Goal: Task Accomplishment & Management: Manage account settings

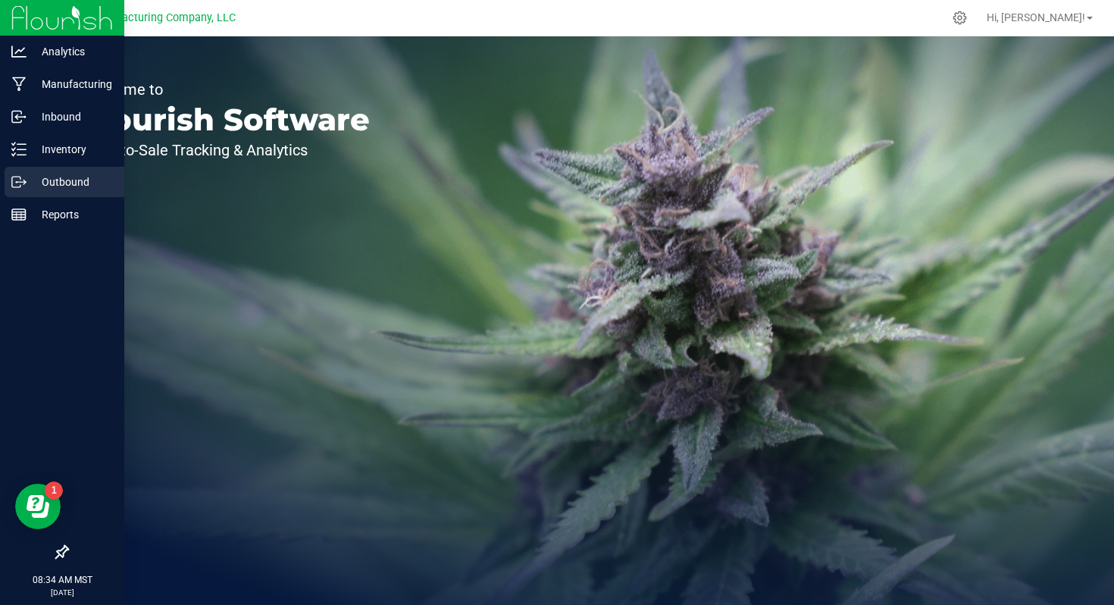
click at [20, 197] on link "Outbound" at bounding box center [62, 183] width 124 height 33
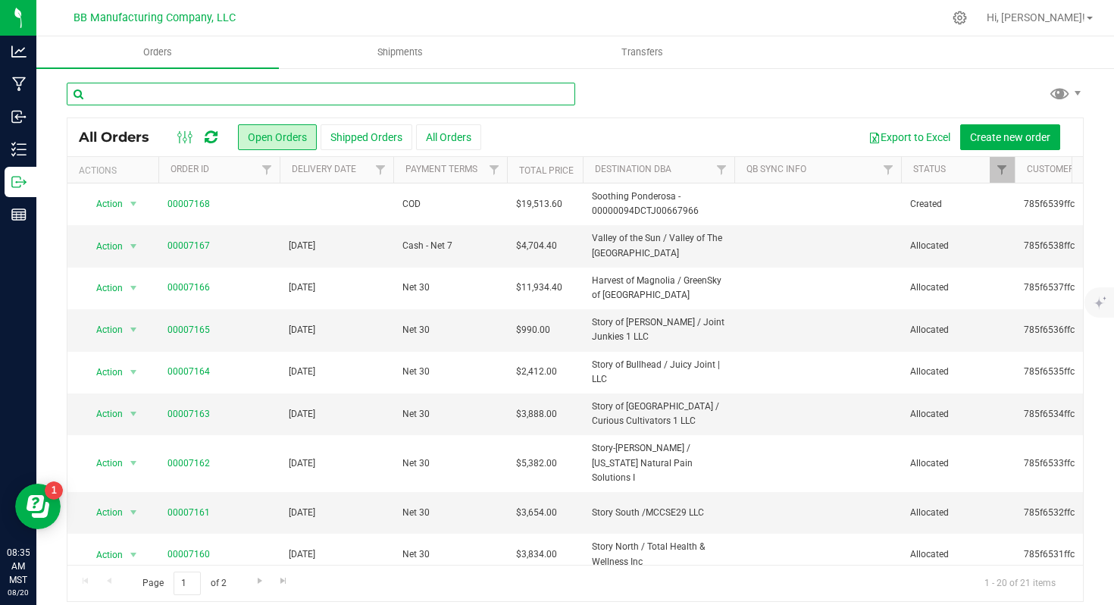
click at [121, 90] on input "text" at bounding box center [321, 94] width 509 height 23
type input "7162"
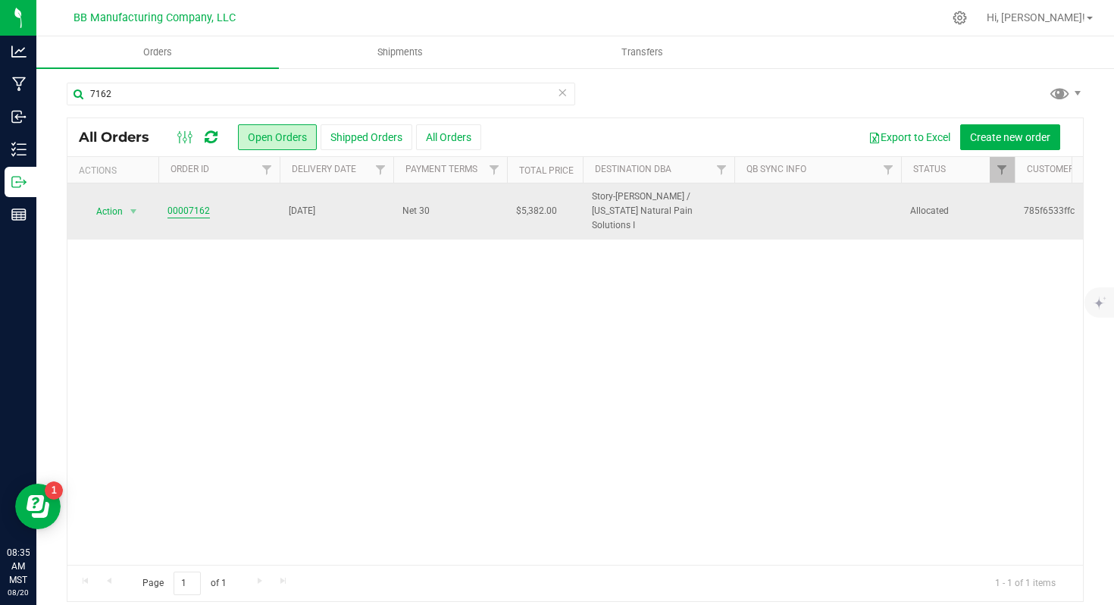
click at [204, 204] on link "00007162" at bounding box center [188, 211] width 42 height 14
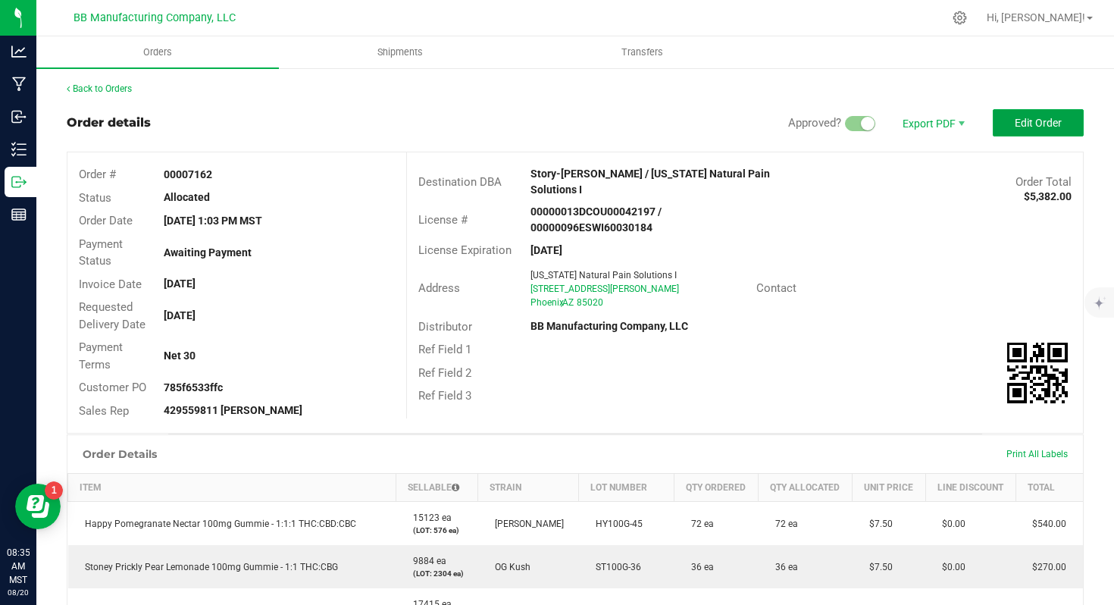
click at [1054, 138] on outbound-order-header "Order details Approved? Export PDF Edit Order Order # 00007162 Status Allocated…" at bounding box center [575, 271] width 1017 height 324
click at [1019, 121] on span "Edit Order" at bounding box center [1038, 123] width 47 height 12
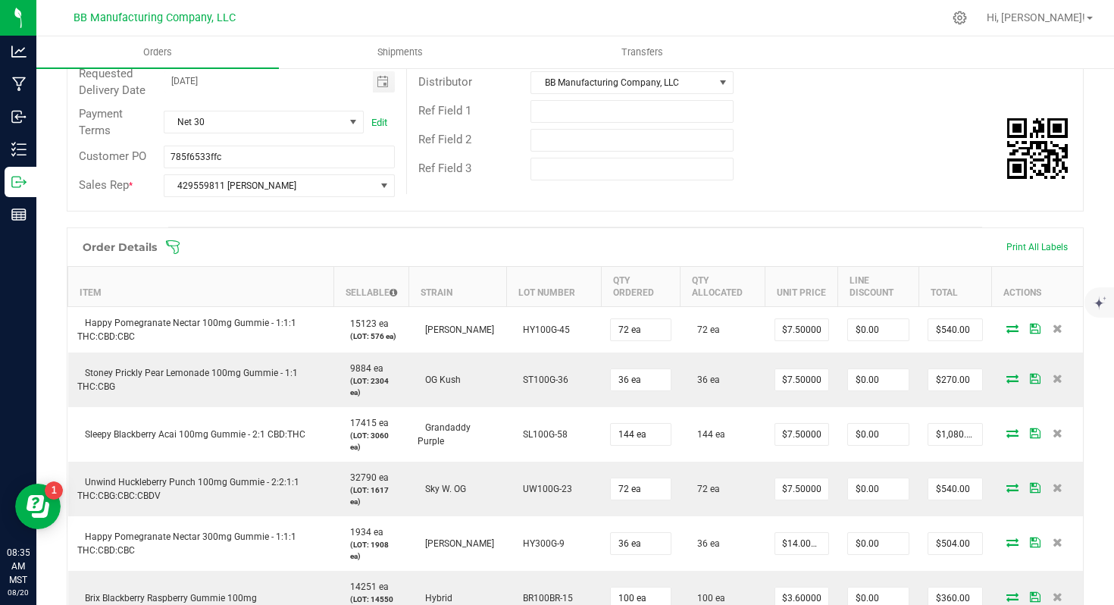
scroll to position [246, 0]
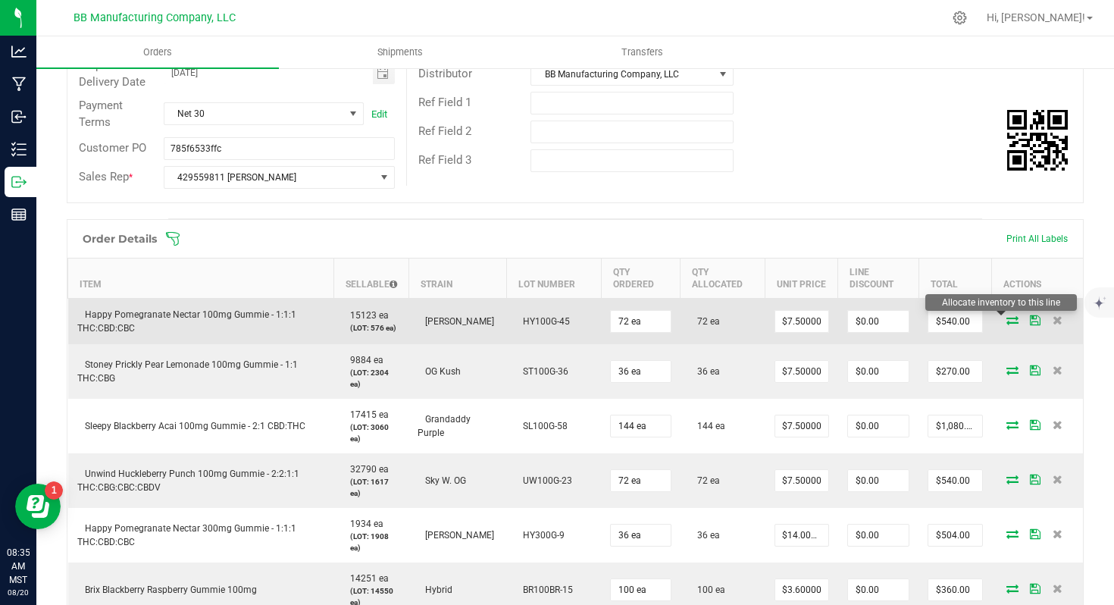
click at [1007, 320] on icon at bounding box center [1013, 319] width 12 height 9
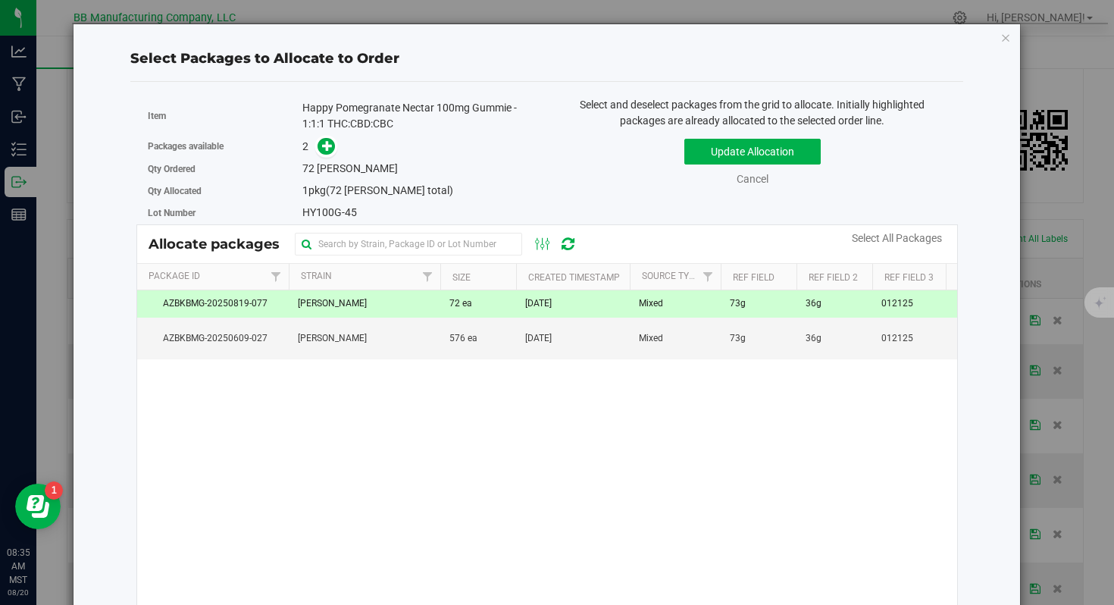
click at [441, 315] on td "72 ea" at bounding box center [478, 303] width 76 height 27
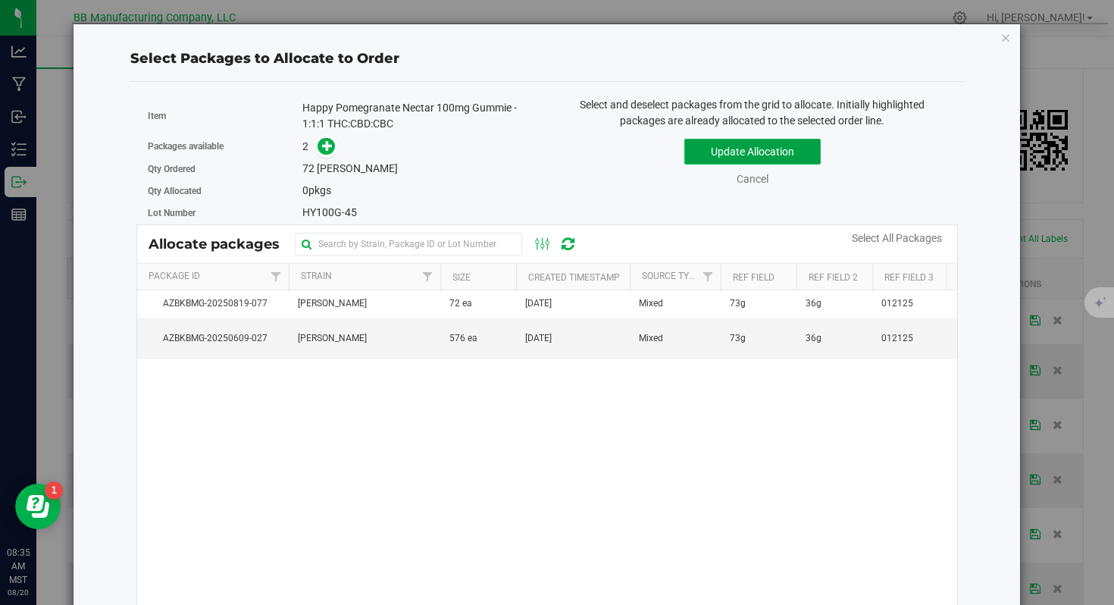
click at [750, 145] on button "Update Allocation" at bounding box center [752, 152] width 136 height 26
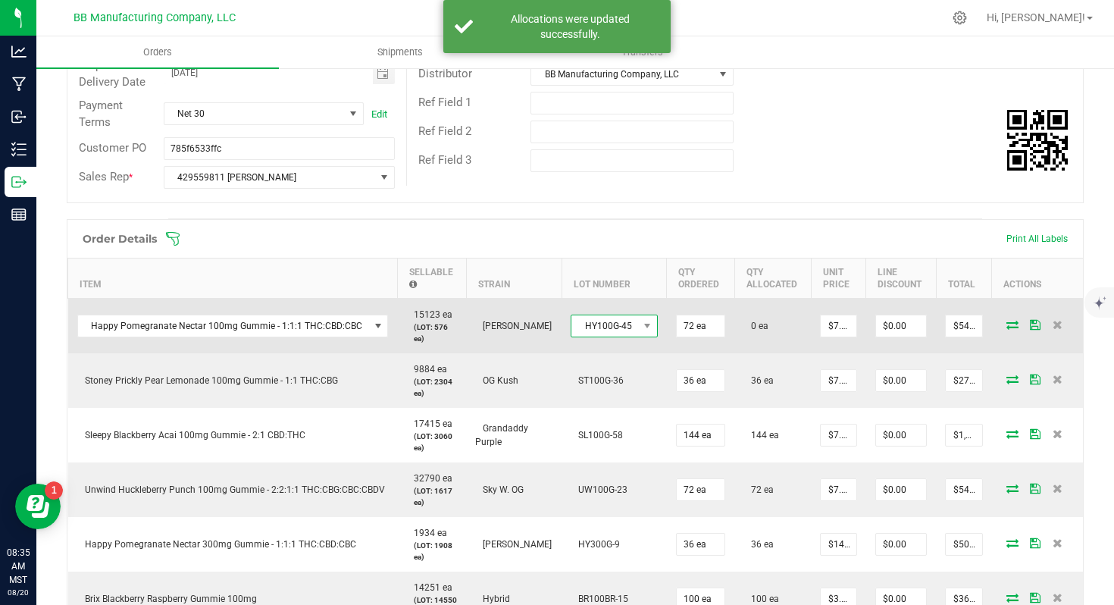
click at [624, 330] on span "HY100G-45" at bounding box center [604, 325] width 67 height 21
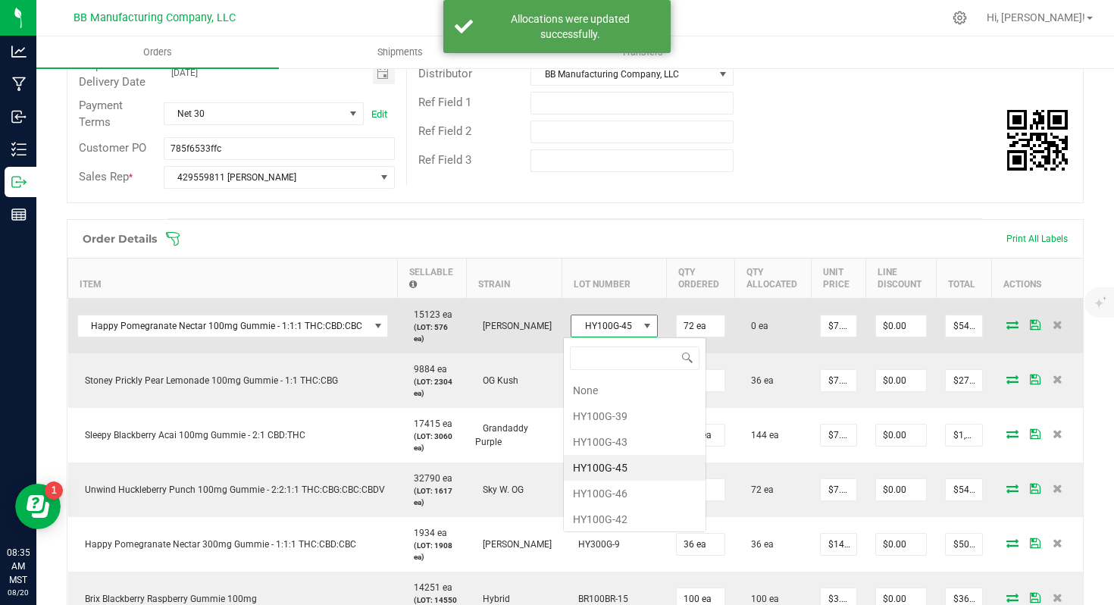
scroll to position [23, 86]
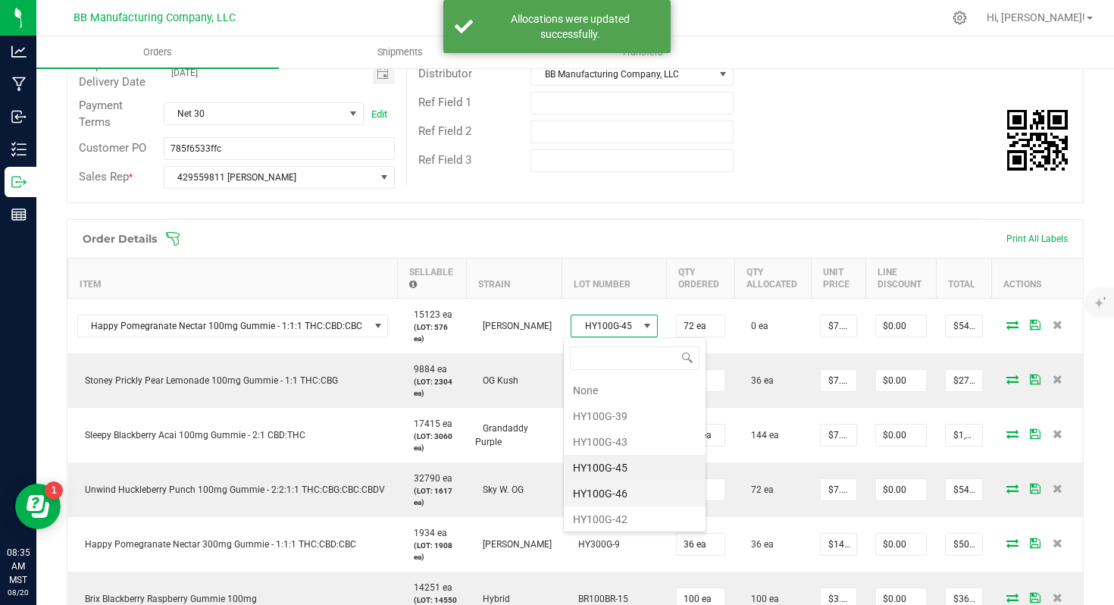
click at [621, 484] on li "HY100G-46" at bounding box center [635, 494] width 142 height 26
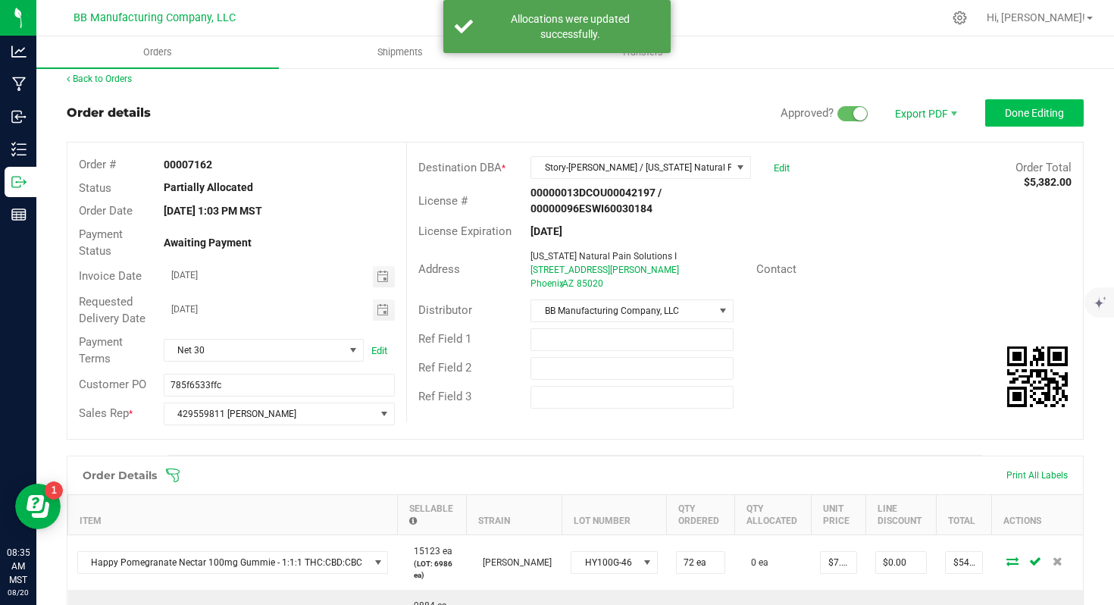
scroll to position [0, 0]
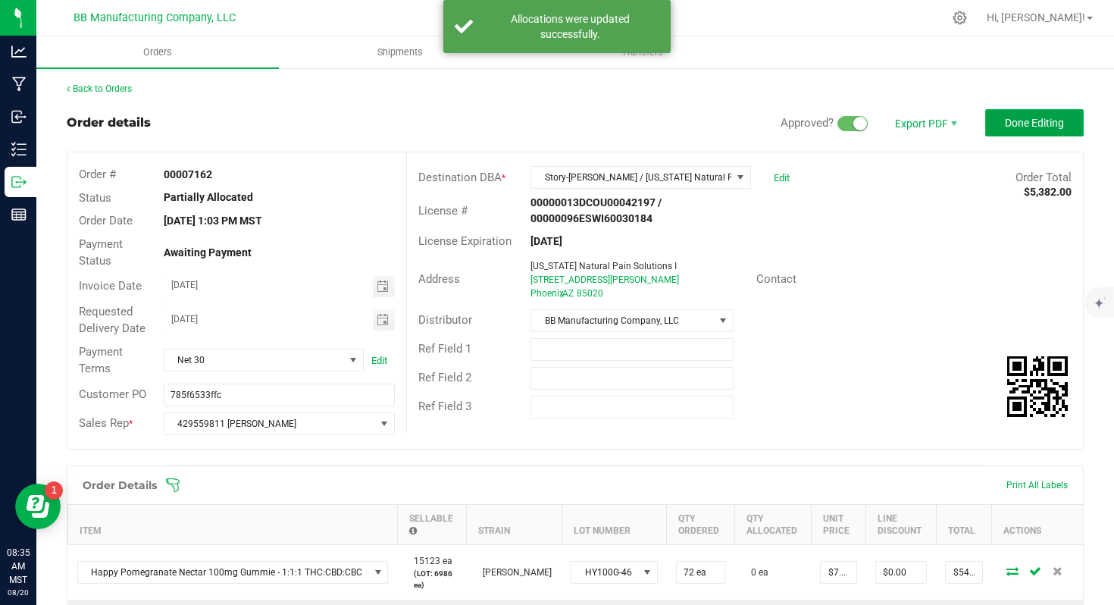
click at [1016, 124] on span "Done Editing" at bounding box center [1034, 123] width 59 height 12
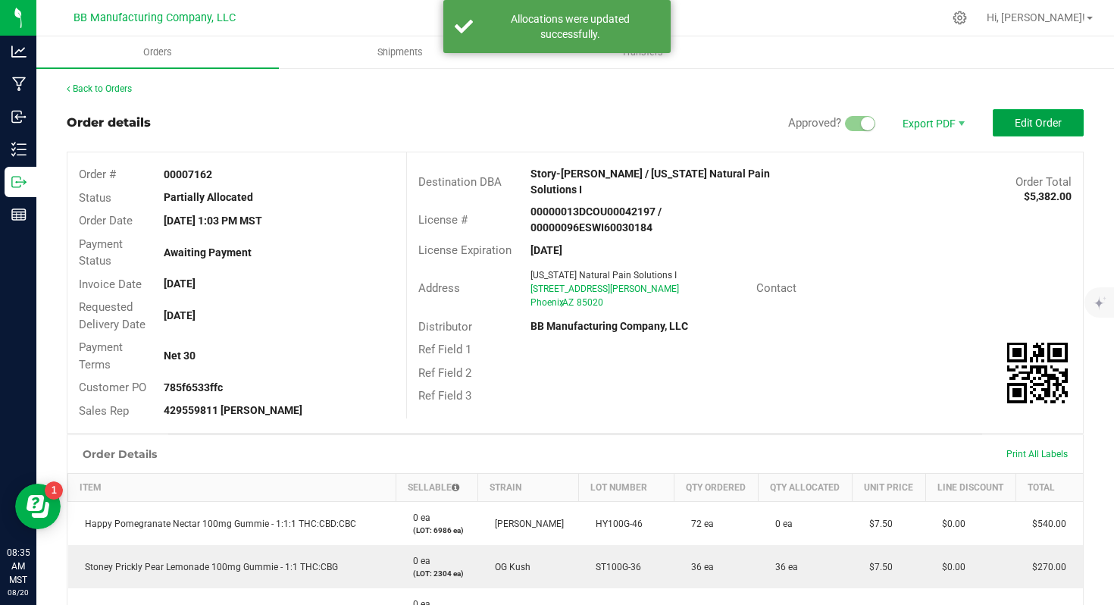
click at [1016, 124] on span "Edit Order" at bounding box center [1038, 123] width 47 height 12
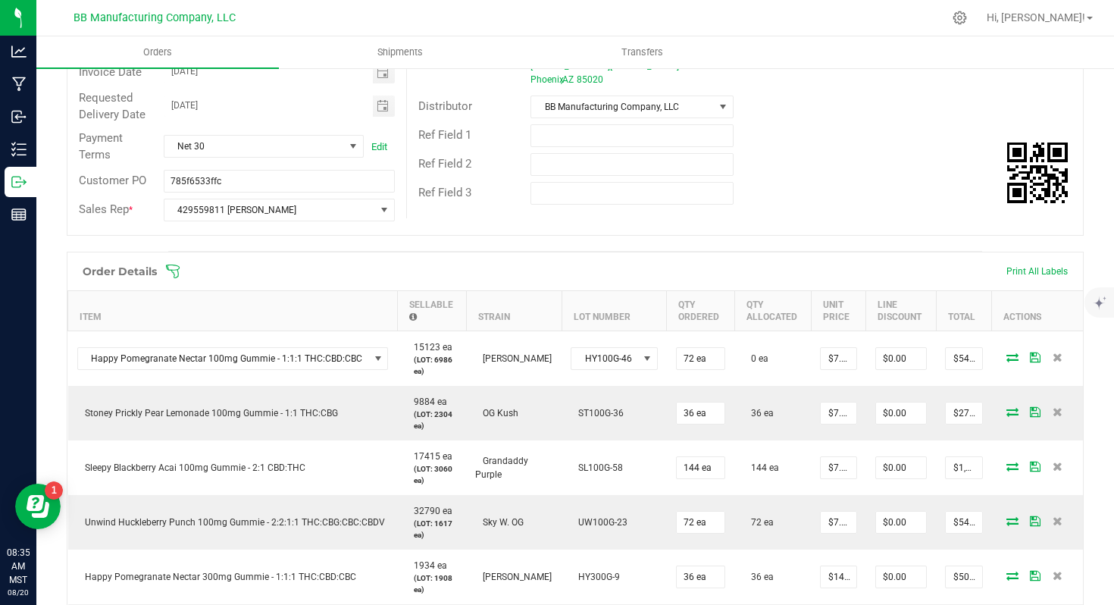
scroll to position [216, 0]
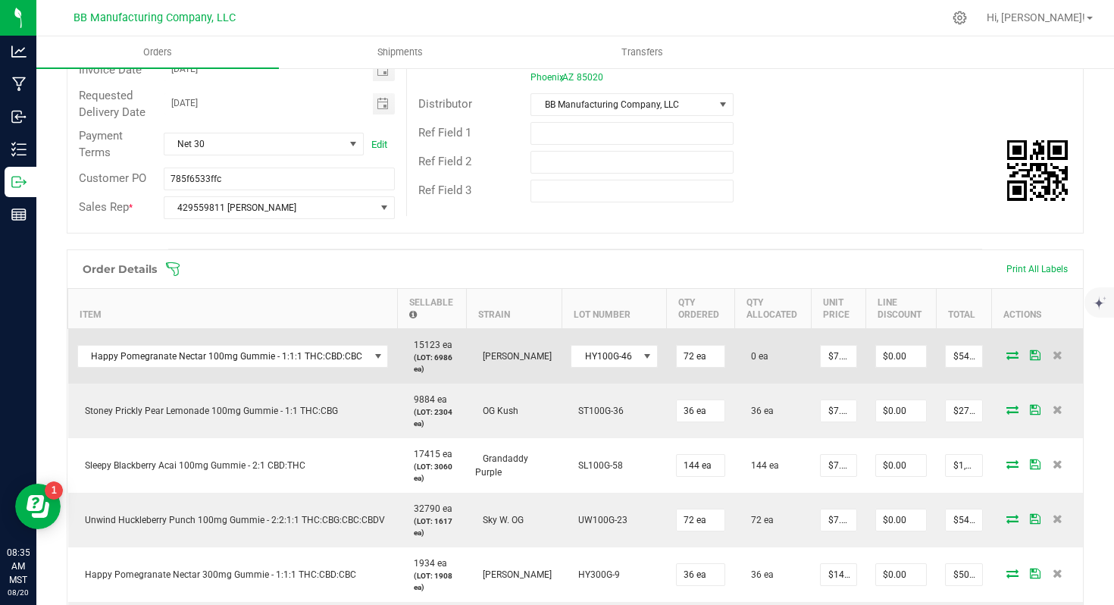
click at [1007, 356] on icon at bounding box center [1013, 354] width 12 height 9
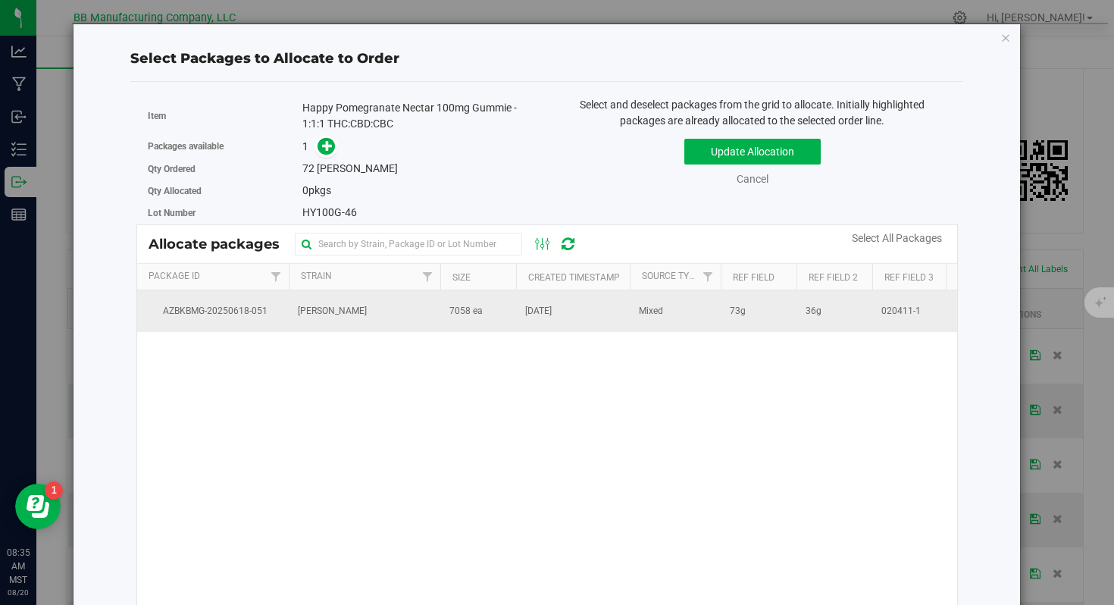
click at [333, 312] on span "[PERSON_NAME]" at bounding box center [332, 311] width 69 height 14
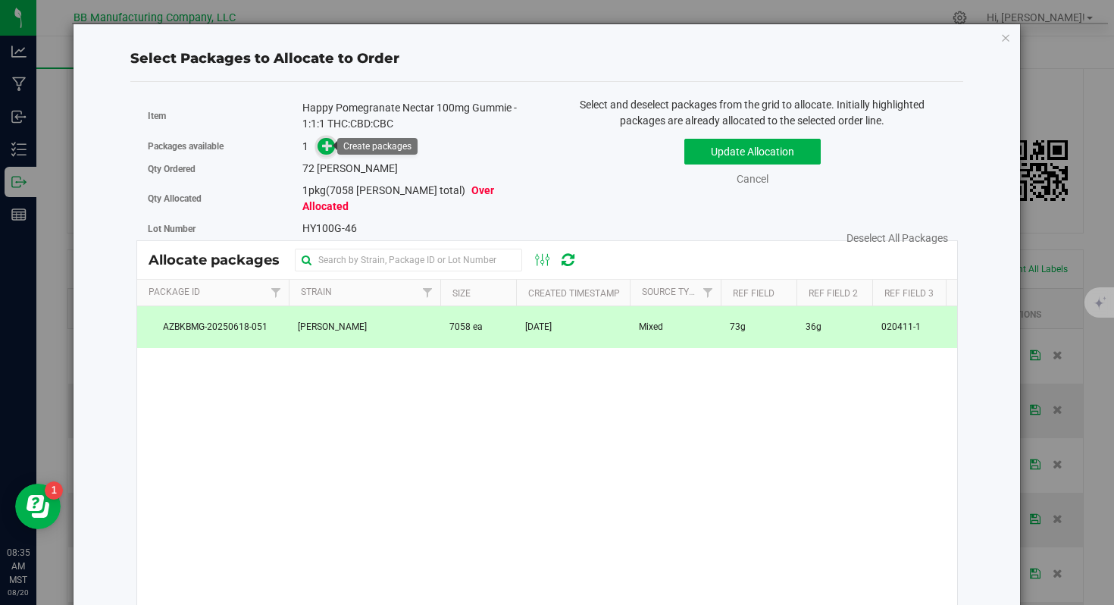
click at [327, 151] on icon at bounding box center [327, 145] width 11 height 11
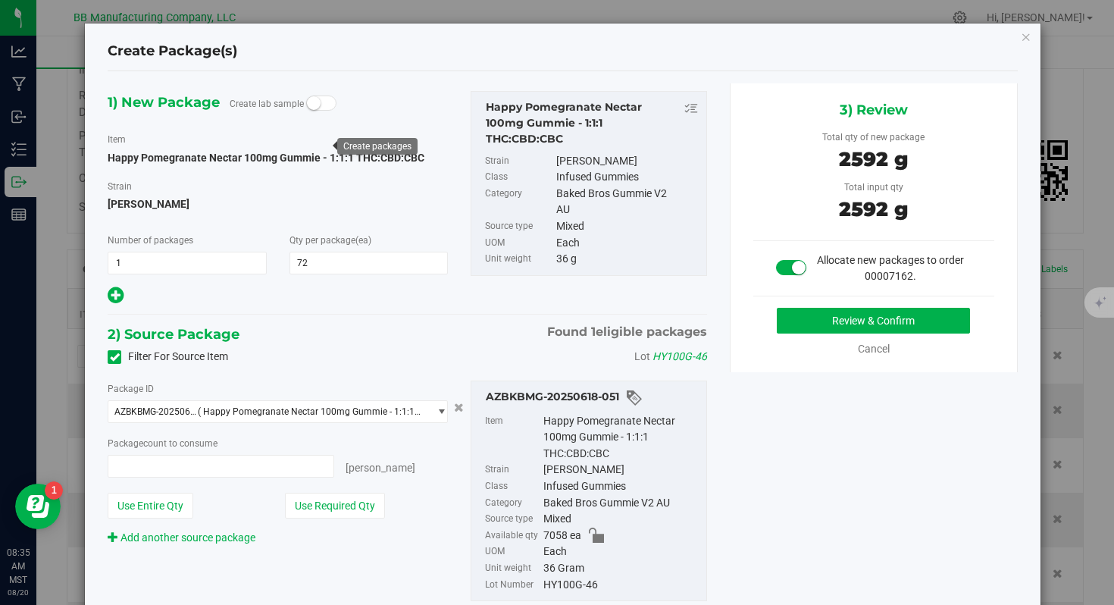
type input "72 ea"
click at [848, 322] on button "Review & Confirm" at bounding box center [873, 321] width 193 height 26
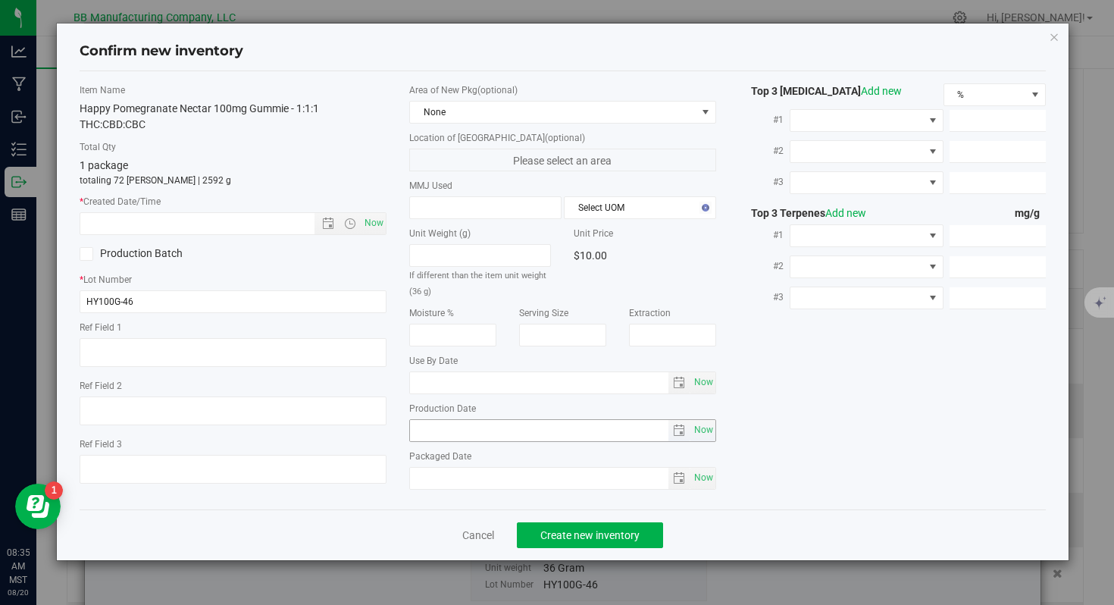
type textarea "73g"
type textarea "36g"
type textarea "020411-1"
type input "100.0000"
type input "2026-05-23"
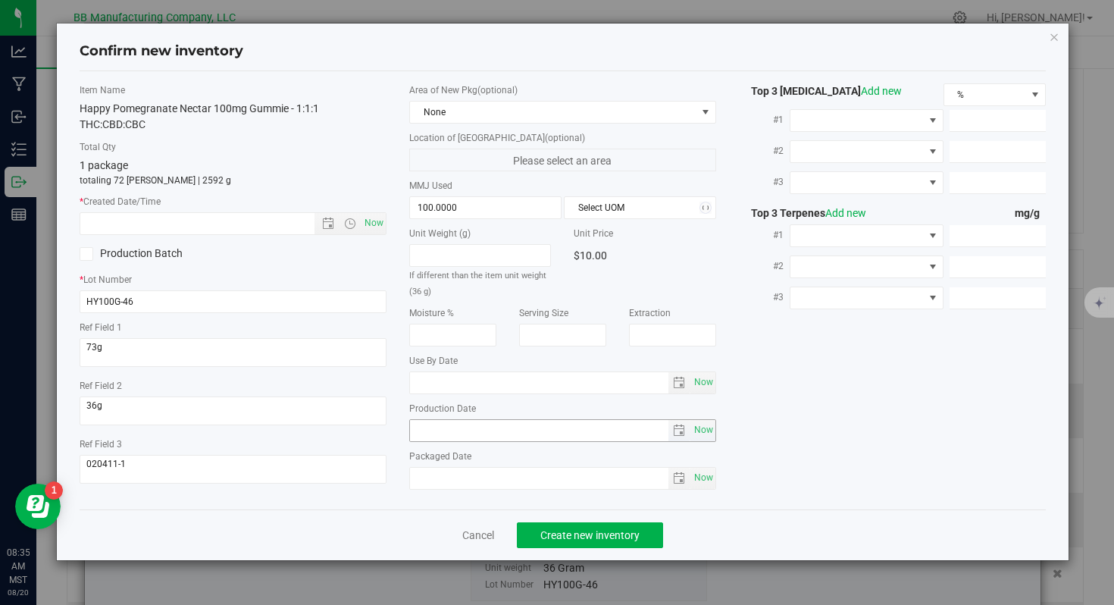
type input "2025-05-23"
click at [443, 430] on input "2025-05-23" at bounding box center [539, 430] width 258 height 21
click at [261, 221] on input "text" at bounding box center [210, 223] width 260 height 21
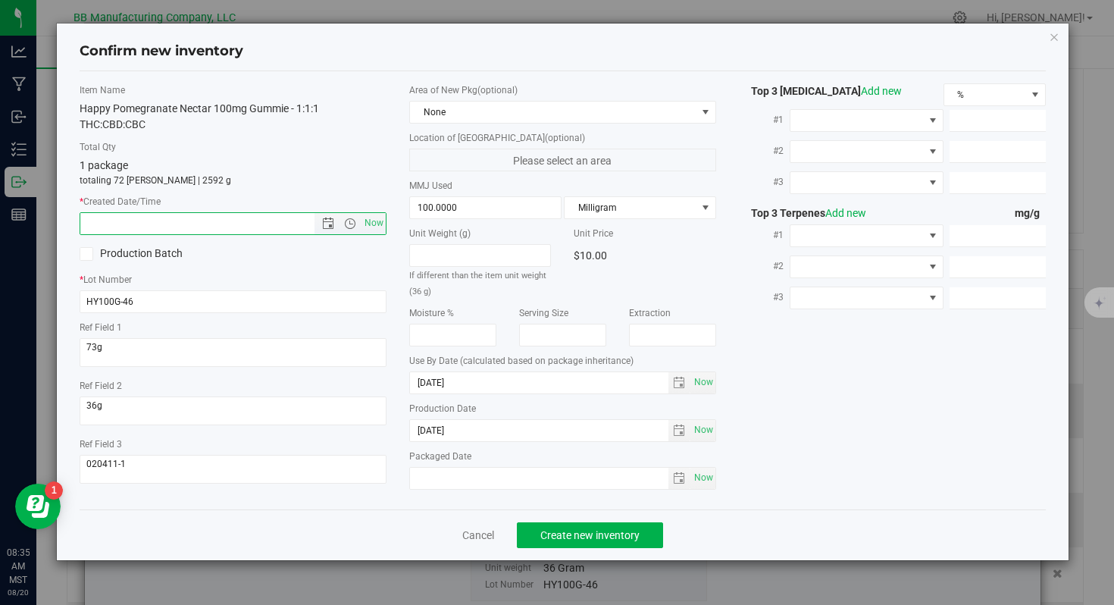
paste input "2025-05-23"
type input "5/23/2025 8:35 AM"
click at [577, 536] on span "Create new inventory" at bounding box center [589, 535] width 99 height 12
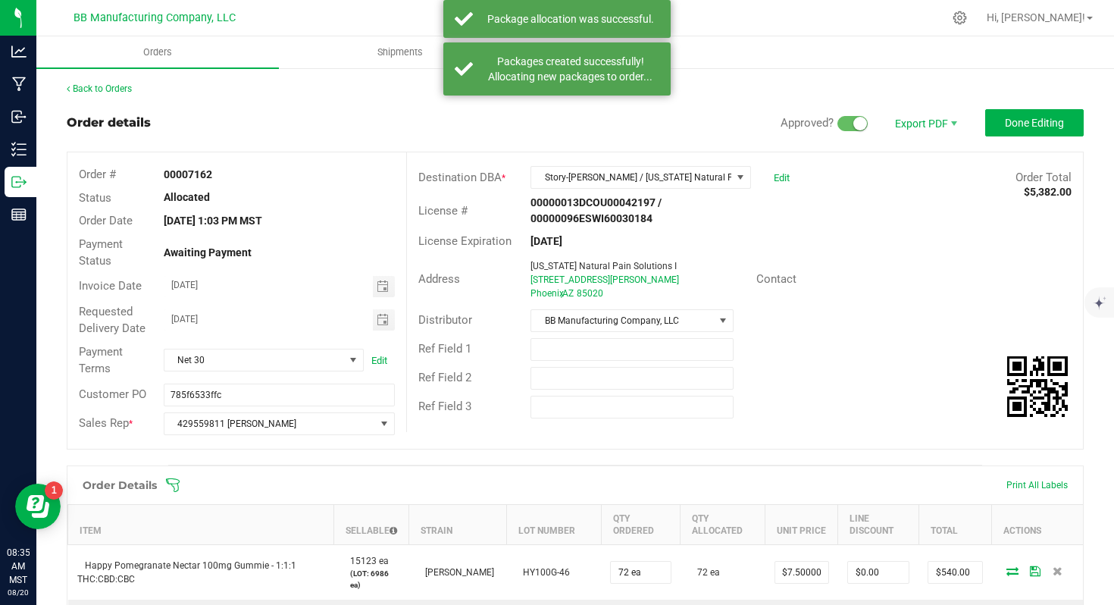
click at [1016, 109] on button "Done Editing" at bounding box center [1034, 122] width 99 height 27
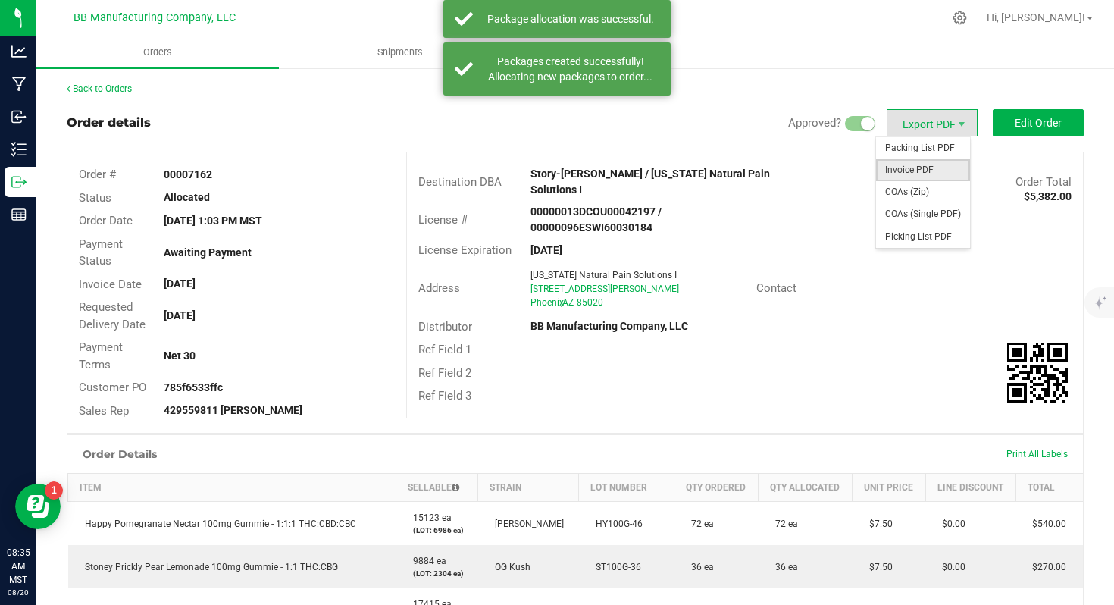
click at [908, 171] on span "Invoice PDF" at bounding box center [923, 170] width 94 height 22
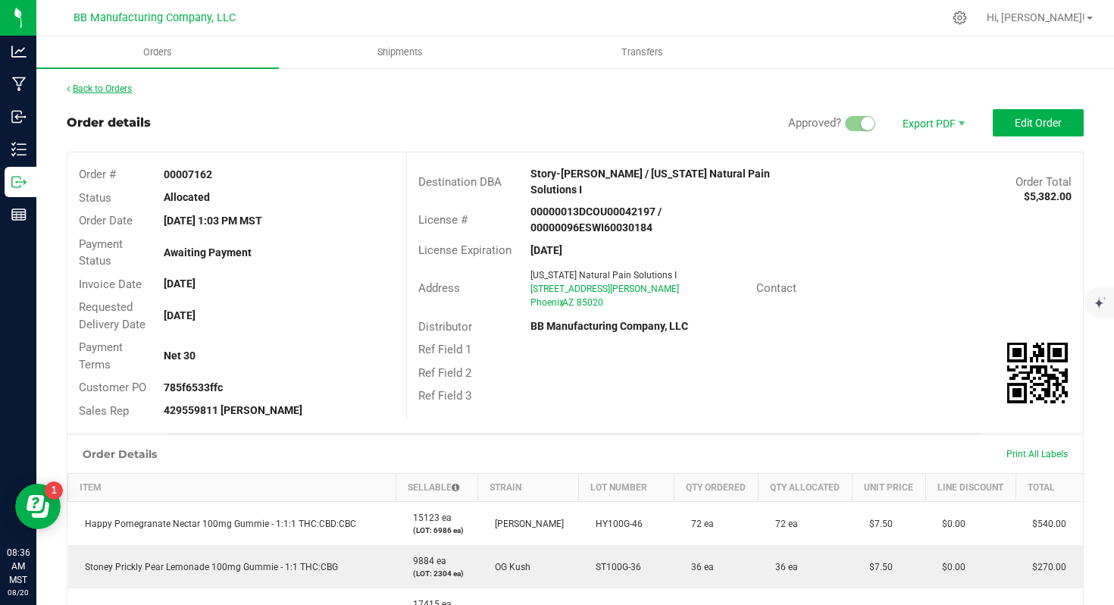
click at [91, 85] on link "Back to Orders" at bounding box center [99, 88] width 65 height 11
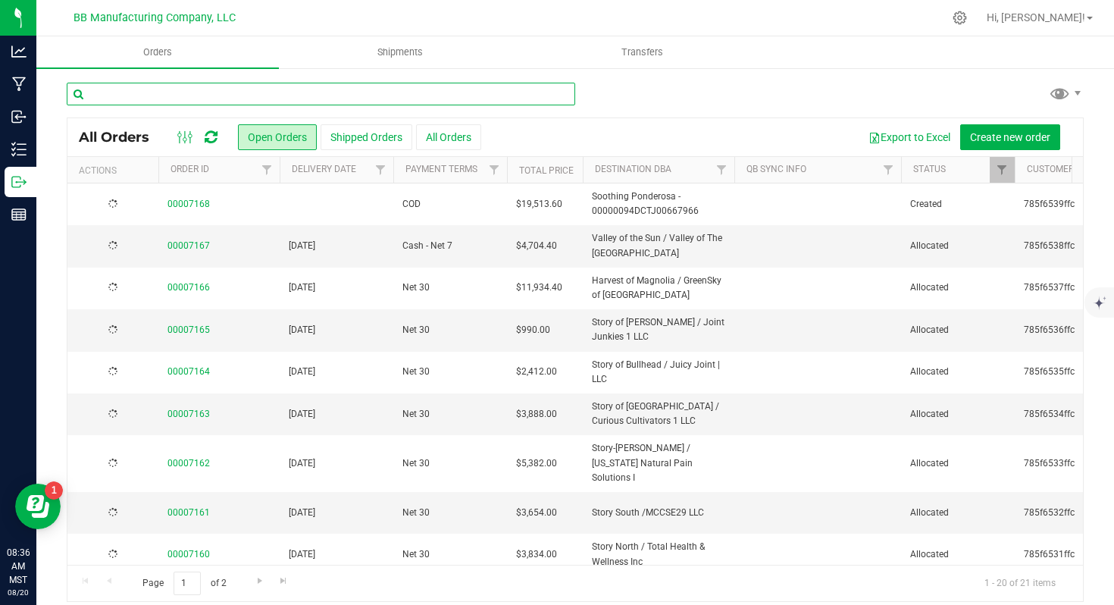
click at [206, 94] on input "text" at bounding box center [321, 94] width 509 height 23
type input "7161"
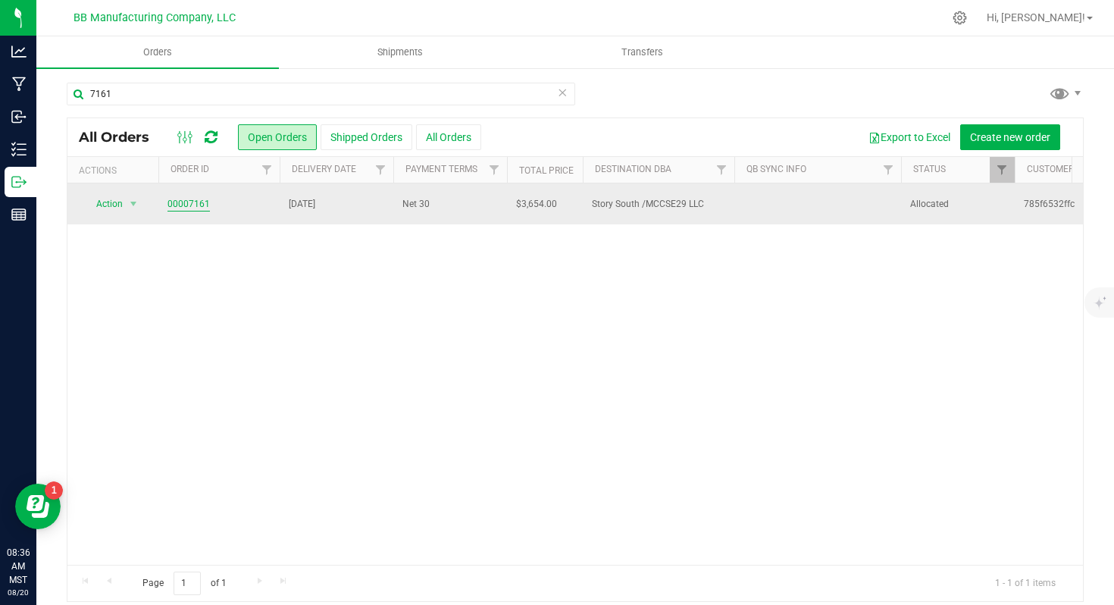
click at [193, 200] on link "00007161" at bounding box center [188, 204] width 42 height 14
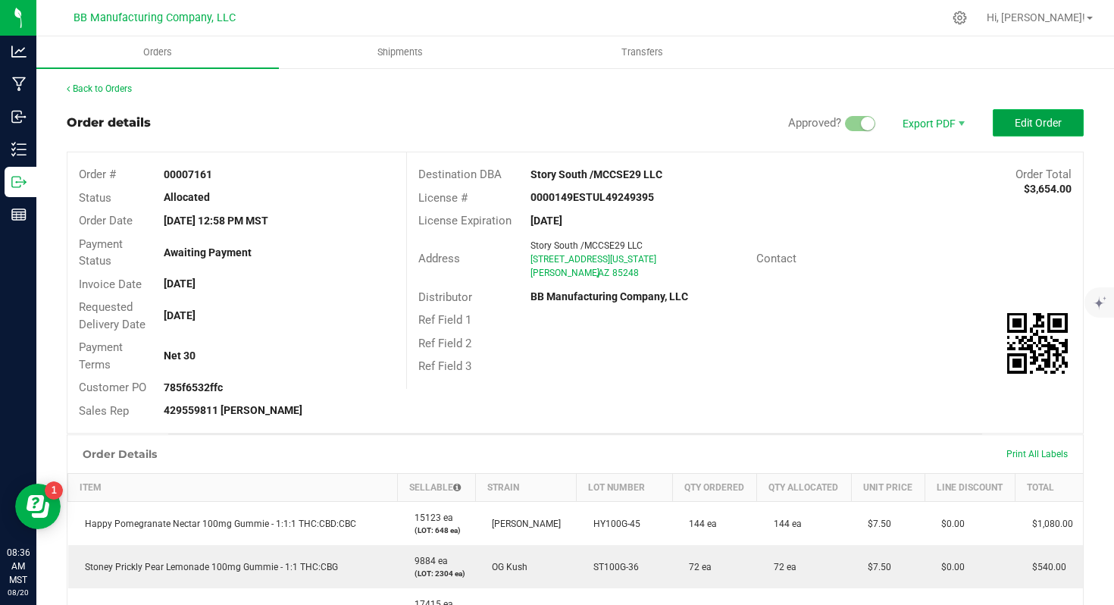
click at [1016, 117] on span "Edit Order" at bounding box center [1038, 123] width 47 height 12
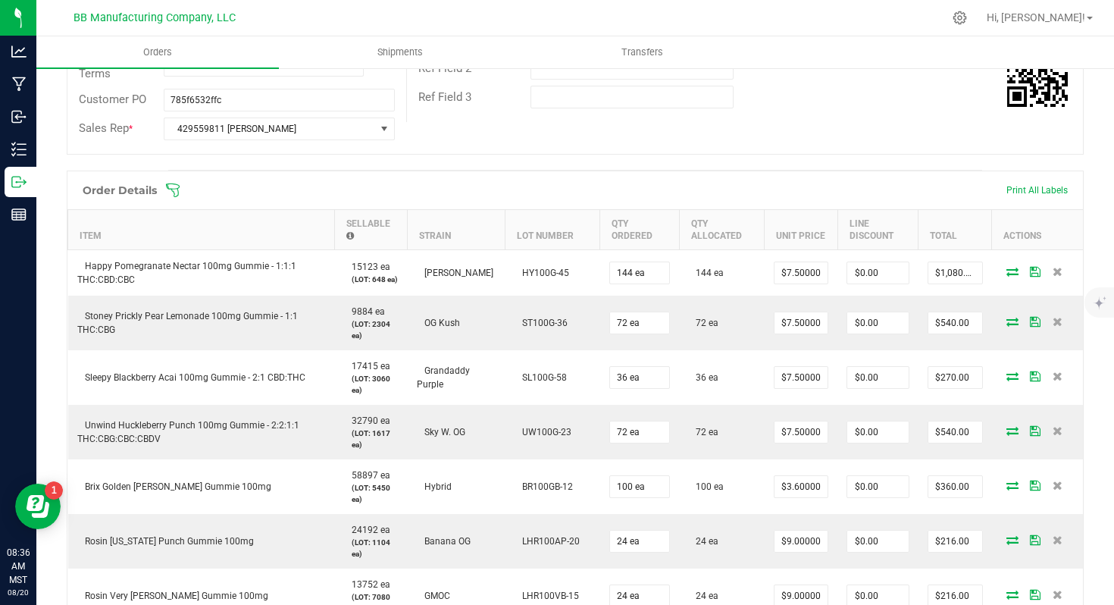
scroll to position [295, 0]
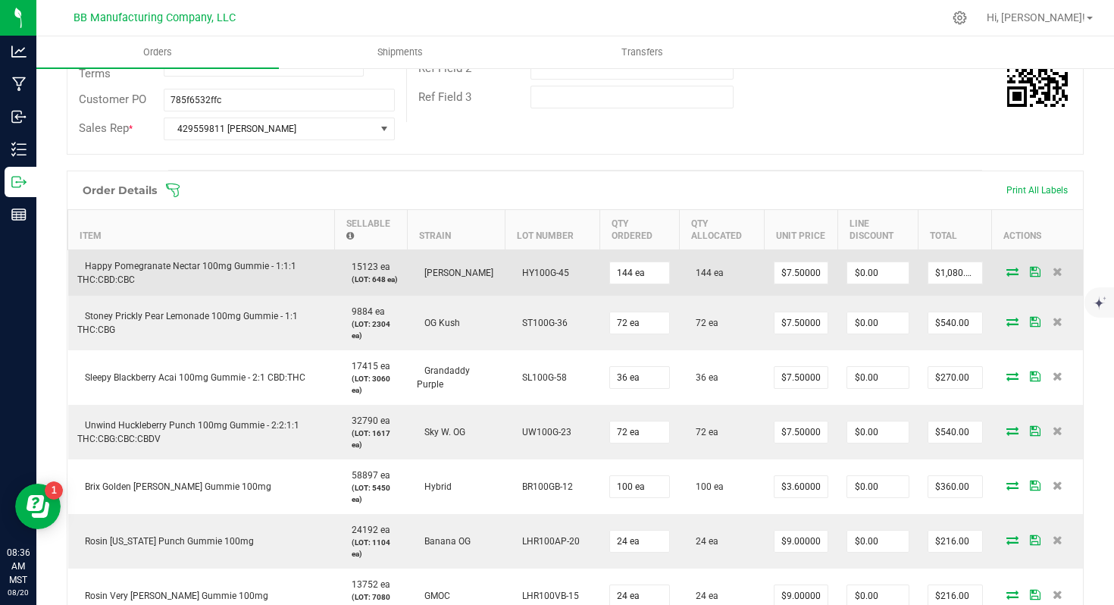
click at [1007, 276] on icon at bounding box center [1013, 271] width 12 height 9
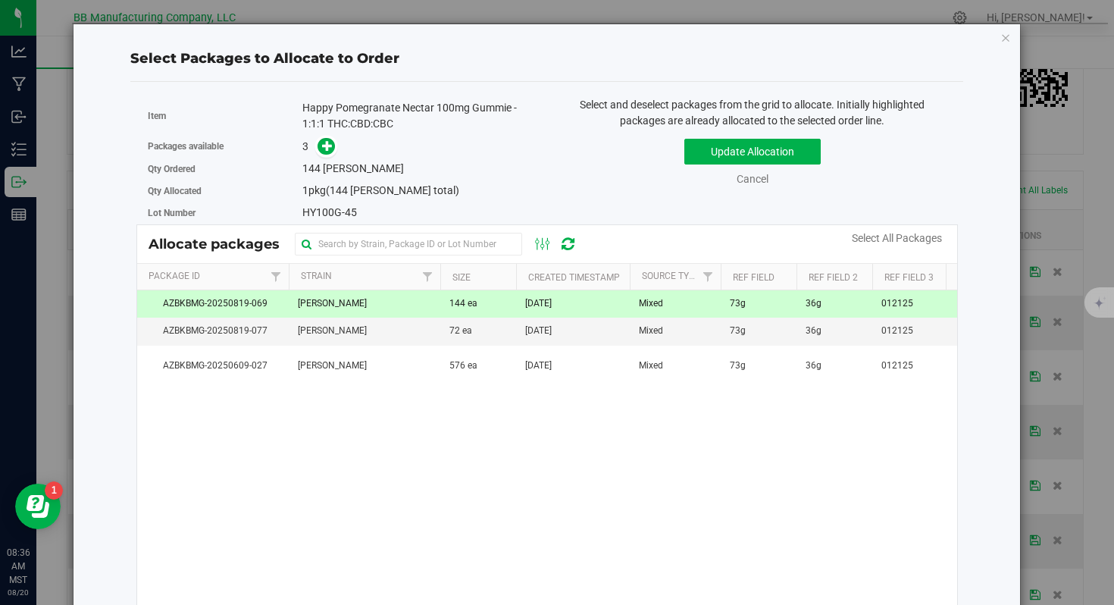
click at [389, 296] on td "[PERSON_NAME]" at bounding box center [365, 303] width 152 height 27
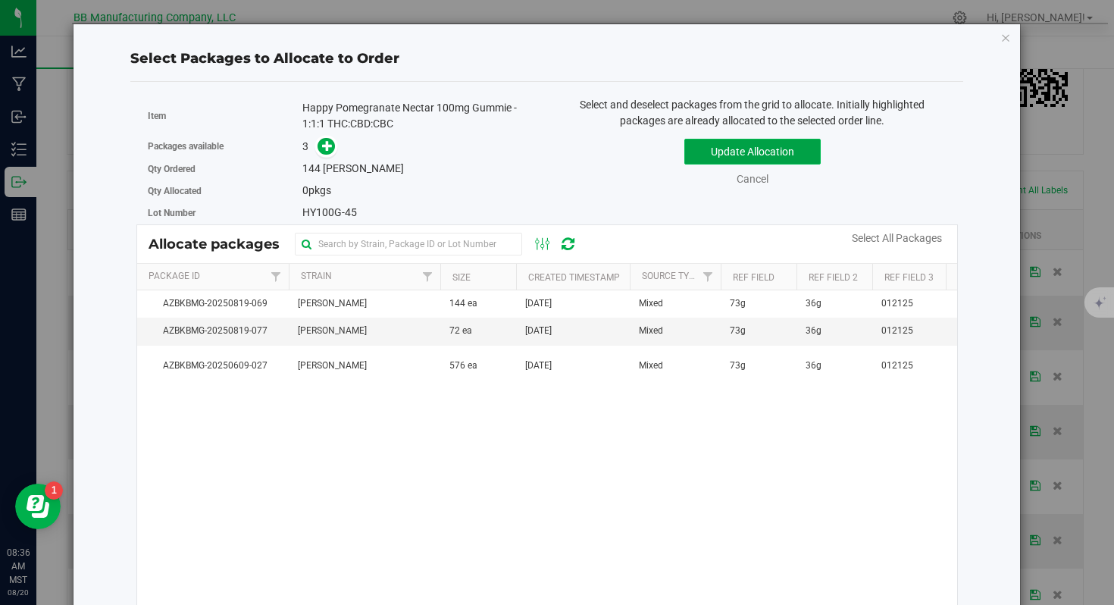
click at [724, 158] on button "Update Allocation" at bounding box center [752, 152] width 136 height 26
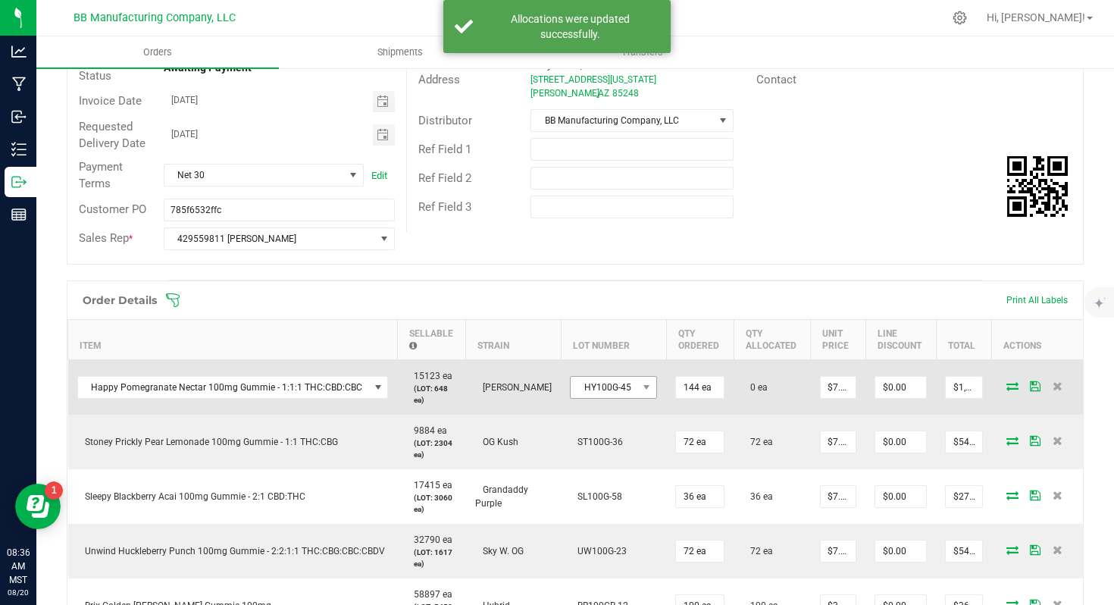
scroll to position [186, 0]
click at [578, 390] on span "HY100G-45" at bounding box center [604, 386] width 67 height 21
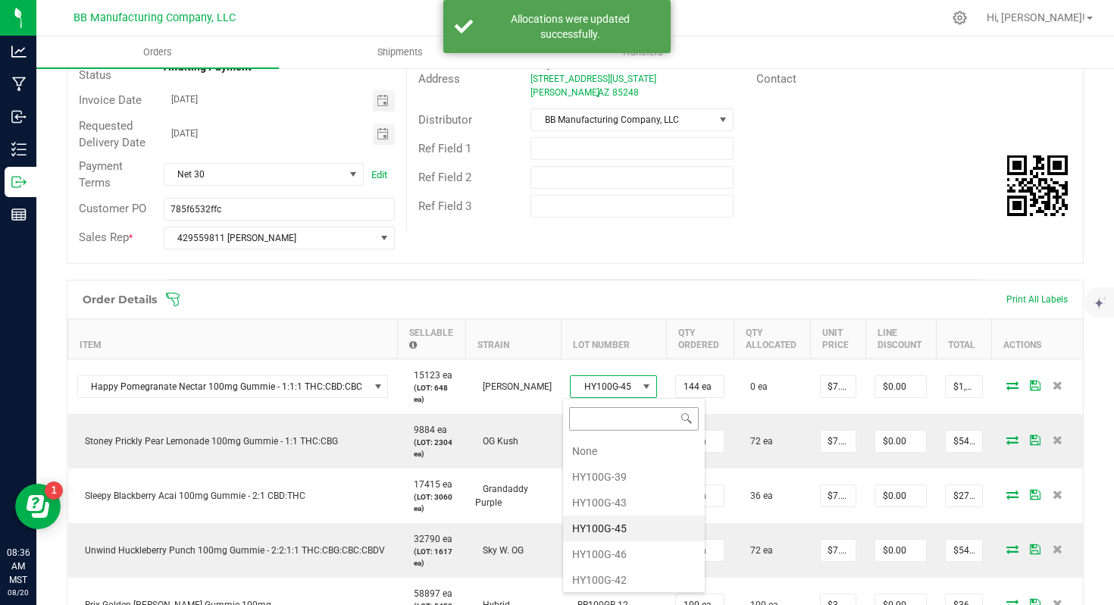
scroll to position [23, 86]
click at [609, 550] on li "HY100G-46" at bounding box center [634, 554] width 142 height 26
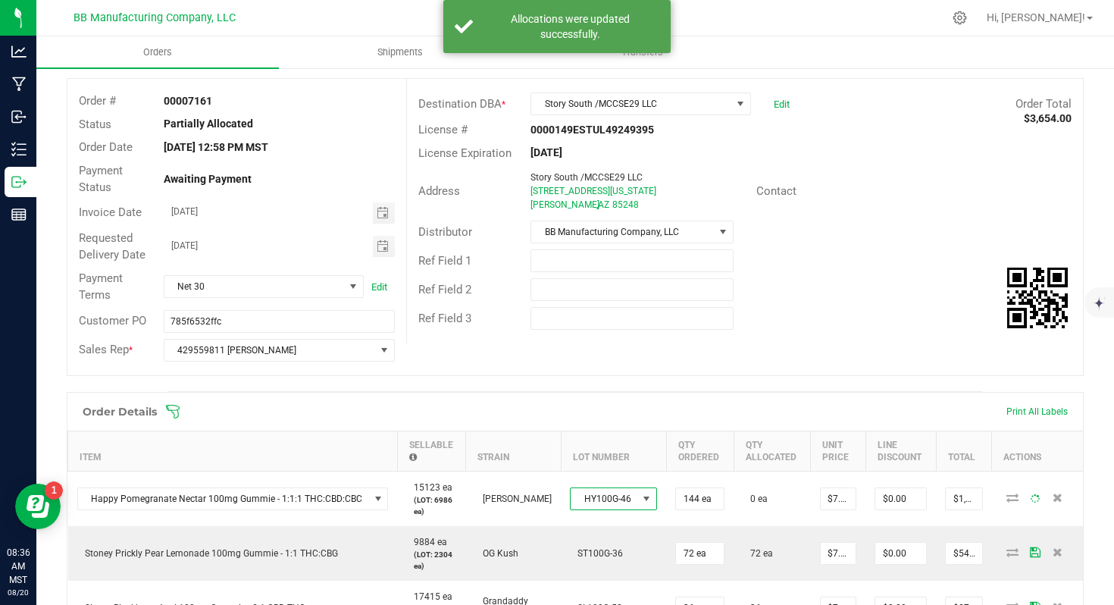
scroll to position [0, 0]
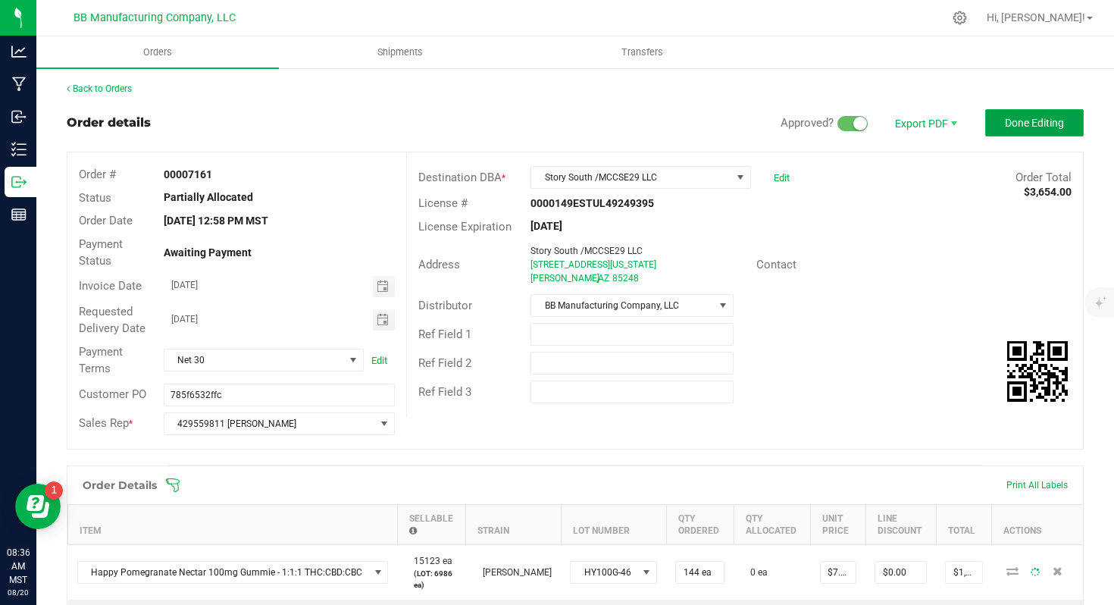
click at [1040, 131] on button "Done Editing" at bounding box center [1034, 122] width 99 height 27
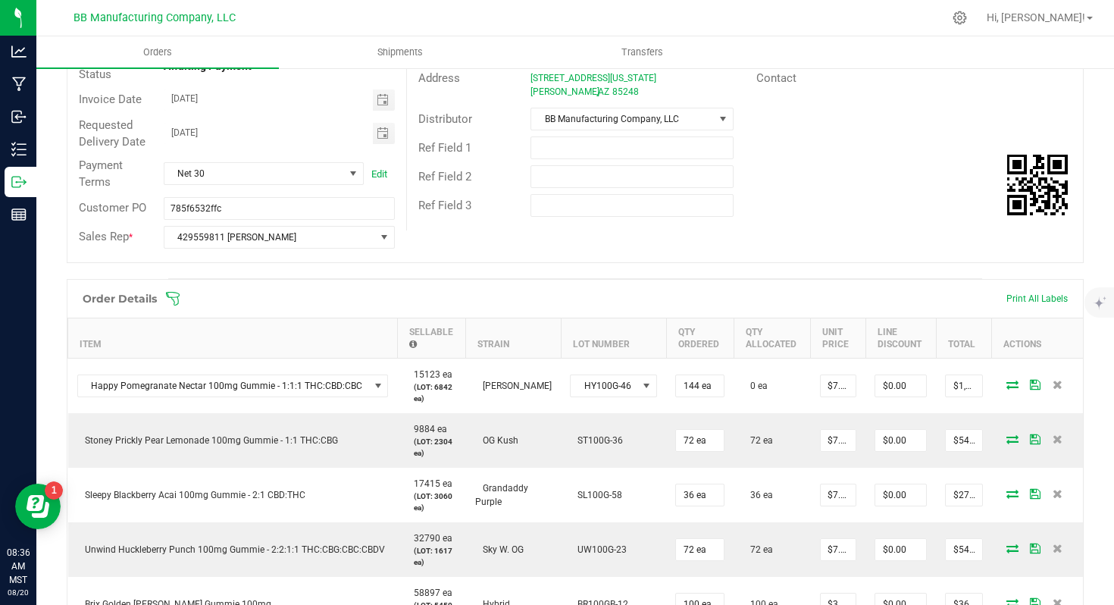
scroll to position [222, 0]
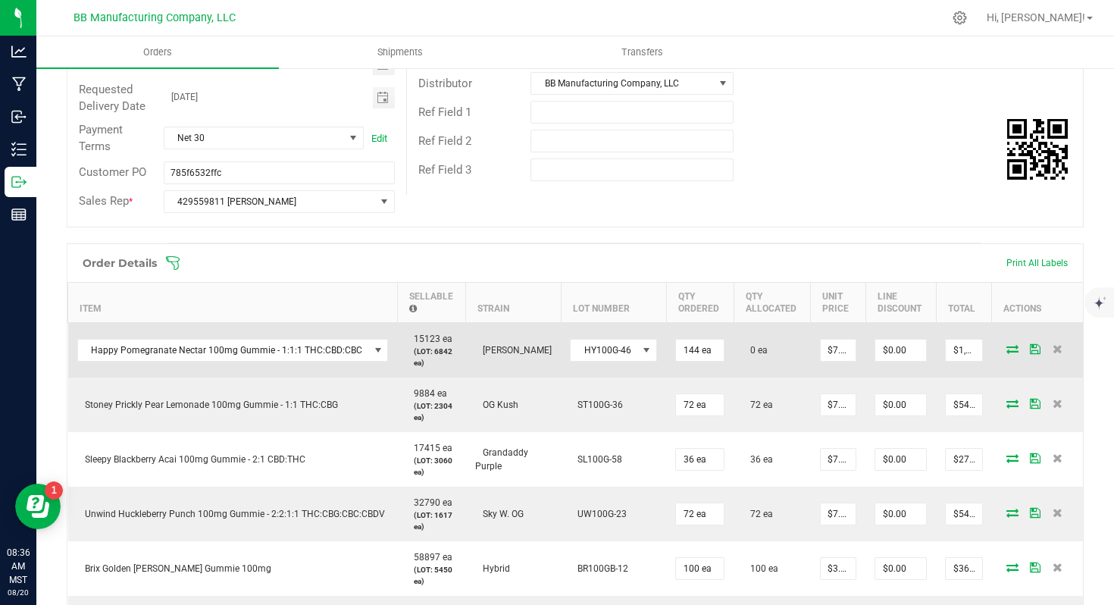
click at [1007, 344] on icon at bounding box center [1013, 348] width 12 height 9
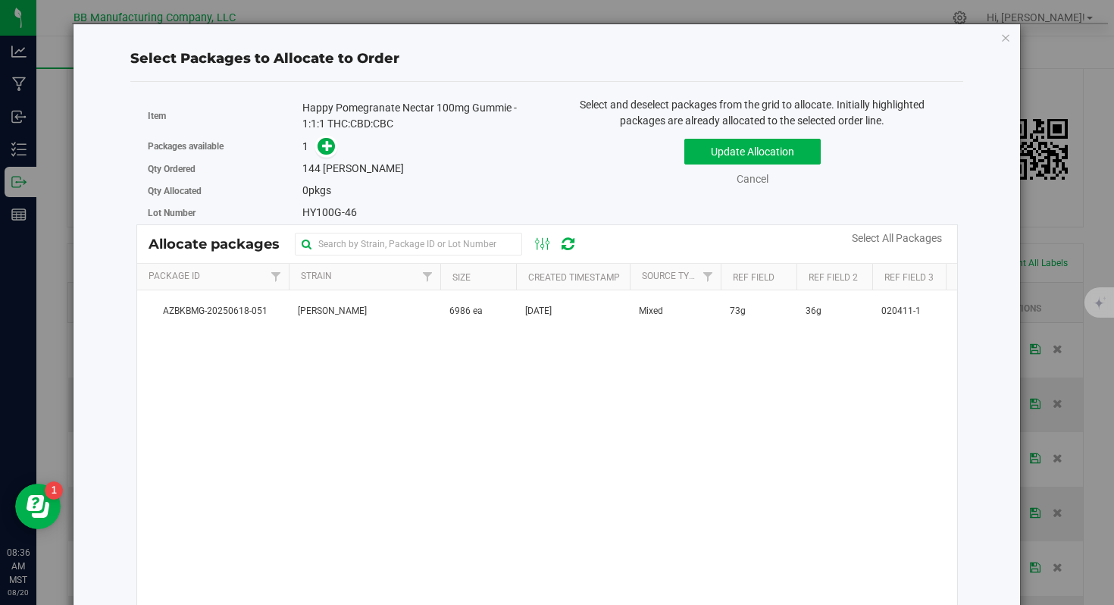
click at [343, 333] on div "AZBKBMG-20250618-051 Jack Herer 6986 ea Jun 18, 2025 Mixed 73g 36g 020411-1 HY1…" at bounding box center [547, 479] width 820 height 379
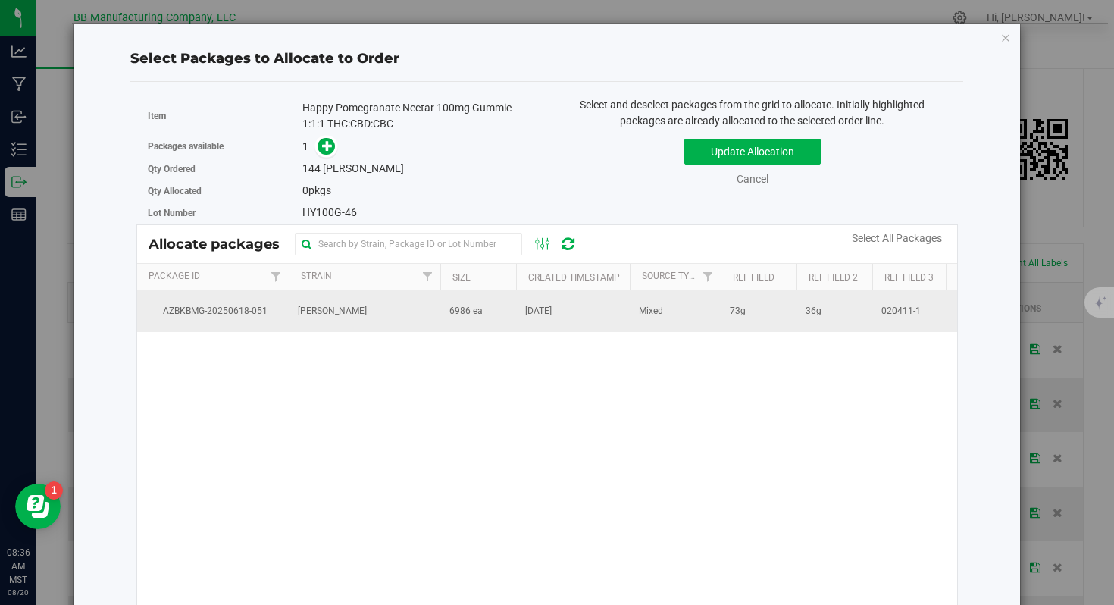
click at [341, 328] on td "[PERSON_NAME]" at bounding box center [365, 310] width 152 height 41
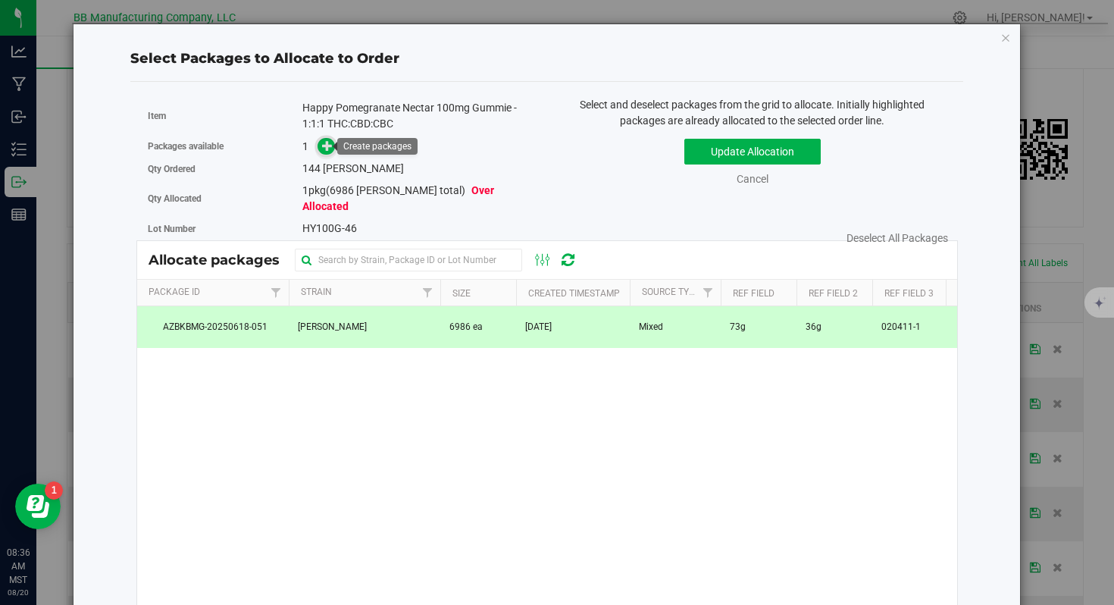
click at [322, 150] on icon at bounding box center [327, 145] width 11 height 11
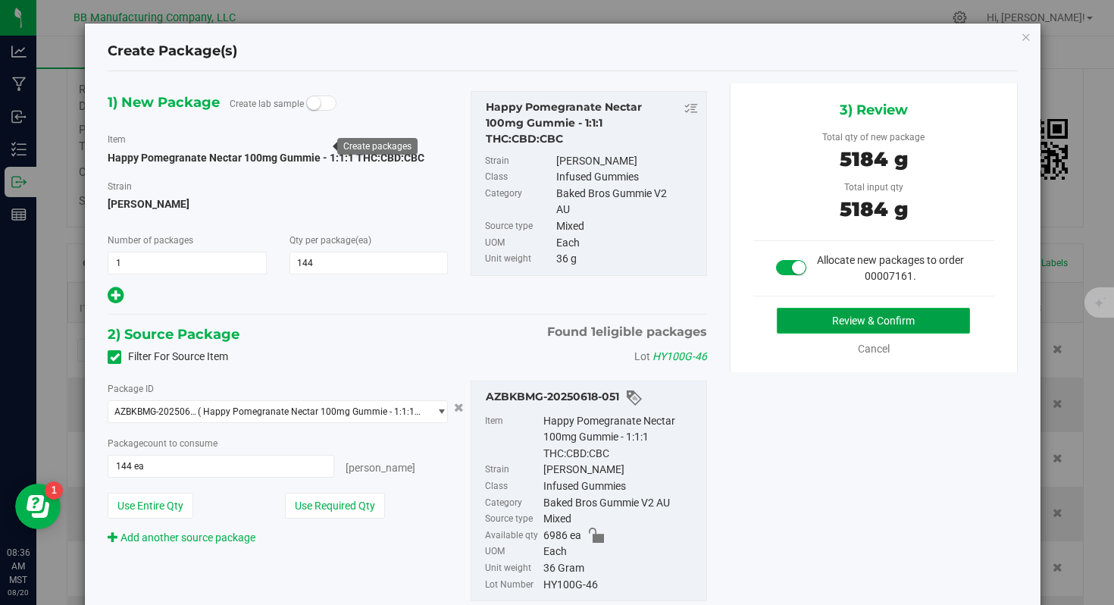
click at [806, 326] on button "Review & Confirm" at bounding box center [873, 321] width 193 height 26
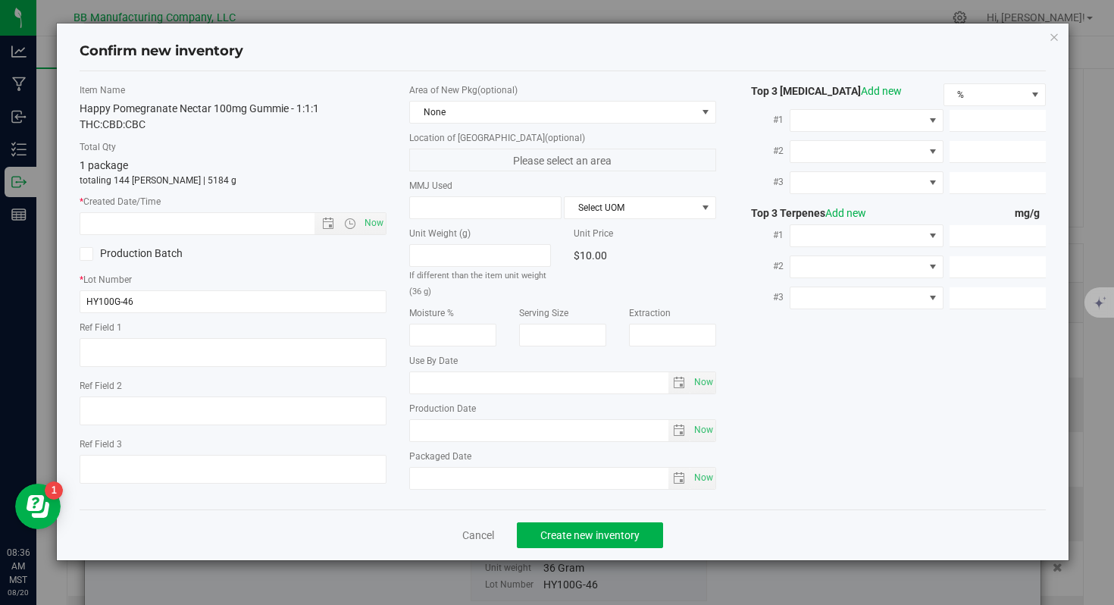
type textarea "73g"
type textarea "36g"
type textarea "020411-1"
type input "100.0000"
type input "2026-05-23"
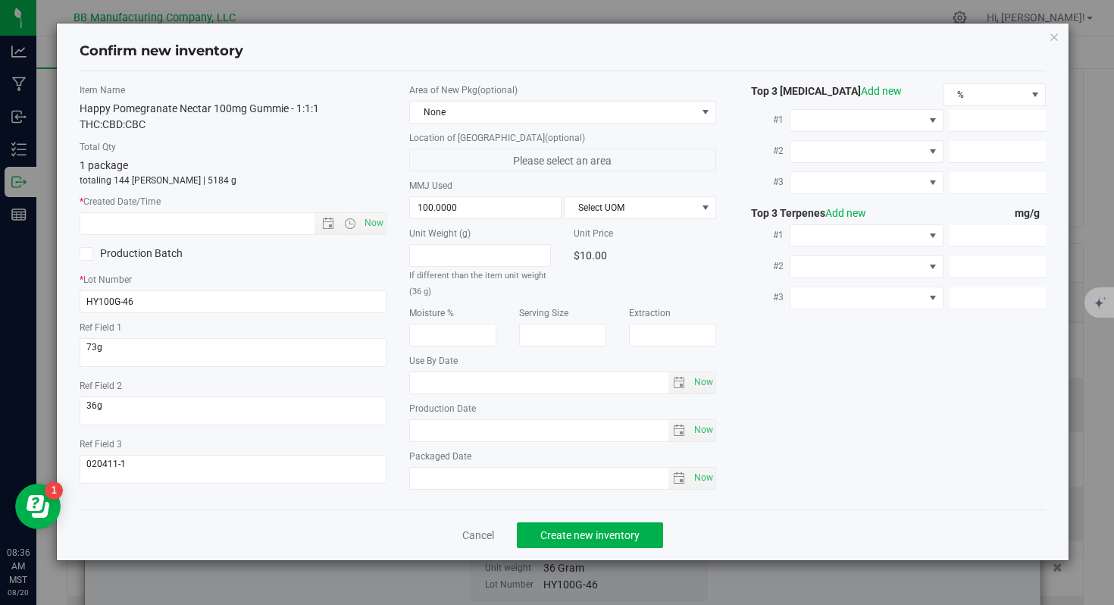
type input "2025-05-23"
click at [448, 431] on input "2025-05-23" at bounding box center [539, 430] width 258 height 21
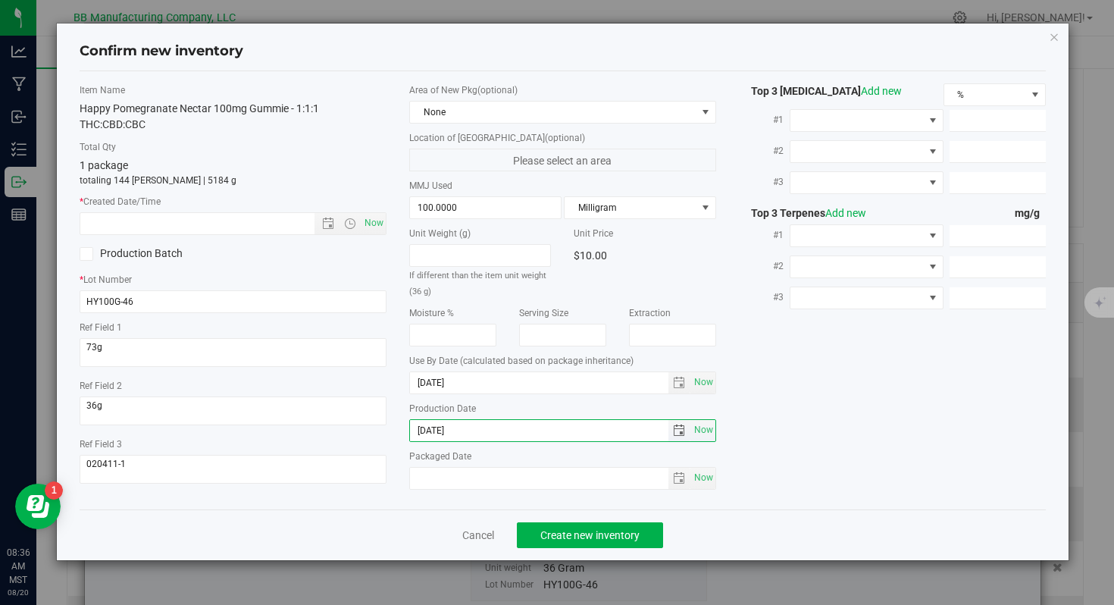
click at [448, 431] on input "2025-05-23" at bounding box center [539, 430] width 258 height 21
click at [239, 211] on div "* Created Date/Time Now" at bounding box center [233, 215] width 307 height 40
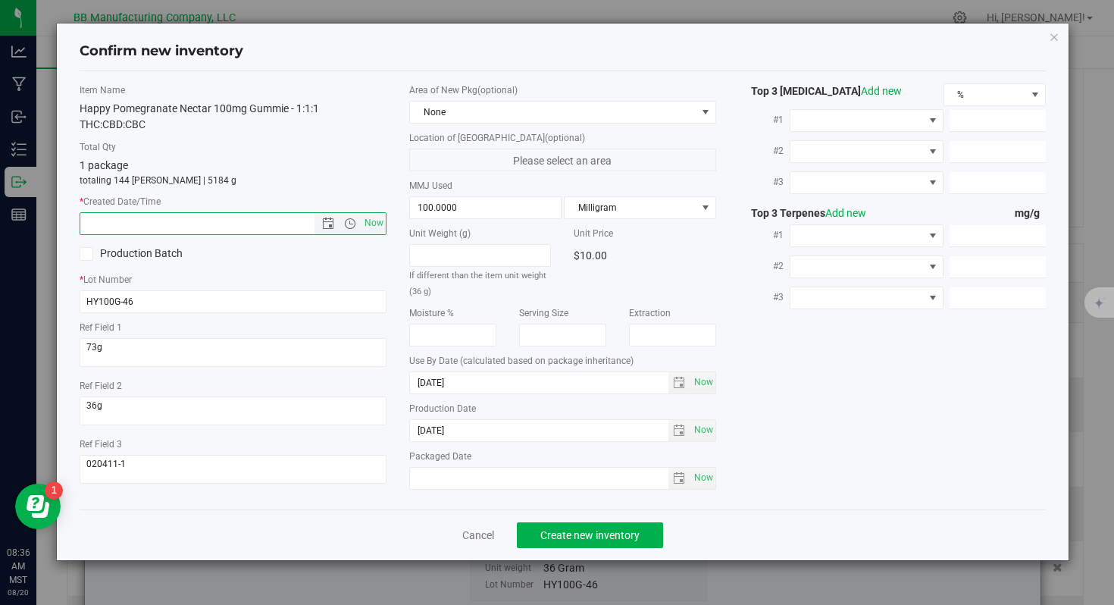
click at [240, 216] on input "text" at bounding box center [210, 223] width 260 height 21
paste input "2025-05-23"
type input "5/23/2025 8:36 AM"
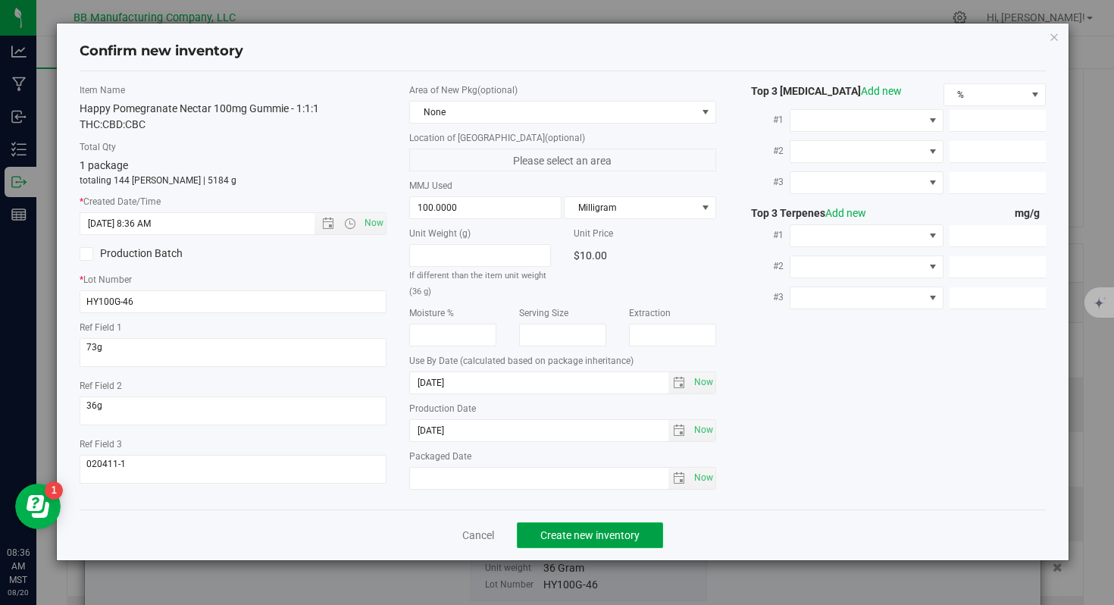
click at [615, 546] on button "Create new inventory" at bounding box center [590, 535] width 146 height 26
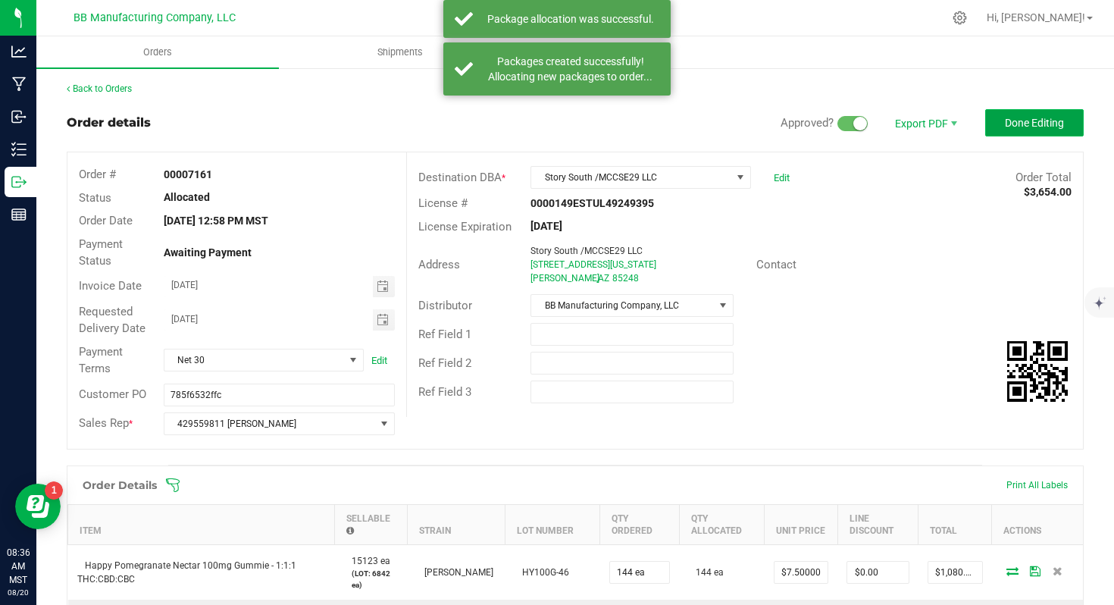
click at [1019, 121] on span "Done Editing" at bounding box center [1034, 123] width 59 height 12
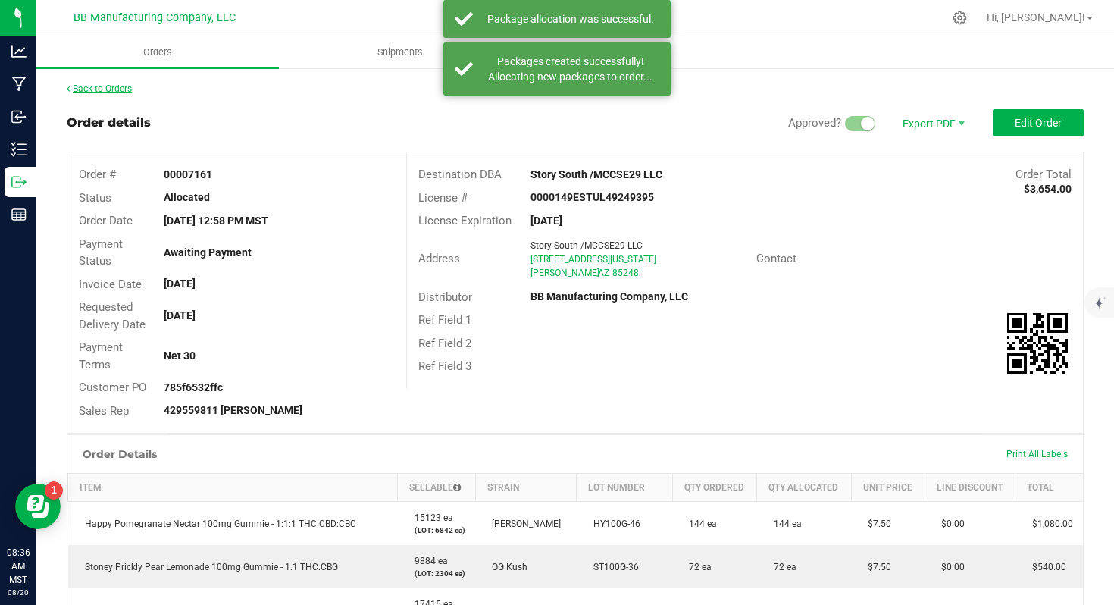
click at [101, 92] on link "Back to Orders" at bounding box center [99, 88] width 65 height 11
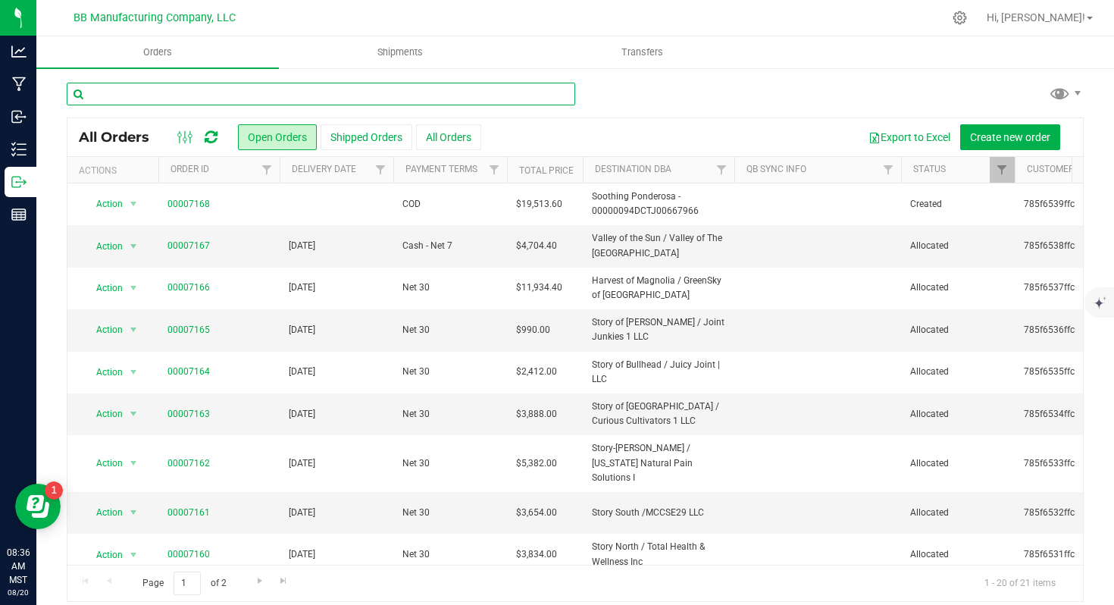
click at [254, 96] on input "text" at bounding box center [321, 94] width 509 height 23
type input "7161"
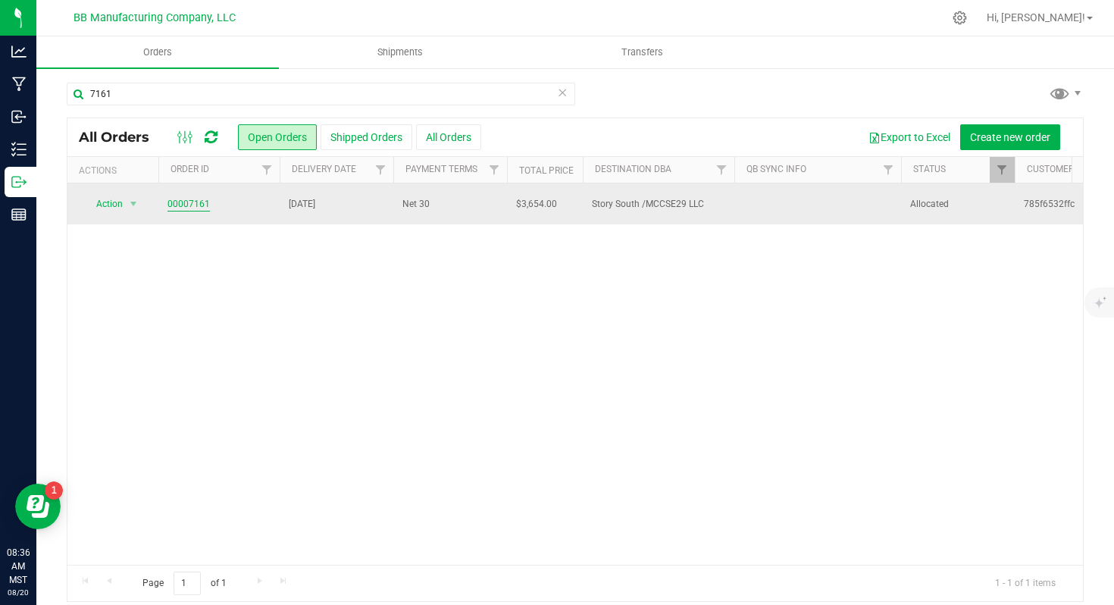
click at [196, 204] on link "00007161" at bounding box center [188, 204] width 42 height 14
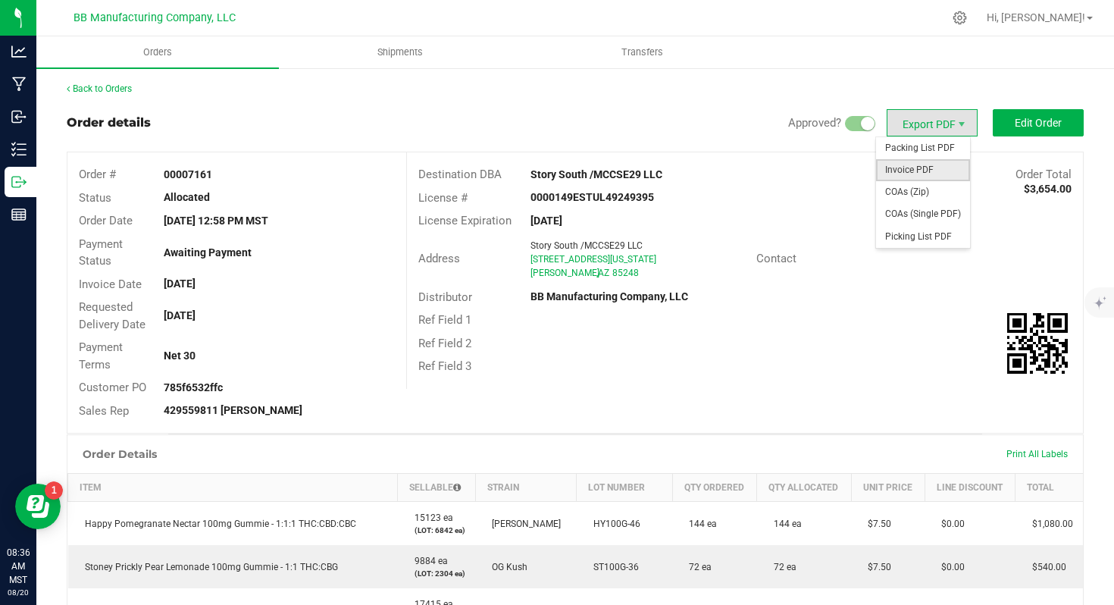
click at [912, 163] on span "Invoice PDF" at bounding box center [923, 170] width 94 height 22
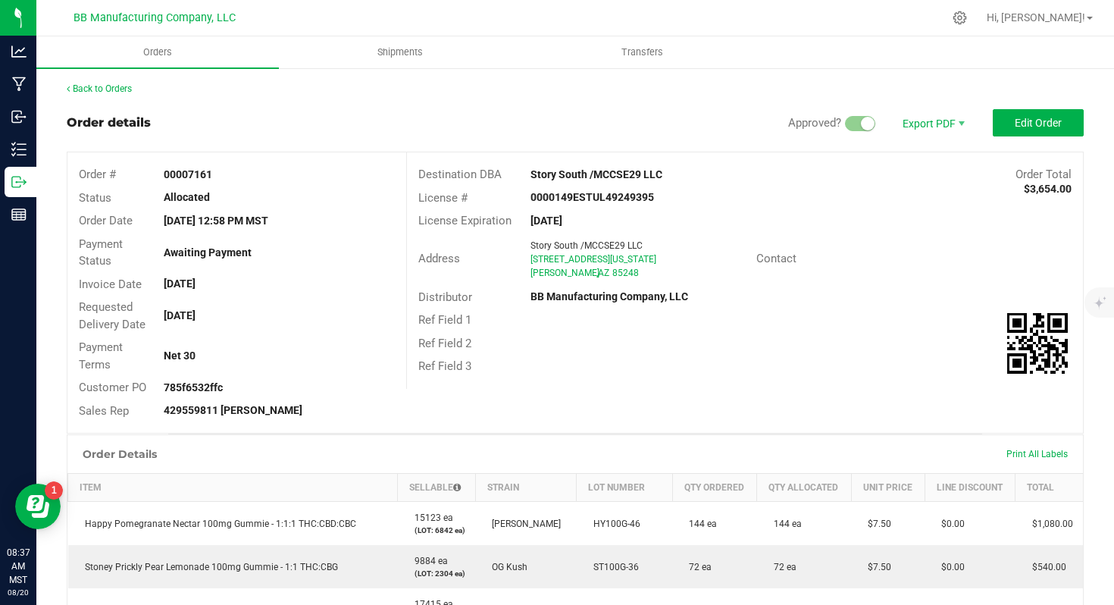
click at [127, 95] on div "Back to Orders Order details Approved? Export PDF Edit Order Order # 00007161 S…" at bounding box center [575, 602] width 1017 height 1040
click at [108, 85] on link "Back to Orders" at bounding box center [99, 88] width 65 height 11
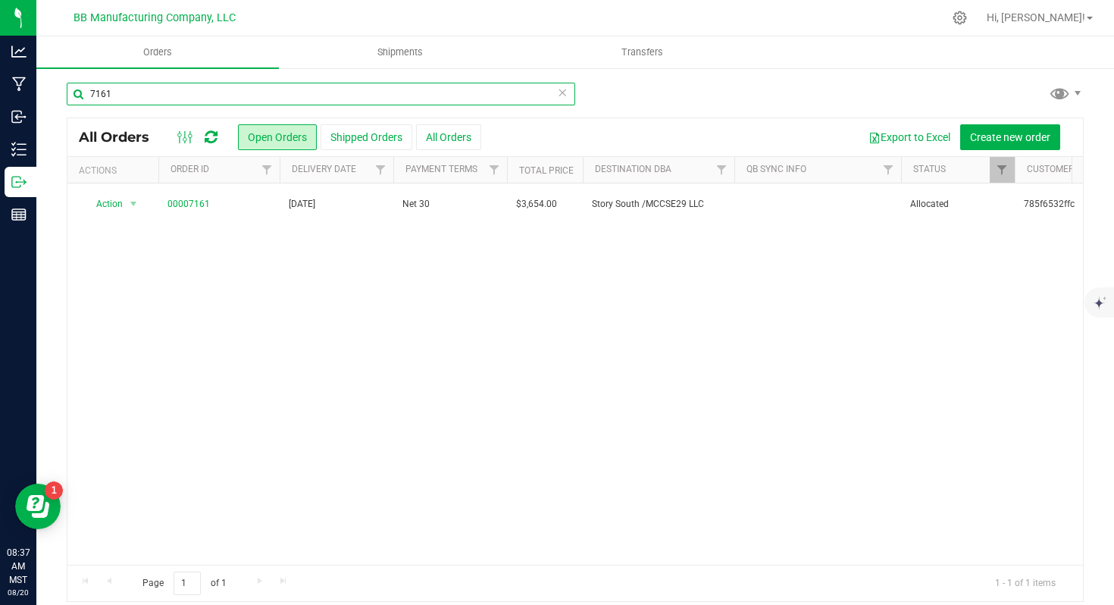
click at [550, 89] on input "7161" at bounding box center [321, 94] width 509 height 23
click at [561, 97] on icon at bounding box center [562, 92] width 11 height 18
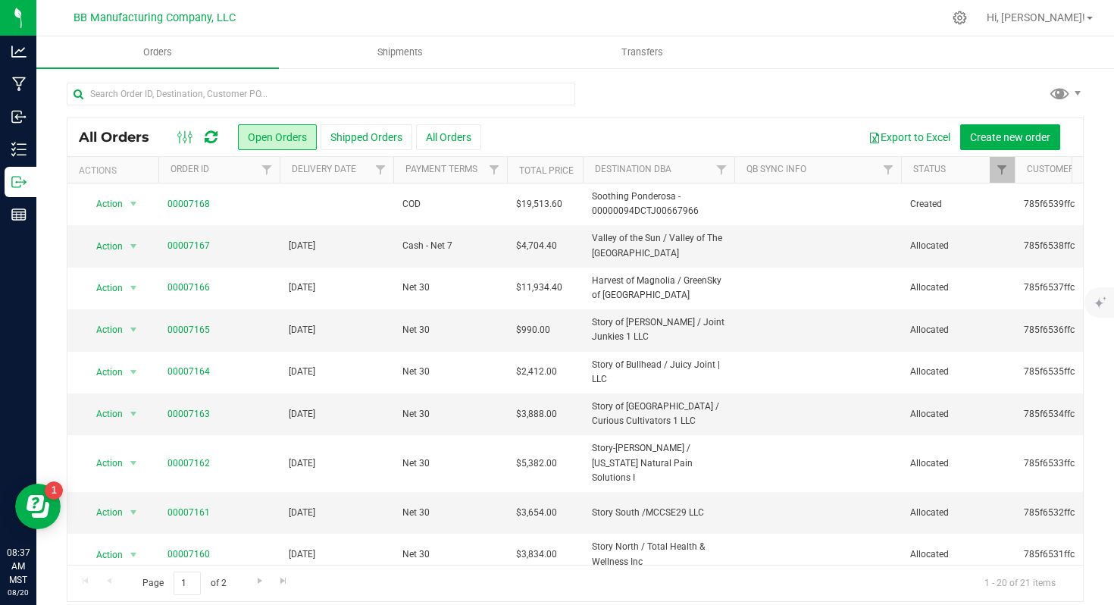
click at [214, 144] on icon at bounding box center [211, 137] width 13 height 15
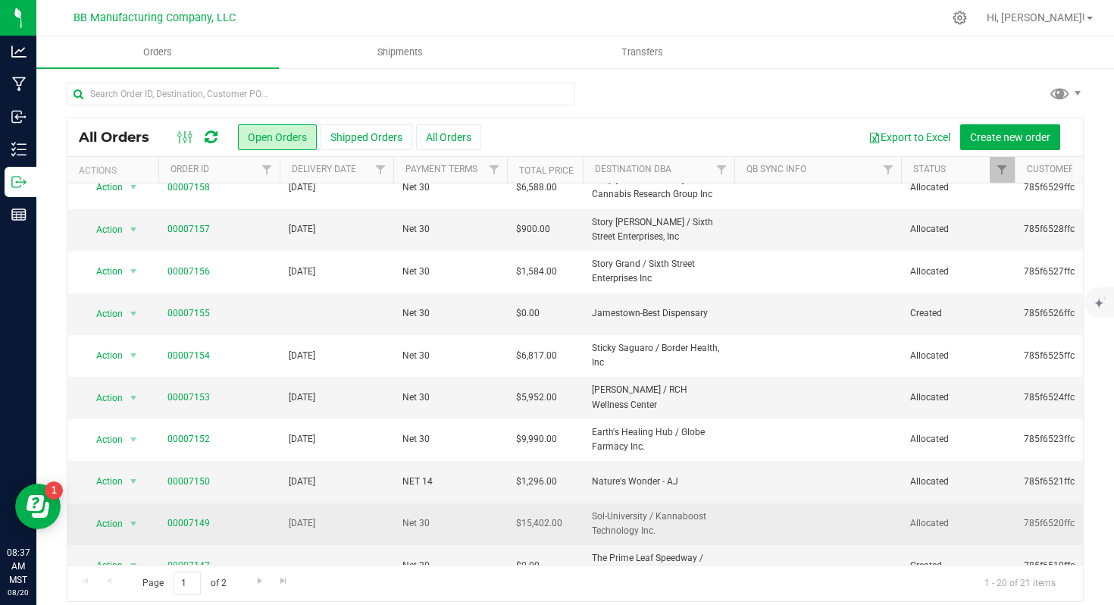
scroll to position [469, 0]
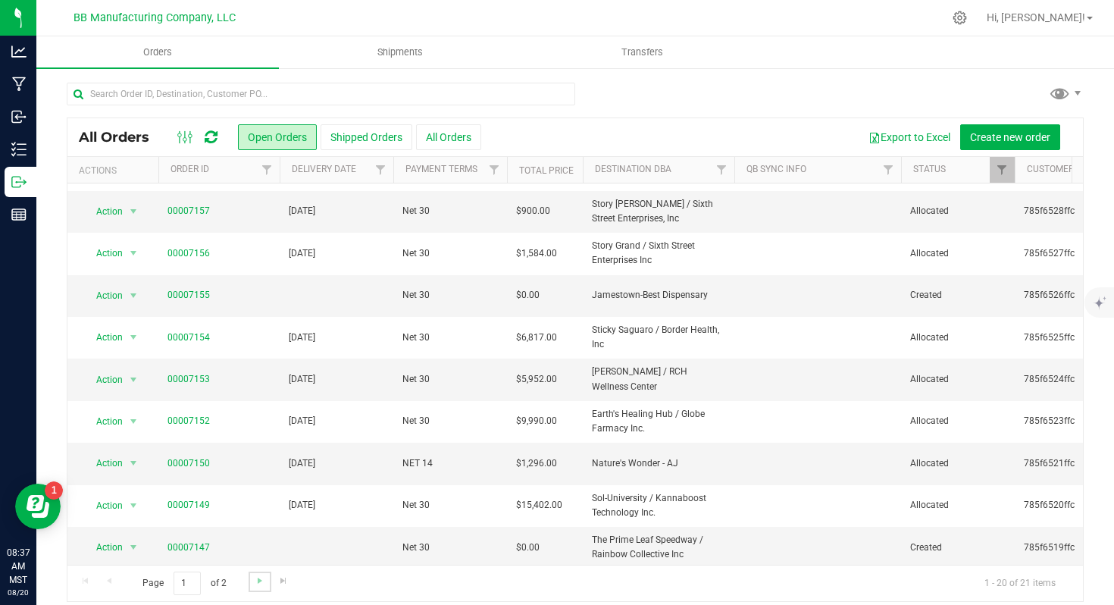
click at [252, 577] on link "Go to the next page" at bounding box center [260, 581] width 22 height 20
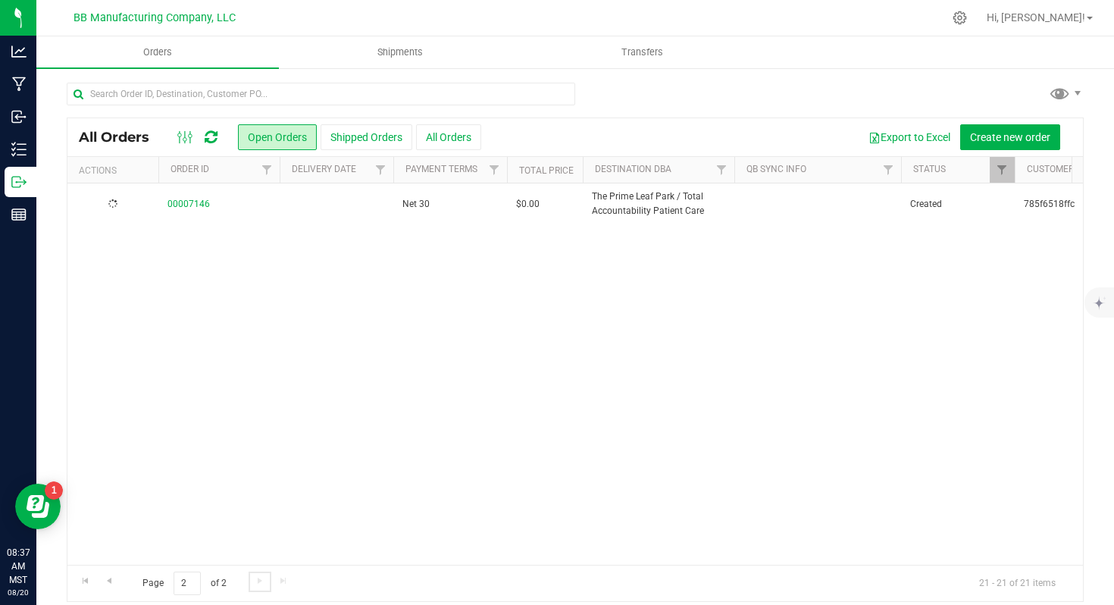
scroll to position [0, 0]
click at [112, 581] on span "Go to the previous page" at bounding box center [109, 581] width 12 height 12
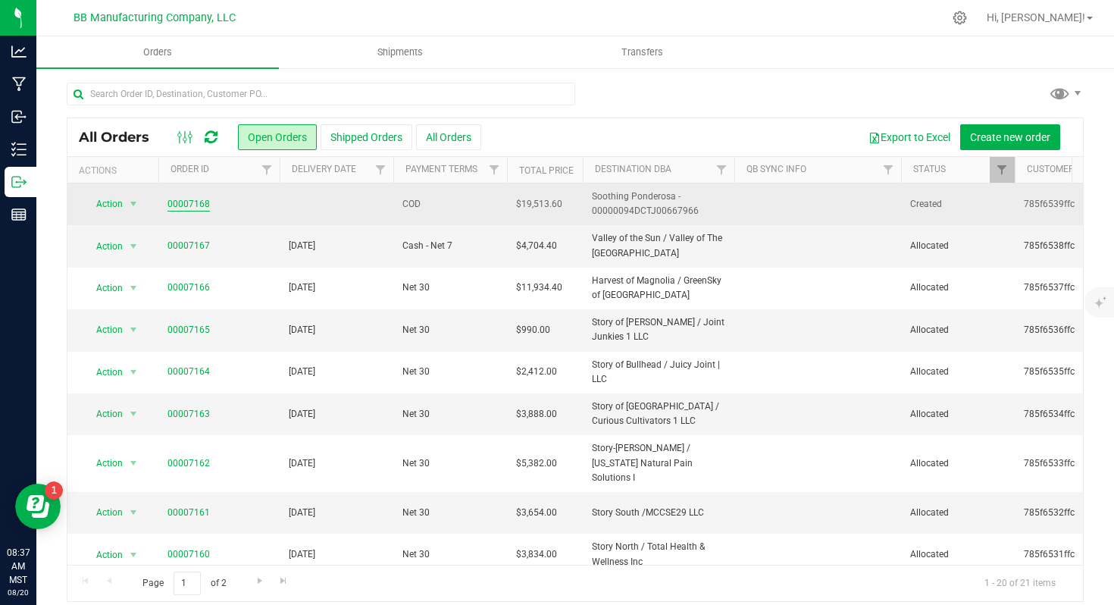
click at [189, 201] on link "00007168" at bounding box center [188, 204] width 42 height 14
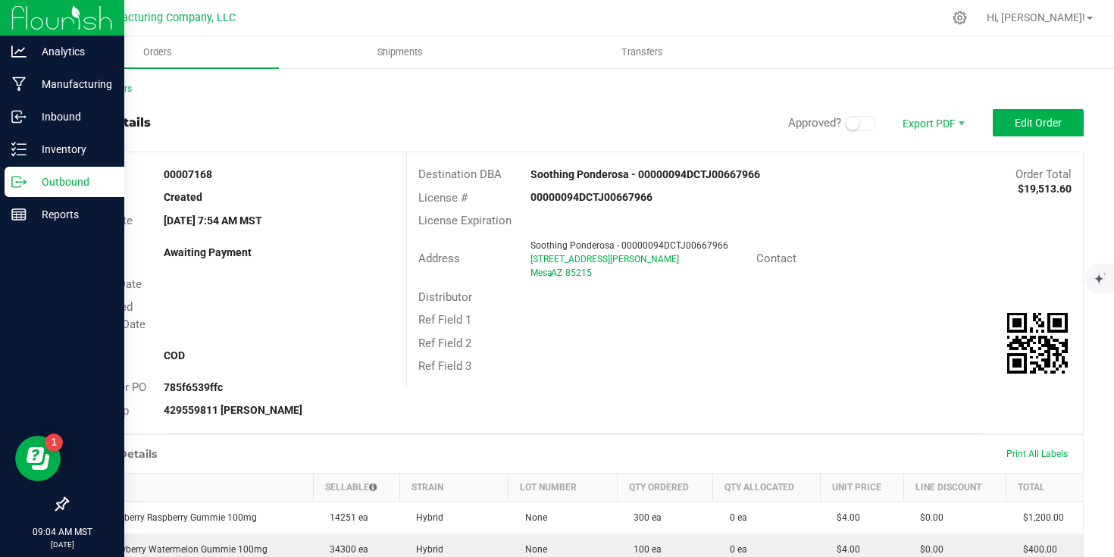
click at [17, 192] on div "Outbound" at bounding box center [65, 182] width 120 height 30
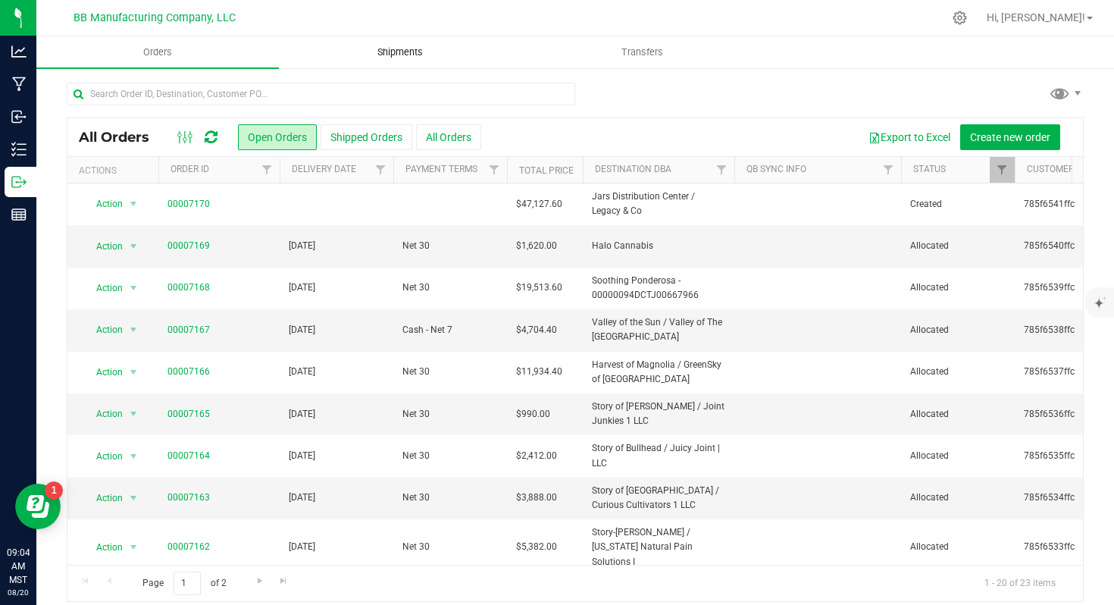
click at [396, 64] on uib-tab-heading "Shipments" at bounding box center [400, 52] width 241 height 30
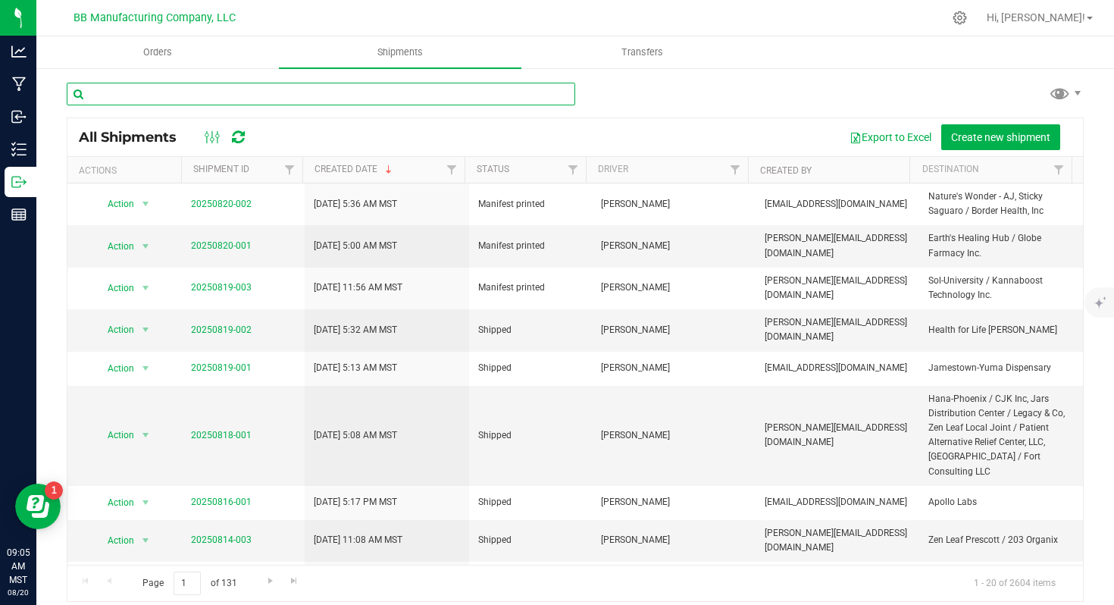
click at [262, 97] on input "text" at bounding box center [321, 94] width 509 height 23
type input "jars"
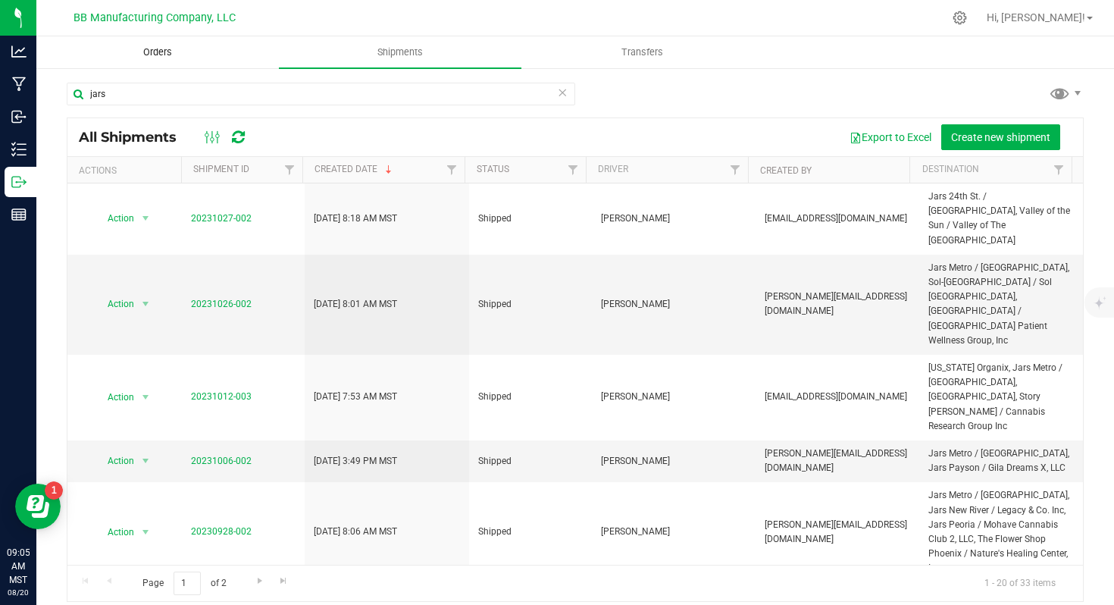
click at [180, 59] on uib-tab-heading "Orders" at bounding box center [157, 52] width 241 height 30
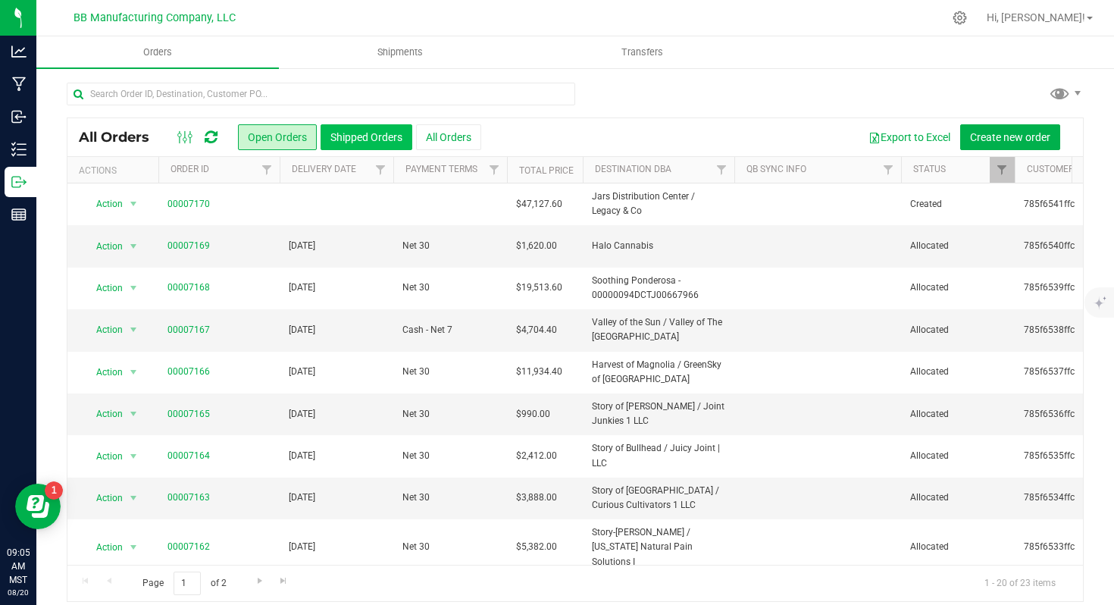
click at [337, 133] on button "Shipped Orders" at bounding box center [367, 137] width 92 height 26
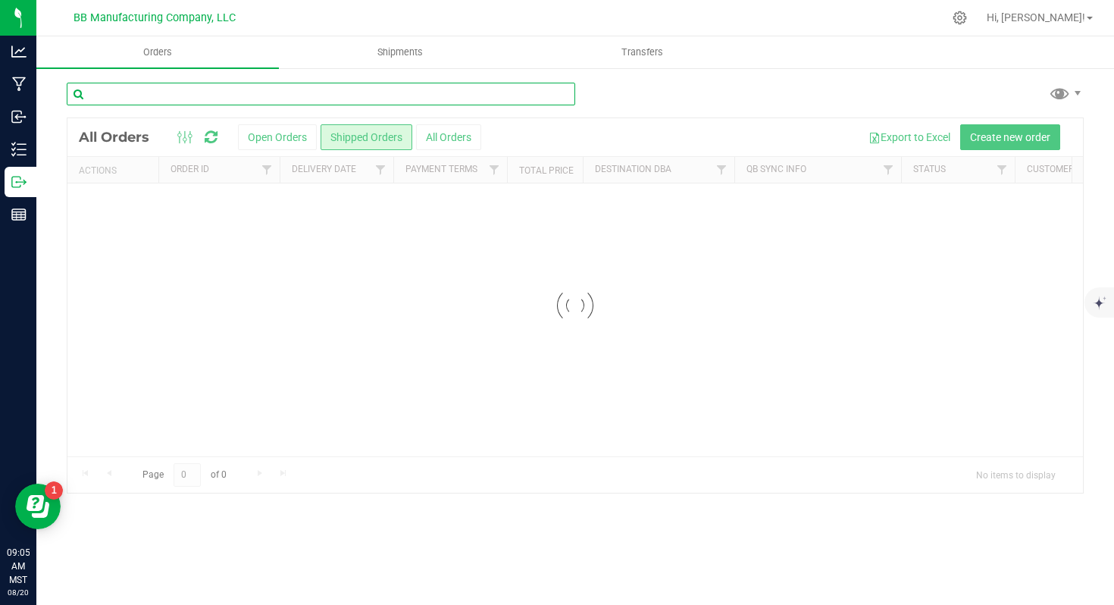
click at [249, 98] on input "text" at bounding box center [321, 94] width 509 height 23
type input "jars"
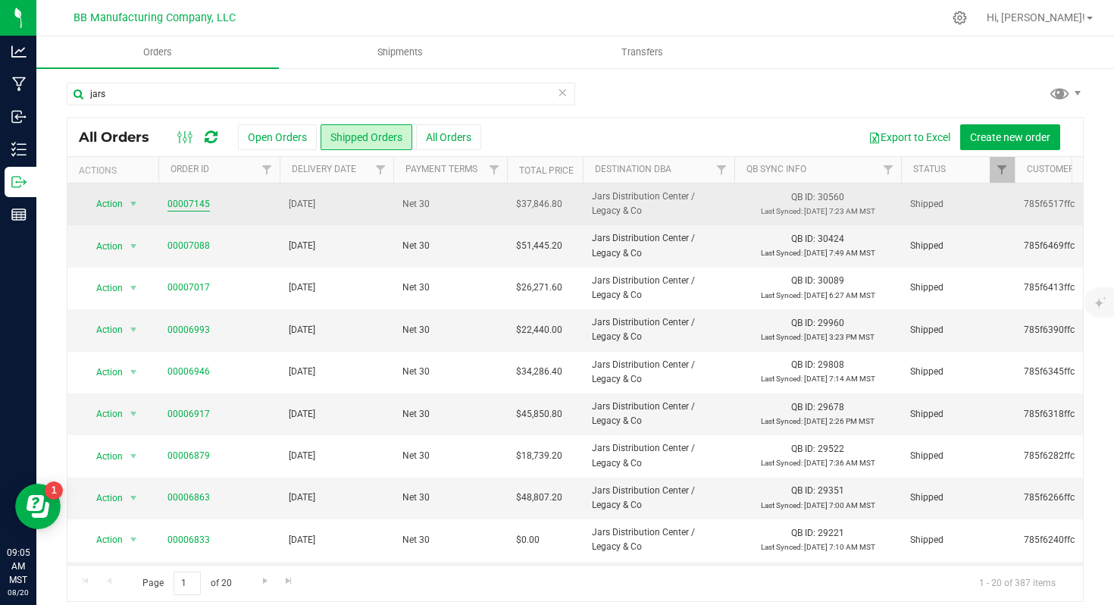
click at [186, 202] on link "00007145" at bounding box center [188, 204] width 42 height 14
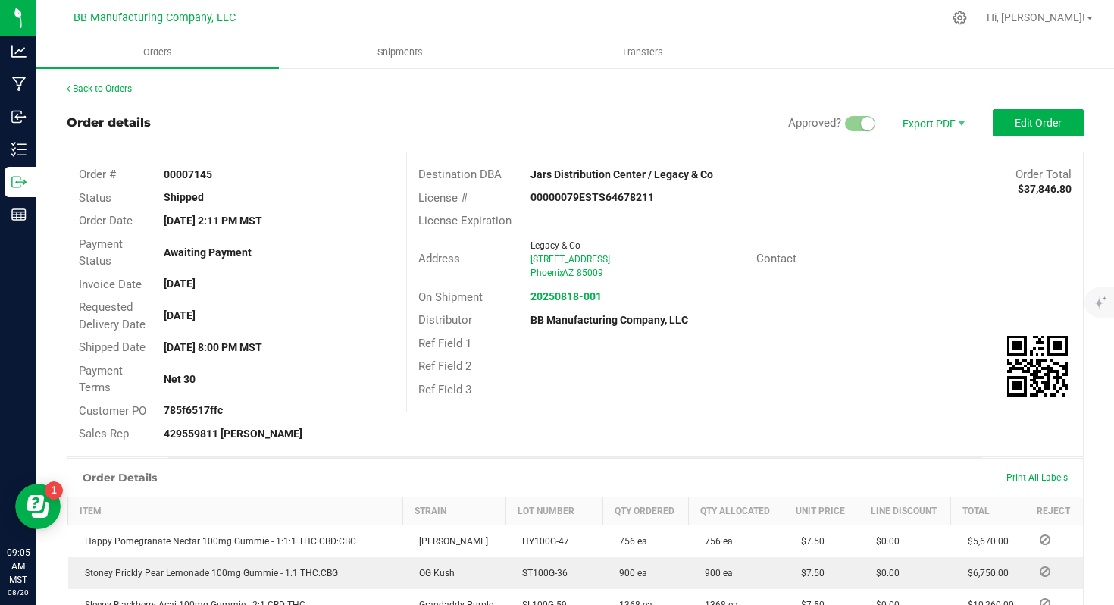
scroll to position [249, 0]
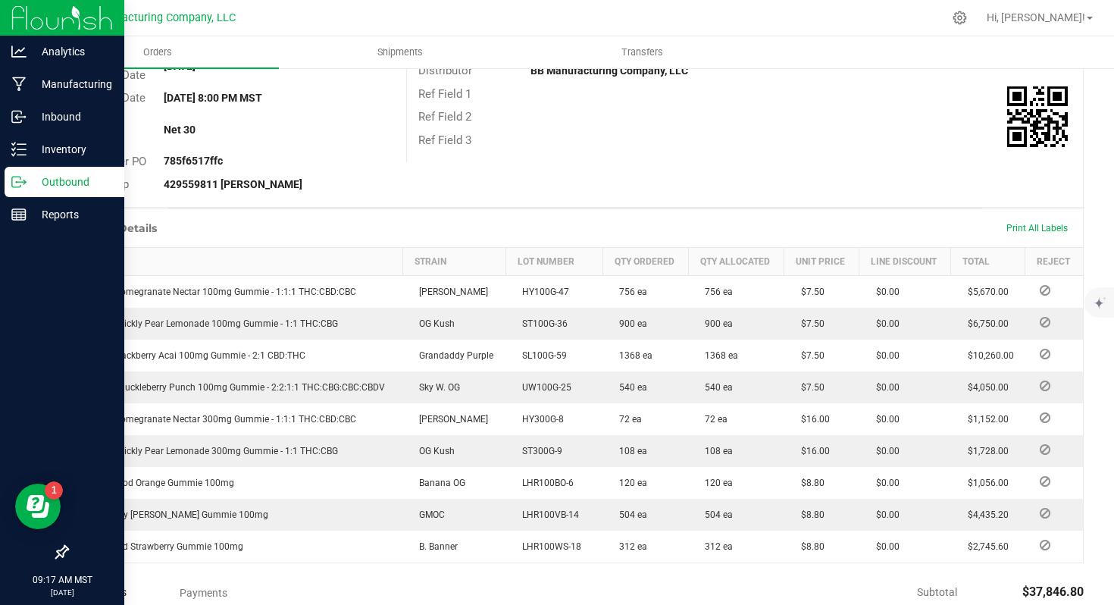
click at [30, 177] on p "Outbound" at bounding box center [72, 182] width 91 height 18
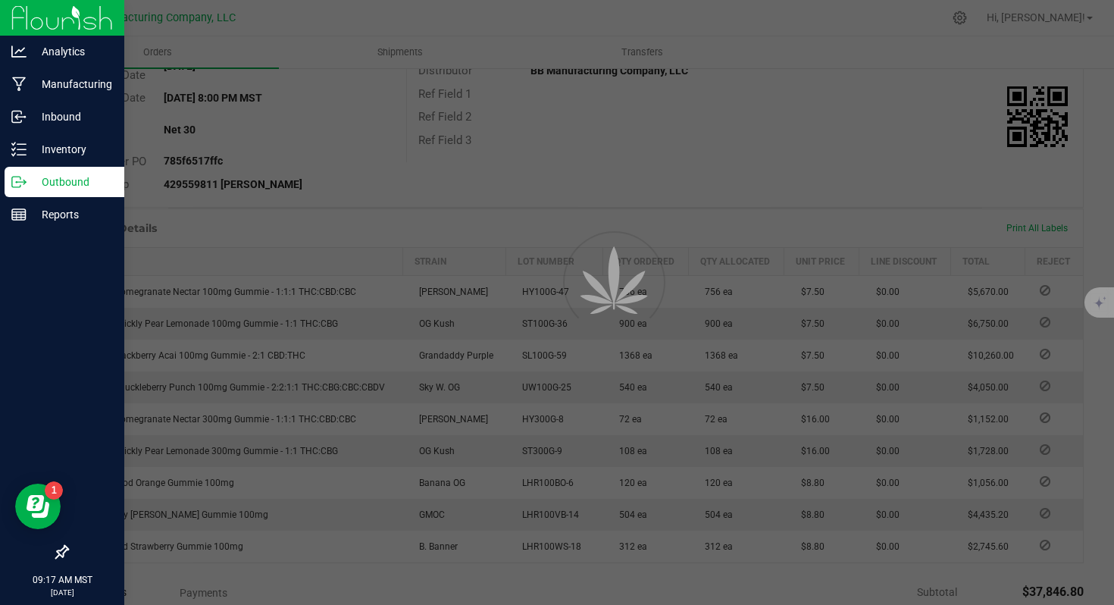
click at [30, 177] on p "Outbound" at bounding box center [72, 182] width 91 height 18
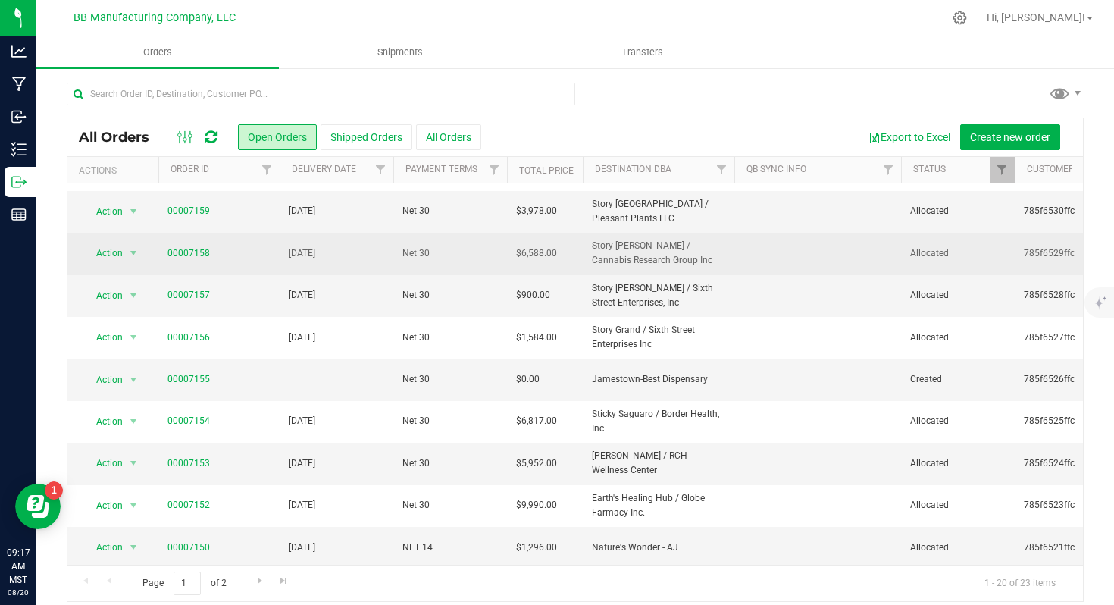
scroll to position [11, 0]
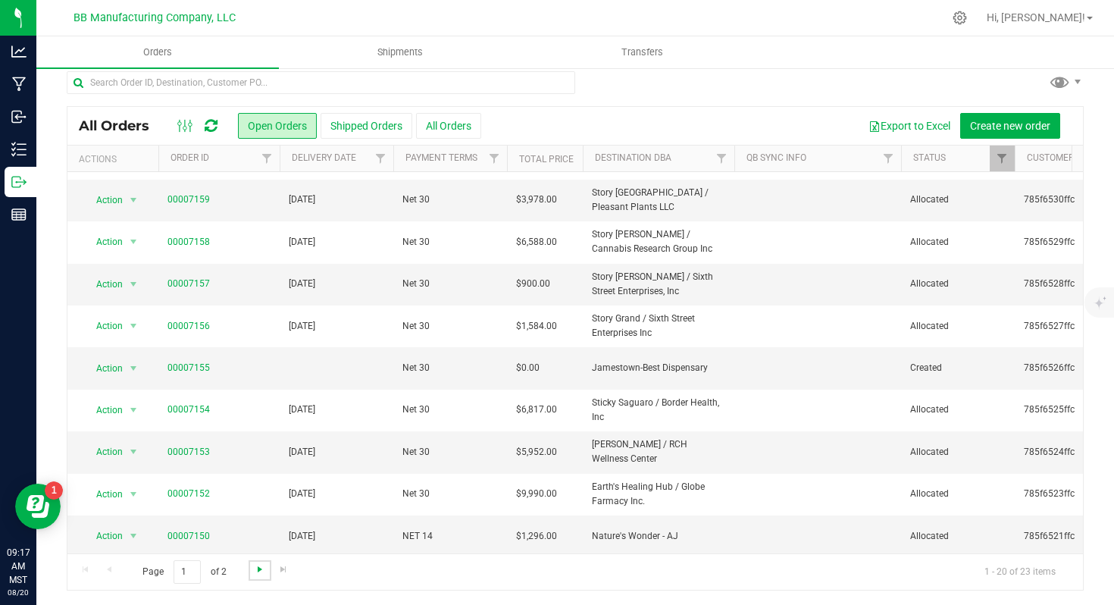
click at [257, 571] on span "Go to the next page" at bounding box center [260, 569] width 12 height 12
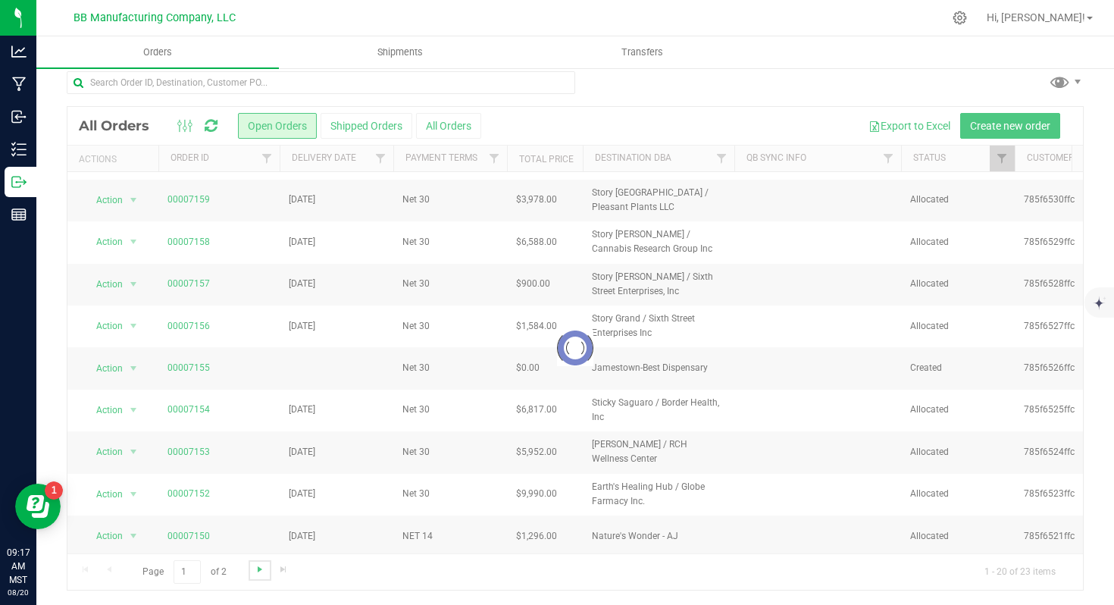
scroll to position [0, 0]
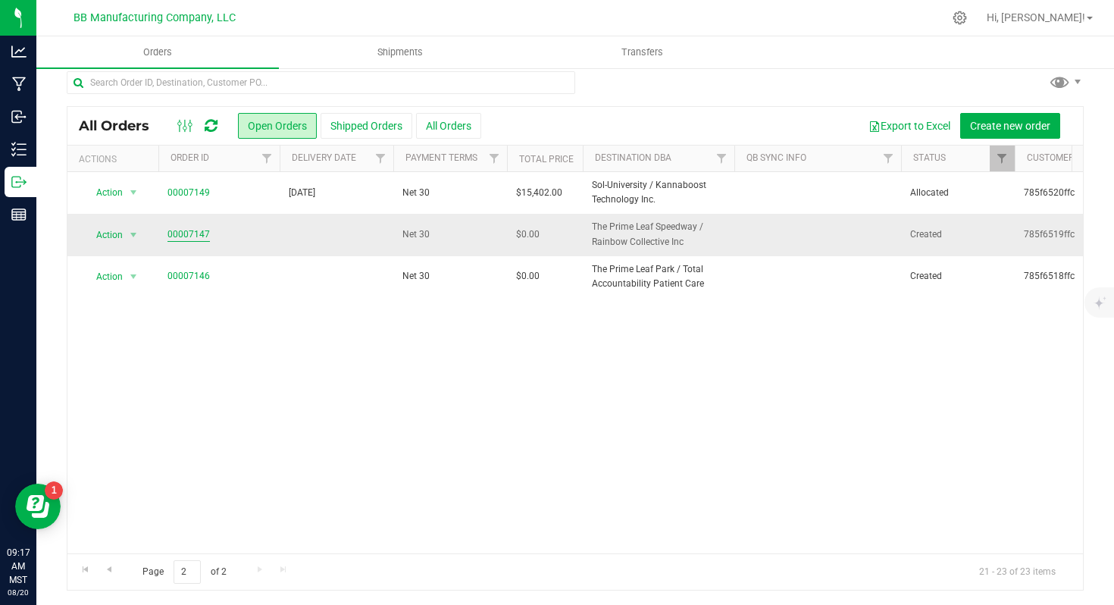
click at [202, 240] on link "00007147" at bounding box center [188, 234] width 42 height 14
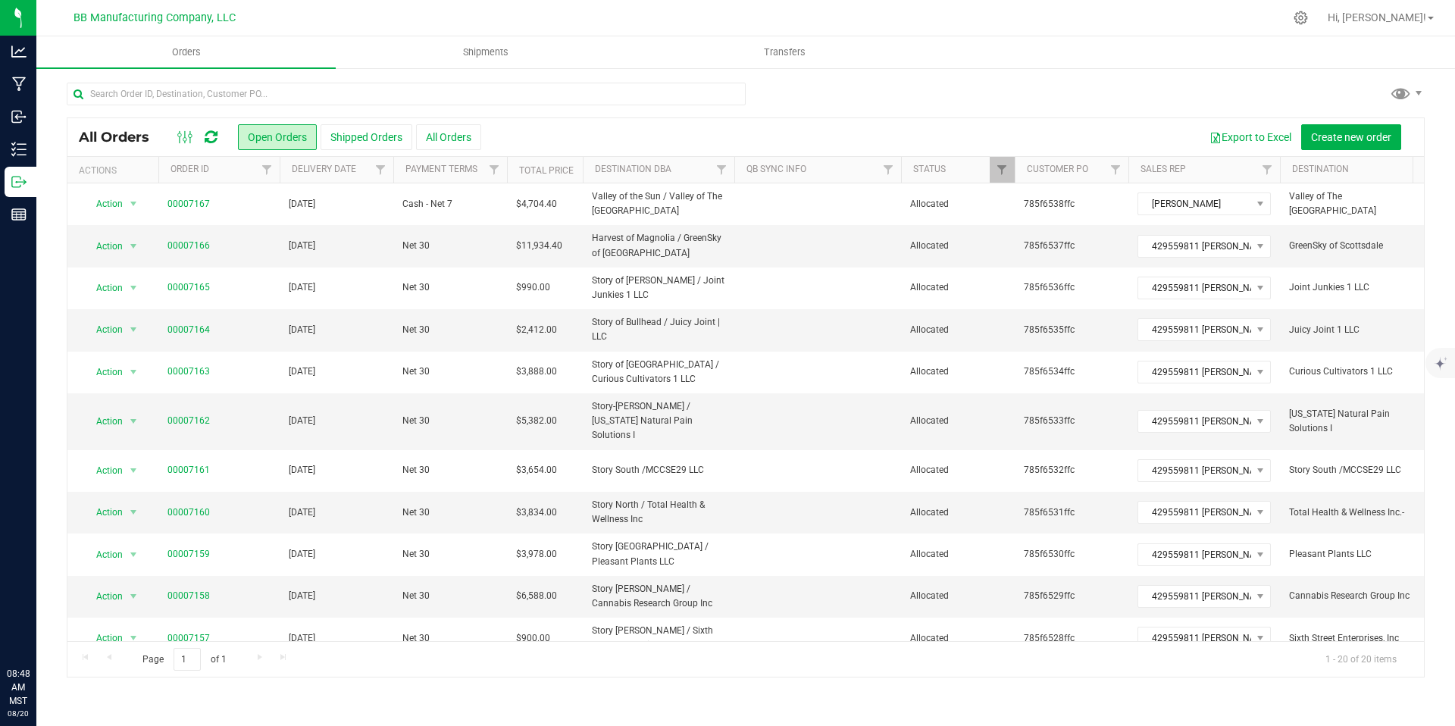
click at [358, 133] on button "Shipped Orders" at bounding box center [367, 137] width 92 height 26
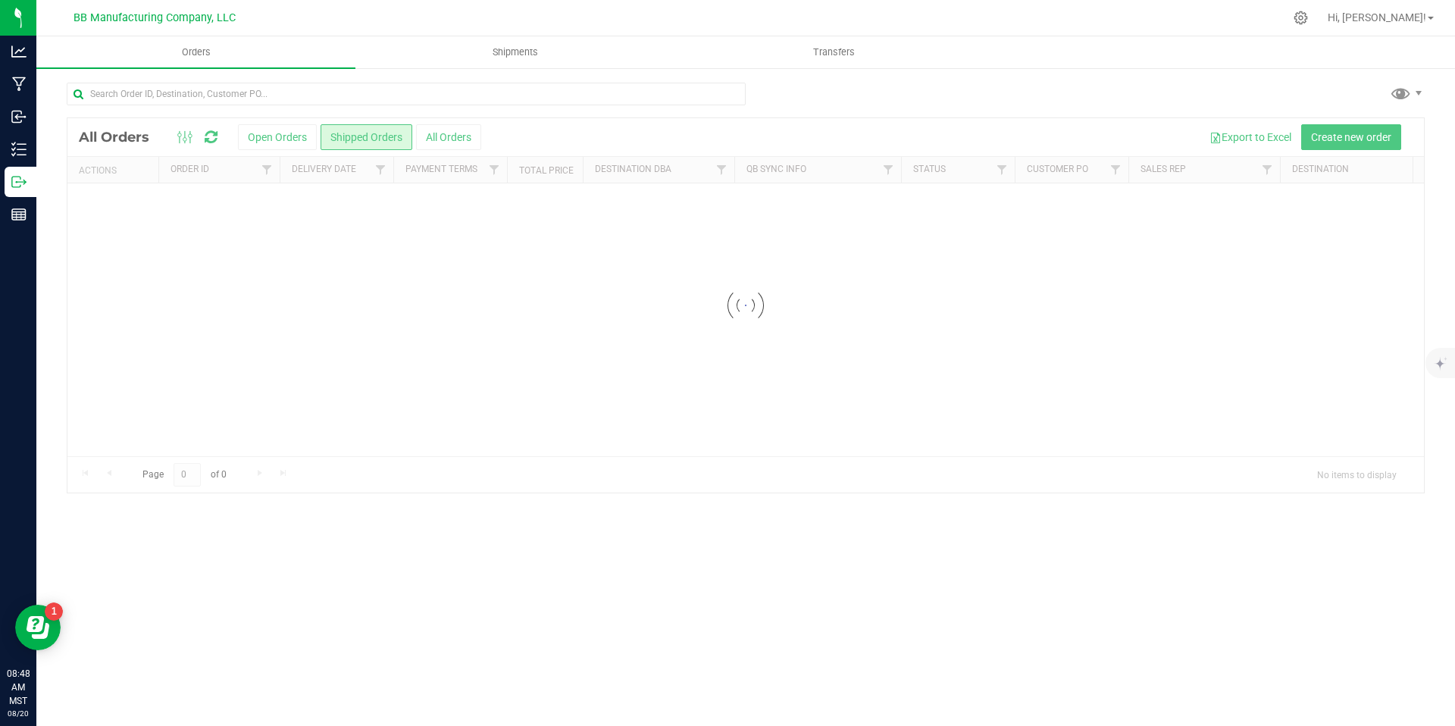
click at [262, 89] on input "text" at bounding box center [406, 94] width 679 height 23
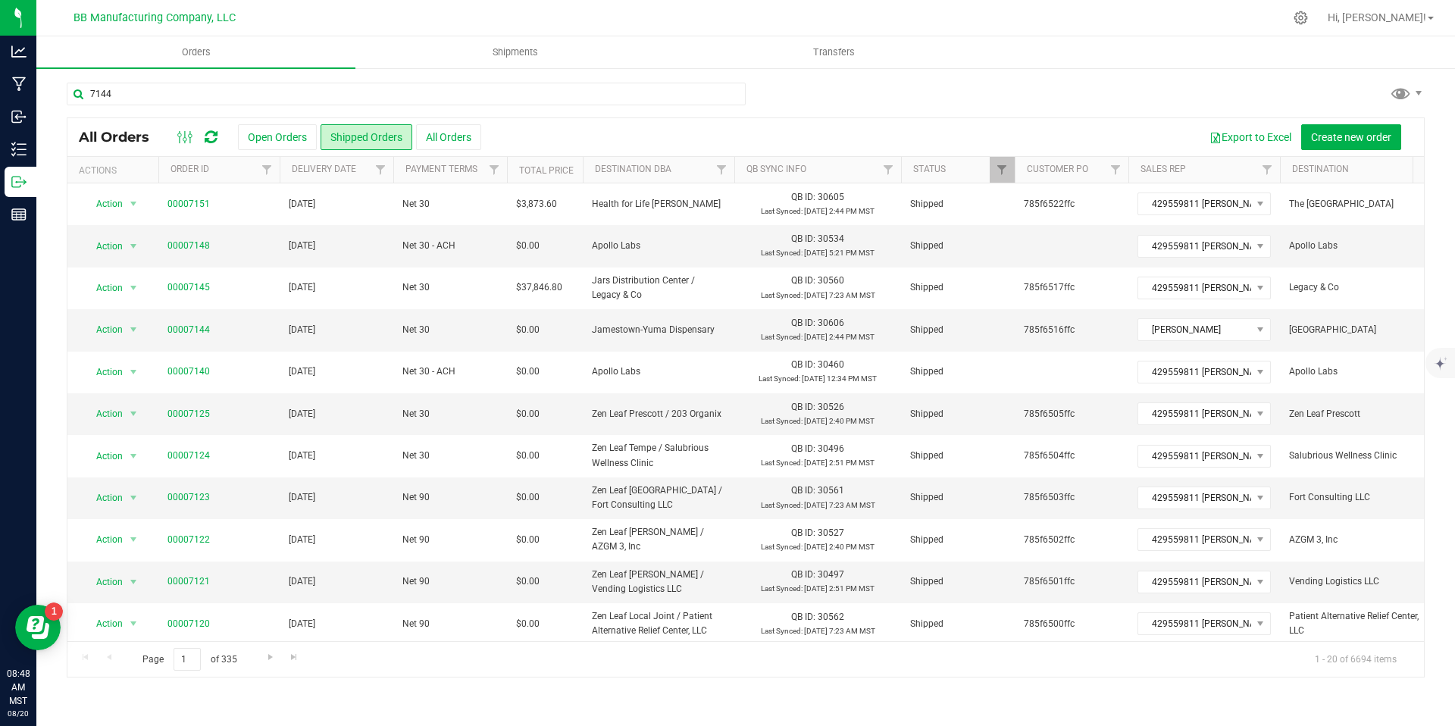
type input "7144"
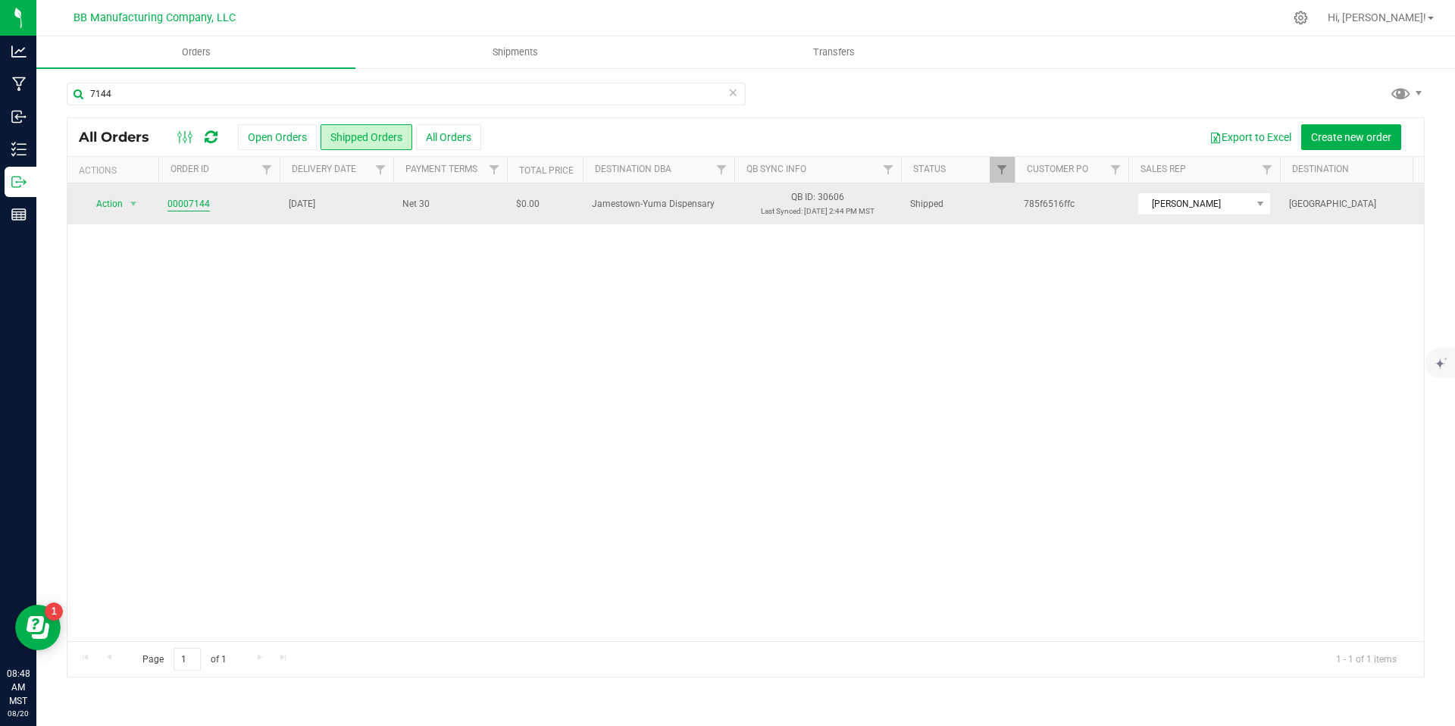
click at [194, 208] on link "00007144" at bounding box center [188, 204] width 42 height 14
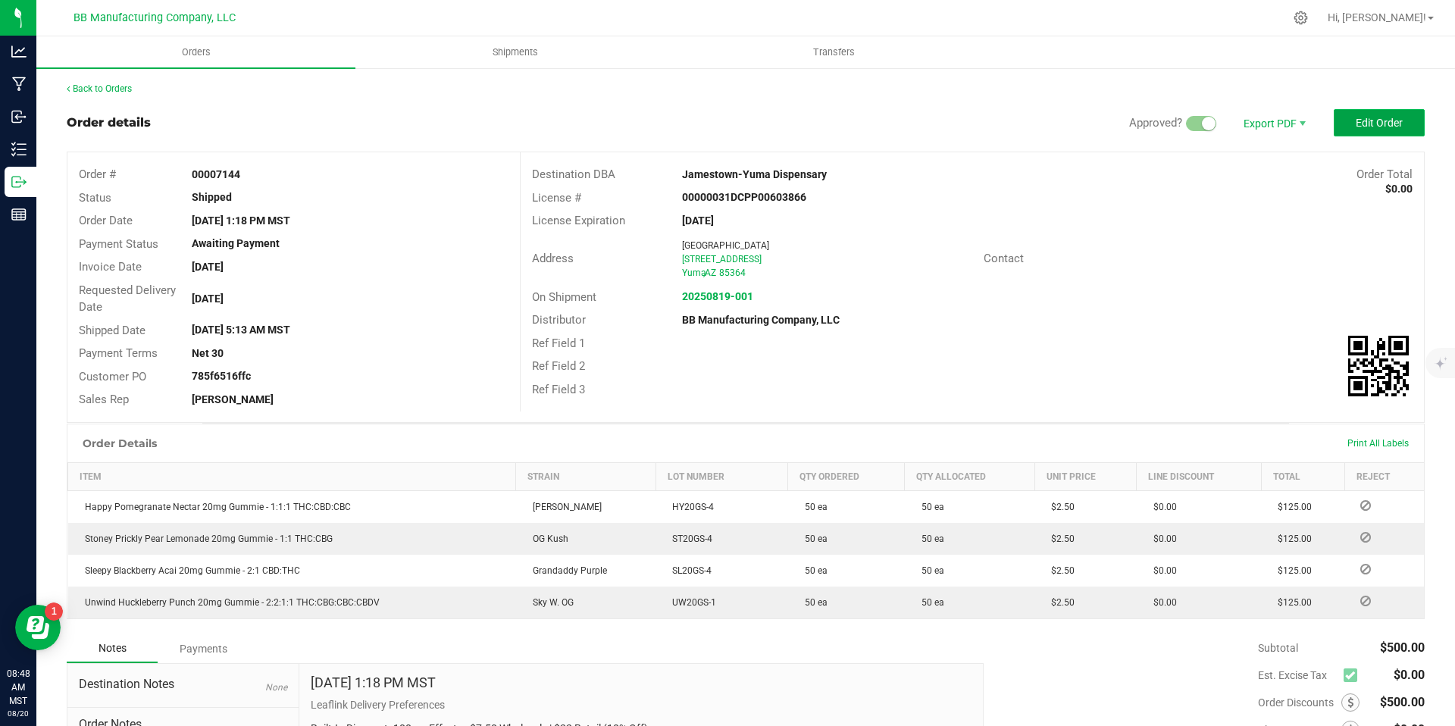
click at [1362, 127] on span "Edit Order" at bounding box center [1379, 123] width 47 height 12
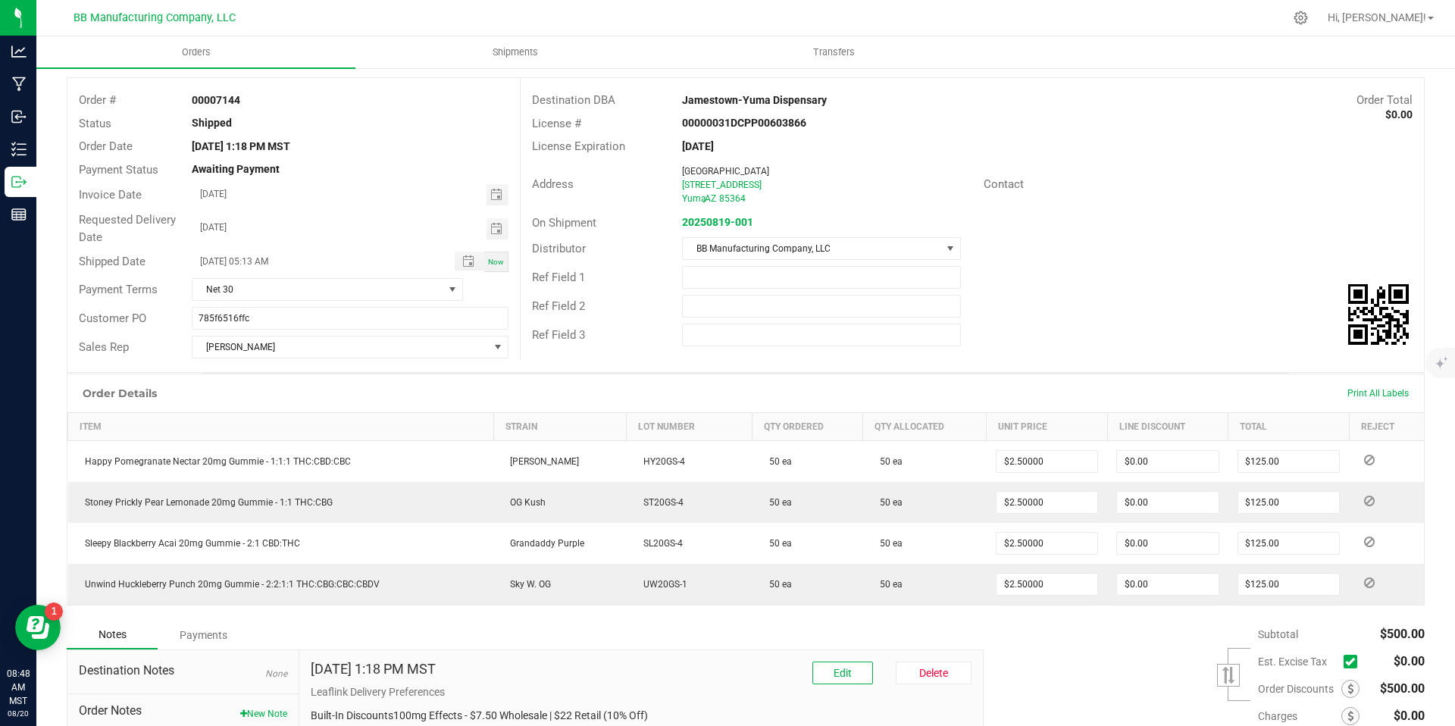
scroll to position [218, 0]
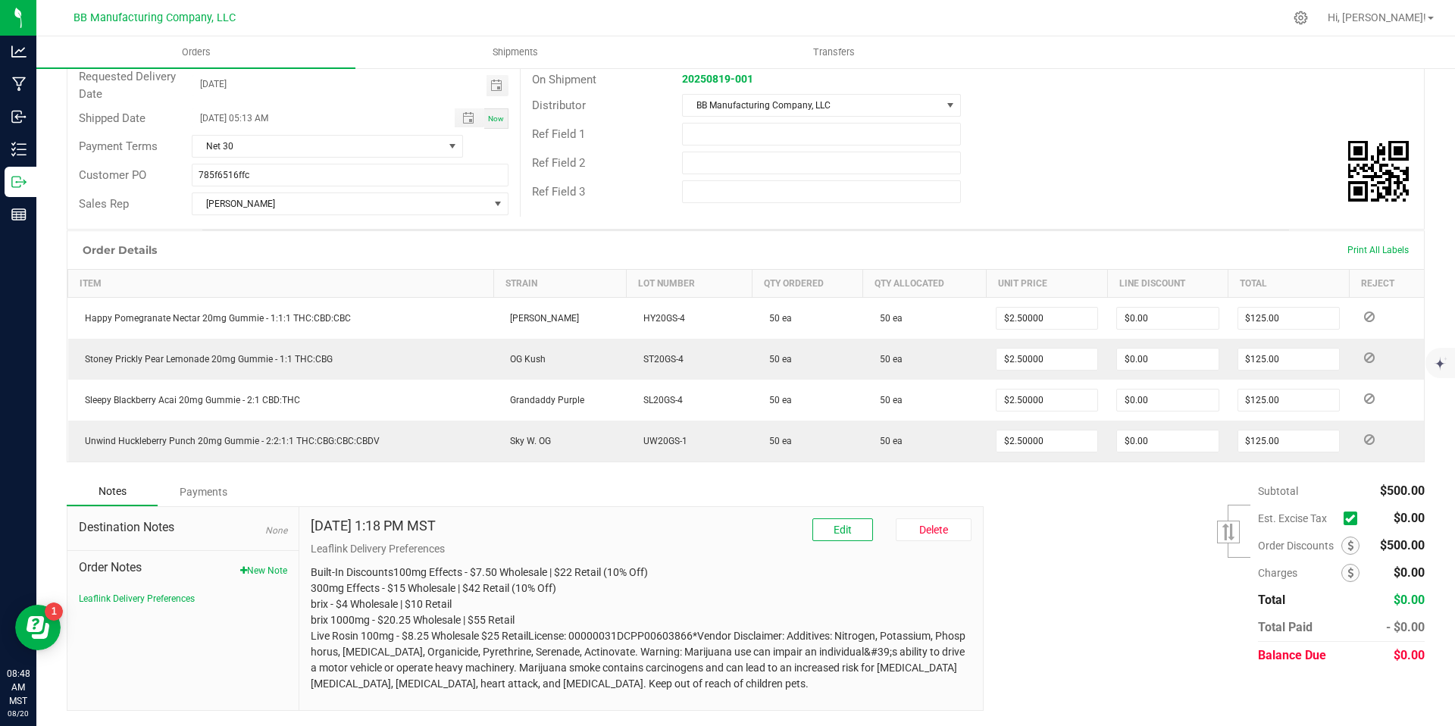
click at [261, 579] on div "Order Notes New Note Leaflink Delivery Preferences" at bounding box center [183, 578] width 208 height 55
click at [258, 574] on button "New Note" at bounding box center [263, 571] width 47 height 14
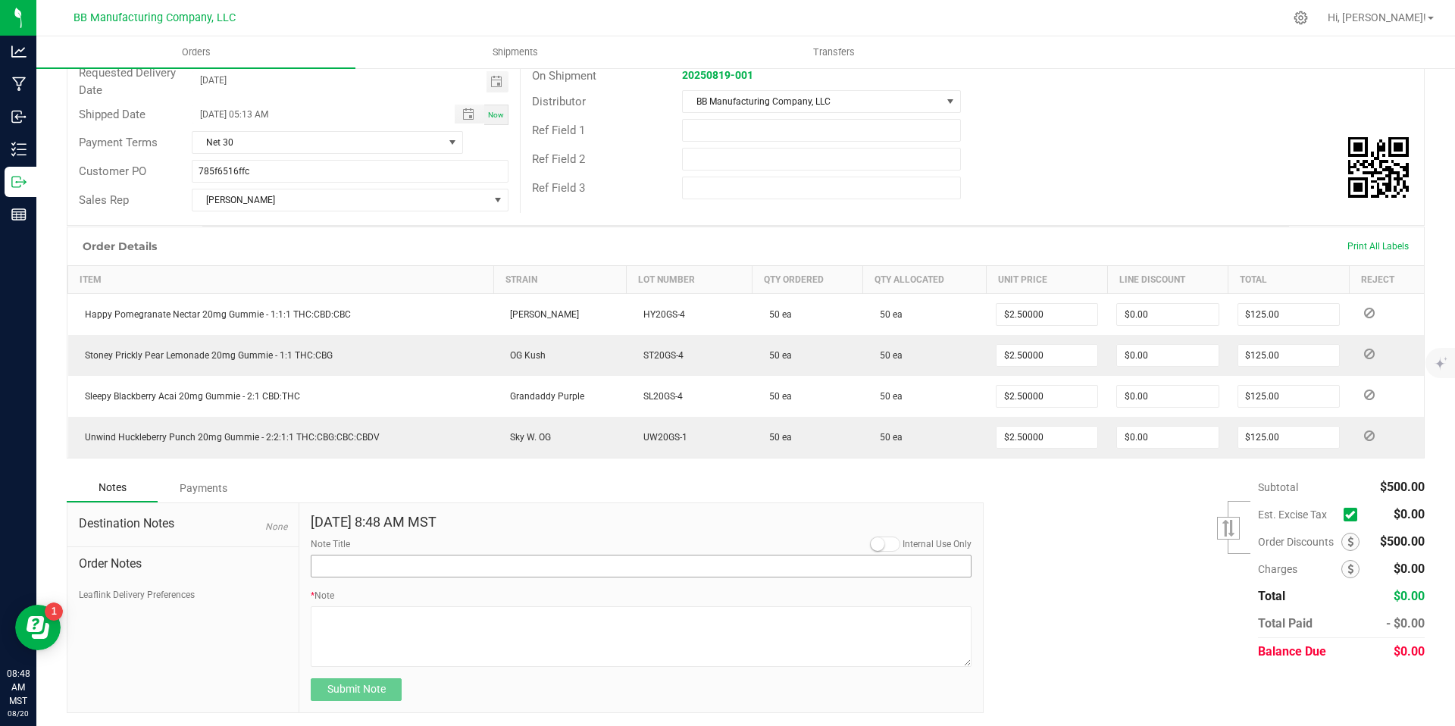
scroll to position [224, 0]
click at [482, 556] on input "Note Title" at bounding box center [641, 564] width 661 height 23
type input "LeafLink zNotrs"
click at [519, 562] on input "LeafLink zNotrs" at bounding box center [641, 564] width 661 height 23
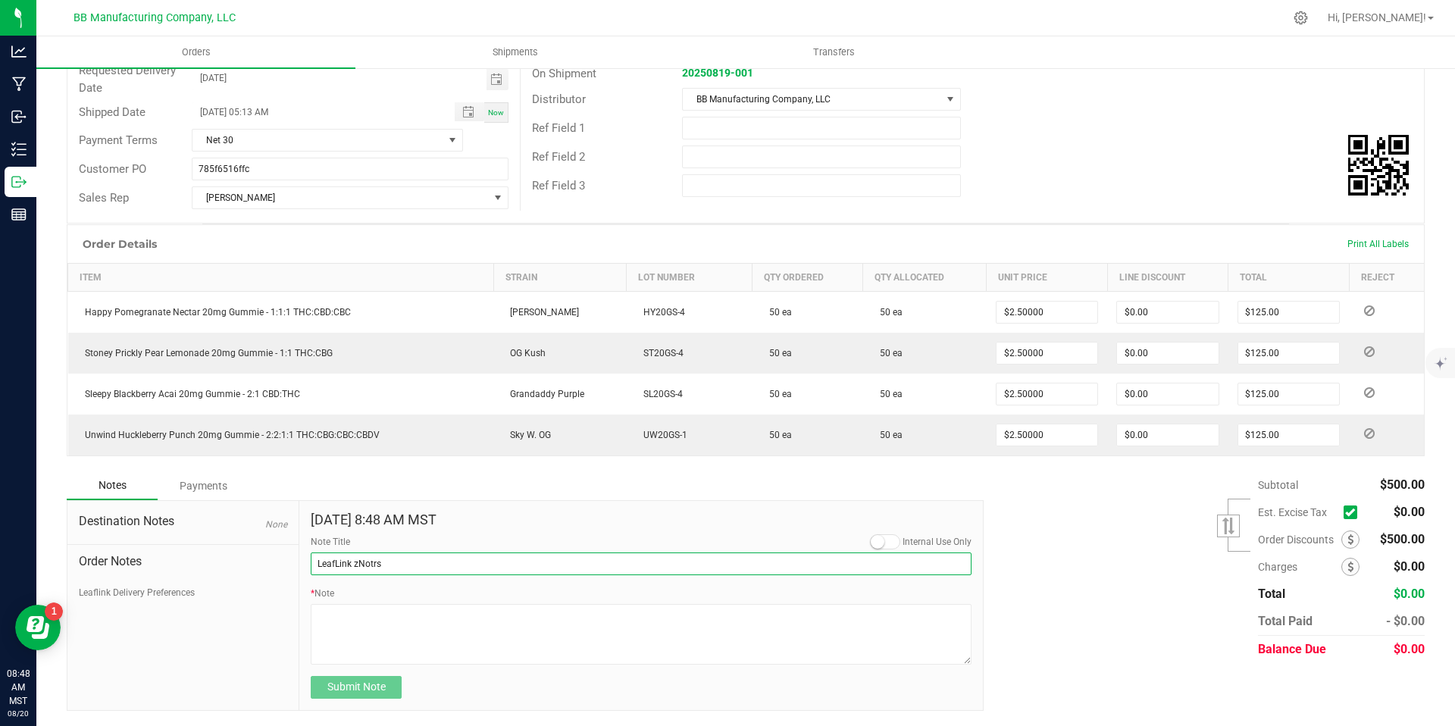
click at [519, 562] on input "LeafLink zNotrs" at bounding box center [641, 564] width 661 height 23
click at [114, 593] on button "Leaflink Delivery Preferences" at bounding box center [137, 593] width 116 height 14
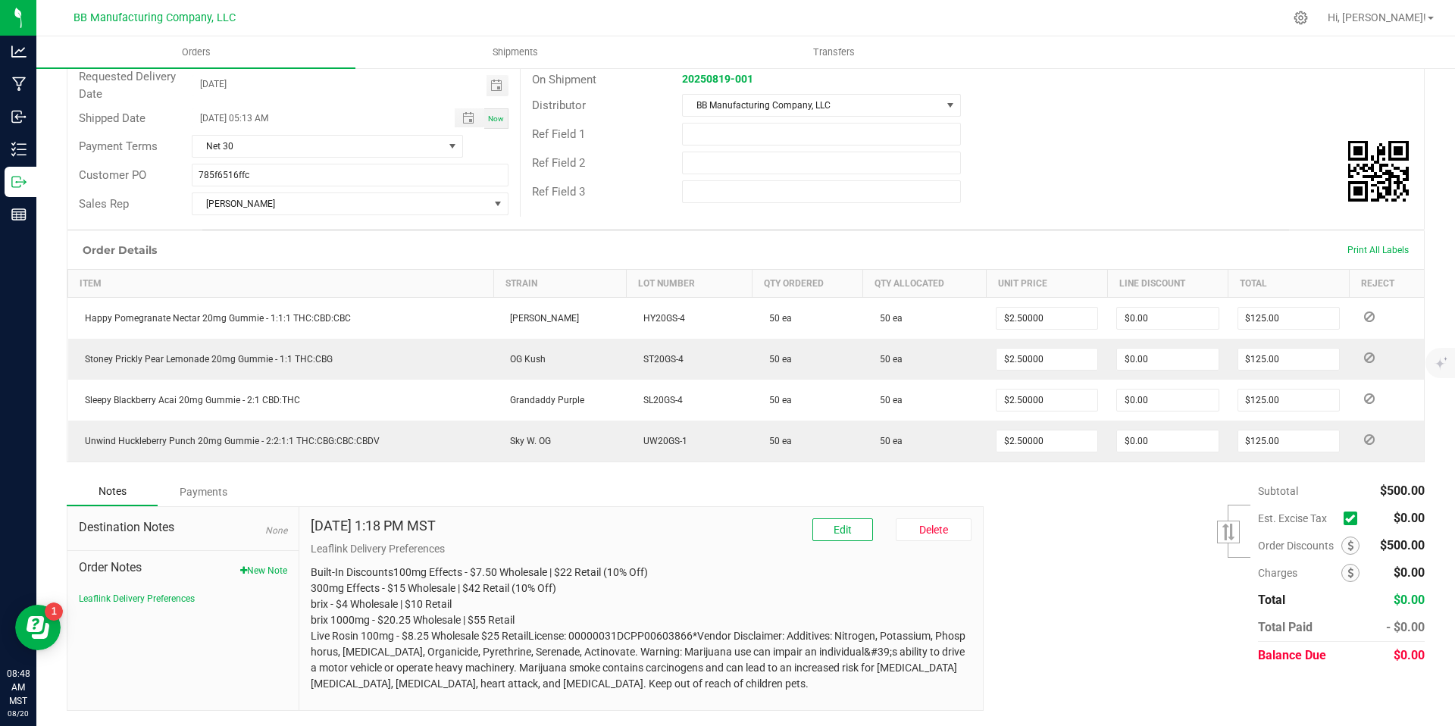
scroll to position [214, 0]
click at [261, 578] on button "New Note" at bounding box center [263, 574] width 47 height 14
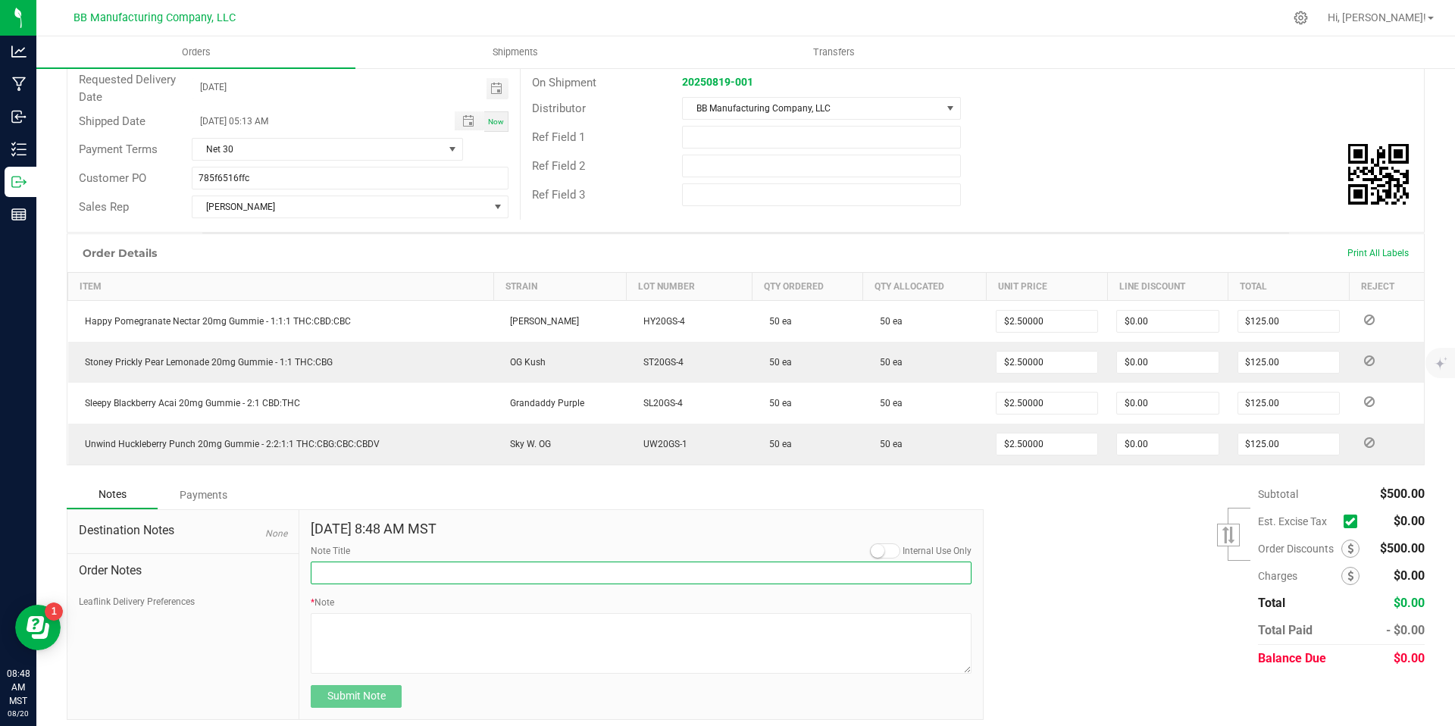
click at [377, 578] on input "Note Title" at bounding box center [641, 573] width 661 height 23
type input "Doorbusters"
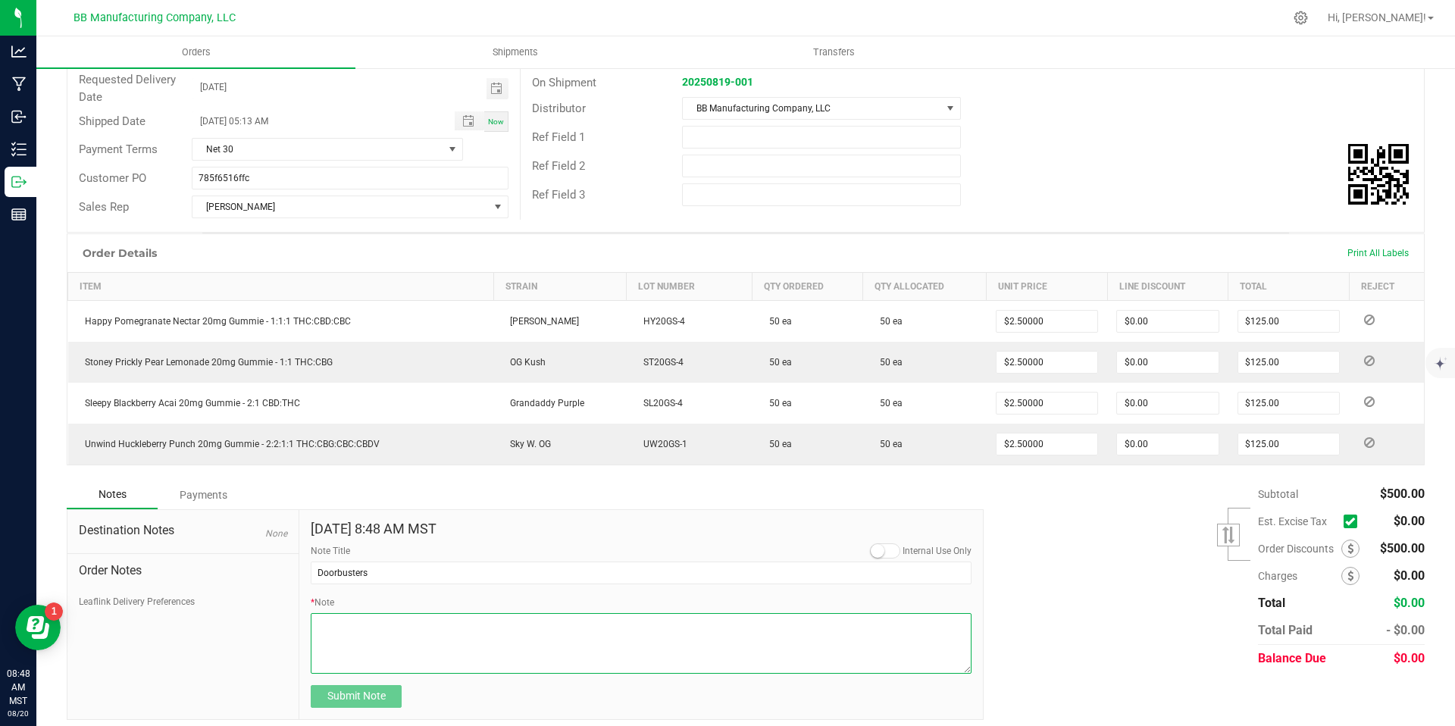
click at [405, 624] on textarea "* Note" at bounding box center [641, 643] width 661 height 61
type textarea "D"
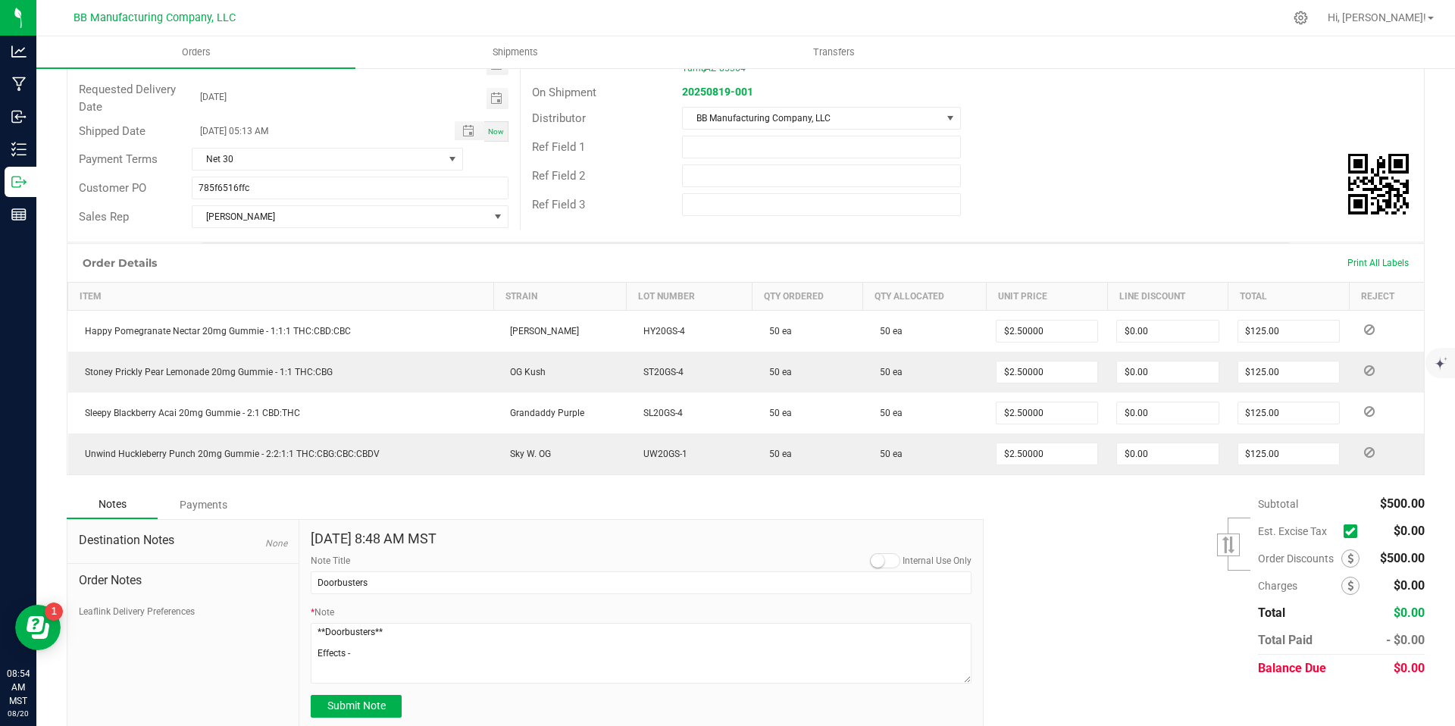
scroll to position [219, 0]
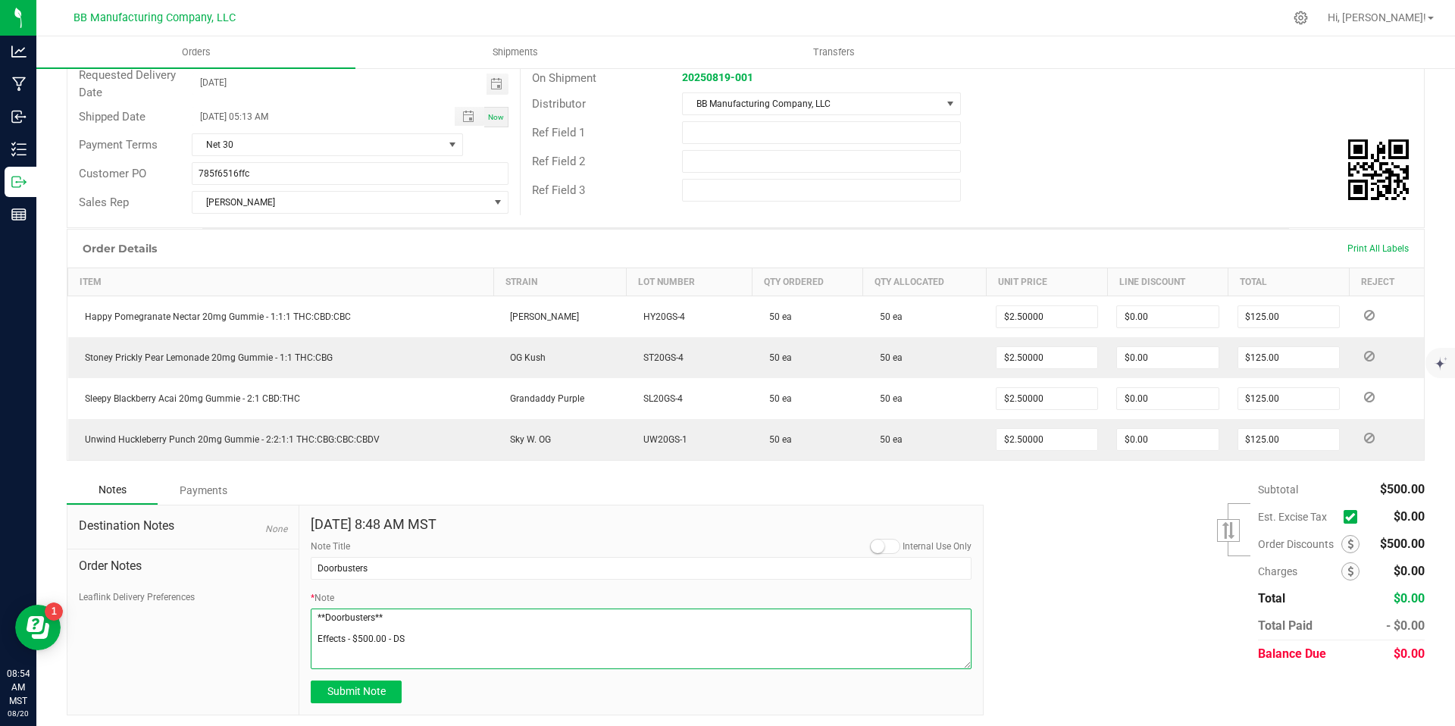
type textarea "**Doorbusters** Effects - $500.00 - DS"
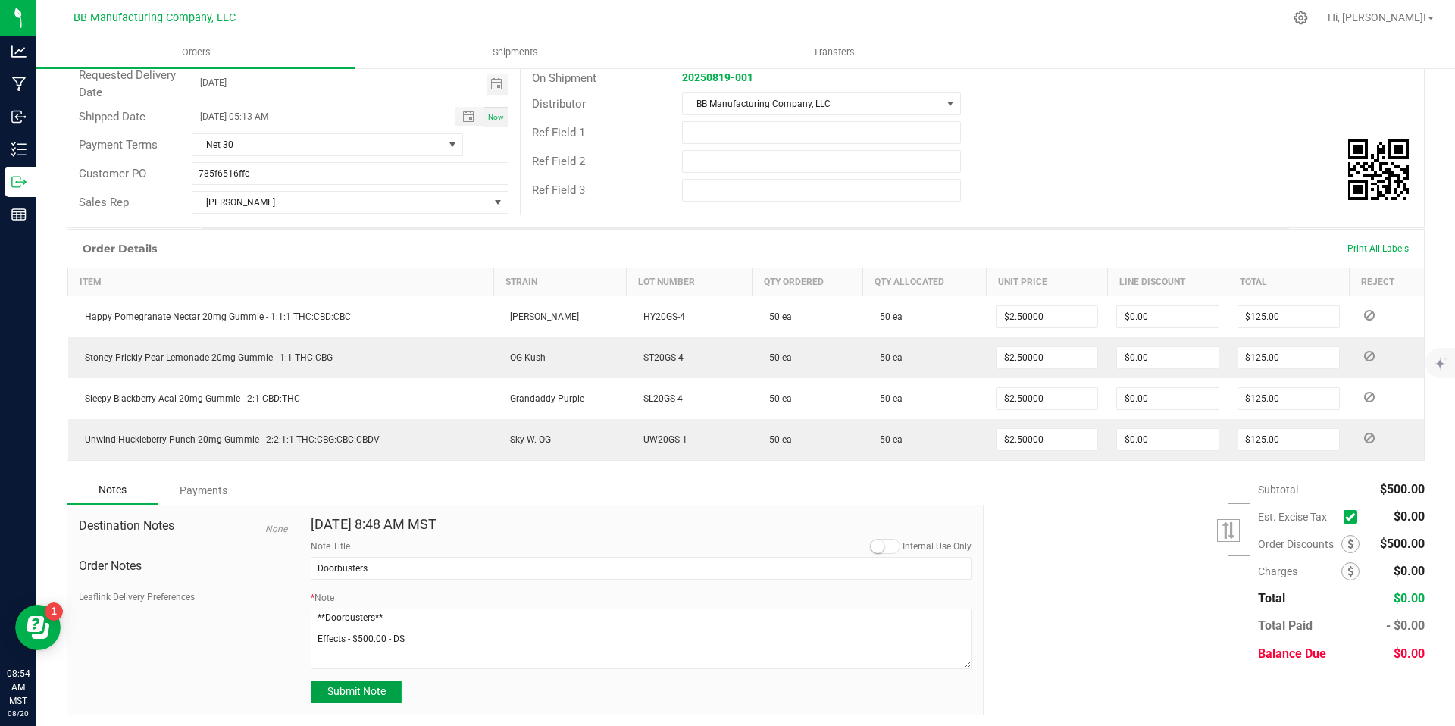
click at [343, 693] on span "Submit Note" at bounding box center [356, 691] width 58 height 12
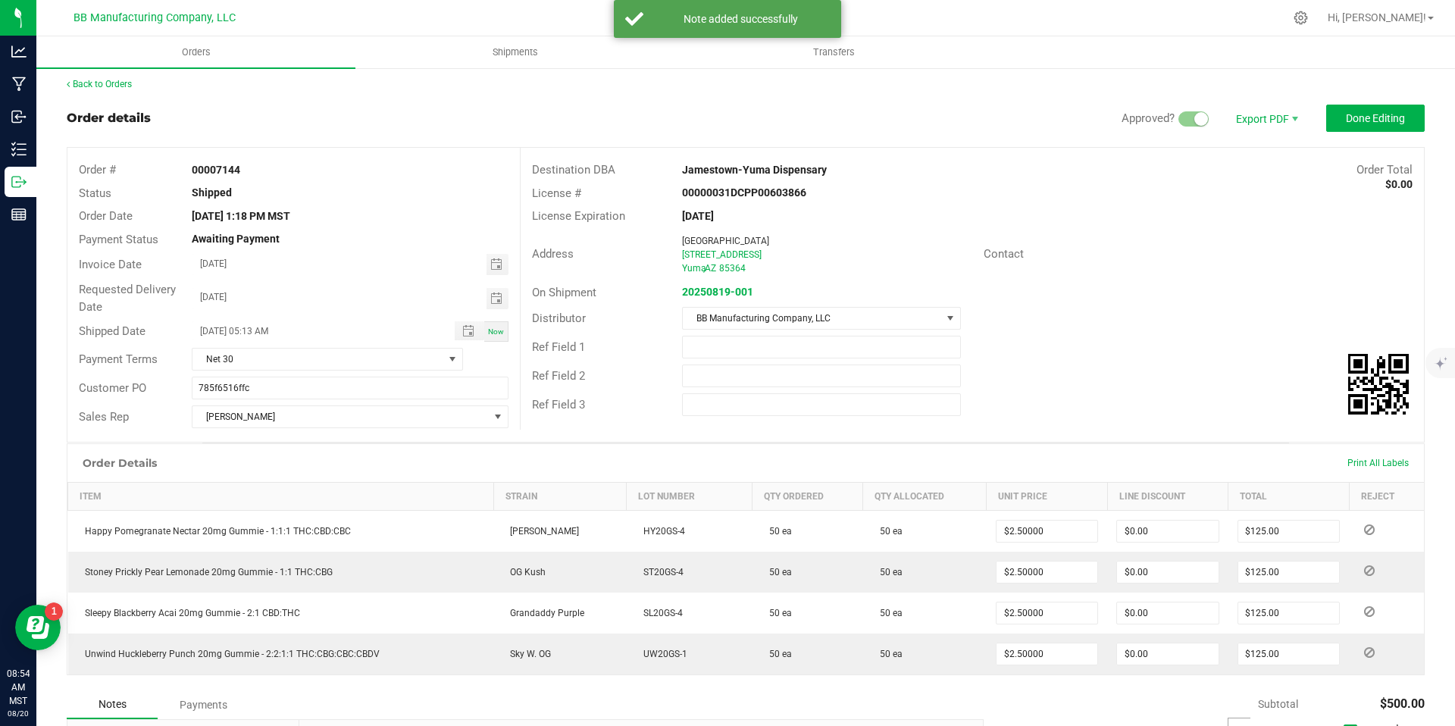
scroll to position [0, 0]
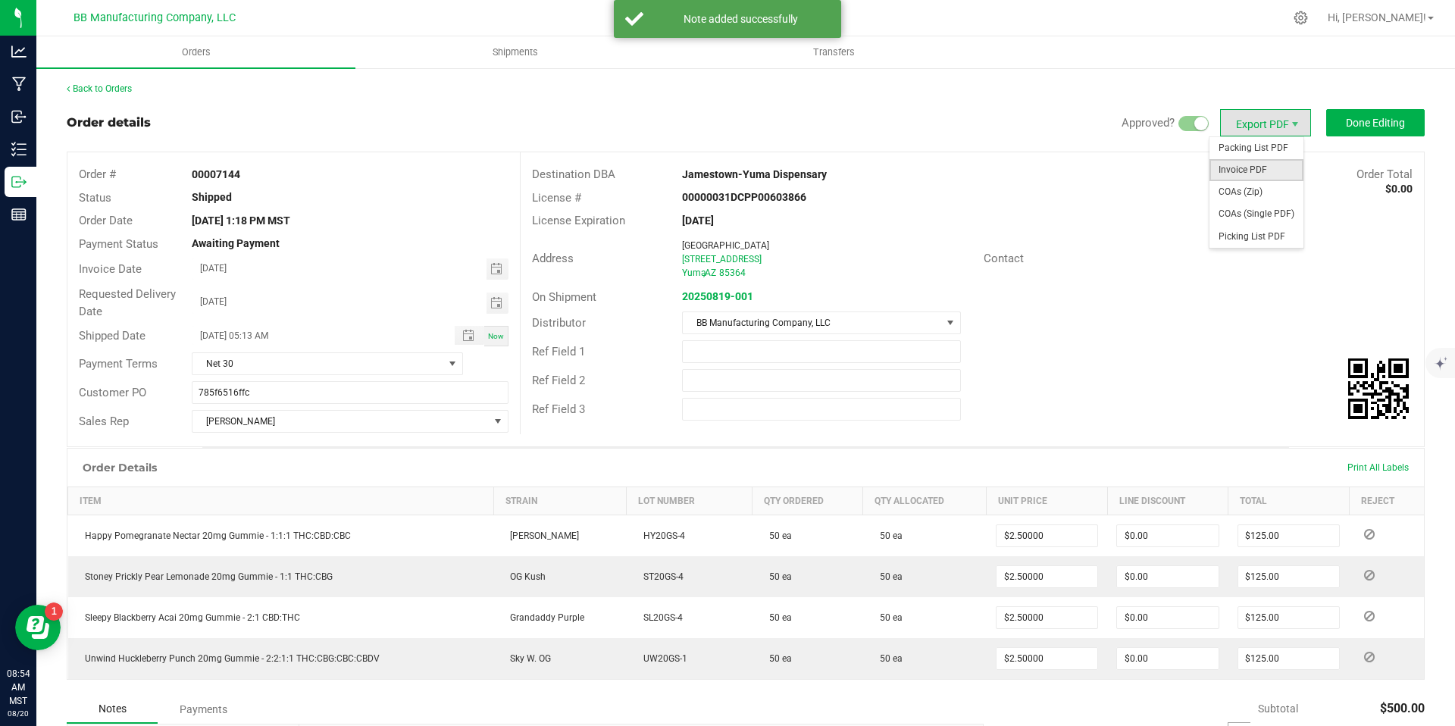
click at [1253, 170] on span "Invoice PDF" at bounding box center [1257, 170] width 94 height 22
click at [1255, 125] on span "Export PDF" at bounding box center [1265, 122] width 91 height 27
click at [1257, 170] on span "Invoice PDF" at bounding box center [1257, 170] width 94 height 22
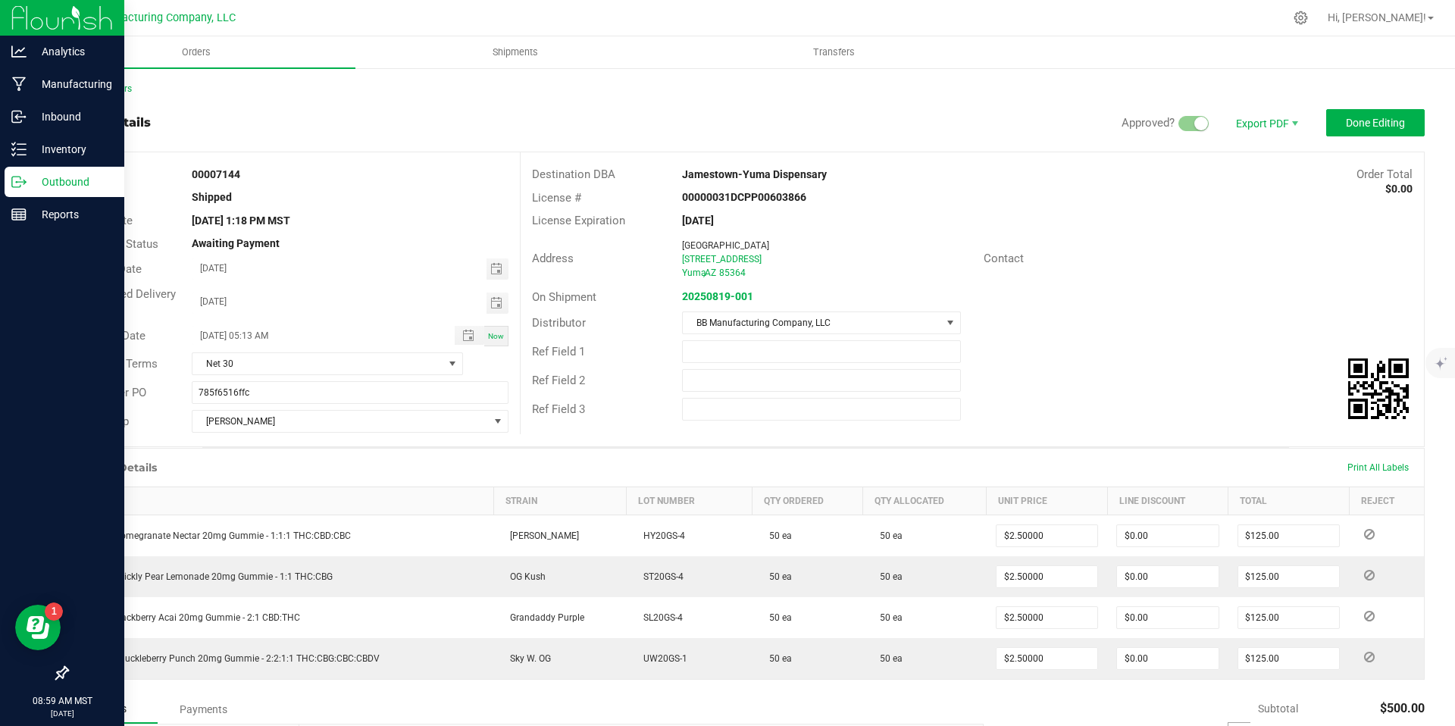
click at [25, 185] on icon at bounding box center [18, 181] width 15 height 15
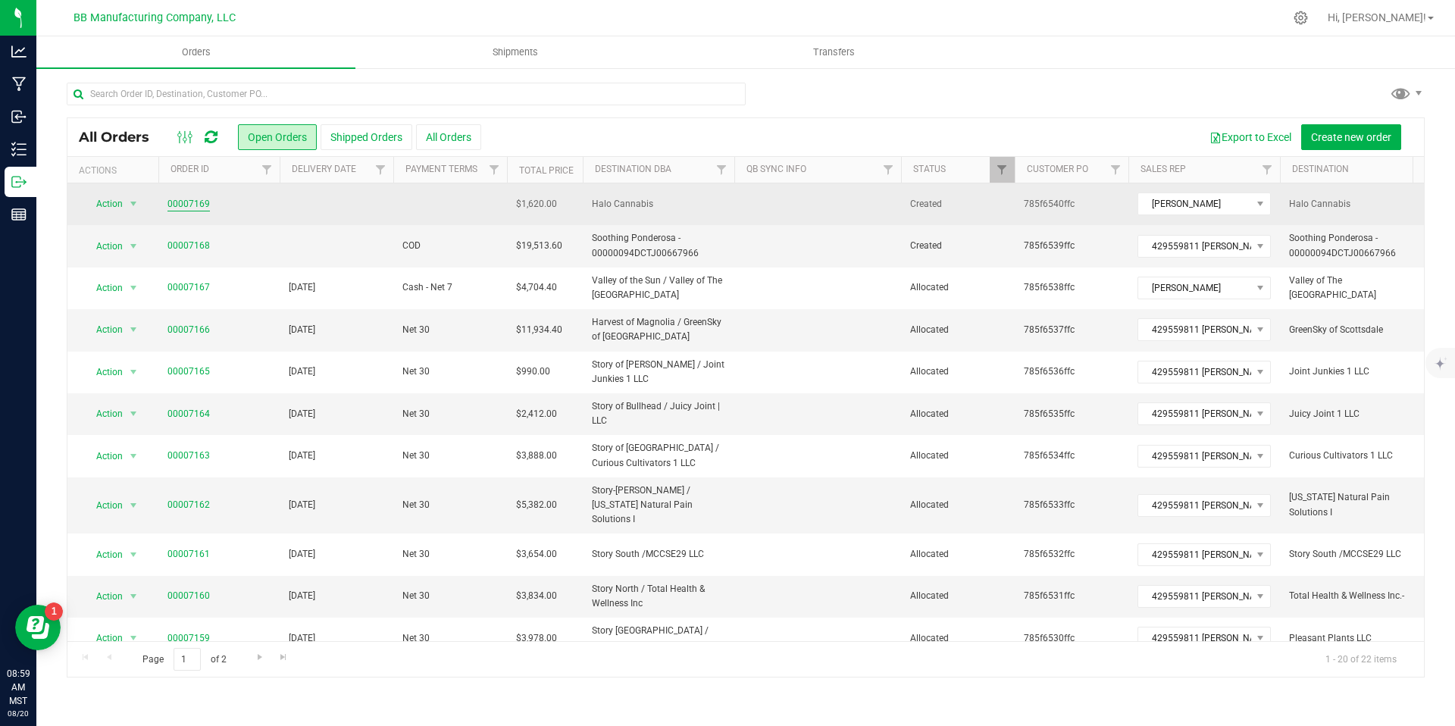
click at [181, 203] on link "00007169" at bounding box center [188, 204] width 42 height 14
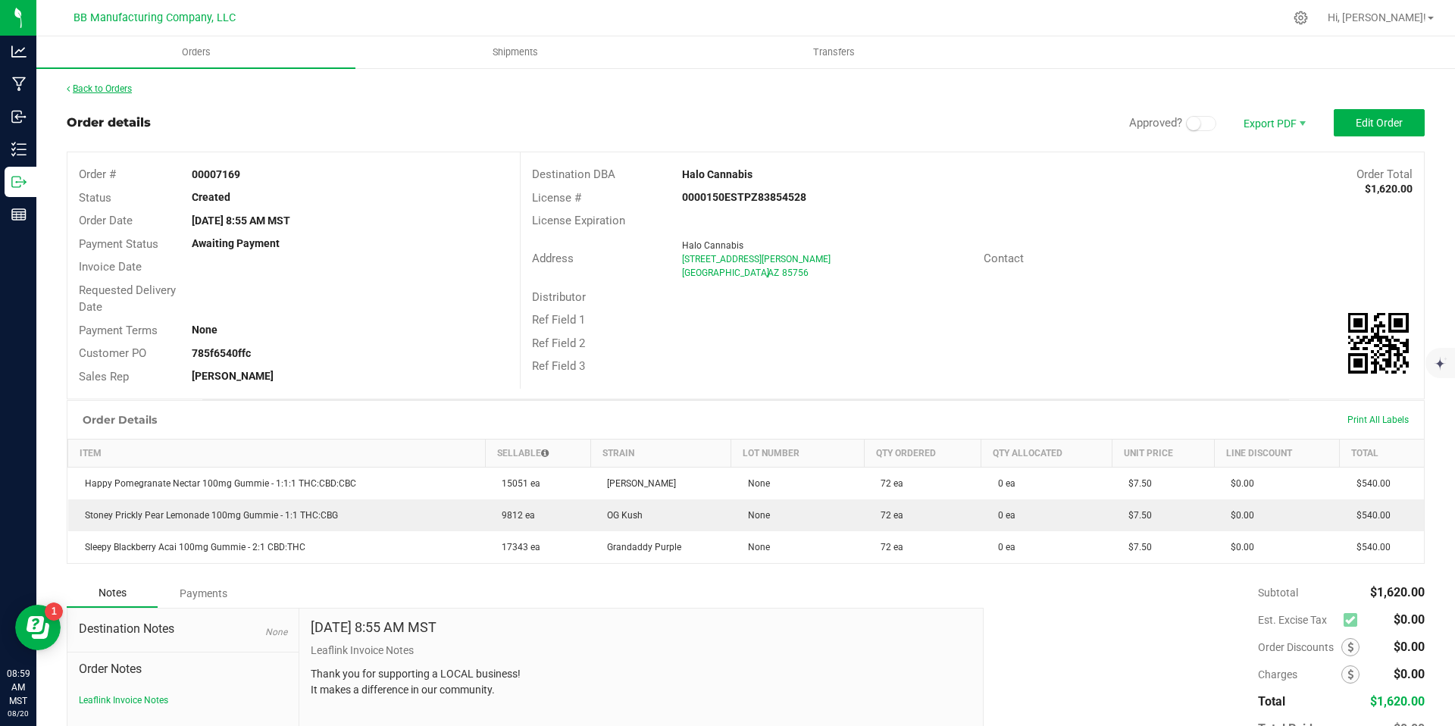
click at [112, 87] on link "Back to Orders" at bounding box center [99, 88] width 65 height 11
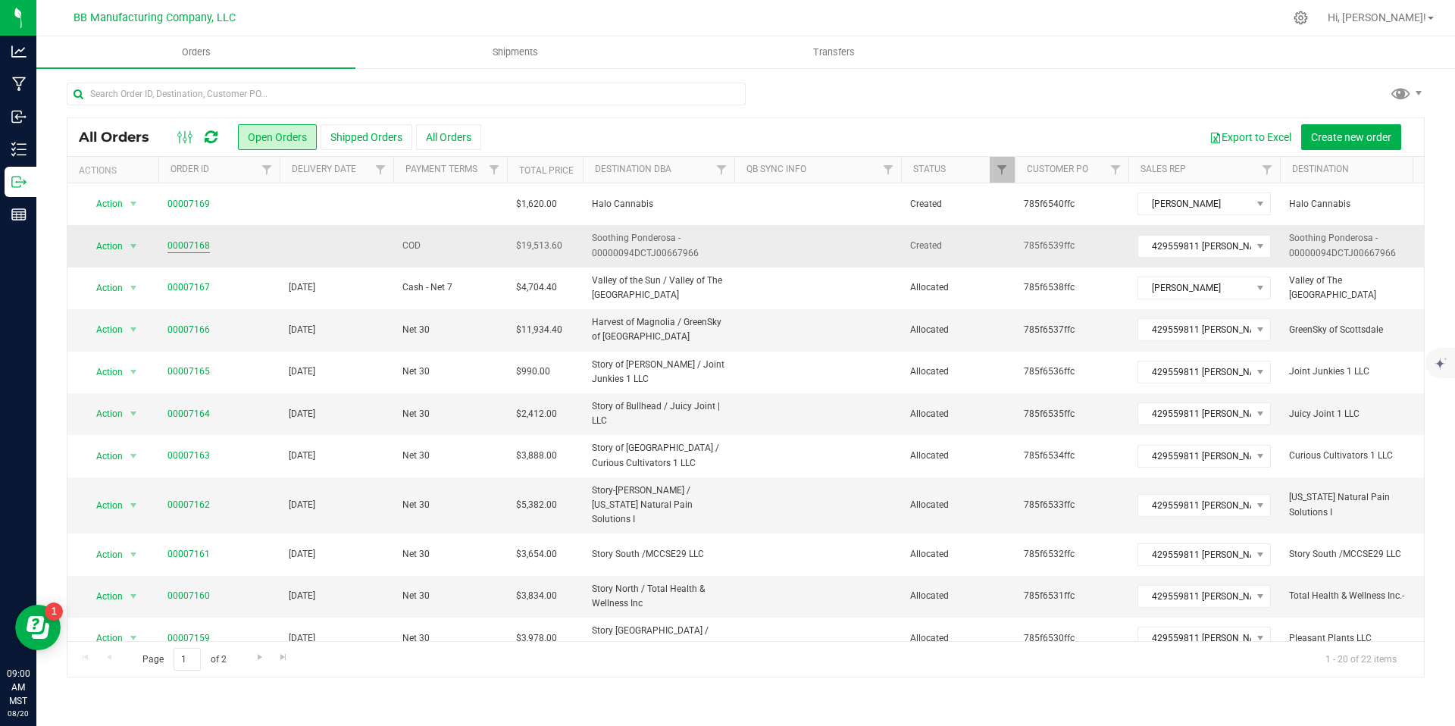
click at [186, 245] on link "00007168" at bounding box center [188, 246] width 42 height 14
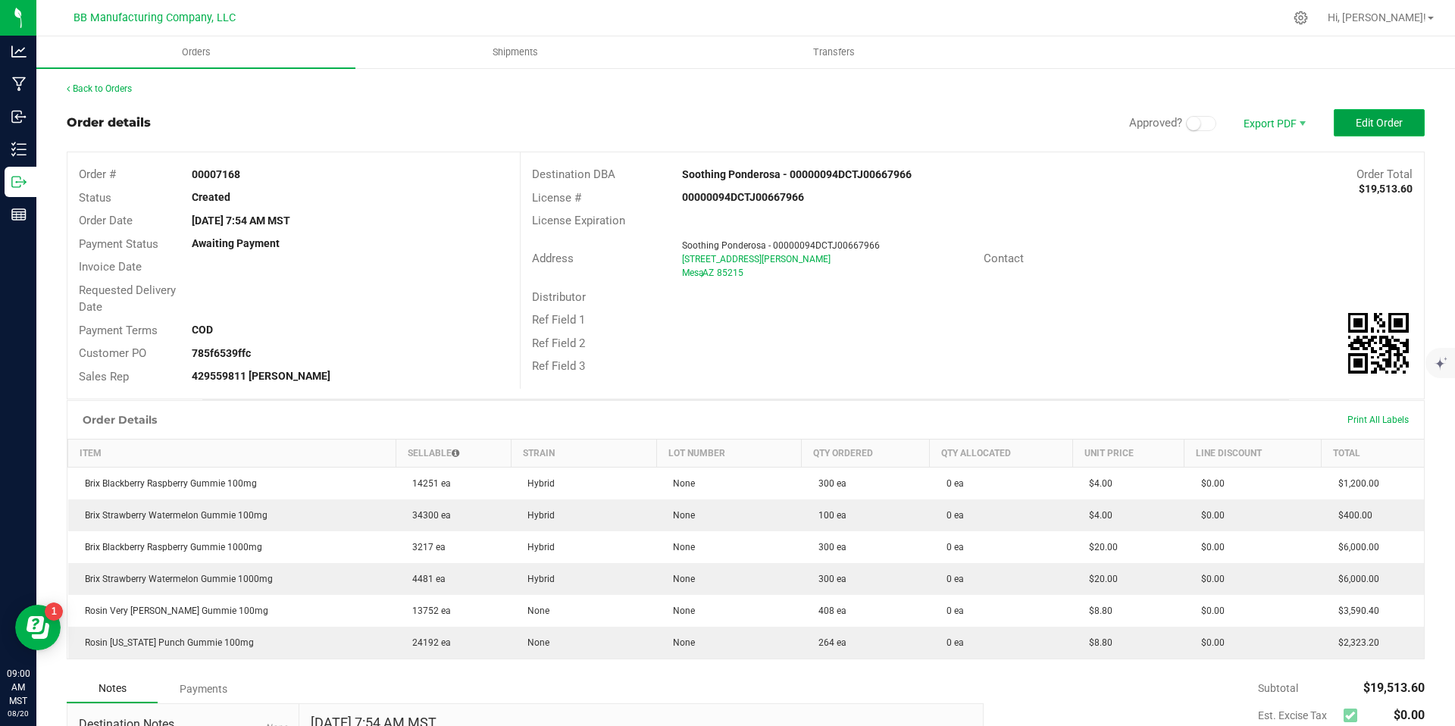
click at [1356, 111] on button "Edit Order" at bounding box center [1379, 122] width 91 height 27
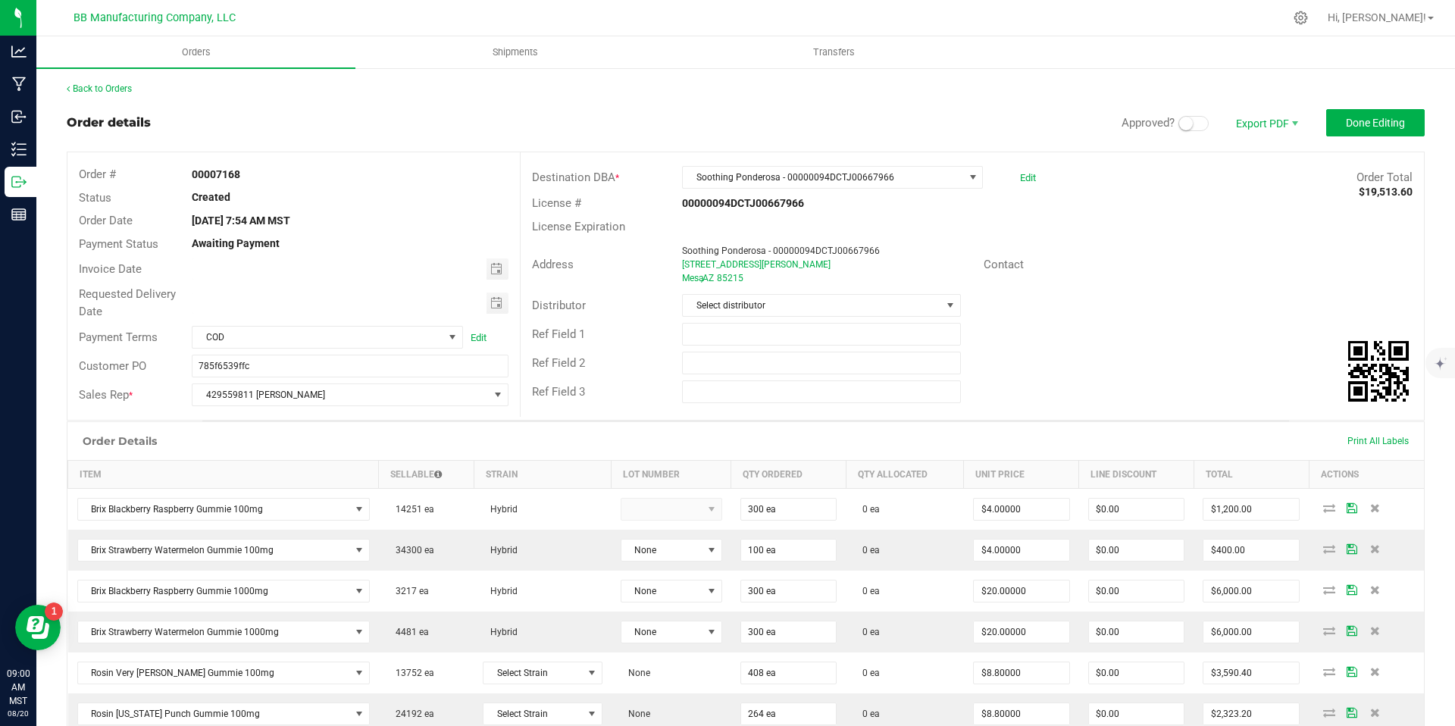
click at [1191, 121] on span at bounding box center [1194, 123] width 30 height 15
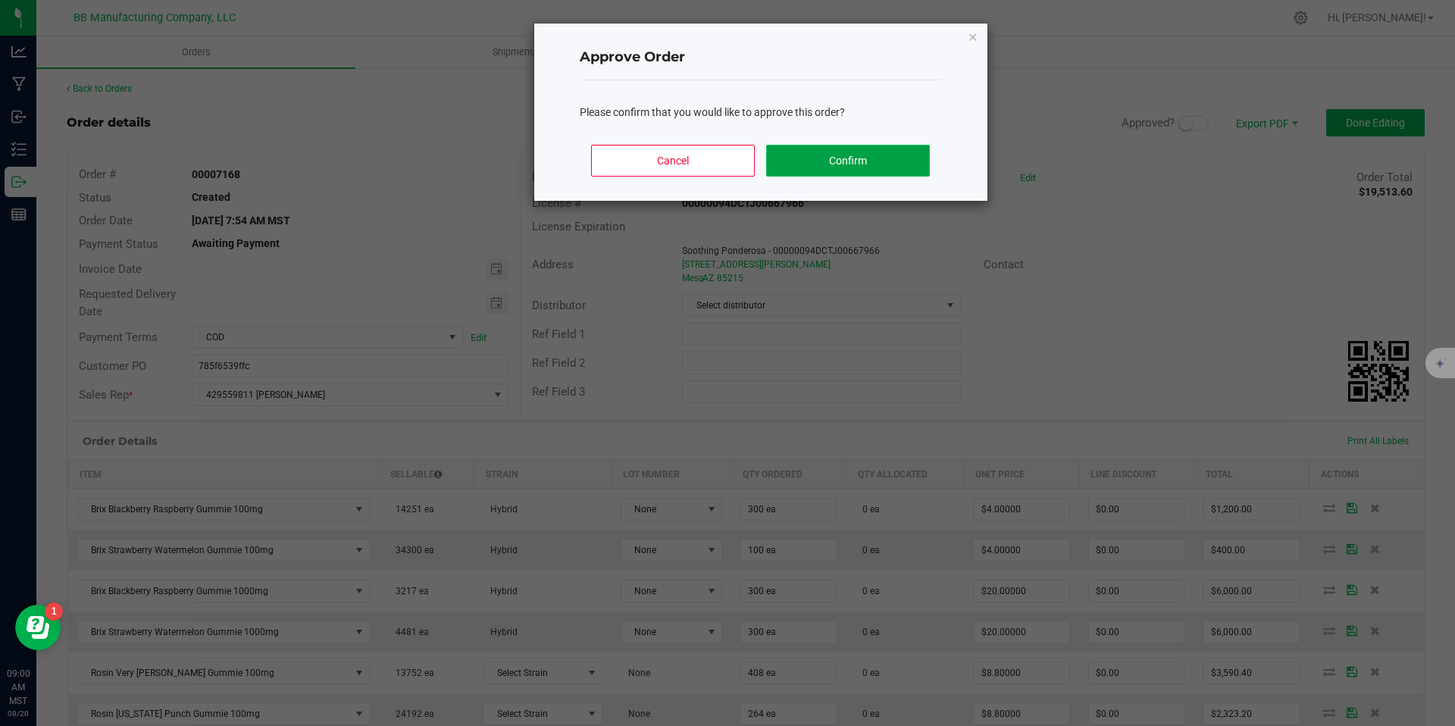
click at [925, 156] on button "Confirm" at bounding box center [847, 161] width 163 height 32
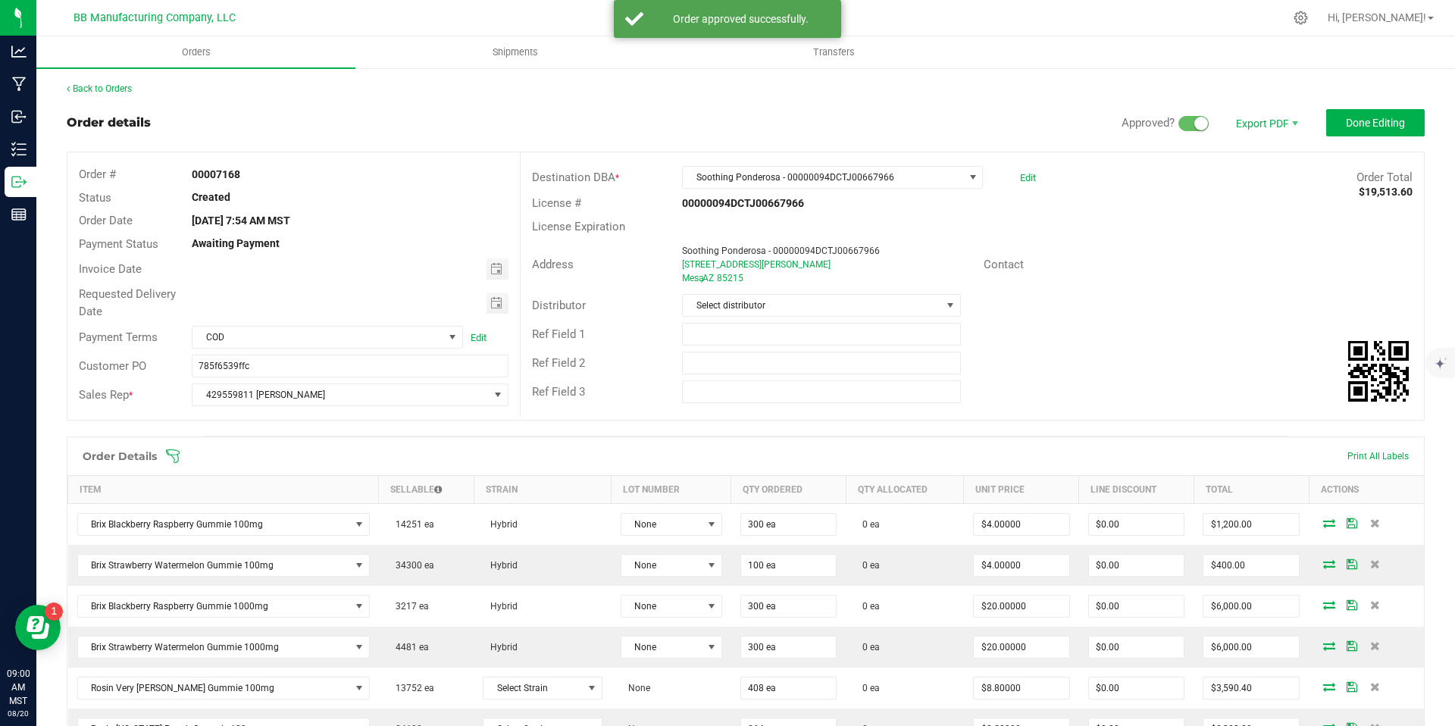
click at [359, 352] on div "Customer PO 785f6539ffc" at bounding box center [293, 366] width 452 height 29
click at [353, 344] on span "COD" at bounding box center [318, 337] width 251 height 21
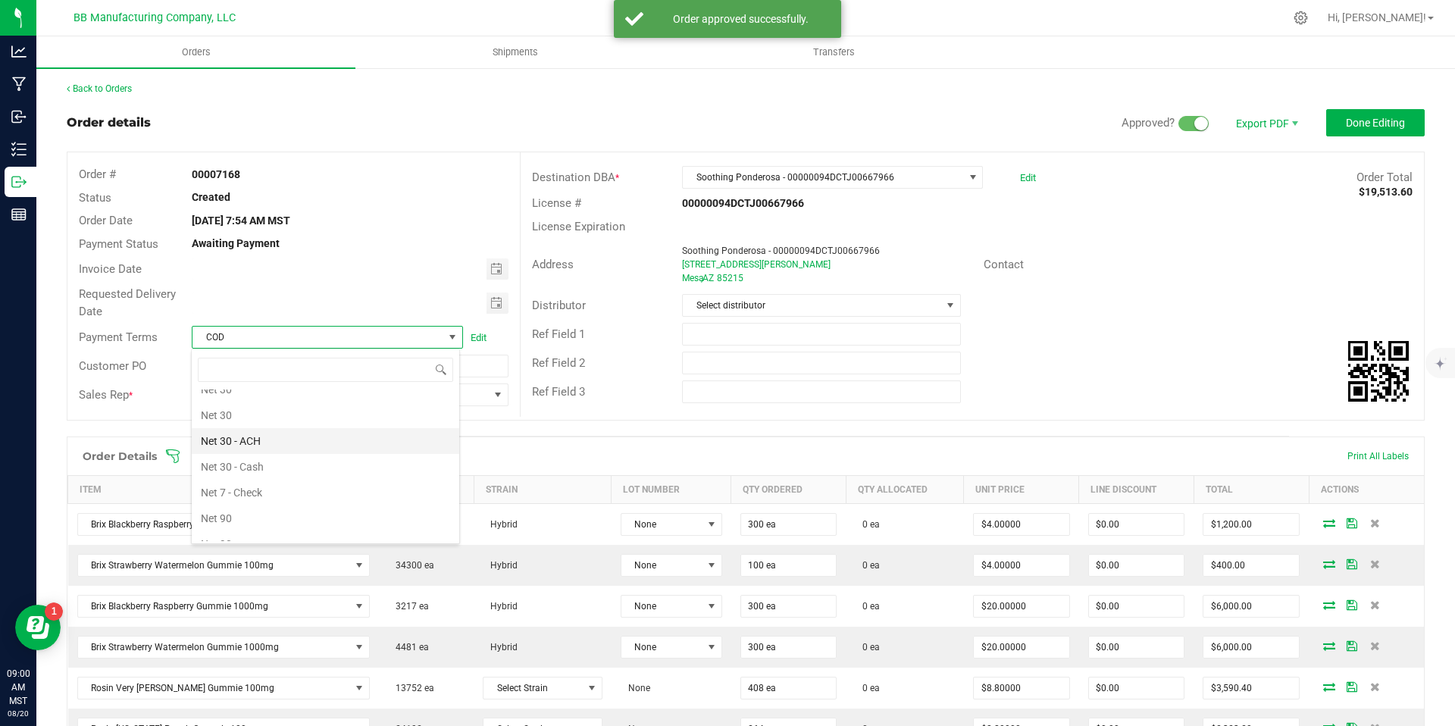
scroll to position [398, 0]
click at [255, 413] on li "Net 30" at bounding box center [326, 417] width 268 height 26
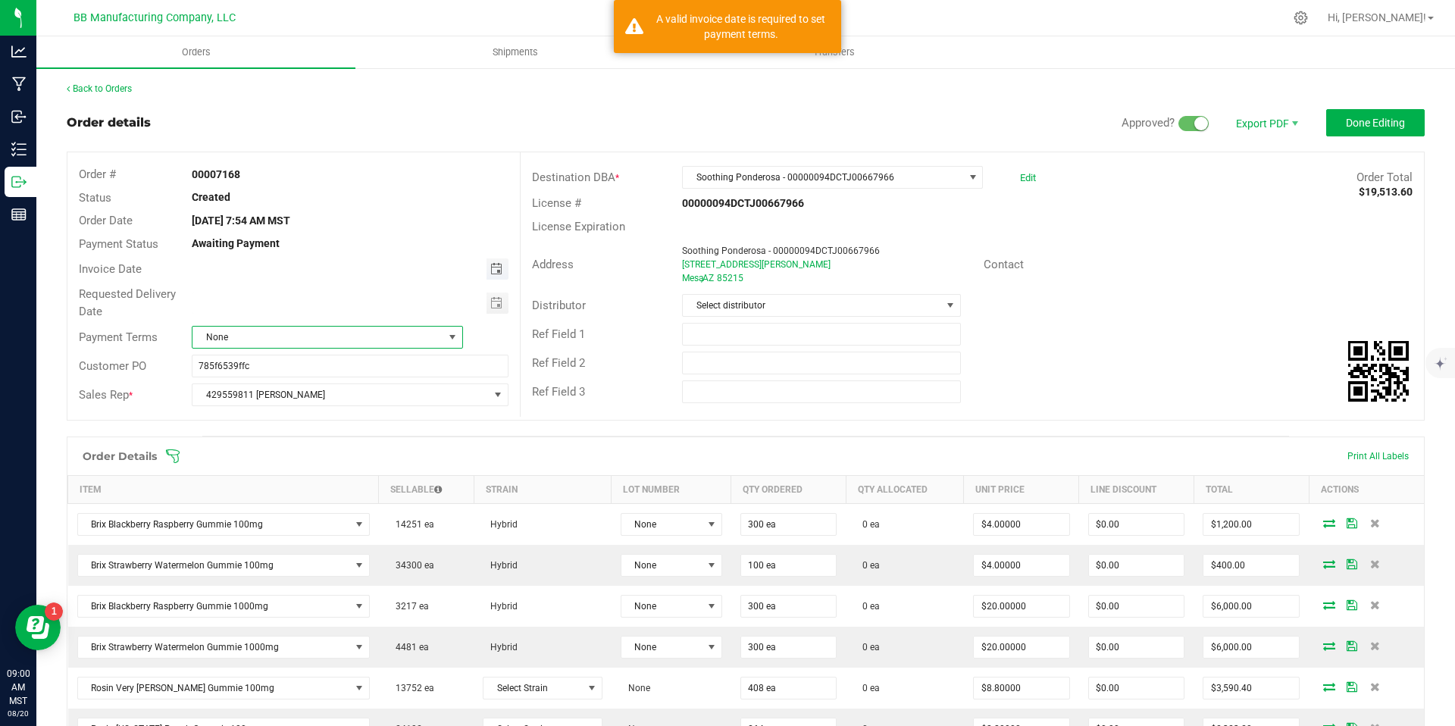
click at [491, 265] on span "Toggle calendar" at bounding box center [496, 269] width 12 height 12
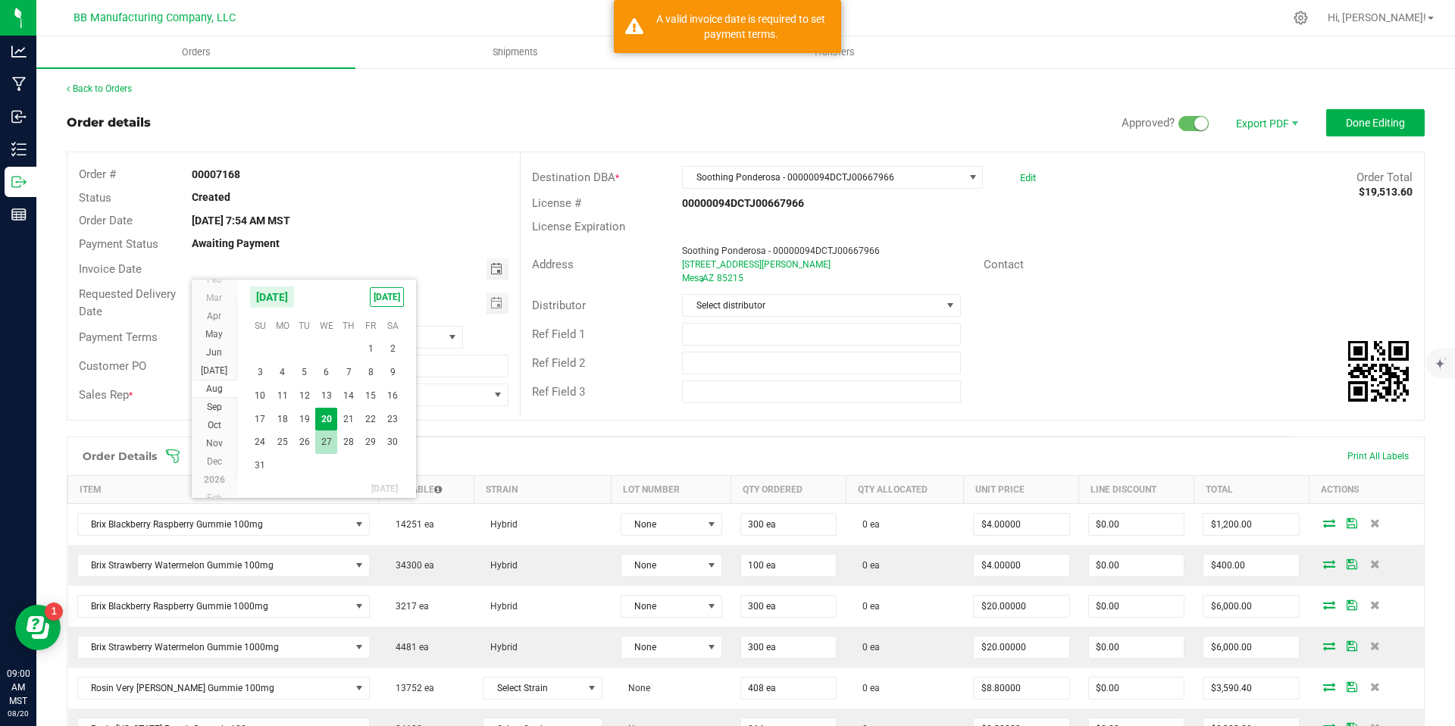
click at [323, 450] on span "27" at bounding box center [326, 441] width 22 height 23
type input "08/27/2025"
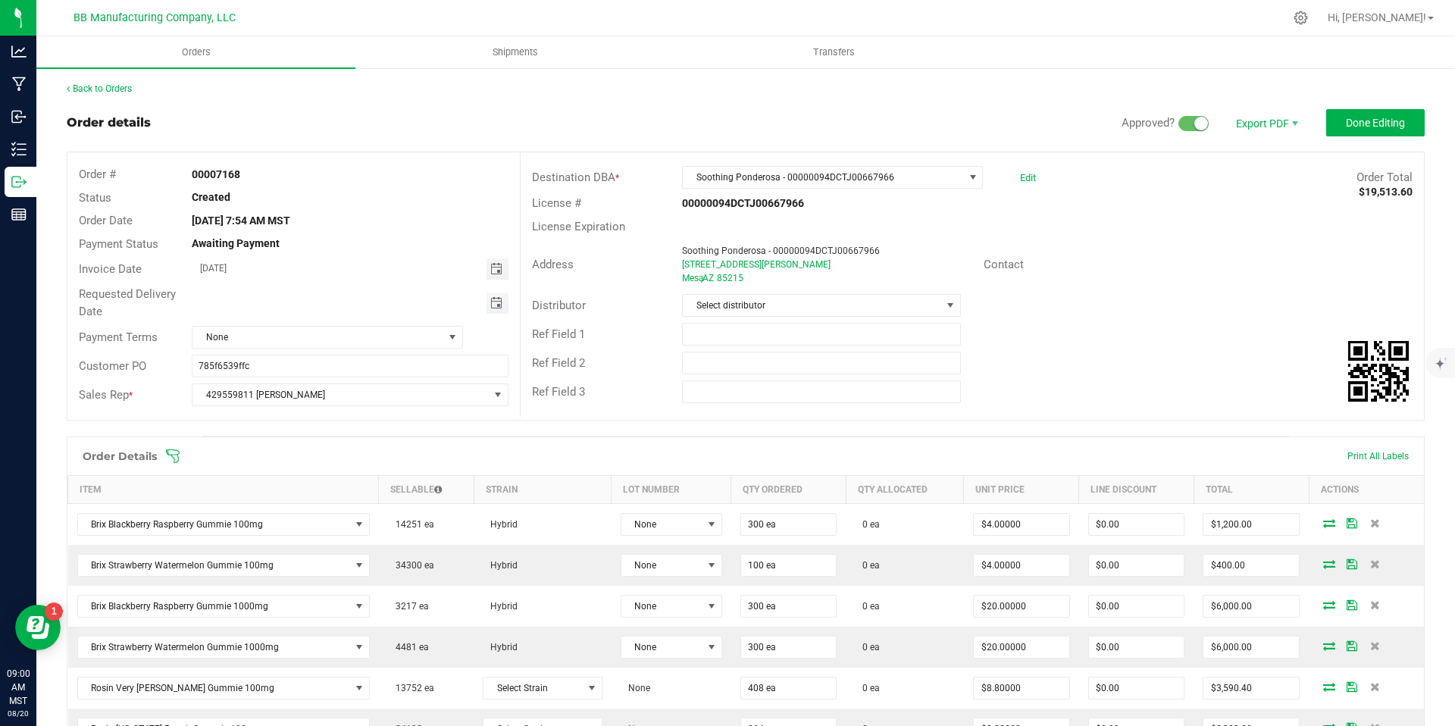
click at [490, 300] on span "Toggle calendar" at bounding box center [496, 303] width 12 height 12
click at [327, 473] on span "27" at bounding box center [326, 476] width 22 height 23
type input "08/27/2025"
click at [427, 326] on span "None" at bounding box center [327, 337] width 271 height 23
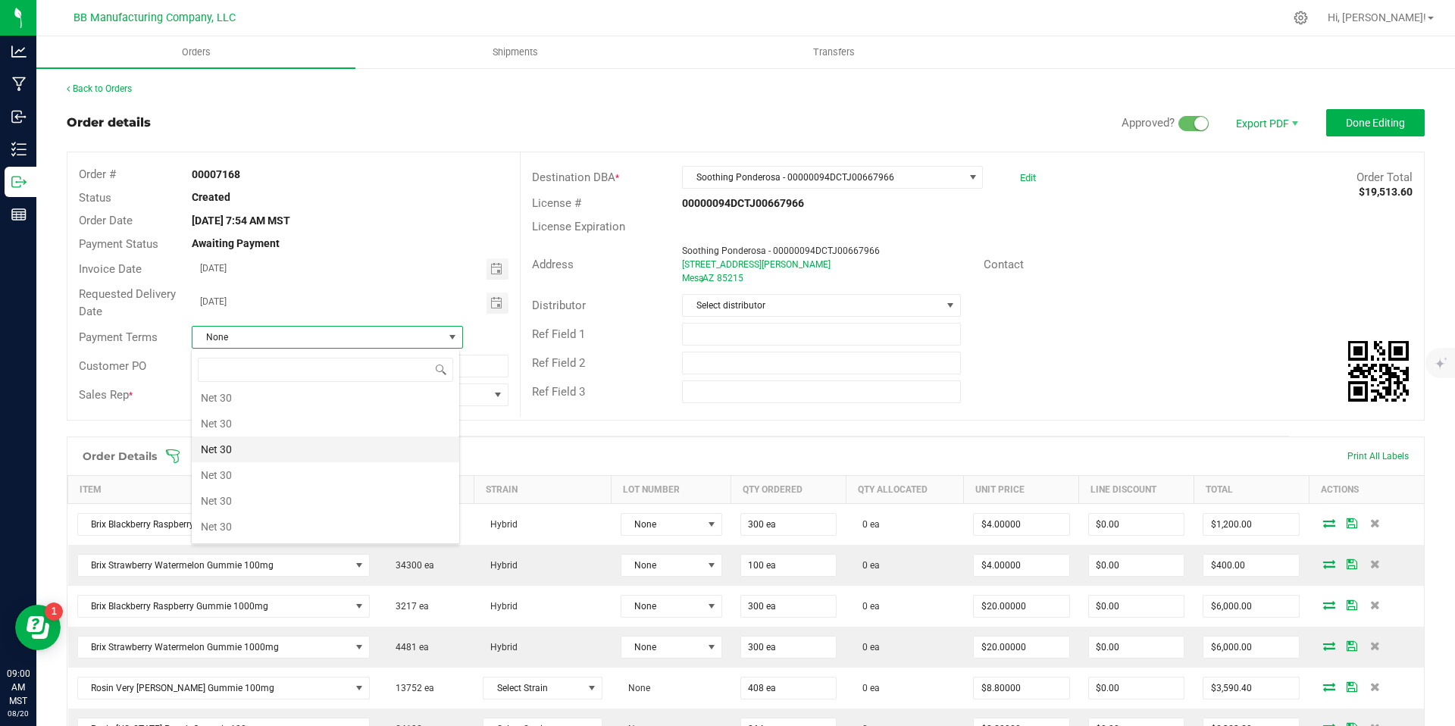
click at [284, 455] on li "Net 30" at bounding box center [326, 450] width 268 height 26
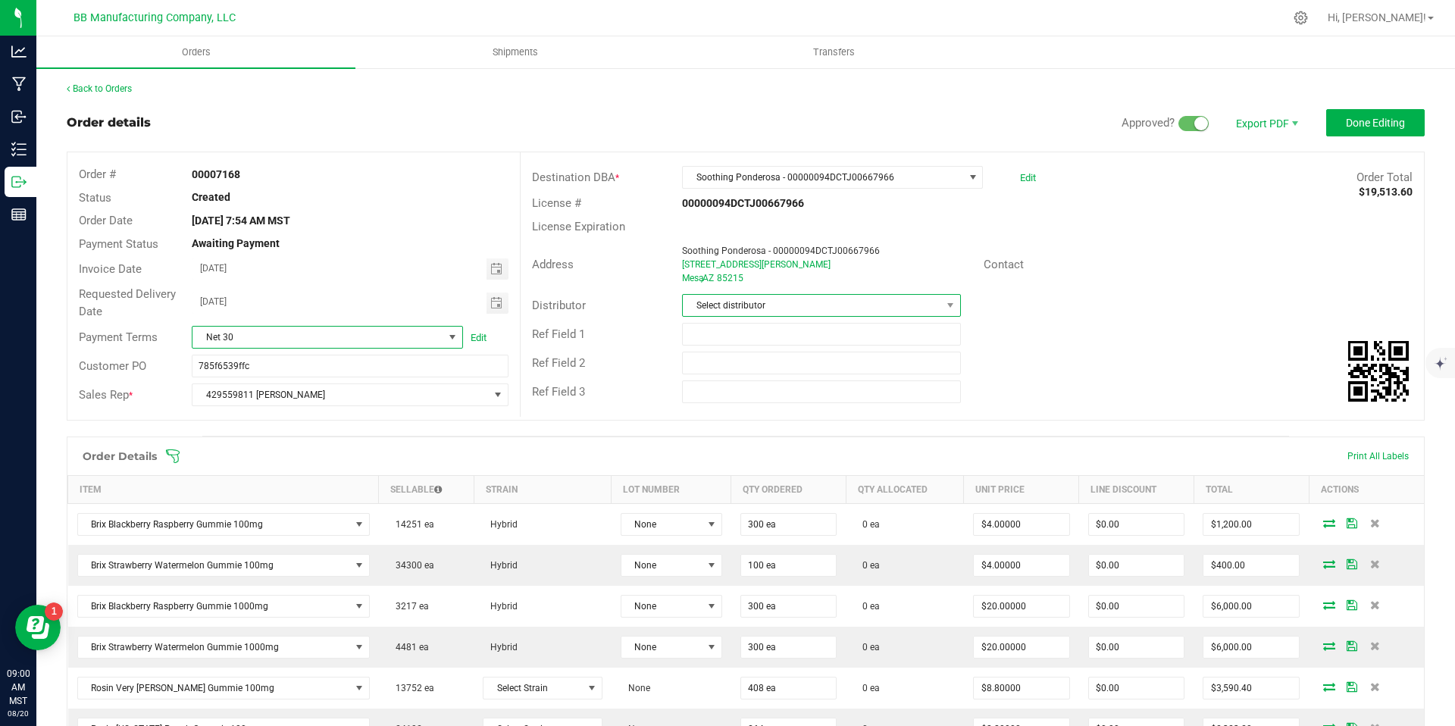
click at [753, 295] on span "Select distributor" at bounding box center [812, 305] width 258 height 21
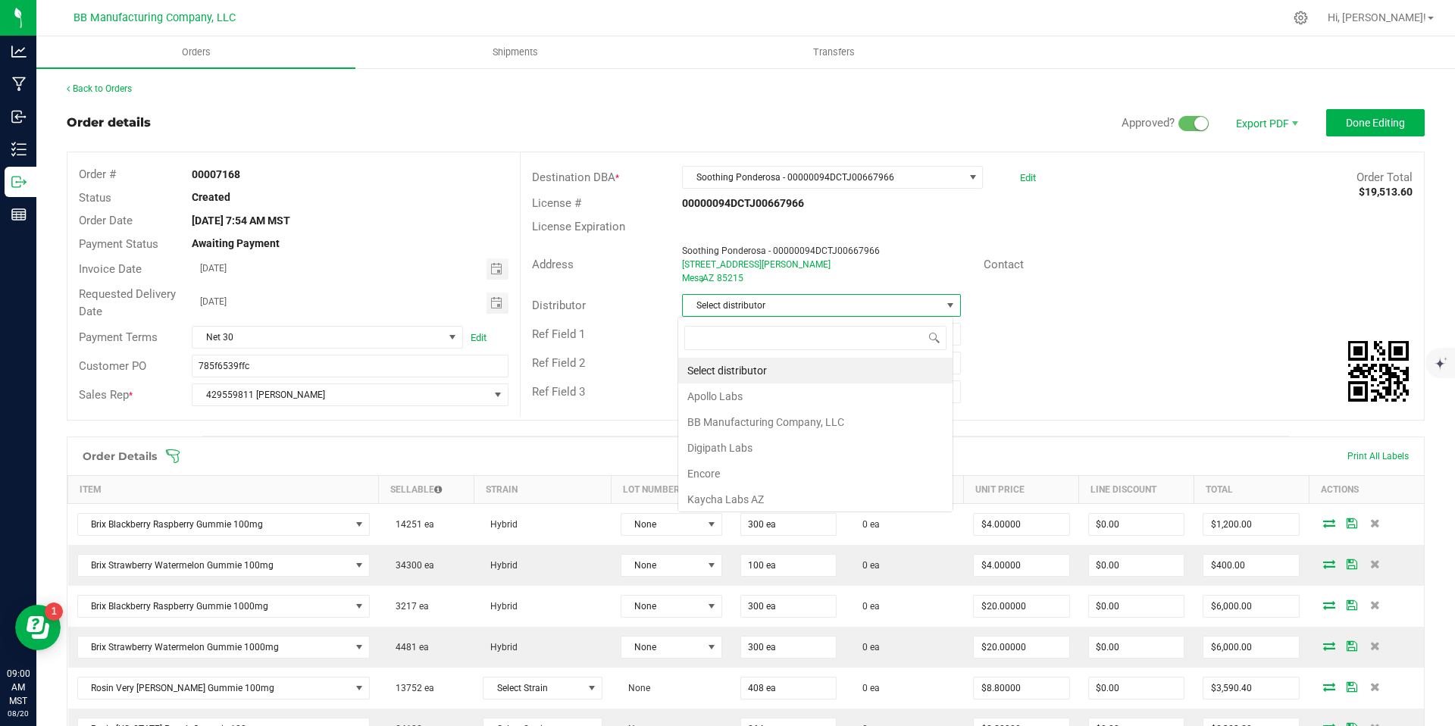
scroll to position [23, 276]
click at [756, 429] on li "BB Manufacturing Company, LLC" at bounding box center [815, 422] width 274 height 26
click at [1392, 140] on outbound-order-header "Order details Approved? Export PDF Done Editing Order # 00007168 Status Created…" at bounding box center [746, 272] width 1358 height 327
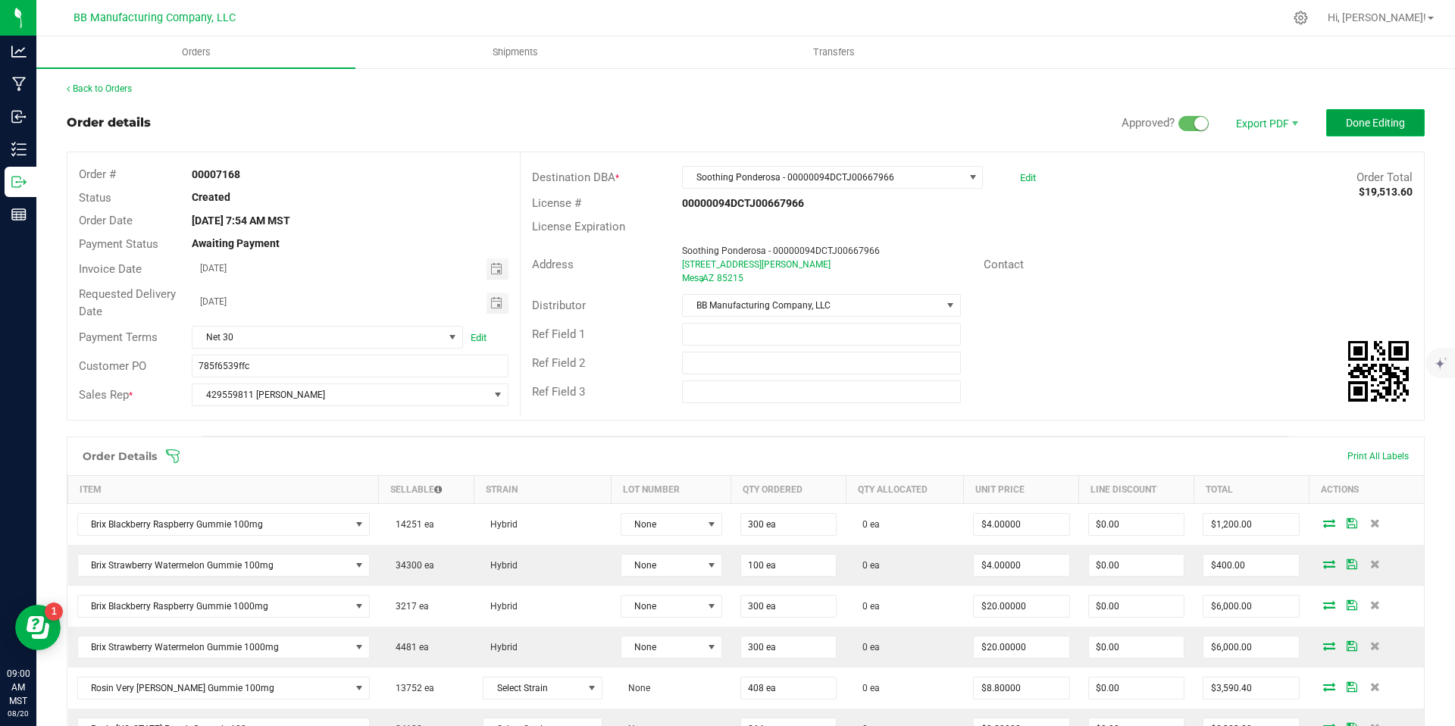
click at [1389, 131] on button "Done Editing" at bounding box center [1375, 122] width 99 height 27
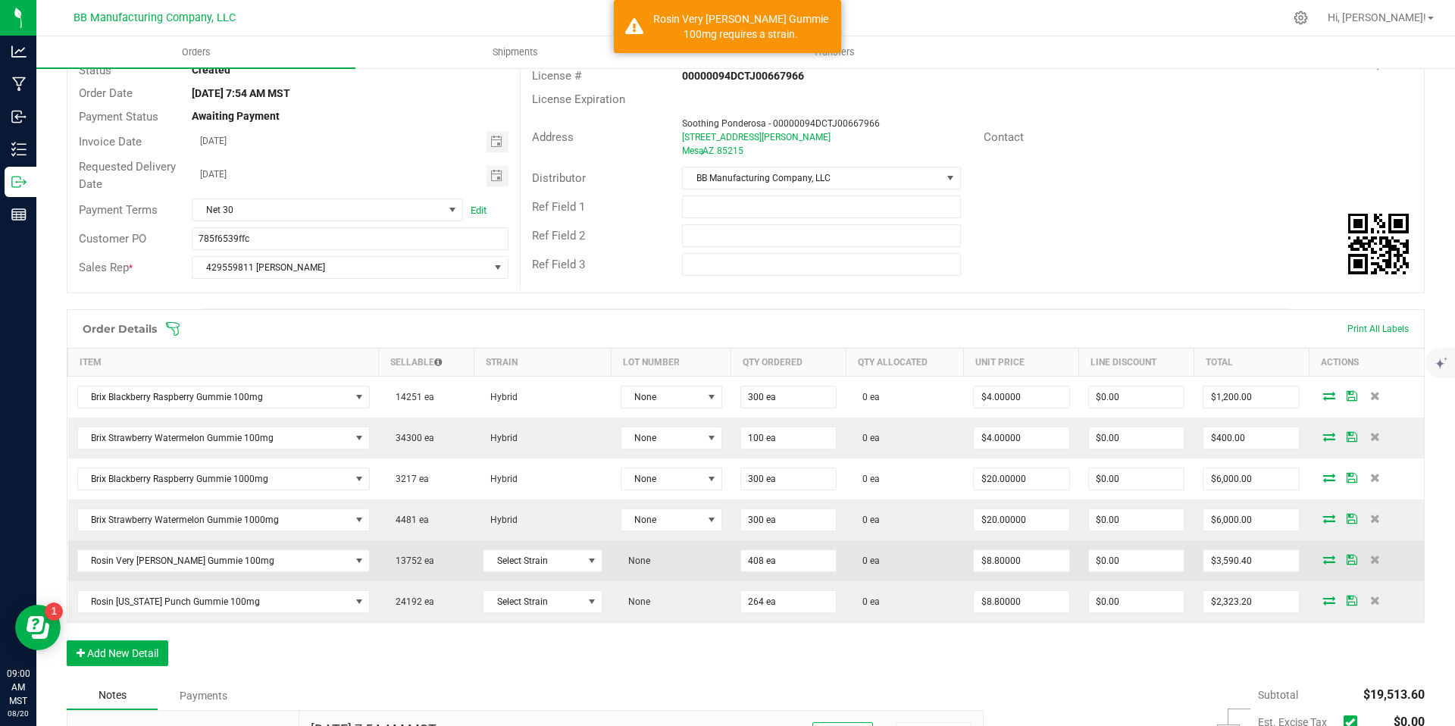
scroll to position [340, 0]
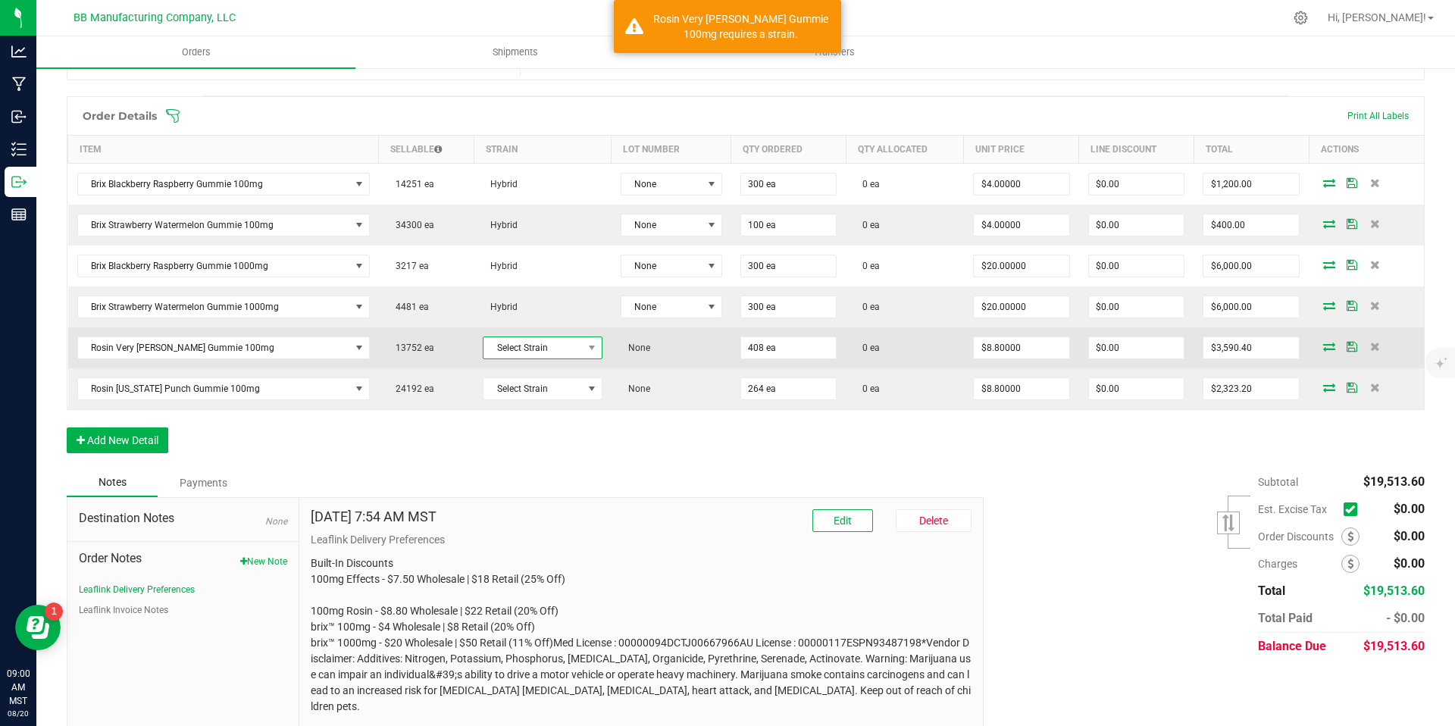
click at [527, 352] on span "Select Strain" at bounding box center [533, 347] width 99 height 21
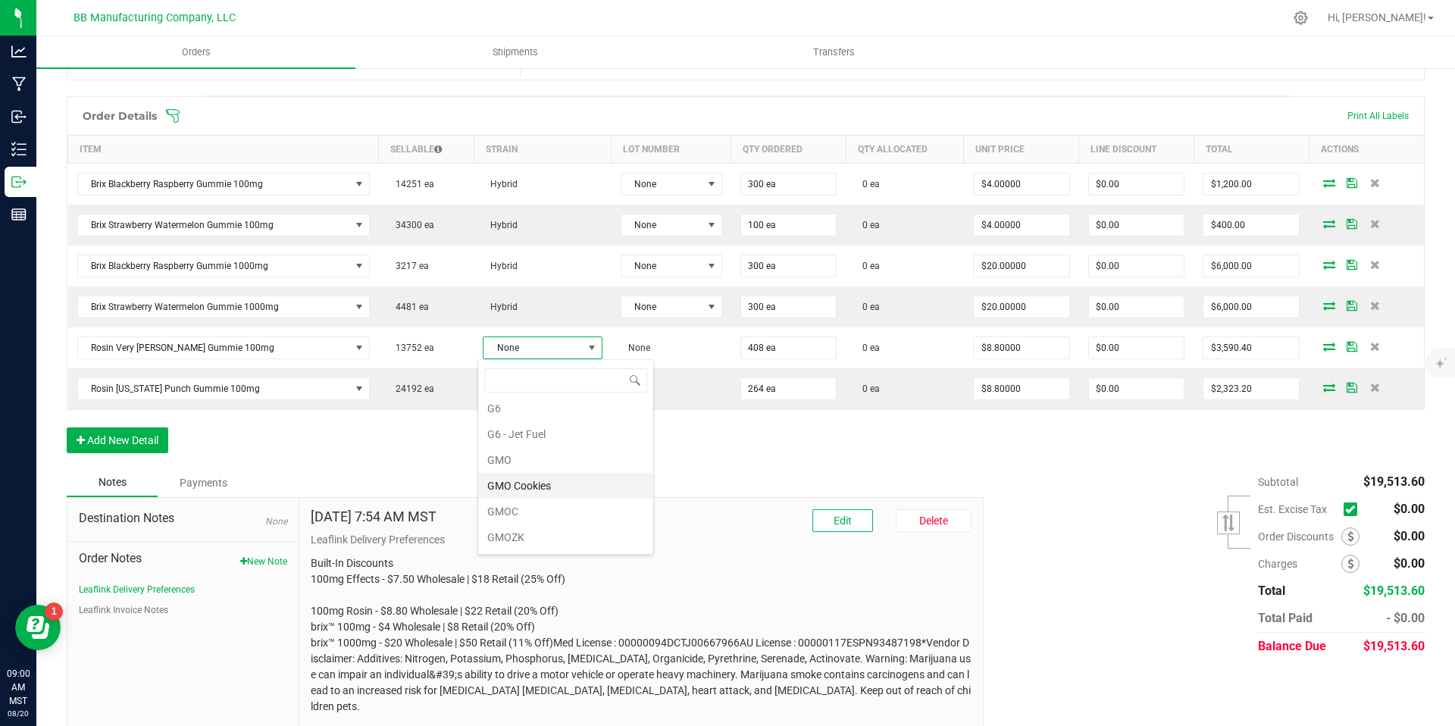
scroll to position [214, 0]
click at [511, 504] on li "GMOC" at bounding box center [565, 509] width 175 height 26
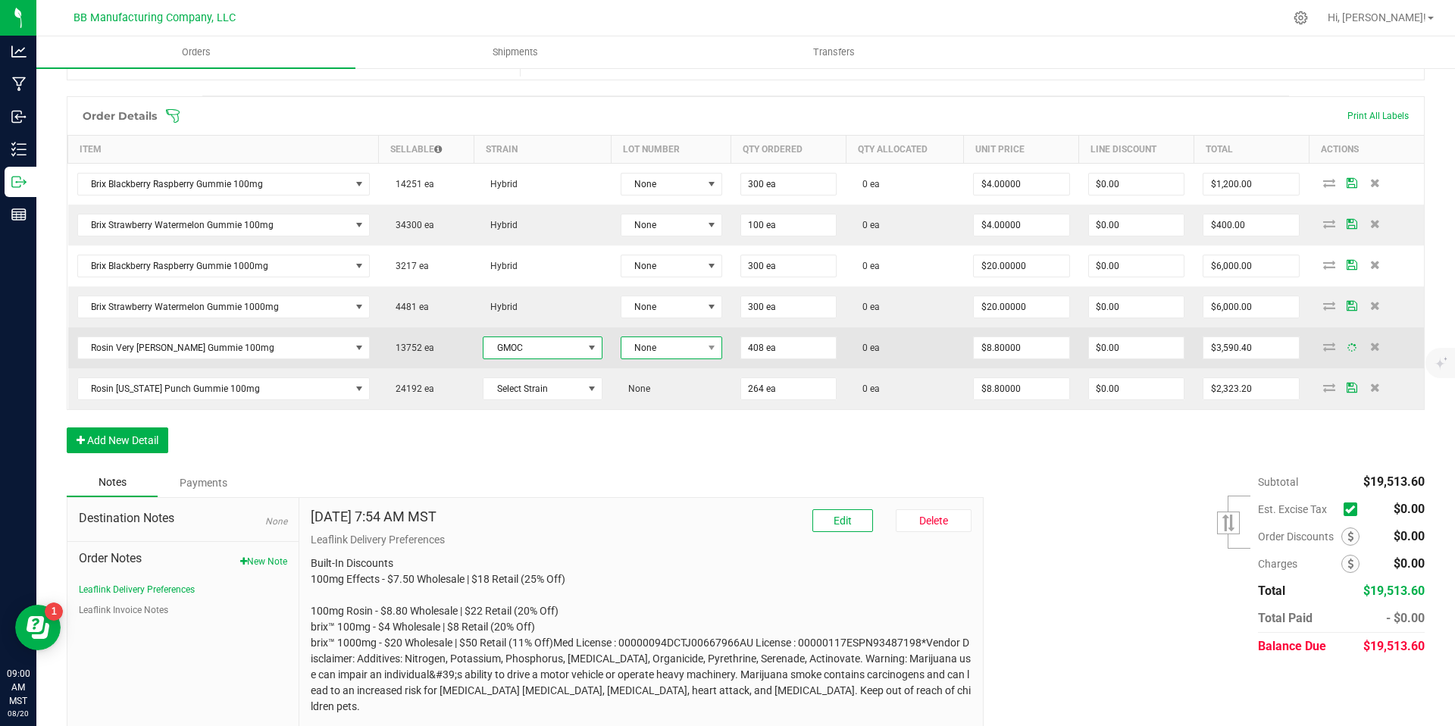
click at [665, 349] on span "None" at bounding box center [661, 347] width 81 height 21
click at [670, 349] on span "None" at bounding box center [661, 347] width 81 height 21
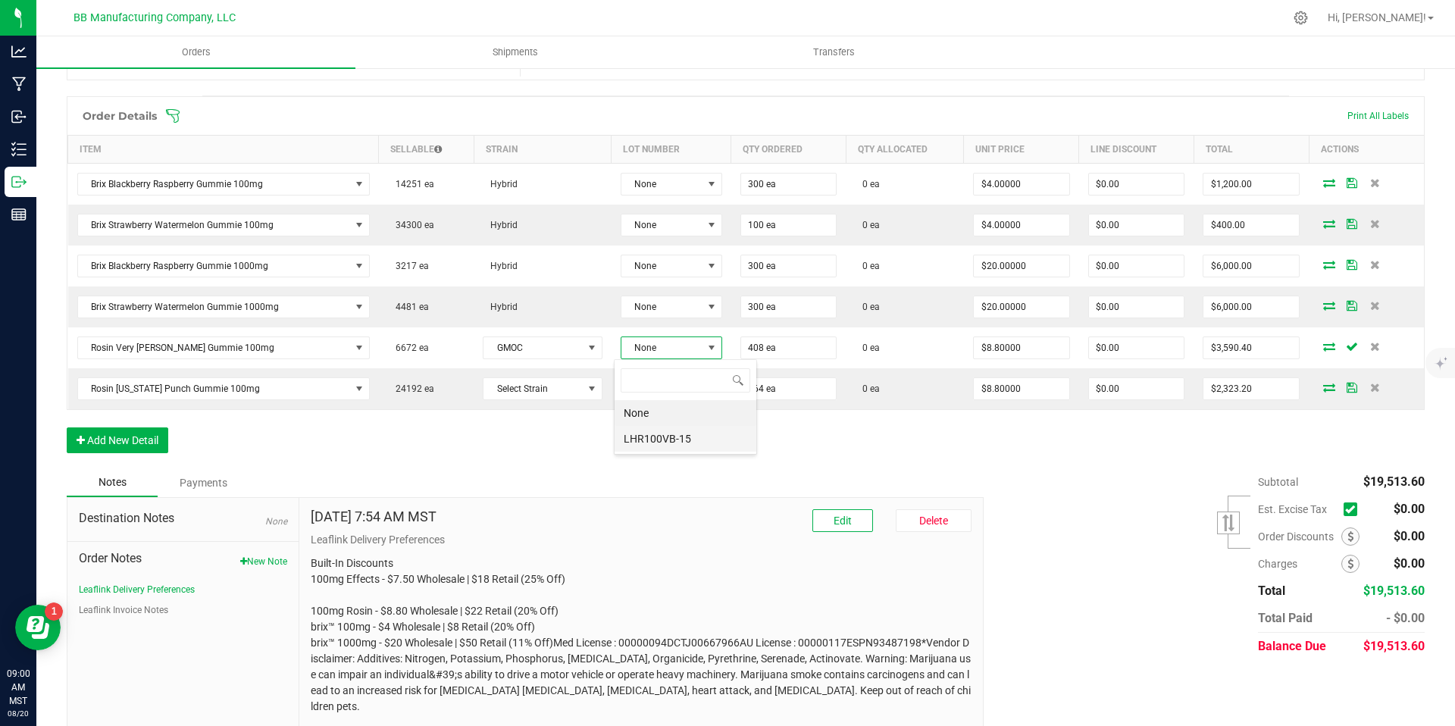
click at [659, 434] on li "LHR100VB-15" at bounding box center [686, 439] width 142 height 26
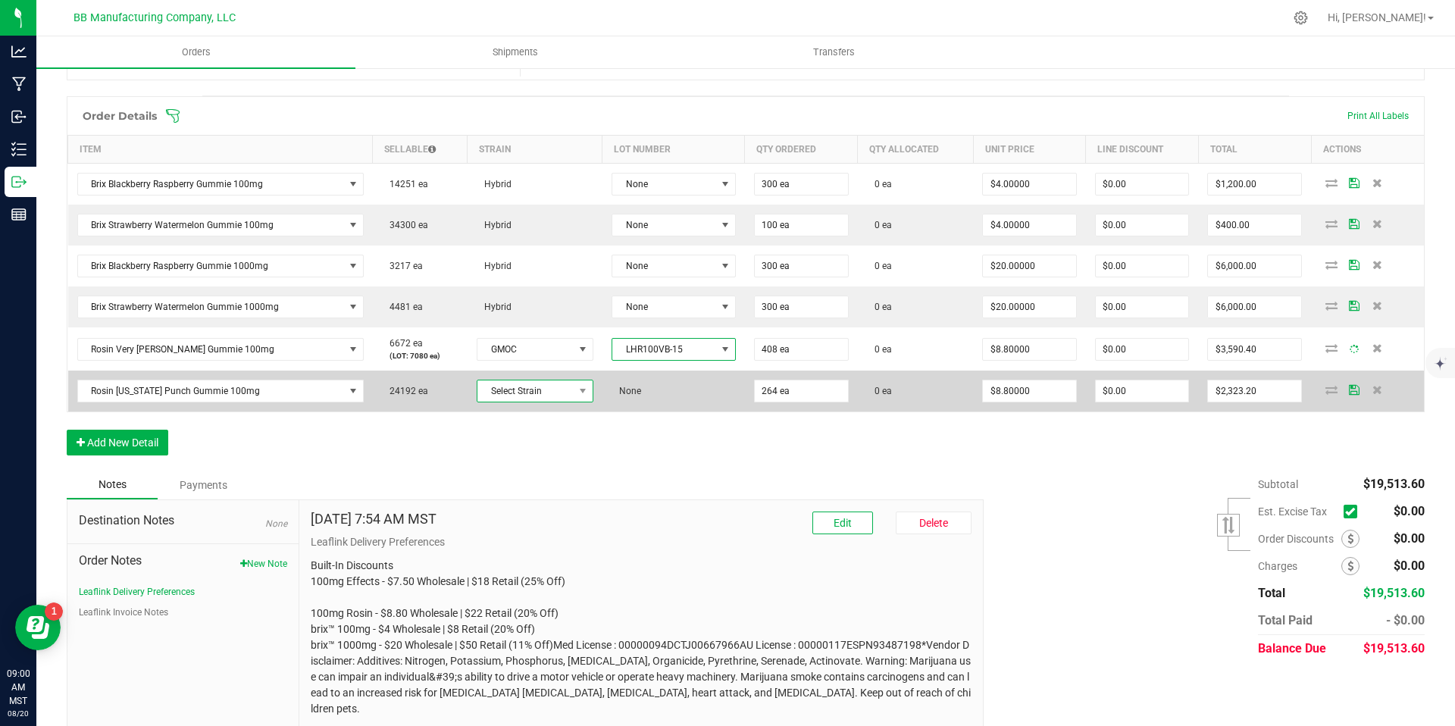
click at [557, 389] on span "Select Strain" at bounding box center [525, 390] width 96 height 21
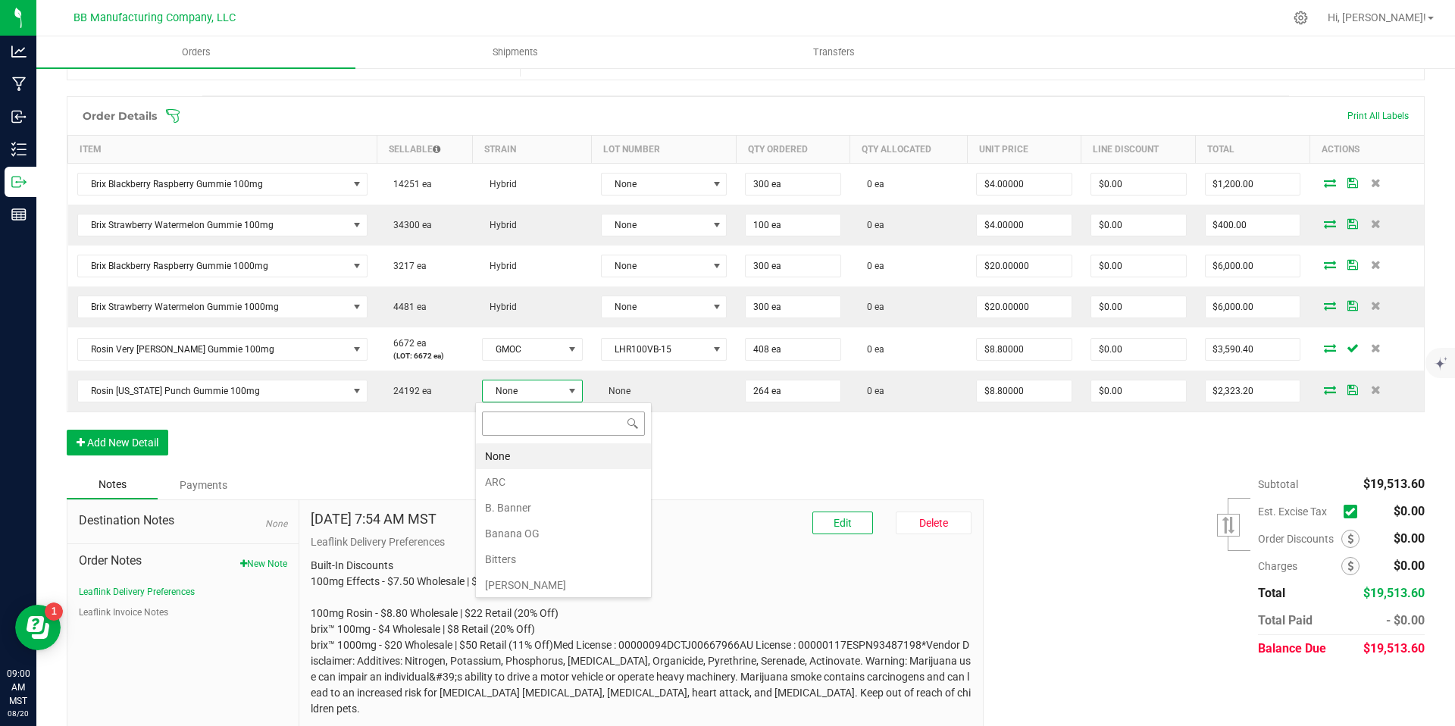
scroll to position [23, 100]
click at [440, 456] on div "Order Details Print All Labels Item Sellable Strain Lot Number Qty Ordered Qty …" at bounding box center [746, 283] width 1358 height 374
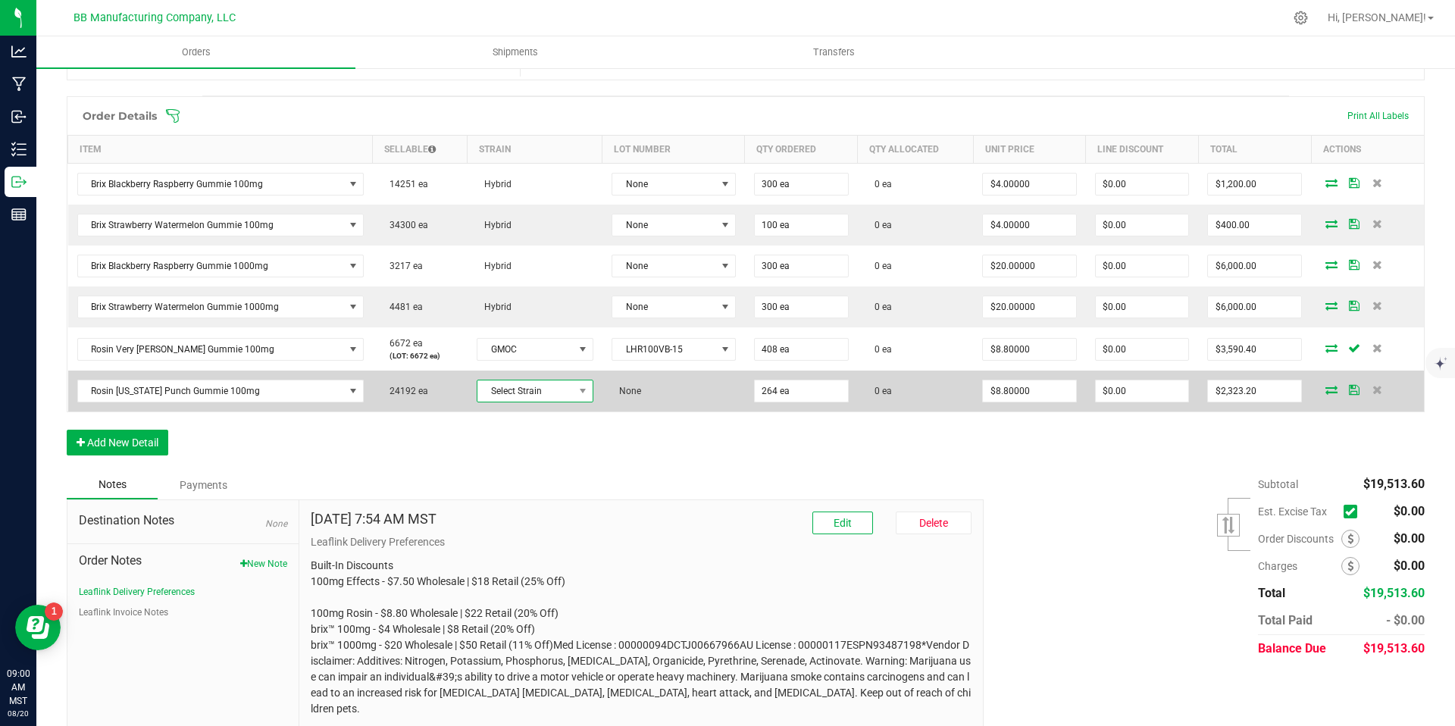
click at [530, 390] on span "Select Strain" at bounding box center [525, 390] width 96 height 21
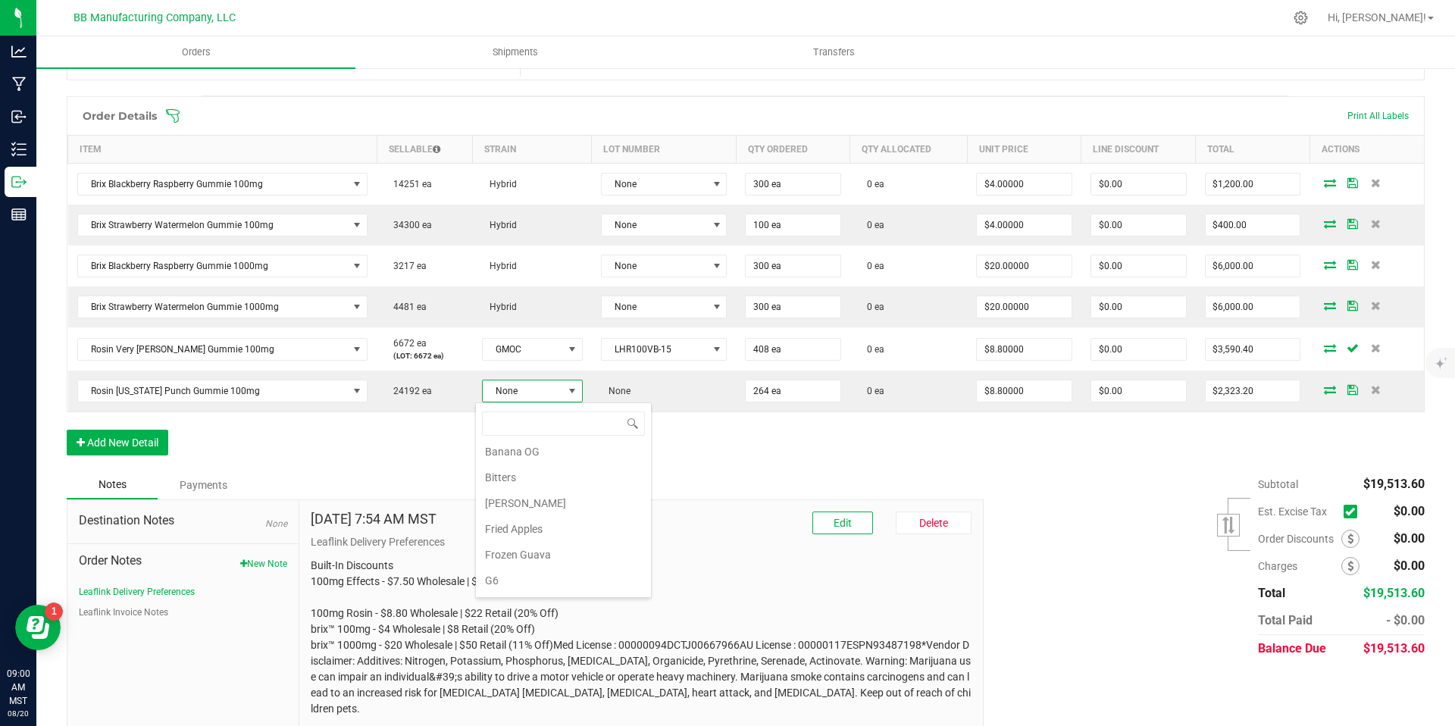
scroll to position [169, 0]
click at [531, 493] on li "G6" at bounding box center [563, 494] width 175 height 26
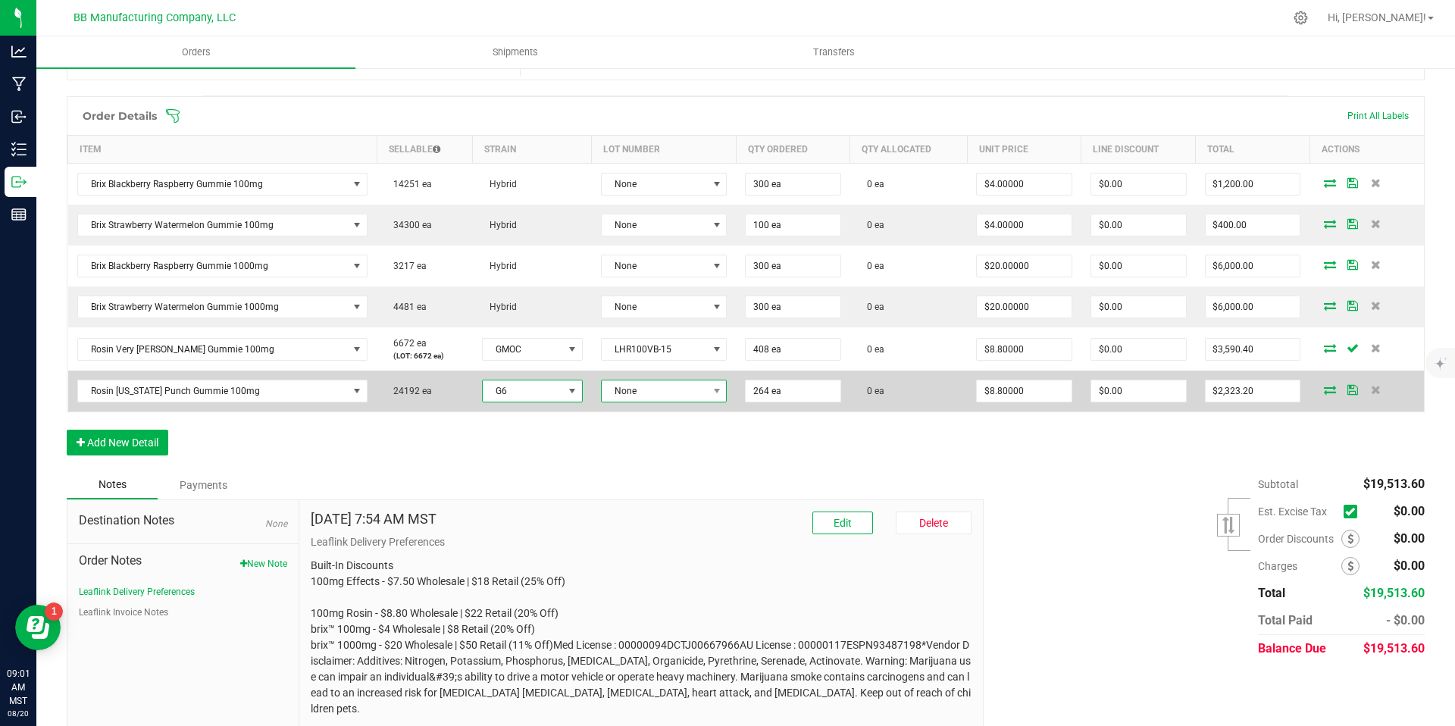
click at [645, 401] on span "None" at bounding box center [654, 390] width 105 height 21
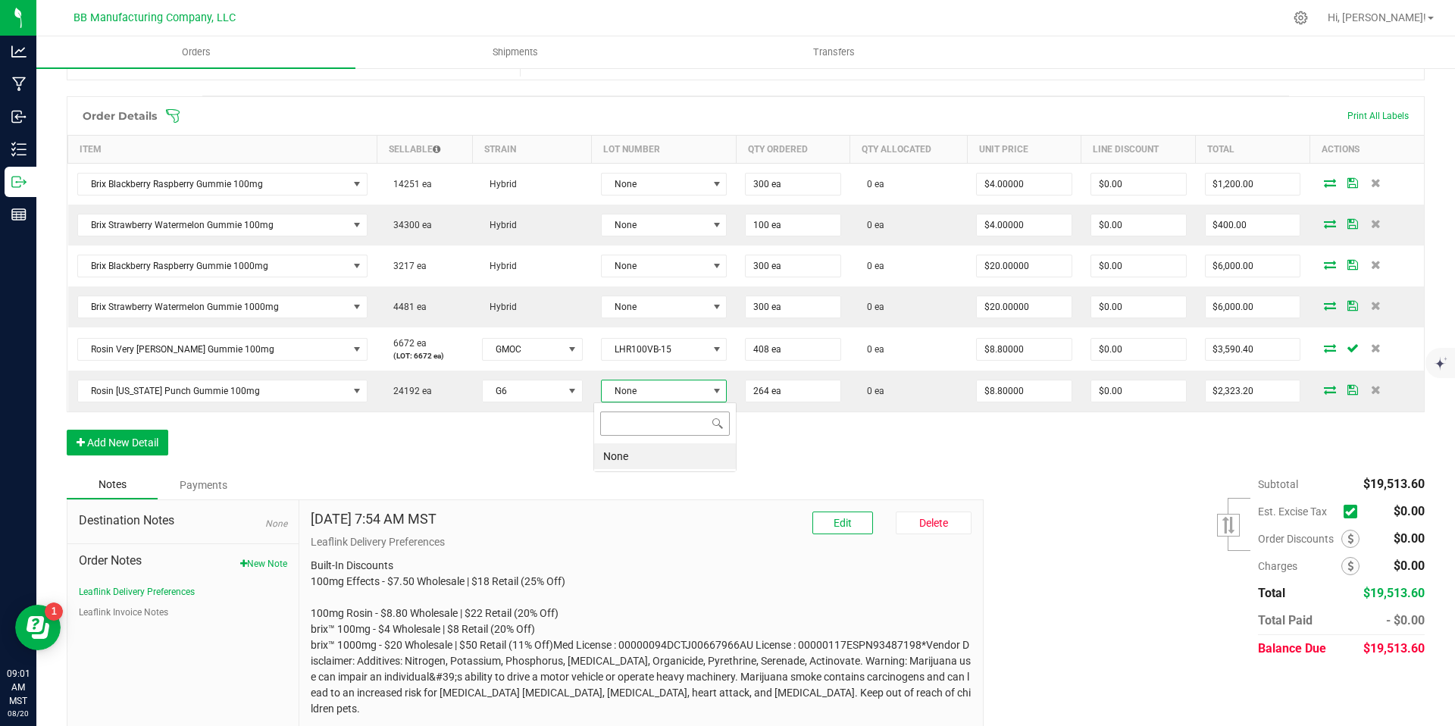
scroll to position [23, 125]
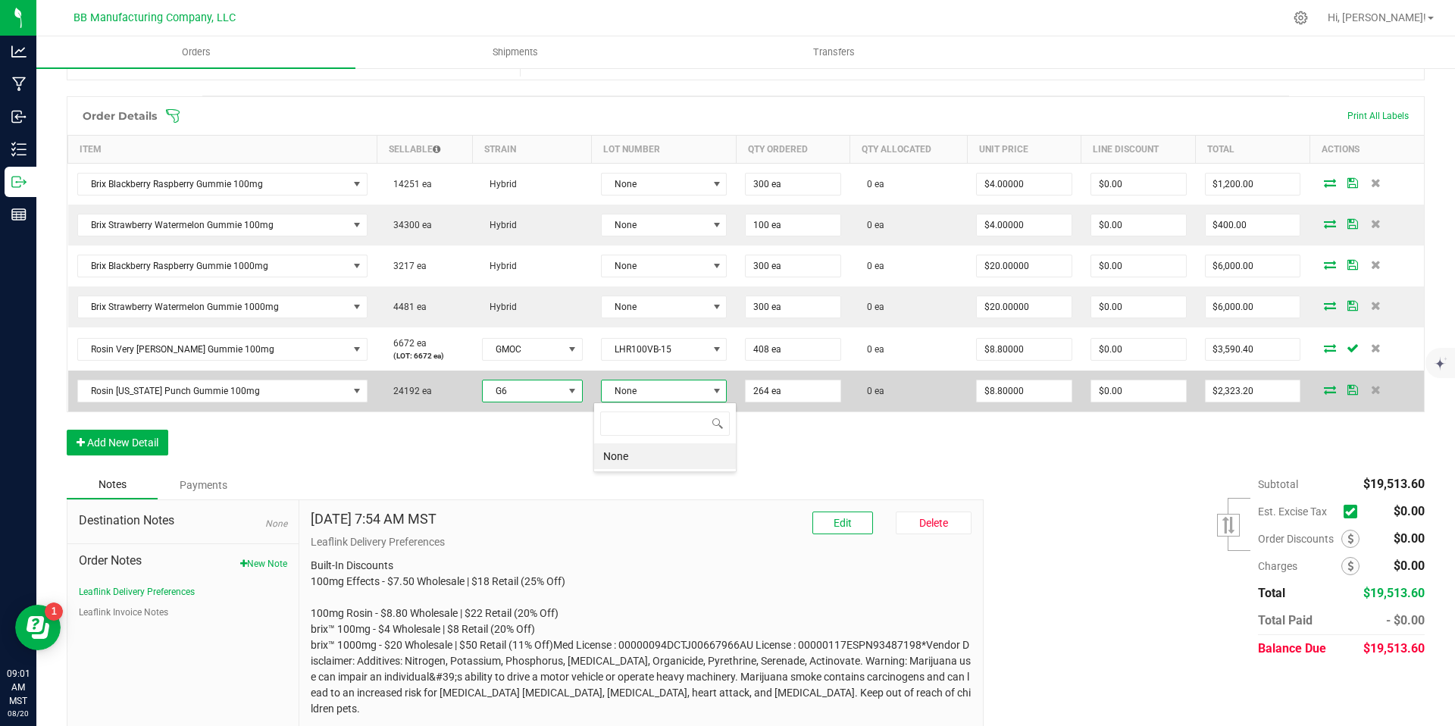
click at [566, 396] on span at bounding box center [572, 391] width 12 height 12
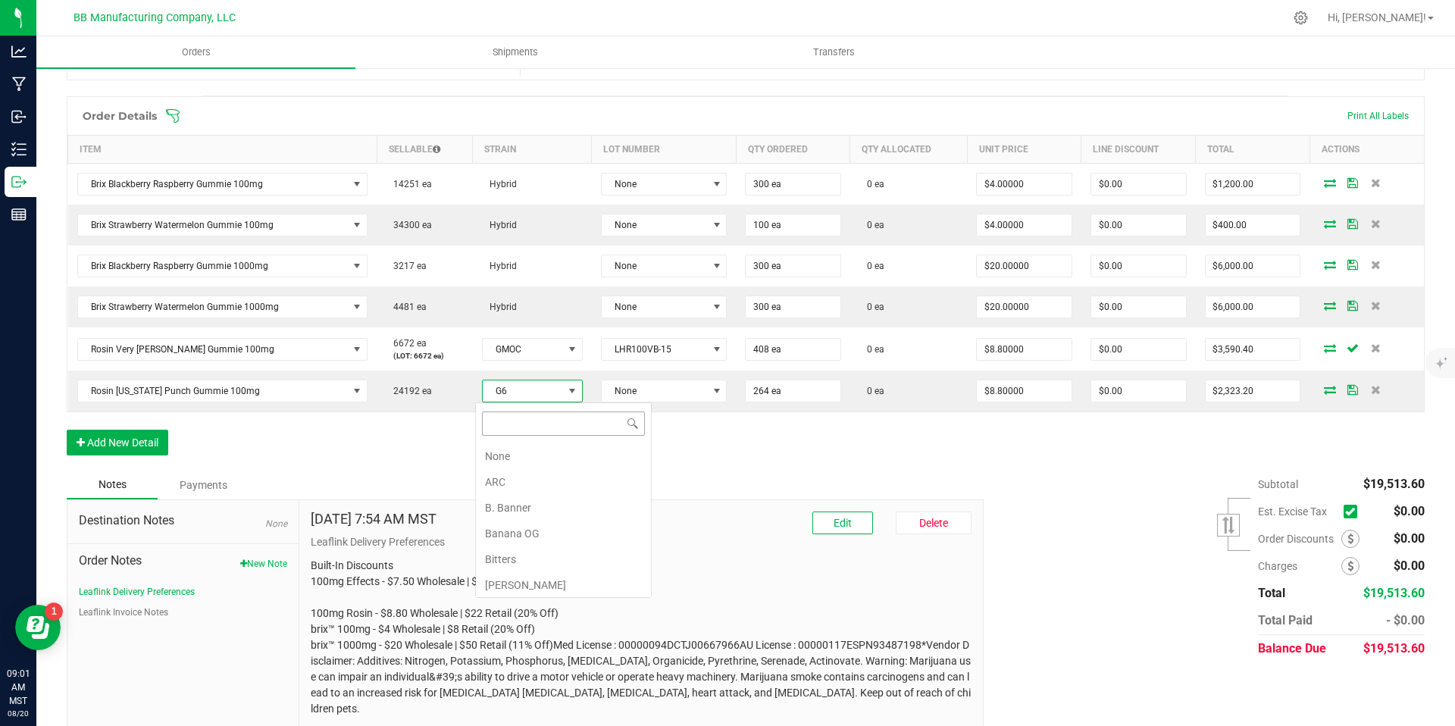
scroll to position [0, 0]
click at [534, 528] on li "Banana OG" at bounding box center [563, 534] width 175 height 26
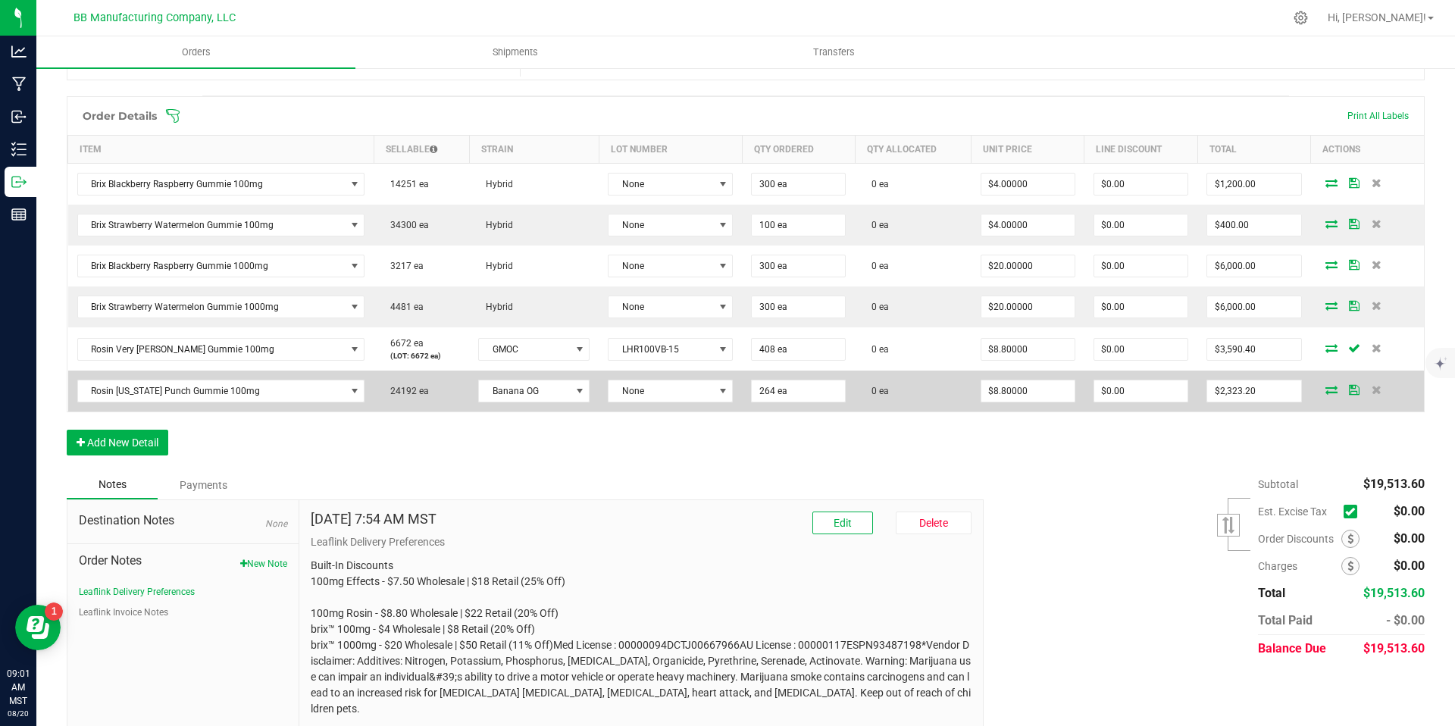
click at [696, 386] on kendo-dropdownlist "None" at bounding box center [670, 391] width 125 height 23
click at [695, 394] on span "None" at bounding box center [661, 390] width 105 height 21
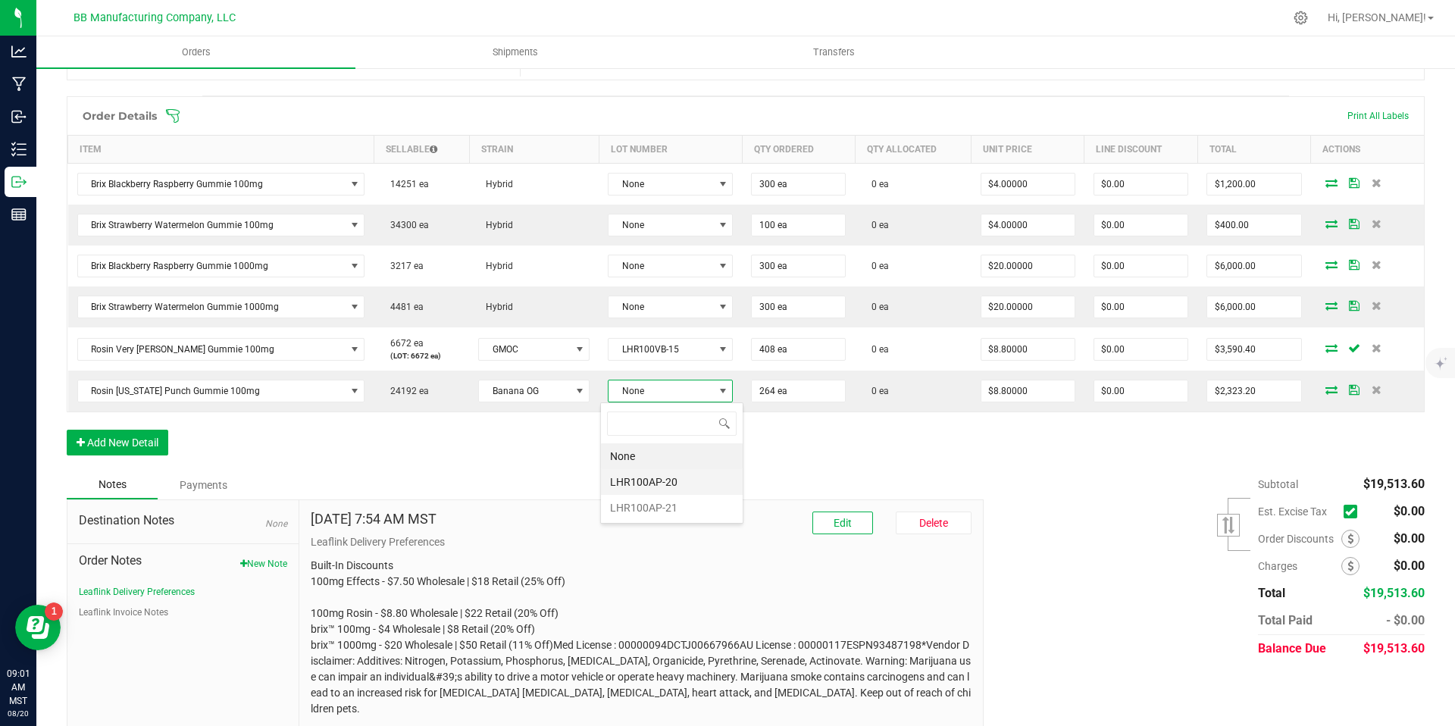
click at [659, 477] on li "LHR100AP-20" at bounding box center [672, 482] width 142 height 26
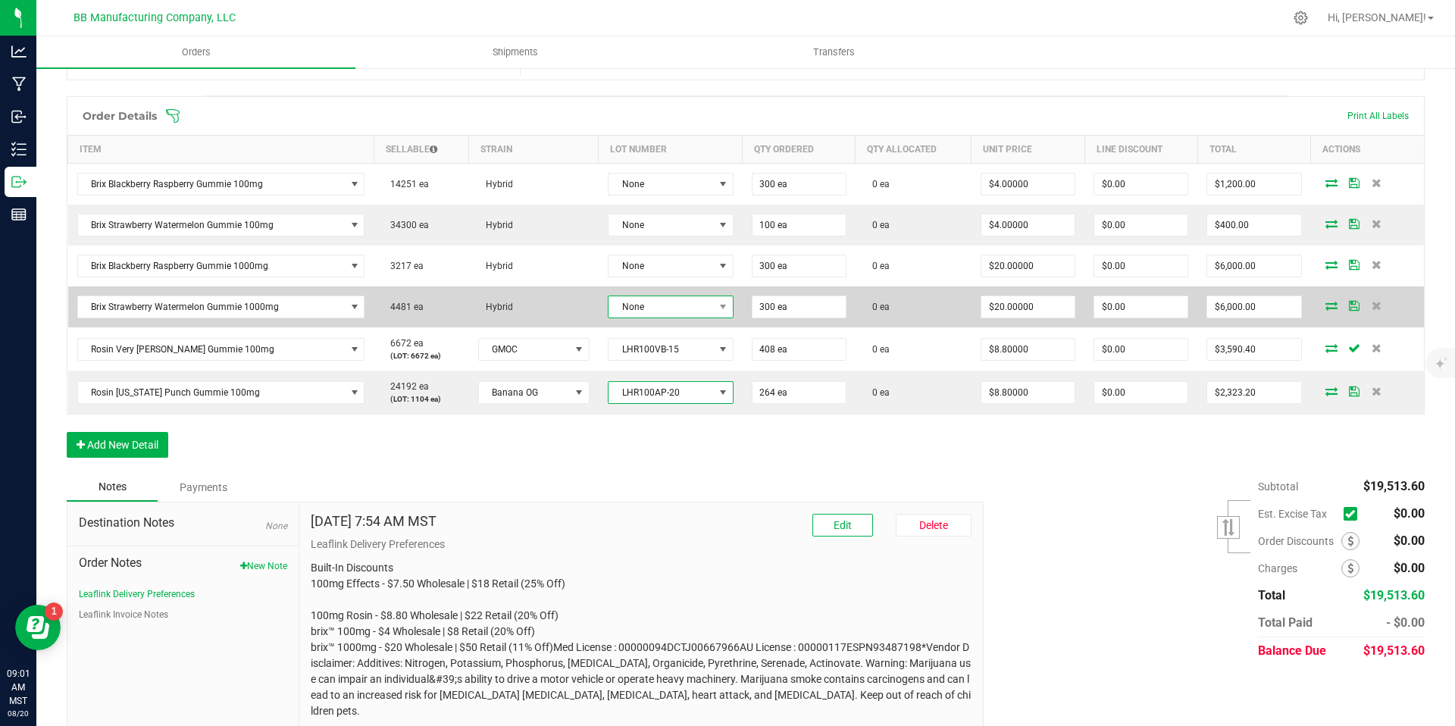
click at [670, 310] on span "None" at bounding box center [661, 306] width 105 height 21
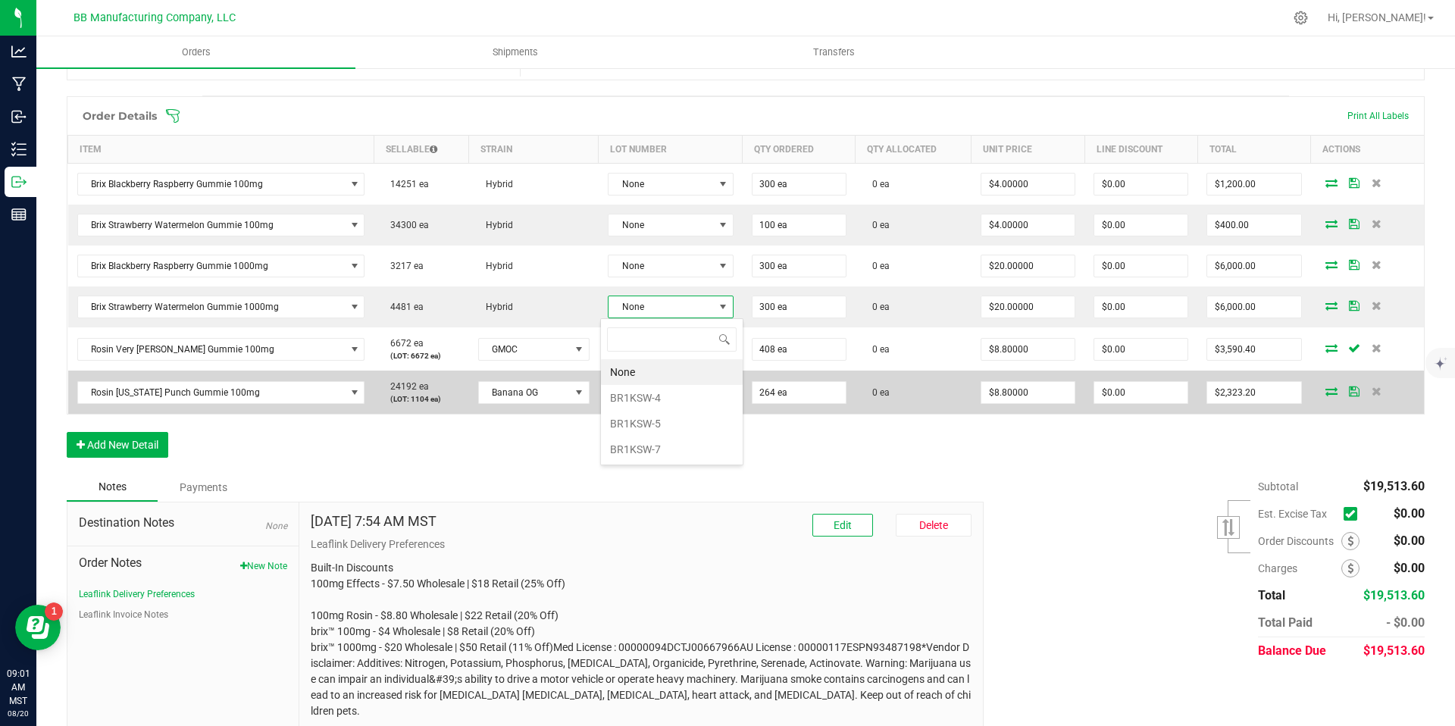
click at [653, 393] on li "BR1KSW-4" at bounding box center [672, 398] width 142 height 26
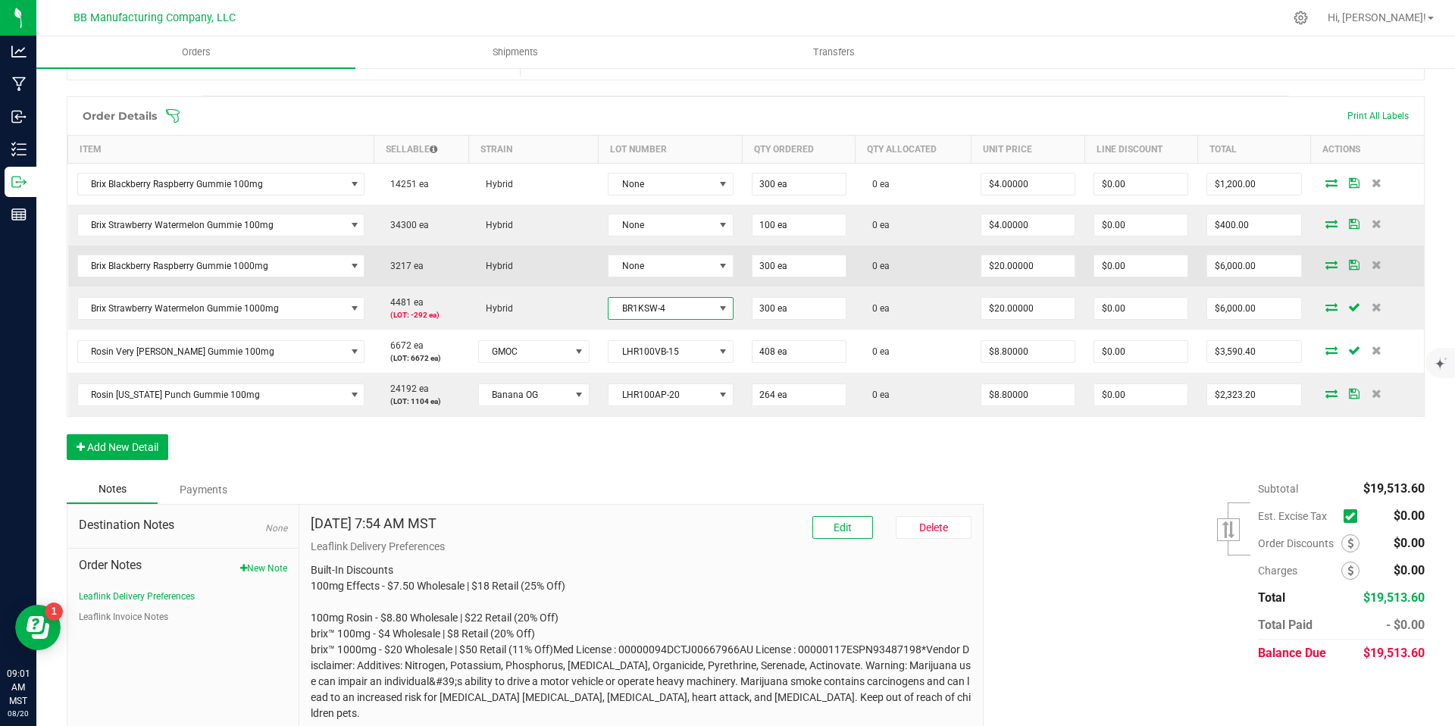
click at [658, 303] on span "BR1KSW-4" at bounding box center [661, 308] width 105 height 21
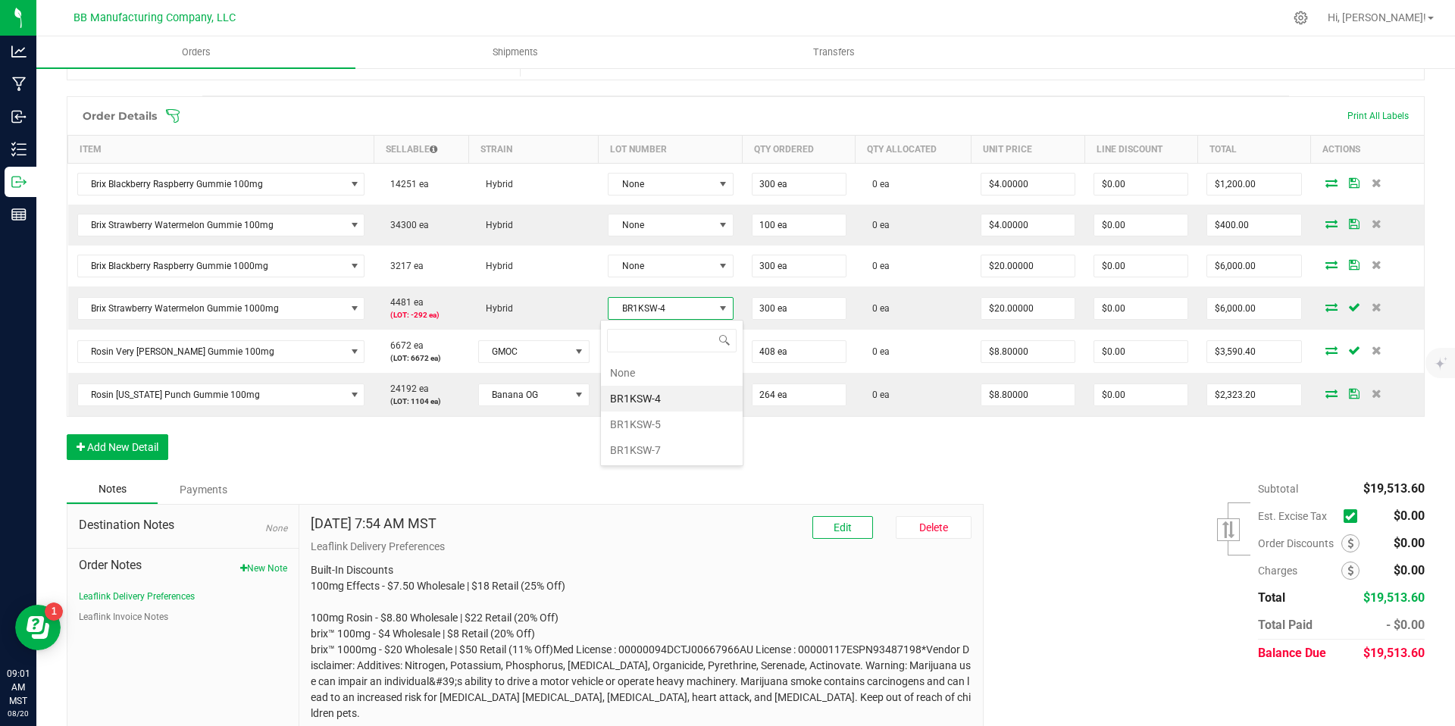
click at [656, 418] on li "BR1KSW-5" at bounding box center [672, 425] width 142 height 26
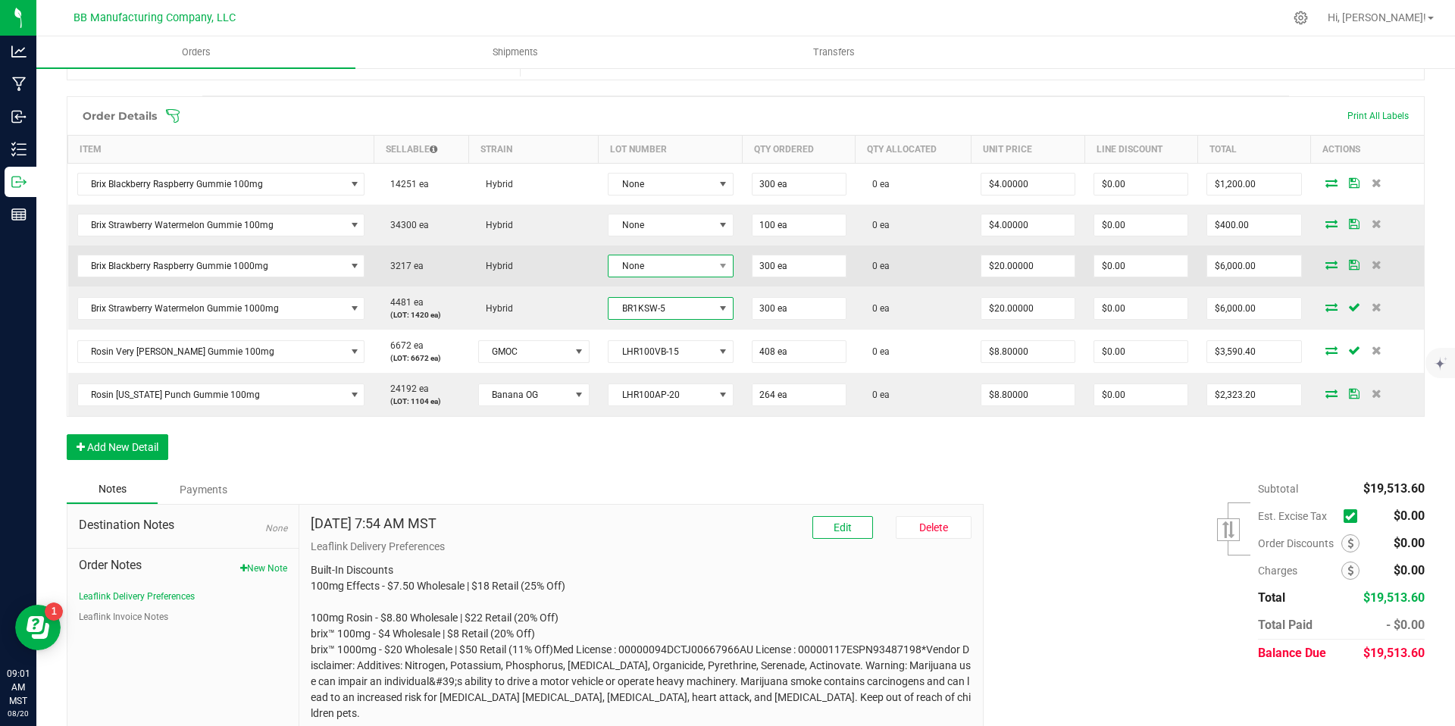
click at [666, 261] on span "None" at bounding box center [661, 265] width 105 height 21
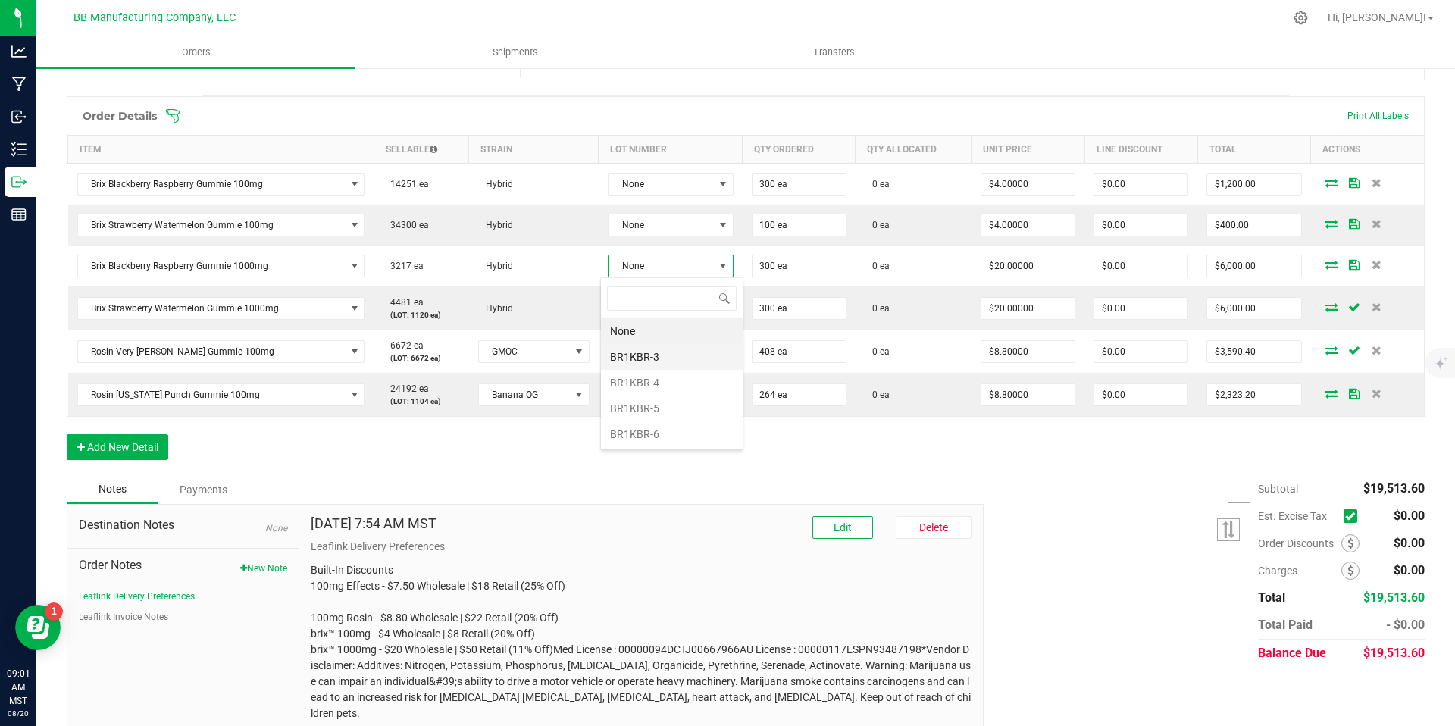
click at [669, 358] on li "BR1KBR-3" at bounding box center [672, 357] width 142 height 26
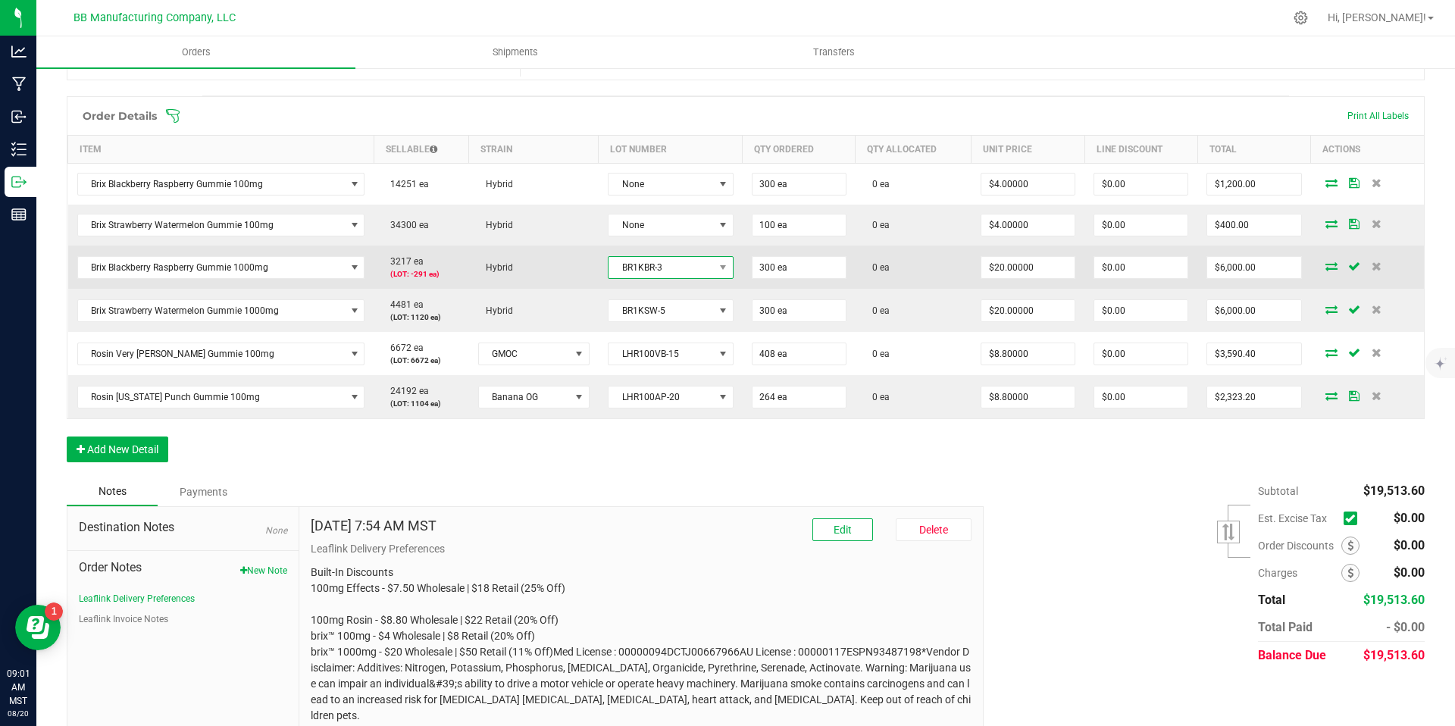
click at [672, 275] on span "BR1KBR-3" at bounding box center [661, 267] width 105 height 21
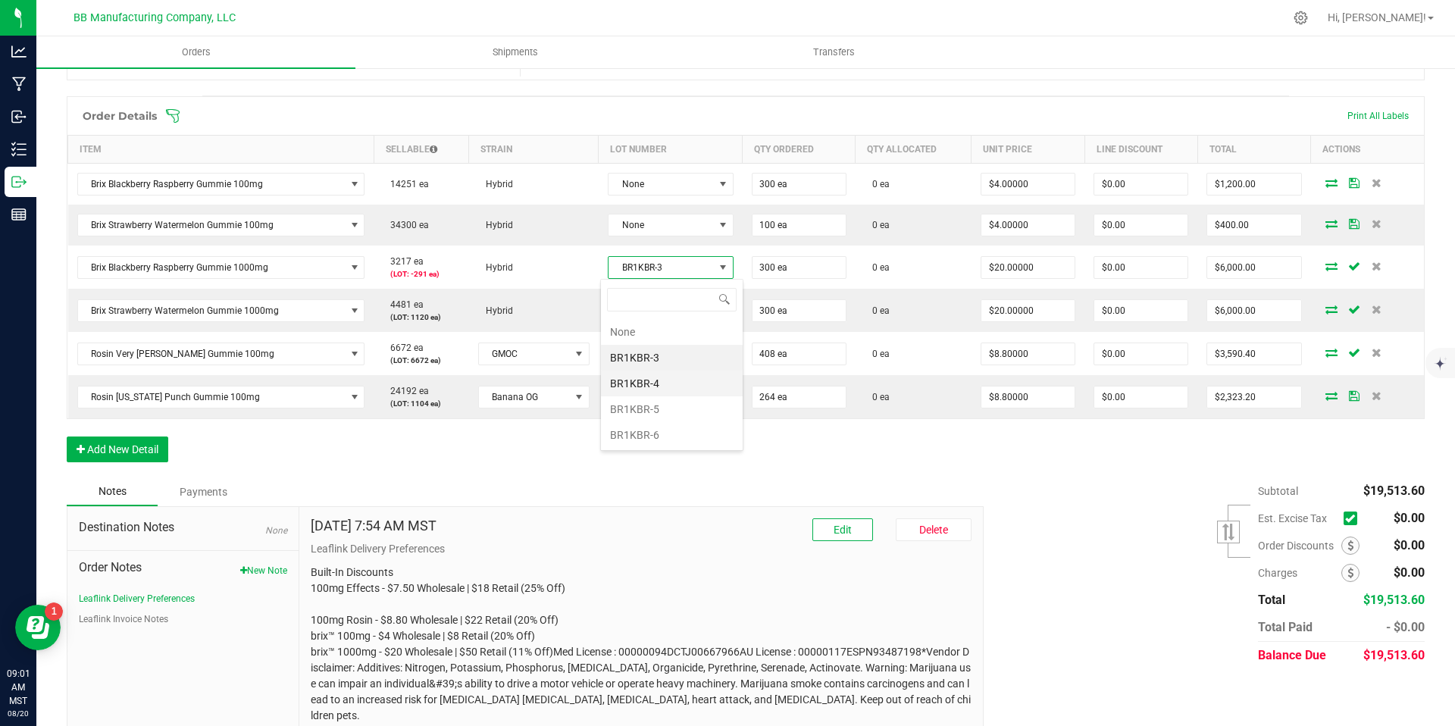
click at [668, 377] on li "BR1KBR-4" at bounding box center [672, 384] width 142 height 26
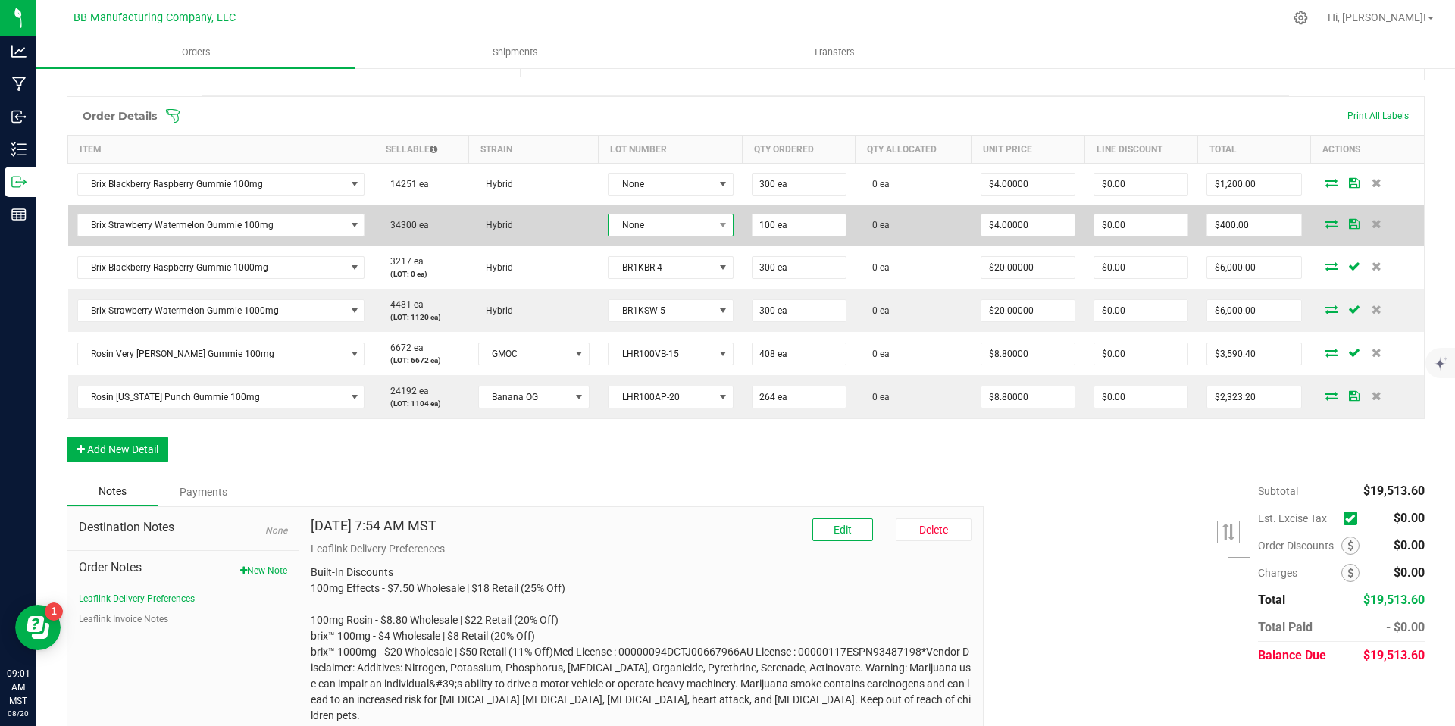
click at [674, 234] on span "None" at bounding box center [661, 224] width 105 height 21
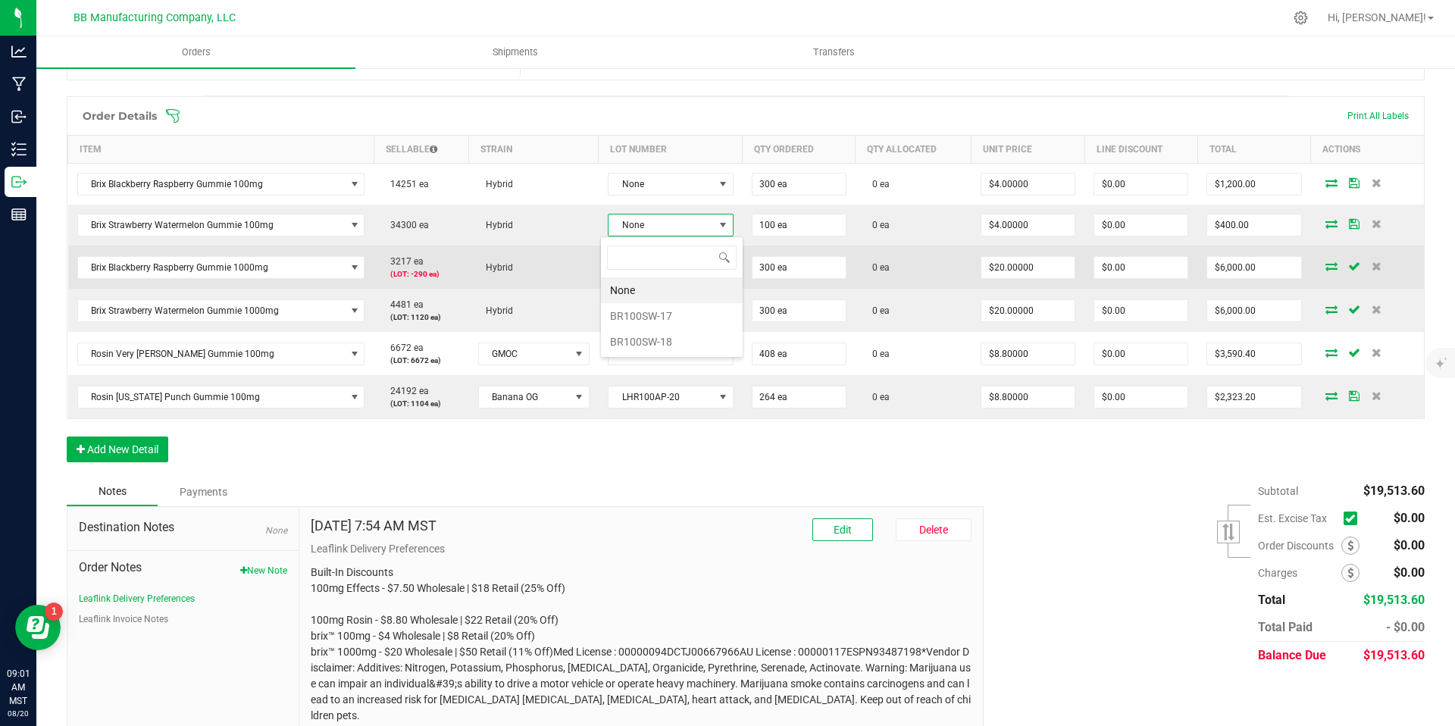
click at [575, 269] on td "Hybrid" at bounding box center [534, 267] width 130 height 43
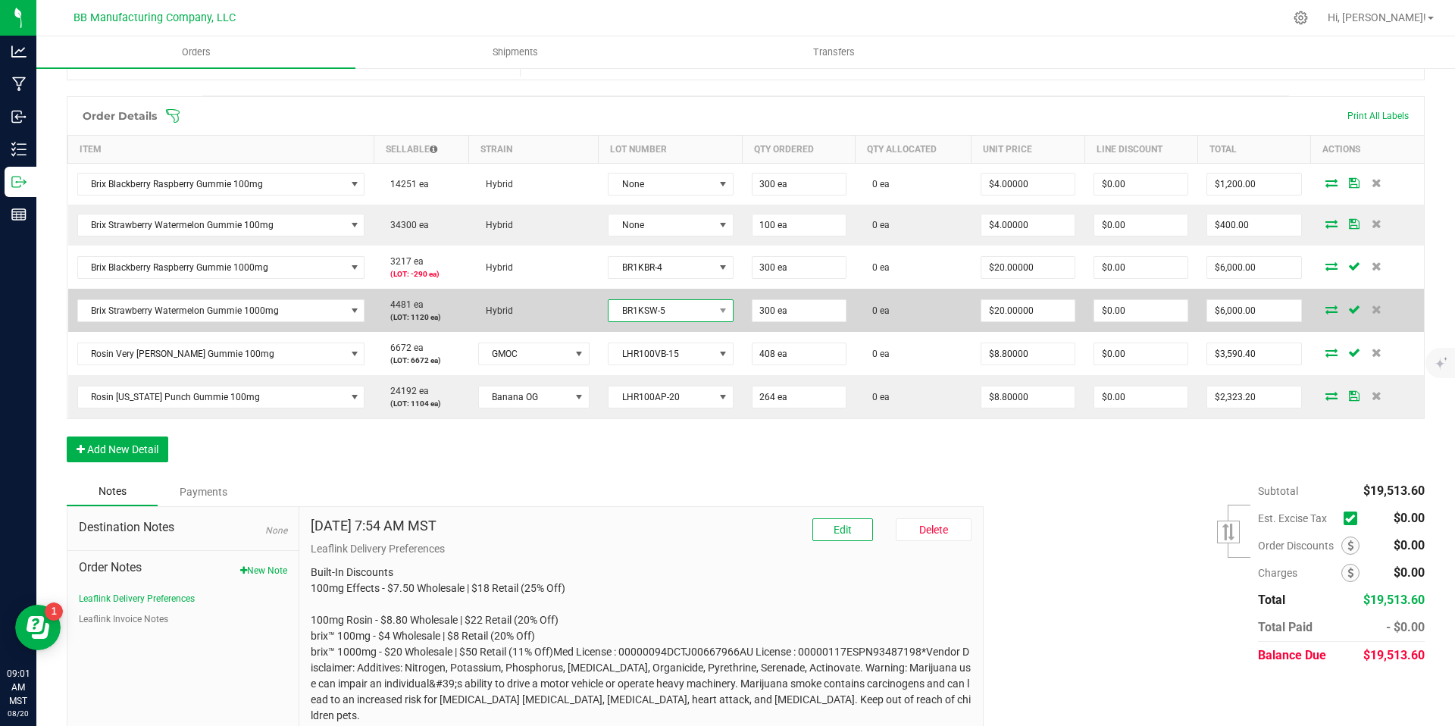
click at [662, 319] on span "BR1KSW-5" at bounding box center [661, 310] width 105 height 21
click at [568, 317] on td "Hybrid" at bounding box center [534, 310] width 130 height 43
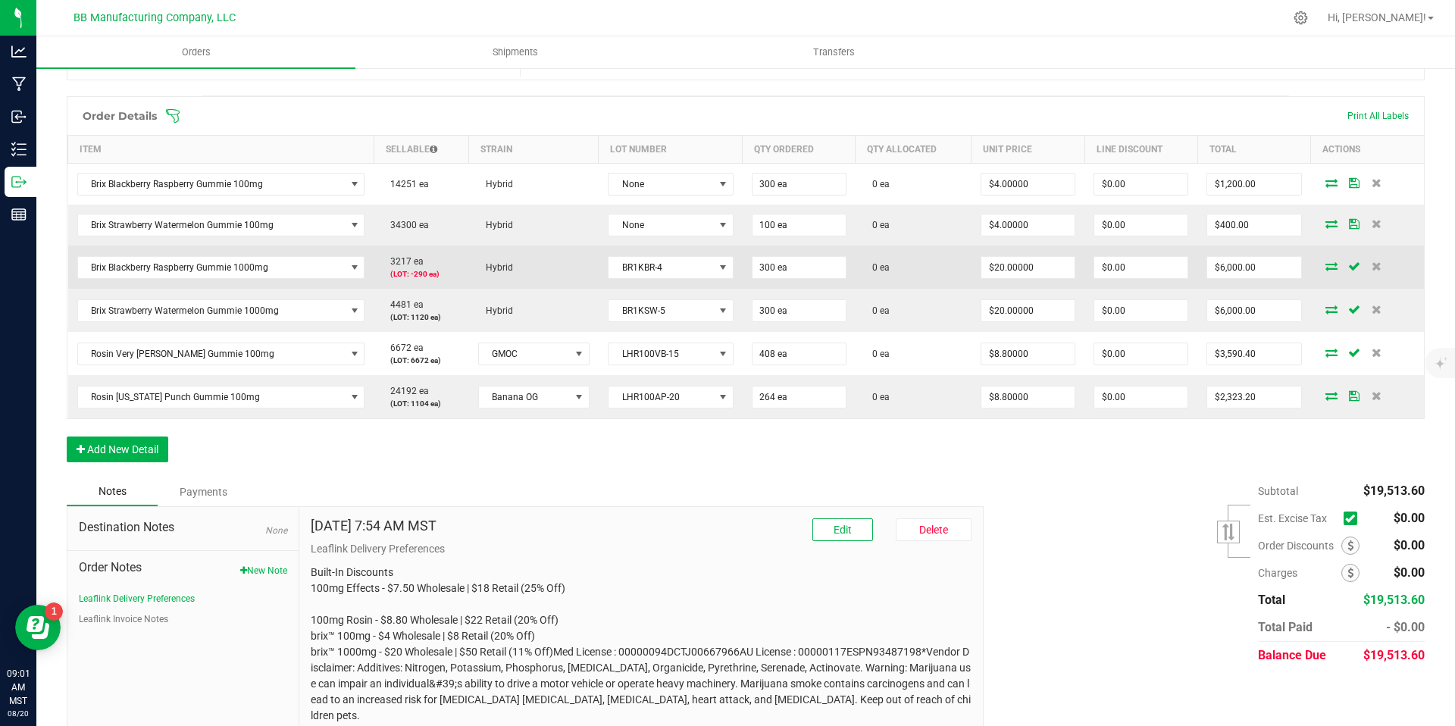
click at [640, 252] on td "BR1KBR-4" at bounding box center [671, 267] width 144 height 43
click at [647, 267] on span "BR1KBR-4" at bounding box center [661, 267] width 105 height 21
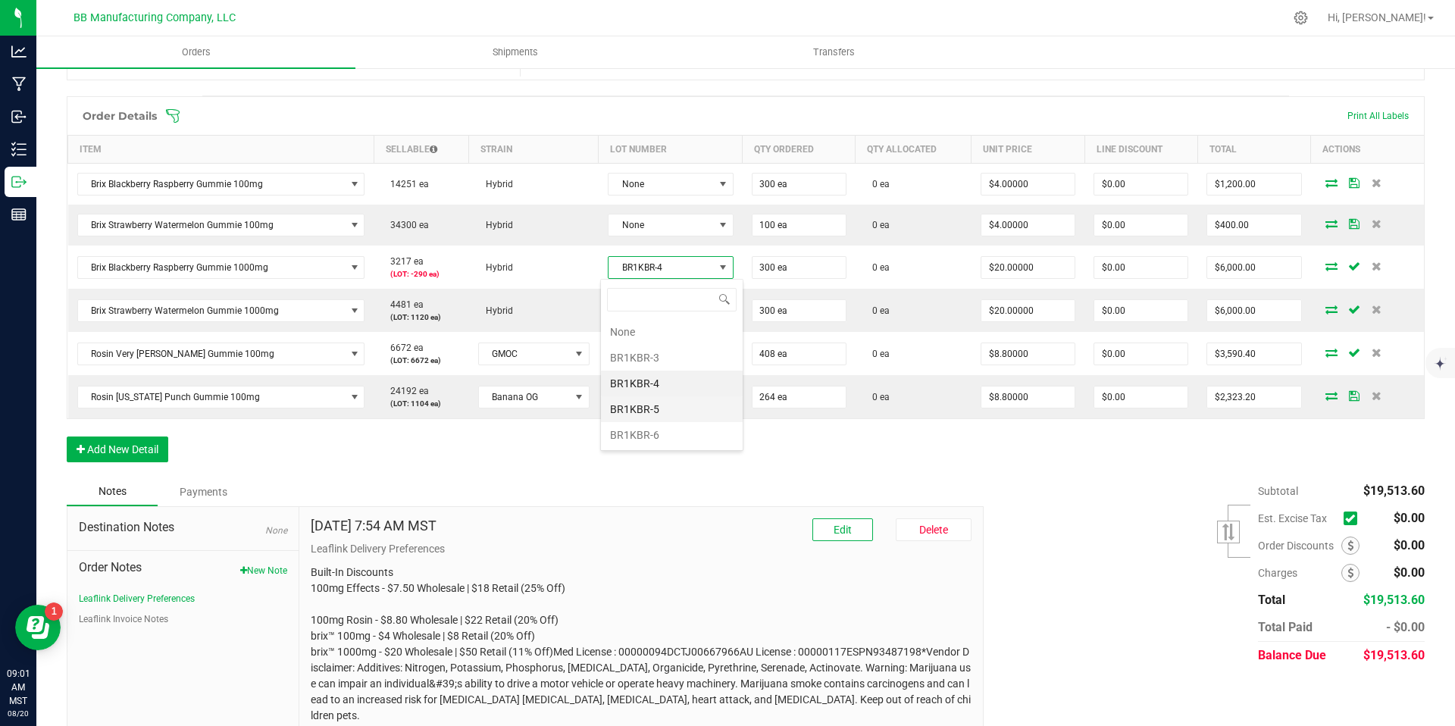
click at [664, 409] on li "BR1KBR-5" at bounding box center [672, 409] width 142 height 26
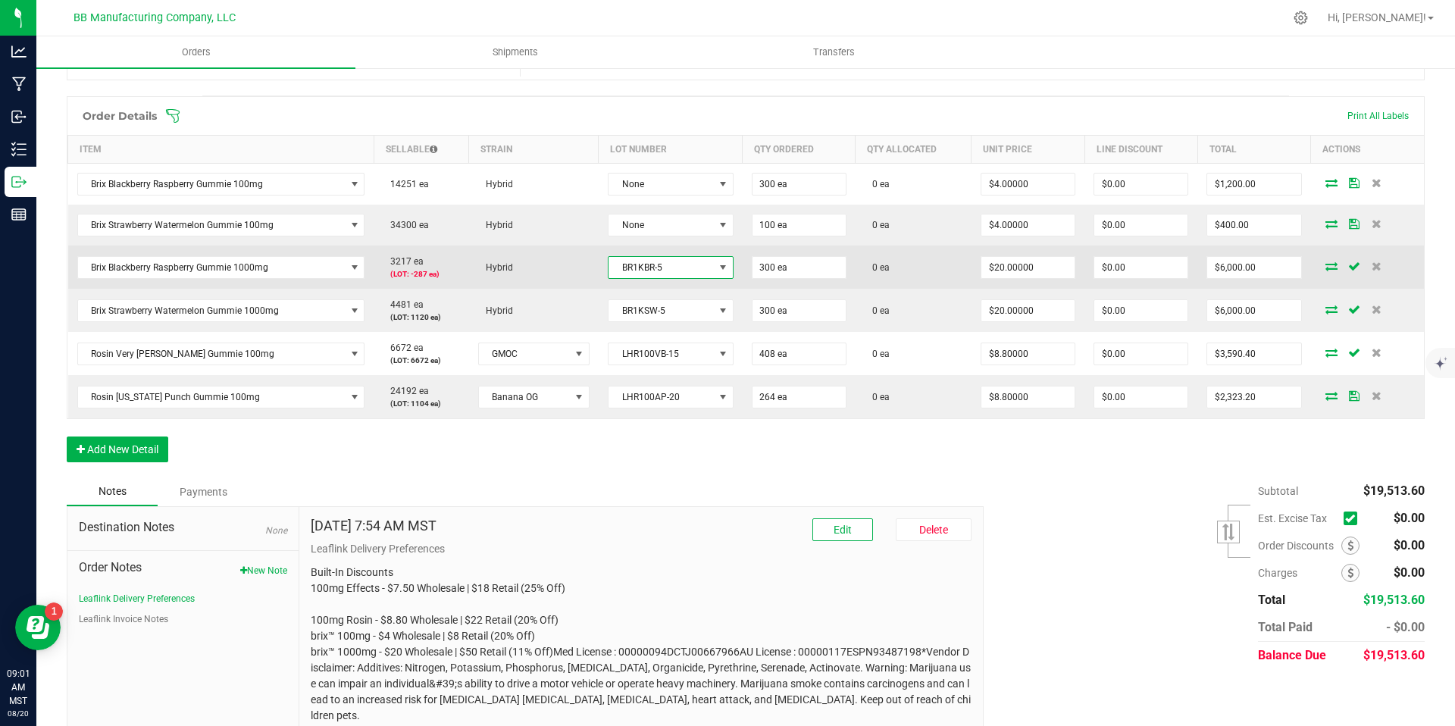
click at [662, 268] on span "BR1KBR-5" at bounding box center [661, 267] width 105 height 21
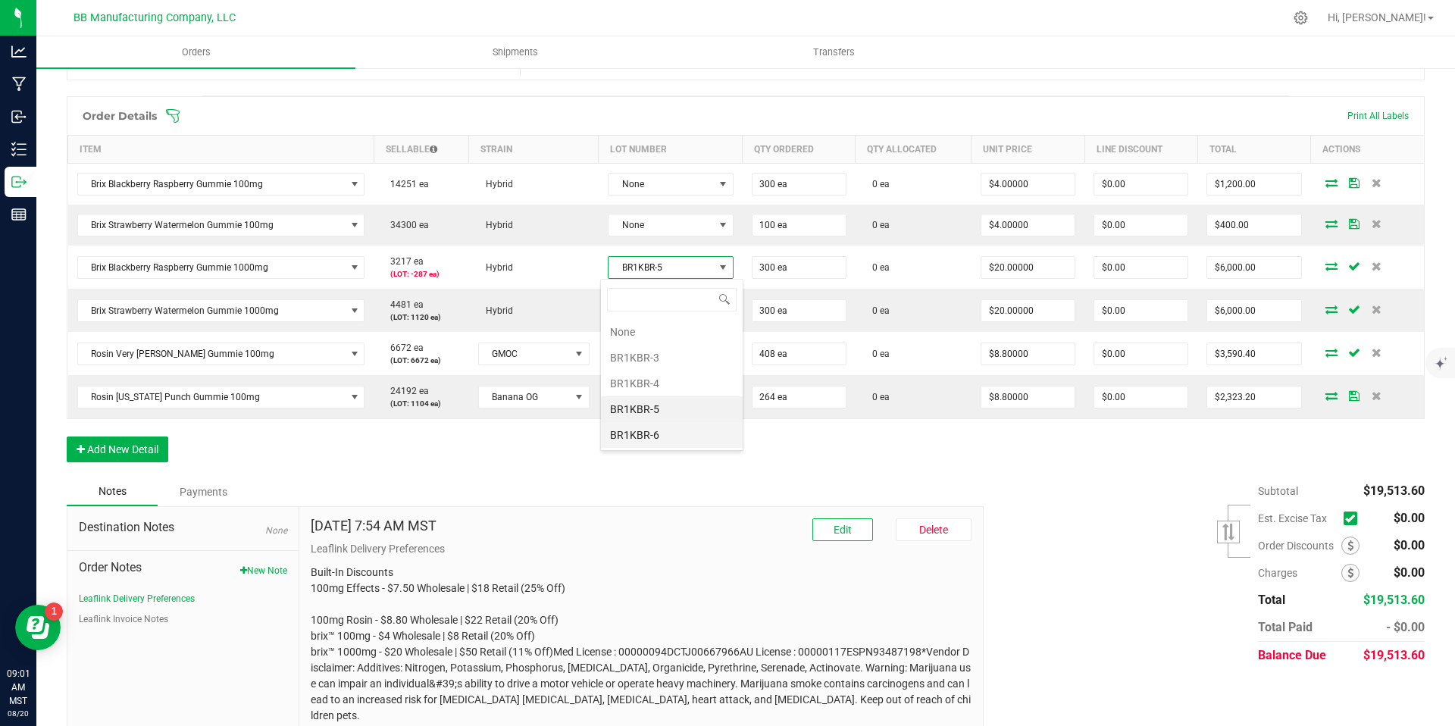
click at [653, 434] on li "BR1KBR-6" at bounding box center [672, 435] width 142 height 26
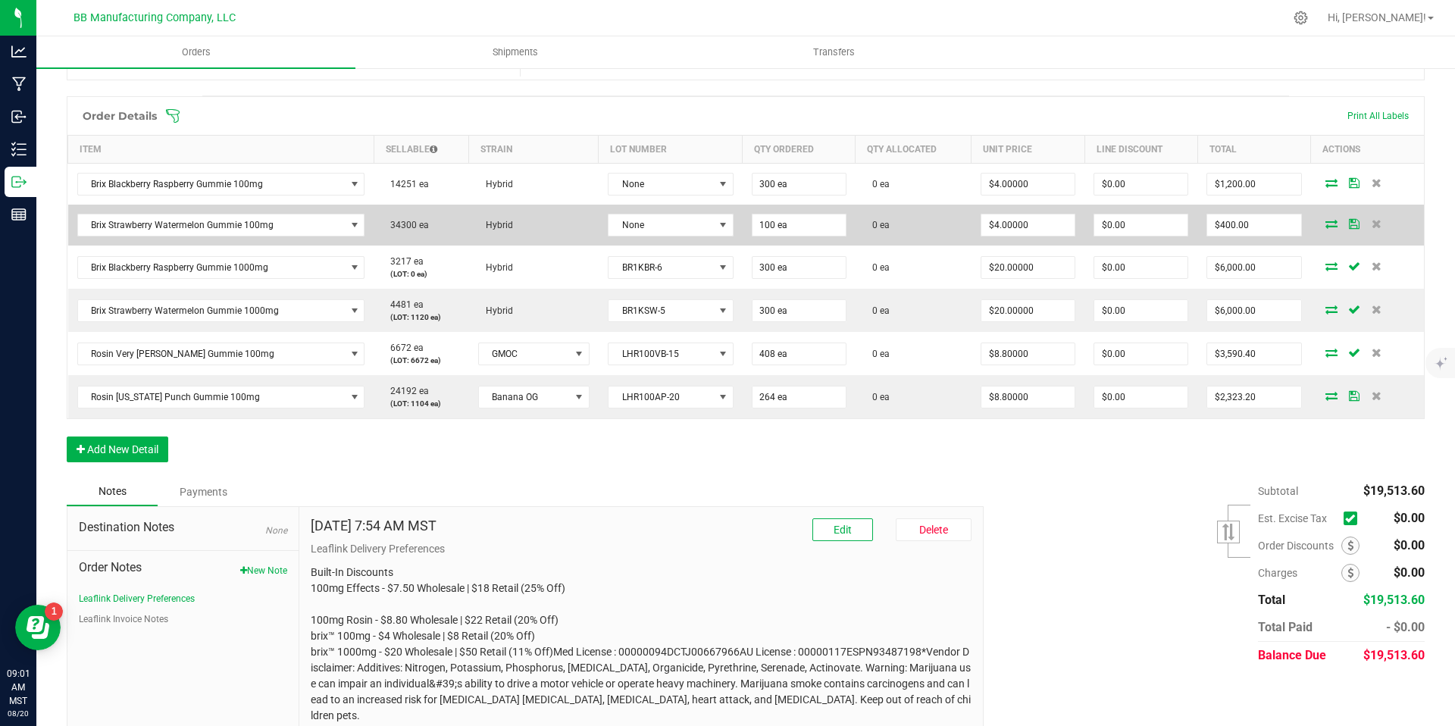
click at [648, 236] on td "None" at bounding box center [671, 225] width 144 height 41
click at [650, 228] on span "None" at bounding box center [661, 224] width 105 height 21
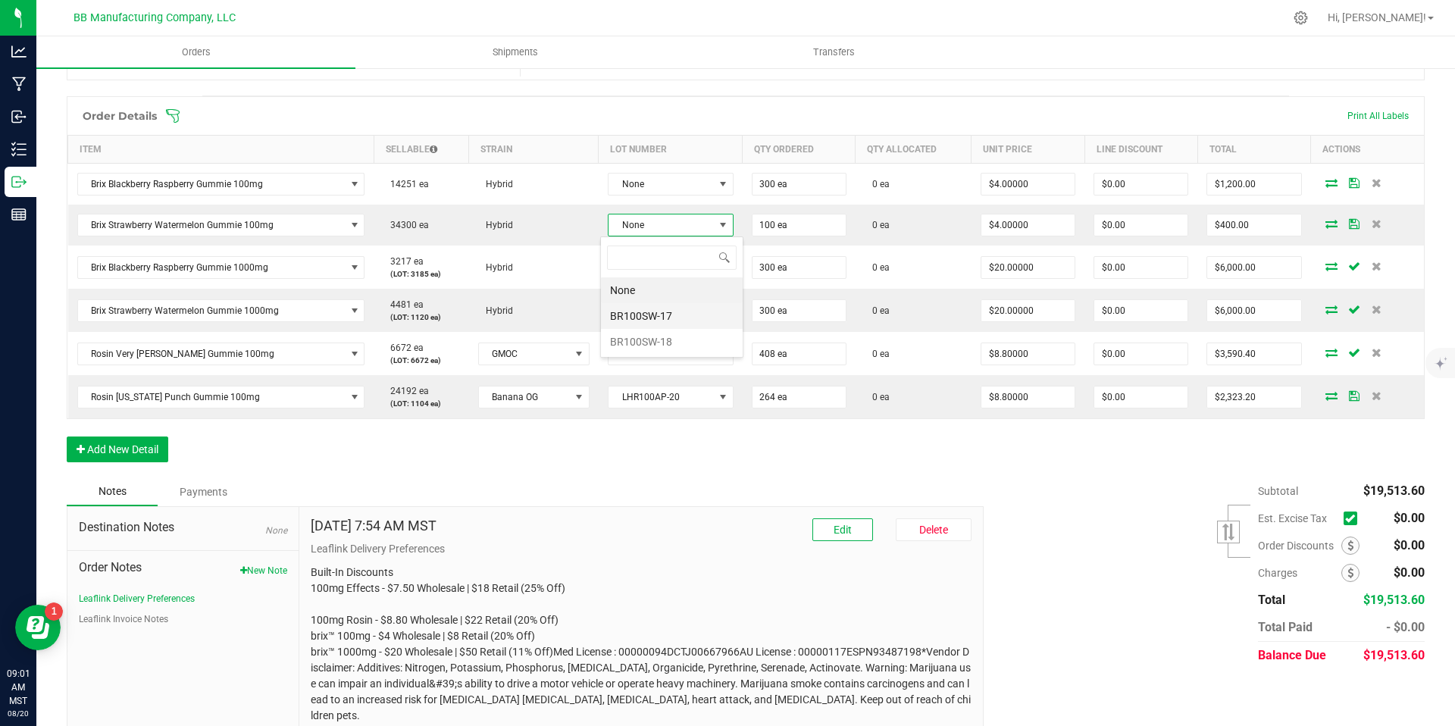
click at [691, 321] on li "BR100SW-17" at bounding box center [672, 316] width 142 height 26
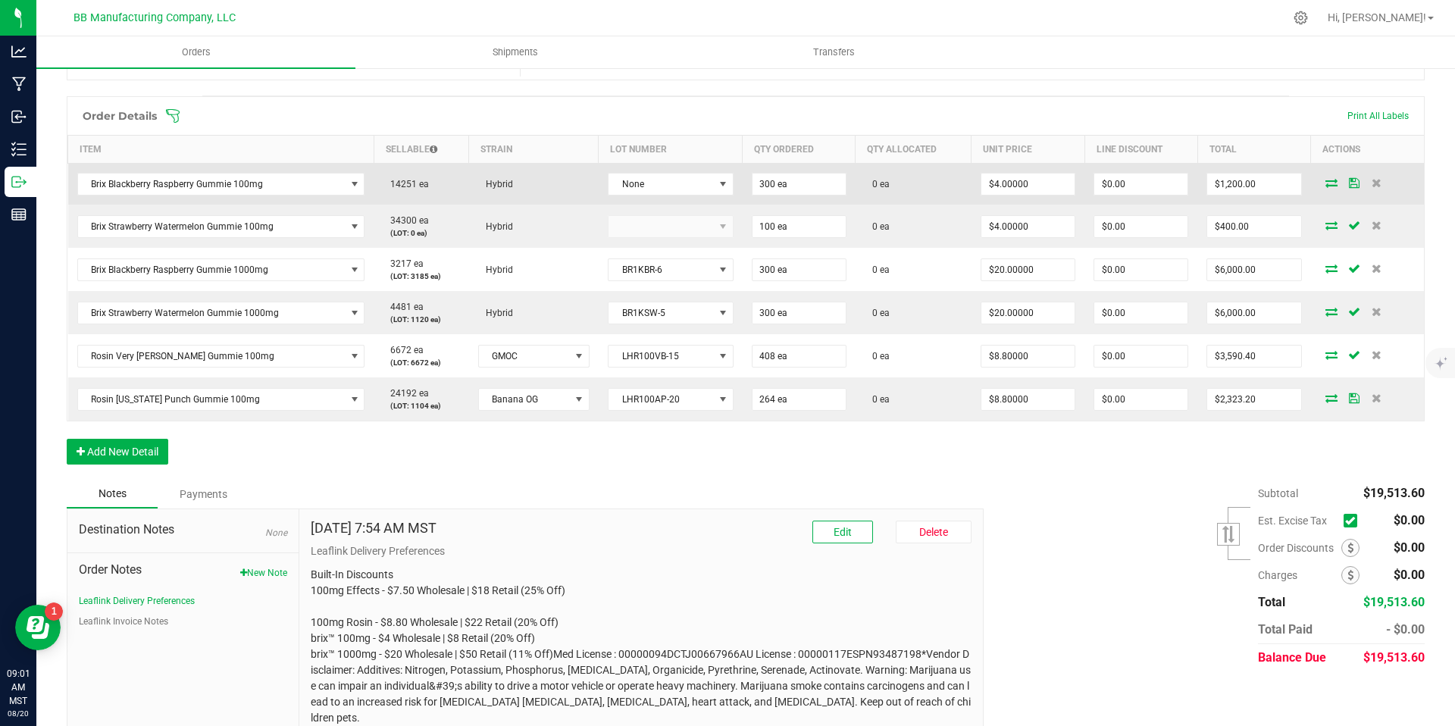
click at [672, 197] on td "None" at bounding box center [671, 185] width 144 height 42
click at [673, 194] on span "None" at bounding box center [664, 184] width 105 height 21
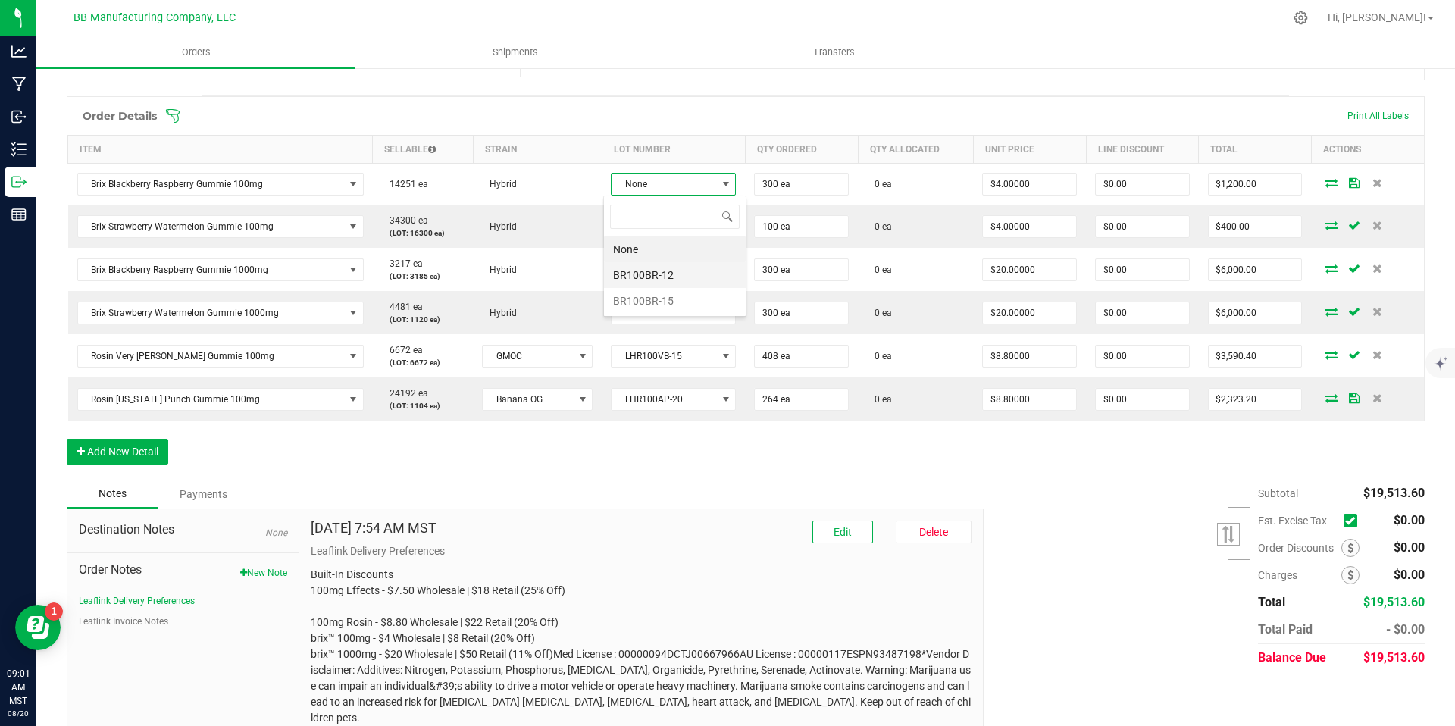
click at [667, 277] on li "BR100BR-12" at bounding box center [675, 275] width 142 height 26
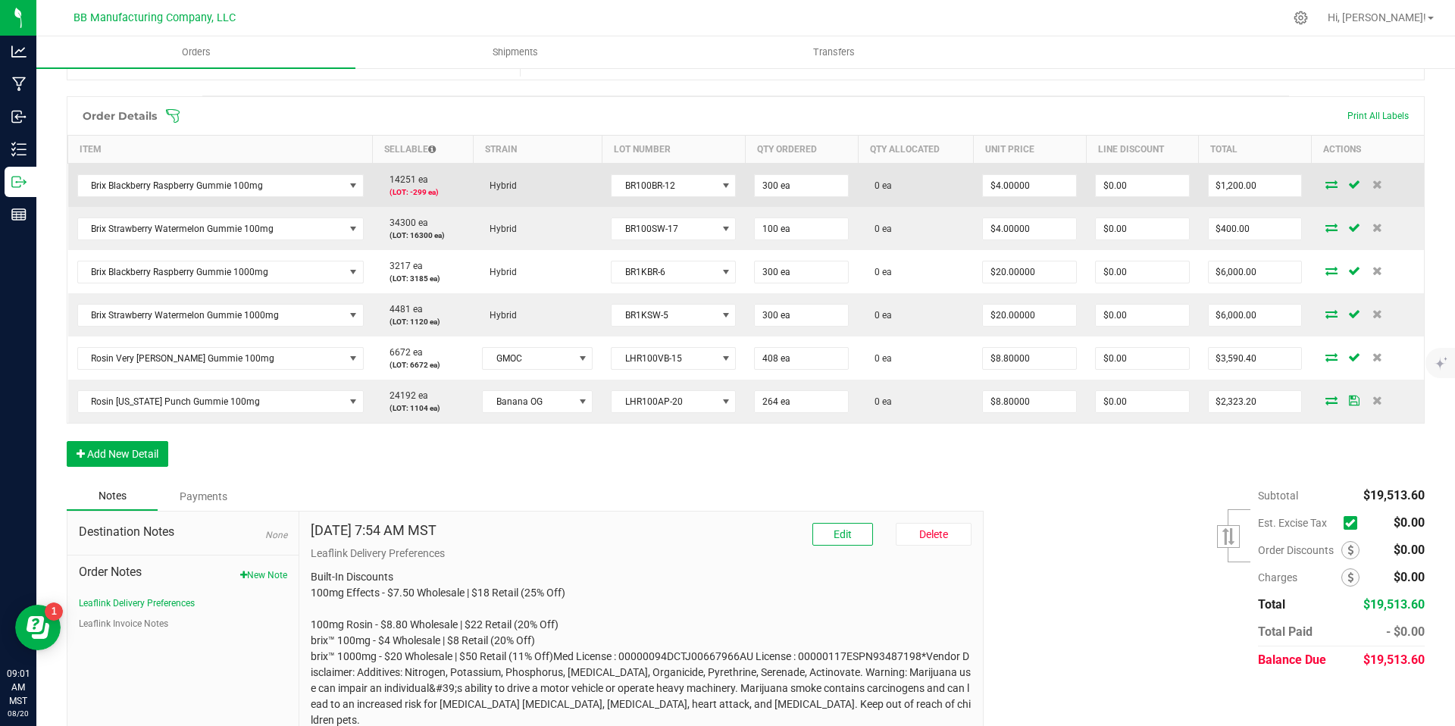
click at [693, 198] on td "BR100BR-12" at bounding box center [673, 186] width 143 height 44
click at [693, 190] on span "BR100BR-12" at bounding box center [664, 185] width 105 height 21
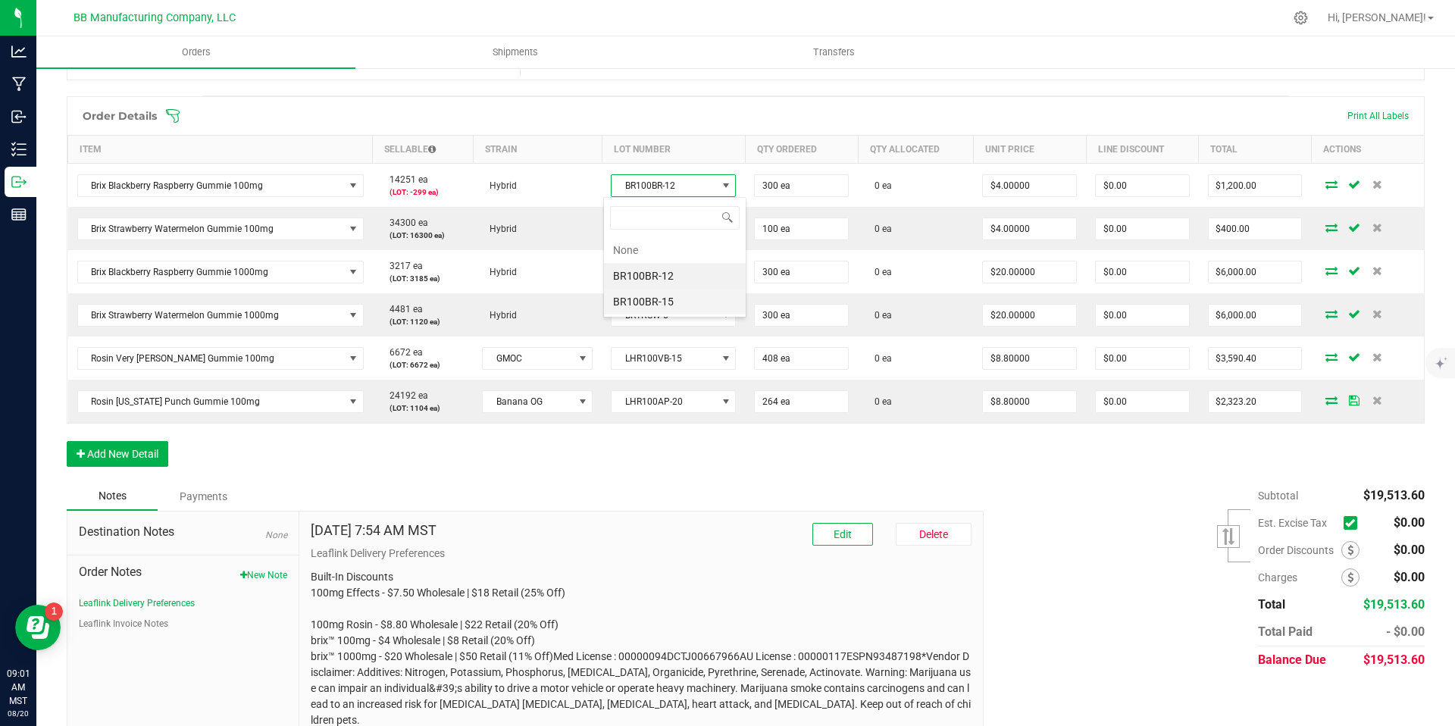
click at [677, 305] on li "BR100BR-15" at bounding box center [675, 302] width 142 height 26
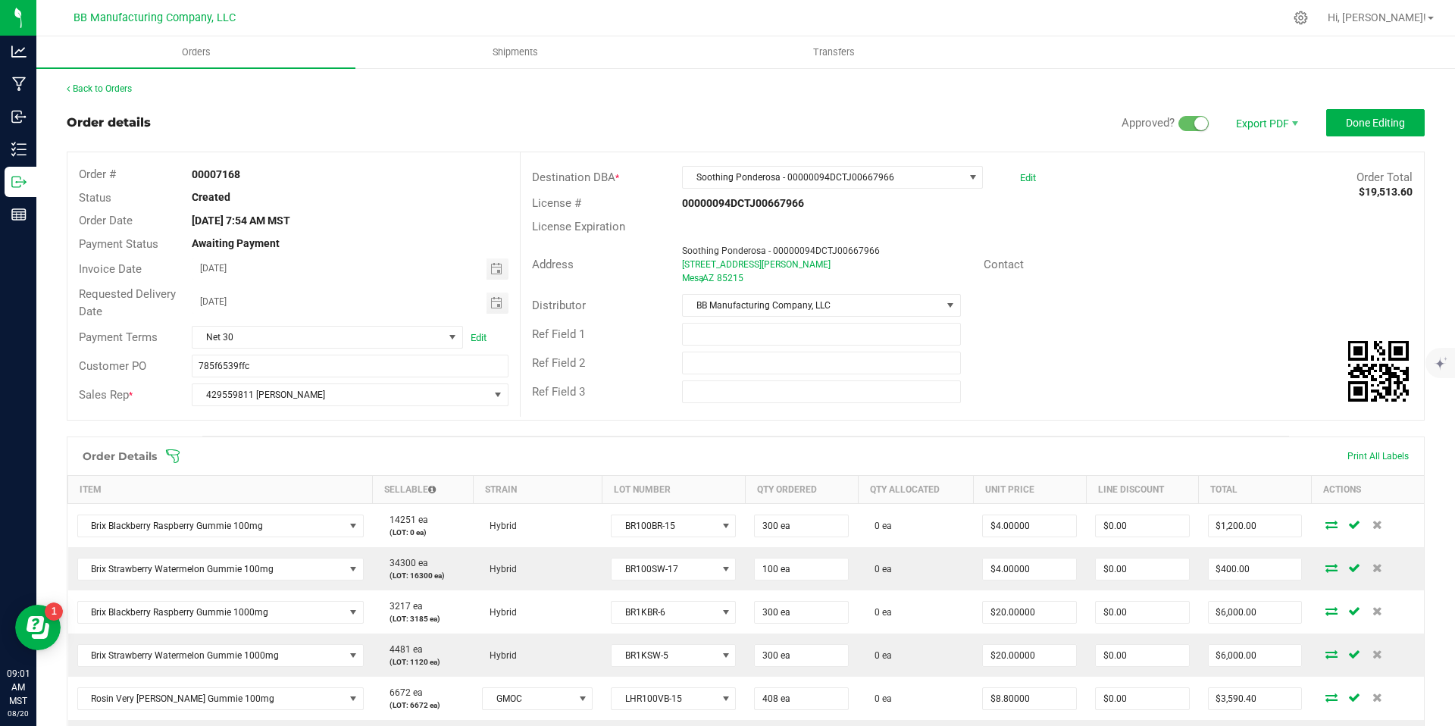
click at [1313, 127] on div "Approved? Export PDF Done Editing" at bounding box center [1273, 122] width 303 height 27
click at [1356, 127] on span "Done Editing" at bounding box center [1375, 123] width 59 height 12
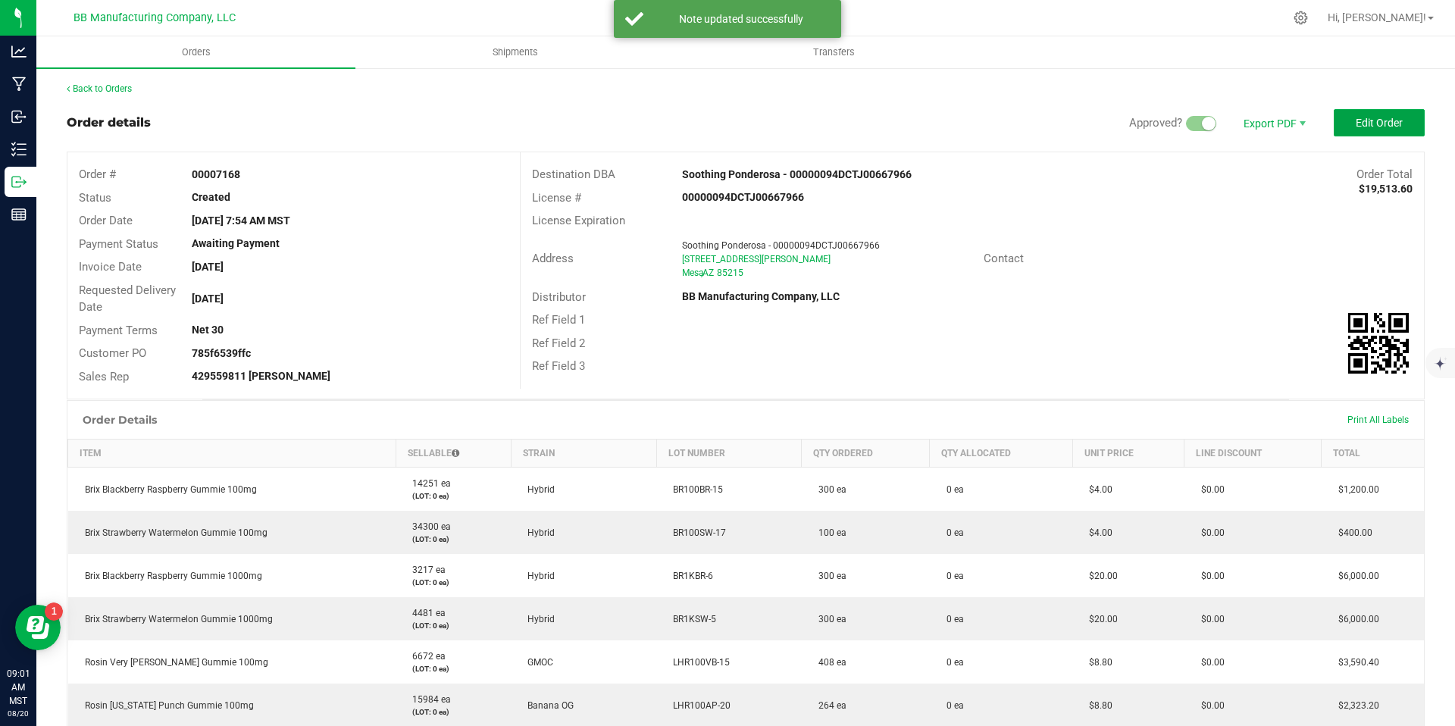
click at [1356, 127] on span "Edit Order" at bounding box center [1379, 123] width 47 height 12
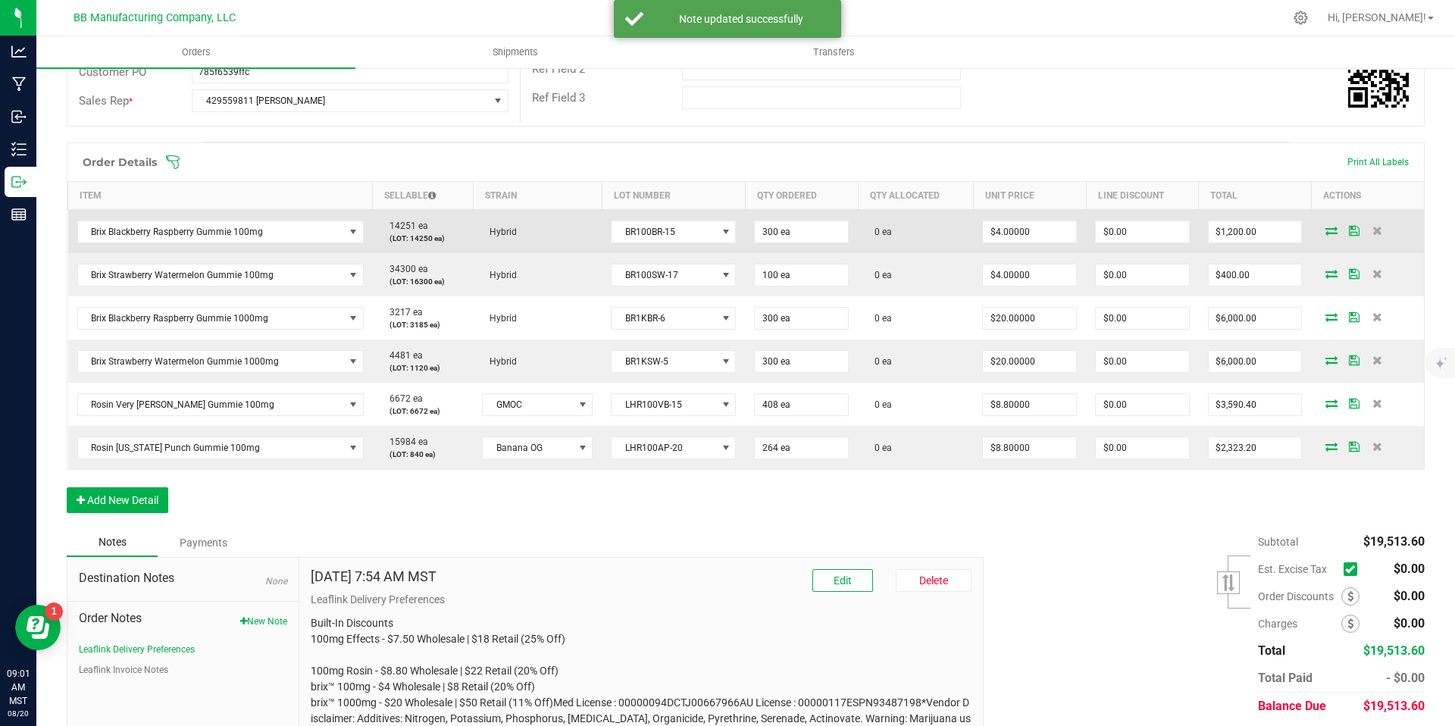
click at [1318, 222] on td at bounding box center [1367, 232] width 113 height 44
click at [1326, 230] on icon at bounding box center [1332, 230] width 12 height 9
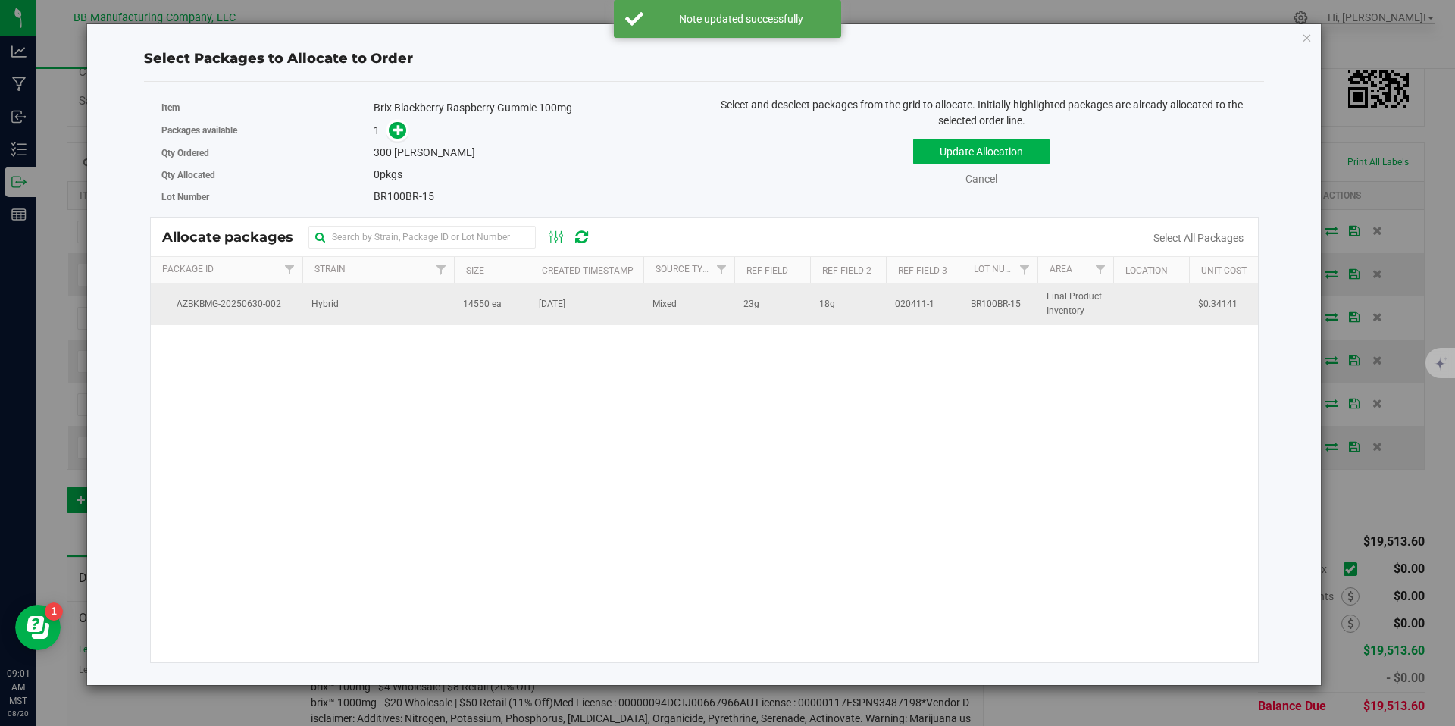
click at [499, 312] on td "14550 ea" at bounding box center [492, 303] width 76 height 41
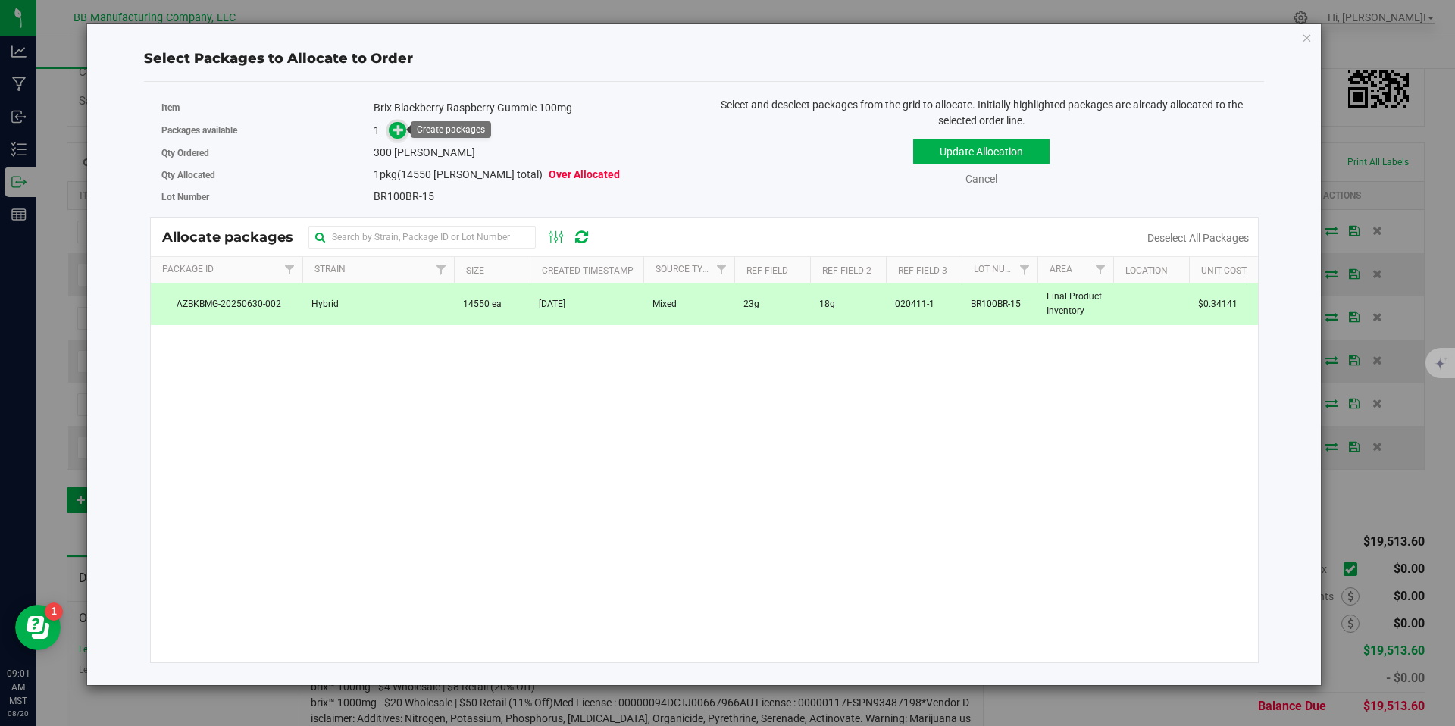
click at [400, 130] on icon at bounding box center [398, 129] width 11 height 11
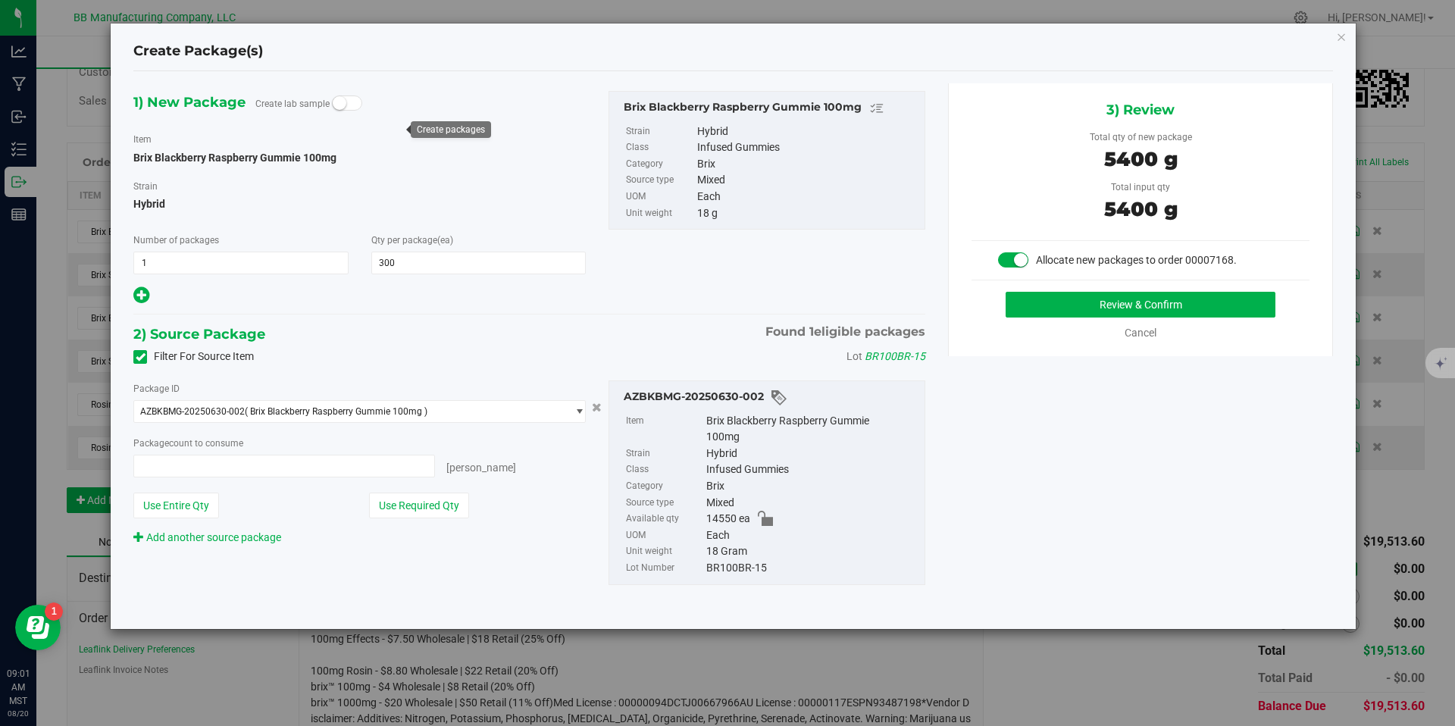
type input "300 ea"
click at [1019, 286] on div "3) Review Total qty of new package 5400 g Total input qty 5400 g Allocate new p…" at bounding box center [1140, 219] width 385 height 273
click at [1021, 296] on button "Review & Confirm" at bounding box center [1141, 305] width 270 height 26
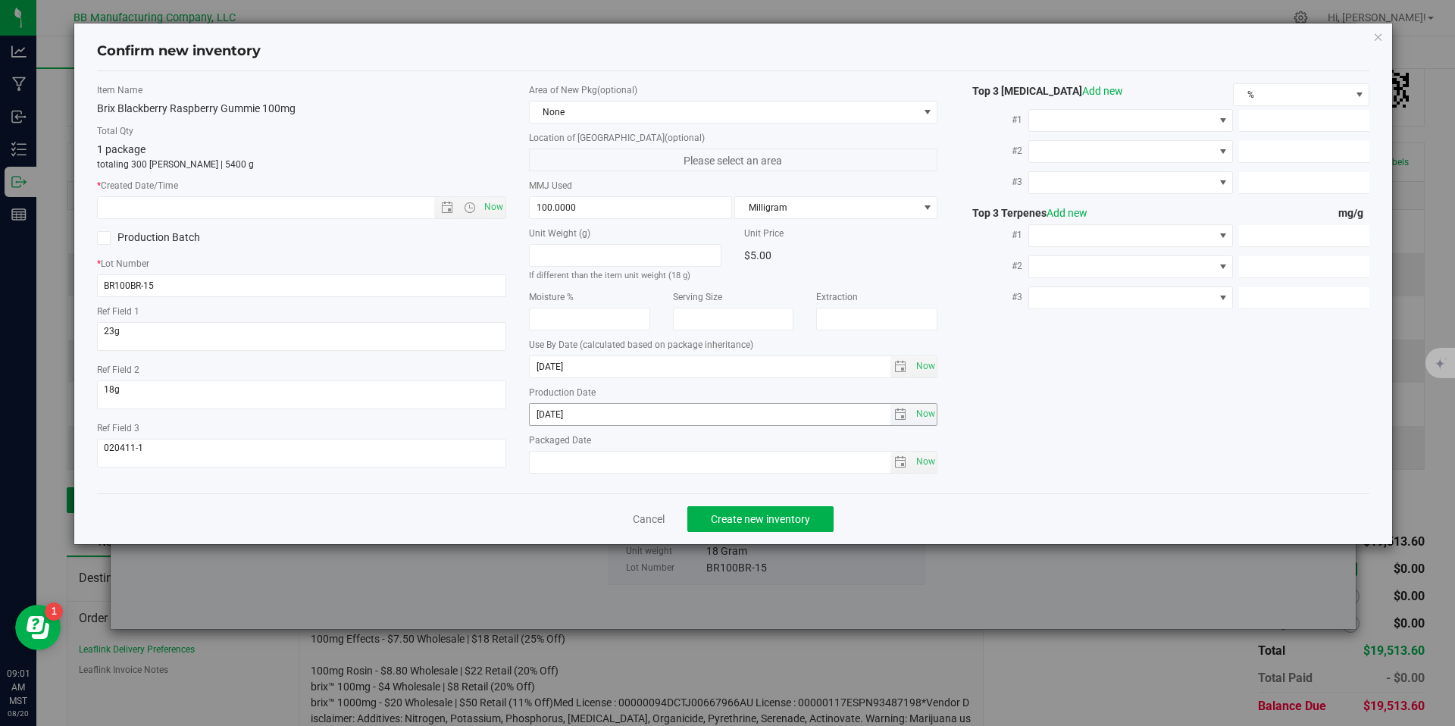
click at [553, 421] on input "2025-05-01" at bounding box center [710, 414] width 361 height 21
click at [392, 202] on input "text" at bounding box center [279, 207] width 362 height 21
paste input "2025-05-01"
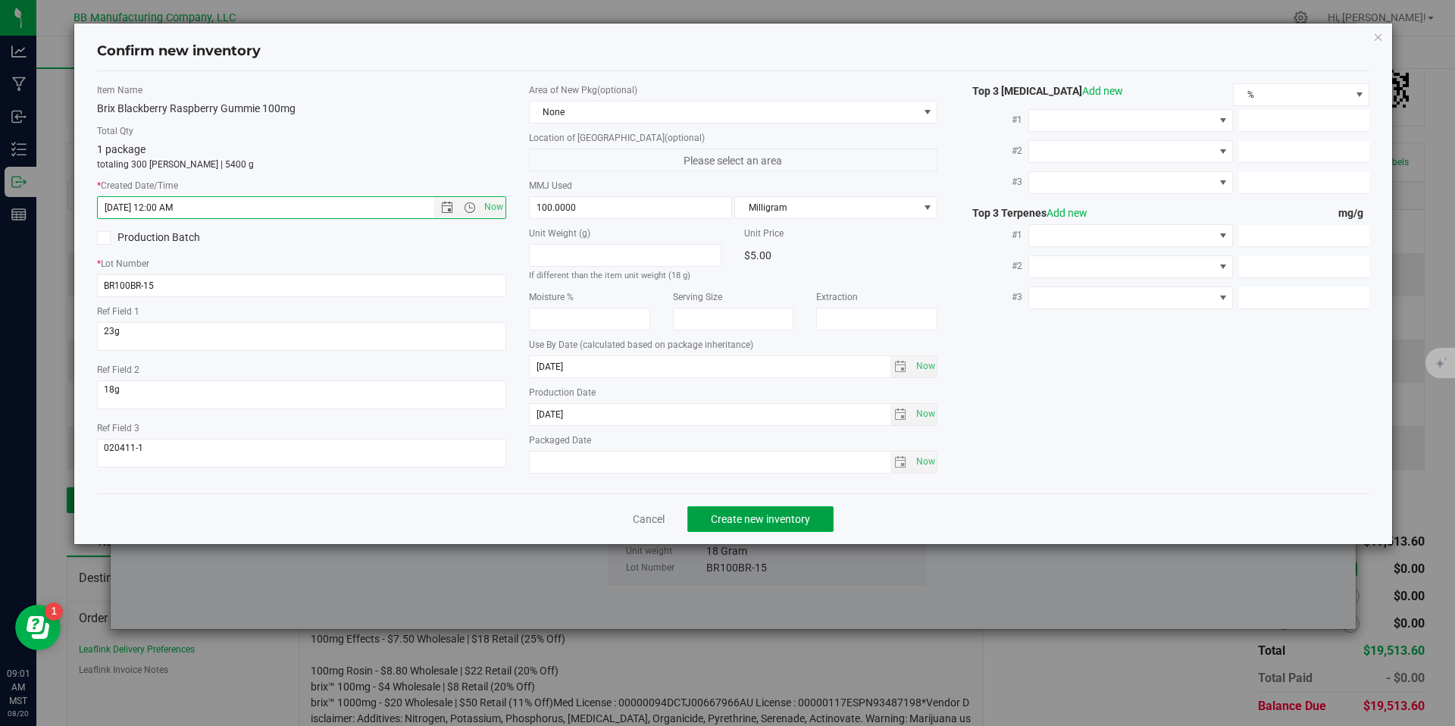
type input "5/1/2025 9:01 AM"
click at [721, 515] on button "Create new inventory" at bounding box center [760, 519] width 146 height 26
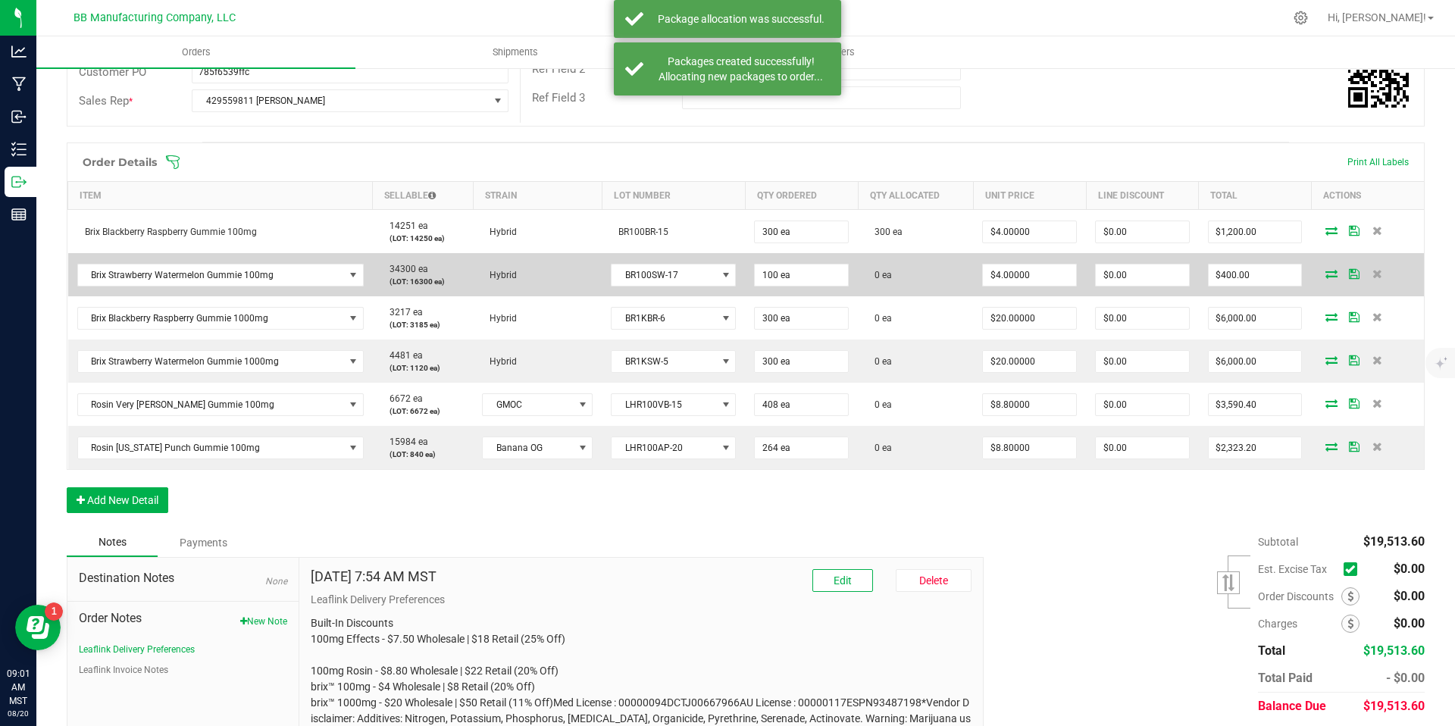
click at [1326, 271] on icon at bounding box center [1332, 273] width 12 height 9
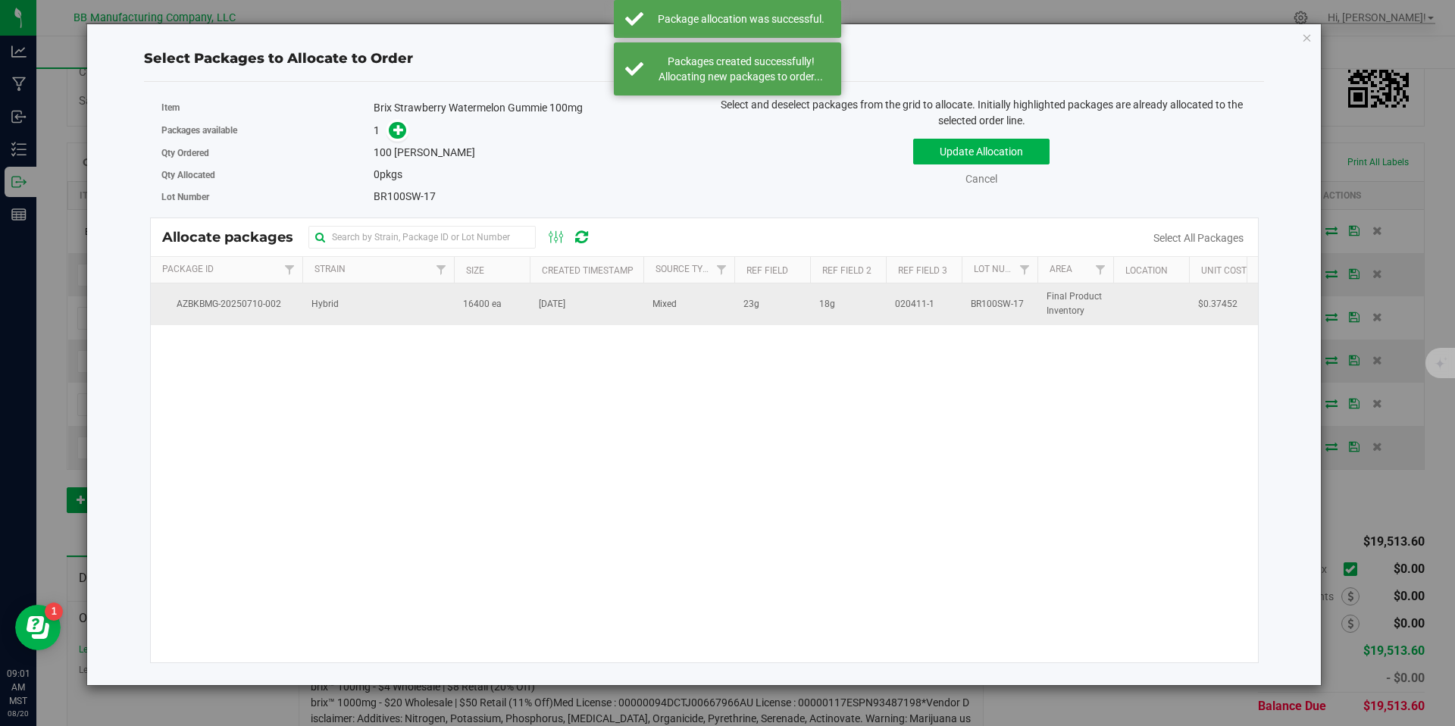
click at [491, 309] on span "16400 ea" at bounding box center [482, 304] width 39 height 14
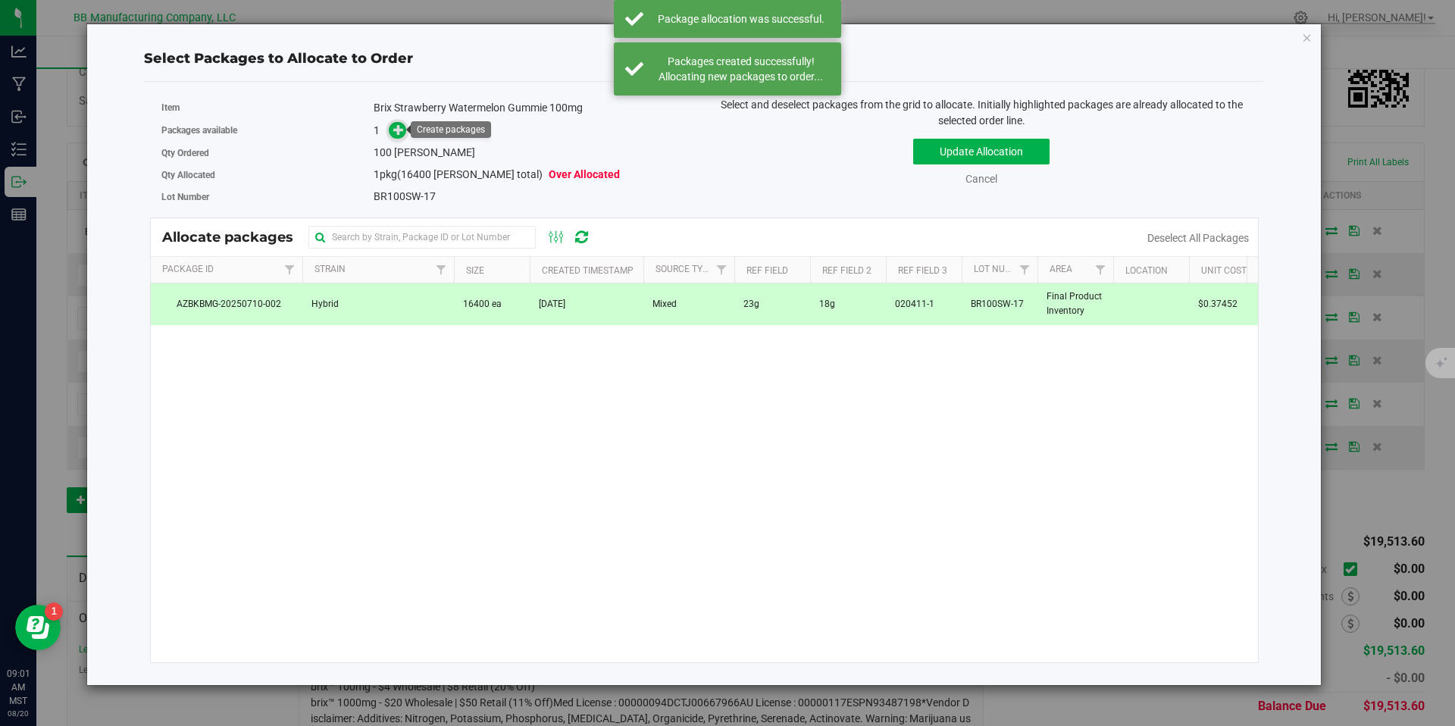
click at [399, 132] on icon at bounding box center [398, 129] width 11 height 11
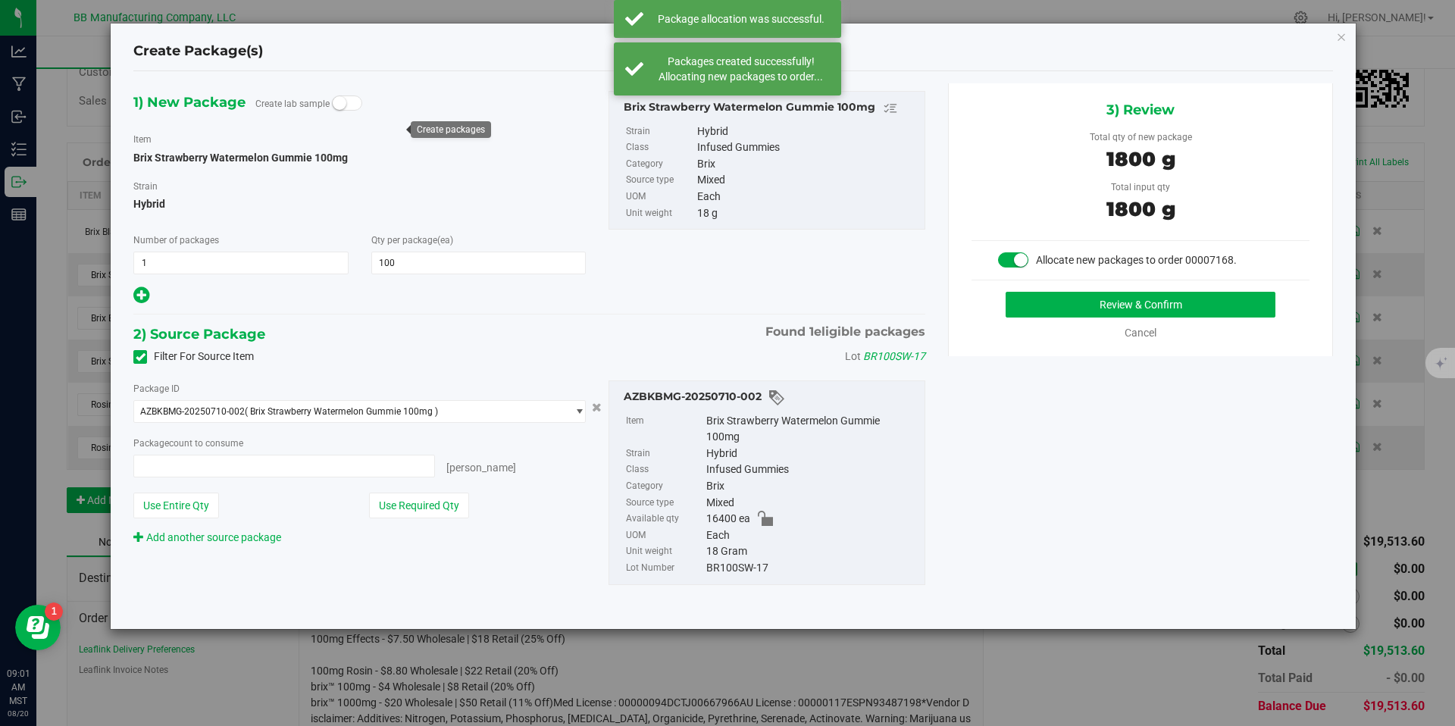
type input "100 ea"
click at [1001, 295] on div "Review & Confirm" at bounding box center [1141, 305] width 338 height 26
click at [1021, 301] on button "Review & Confirm" at bounding box center [1141, 305] width 270 height 26
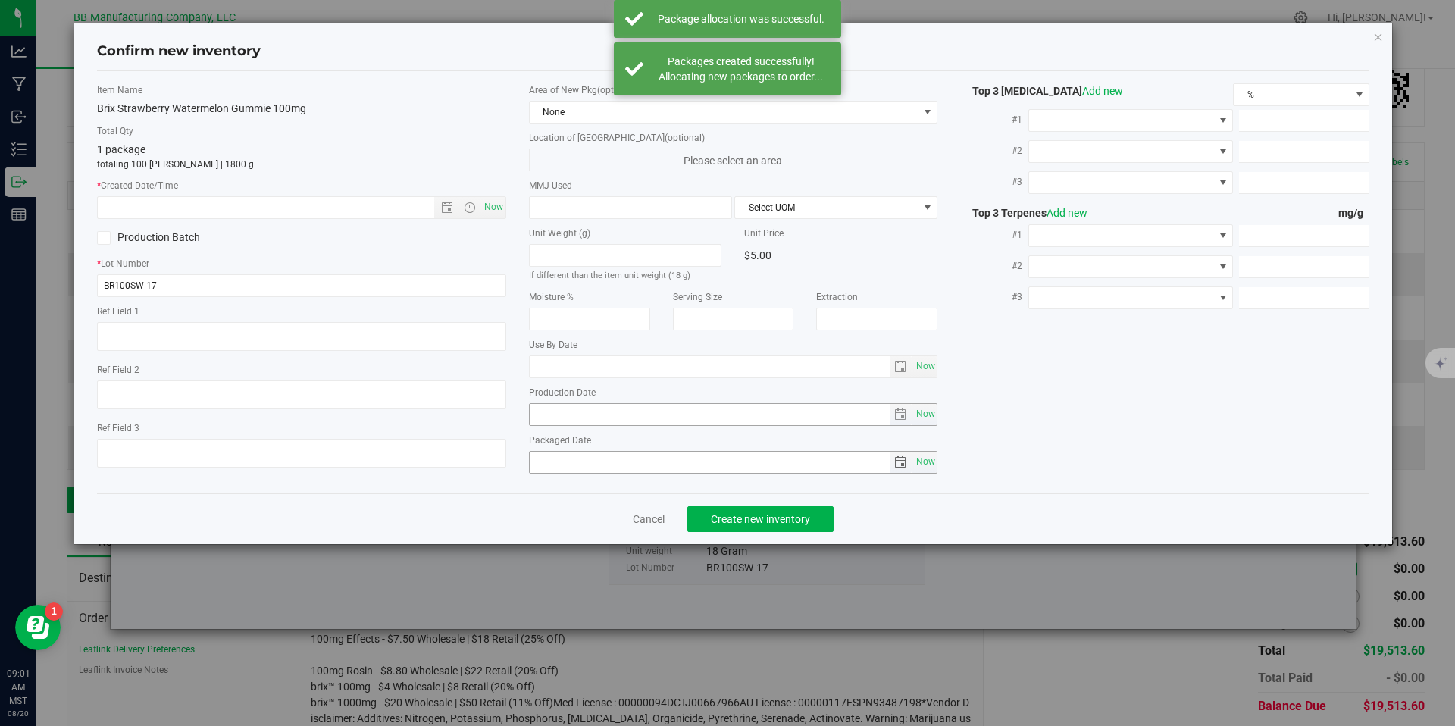
type textarea "23g"
type textarea "18g"
type textarea "020411-1"
type input "100.0000"
type input "2026-06-19"
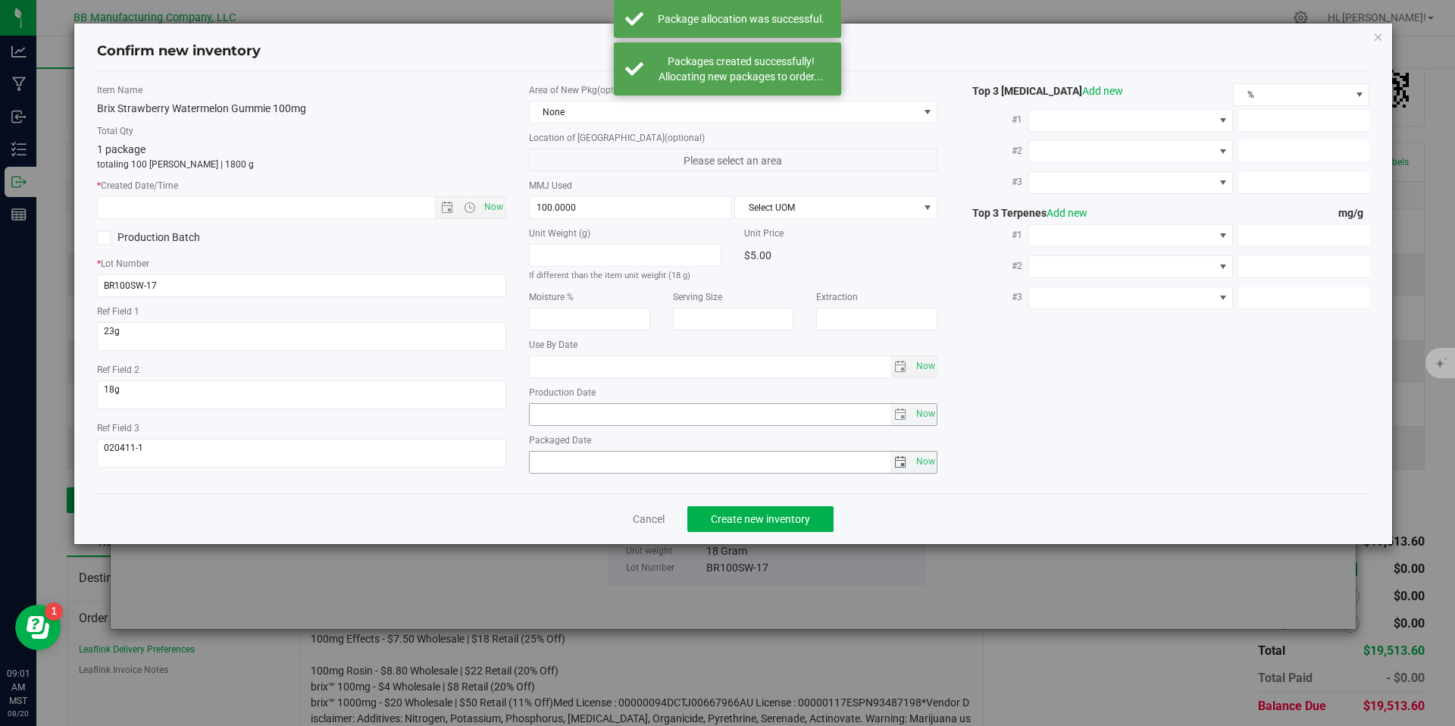
type input "2025-06-19"
click at [578, 401] on div "Production Date 2025-06-19 Now" at bounding box center [733, 406] width 409 height 40
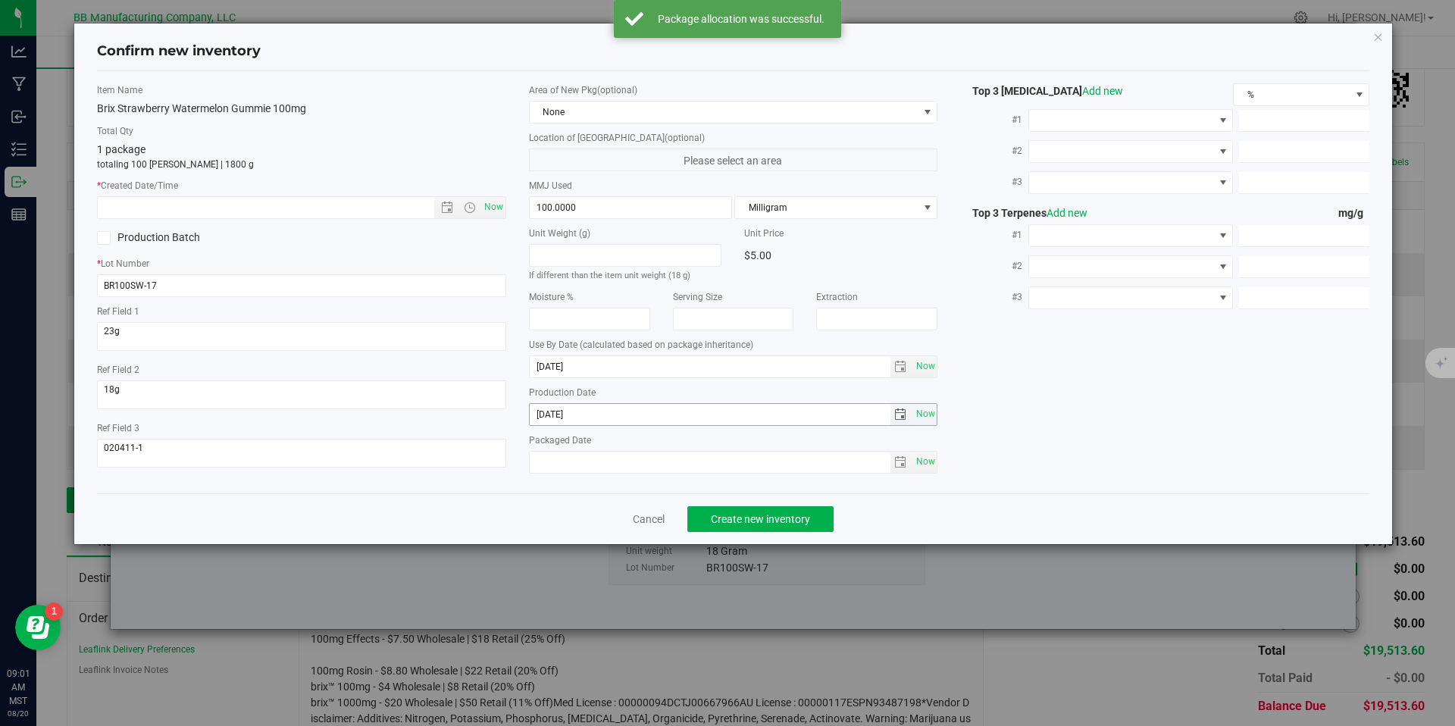
click at [577, 415] on input "2025-06-19" at bounding box center [710, 414] width 361 height 21
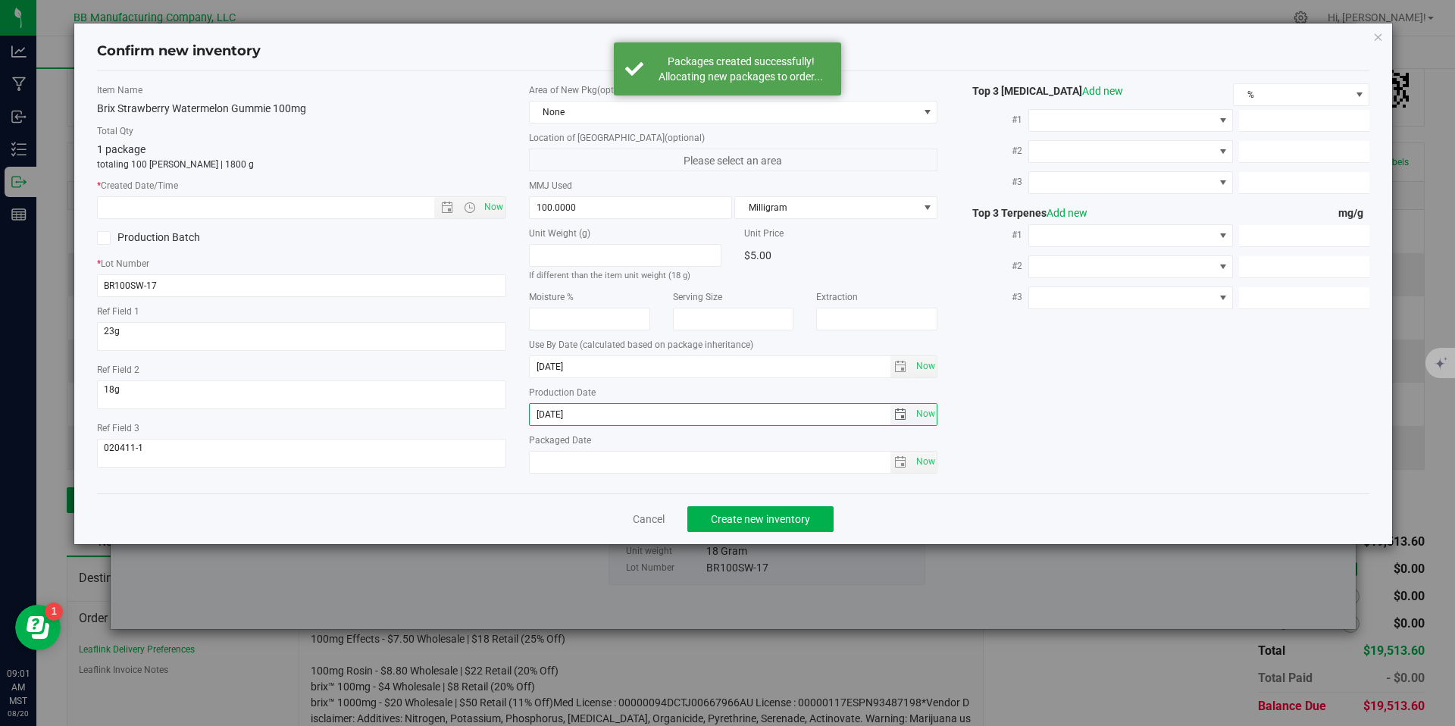
click at [577, 415] on input "2025-06-19" at bounding box center [710, 414] width 361 height 21
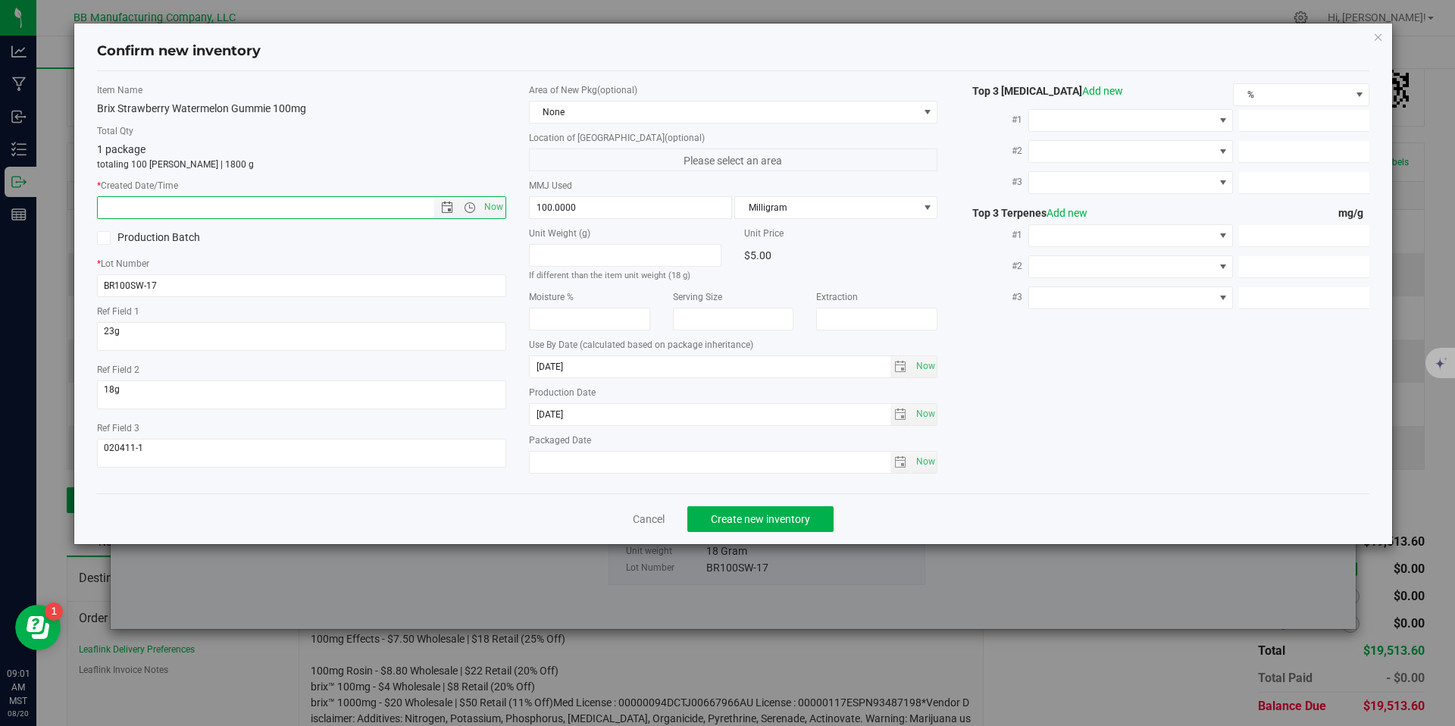
click at [327, 199] on input "text" at bounding box center [279, 207] width 362 height 21
paste input "2025-06-19"
type input "6/19/2025 9:01 AM"
click at [731, 511] on button "Create new inventory" at bounding box center [760, 519] width 146 height 26
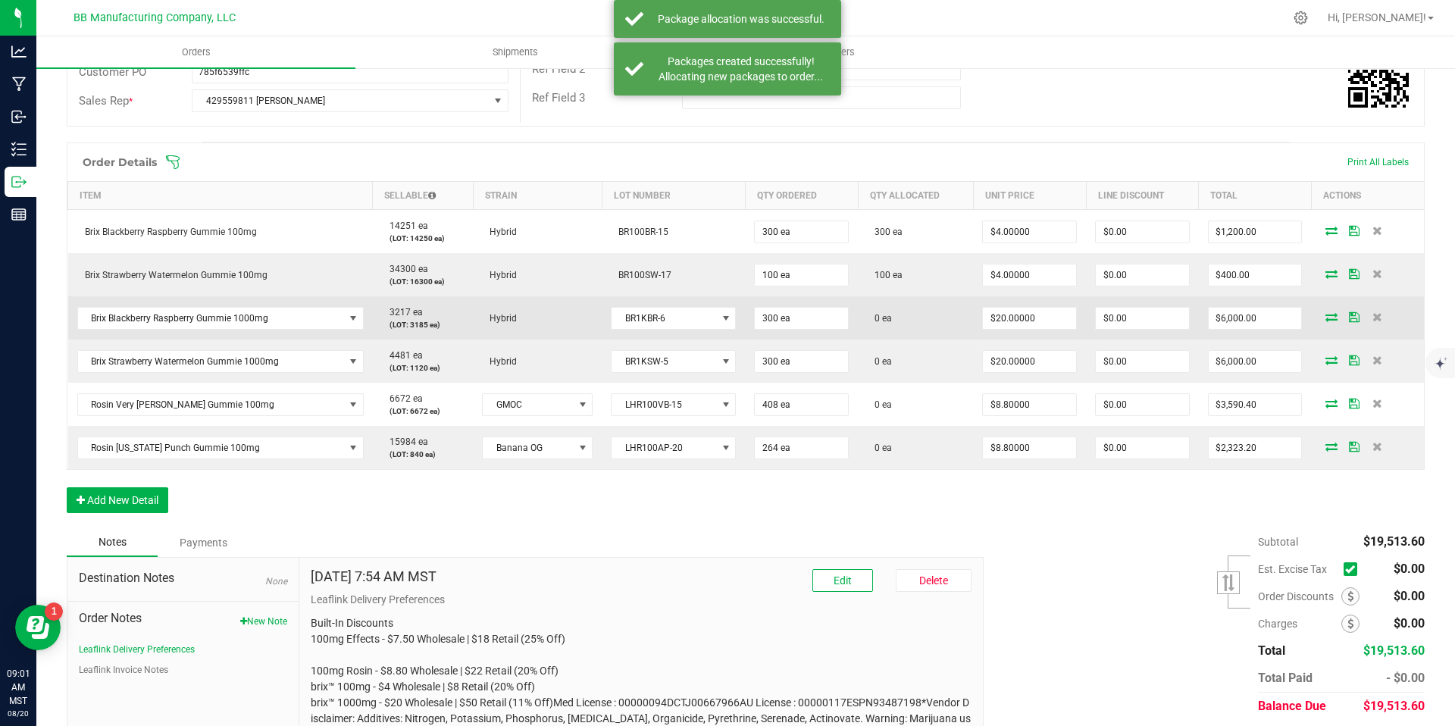
click at [1326, 317] on icon at bounding box center [1332, 316] width 12 height 9
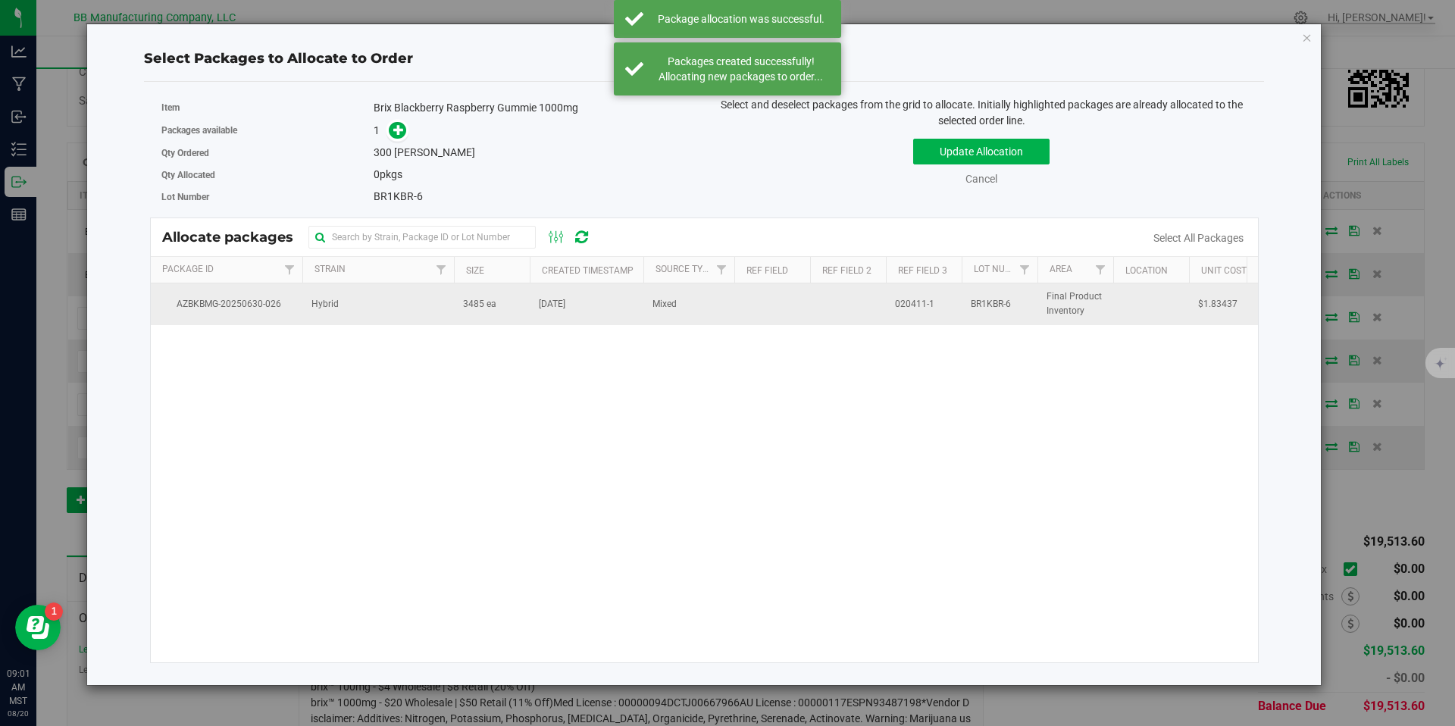
click at [518, 309] on td "3485 ea" at bounding box center [492, 303] width 76 height 41
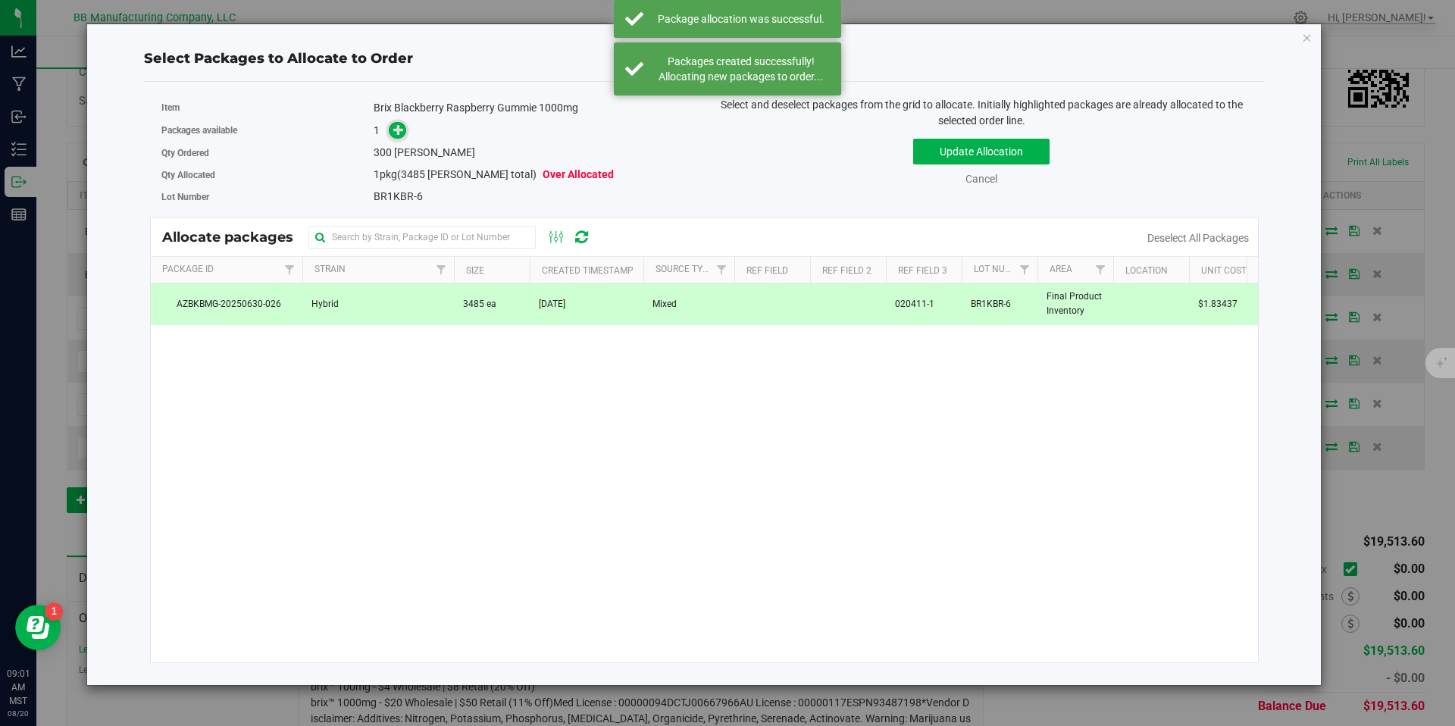
drag, startPoint x: 387, startPoint y: 111, endPoint x: 398, endPoint y: 131, distance: 23.4
click at [387, 111] on div "Brix Blackberry Raspberry Gummie 1000mg" at bounding box center [533, 108] width 319 height 16
click at [398, 131] on icon at bounding box center [398, 129] width 11 height 11
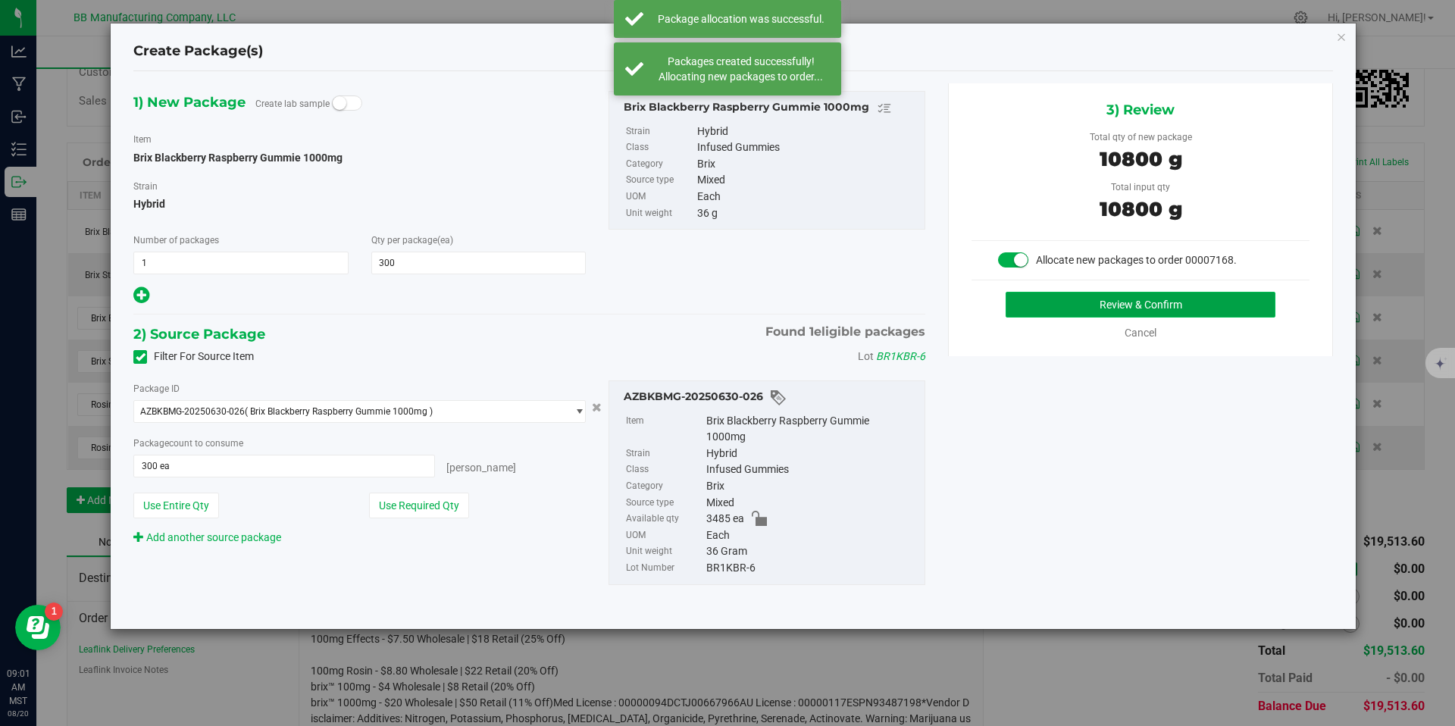
click at [1093, 303] on button "Review & Confirm" at bounding box center [1141, 305] width 270 height 26
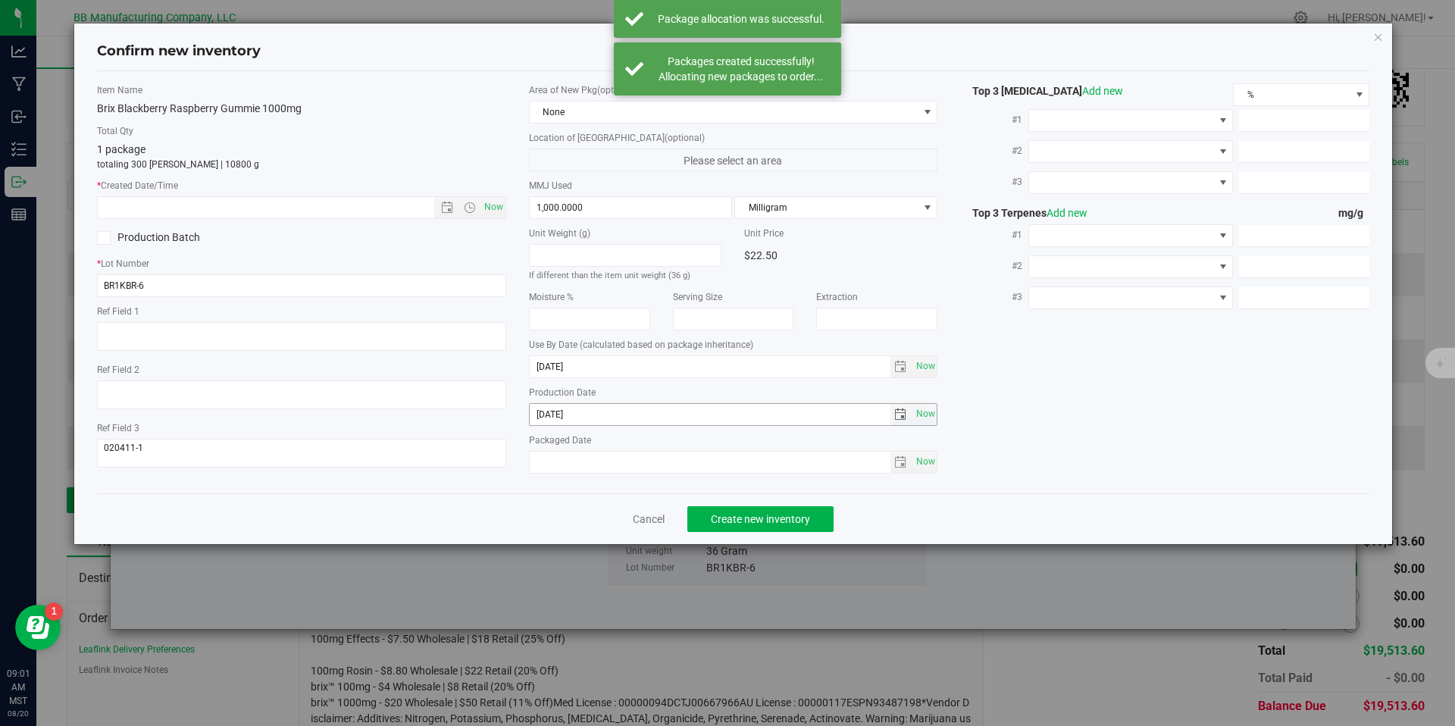
click at [564, 412] on input "2025-06-05" at bounding box center [710, 414] width 361 height 21
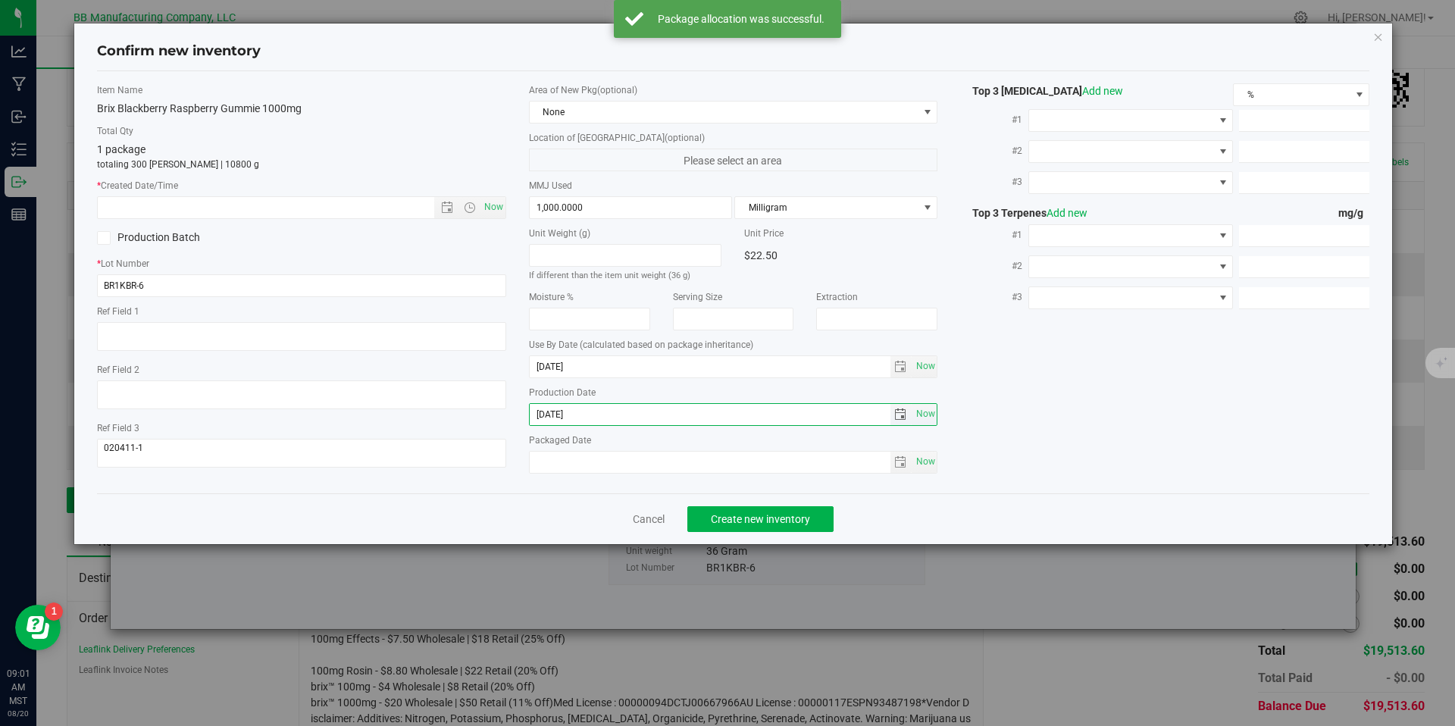
click at [564, 412] on input "2025-06-05" at bounding box center [710, 414] width 361 height 21
click at [262, 211] on input "text" at bounding box center [279, 207] width 362 height 21
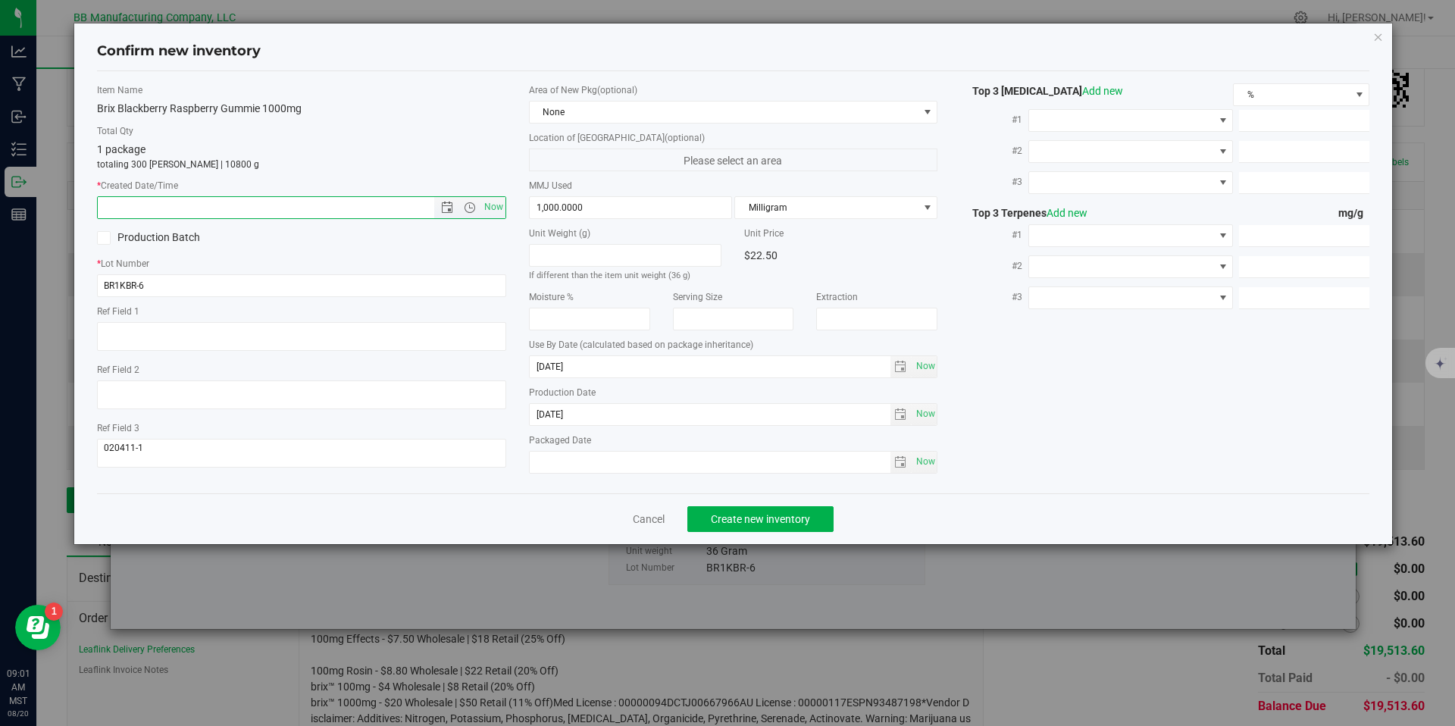
paste input "2025-06-05"
click at [744, 508] on button "Create new inventory" at bounding box center [760, 519] width 146 height 26
type input "6/5/2025 9:01 AM"
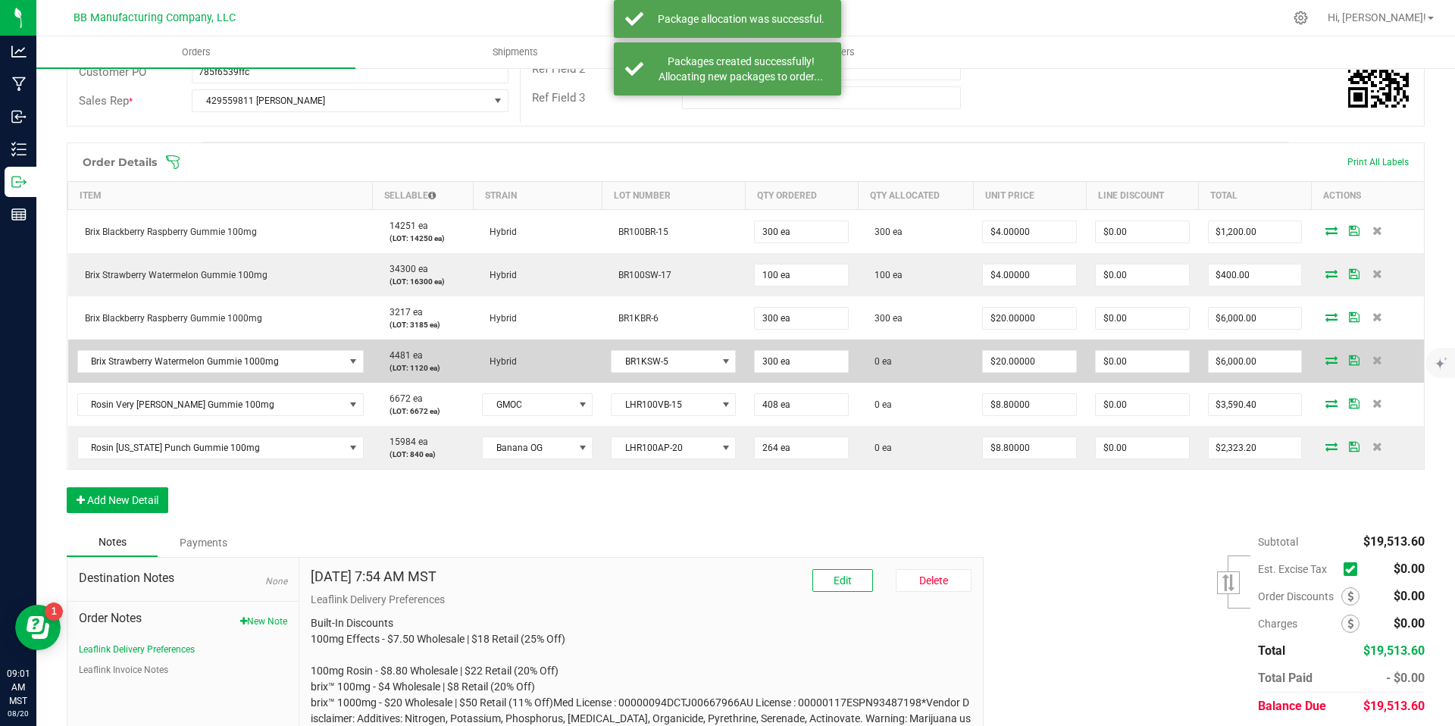
click at [1326, 357] on icon at bounding box center [1332, 359] width 12 height 9
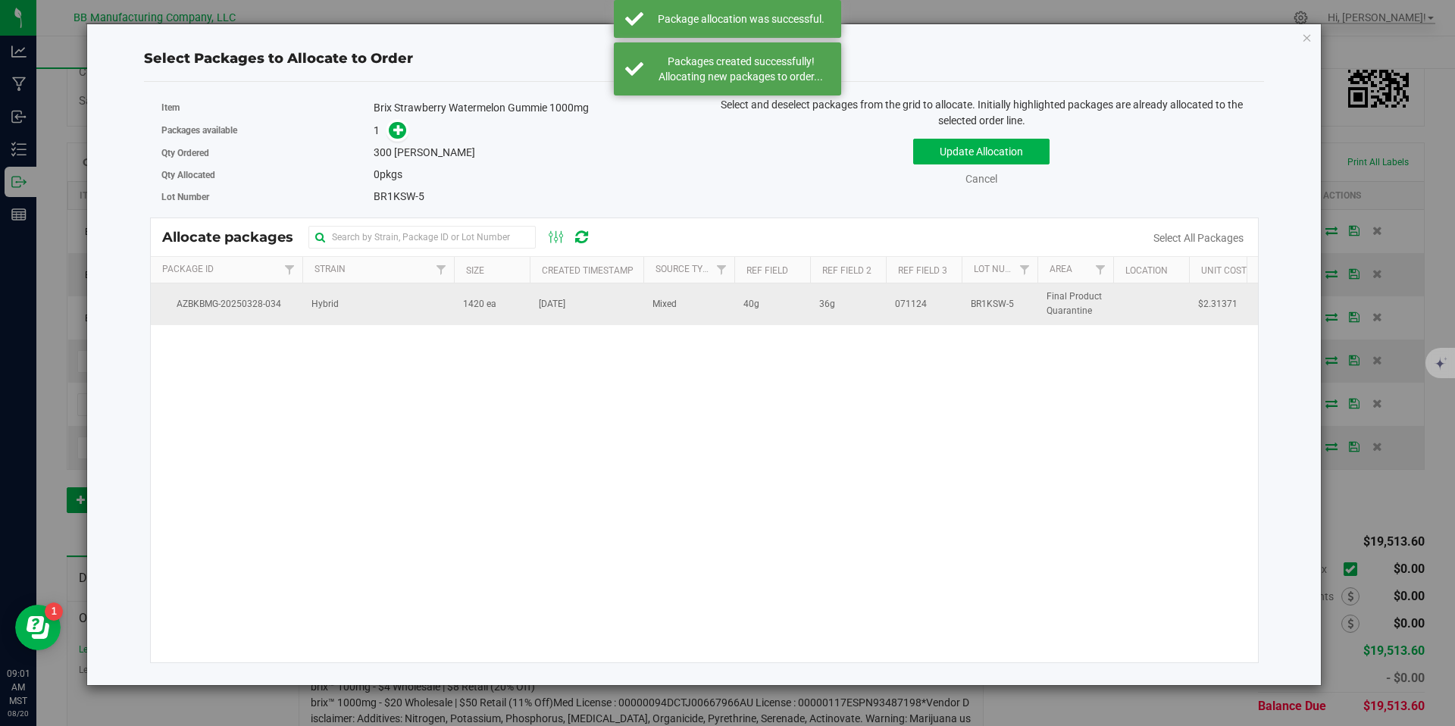
drag, startPoint x: 472, startPoint y: 317, endPoint x: 449, endPoint y: 283, distance: 40.4
click at [472, 317] on td "1420 ea" at bounding box center [492, 303] width 76 height 41
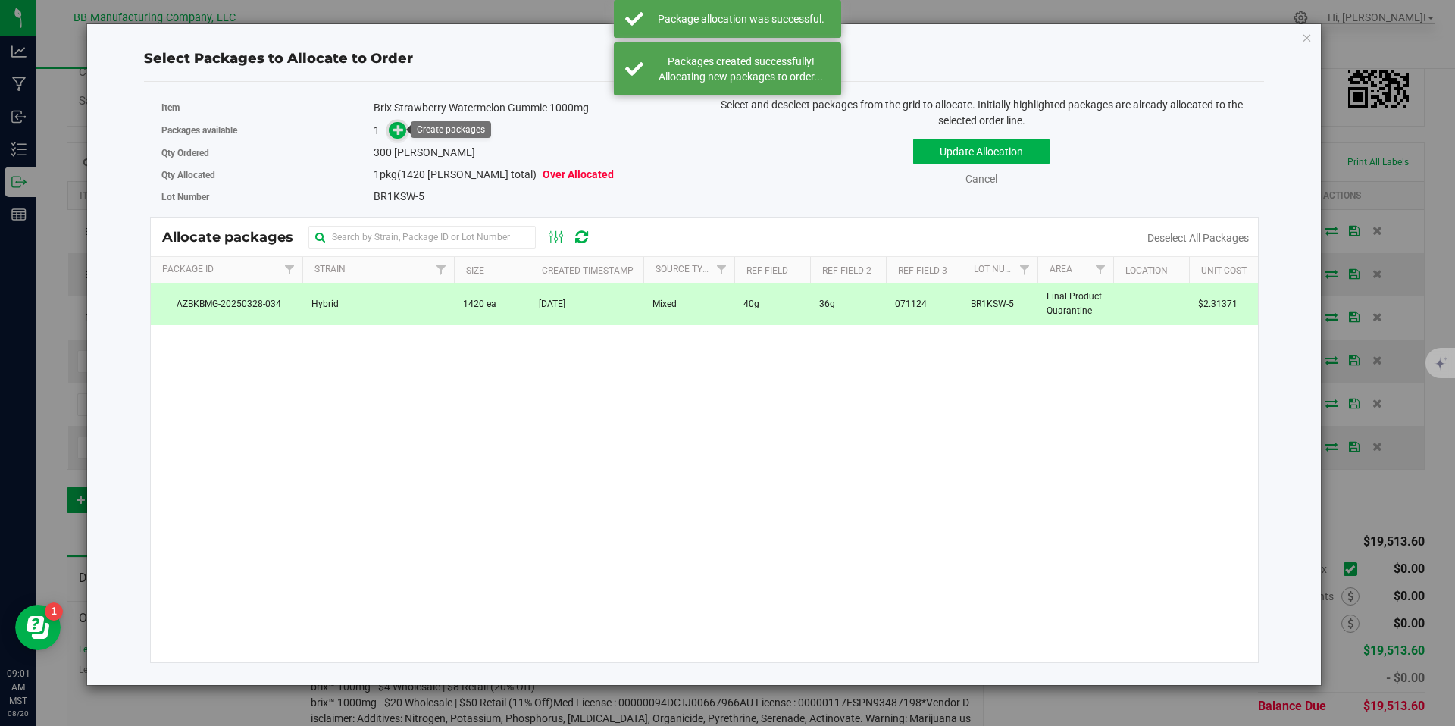
click at [390, 128] on span at bounding box center [397, 130] width 17 height 17
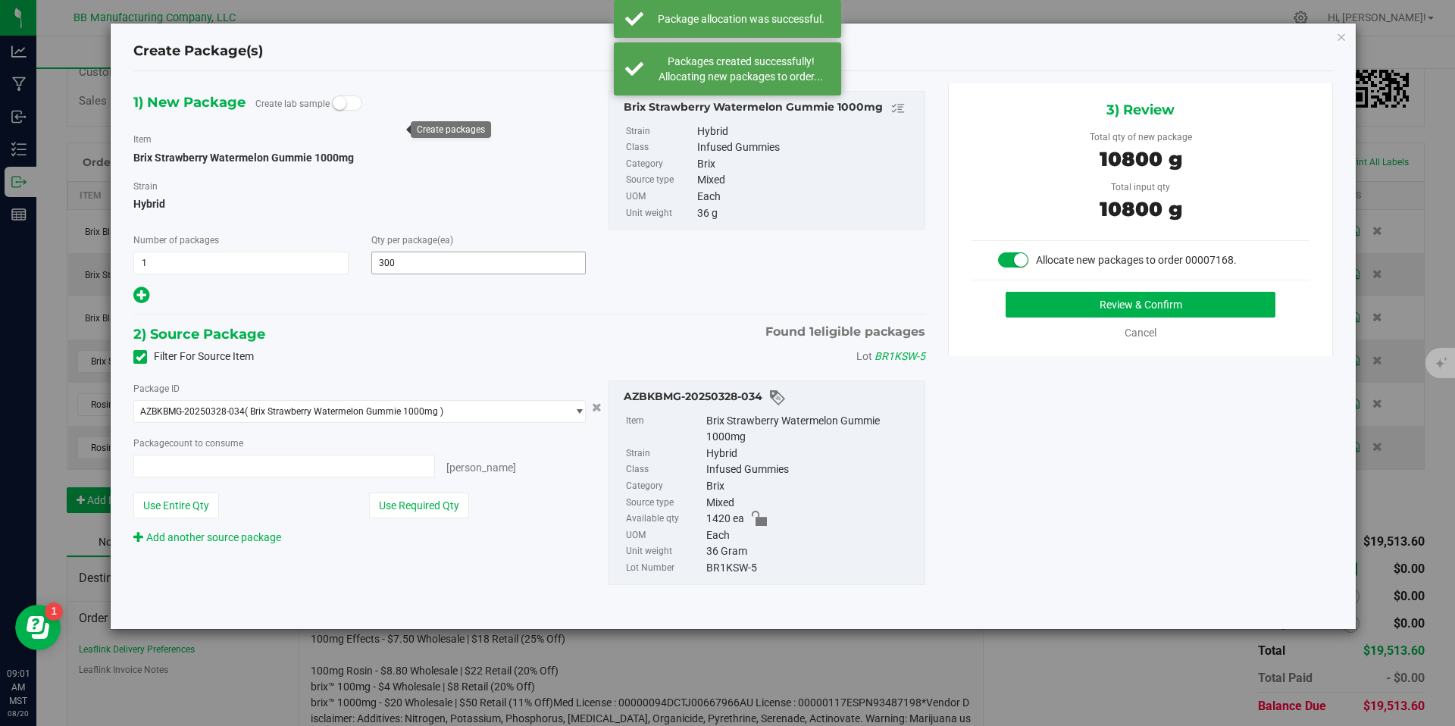
type input "300 ea"
click at [1094, 300] on button "Review & Confirm" at bounding box center [1141, 305] width 270 height 26
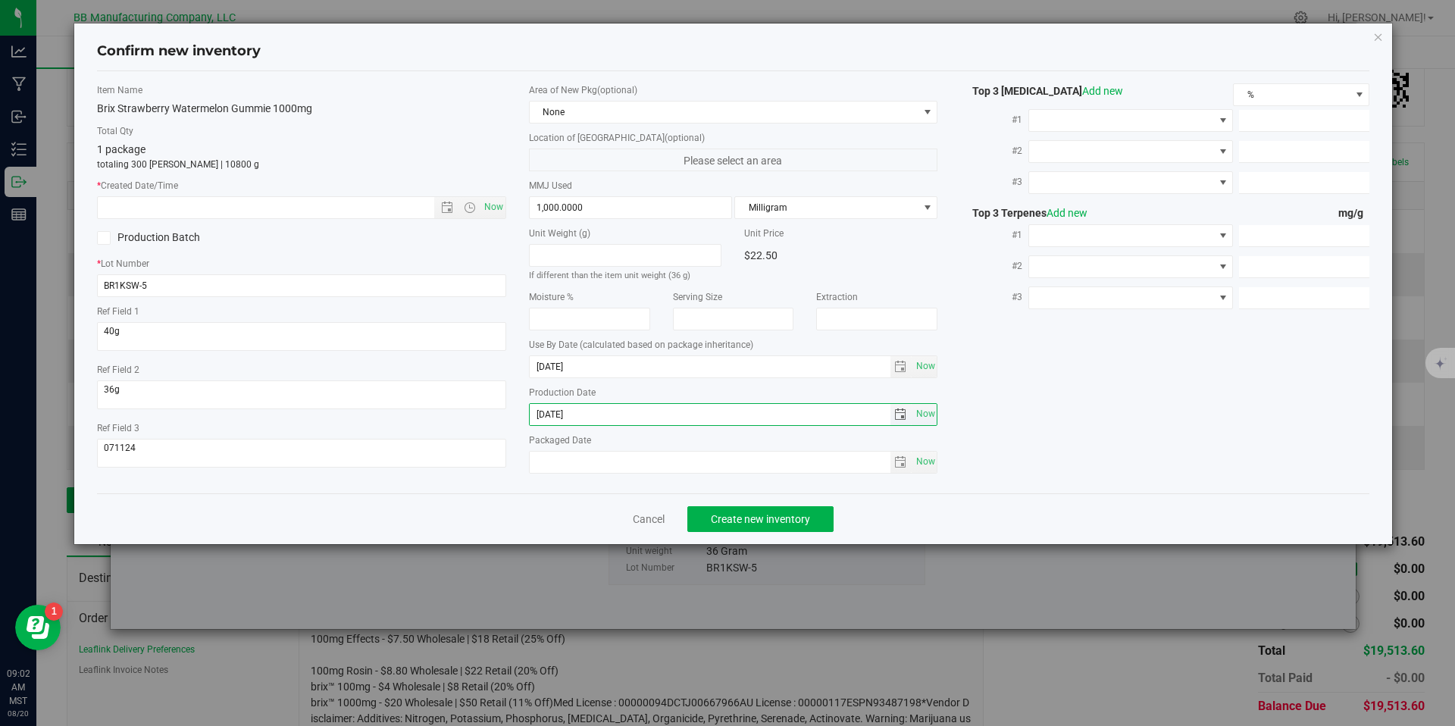
click at [584, 413] on input "2025-01-23" at bounding box center [710, 414] width 361 height 21
click at [371, 201] on input "text" at bounding box center [279, 207] width 362 height 21
paste input "2025-01-23"
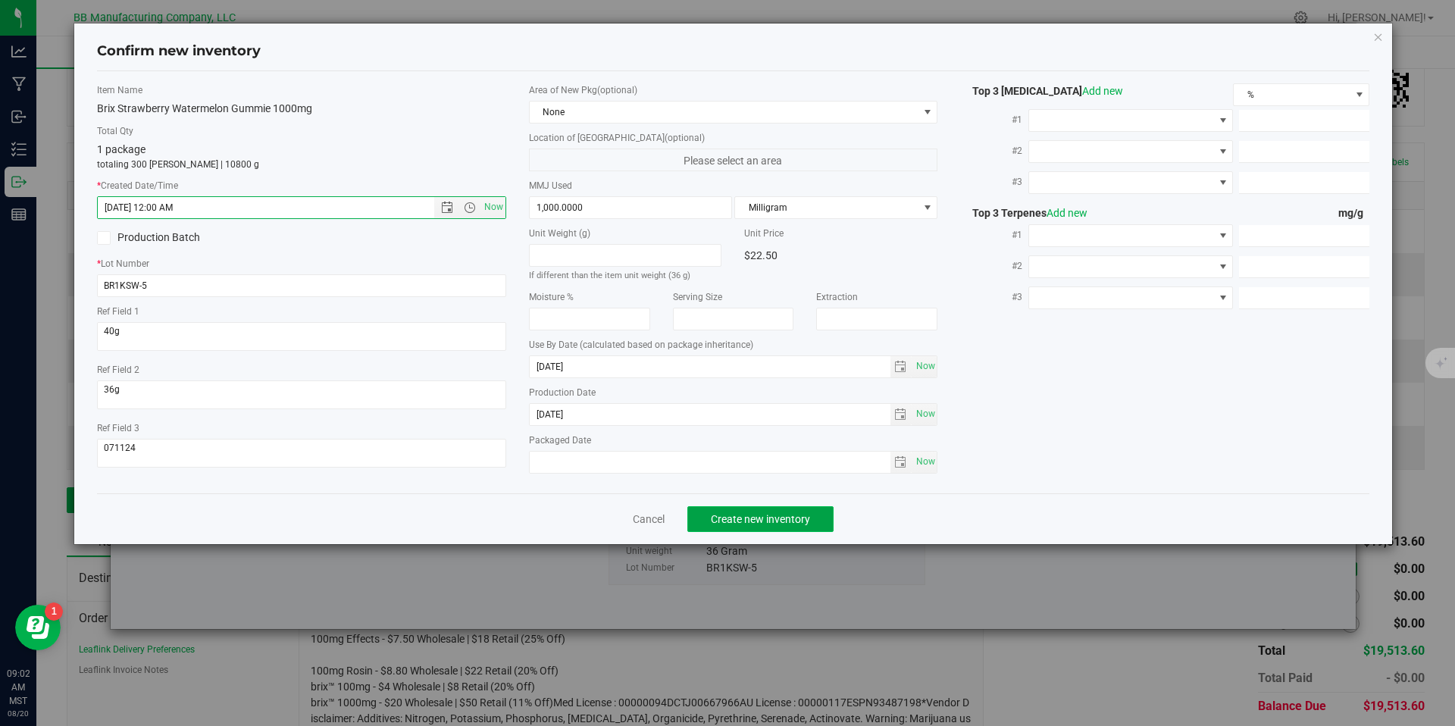
type input "1/23/2025 9:02 AM"
click at [783, 509] on button "Create new inventory" at bounding box center [760, 519] width 146 height 26
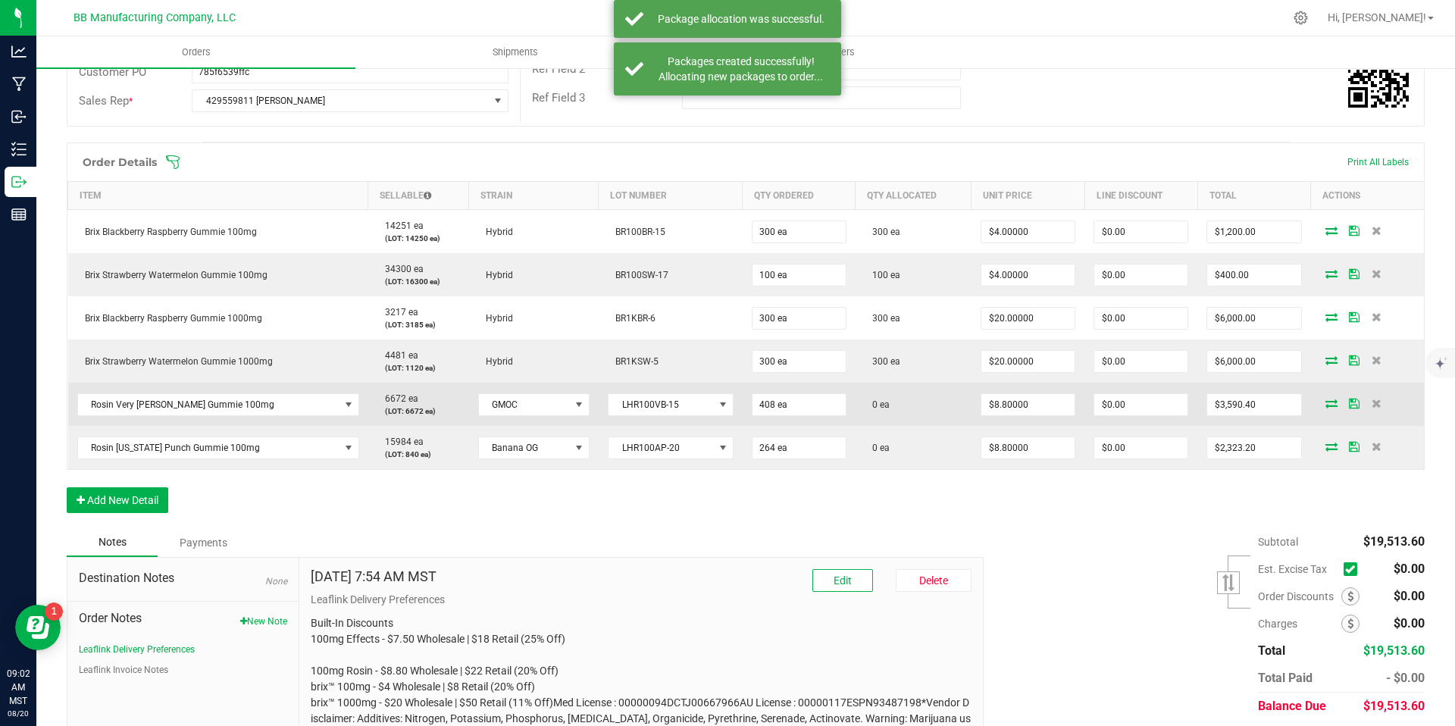
click at [1326, 402] on icon at bounding box center [1332, 403] width 12 height 9
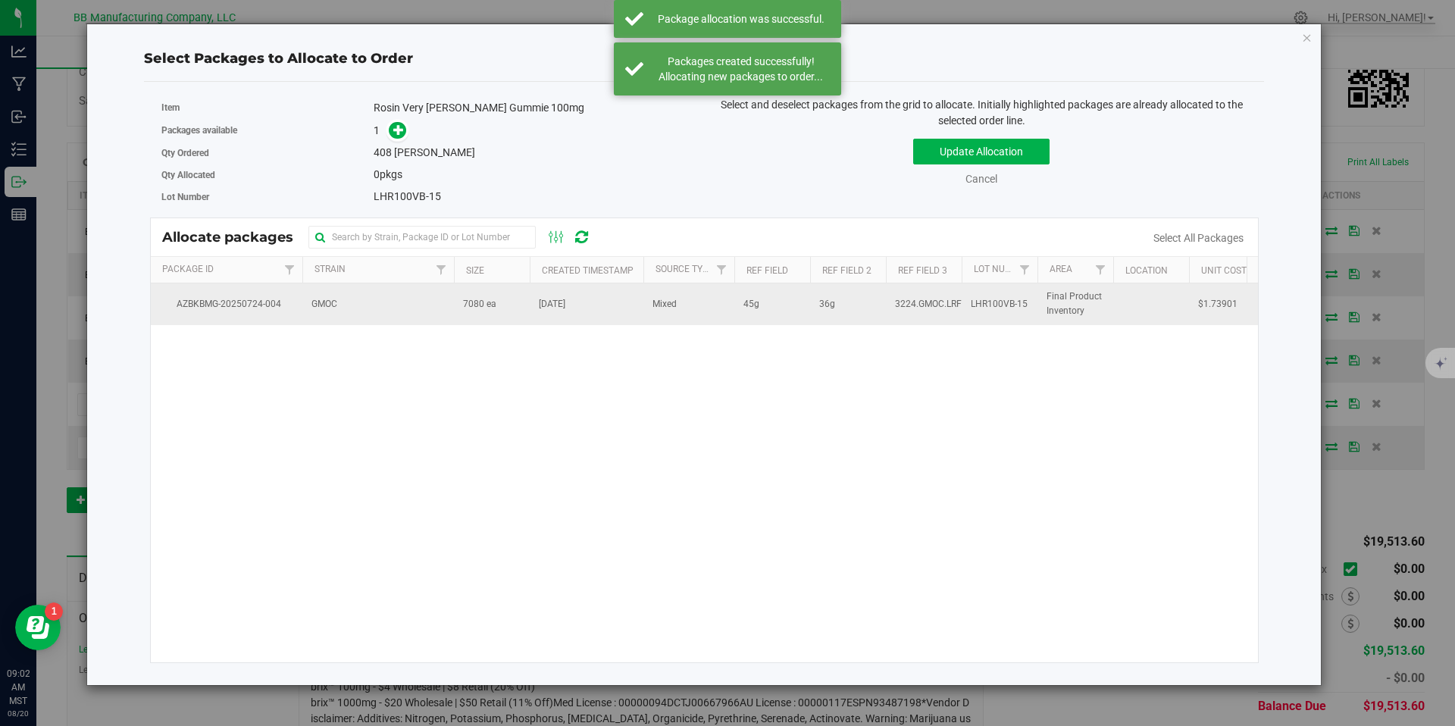
click at [448, 296] on td "GMOC" at bounding box center [378, 303] width 152 height 41
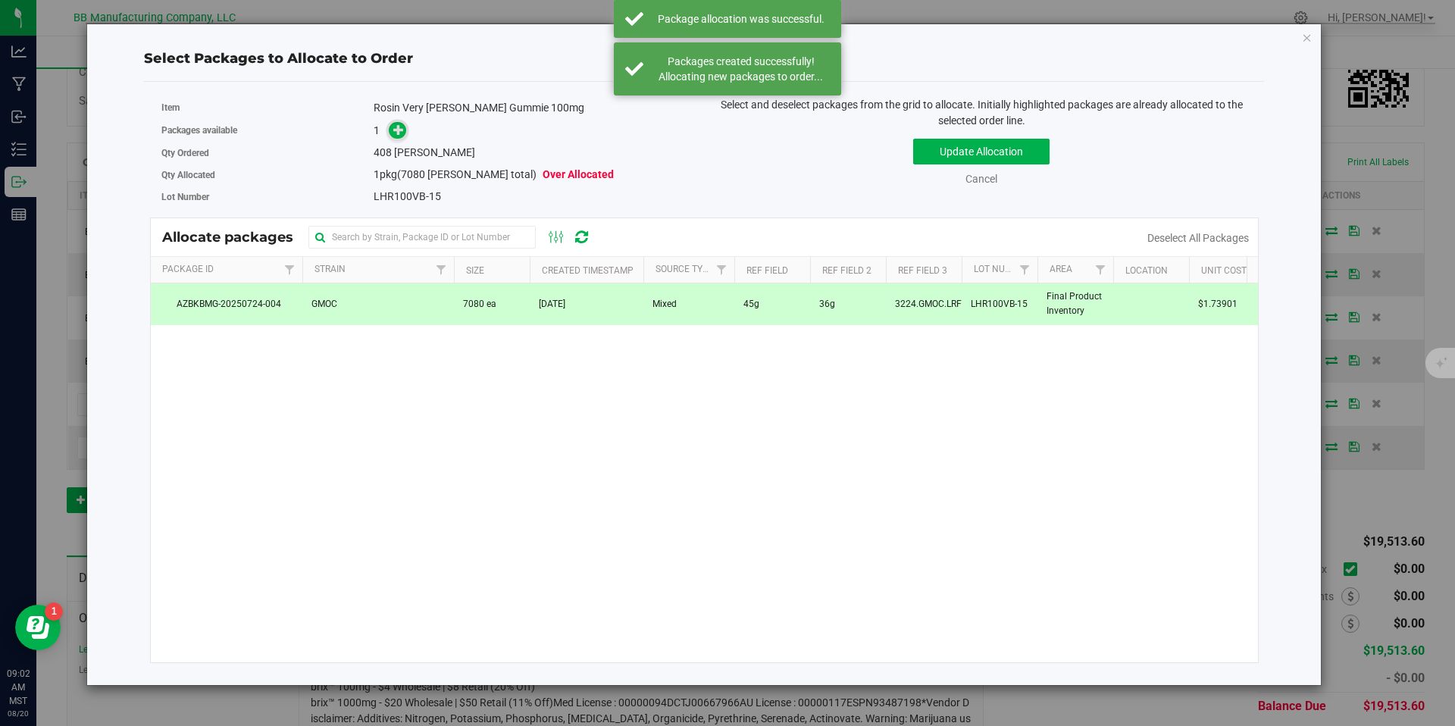
click at [399, 135] on icon at bounding box center [398, 129] width 11 height 11
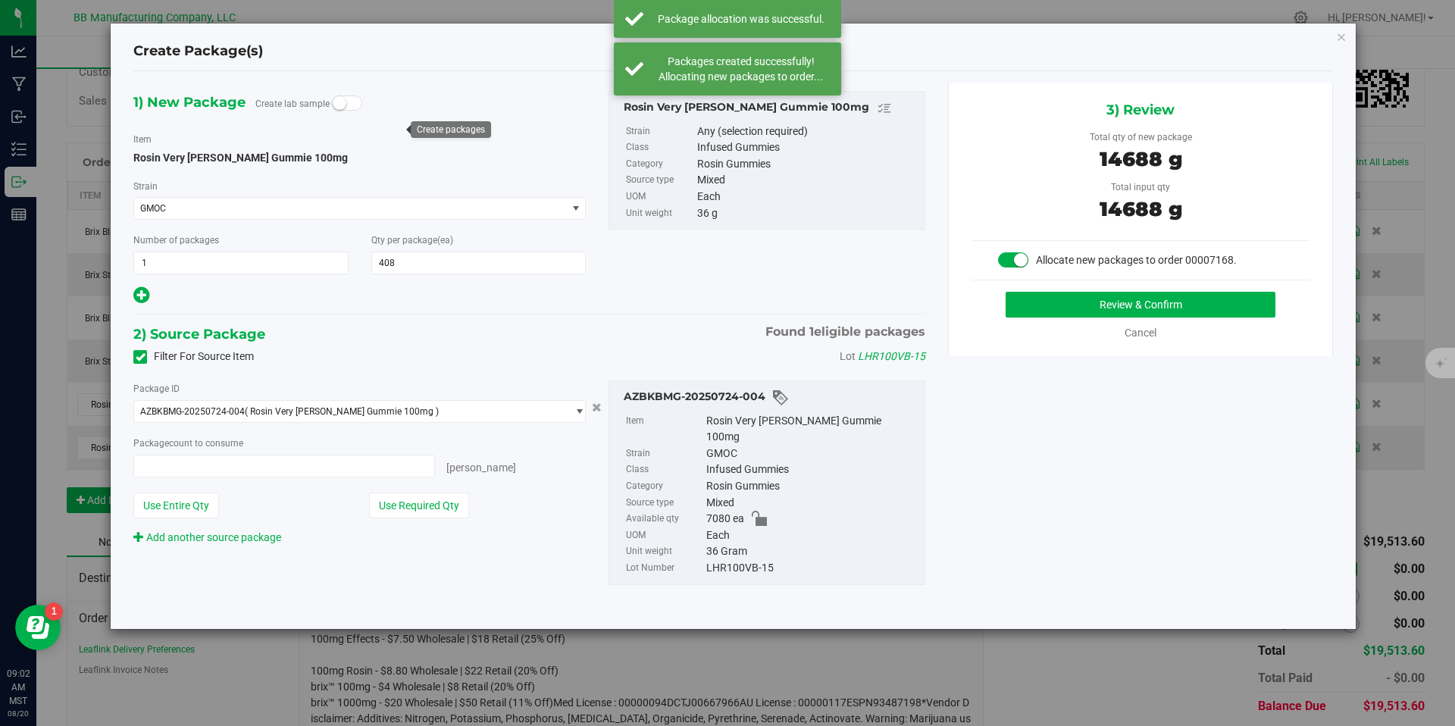
type input "408 ea"
click at [1060, 293] on button "Review & Confirm" at bounding box center [1141, 305] width 270 height 26
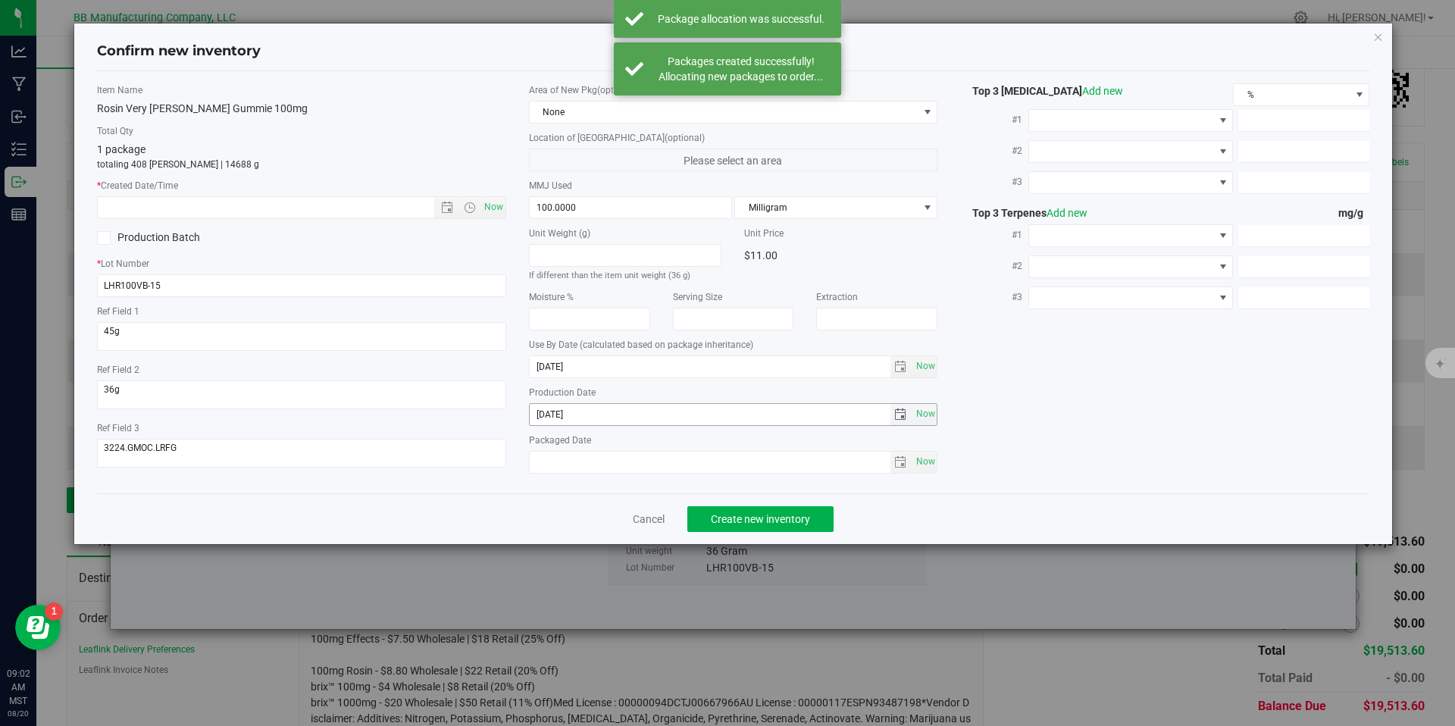
click at [556, 426] on div "Unit Weight (g) If different than the item unit weight (36 g) Unit Price $11.00…" at bounding box center [733, 350] width 409 height 247
click at [550, 412] on input "[DATE]" at bounding box center [710, 414] width 361 height 21
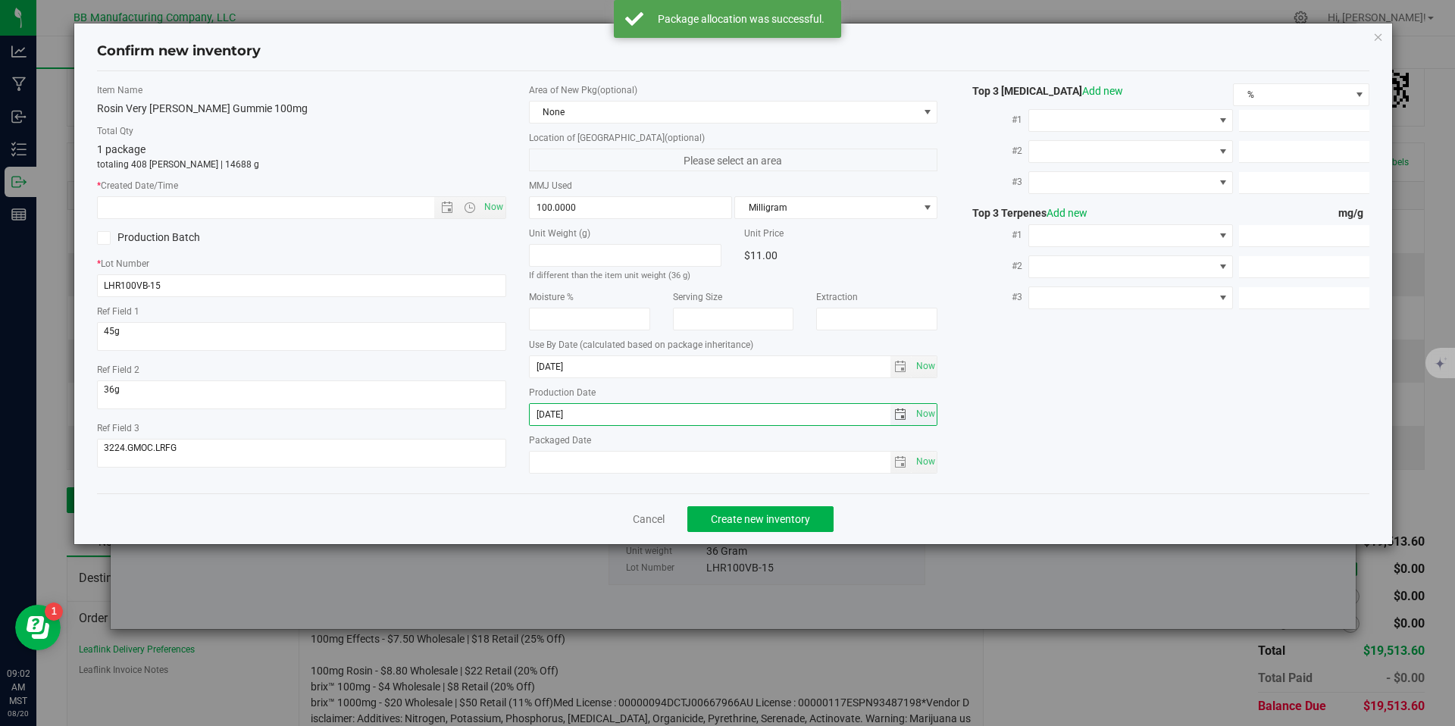
click at [550, 412] on input "[DATE]" at bounding box center [710, 414] width 361 height 21
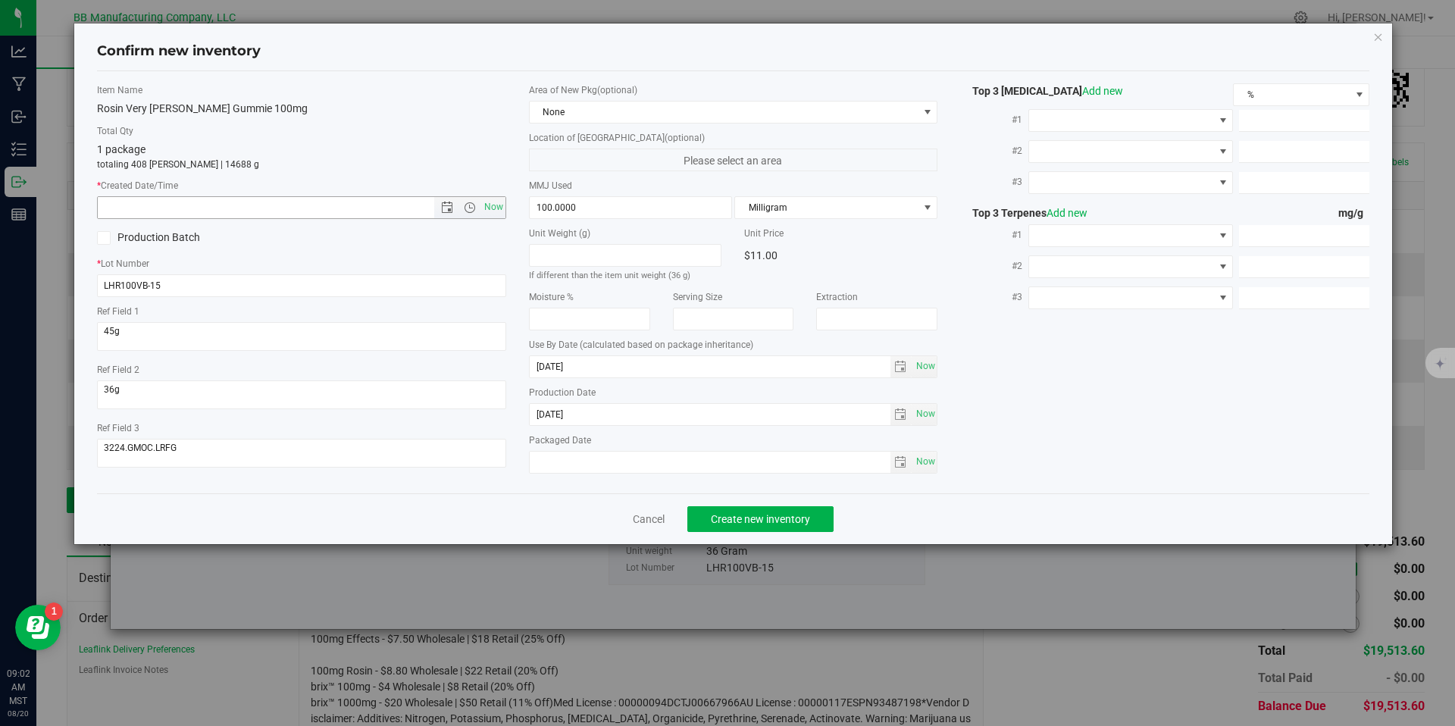
click at [228, 203] on div "* Created Date/Time Now" at bounding box center [301, 199] width 409 height 40
click at [228, 203] on input "text" at bounding box center [279, 207] width 362 height 21
paste input "[DATE]"
type input "7/1/2025 9:02 AM"
click at [773, 523] on span "Create new inventory" at bounding box center [760, 519] width 99 height 12
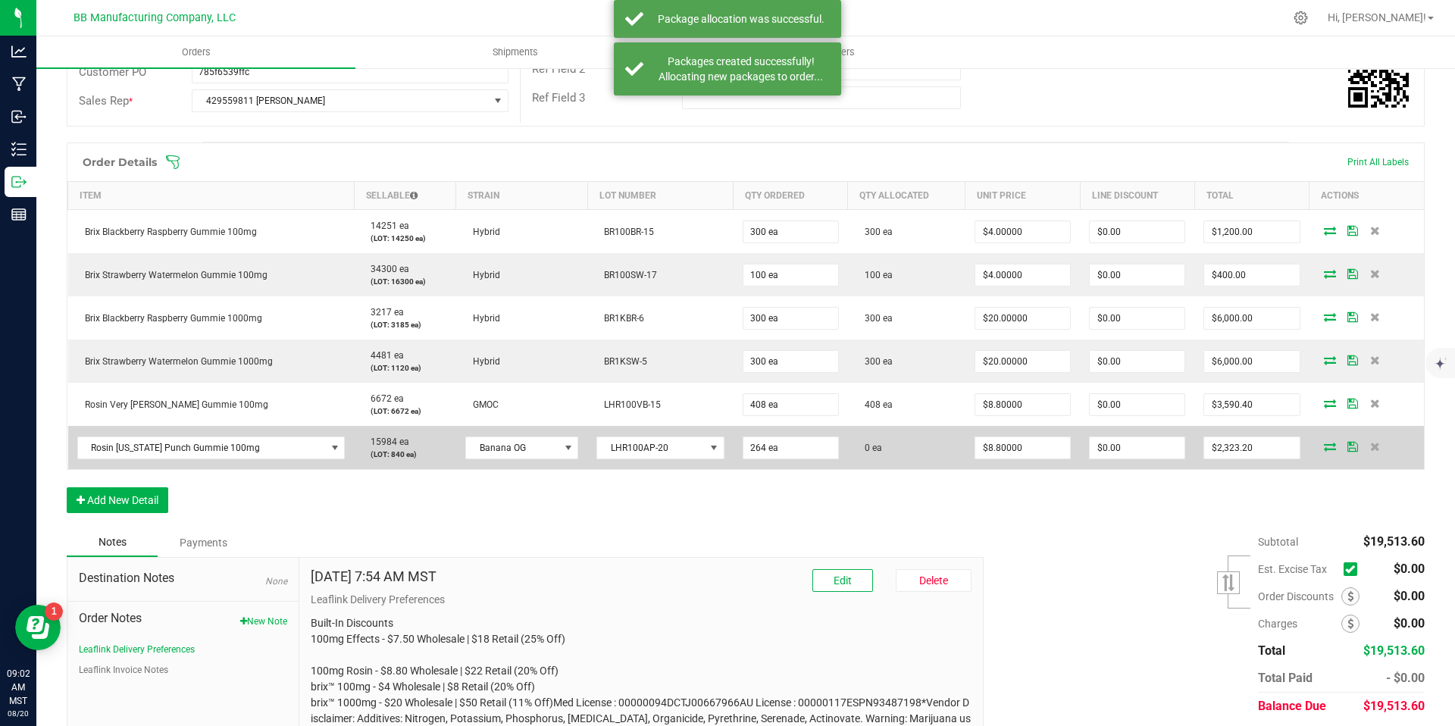
click at [1324, 449] on icon at bounding box center [1330, 446] width 12 height 9
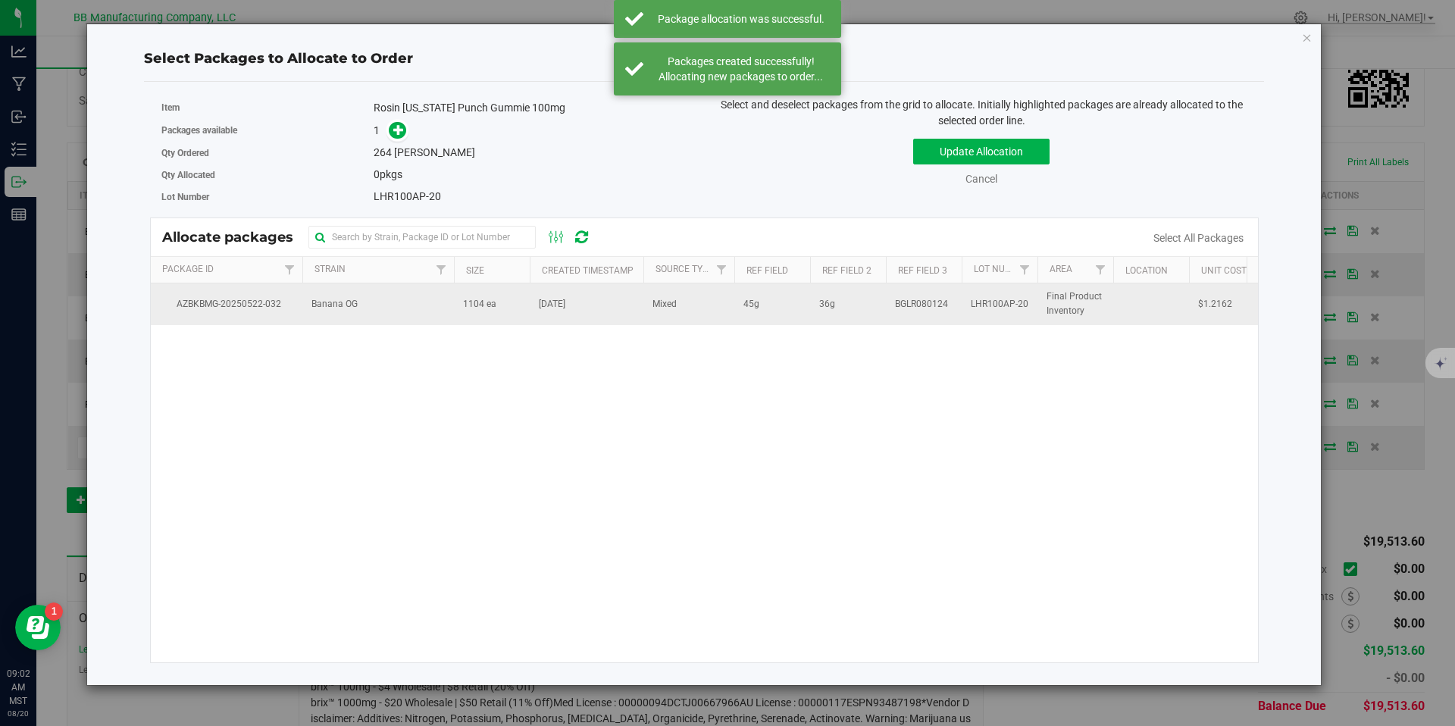
click at [403, 312] on td "Banana OG" at bounding box center [378, 303] width 152 height 41
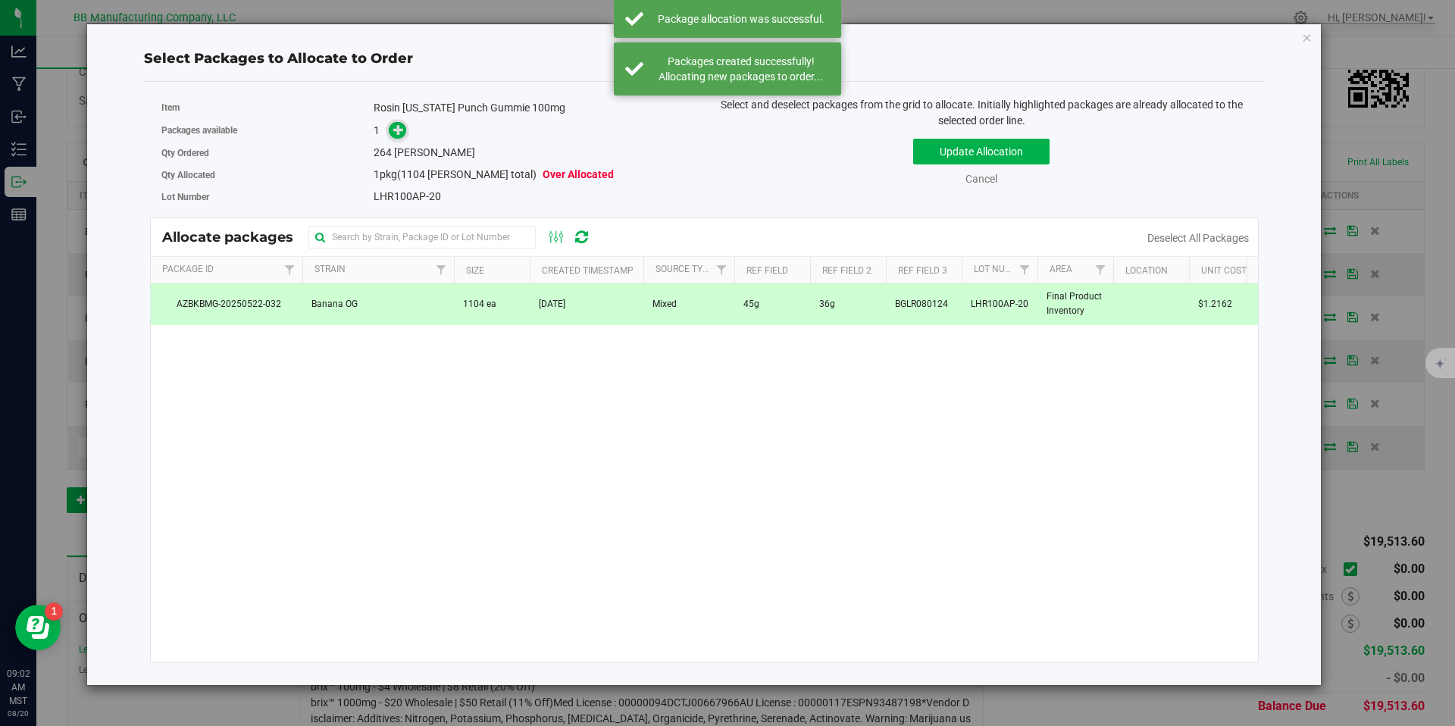
click at [396, 127] on icon at bounding box center [398, 129] width 11 height 11
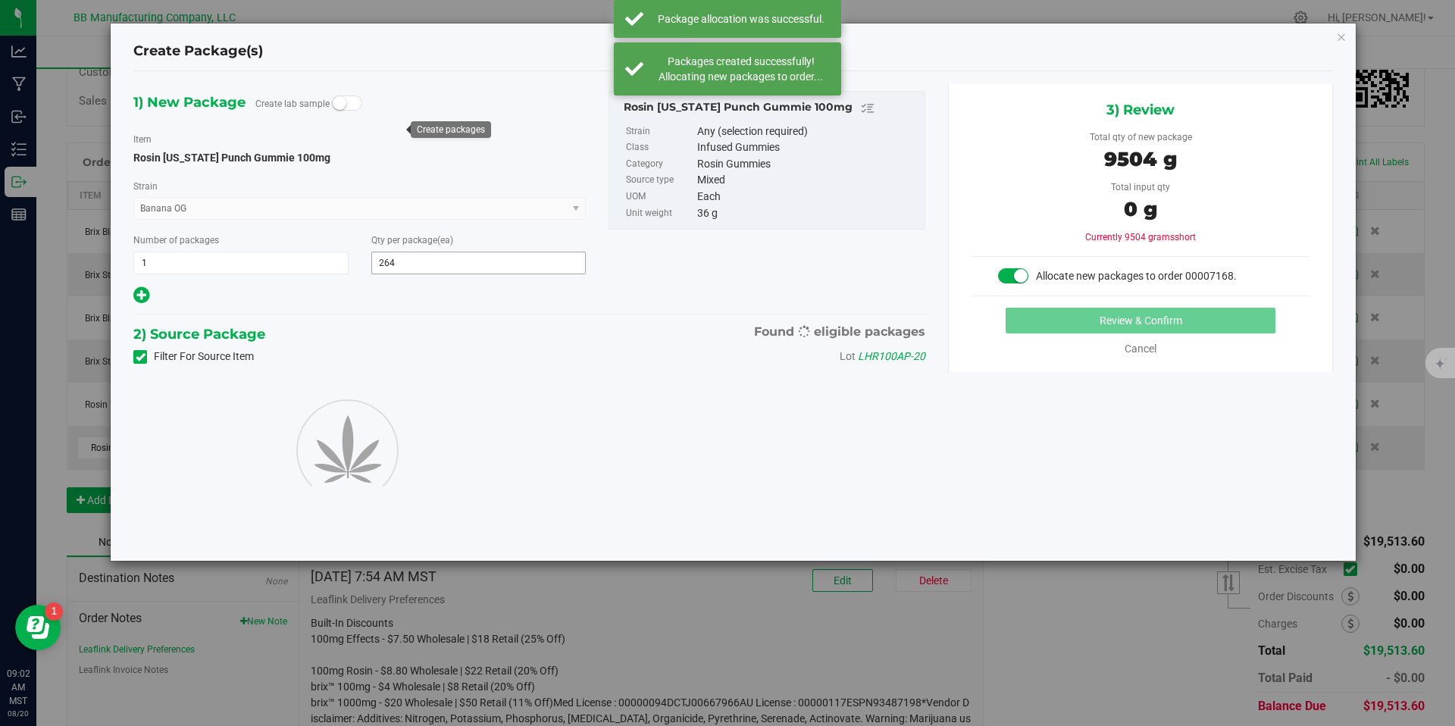
type input "264"
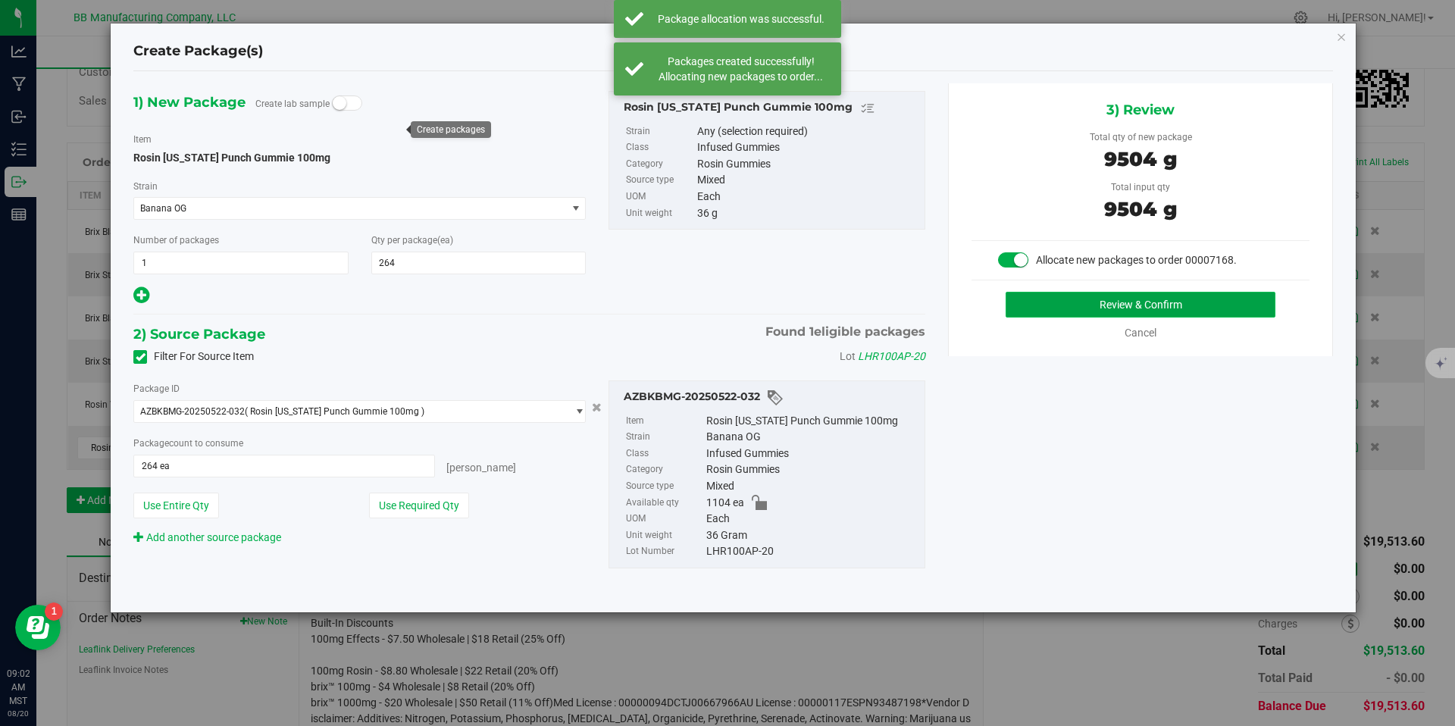
click at [1048, 309] on button "Review & Confirm" at bounding box center [1141, 305] width 270 height 26
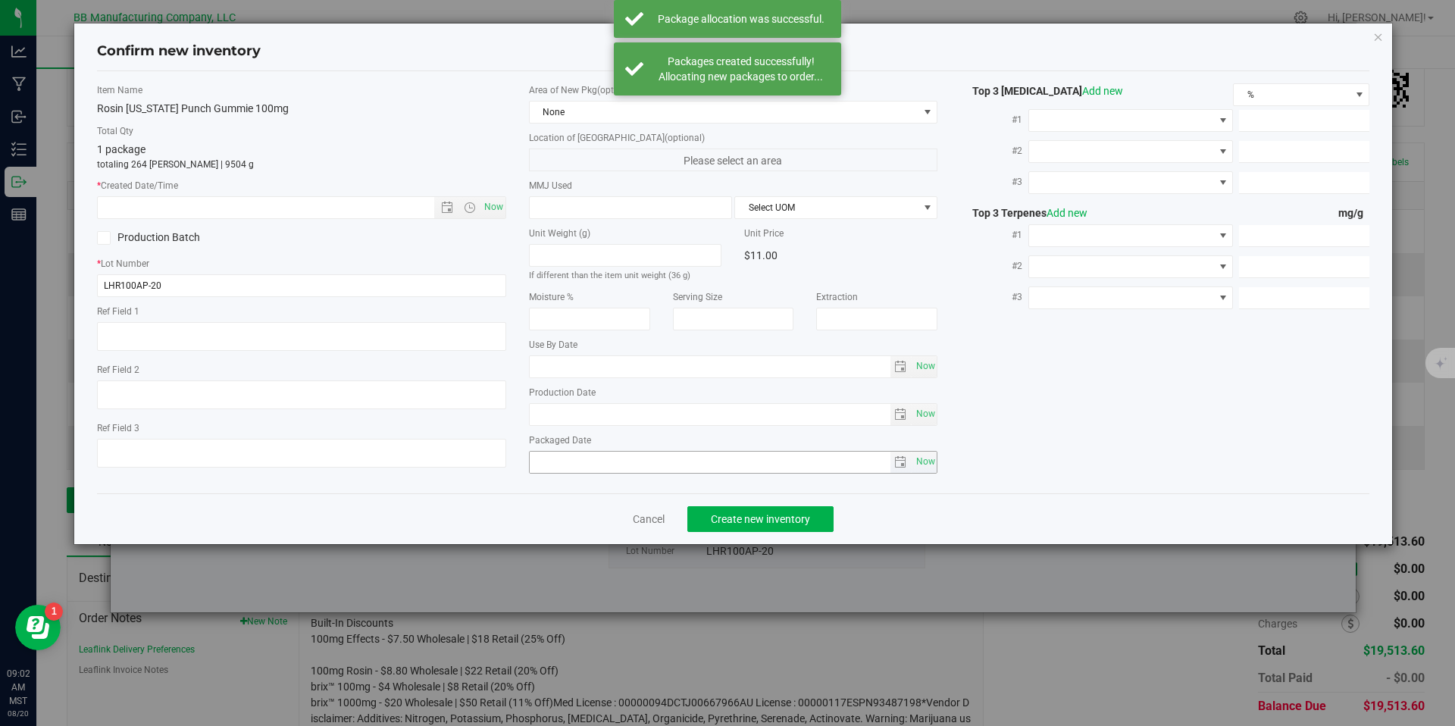
type textarea "45g"
type textarea "36g"
type textarea "BGLR080124"
type input "100.0000"
type input "2026-04-22"
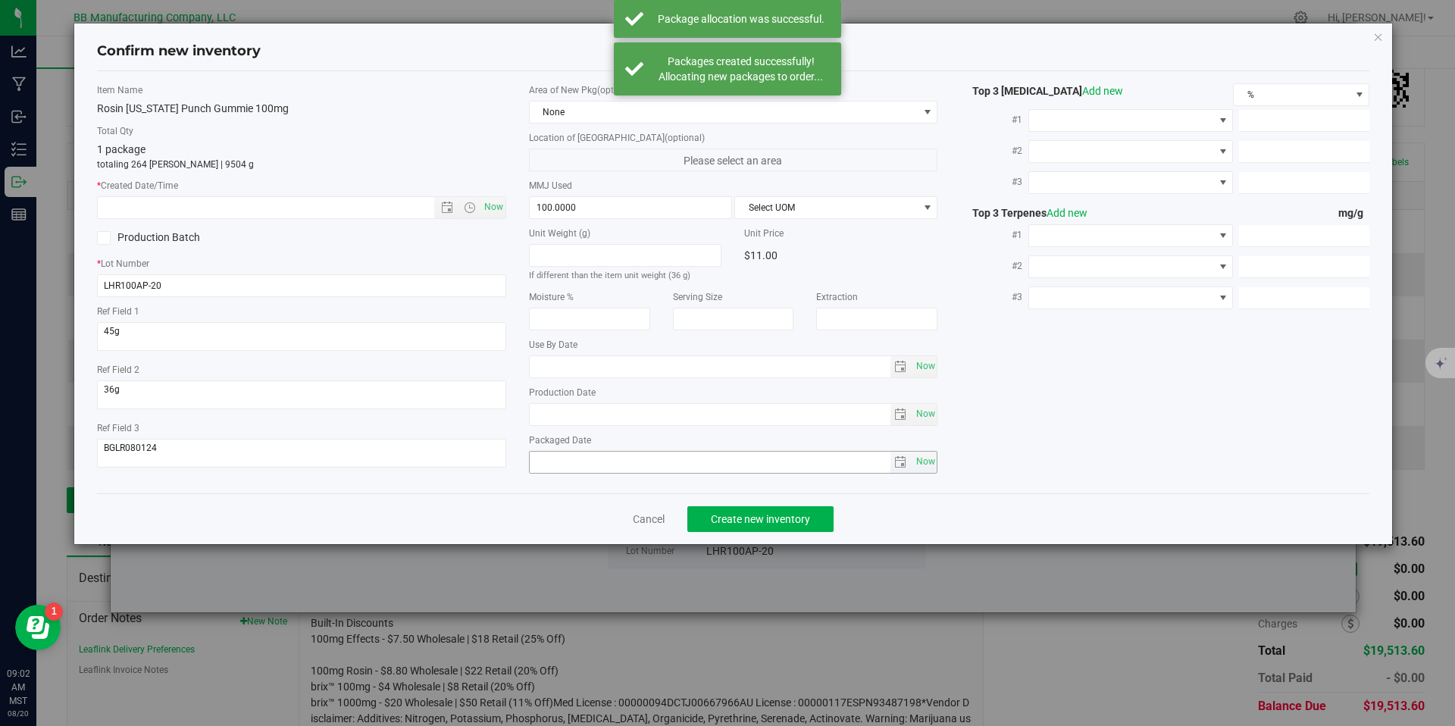
type input "2025-04-22"
click at [618, 414] on input "2025-04-22" at bounding box center [710, 414] width 361 height 21
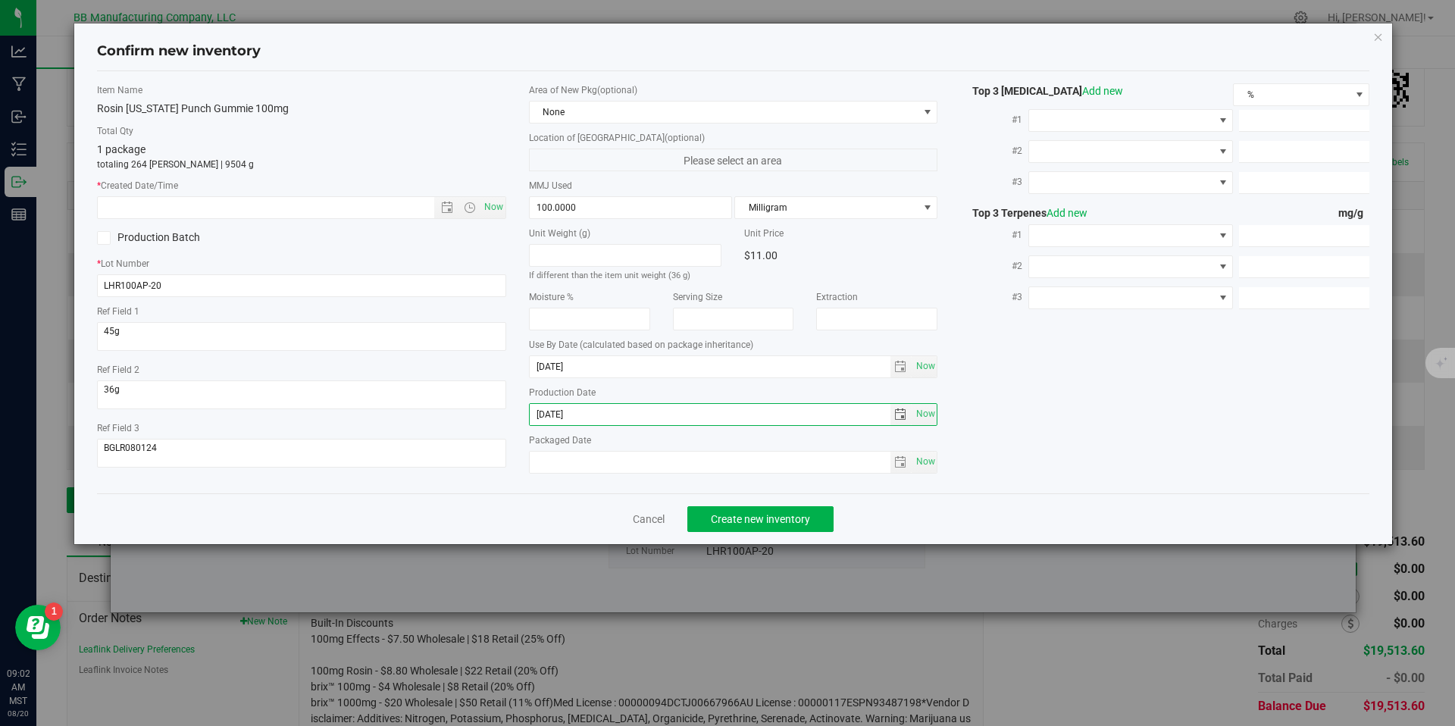
click at [369, 191] on label "* Created Date/Time" at bounding box center [301, 186] width 409 height 14
click at [373, 201] on input "text" at bounding box center [279, 207] width 362 height 21
paste input "2025-04-22"
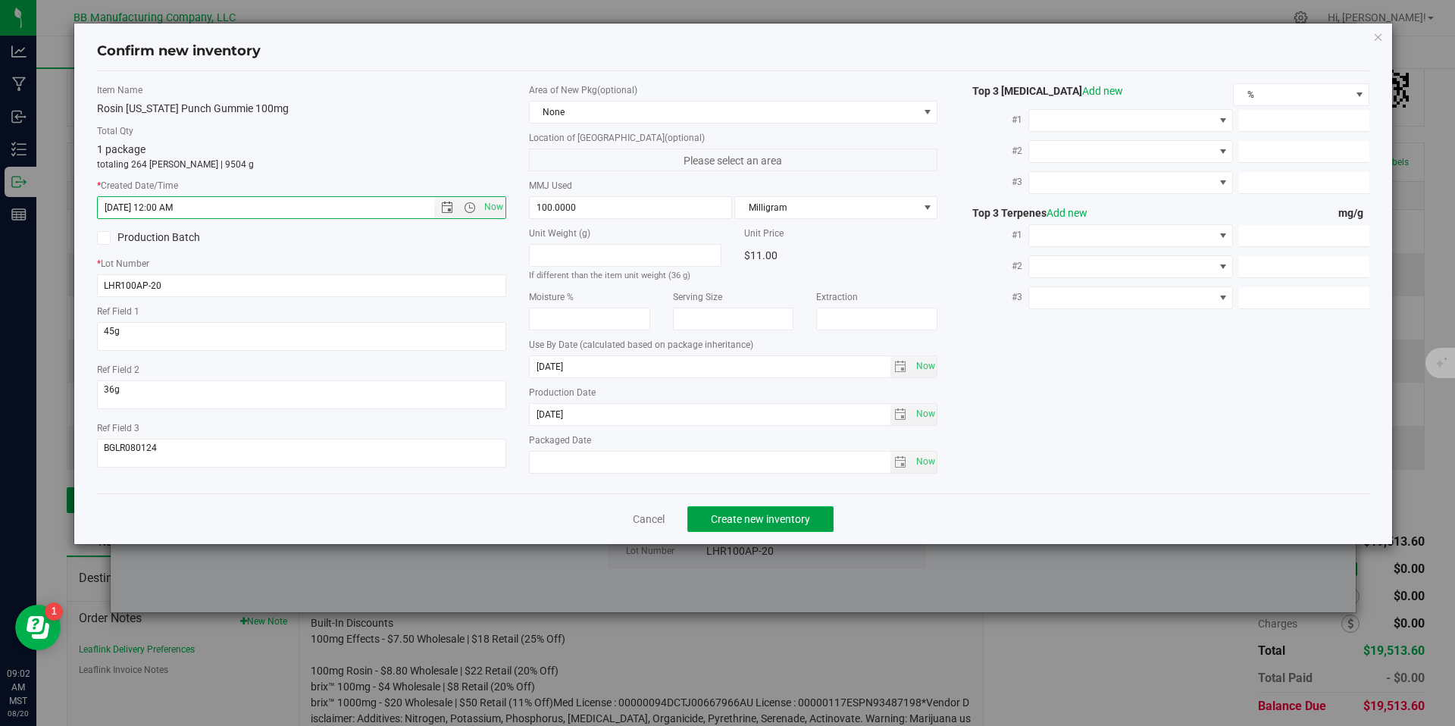
type input "4/22/2025 9:02 AM"
click at [710, 513] on button "Create new inventory" at bounding box center [760, 519] width 146 height 26
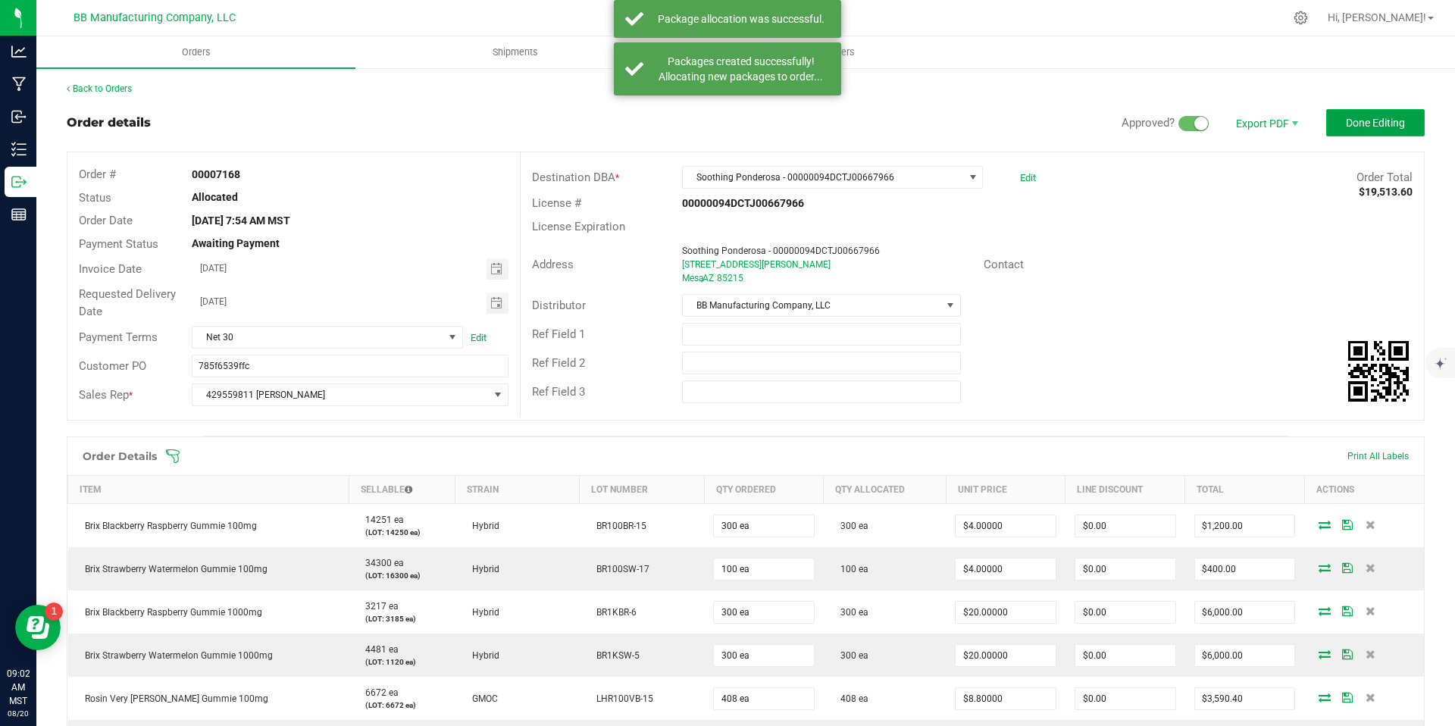
click at [1372, 124] on span "Done Editing" at bounding box center [1375, 123] width 59 height 12
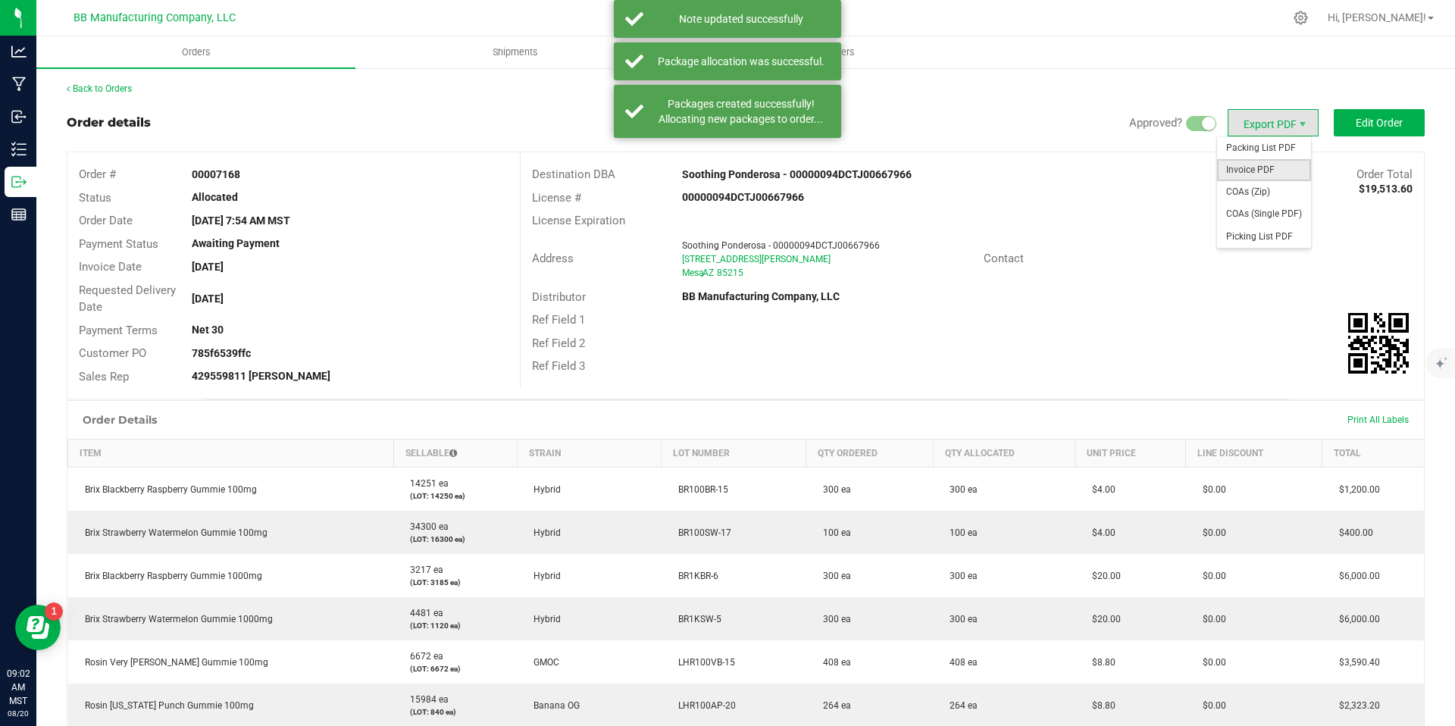
click at [1271, 177] on span "Invoice PDF" at bounding box center [1264, 170] width 94 height 22
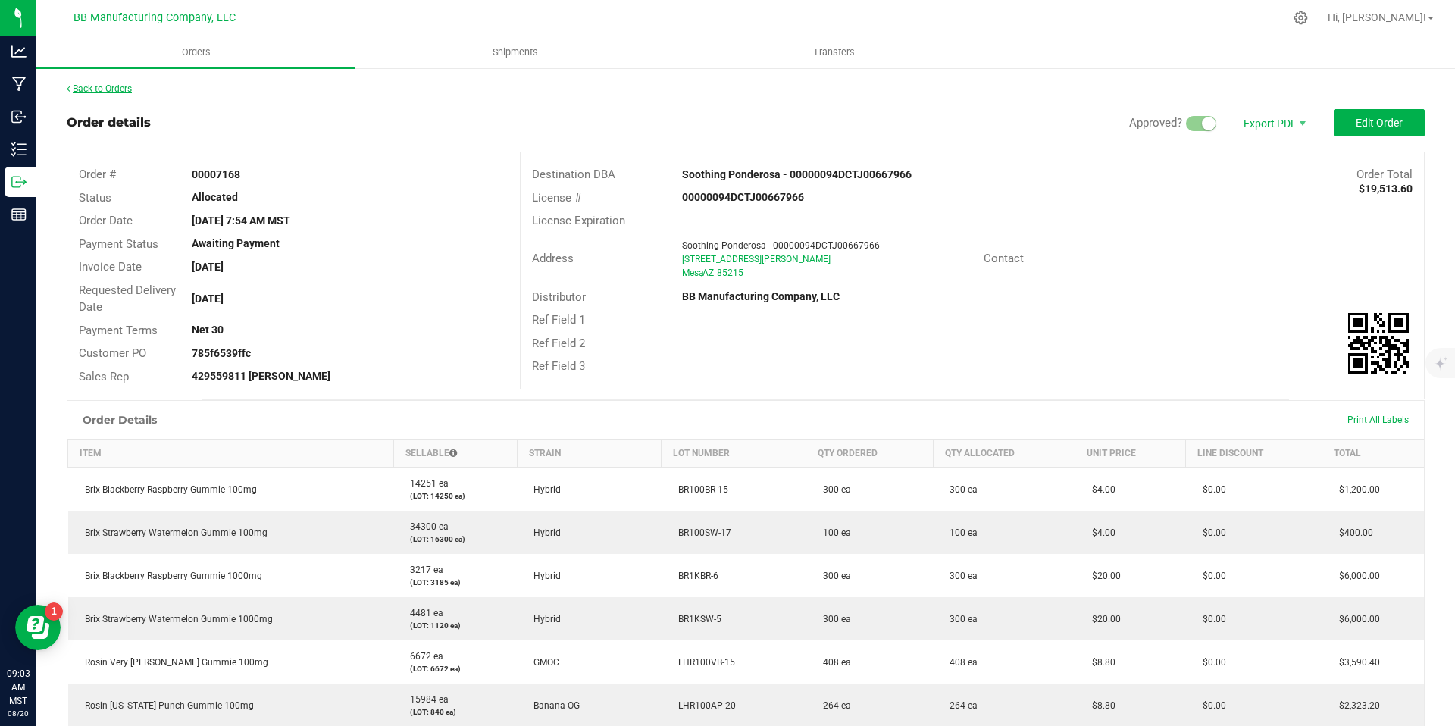
click at [99, 89] on link "Back to Orders" at bounding box center [99, 88] width 65 height 11
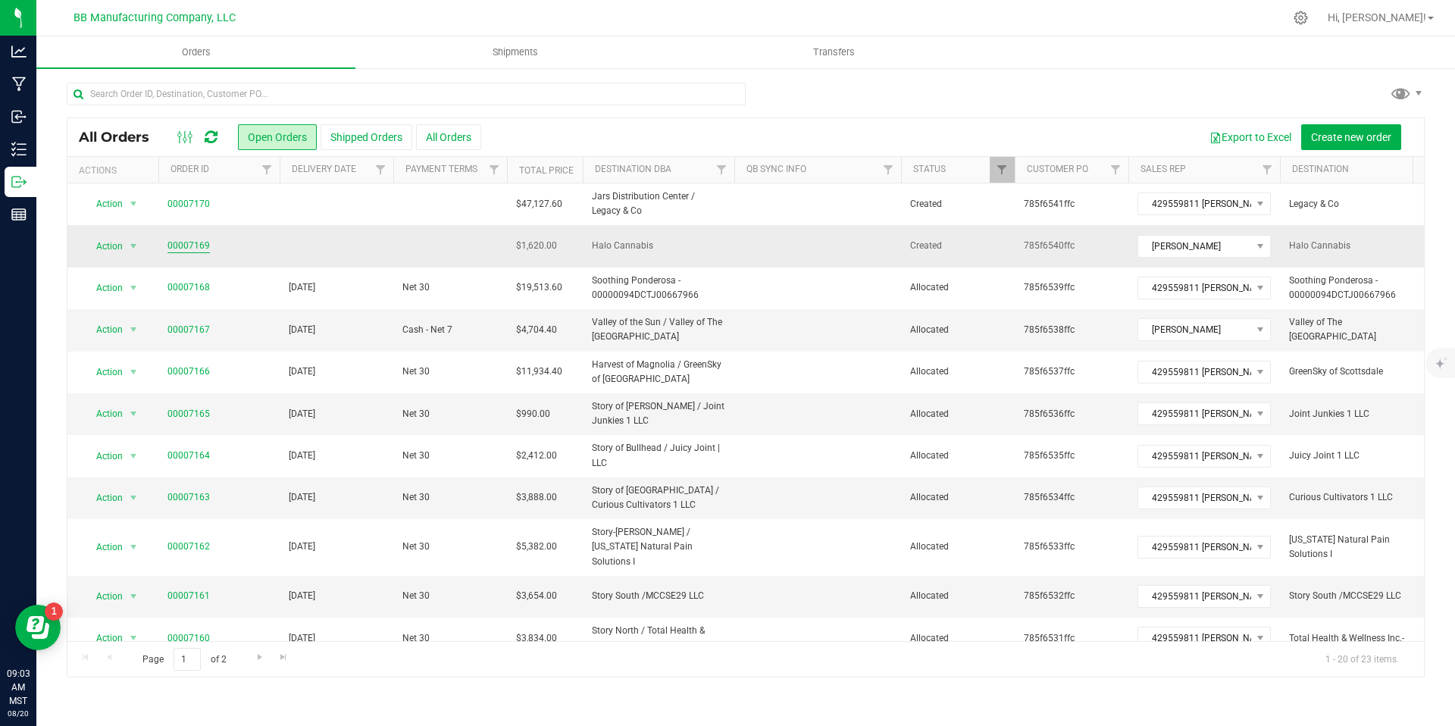
click at [188, 247] on link "00007169" at bounding box center [188, 246] width 42 height 14
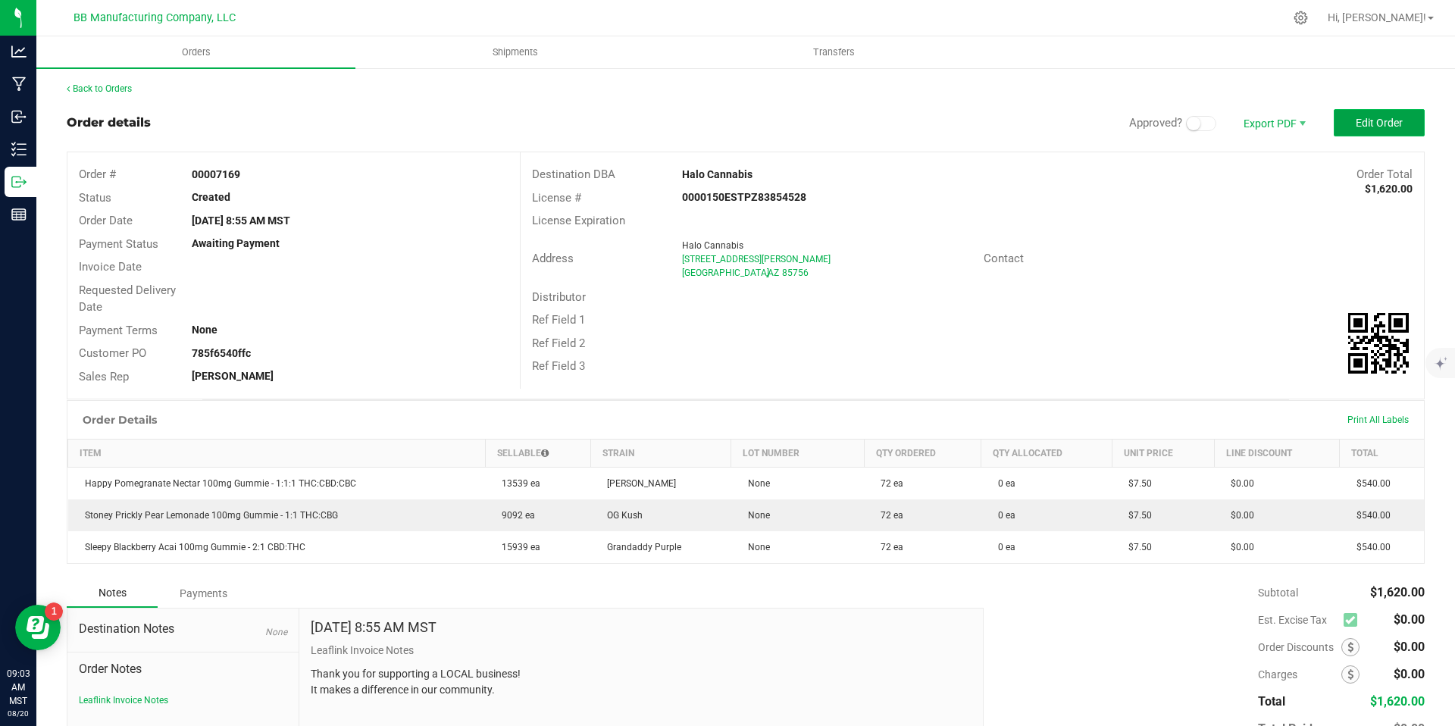
click at [1335, 127] on button "Edit Order" at bounding box center [1379, 122] width 91 height 27
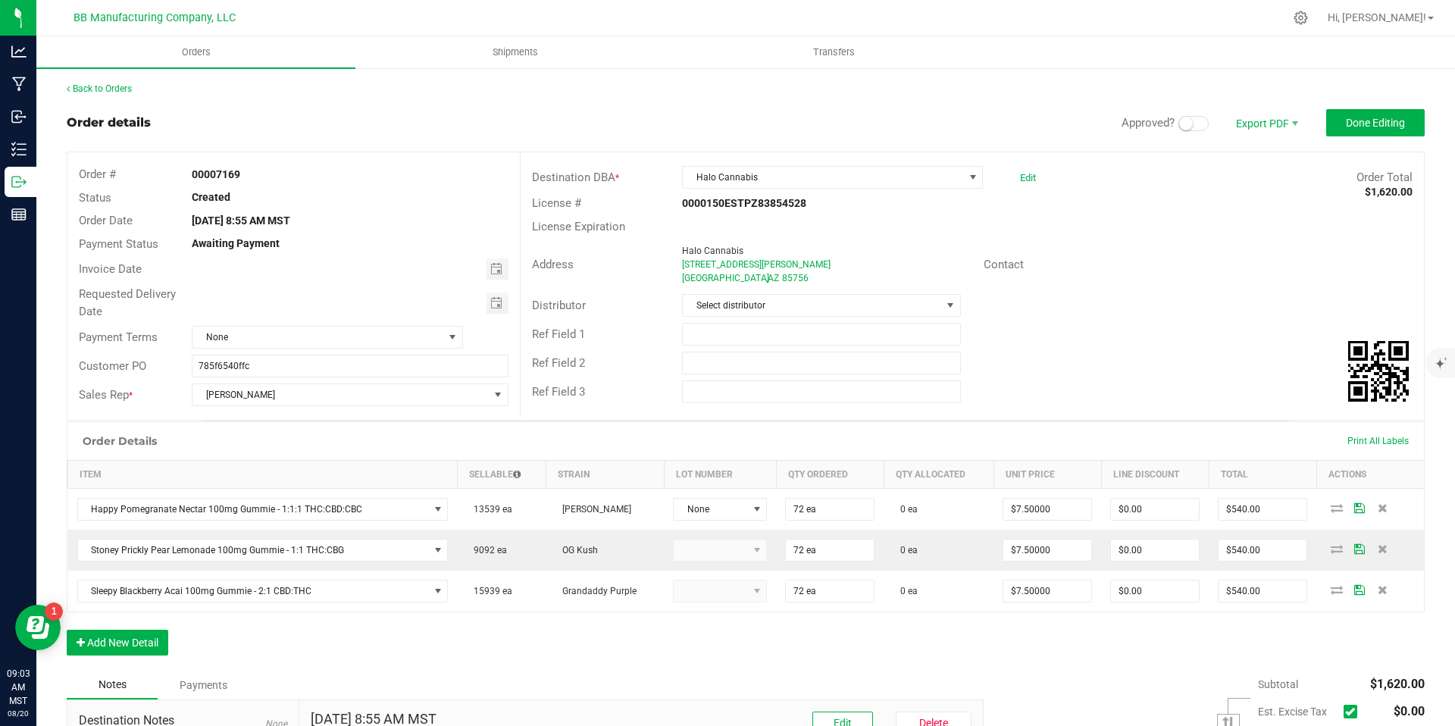
click at [1179, 131] on div "Approved? Export PDF Done Editing" at bounding box center [1273, 122] width 303 height 27
click at [1179, 130] on span at bounding box center [1194, 123] width 30 height 15
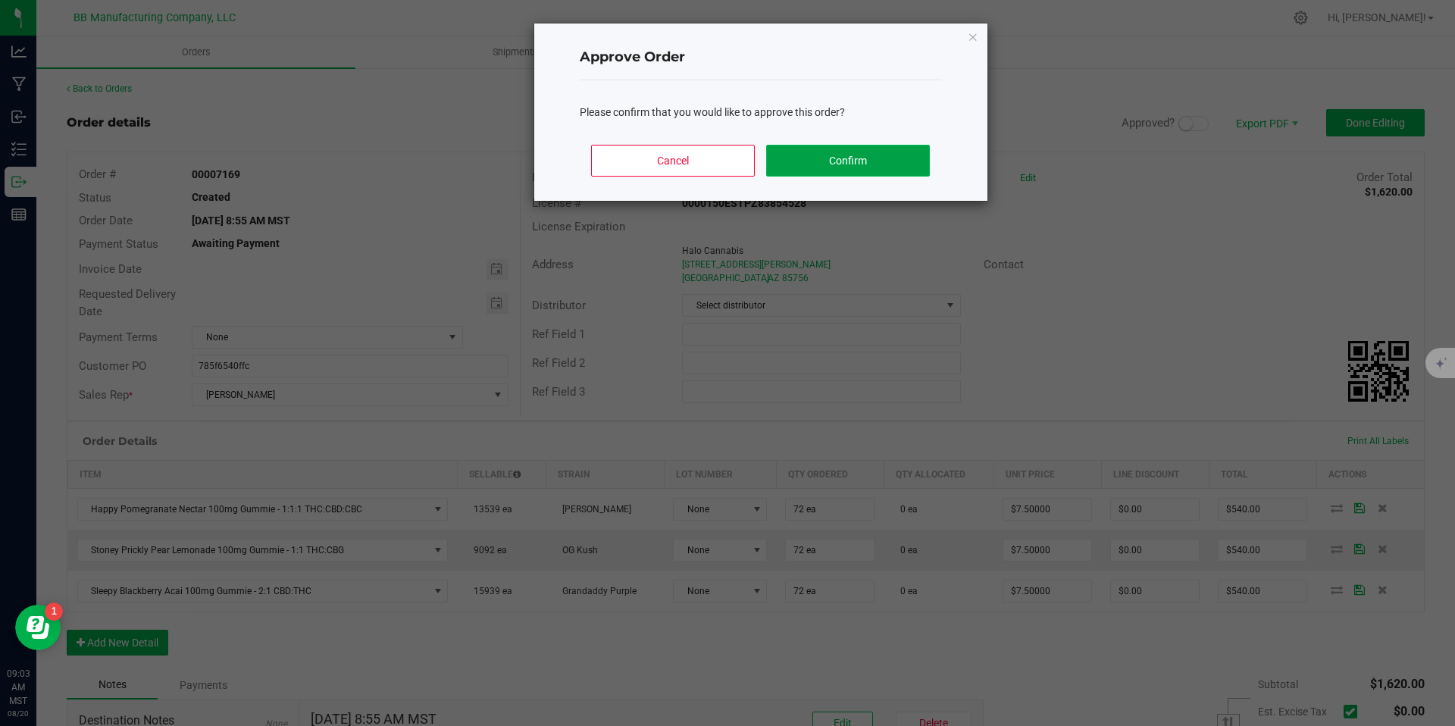
click at [879, 172] on button "Confirm" at bounding box center [847, 161] width 163 height 32
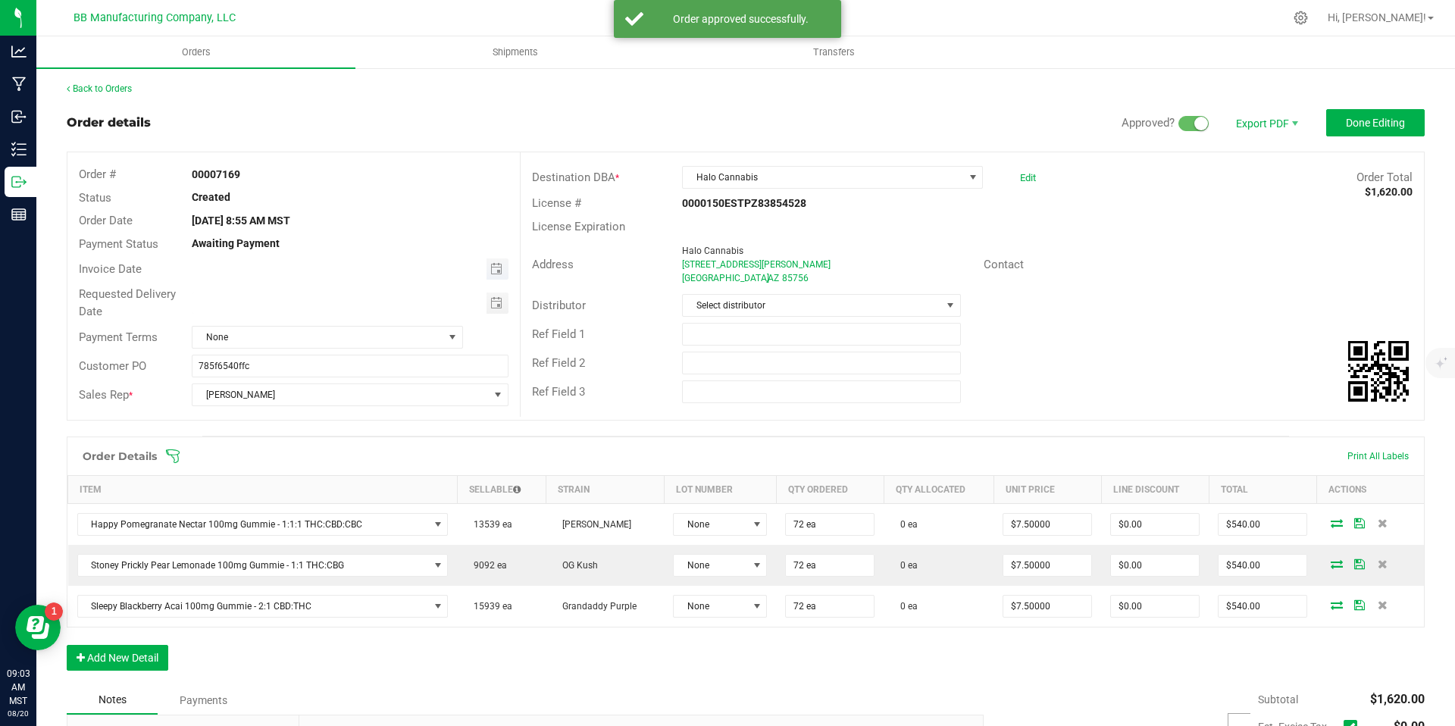
click at [467, 277] on span at bounding box center [340, 268] width 294 height 21
click at [490, 270] on span "Toggle calendar" at bounding box center [496, 269] width 12 height 12
click at [327, 440] on span "27" at bounding box center [326, 441] width 22 height 23
type input "08/27/2025"
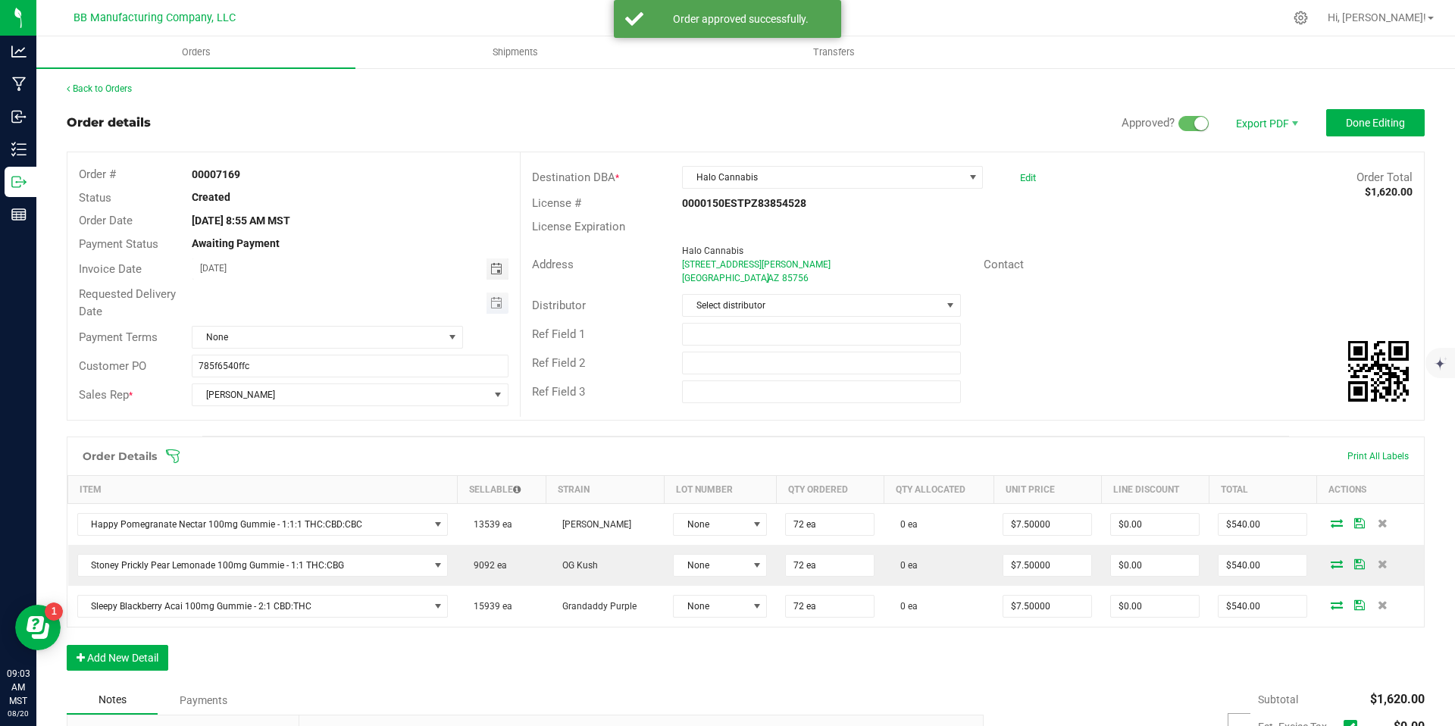
click at [487, 302] on span "Toggle calendar" at bounding box center [498, 303] width 22 height 21
click at [323, 472] on span "27" at bounding box center [326, 476] width 22 height 23
type input "08/27/2025"
click at [725, 309] on span "Select distributor" at bounding box center [812, 305] width 258 height 21
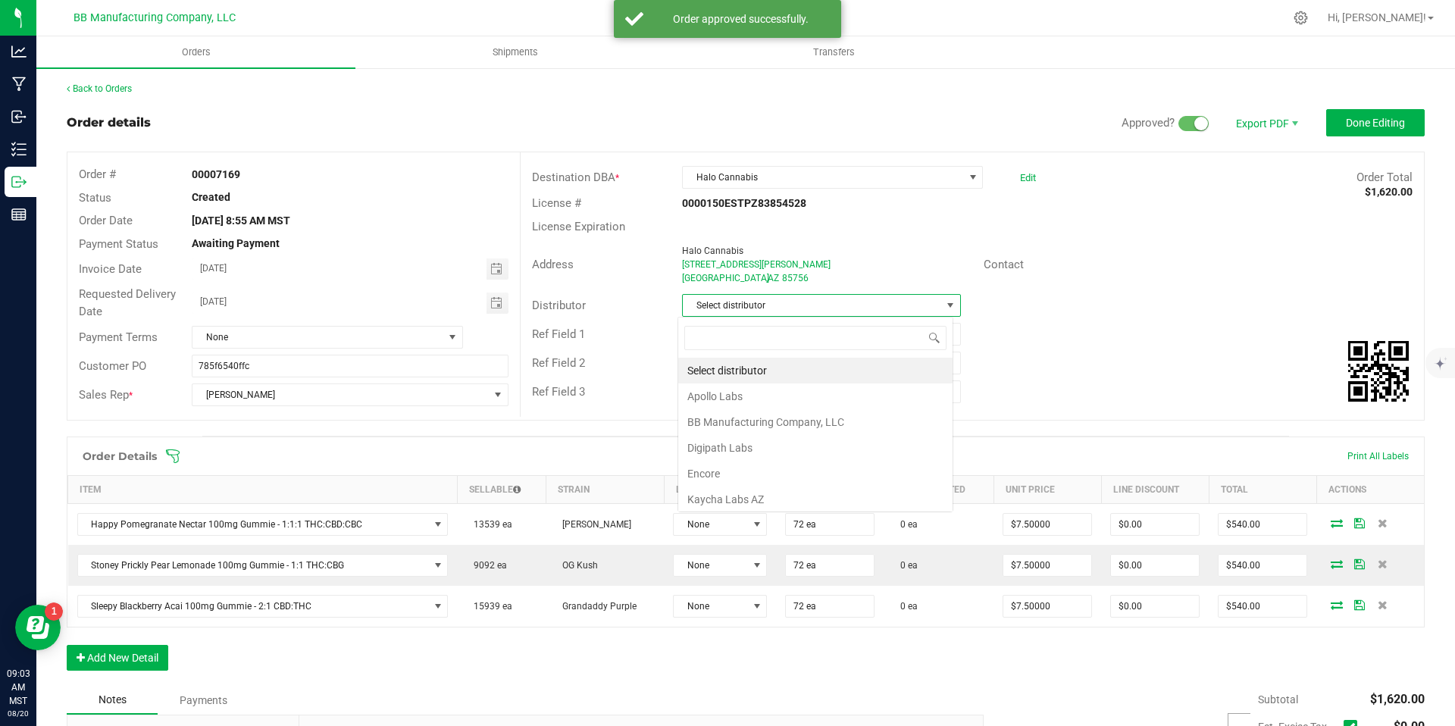
scroll to position [23, 276]
click at [754, 430] on li "BB Manufacturing Company, LLC" at bounding box center [815, 422] width 274 height 26
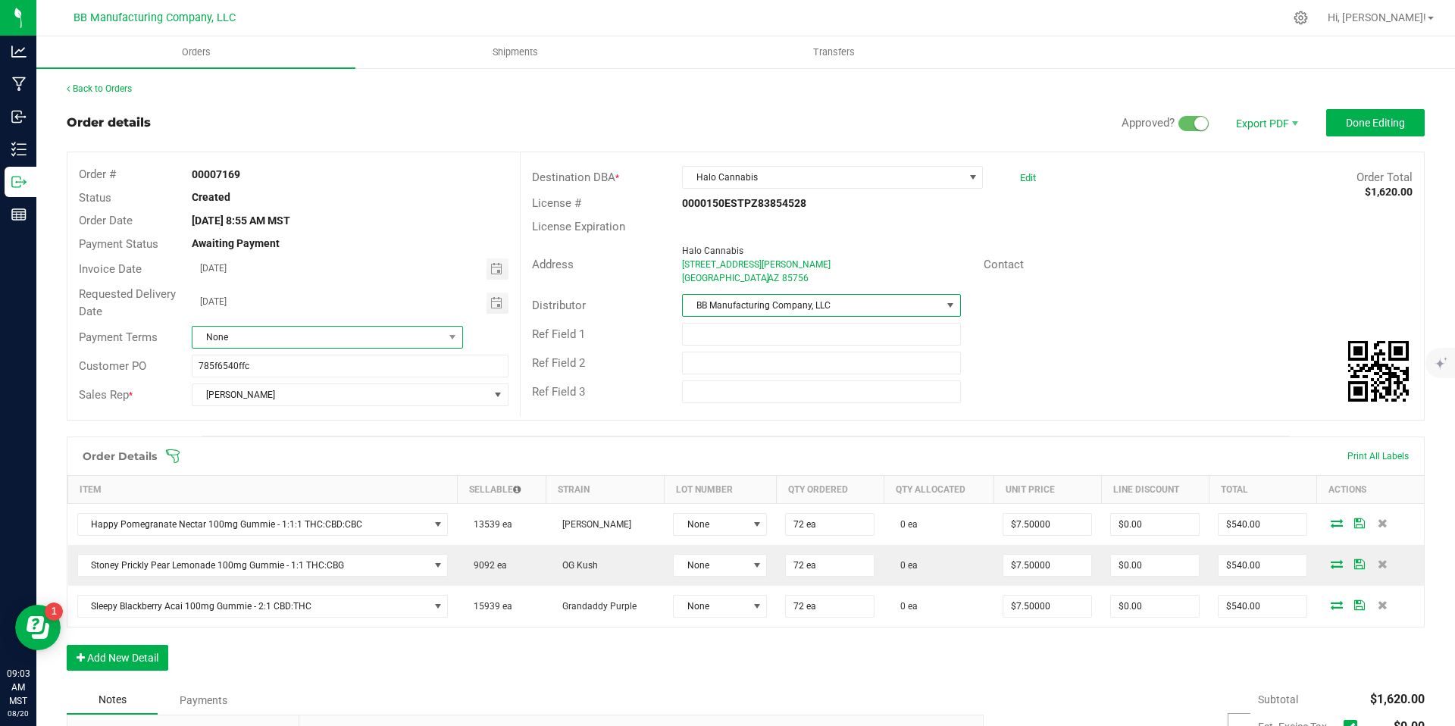
click at [350, 330] on span "None" at bounding box center [318, 337] width 251 height 21
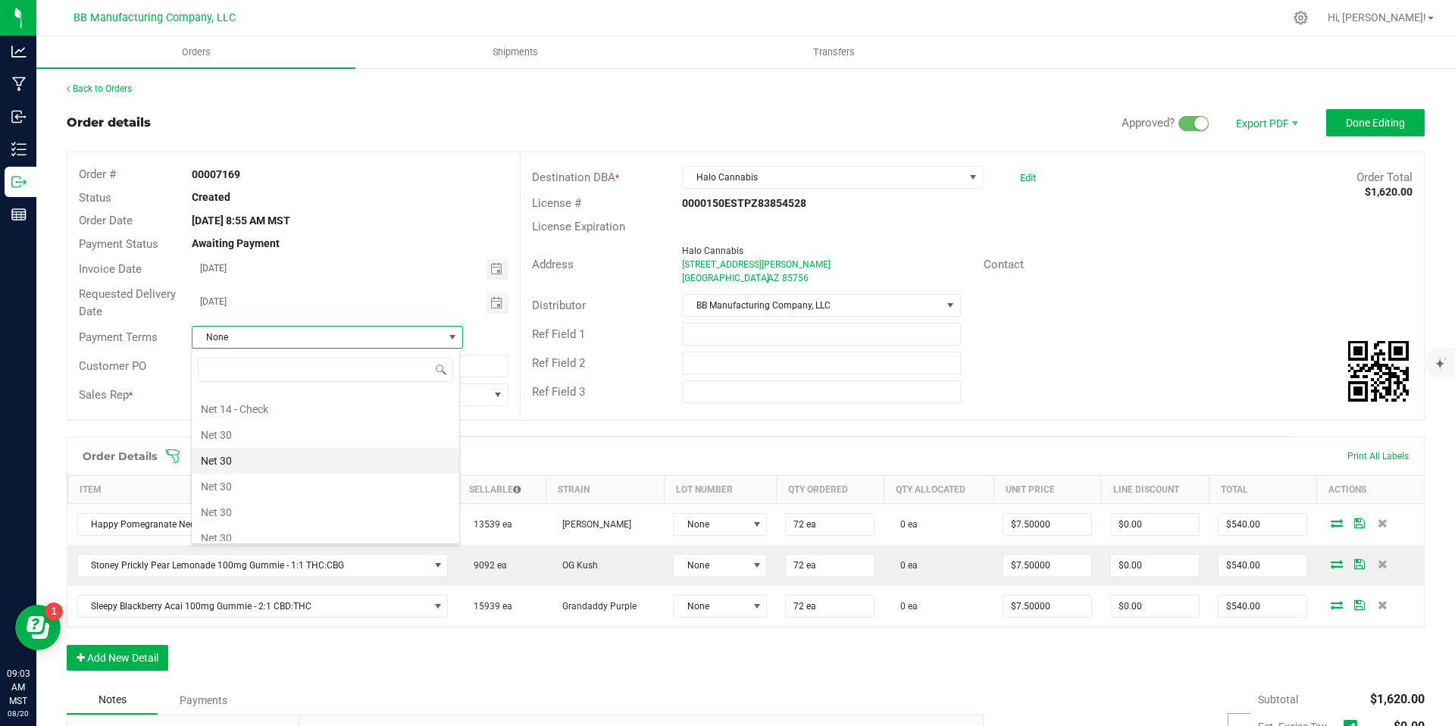
click at [252, 468] on li "Net 30" at bounding box center [326, 461] width 268 height 26
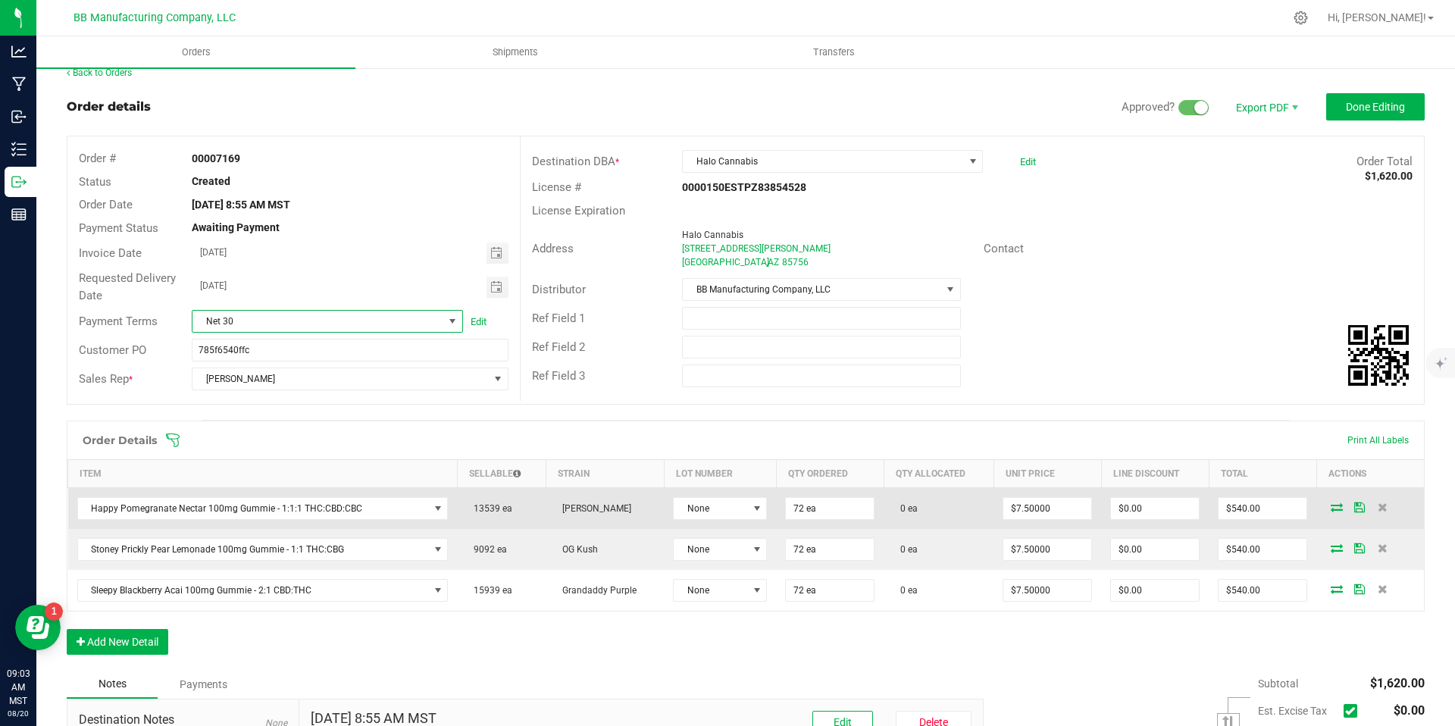
scroll to position [17, 0]
click at [695, 509] on span "None" at bounding box center [711, 506] width 74 height 21
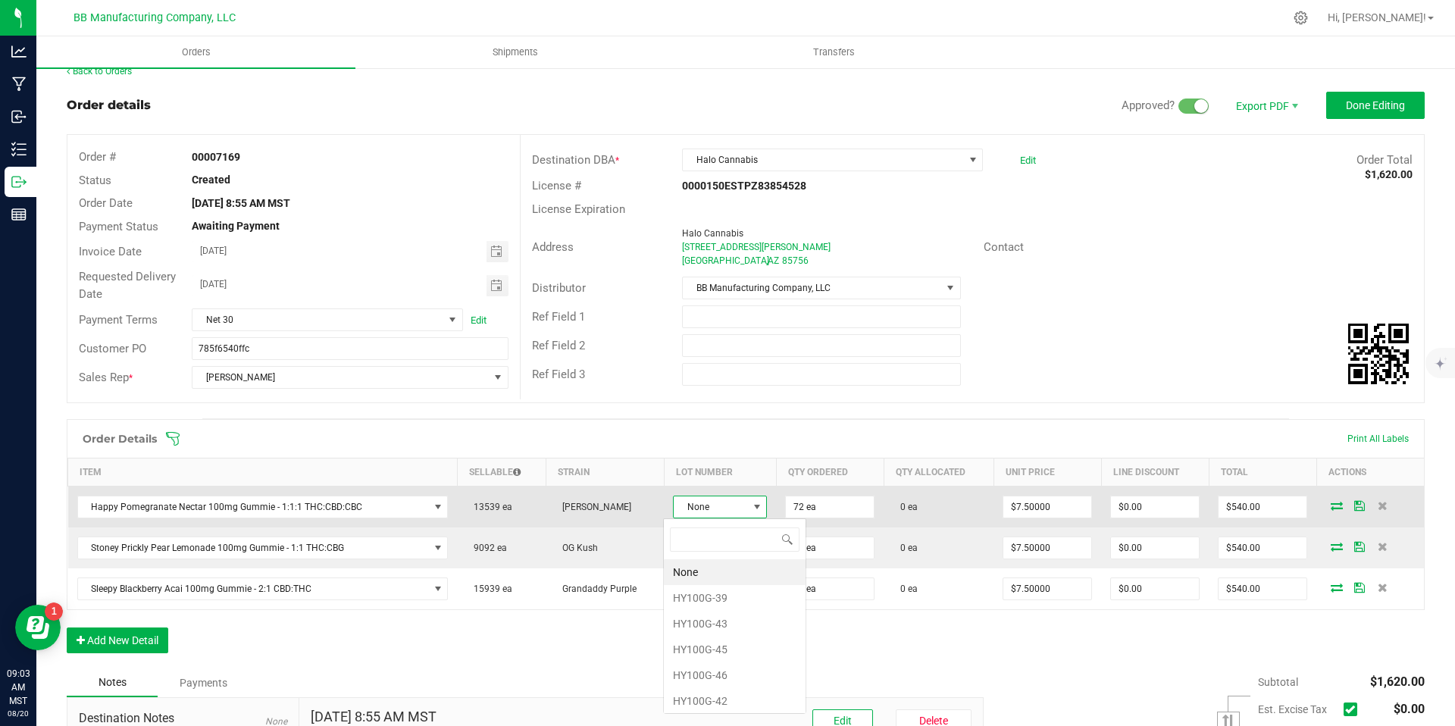
scroll to position [23, 94]
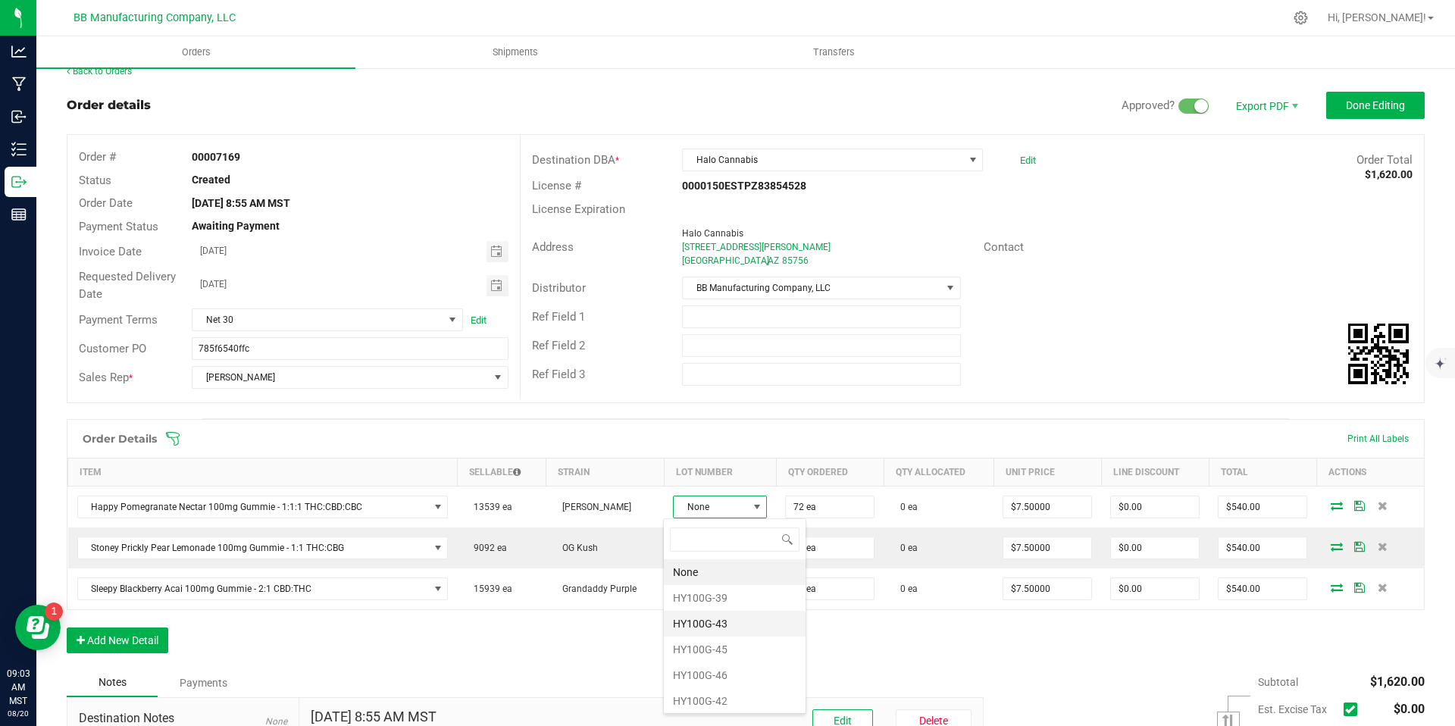
click at [698, 623] on li "HY100G-43" at bounding box center [735, 624] width 142 height 26
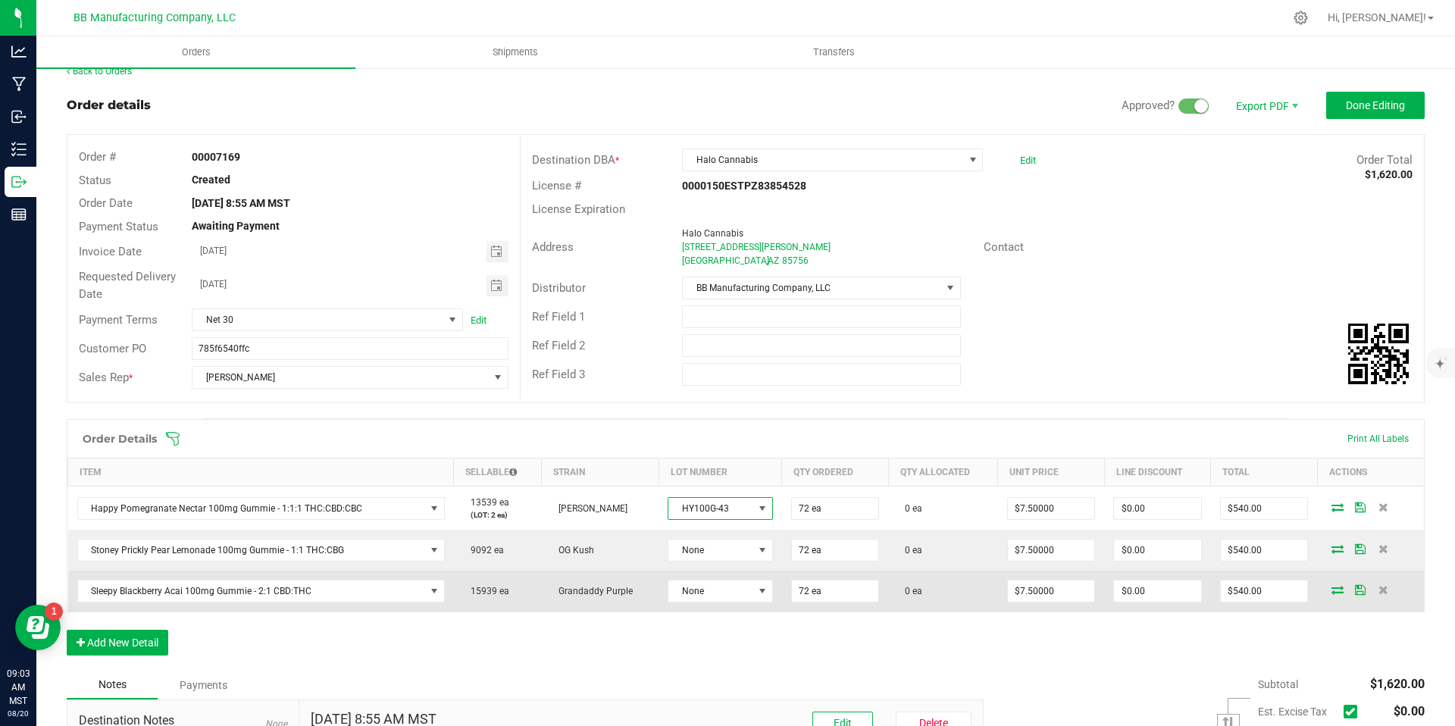
scroll to position [42, 0]
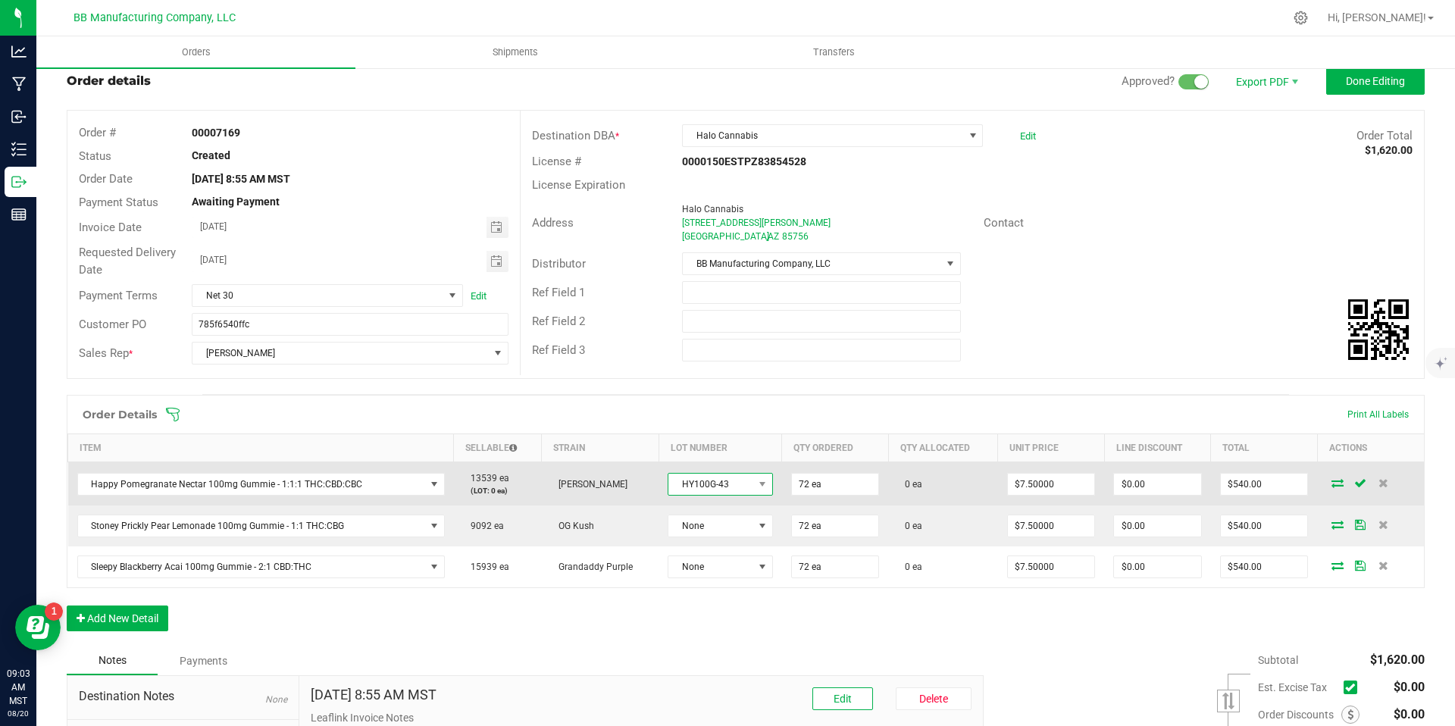
click at [716, 494] on span "HY100G-43" at bounding box center [720, 484] width 105 height 23
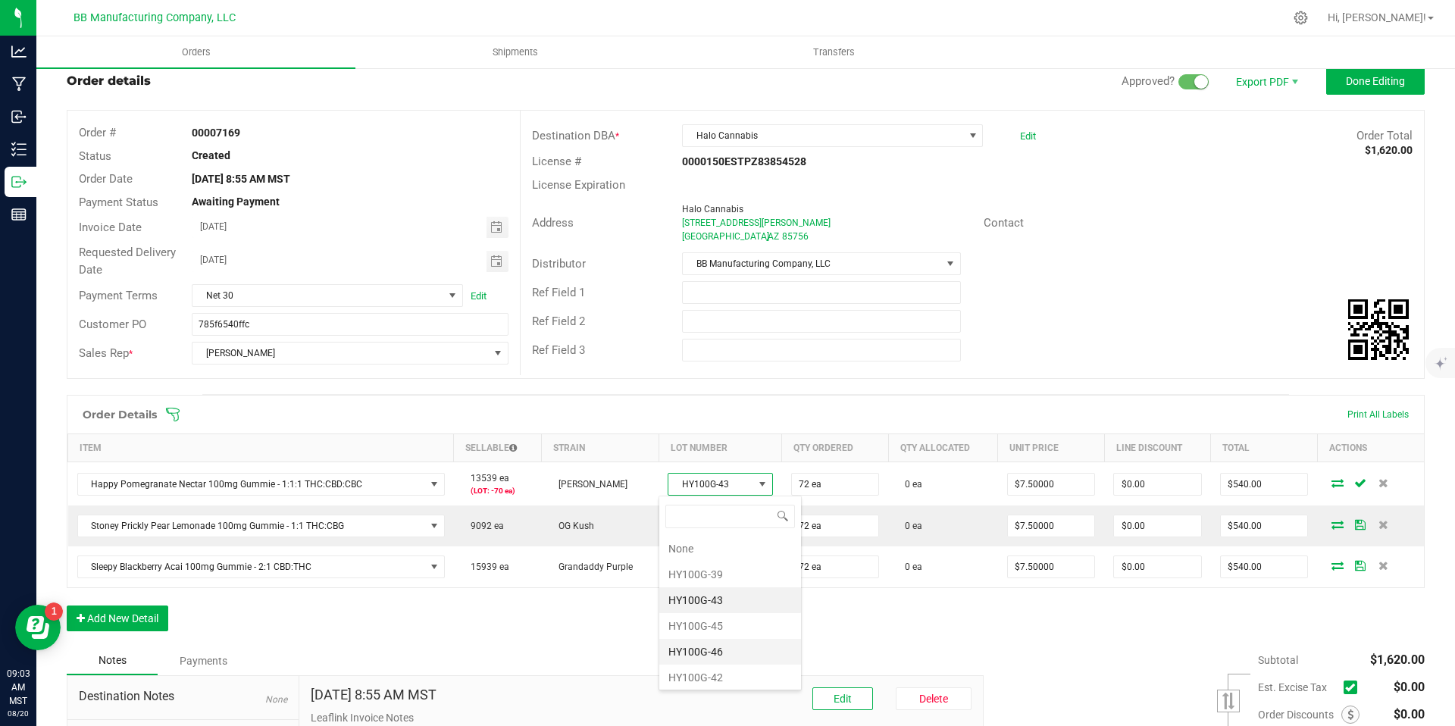
click at [701, 646] on li "HY100G-46" at bounding box center [730, 652] width 142 height 26
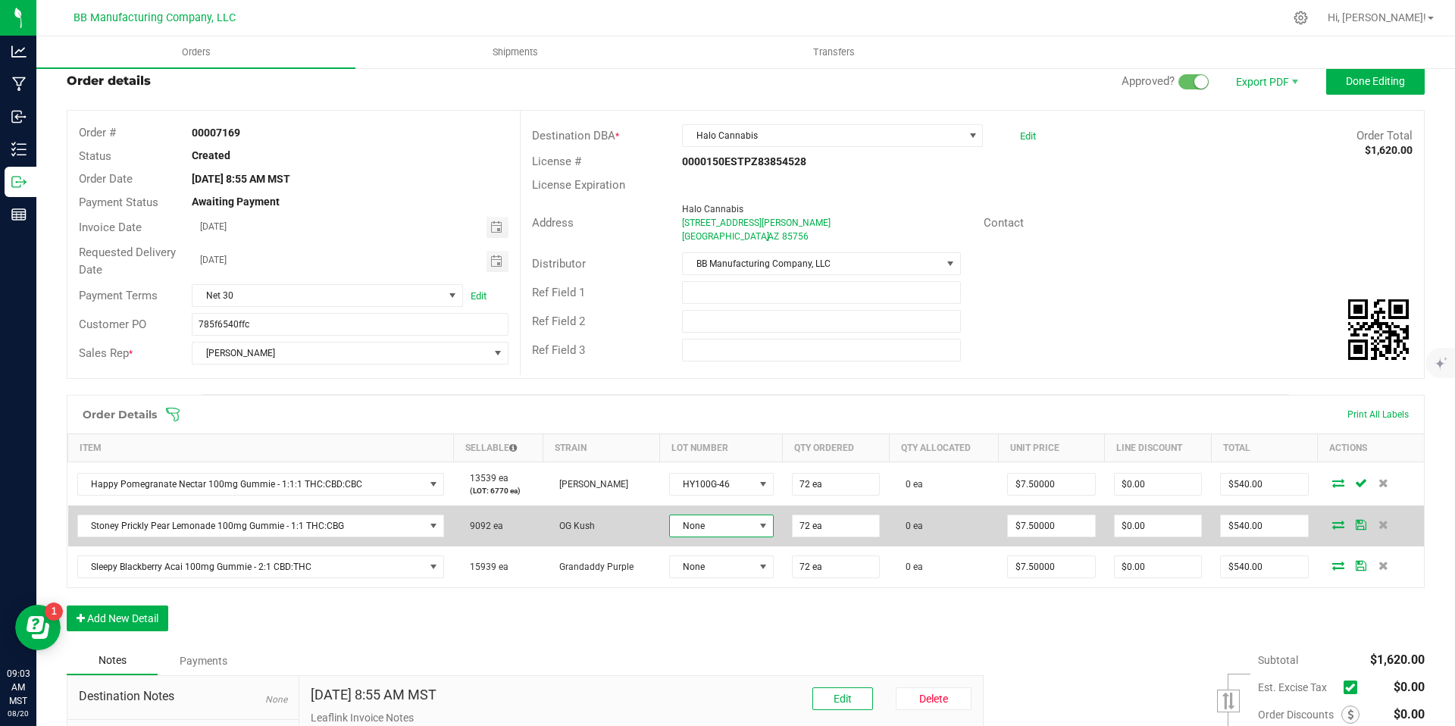
click at [724, 523] on span "None" at bounding box center [712, 525] width 84 height 21
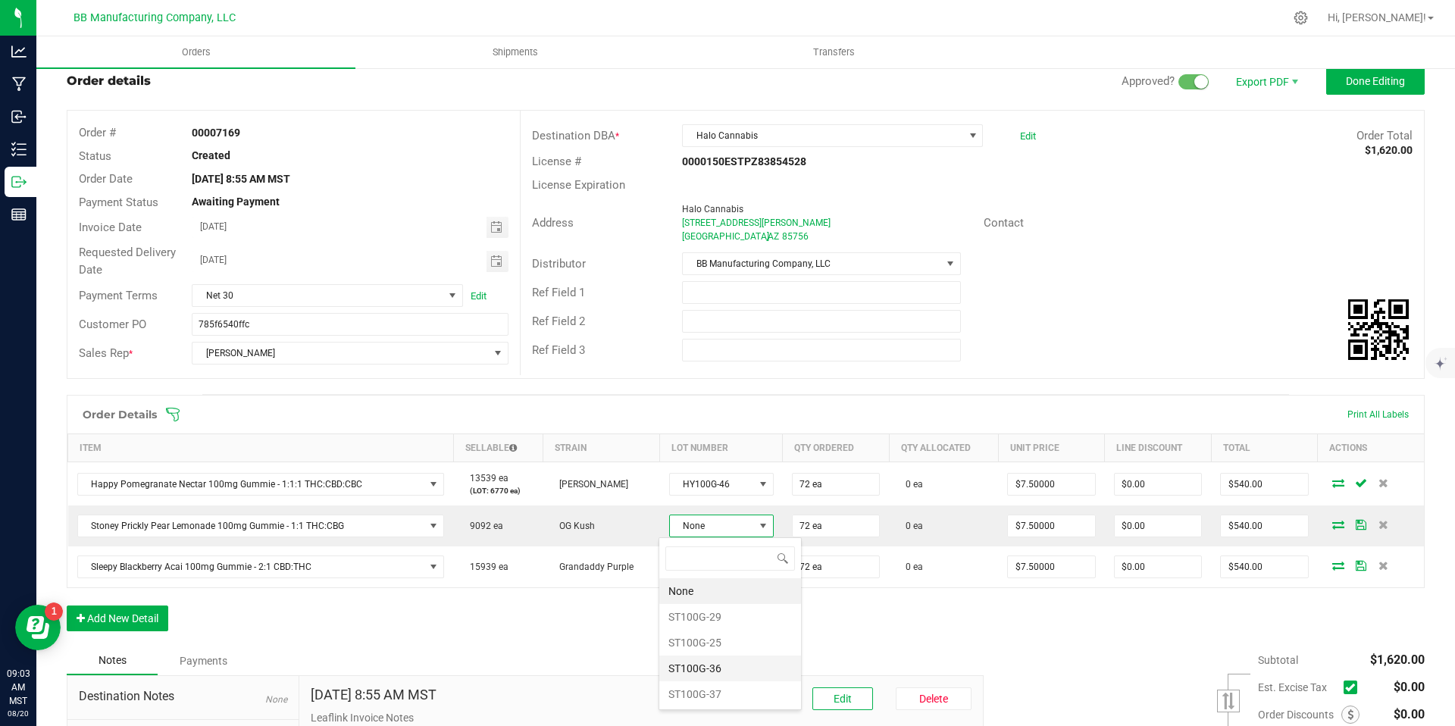
click at [714, 668] on li "ST100G-36" at bounding box center [730, 669] width 142 height 26
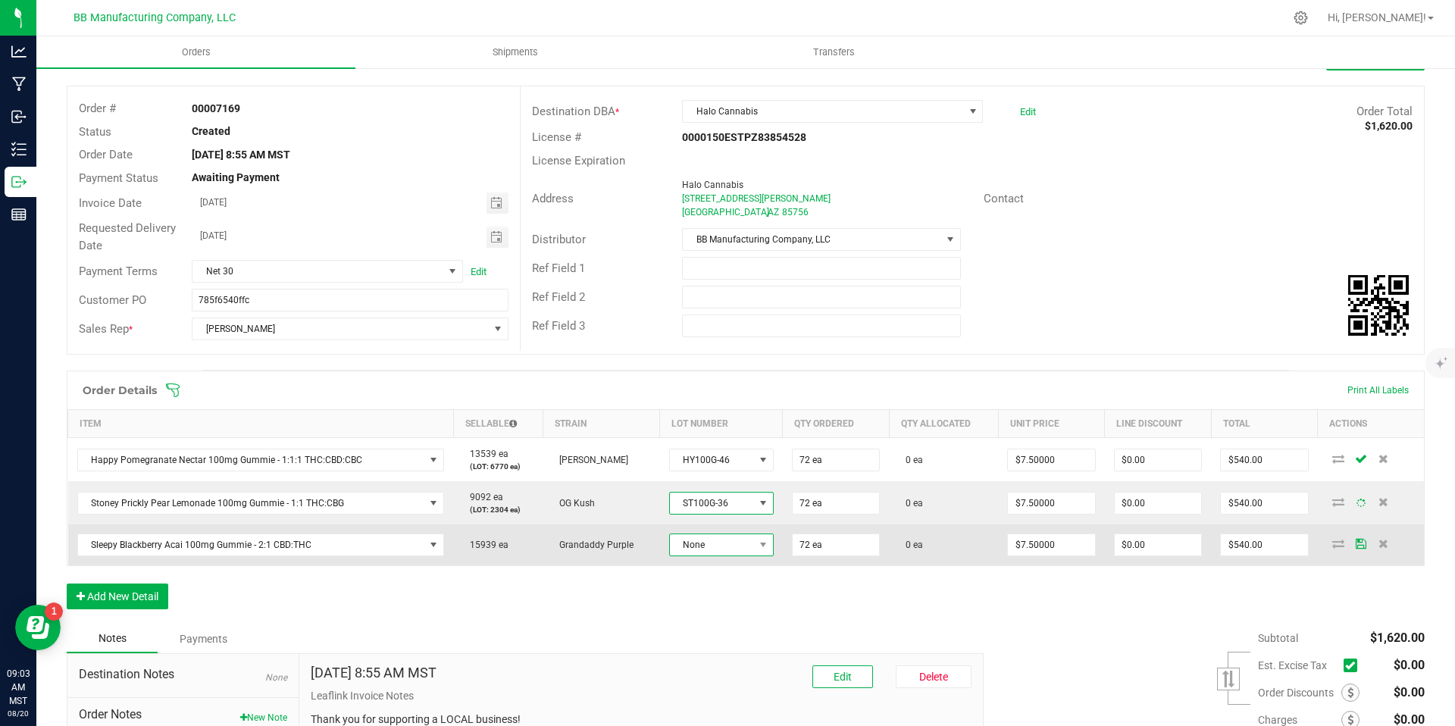
click at [716, 545] on span "None" at bounding box center [712, 544] width 84 height 21
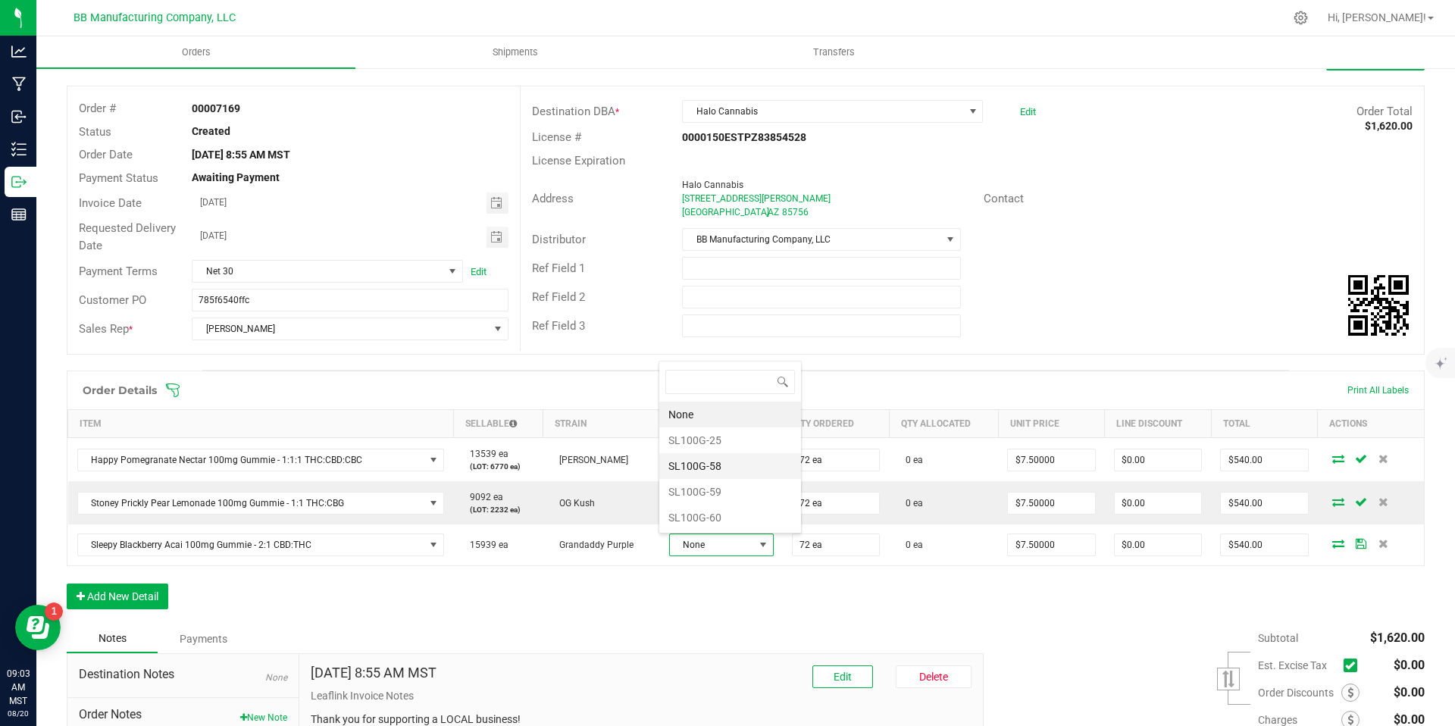
click at [716, 459] on li "SL100G-58" at bounding box center [730, 466] width 142 height 26
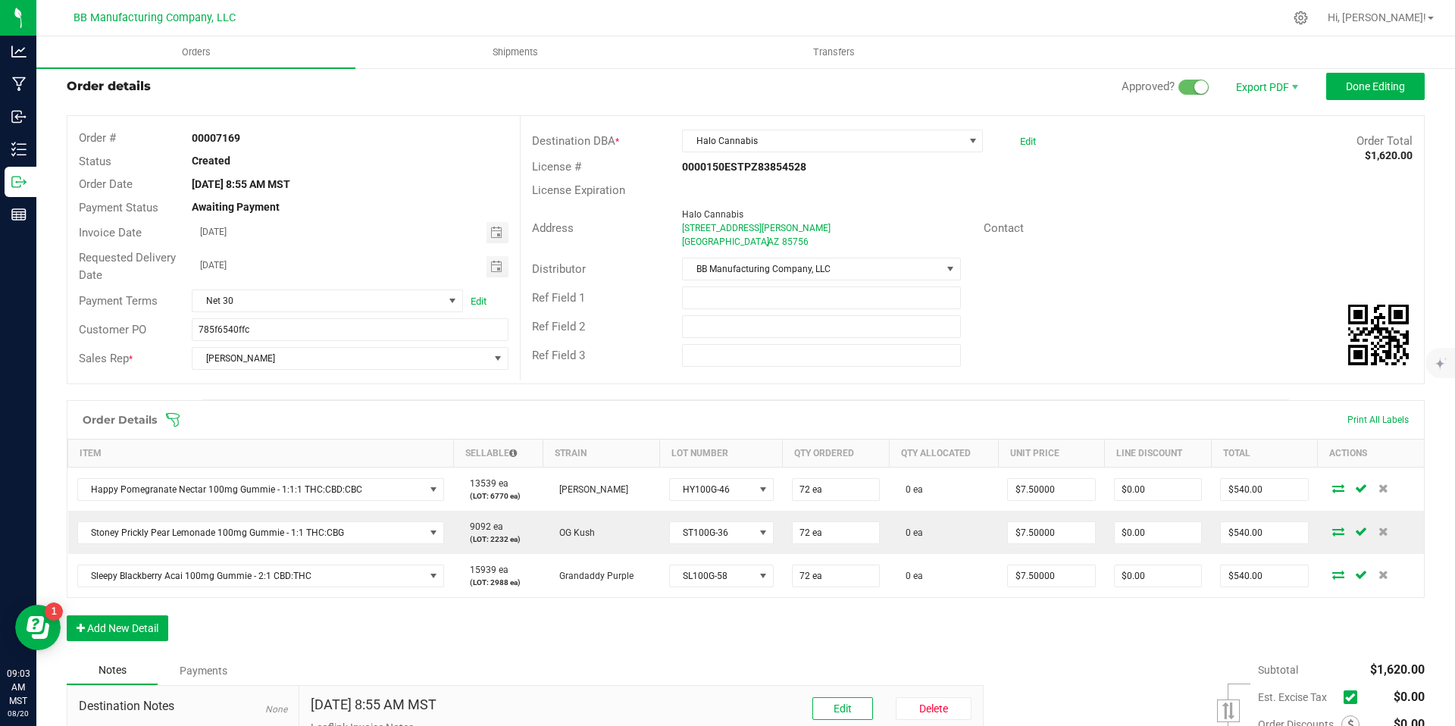
scroll to position [0, 0]
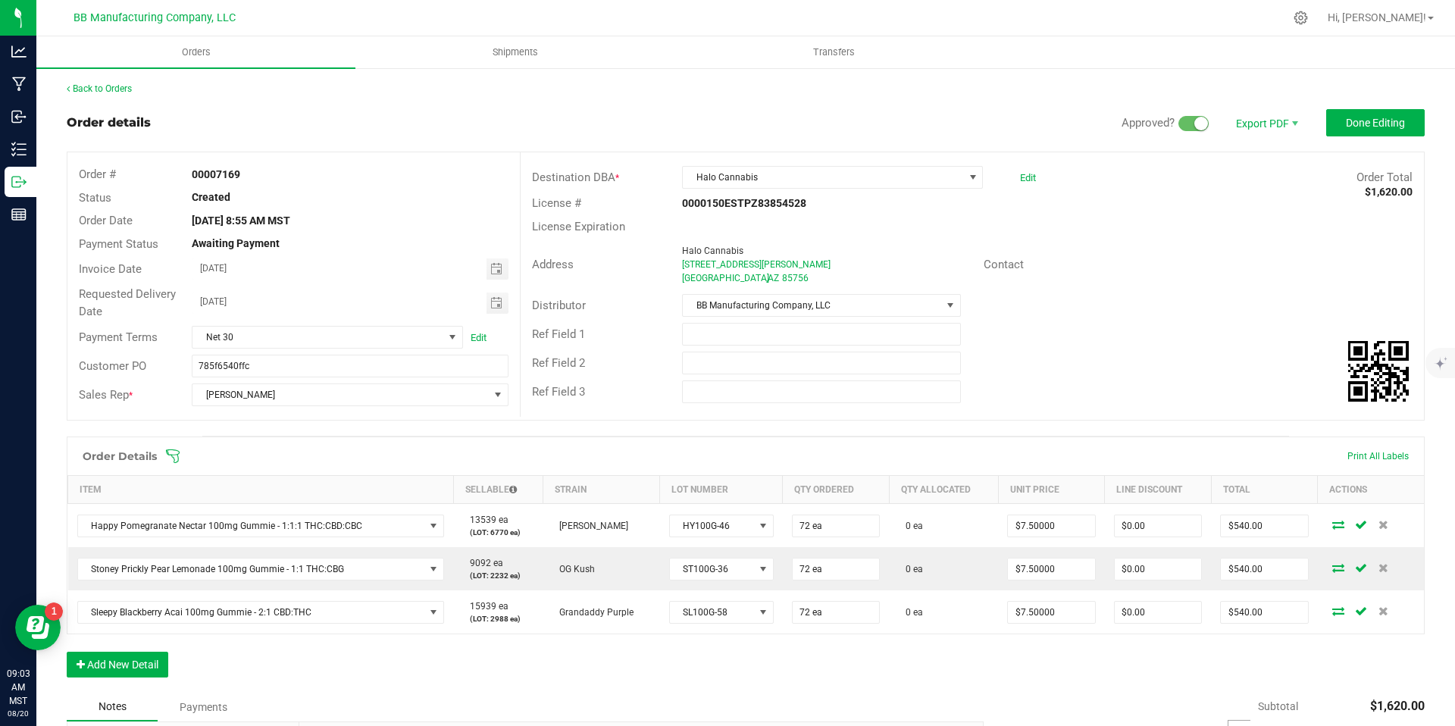
click at [1389, 106] on div "Back to Orders Order details Approved? Export PDF Done Editing Order # 00007169…" at bounding box center [746, 504] width 1358 height 844
click at [1342, 131] on button "Done Editing" at bounding box center [1375, 122] width 99 height 27
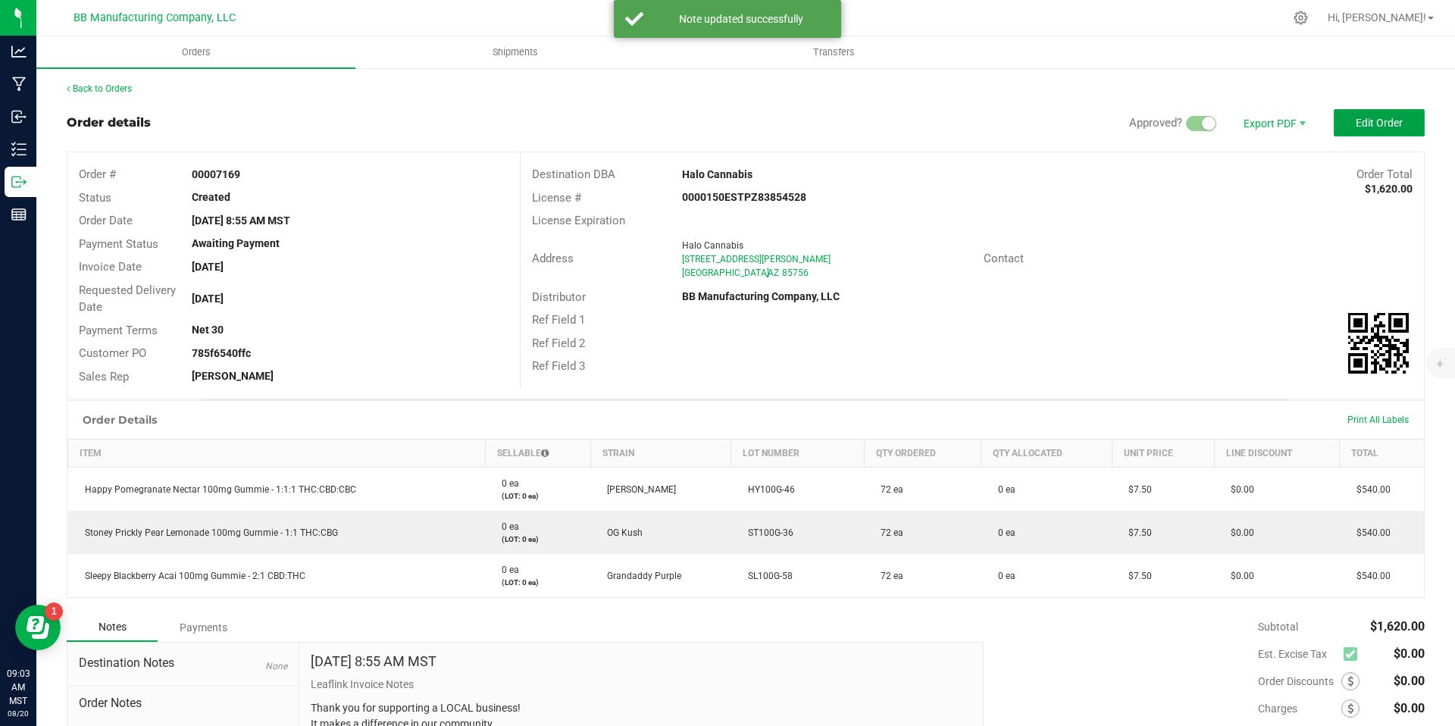
click at [1356, 128] on span "Edit Order" at bounding box center [1379, 123] width 47 height 12
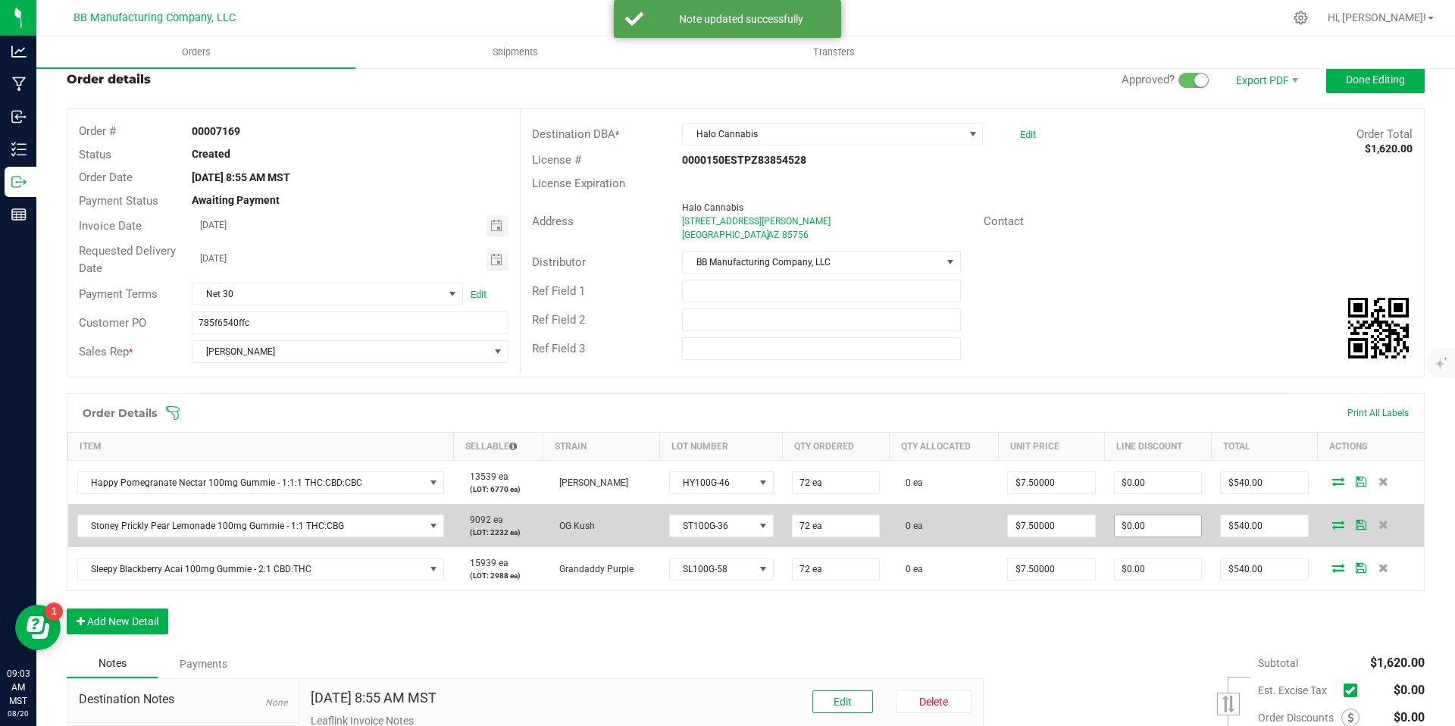
scroll to position [215, 0]
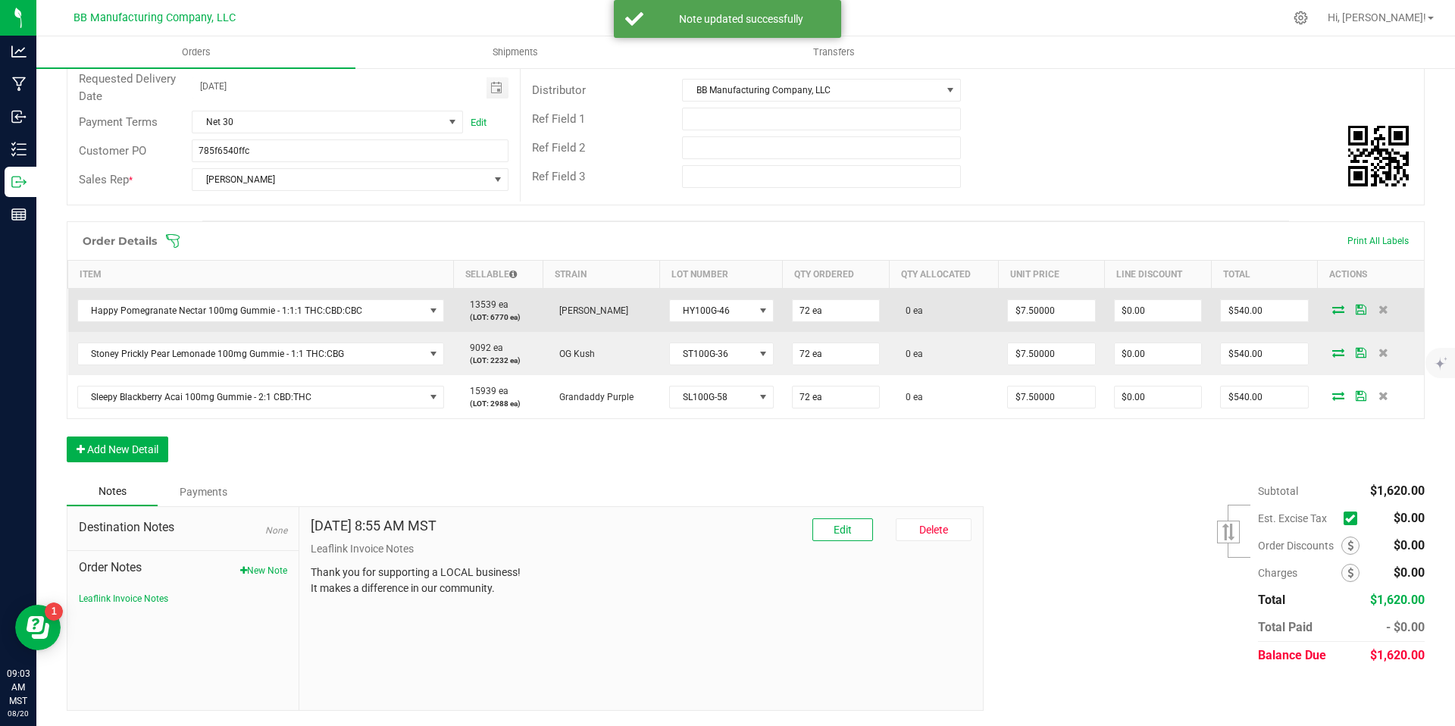
click at [1332, 310] on icon at bounding box center [1338, 309] width 12 height 9
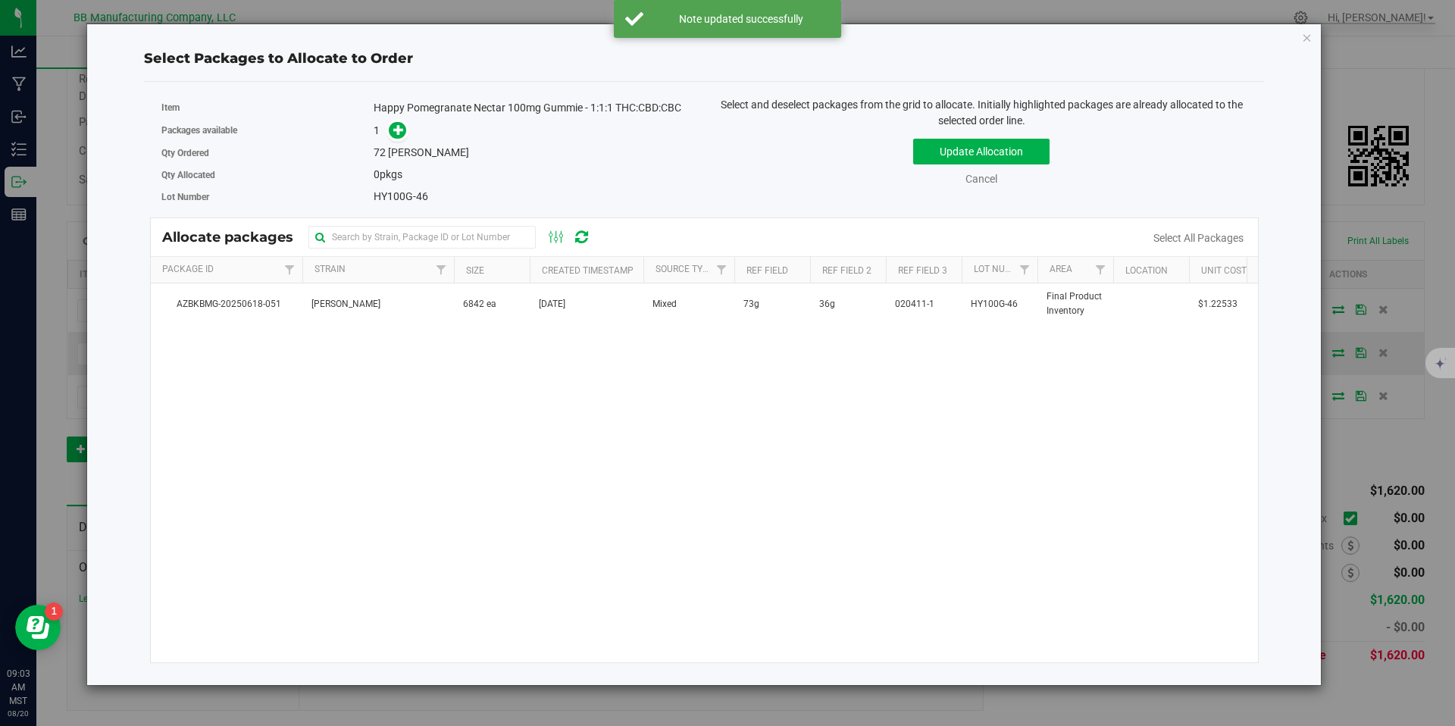
click at [484, 314] on td "6842 ea" at bounding box center [492, 303] width 76 height 41
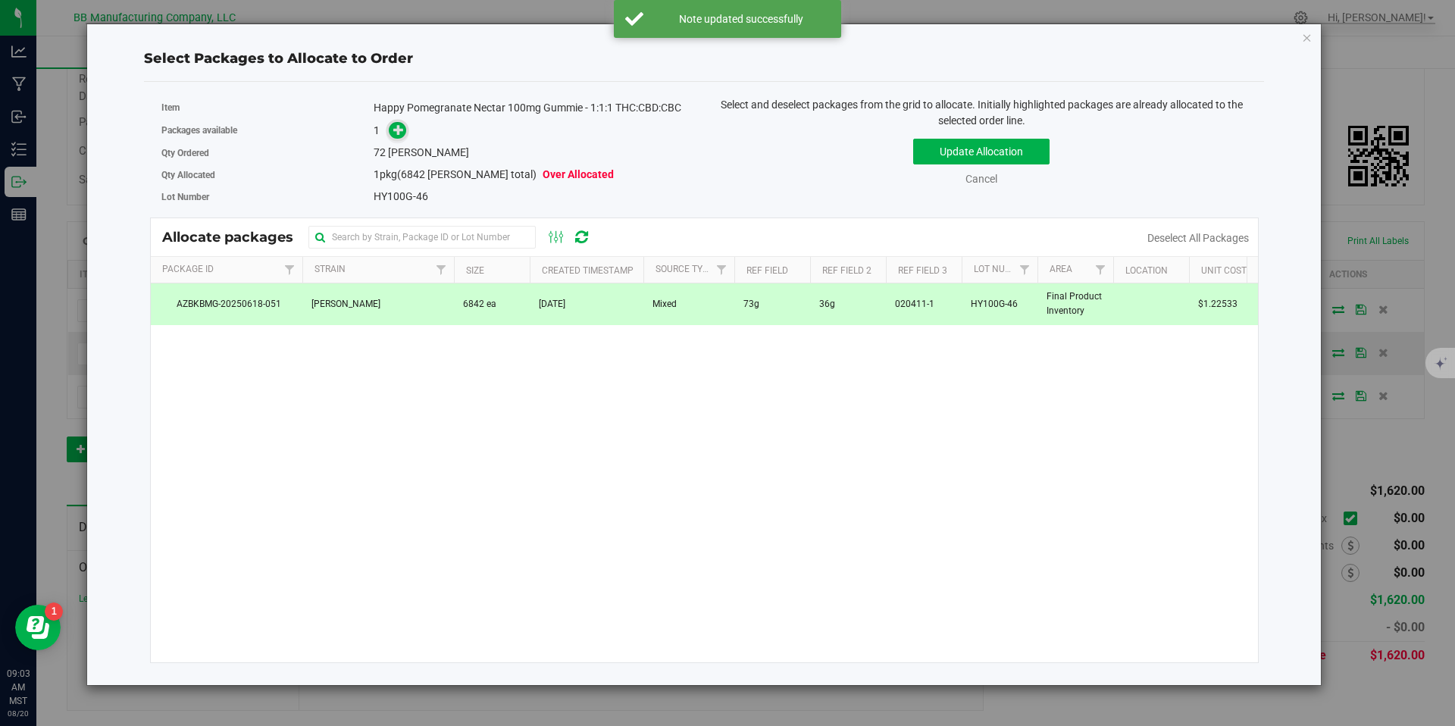
click at [398, 132] on icon at bounding box center [398, 129] width 11 height 11
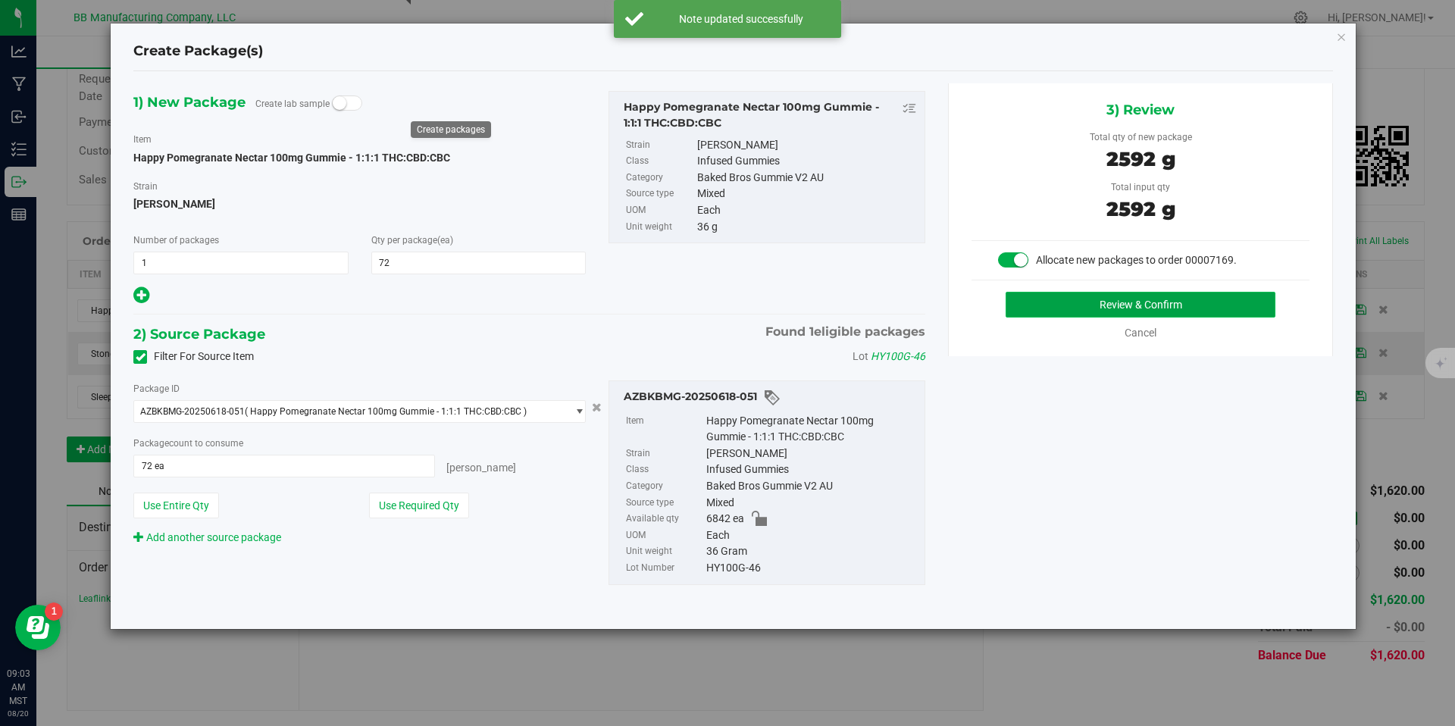
click at [1093, 305] on button "Review & Confirm" at bounding box center [1141, 305] width 270 height 26
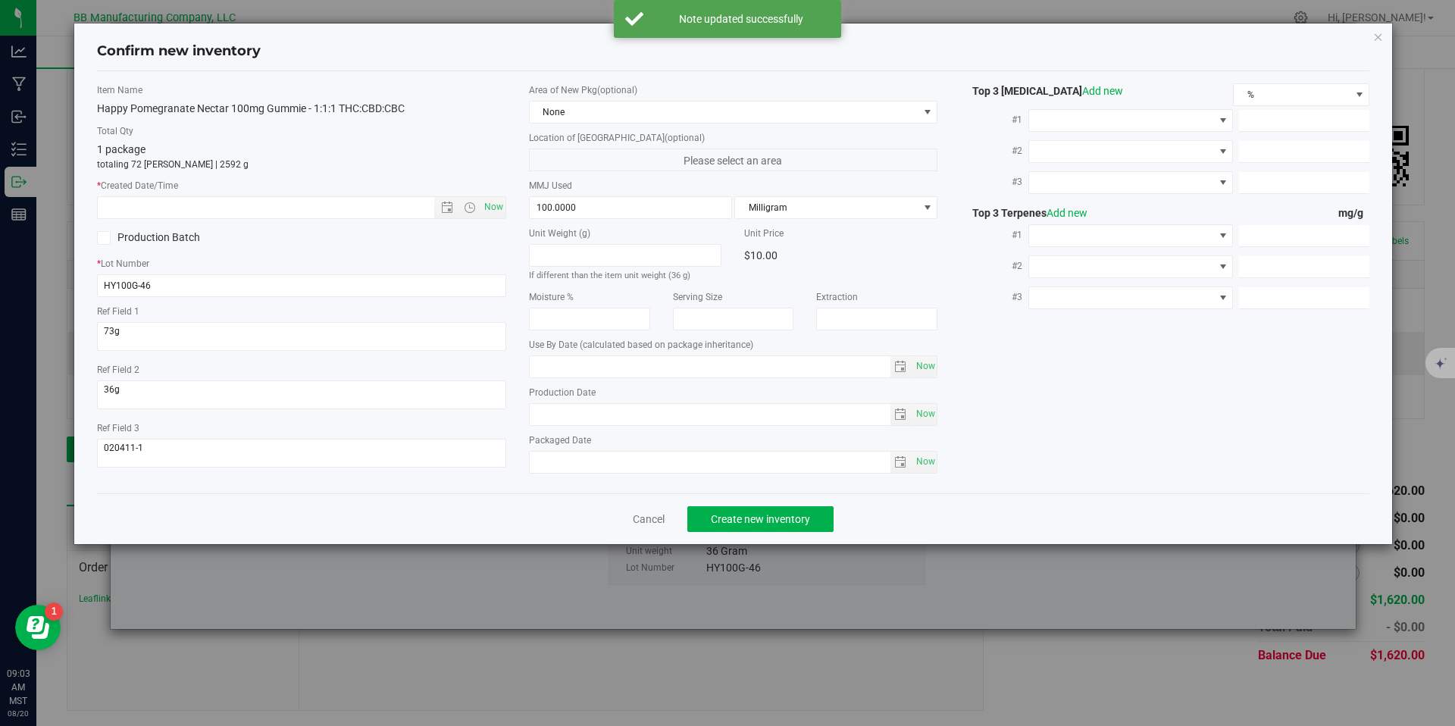
type input "2026-05-23"
type input "2025-05-23"
click at [592, 408] on input "2025-05-23" at bounding box center [710, 414] width 361 height 21
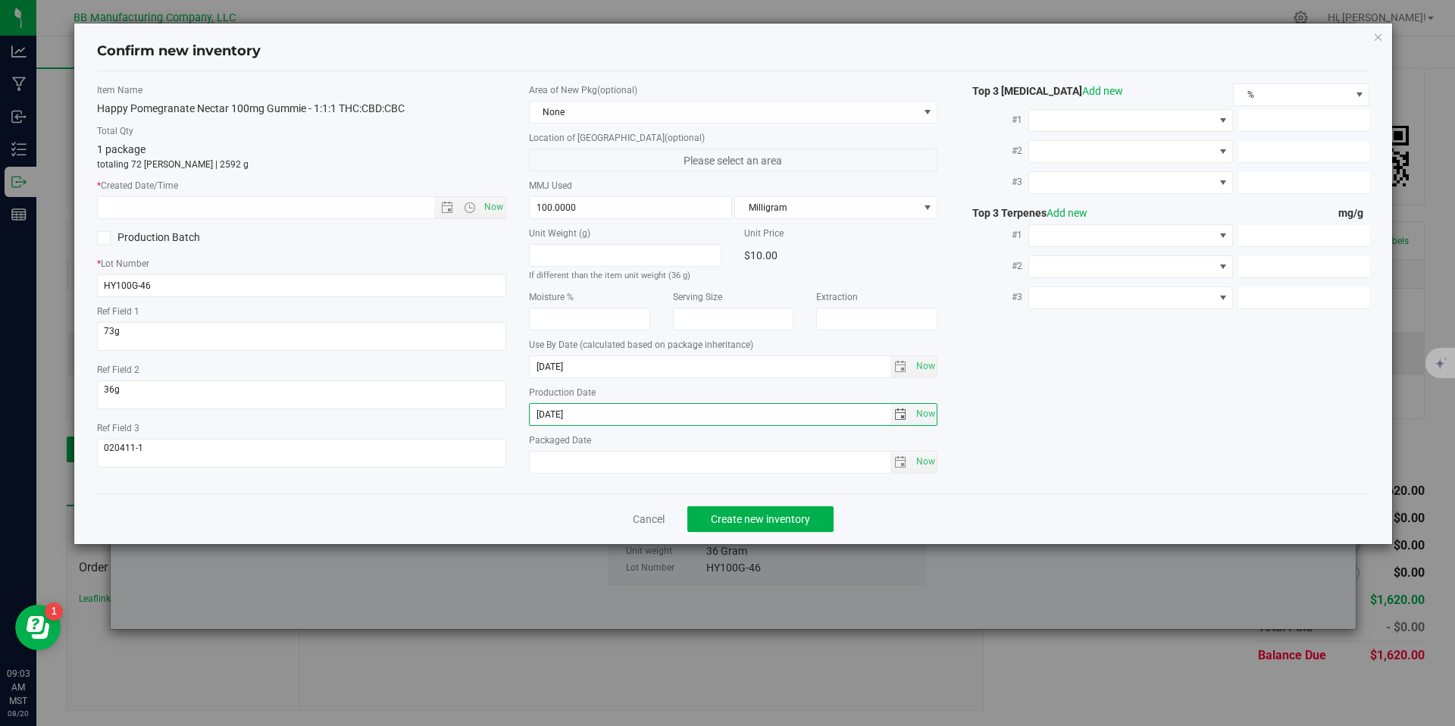
click at [592, 408] on input "2025-05-23" at bounding box center [710, 414] width 361 height 21
click at [414, 211] on input "text" at bounding box center [279, 207] width 362 height 21
paste input "2025-05-23"
type input "5/23/2025 9:03 AM"
click at [757, 499] on div "Cancel Create new inventory" at bounding box center [733, 518] width 1273 height 51
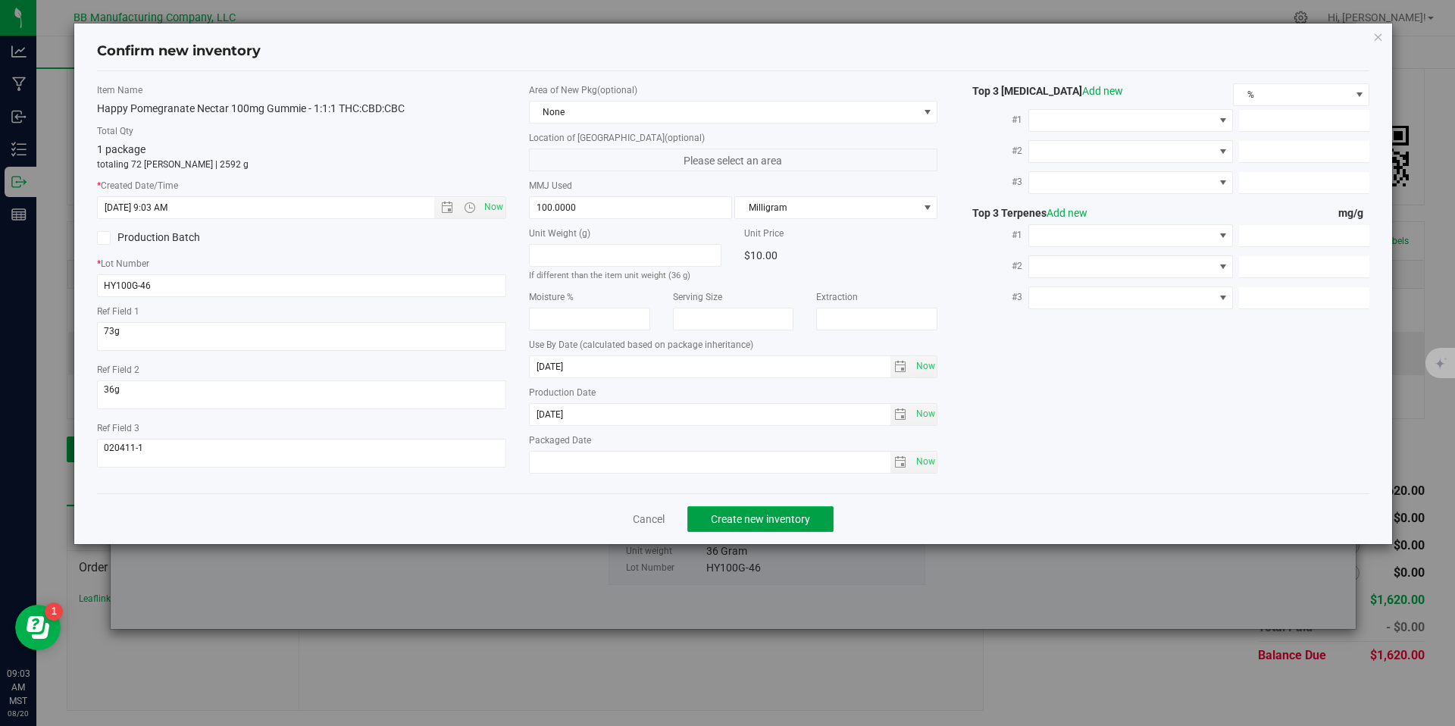
click at [768, 513] on span "Create new inventory" at bounding box center [760, 519] width 99 height 12
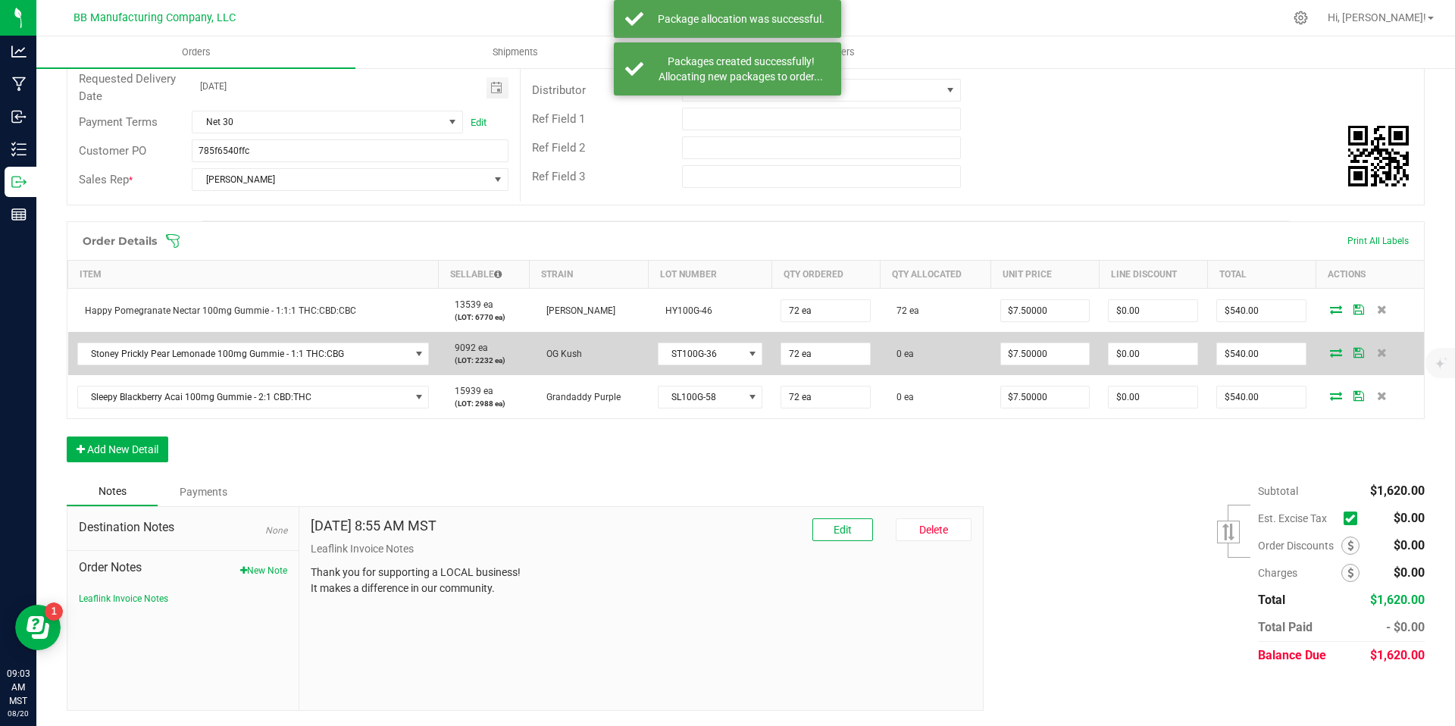
click at [1330, 349] on icon at bounding box center [1336, 352] width 12 height 9
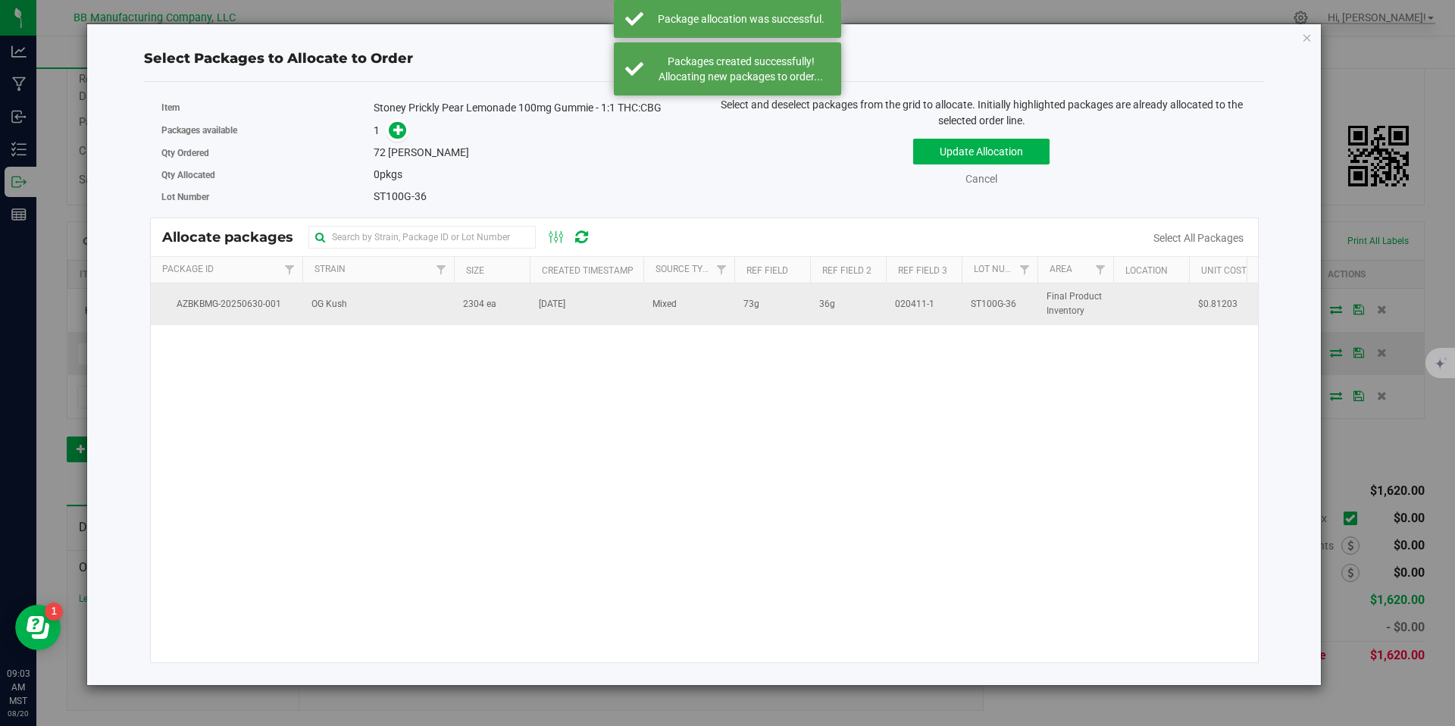
click at [402, 308] on td "OG Kush" at bounding box center [378, 303] width 152 height 41
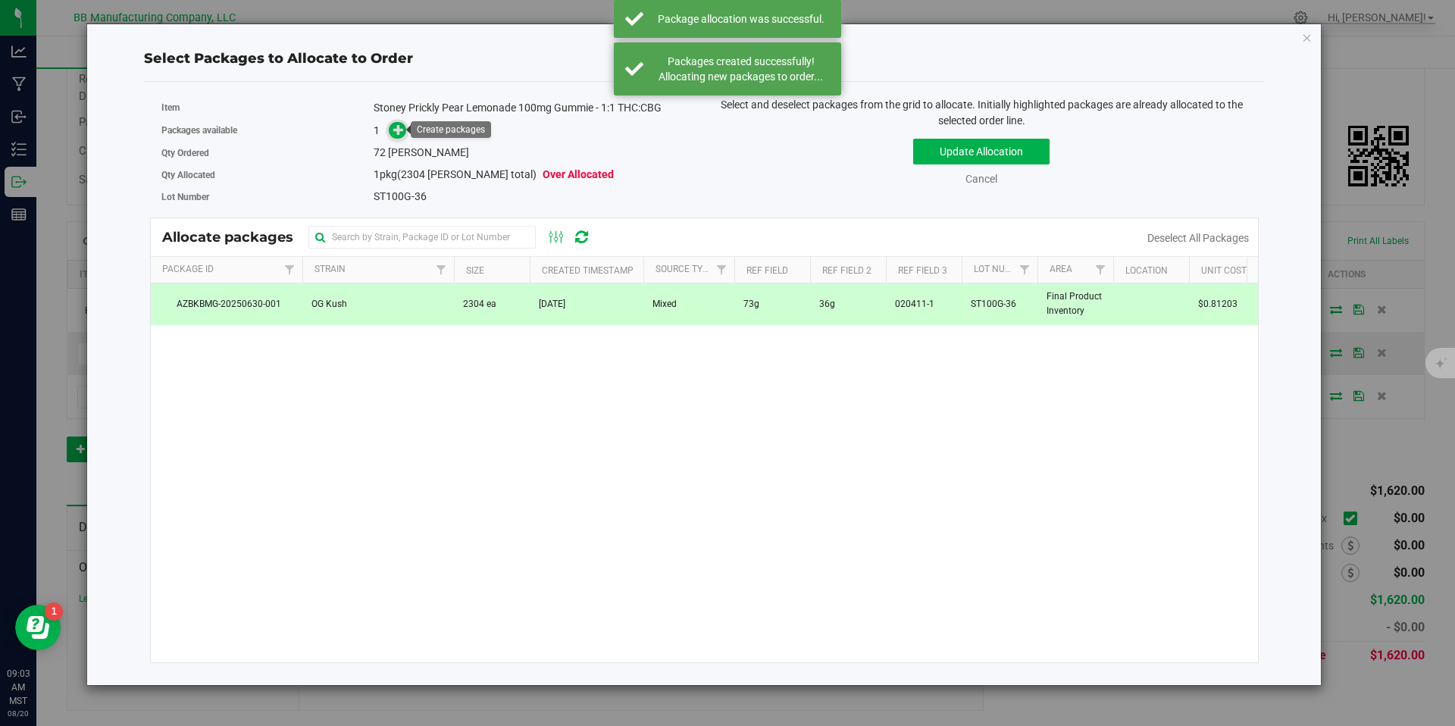
click at [394, 127] on icon at bounding box center [398, 129] width 11 height 11
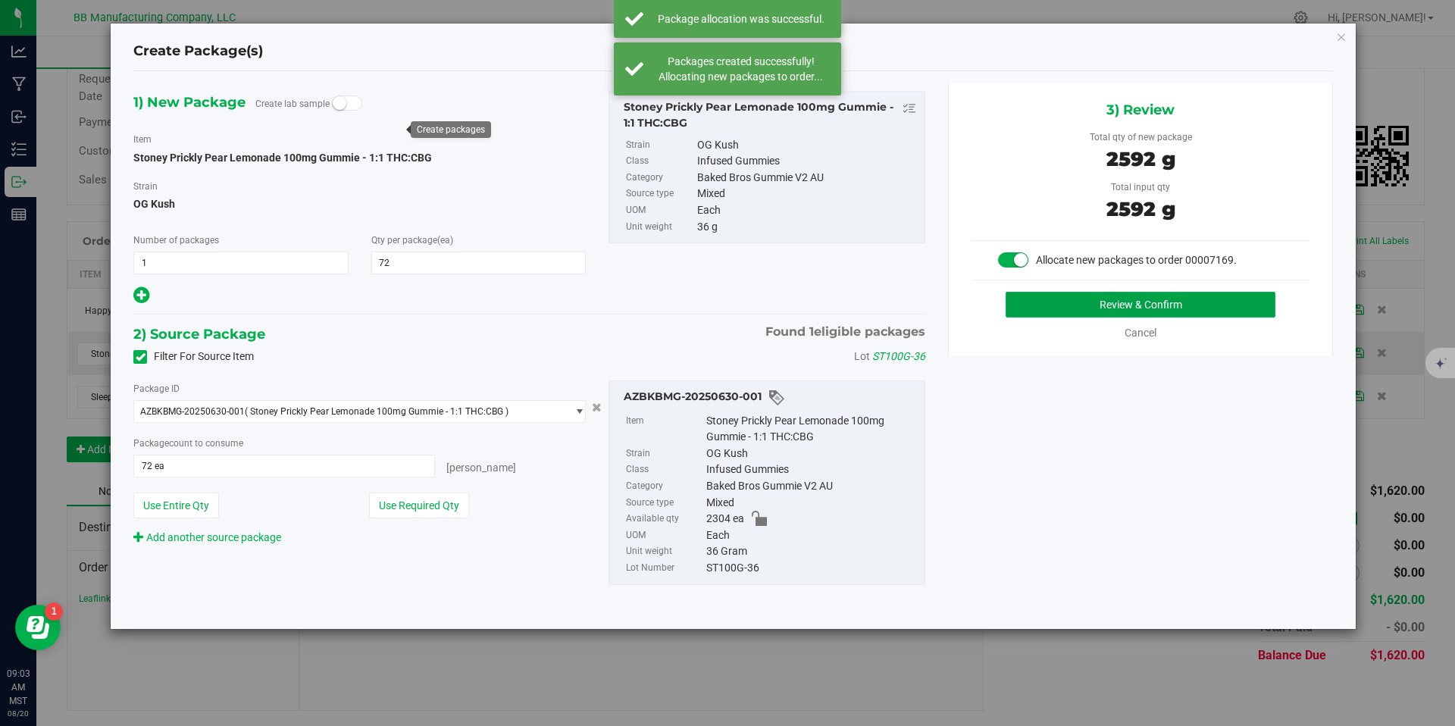
click at [1018, 312] on button "Review & Confirm" at bounding box center [1141, 305] width 270 height 26
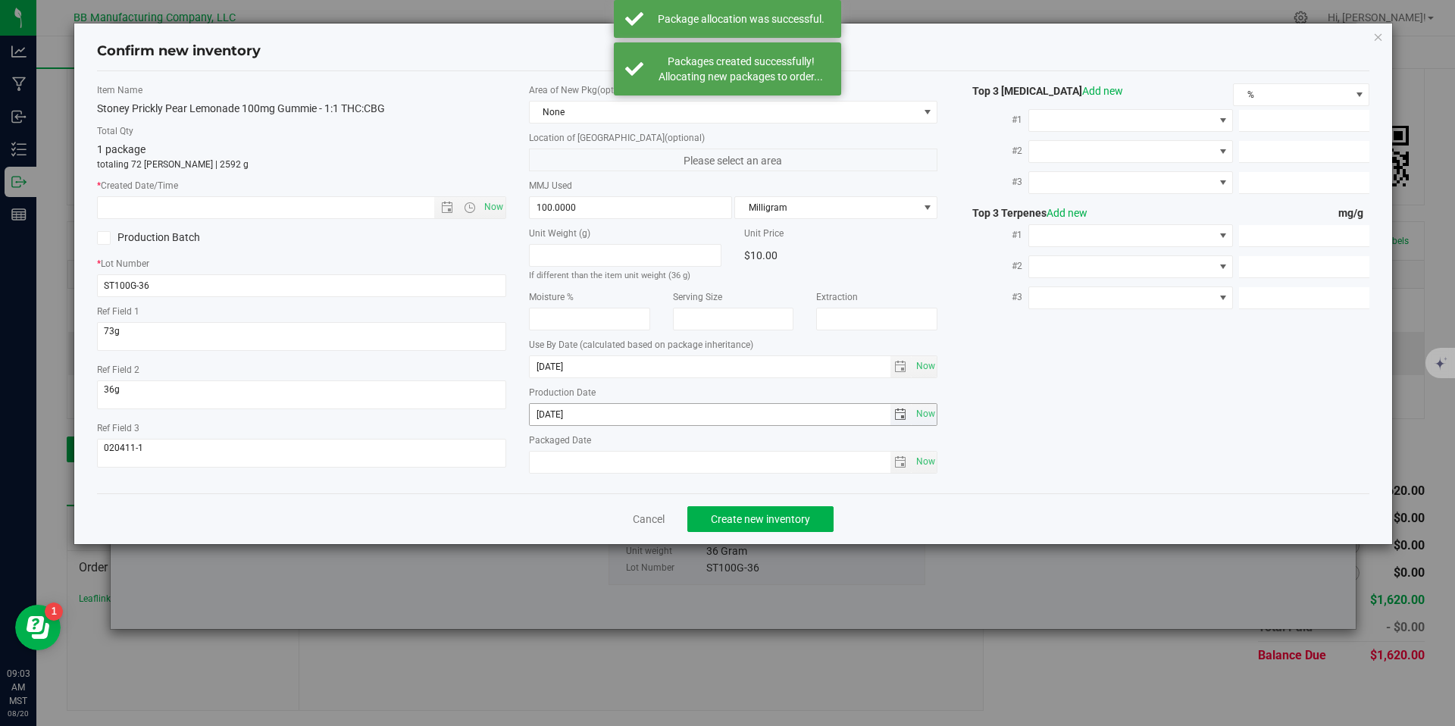
click at [578, 421] on input "[DATE]" at bounding box center [710, 414] width 361 height 21
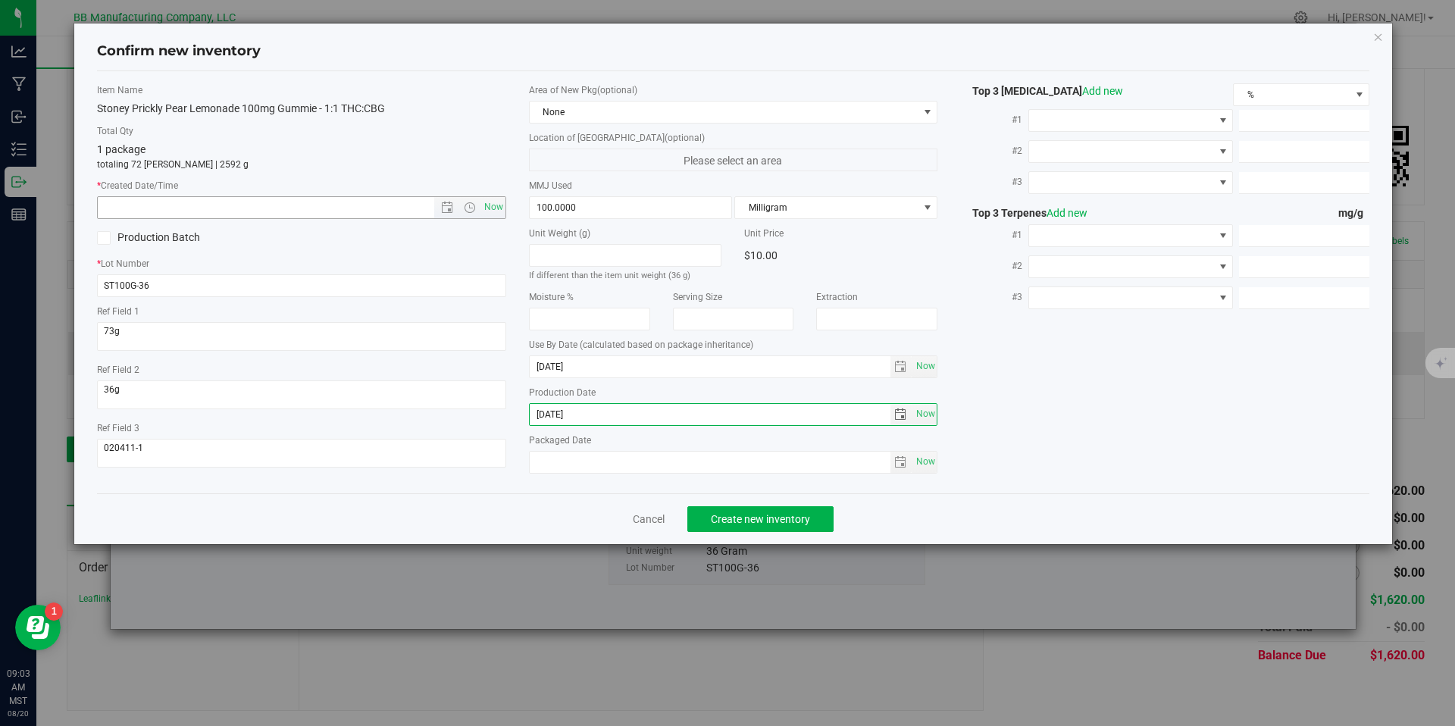
click at [382, 201] on input "text" at bounding box center [279, 207] width 362 height 21
paste input "[DATE]"
type input "6/2/2025 9:03 AM"
click at [769, 506] on button "Create new inventory" at bounding box center [760, 519] width 146 height 26
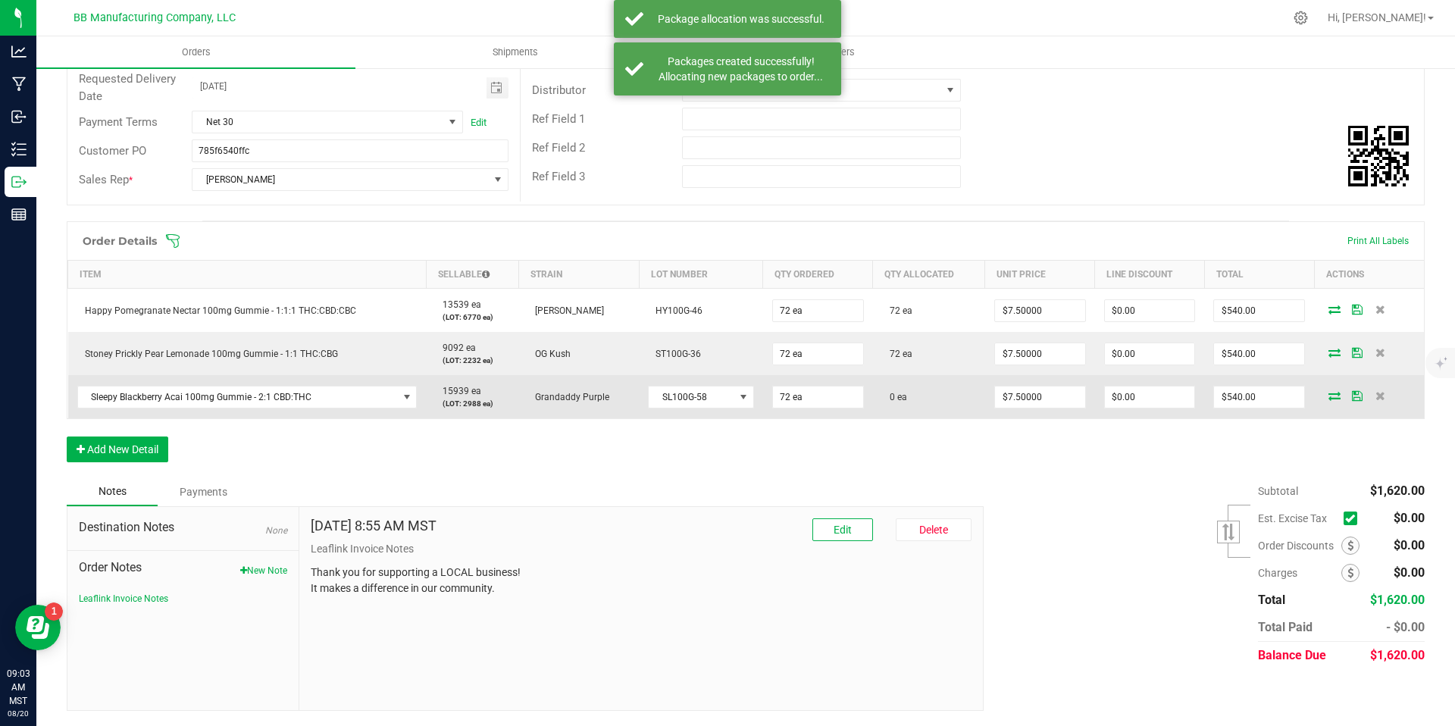
click at [1329, 394] on icon at bounding box center [1335, 395] width 12 height 9
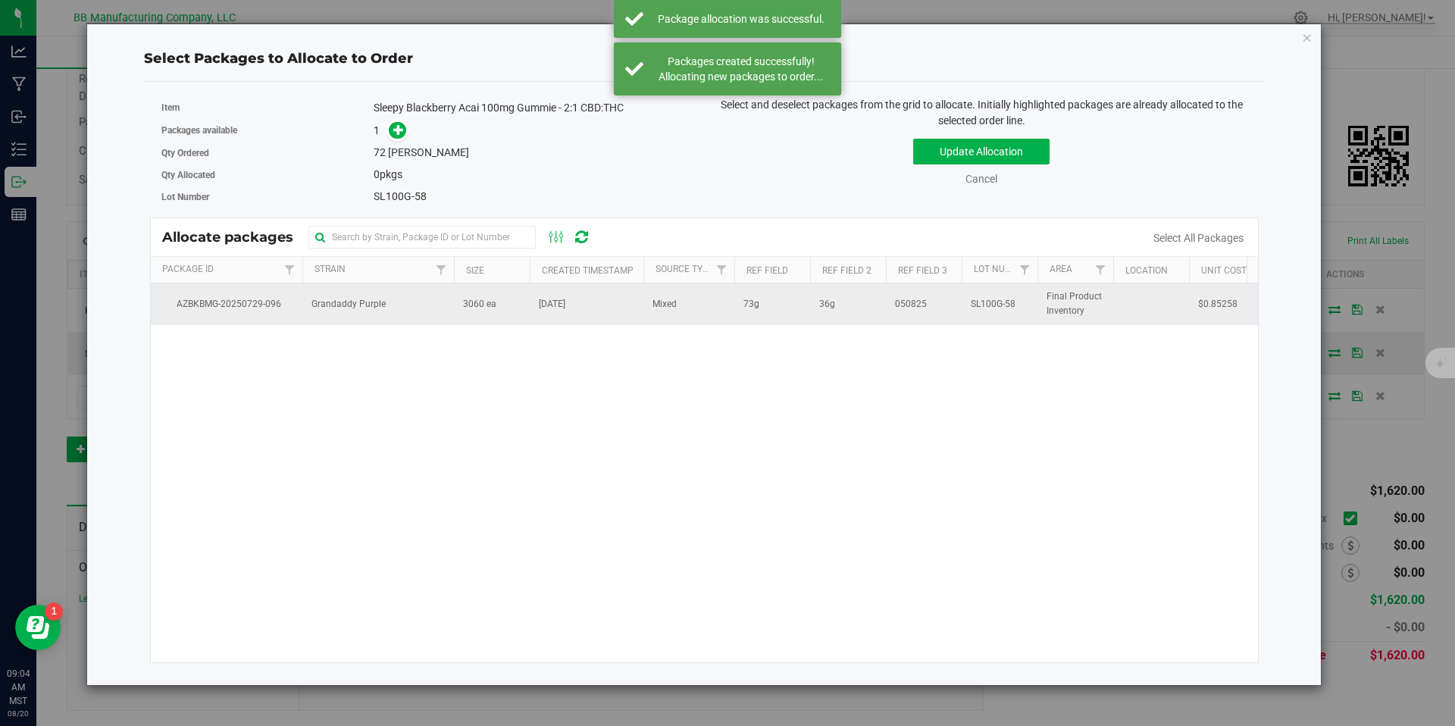
click at [463, 309] on span "3060 ea" at bounding box center [479, 304] width 33 height 14
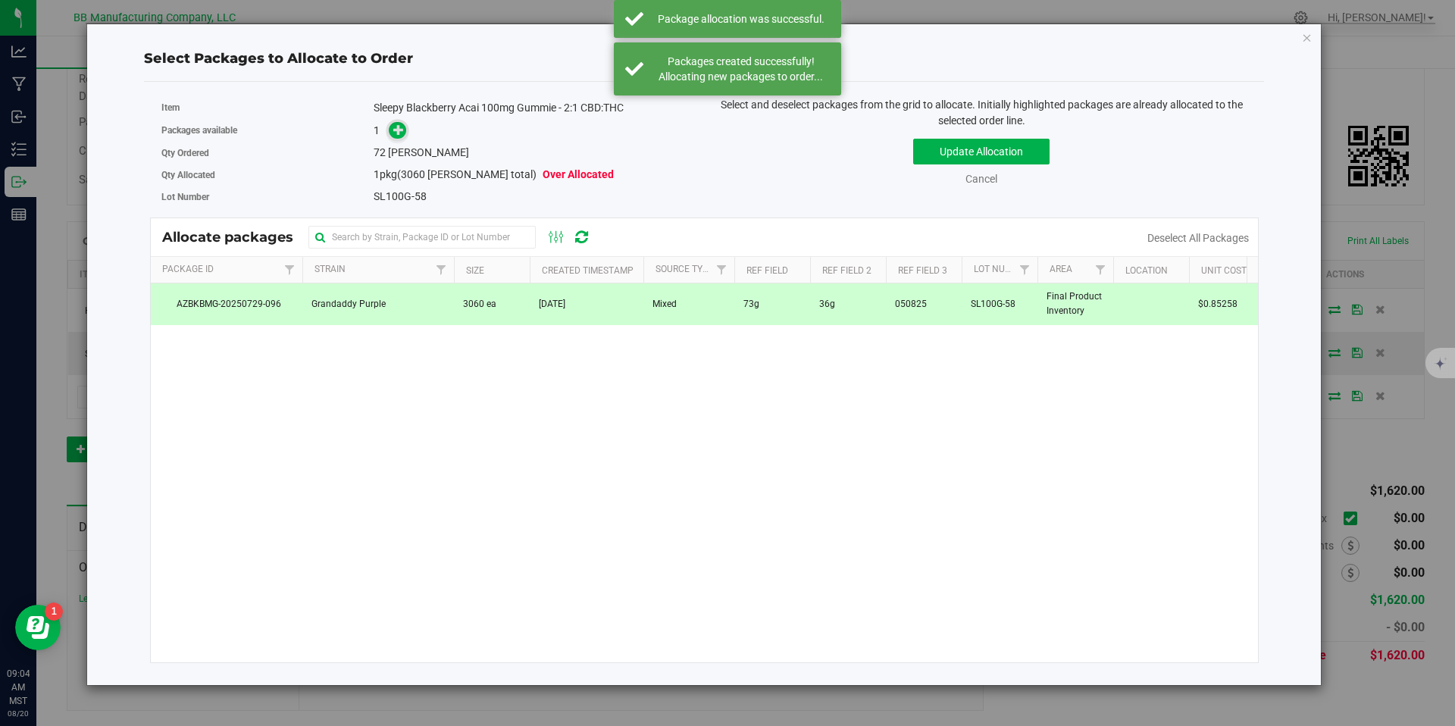
click at [401, 133] on icon at bounding box center [398, 129] width 11 height 11
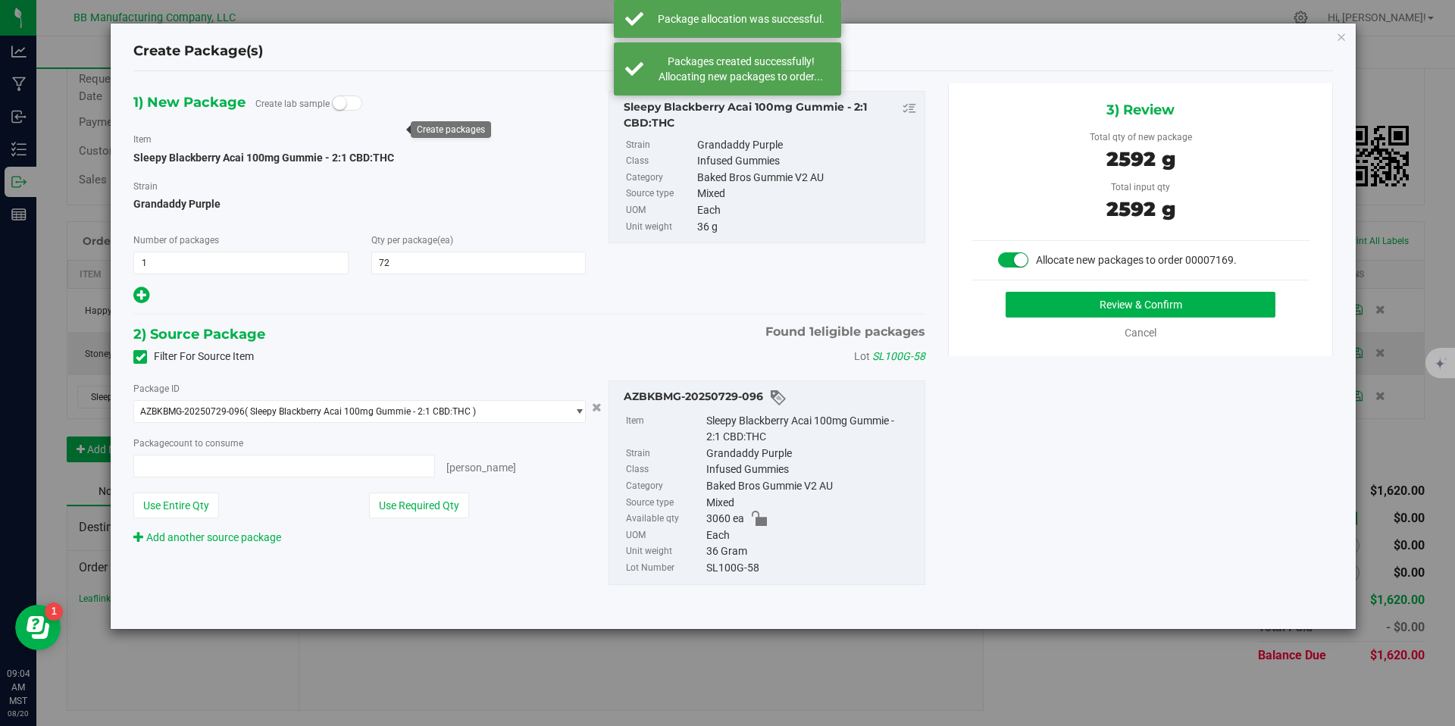
type input "72 ea"
click at [1107, 305] on button "Review & Confirm" at bounding box center [1141, 305] width 270 height 26
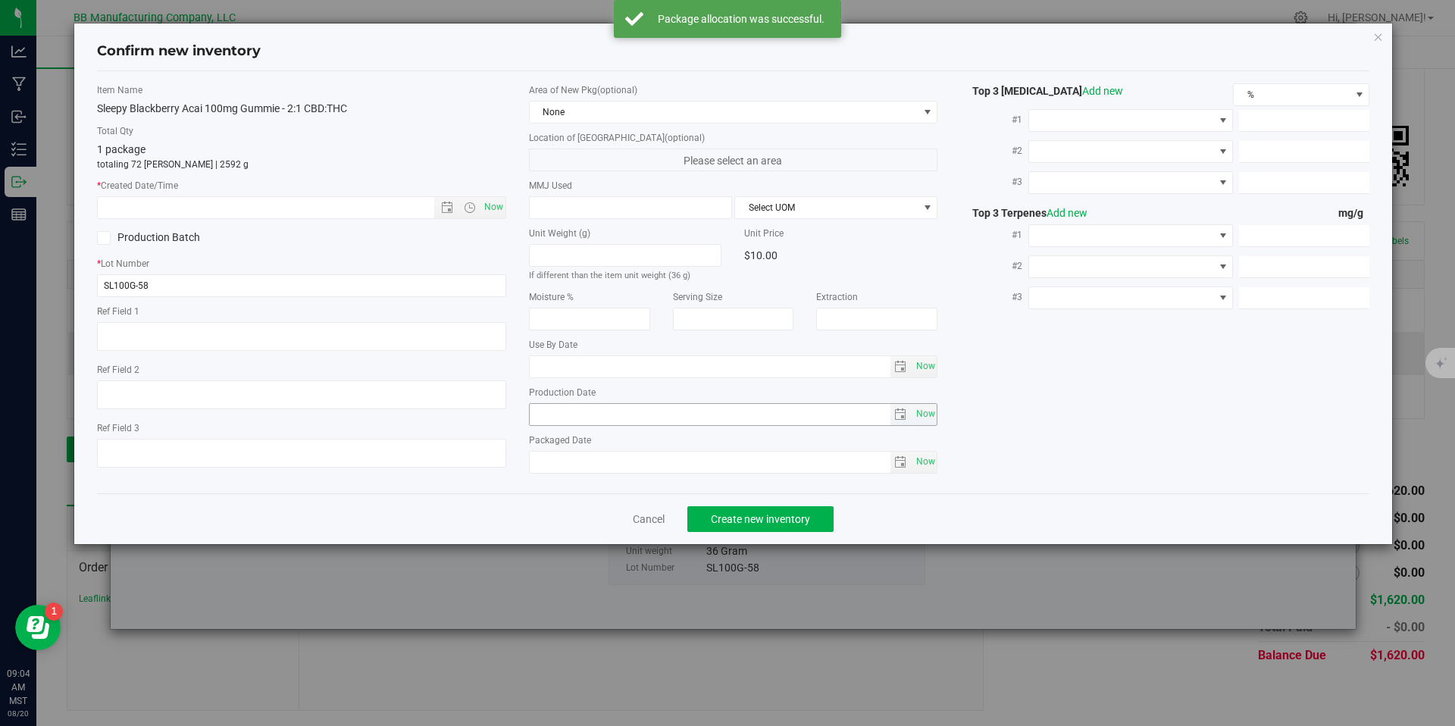
type textarea "73g"
type textarea "36g"
type textarea "050825"
type input "100.0000"
type input "2026-07-11"
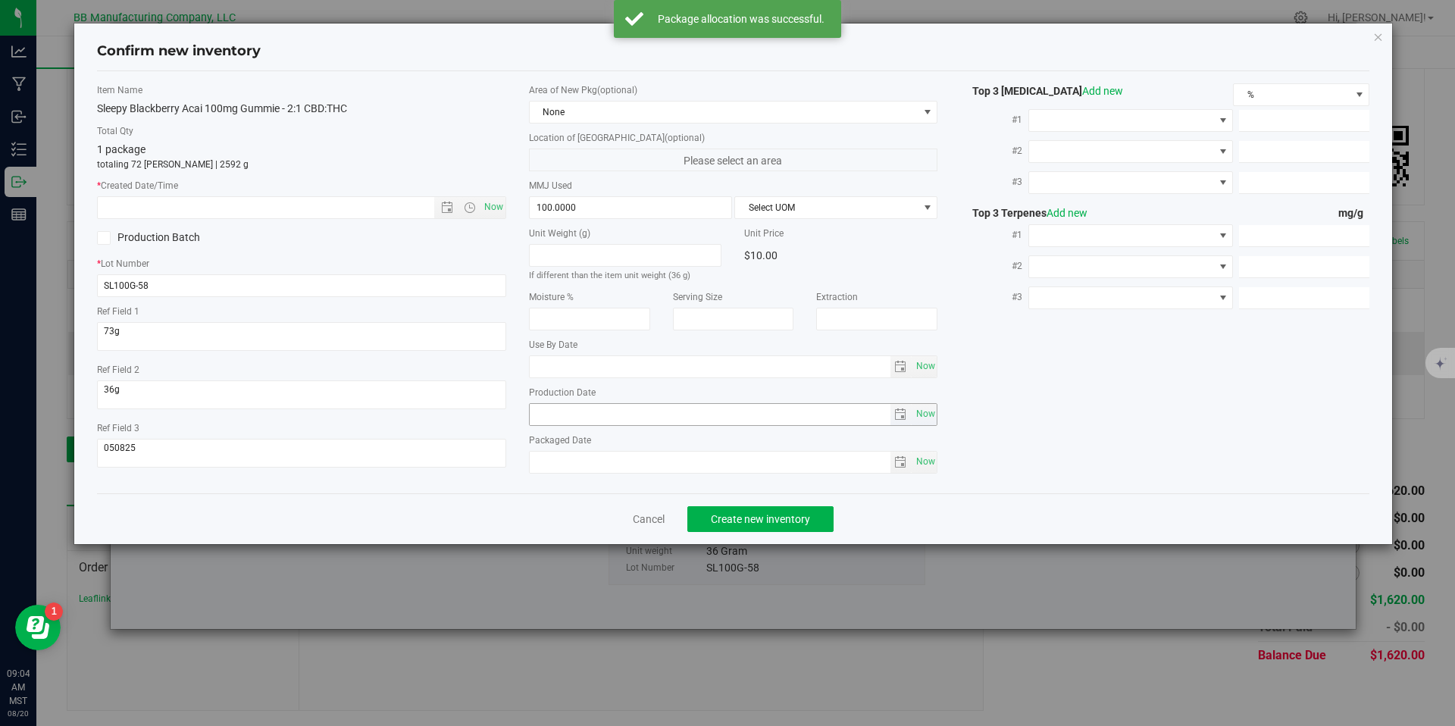
type input "2025-07-11"
click at [559, 417] on input "2025-07-11" at bounding box center [710, 414] width 361 height 21
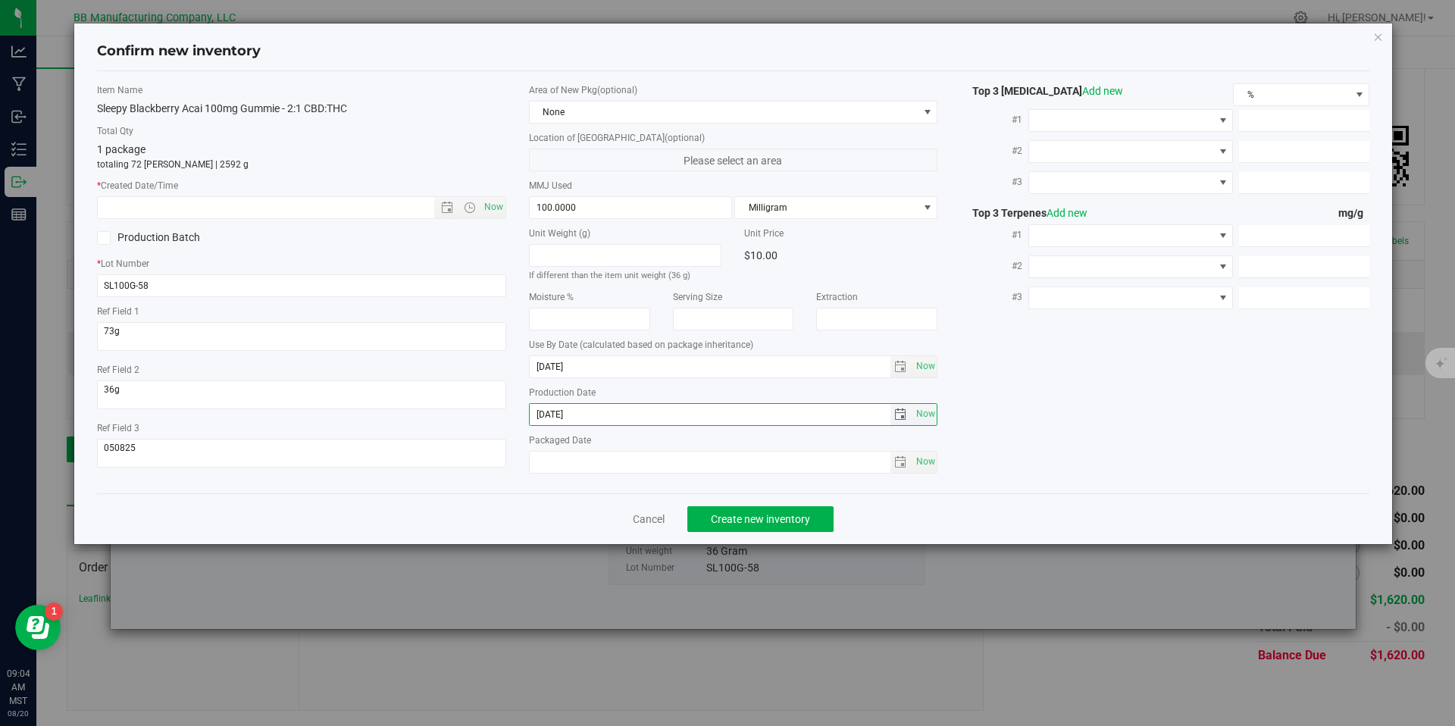
click at [559, 417] on input "2025-07-11" at bounding box center [710, 414] width 361 height 21
click at [381, 211] on input "text" at bounding box center [279, 207] width 362 height 21
paste input "2025-07-11"
type input "7/11/2025 9:04 AM"
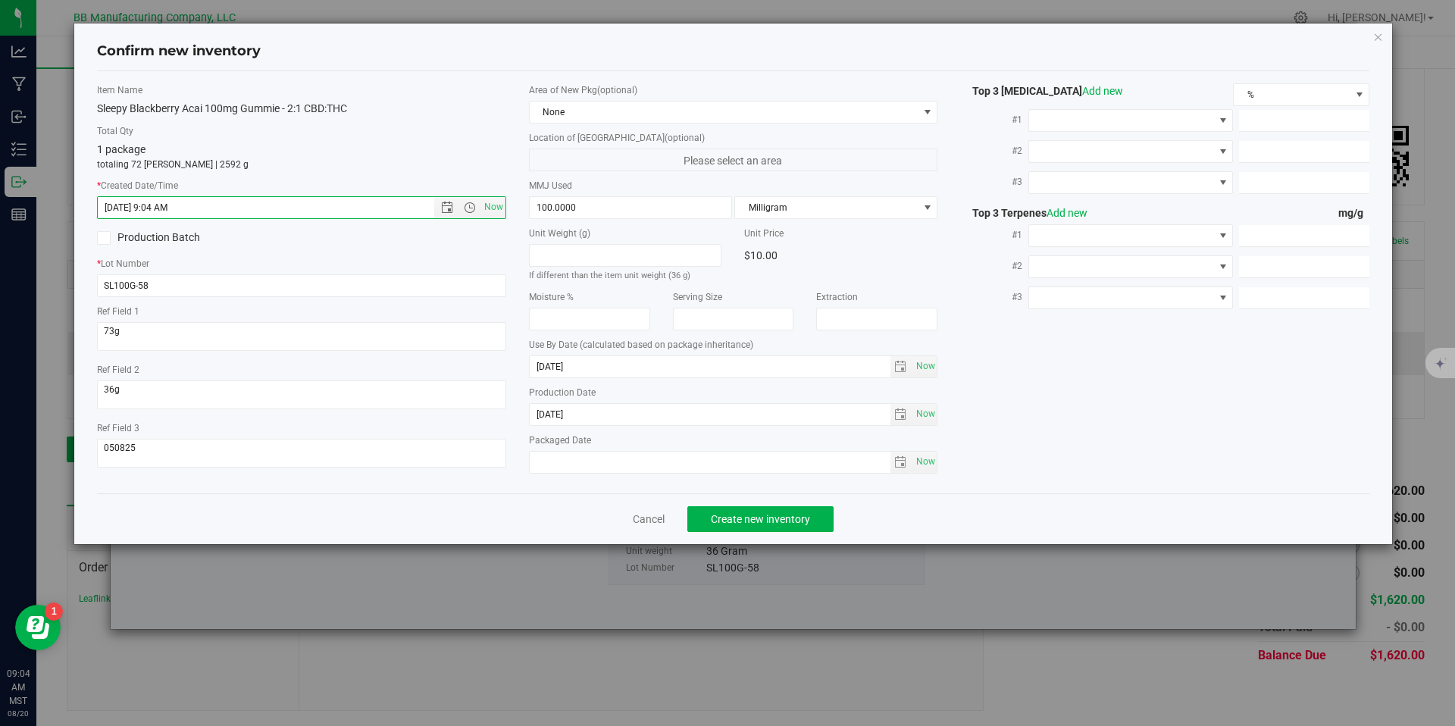
click at [784, 502] on div "Cancel Create new inventory" at bounding box center [733, 518] width 1273 height 51
click at [784, 521] on span "Create new inventory" at bounding box center [760, 519] width 99 height 12
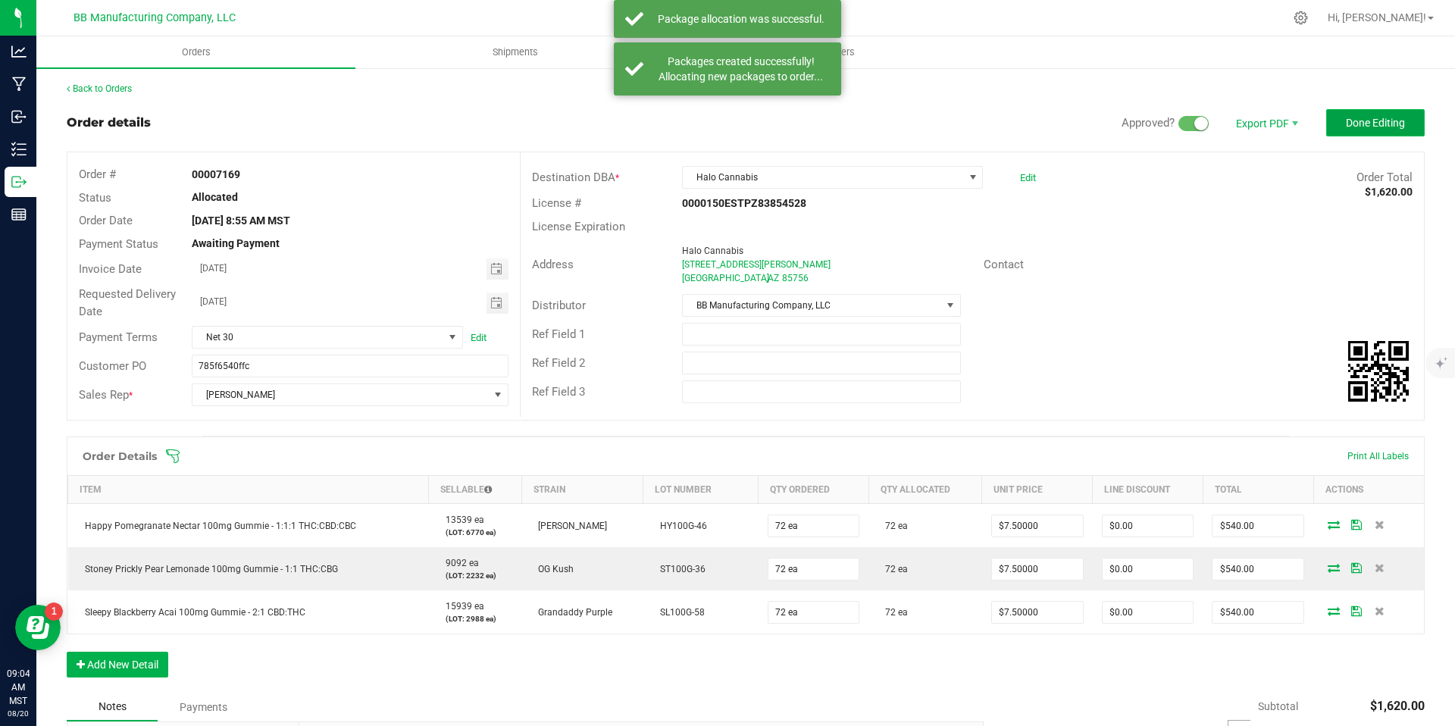
click at [1362, 127] on span "Done Editing" at bounding box center [1375, 123] width 59 height 12
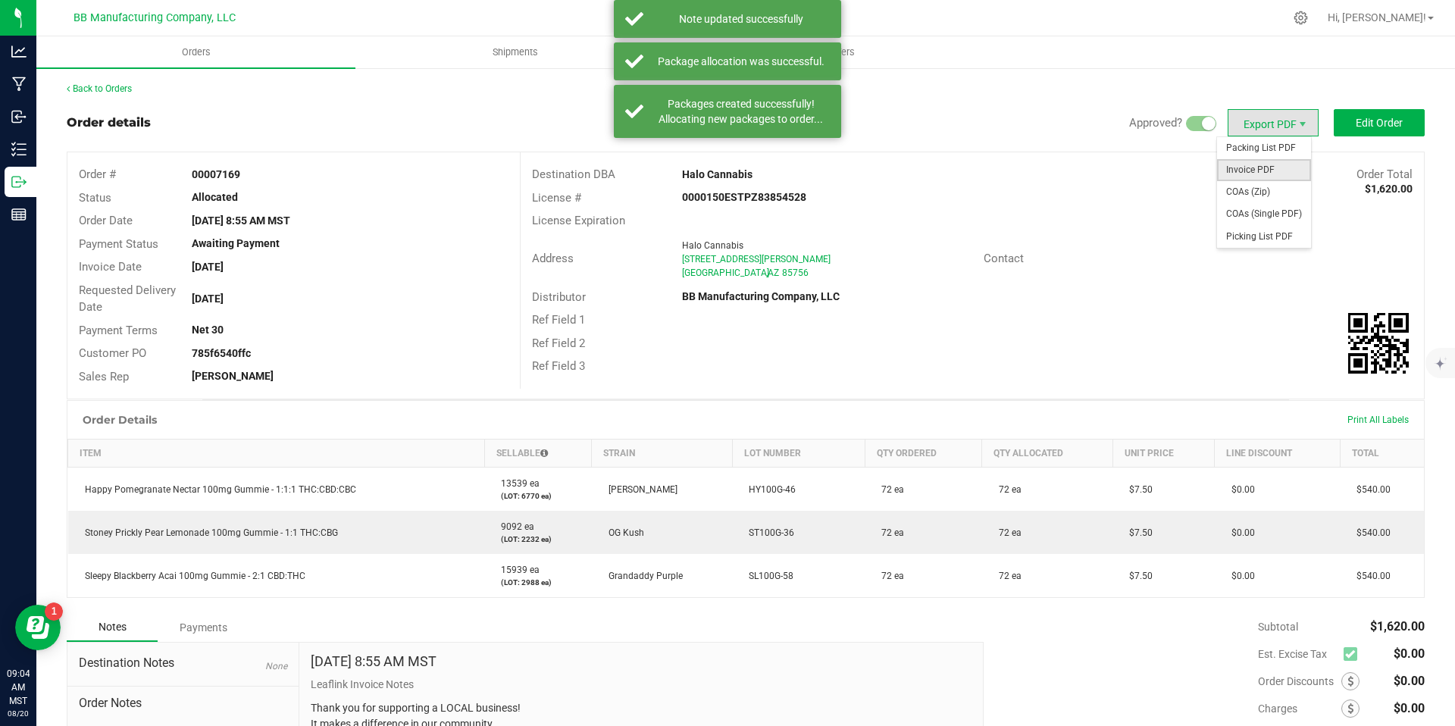
click at [1248, 177] on span "Invoice PDF" at bounding box center [1264, 170] width 94 height 22
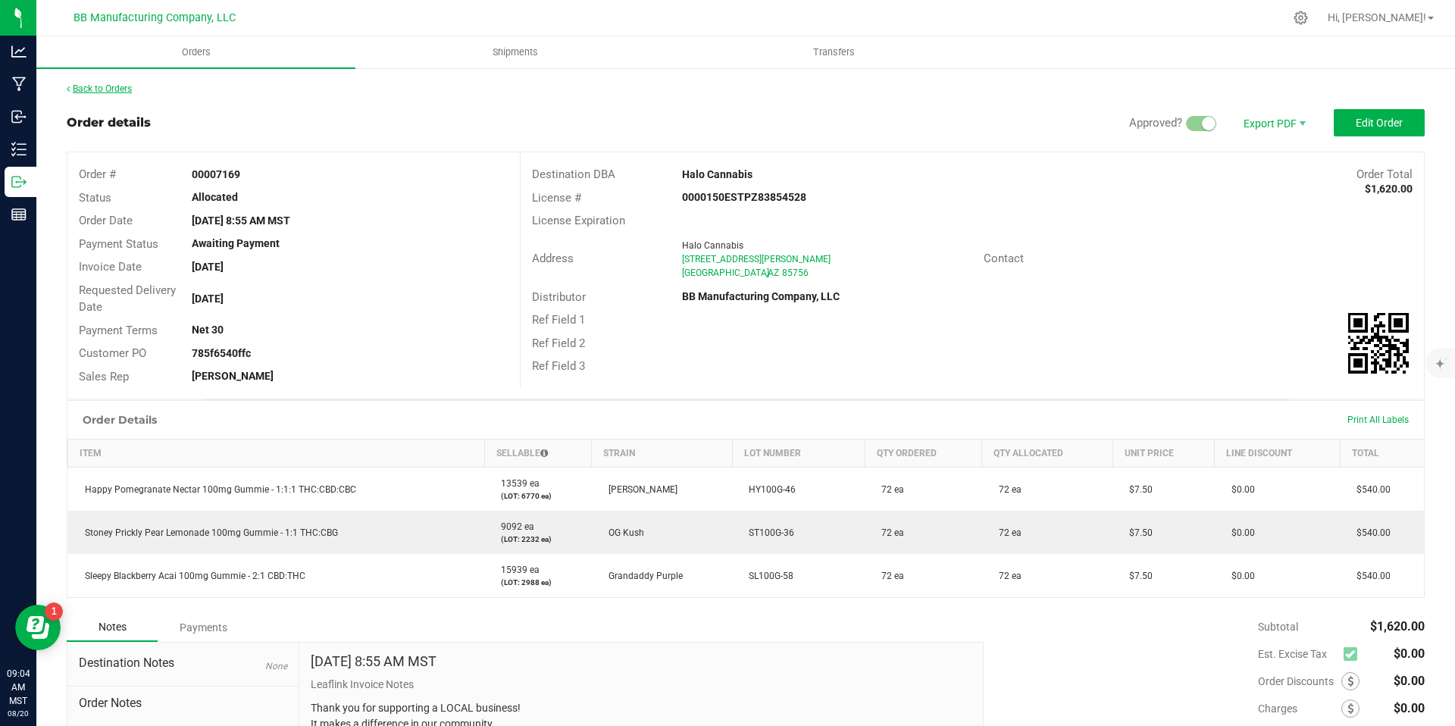
click at [114, 89] on link "Back to Orders" at bounding box center [99, 88] width 65 height 11
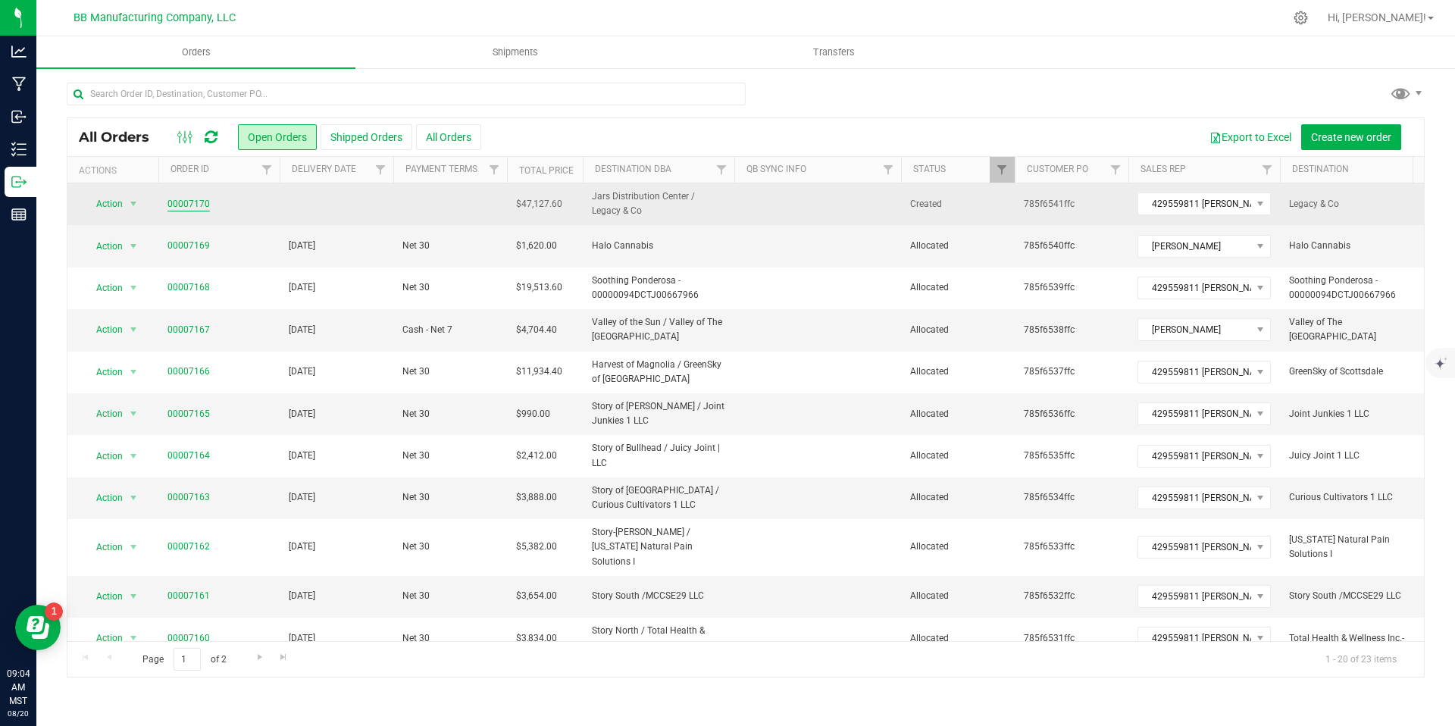
click at [183, 202] on link "00007170" at bounding box center [188, 204] width 42 height 14
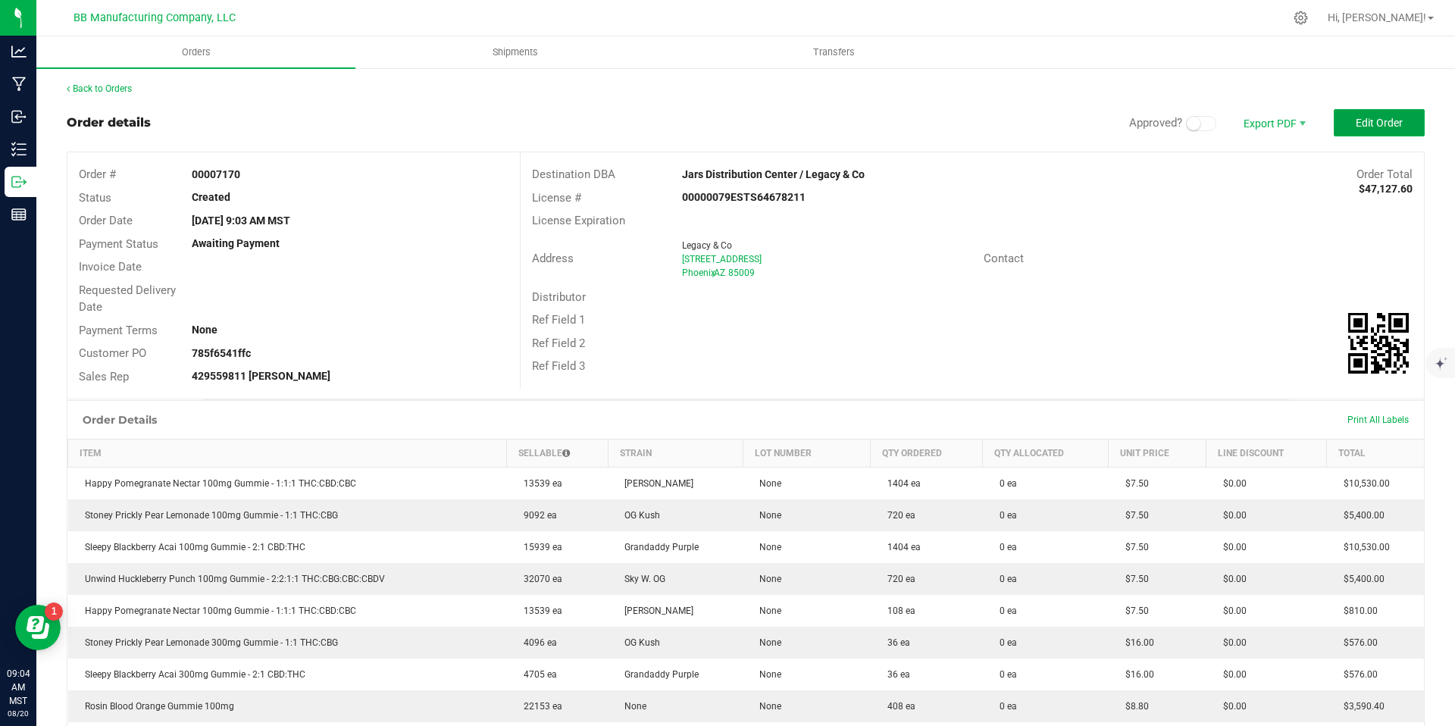
click at [1363, 136] on button "Edit Order" at bounding box center [1379, 122] width 91 height 27
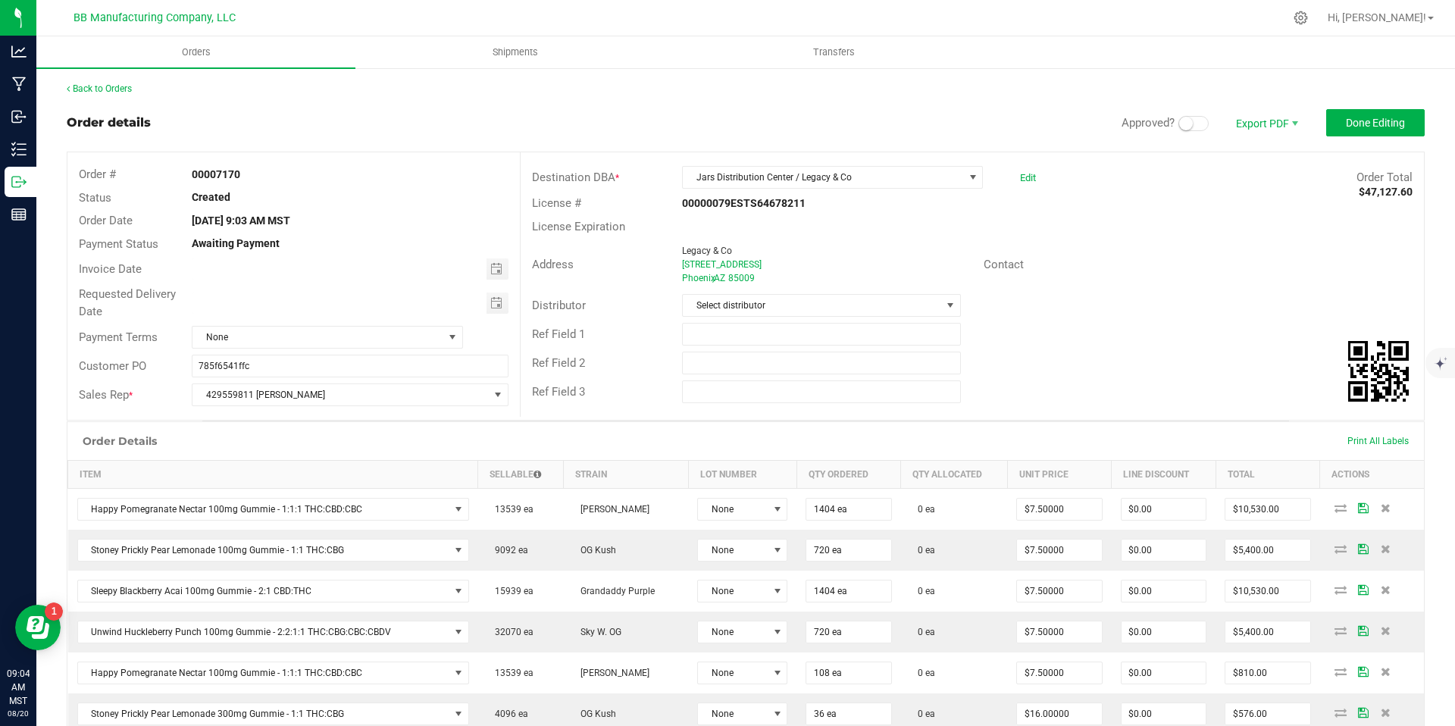
click at [1179, 123] on small at bounding box center [1186, 124] width 14 height 14
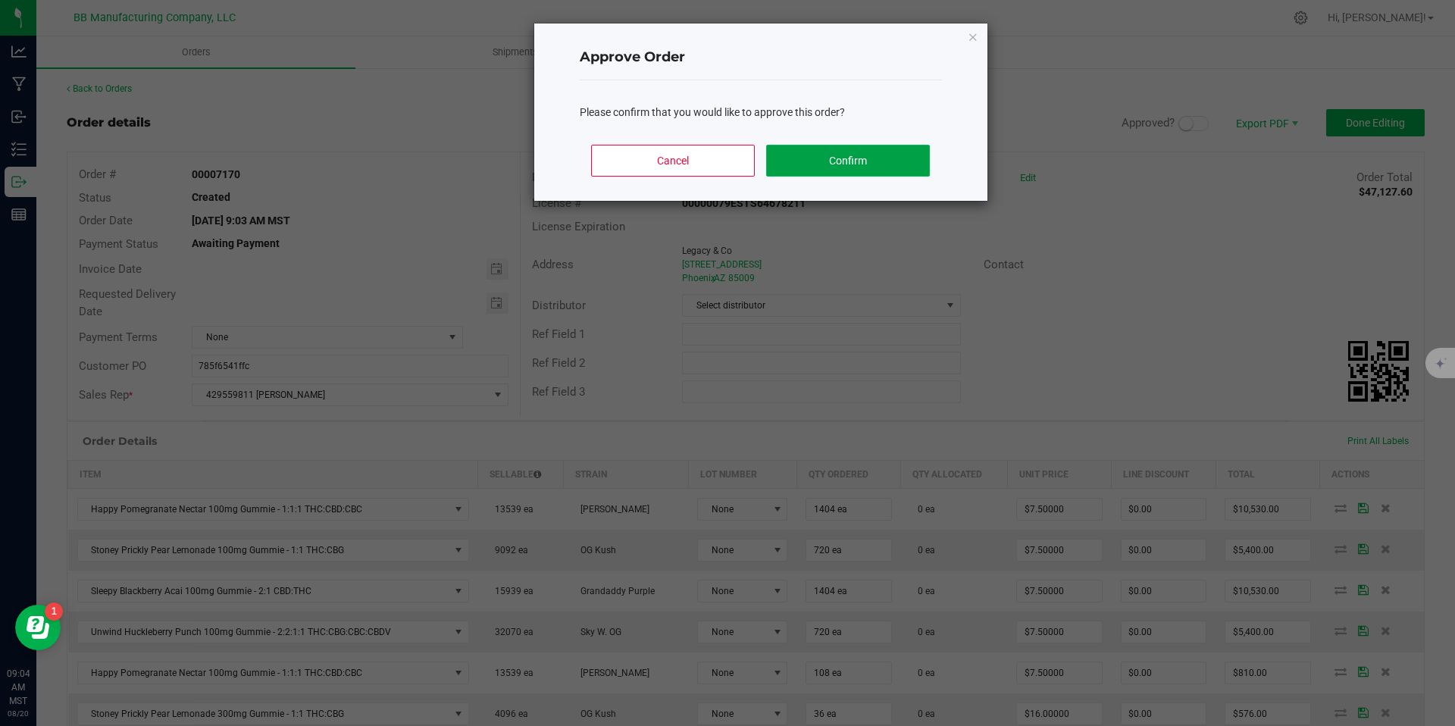
click at [857, 173] on button "Confirm" at bounding box center [847, 161] width 163 height 32
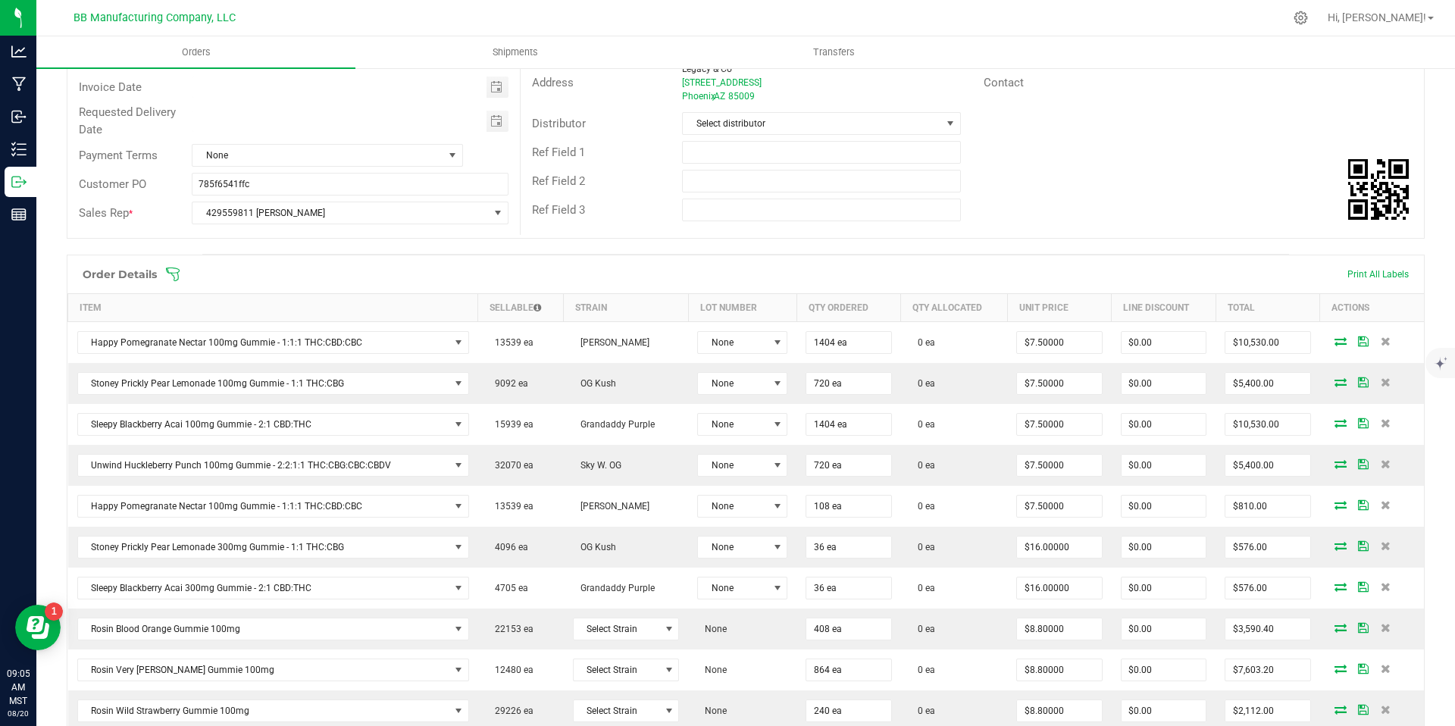
scroll to position [208, 0]
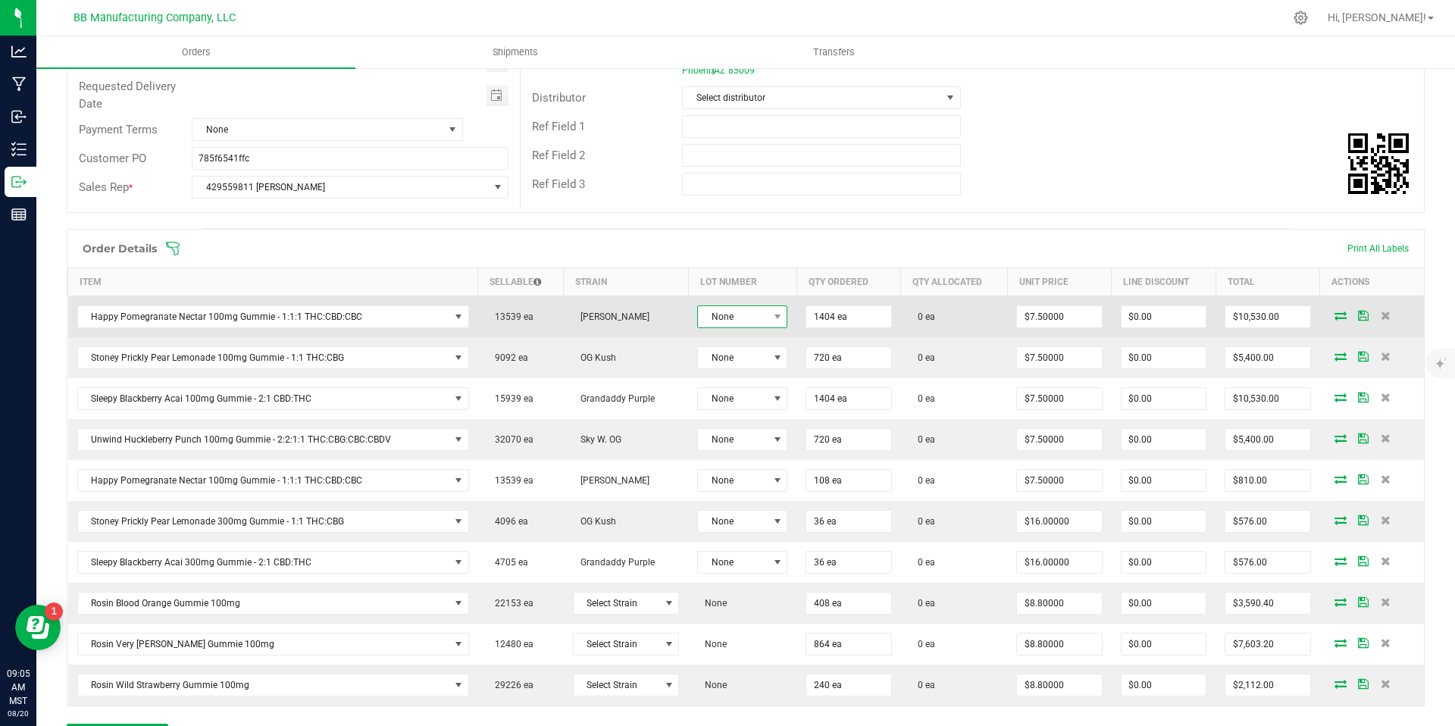
click at [747, 321] on span "None" at bounding box center [733, 316] width 70 height 21
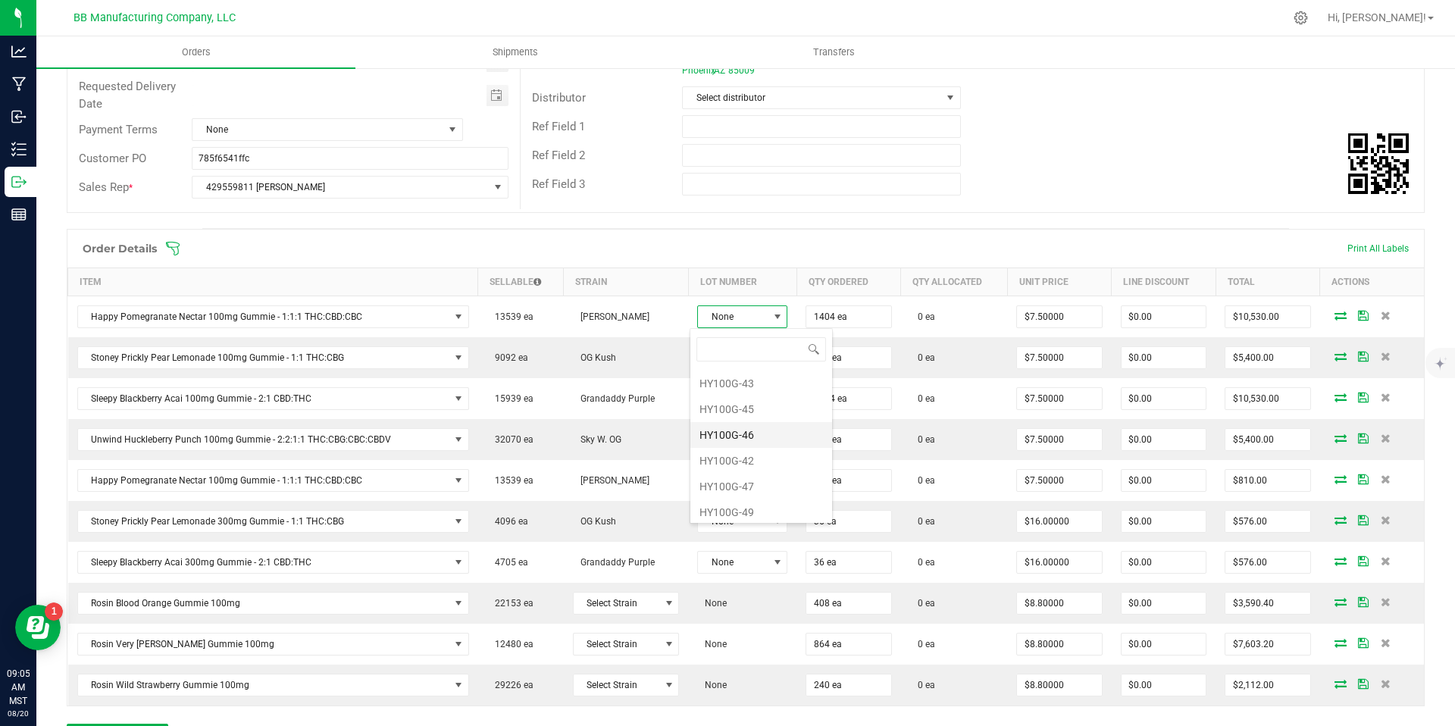
scroll to position [55, 0]
click at [739, 486] on li "HY100G-47" at bounding box center [761, 482] width 142 height 26
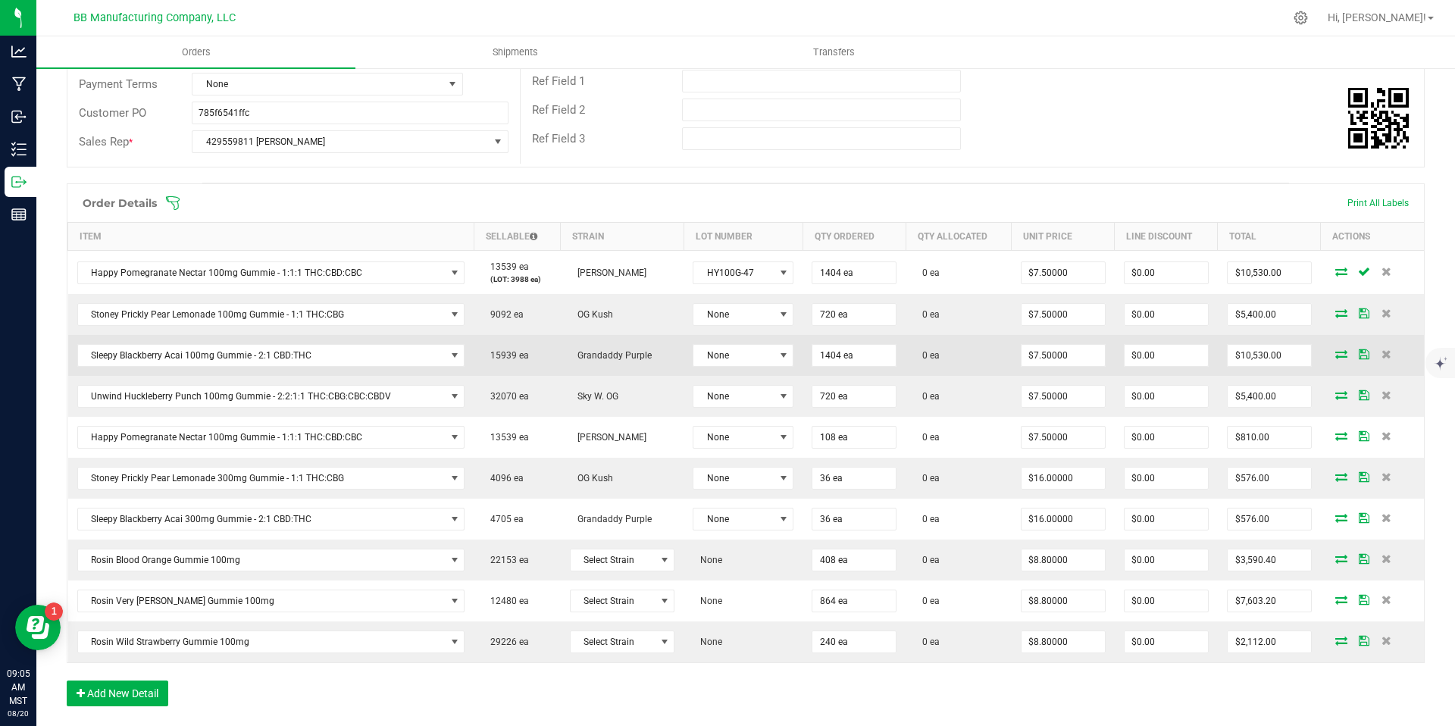
scroll to position [255, 0]
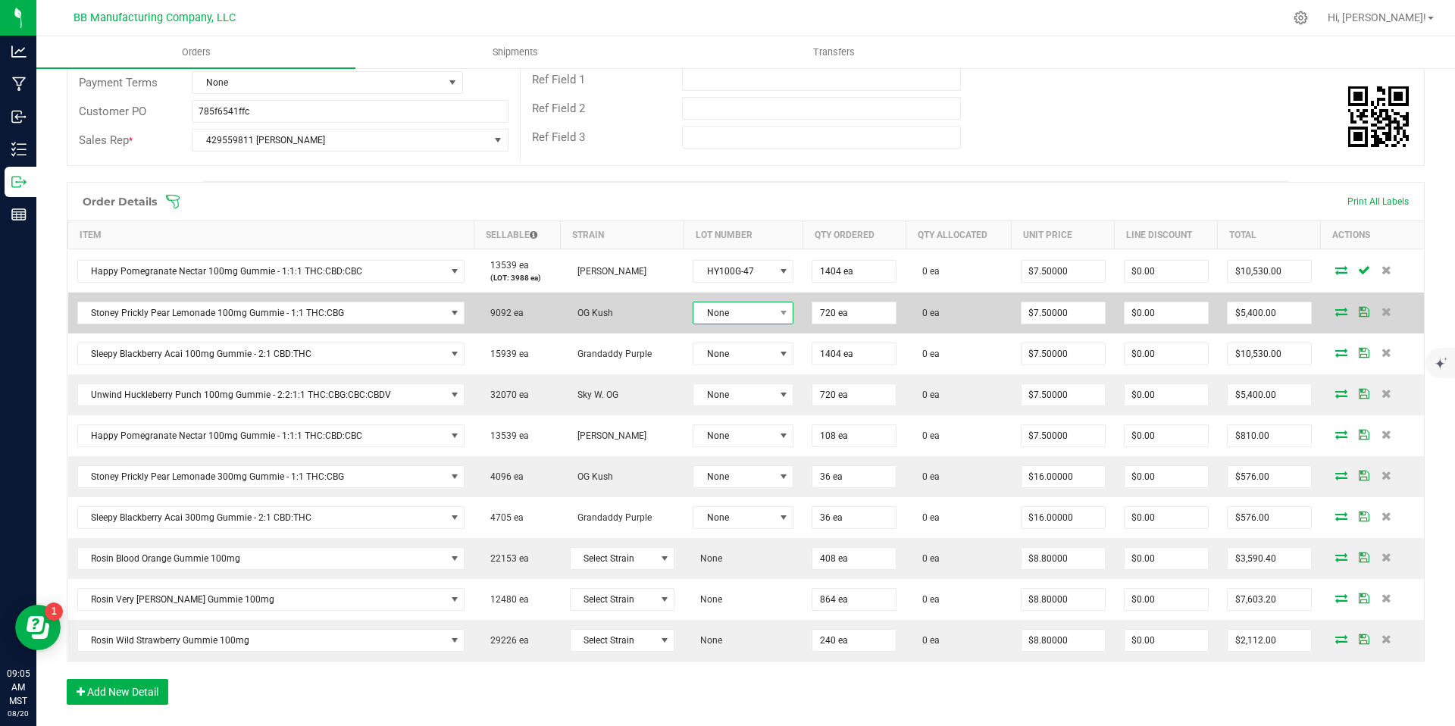
click at [753, 316] on span "None" at bounding box center [733, 312] width 80 height 21
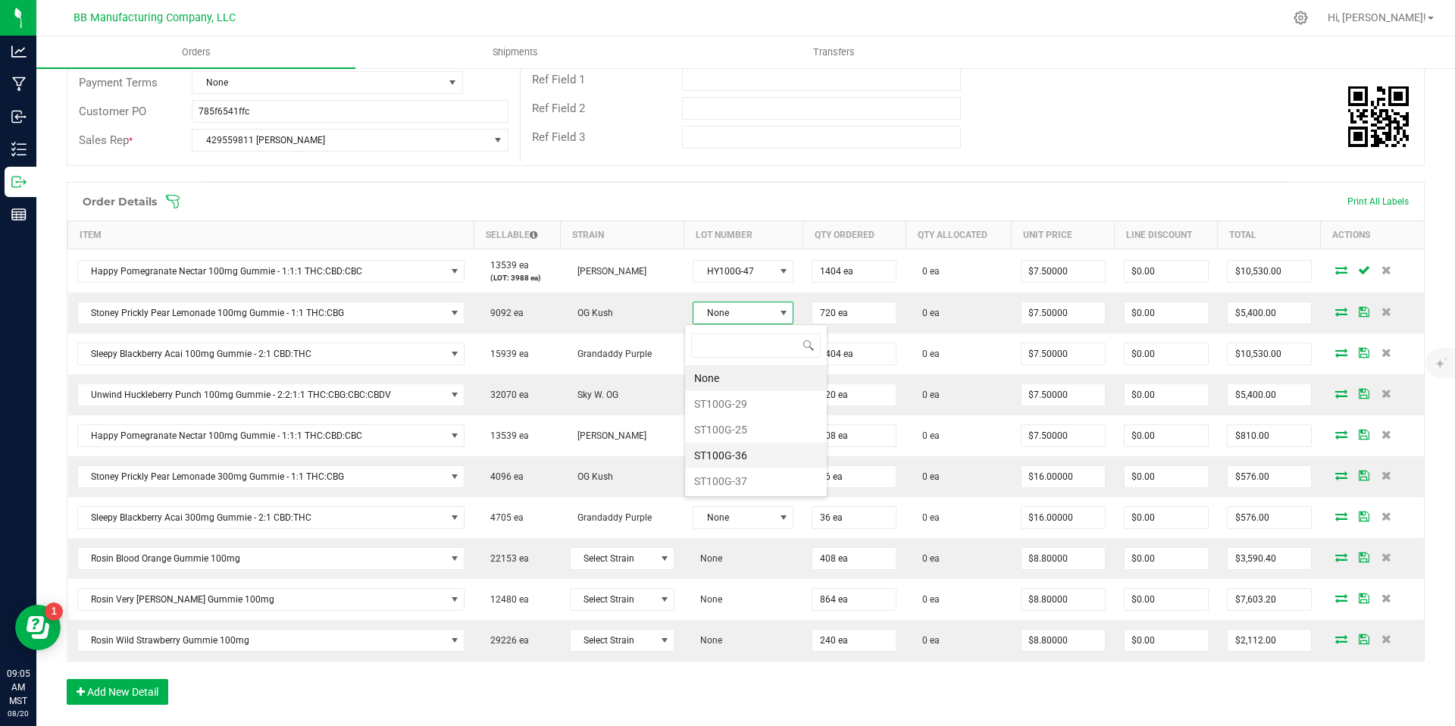
click at [740, 456] on li "ST100G-36" at bounding box center [756, 456] width 142 height 26
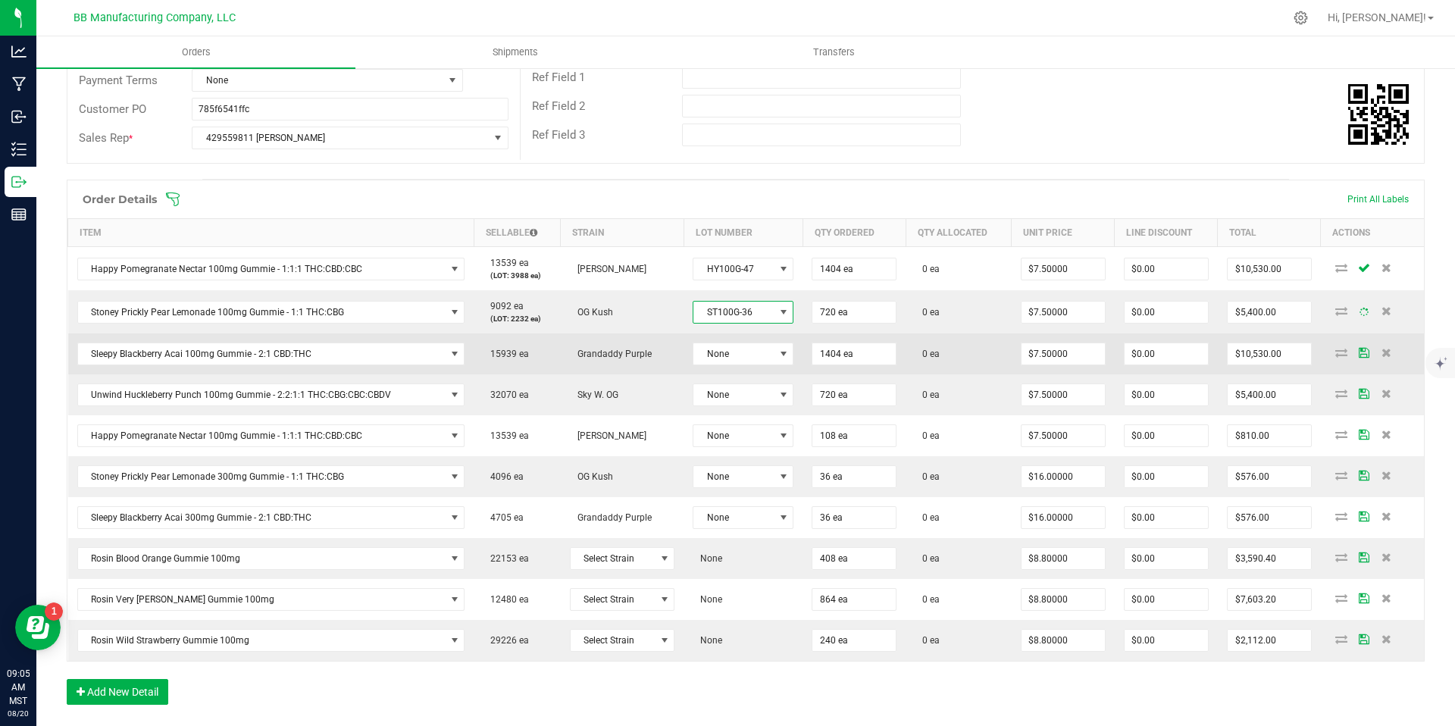
scroll to position [258, 0]
click at [715, 360] on span "None" at bounding box center [733, 353] width 80 height 21
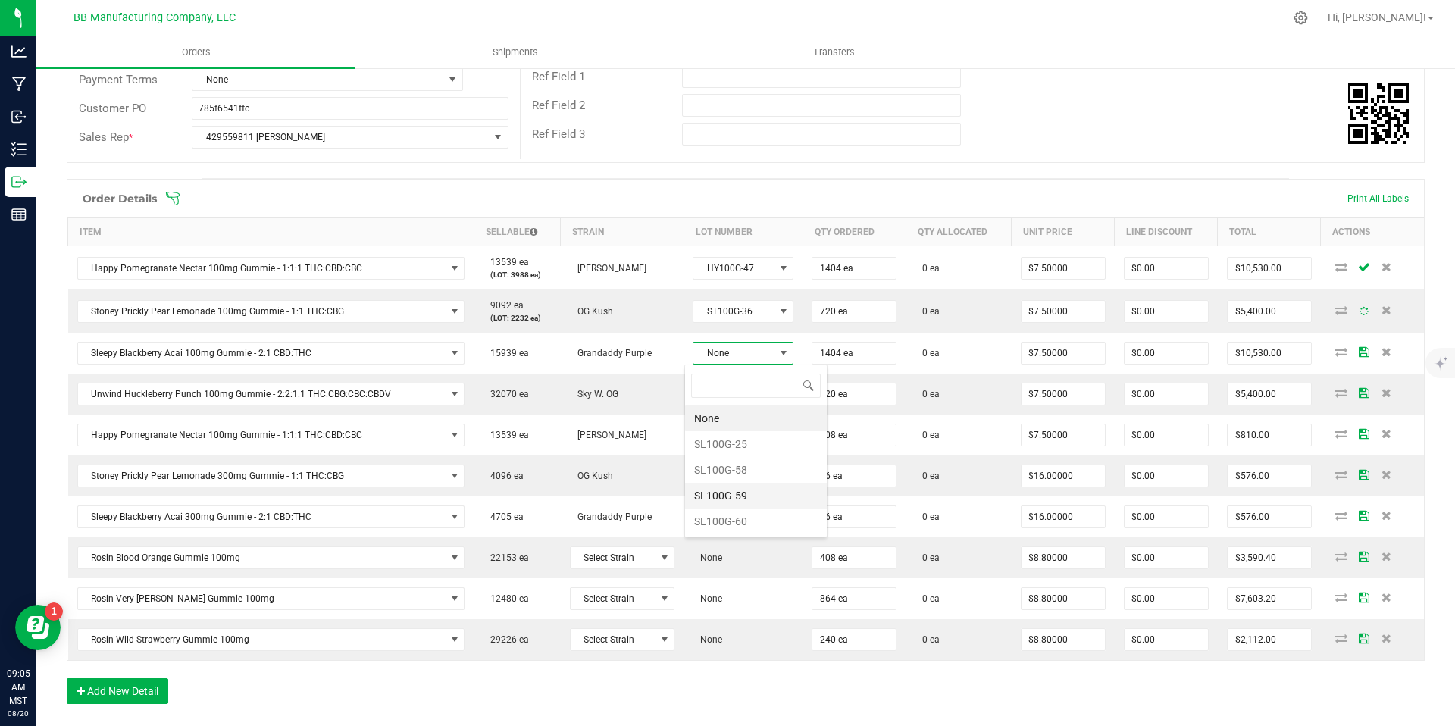
click at [722, 490] on li "SL100G-59" at bounding box center [756, 496] width 142 height 26
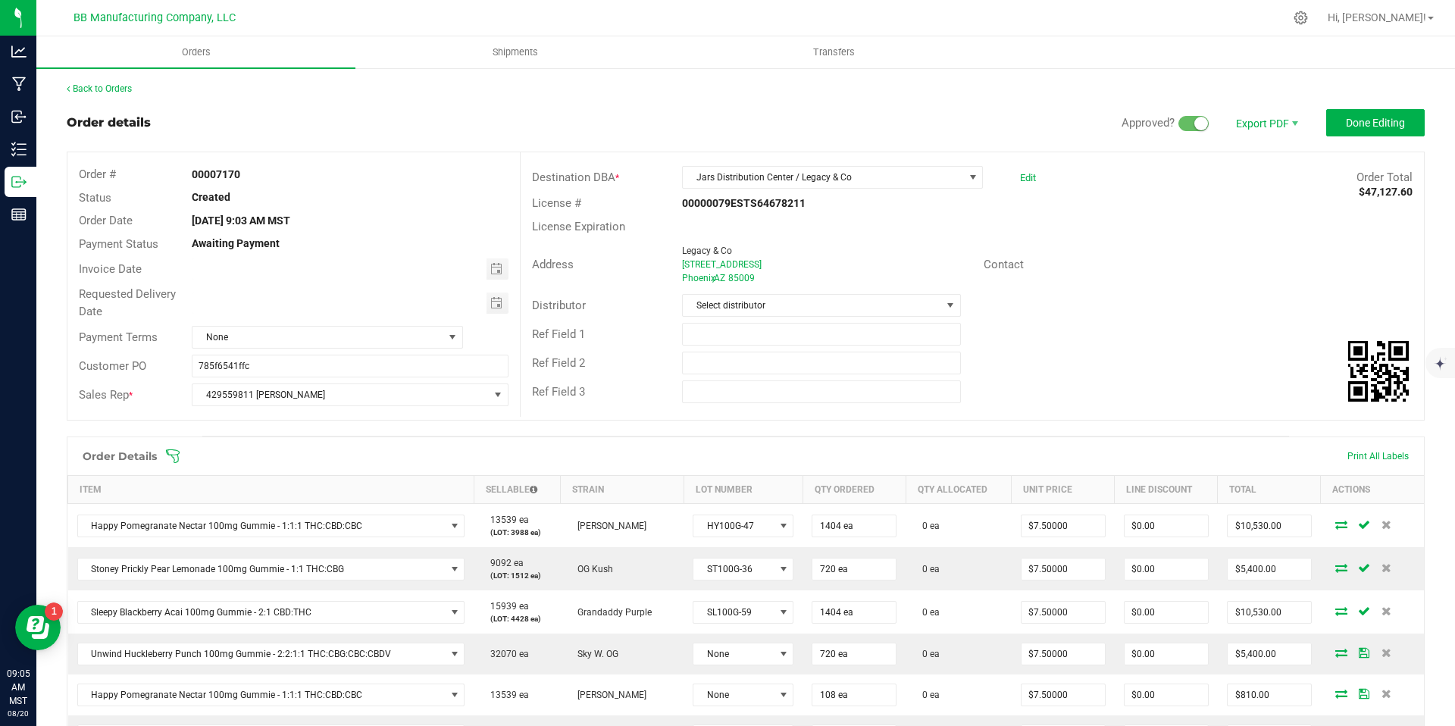
scroll to position [258, 0]
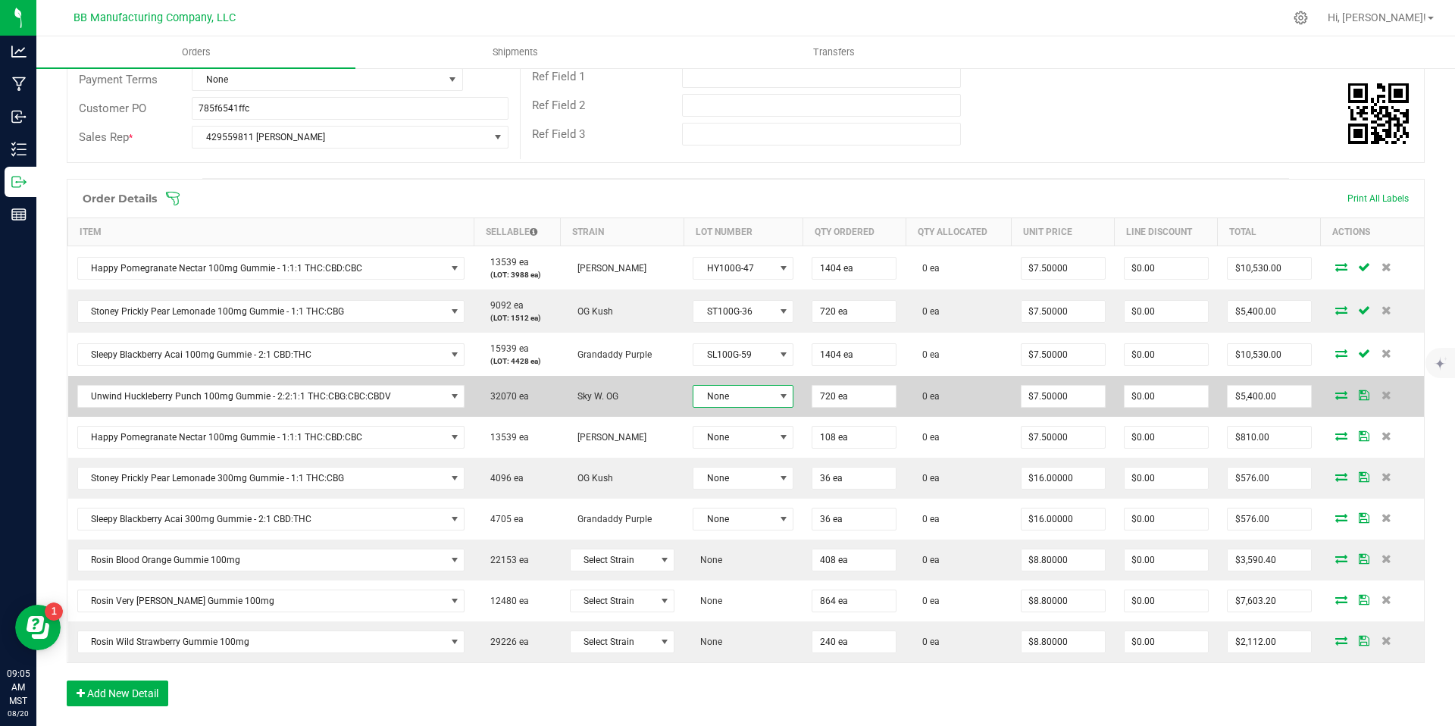
click at [740, 402] on span "None" at bounding box center [733, 396] width 80 height 21
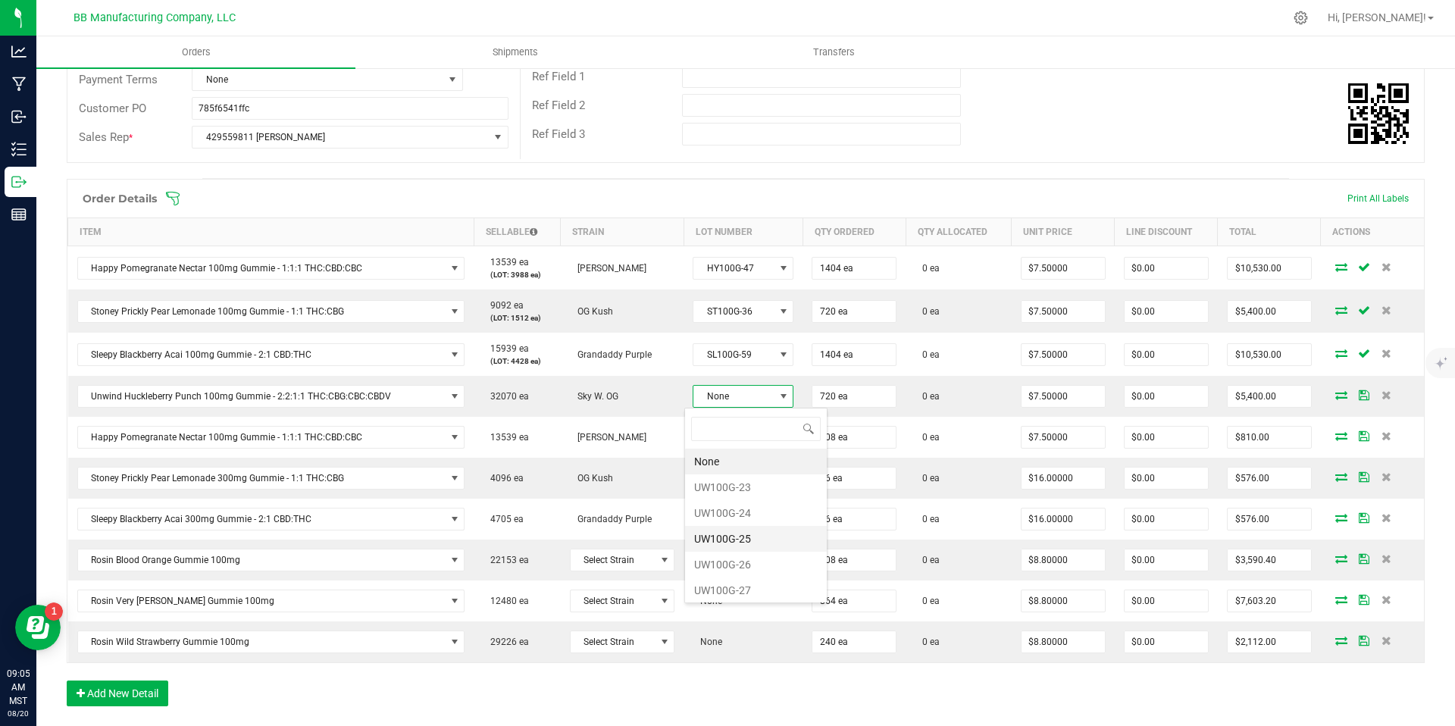
click at [740, 537] on li "UW100G-25" at bounding box center [756, 539] width 142 height 26
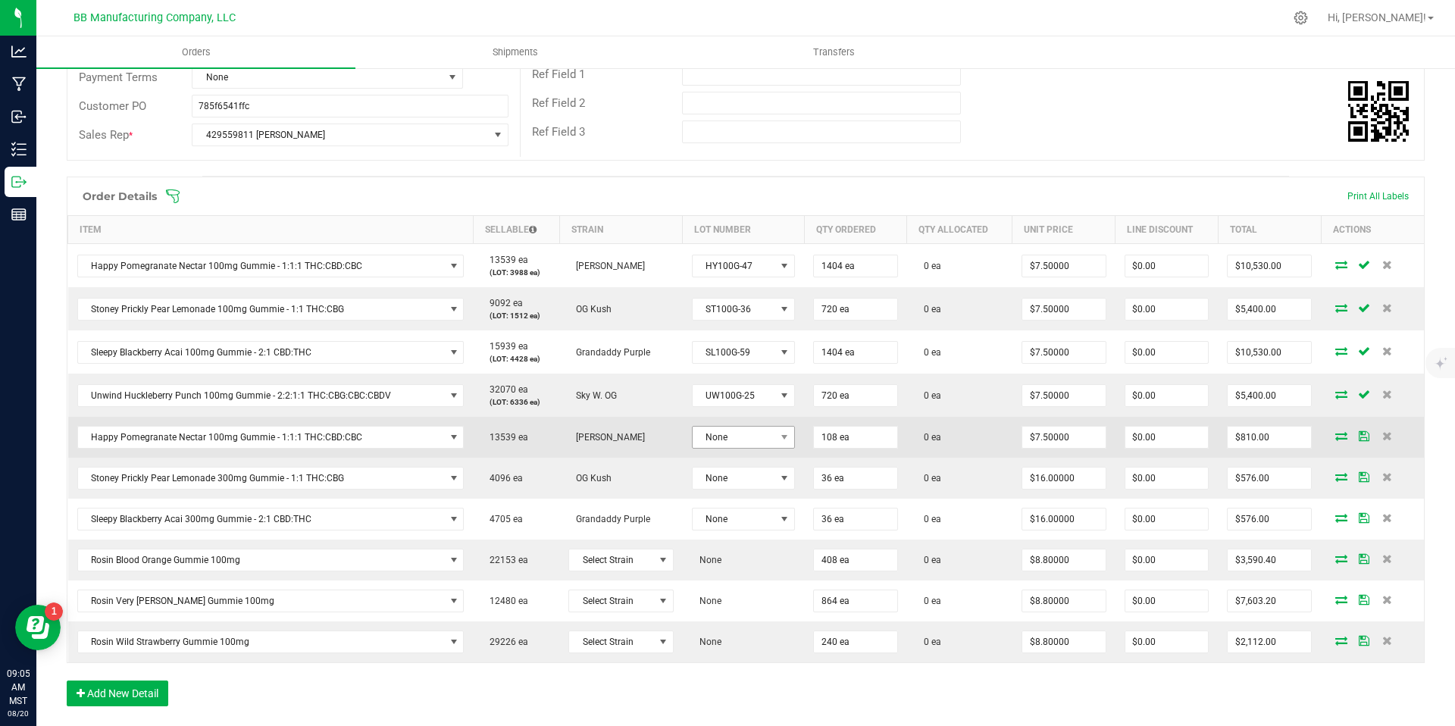
scroll to position [261, 0]
click at [732, 439] on span "None" at bounding box center [734, 436] width 83 height 21
click at [620, 454] on td "[PERSON_NAME]" at bounding box center [620, 436] width 123 height 41
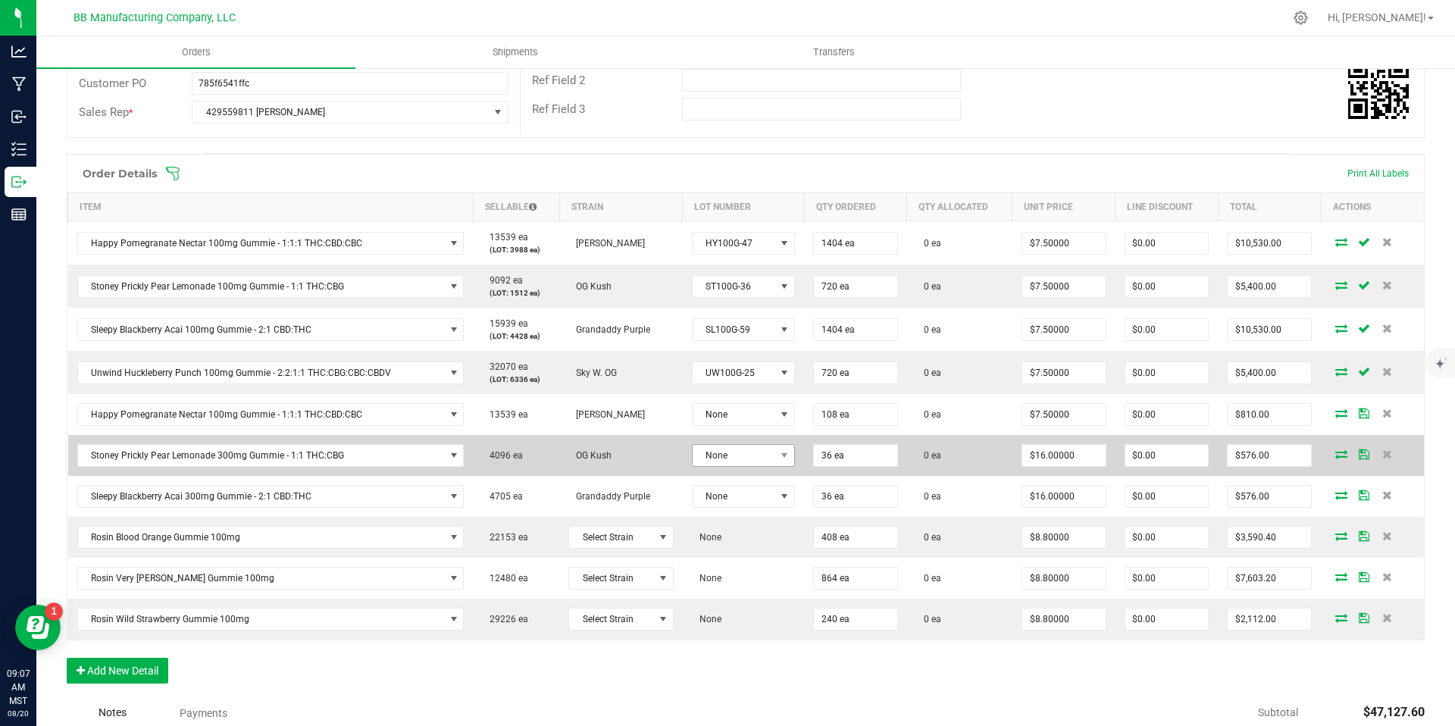
scroll to position [284, 0]
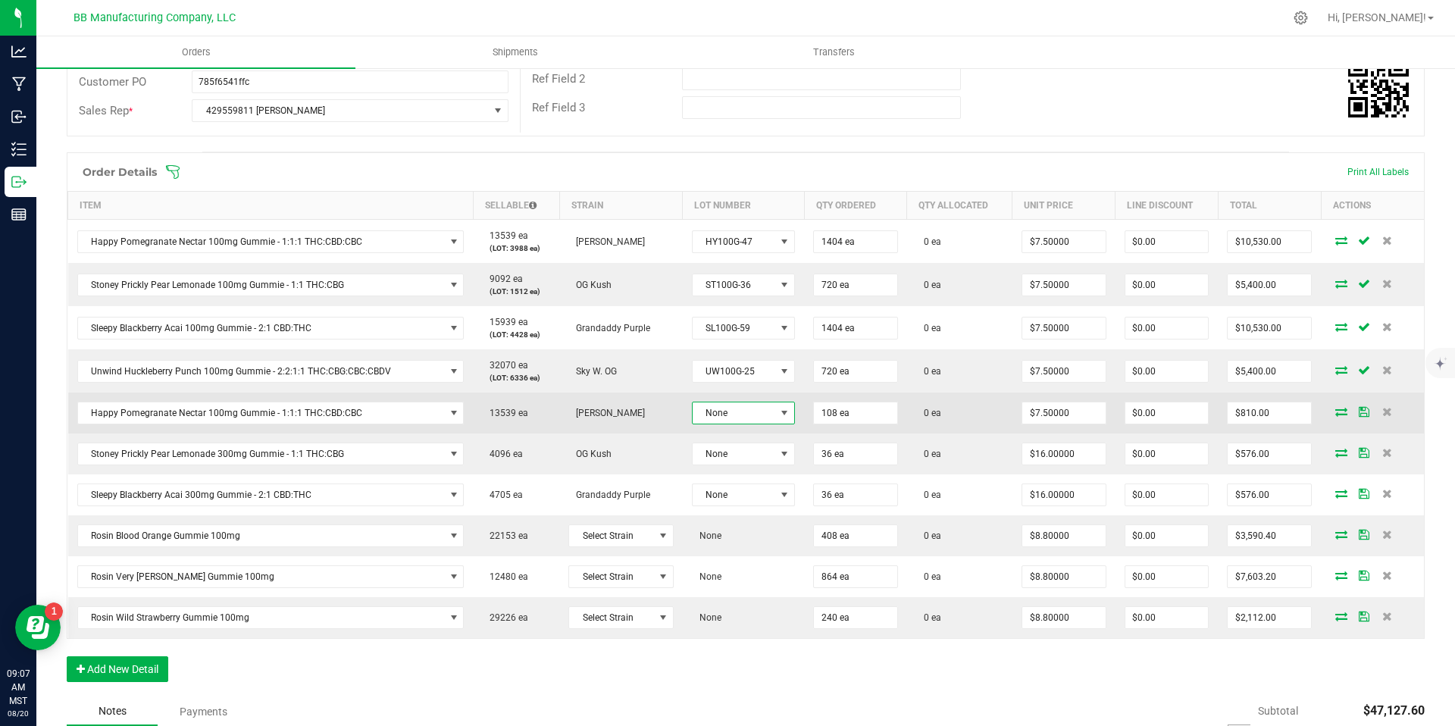
click at [716, 421] on span "None" at bounding box center [734, 412] width 83 height 21
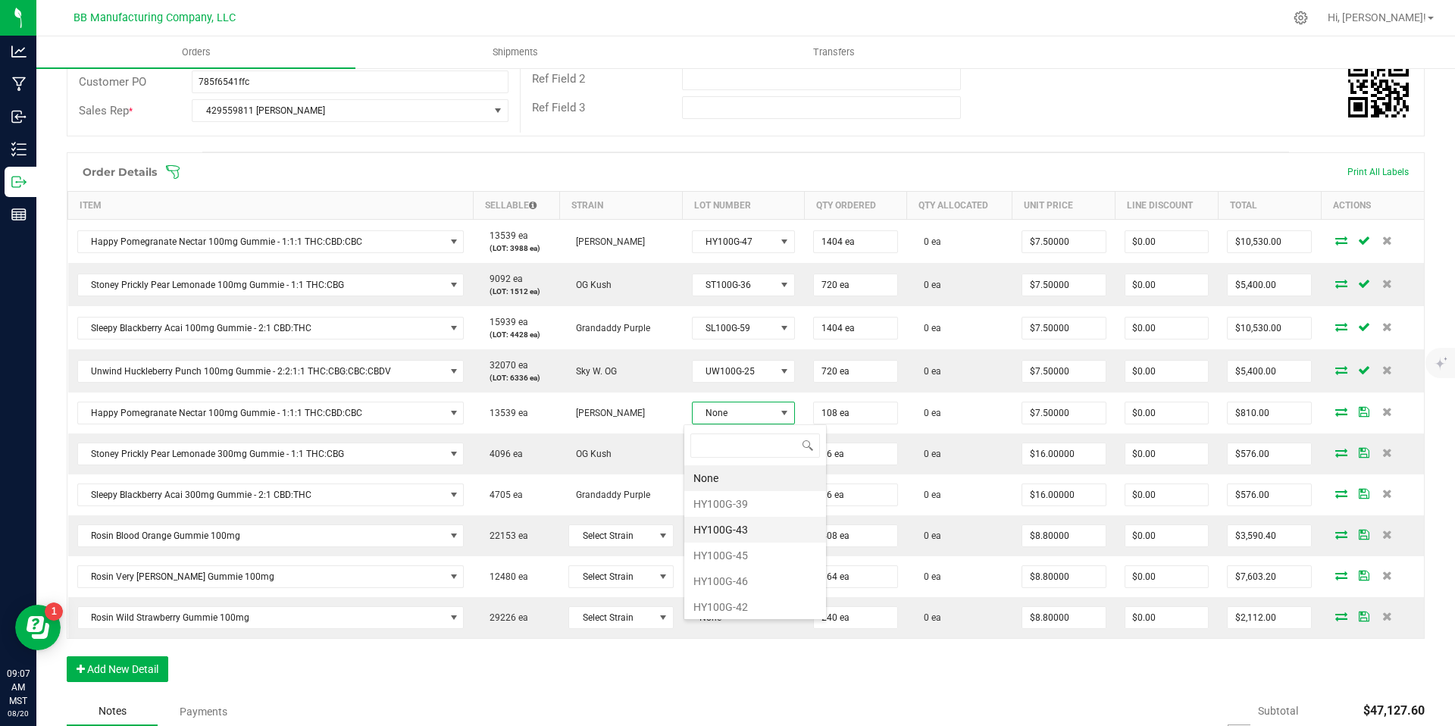
click at [717, 536] on li "HY100G-43" at bounding box center [755, 530] width 142 height 26
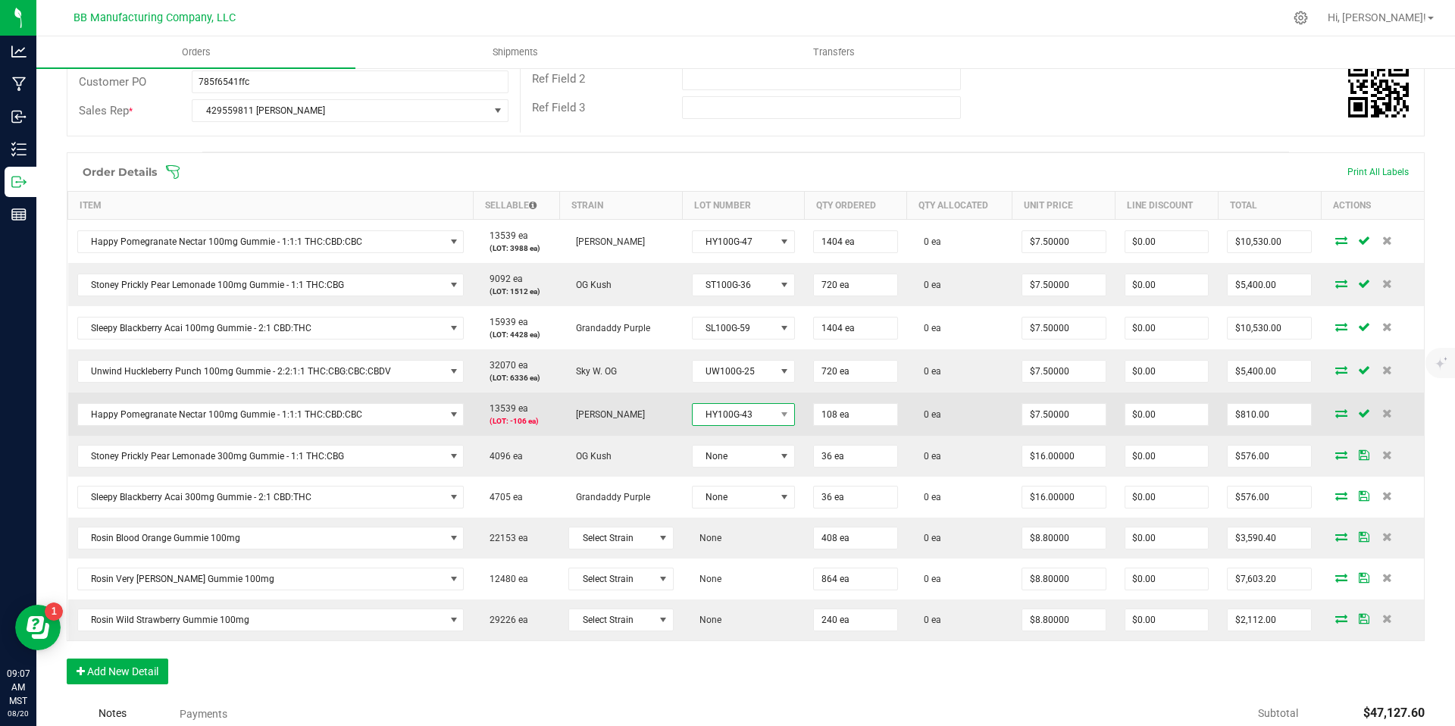
click at [746, 418] on span "HY100G-43" at bounding box center [734, 414] width 83 height 21
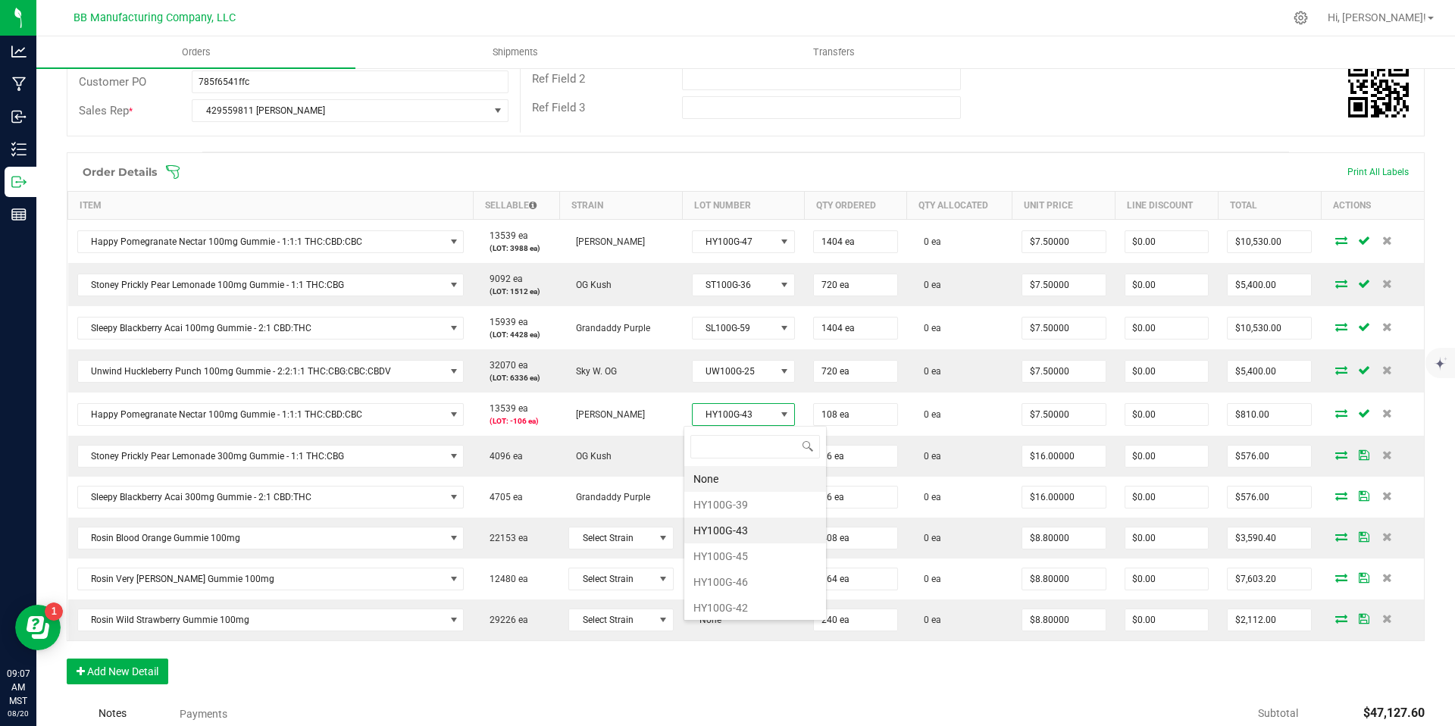
click at [721, 466] on li "None" at bounding box center [755, 479] width 142 height 26
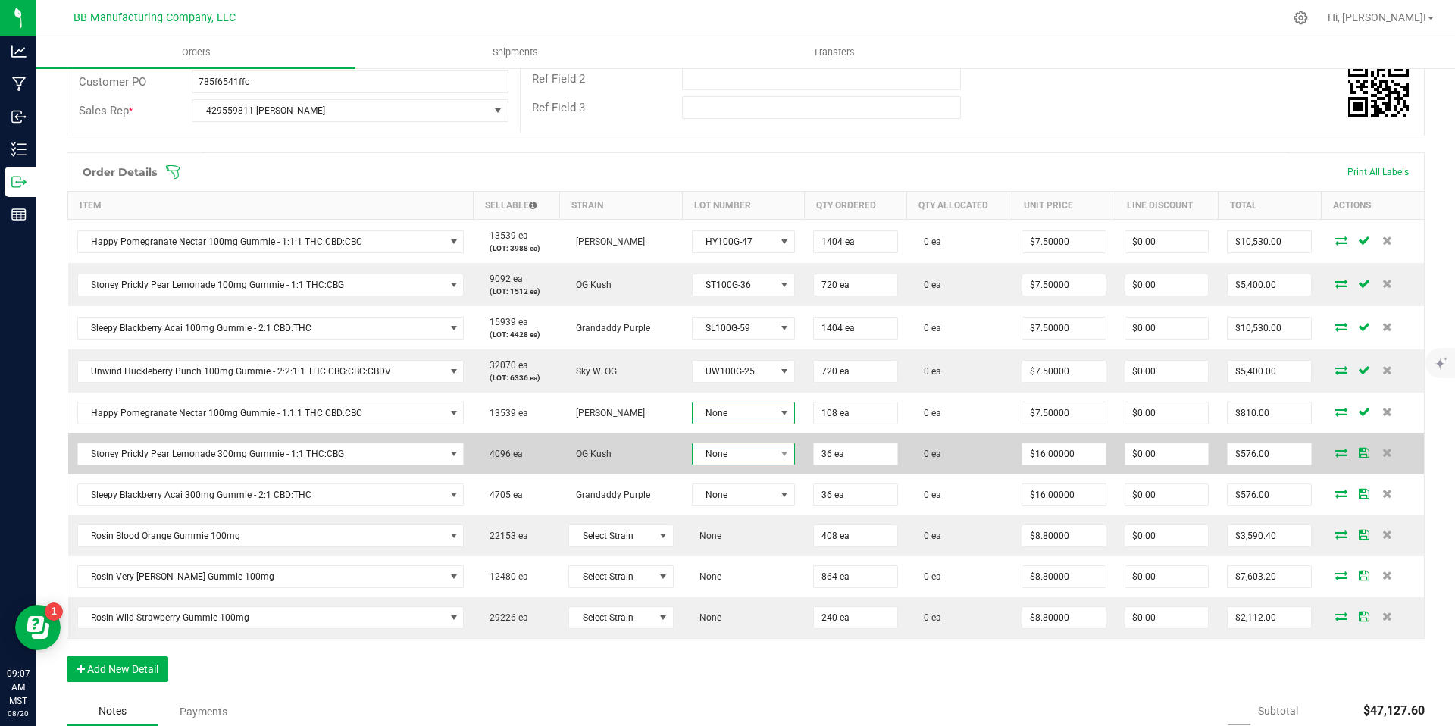
click at [723, 456] on span "None" at bounding box center [734, 453] width 83 height 21
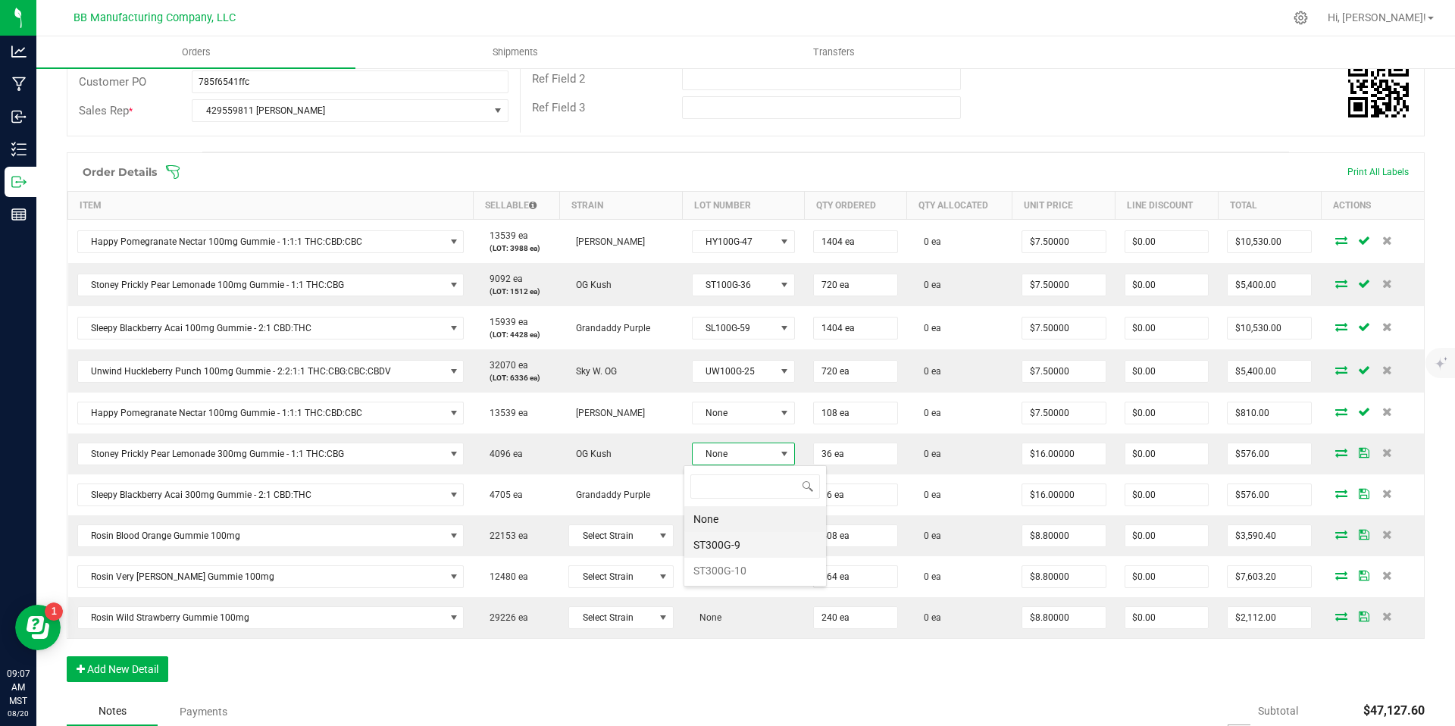
click at [727, 540] on li "ST300G-9" at bounding box center [755, 545] width 142 height 26
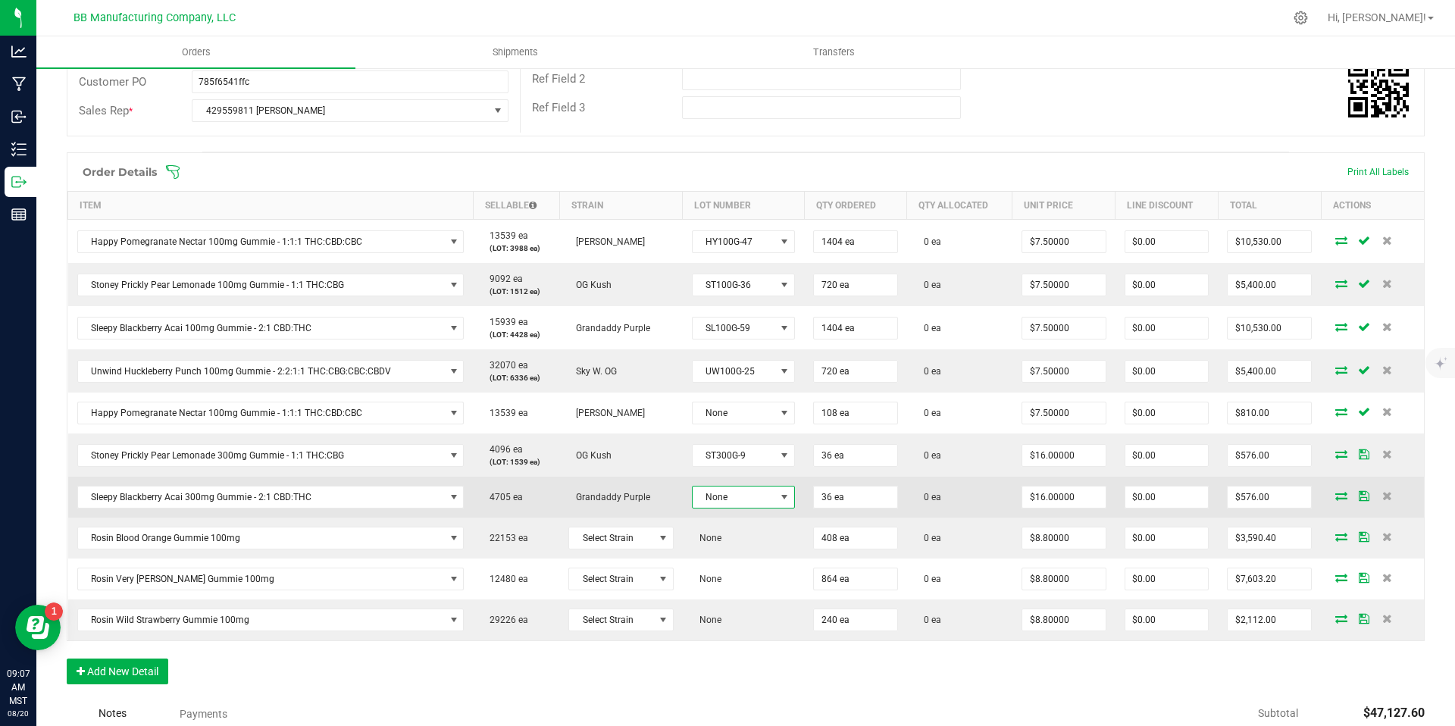
click at [728, 499] on span "None" at bounding box center [734, 497] width 83 height 21
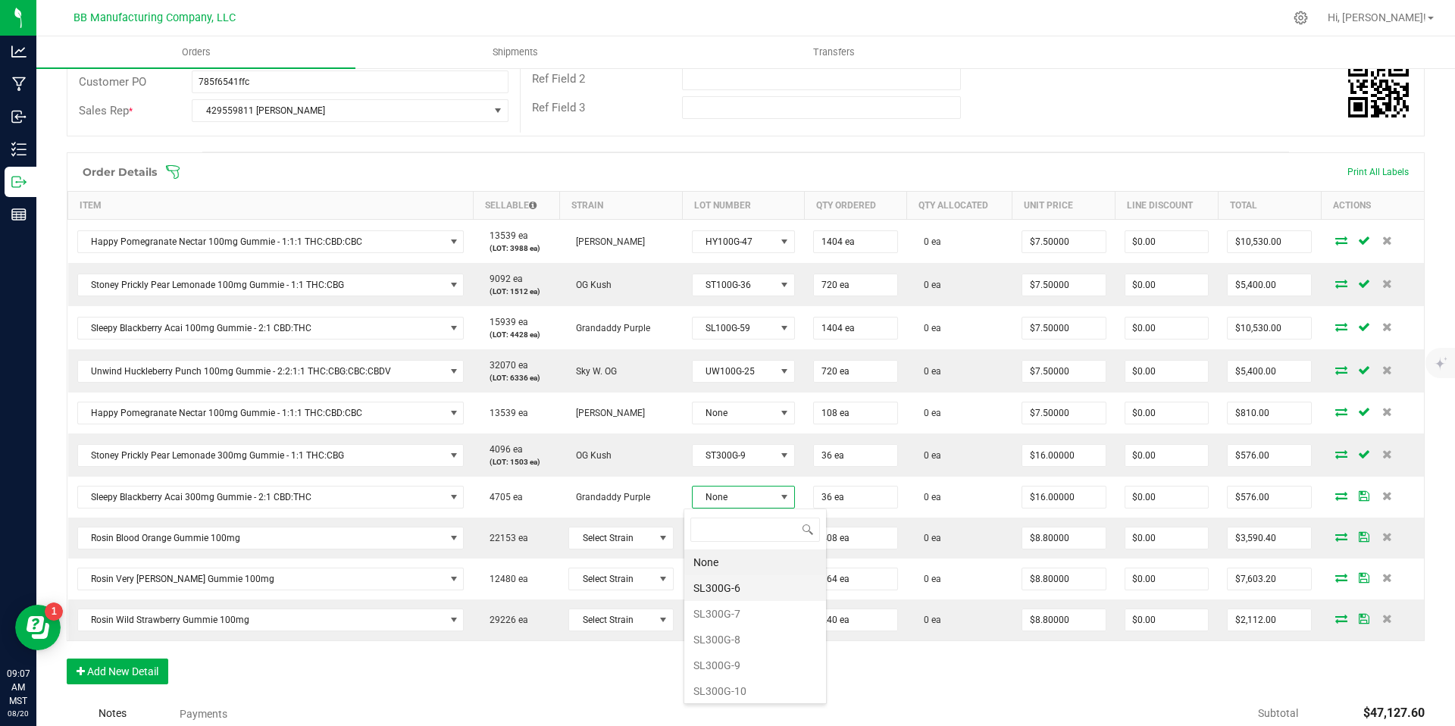
click at [728, 591] on li "SL300G-6" at bounding box center [755, 588] width 142 height 26
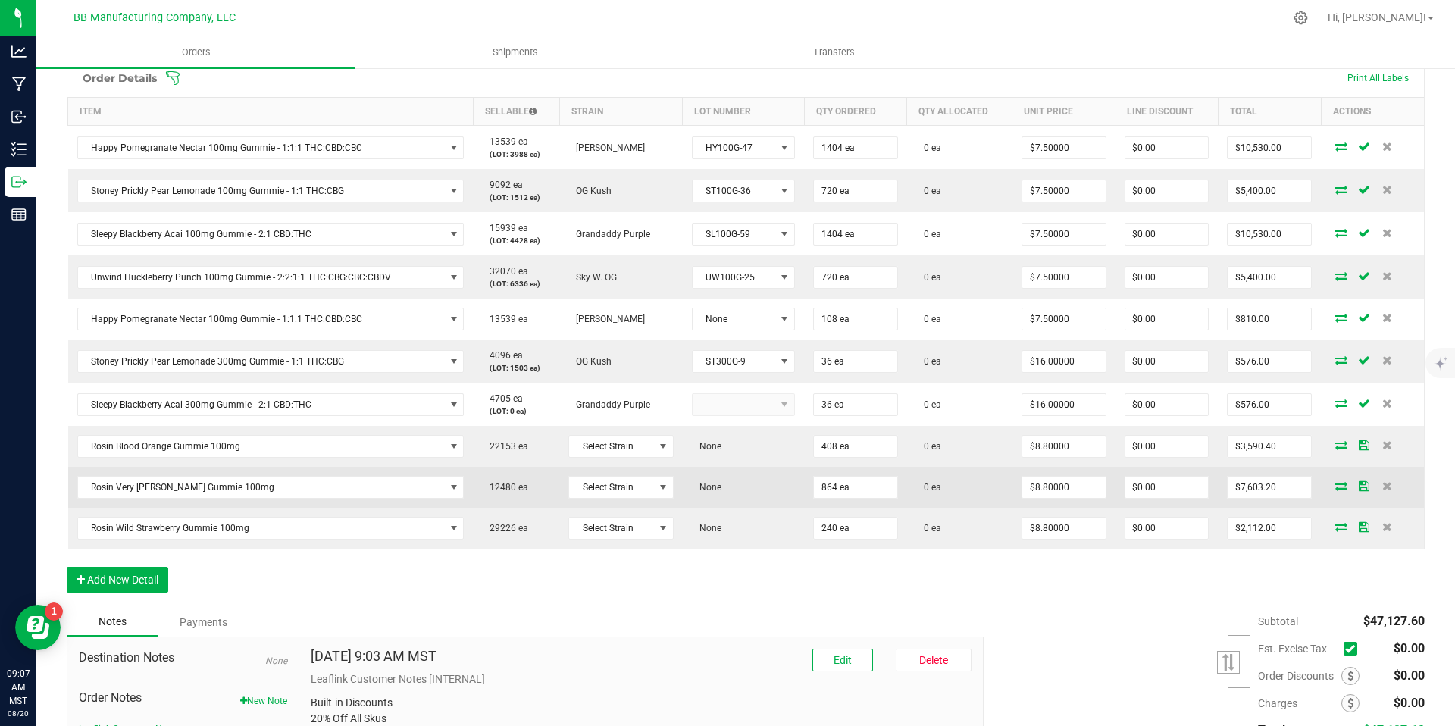
scroll to position [381, 0]
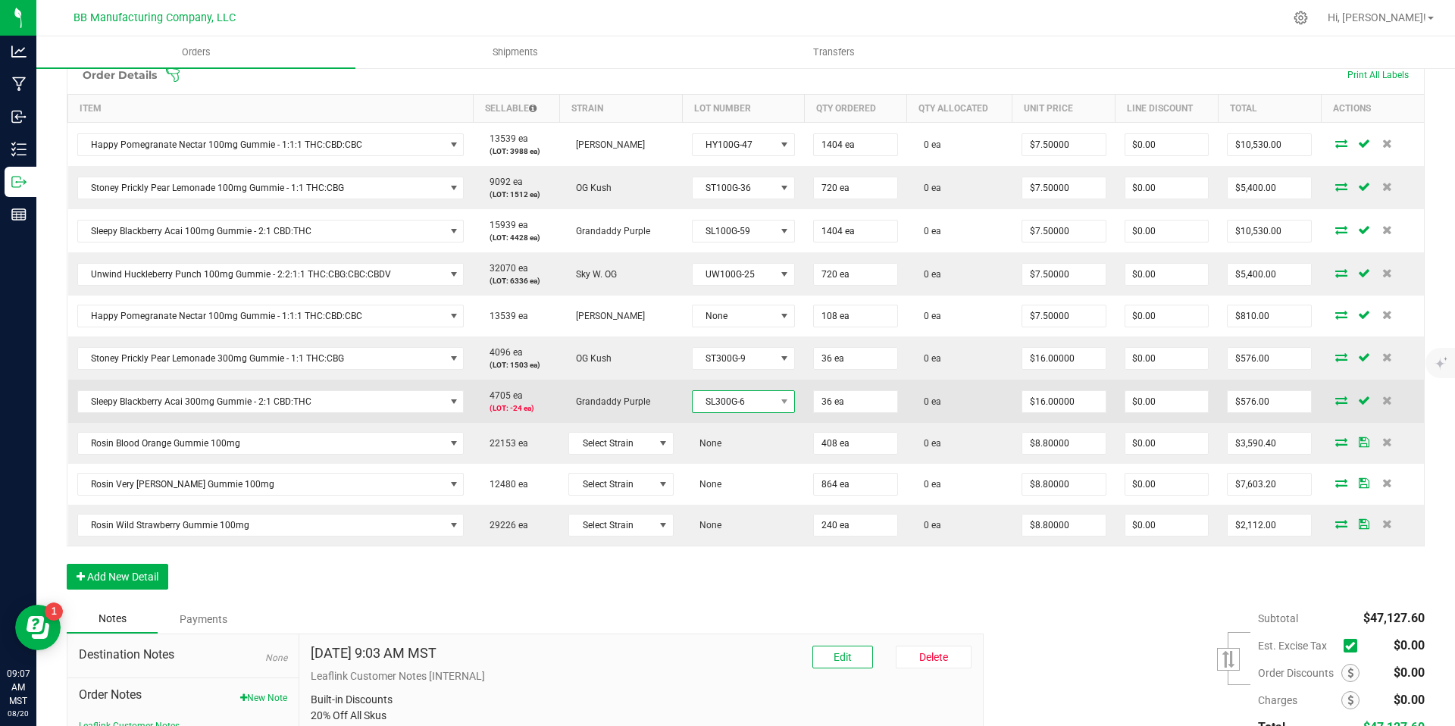
click at [756, 407] on span "SL300G-6" at bounding box center [734, 401] width 83 height 21
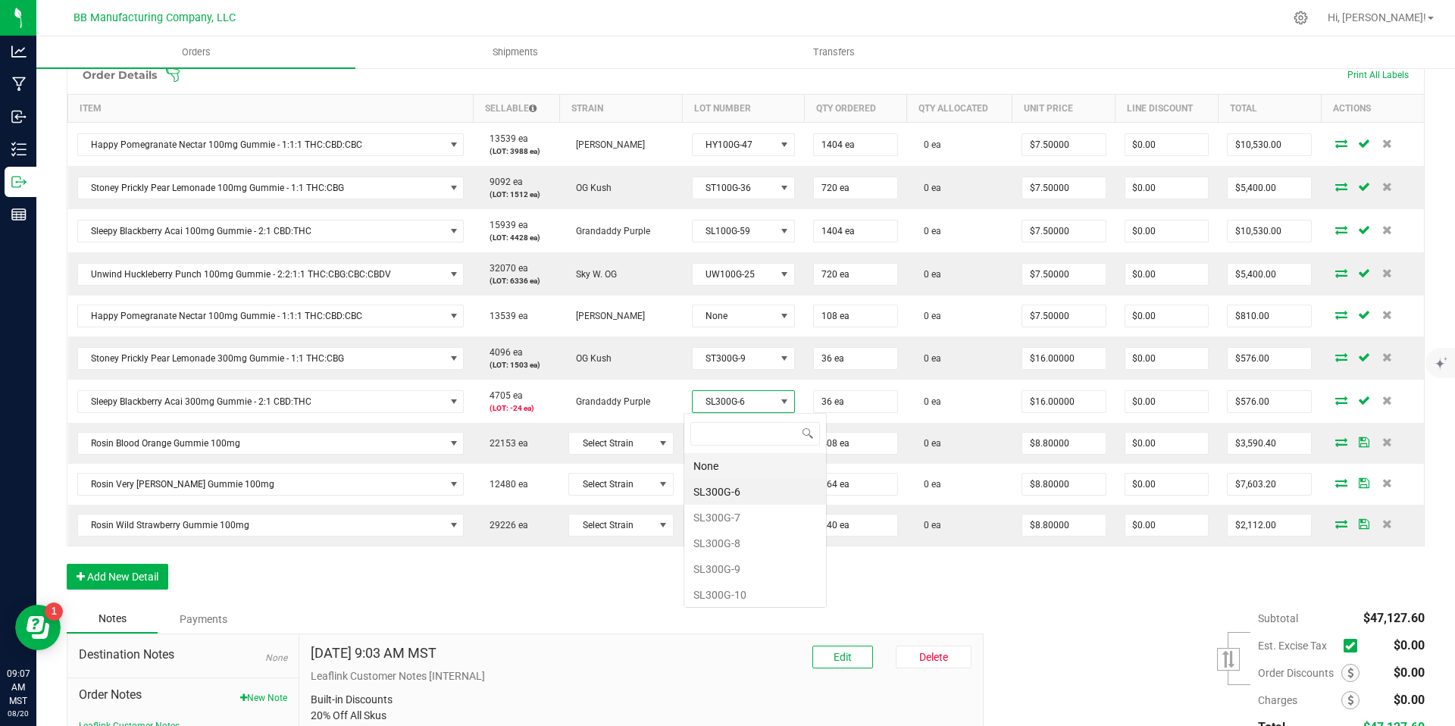
scroll to position [23, 102]
click at [734, 524] on li "SL300G-7" at bounding box center [755, 518] width 142 height 26
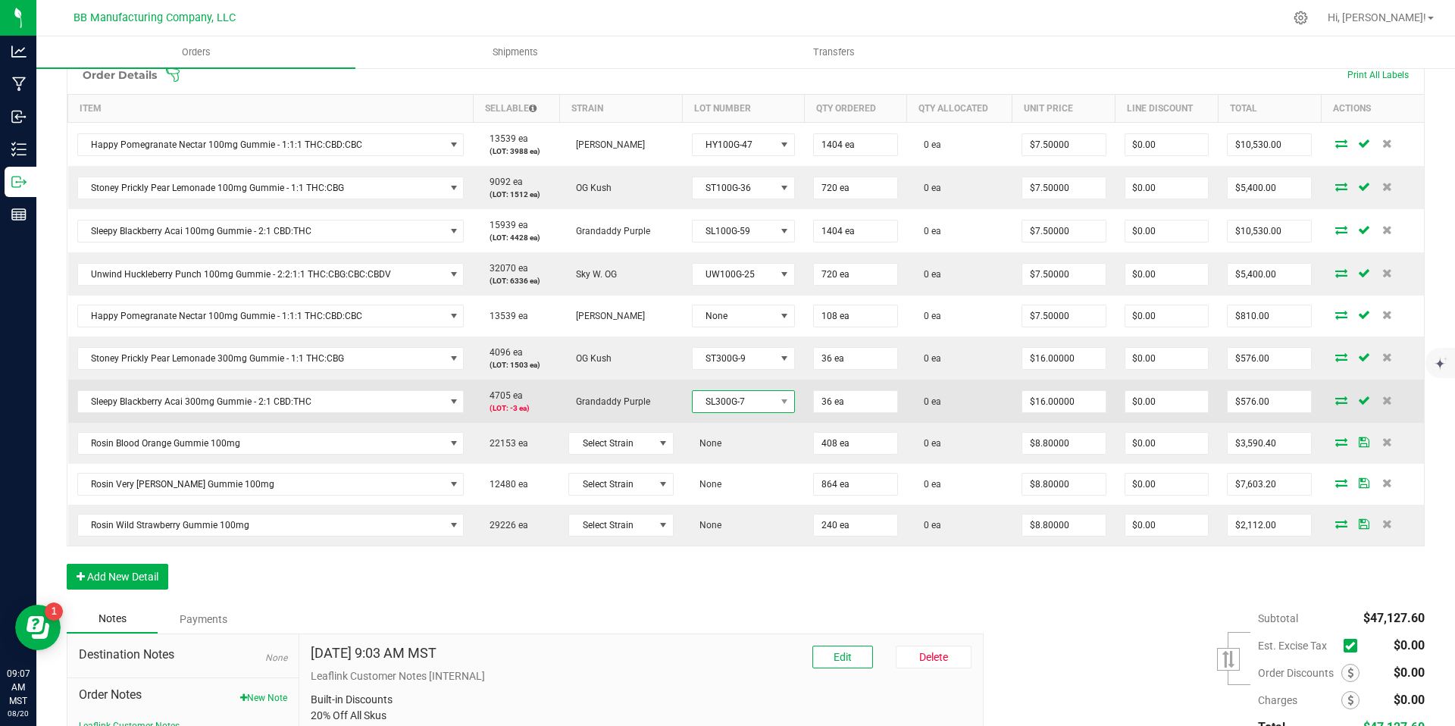
click at [744, 409] on span "SL300G-7" at bounding box center [734, 401] width 83 height 21
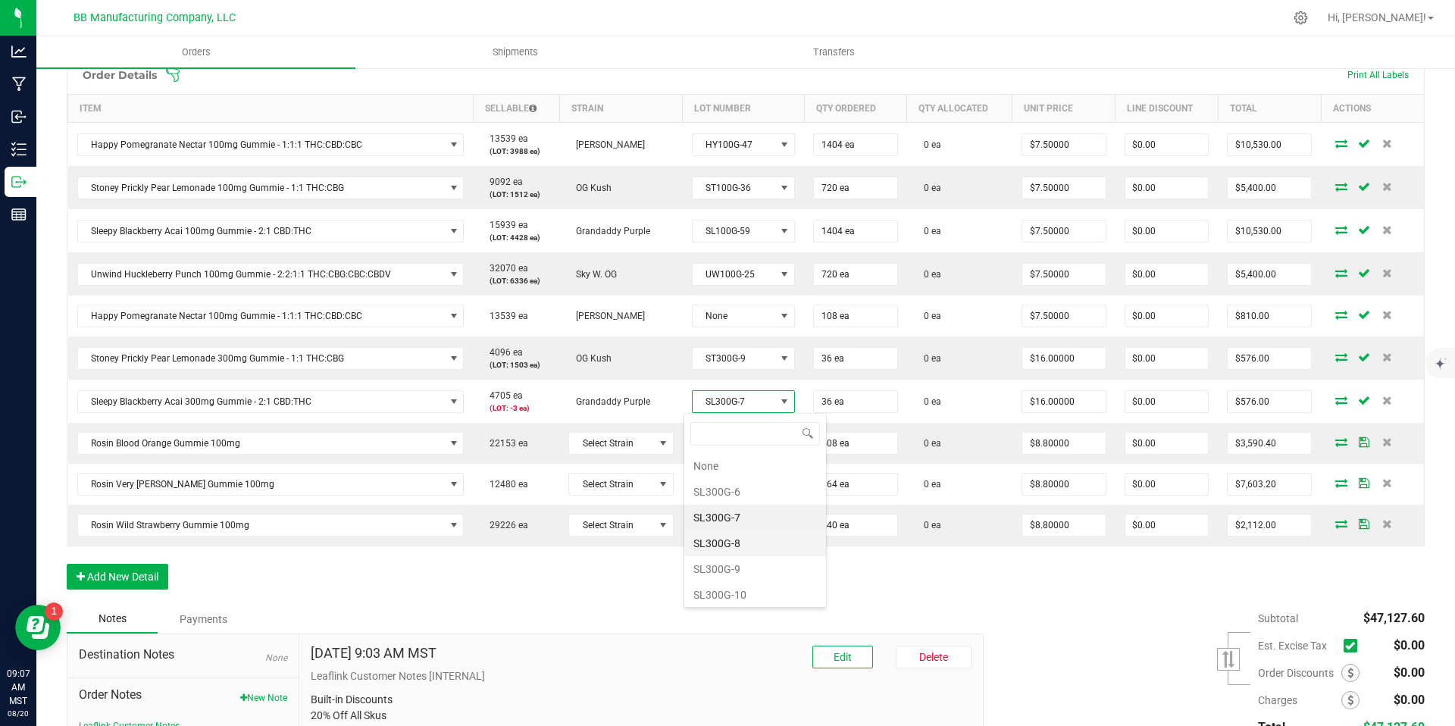
click at [730, 543] on li "SL300G-8" at bounding box center [755, 544] width 142 height 26
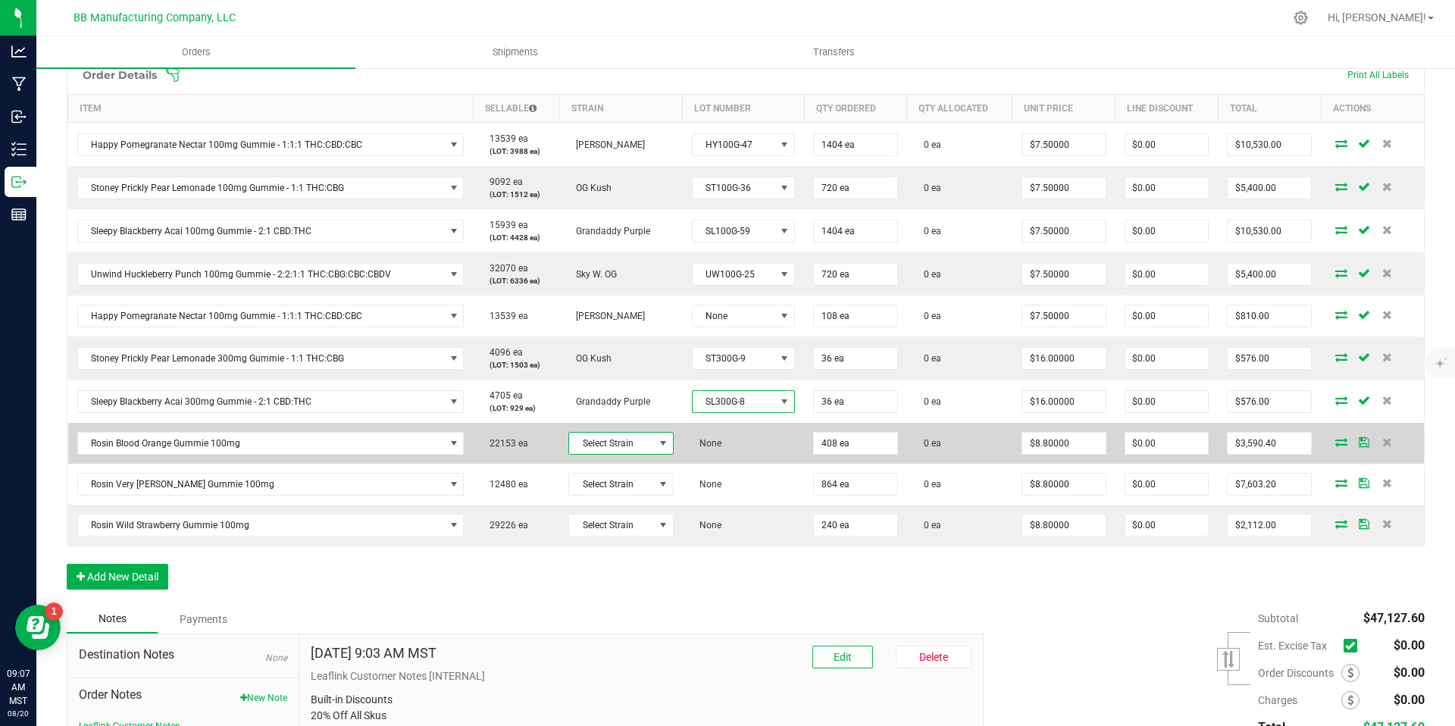
click at [657, 442] on span at bounding box center [663, 443] width 12 height 12
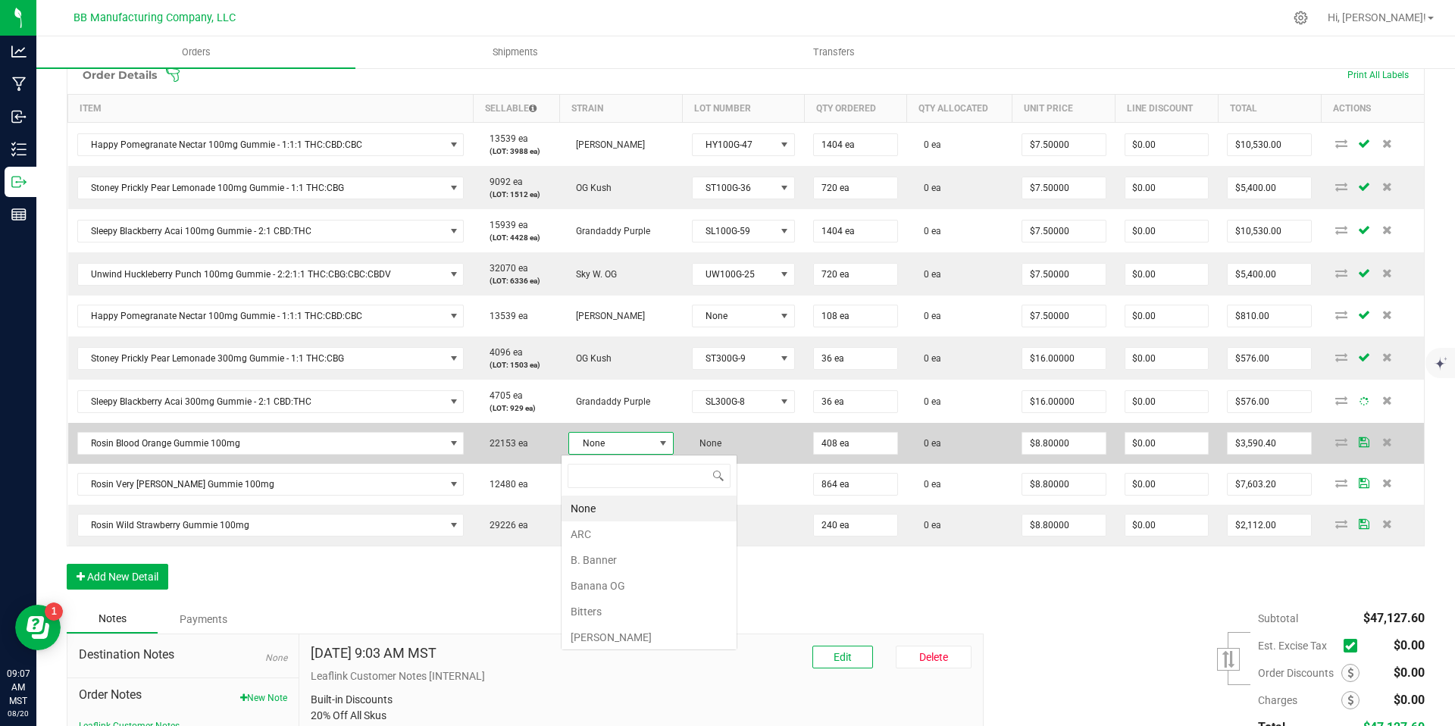
scroll to position [23, 105]
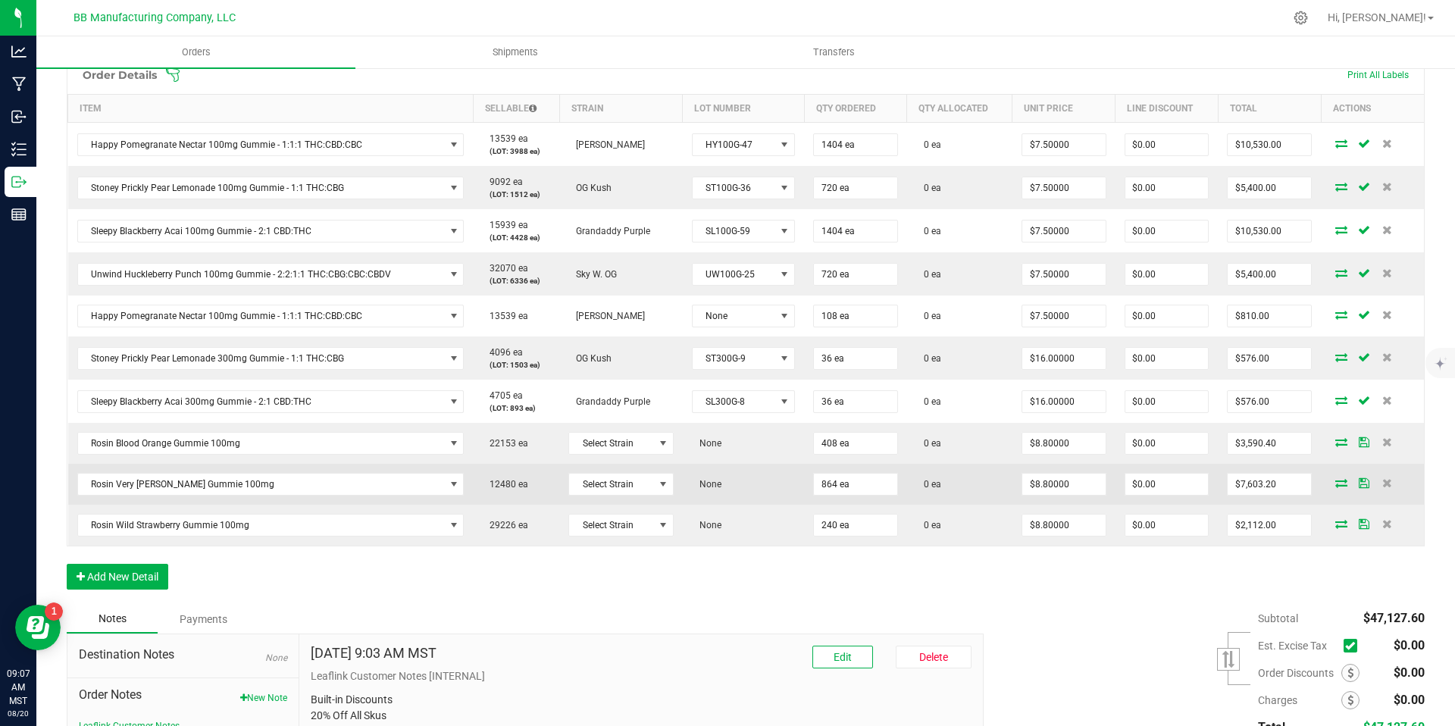
click at [532, 502] on td "12480 ea" at bounding box center [516, 484] width 86 height 41
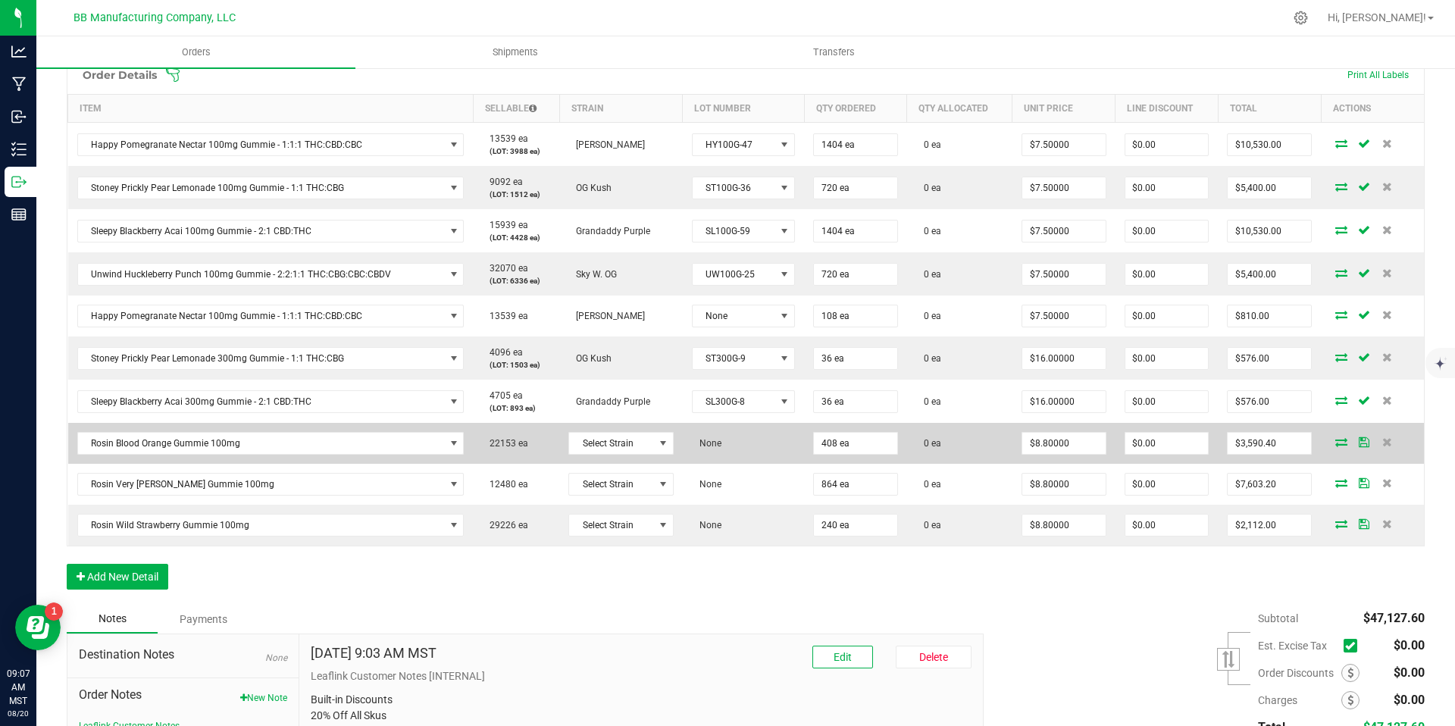
click at [608, 456] on td "Select Strain" at bounding box center [620, 443] width 123 height 41
click at [607, 449] on span "Select Strain" at bounding box center [611, 443] width 84 height 21
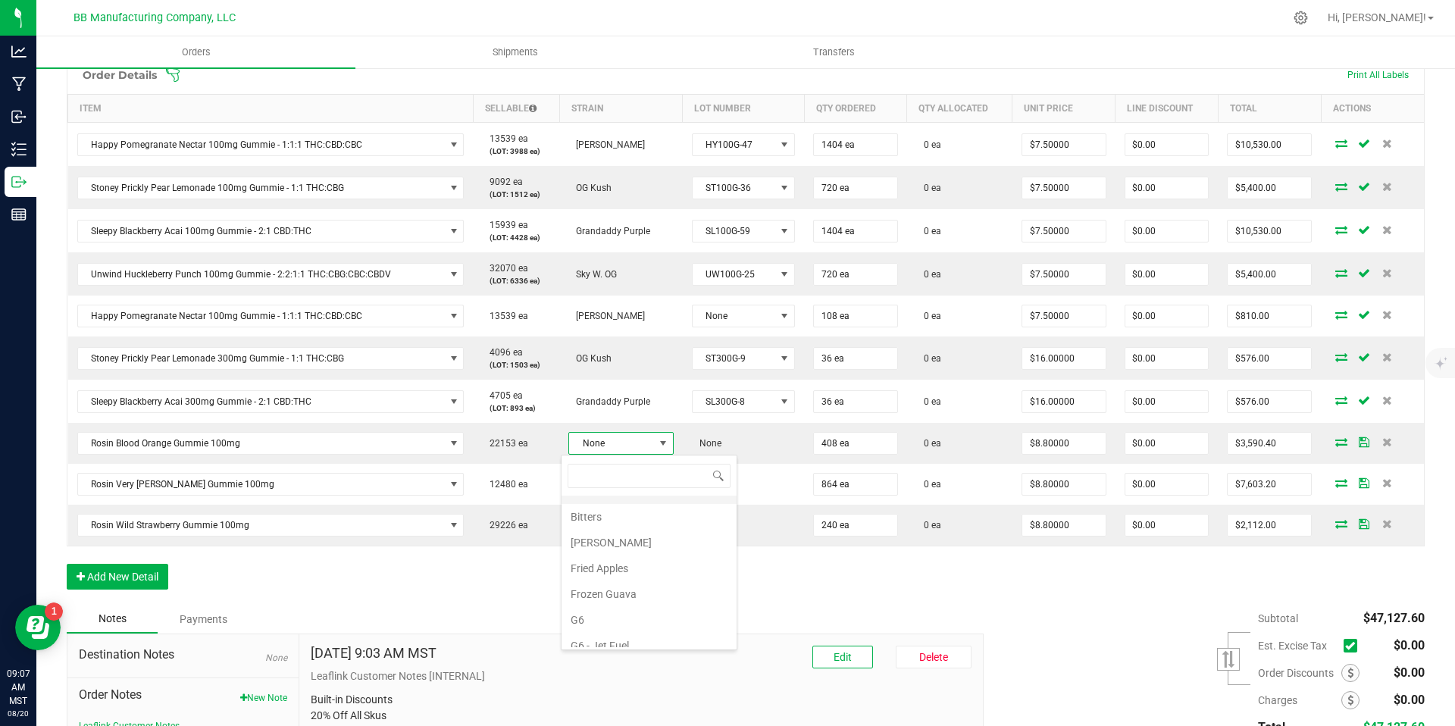
scroll to position [186, 0]
click at [608, 533] on li "G6" at bounding box center [649, 529] width 175 height 26
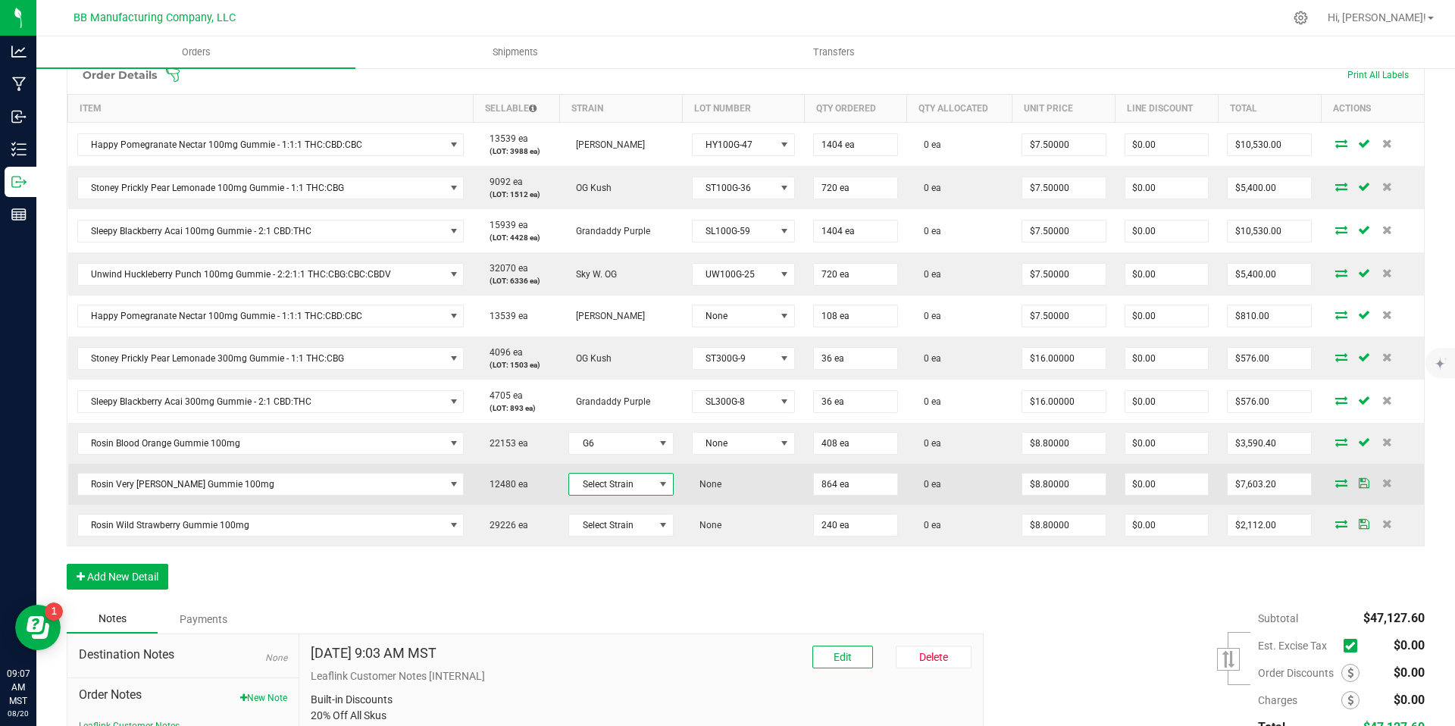
click at [615, 483] on span "Select Strain" at bounding box center [611, 484] width 84 height 21
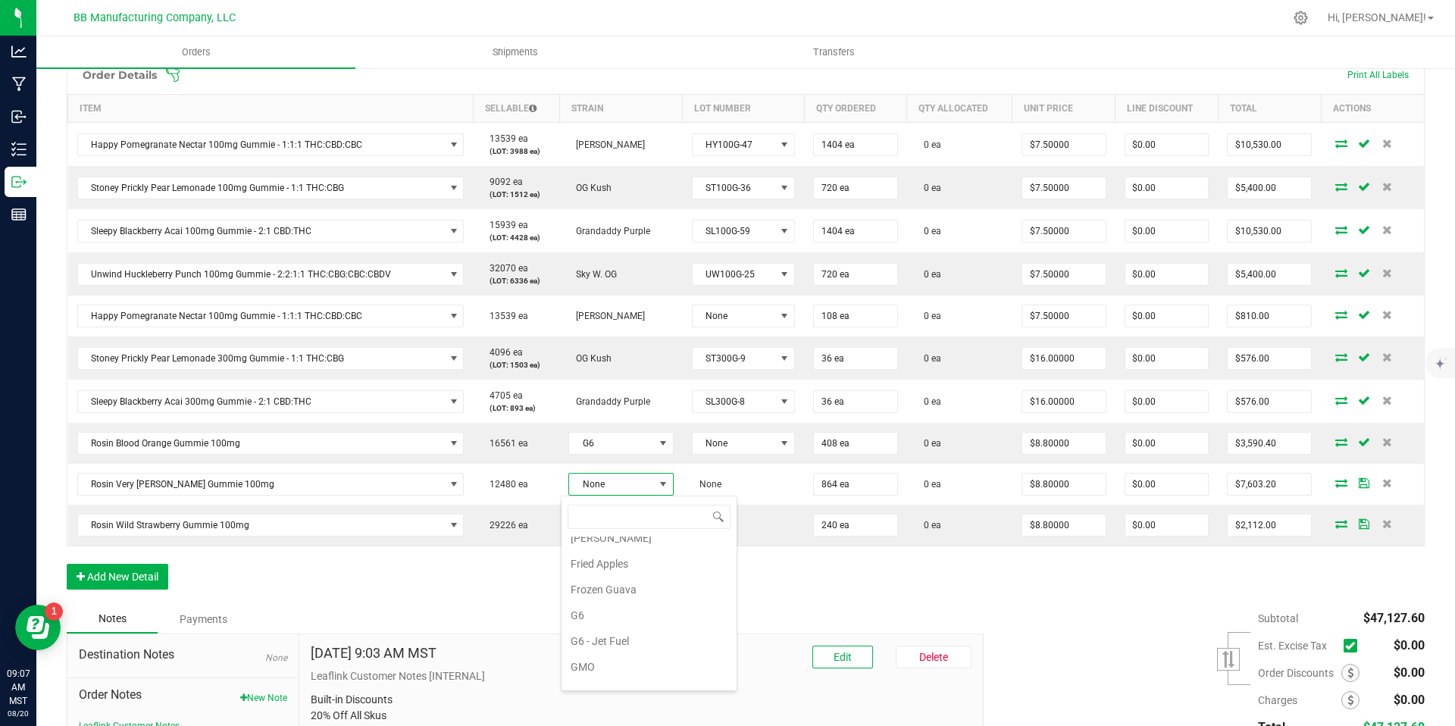
scroll to position [177, 0]
click at [512, 583] on div "Order Details Print All Labels Item Sellable Strain Lot Number Qty Ordered Qty …" at bounding box center [746, 329] width 1358 height 549
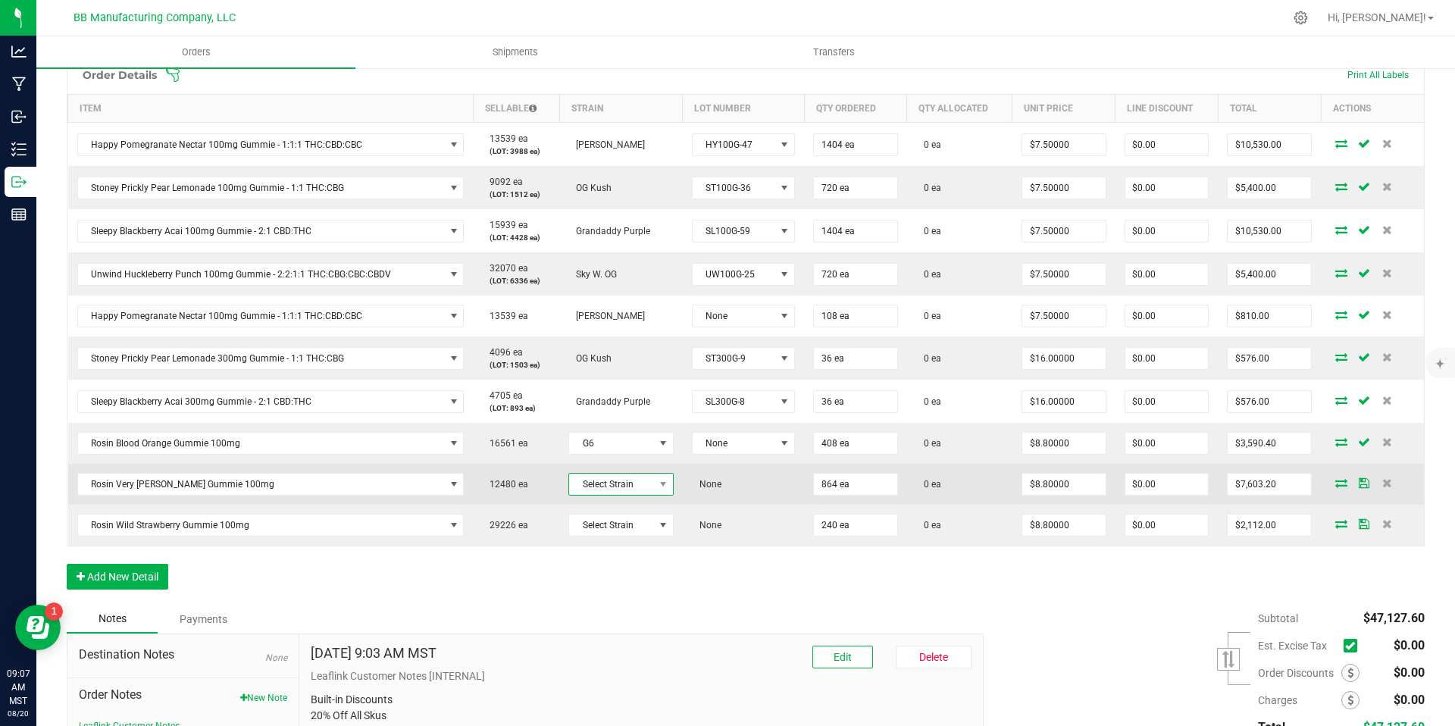
click at [607, 477] on span "Select Strain" at bounding box center [611, 484] width 84 height 21
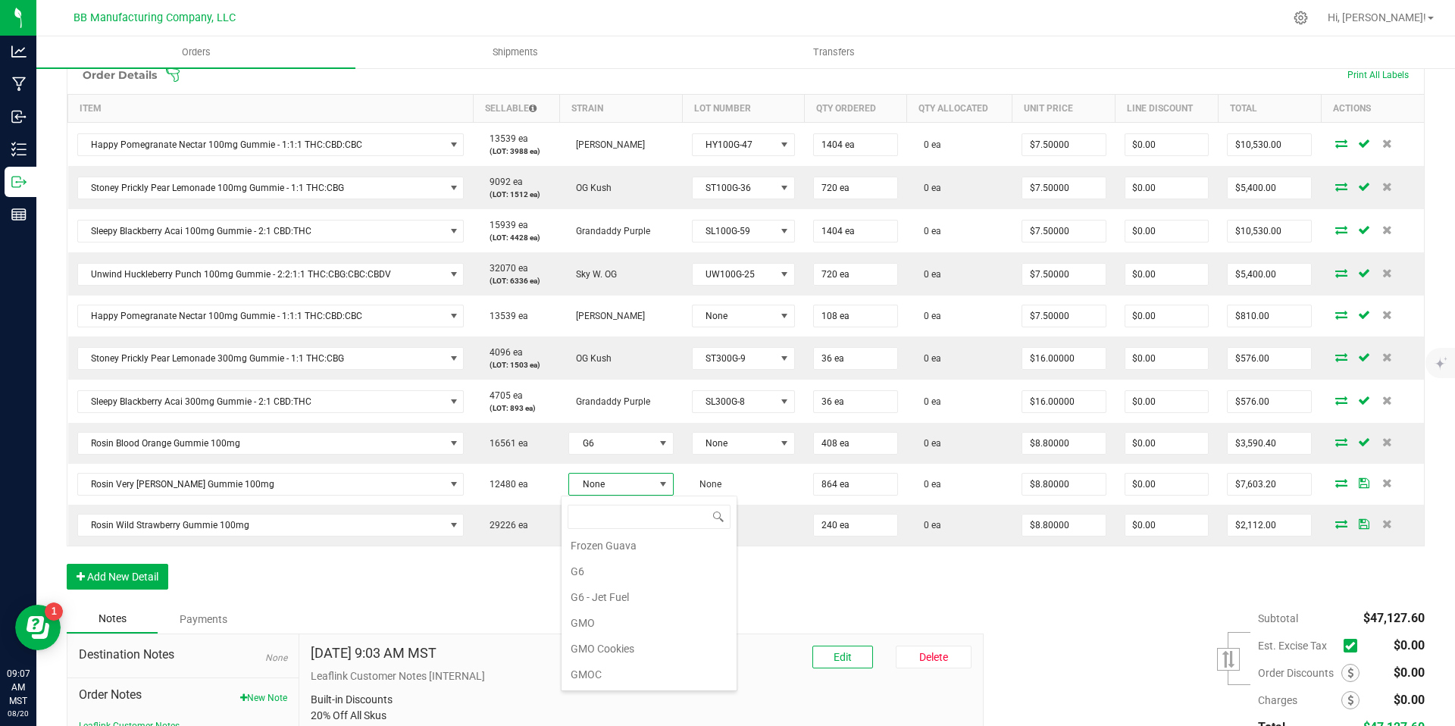
scroll to position [199, 0]
click at [584, 650] on li "GMOC" at bounding box center [649, 660] width 175 height 26
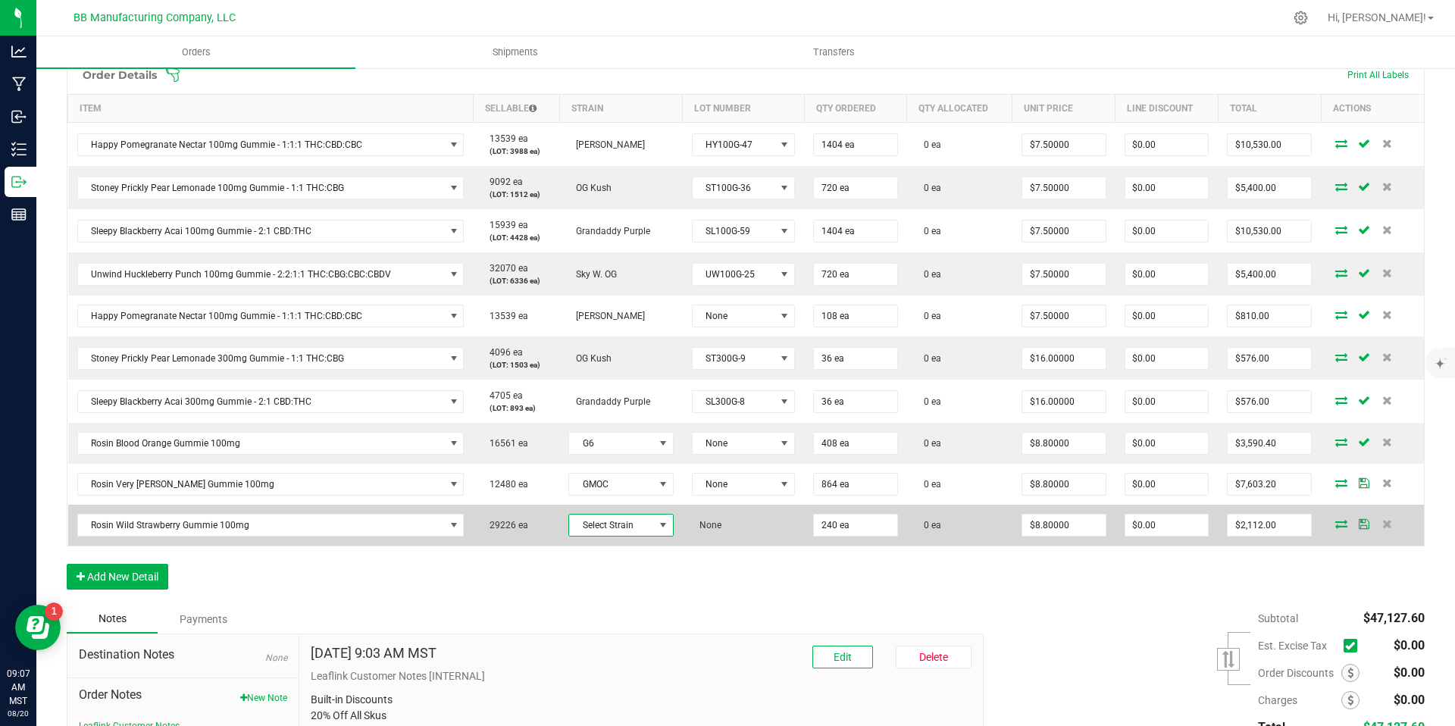
click at [623, 524] on span "Select Strain" at bounding box center [611, 525] width 84 height 21
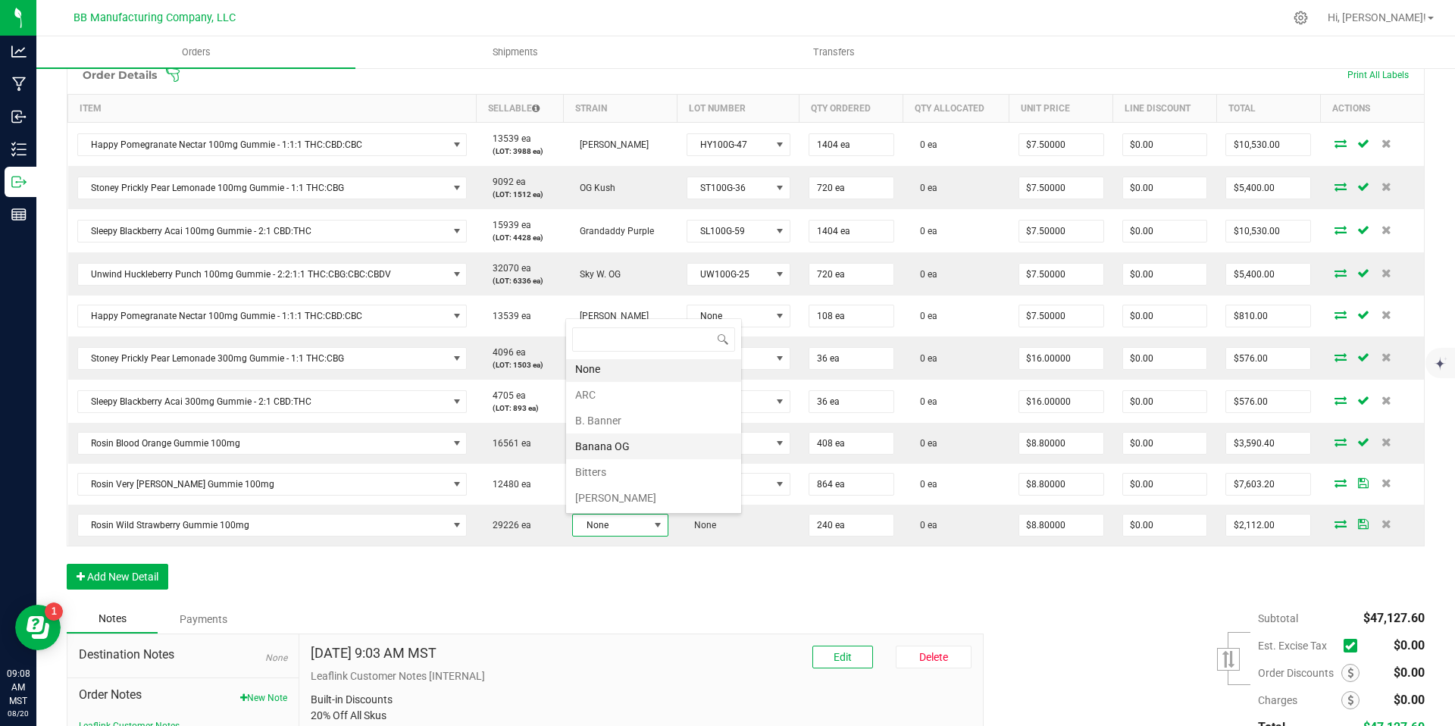
scroll to position [6, 0]
click at [611, 422] on li "B. Banner" at bounding box center [653, 418] width 175 height 26
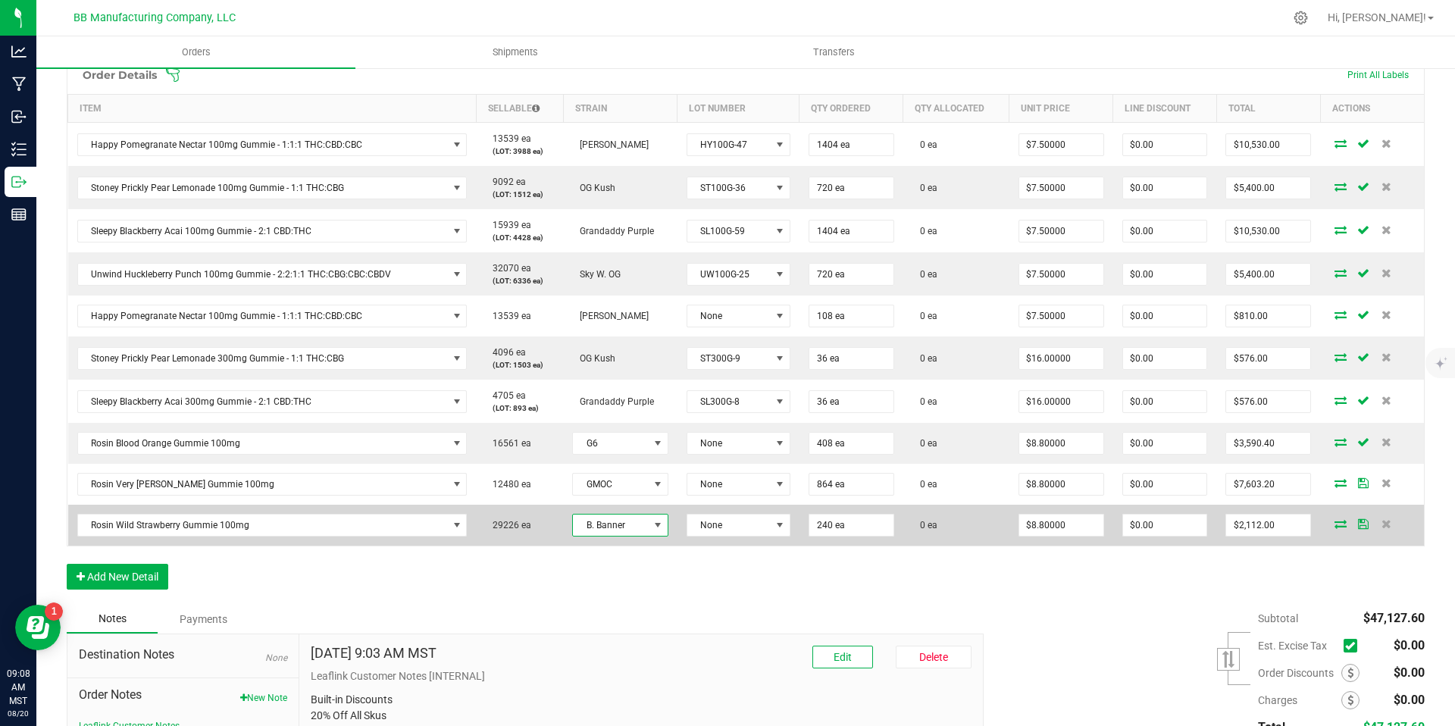
click at [716, 512] on td "None" at bounding box center [739, 525] width 122 height 41
click at [729, 533] on span "None" at bounding box center [728, 525] width 83 height 21
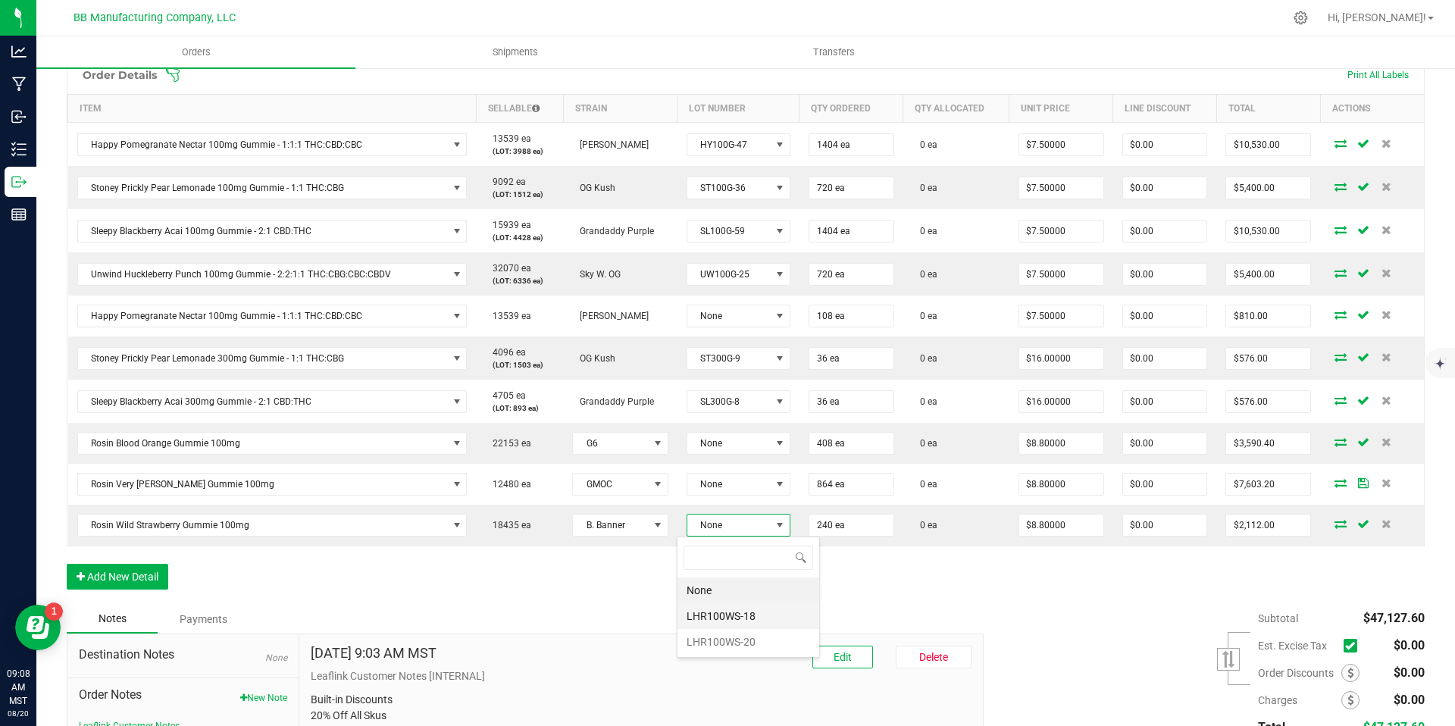
click at [729, 613] on li "LHR100WS-18" at bounding box center [749, 616] width 142 height 26
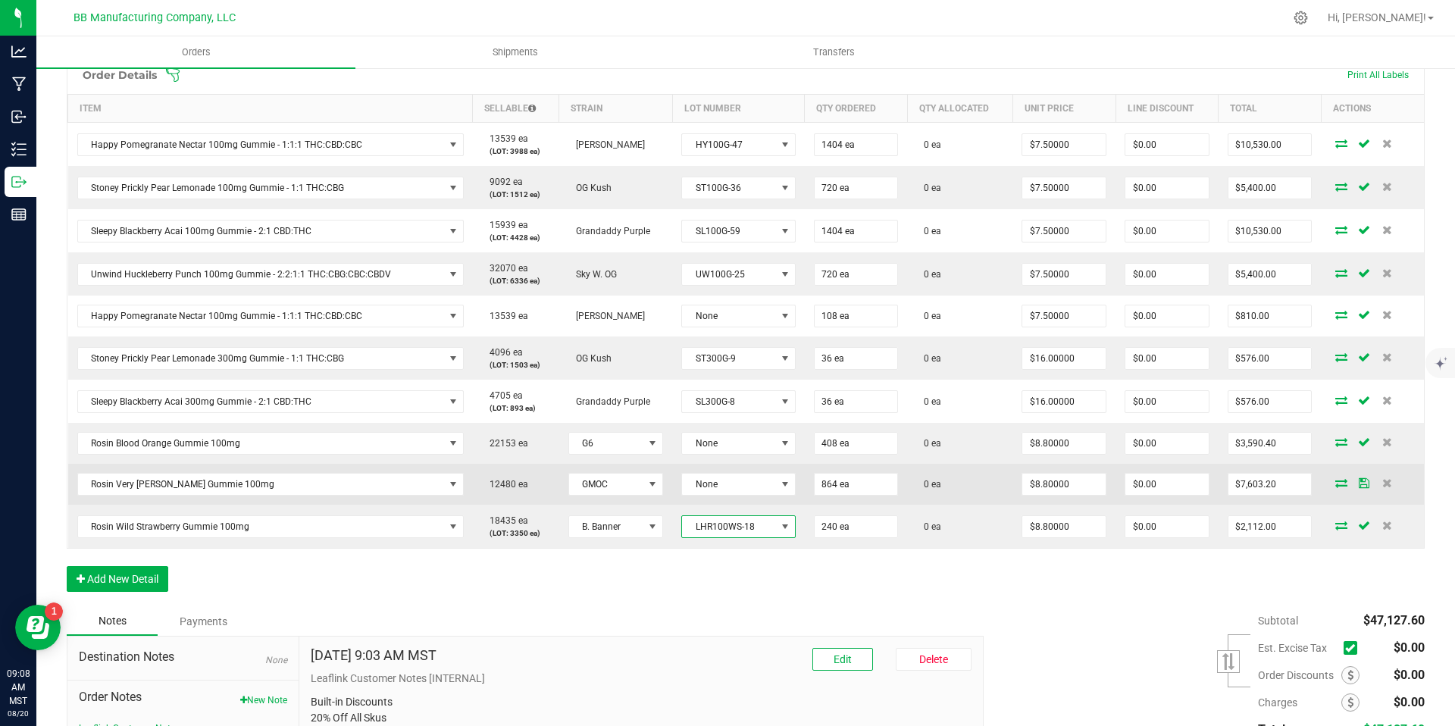
click at [730, 466] on td "None" at bounding box center [738, 484] width 133 height 41
click at [728, 478] on span "None" at bounding box center [729, 484] width 94 height 21
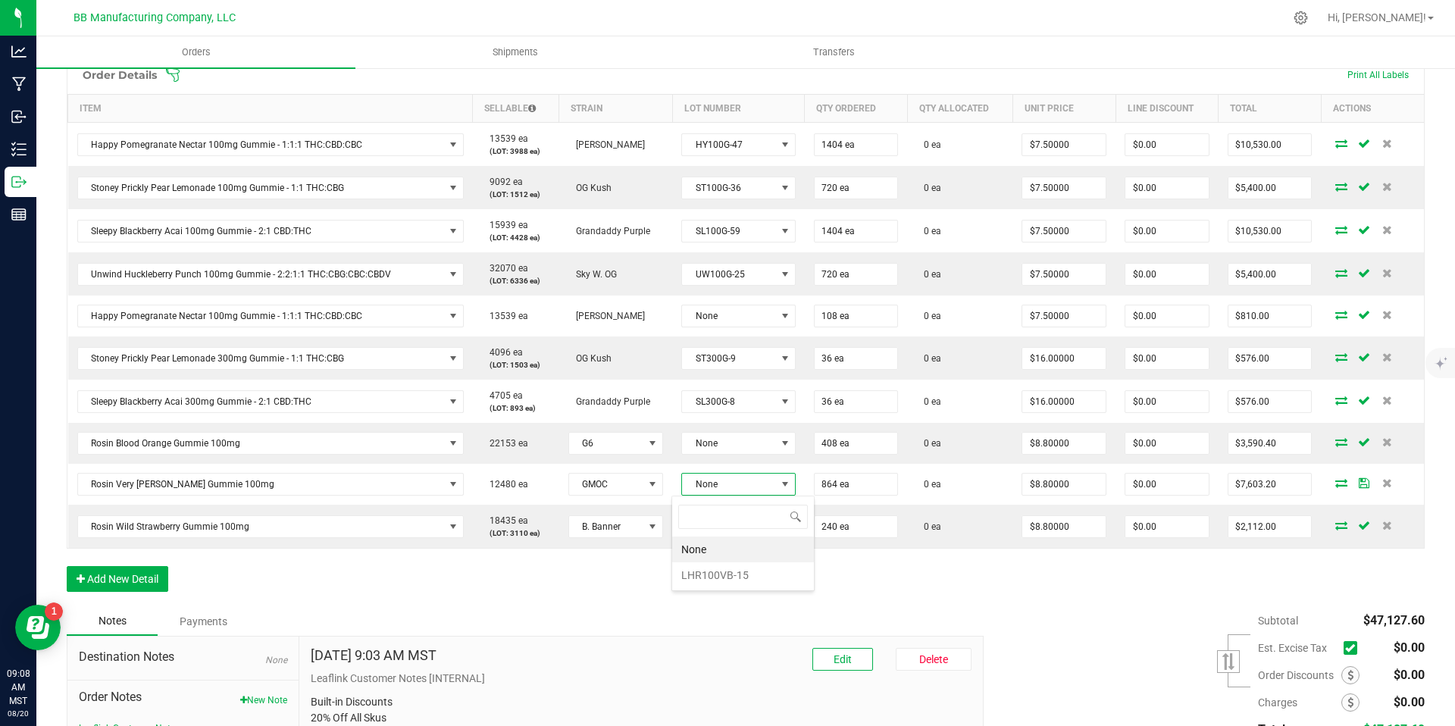
scroll to position [0, 0]
click at [723, 583] on li "LHR100VB-15" at bounding box center [743, 575] width 142 height 26
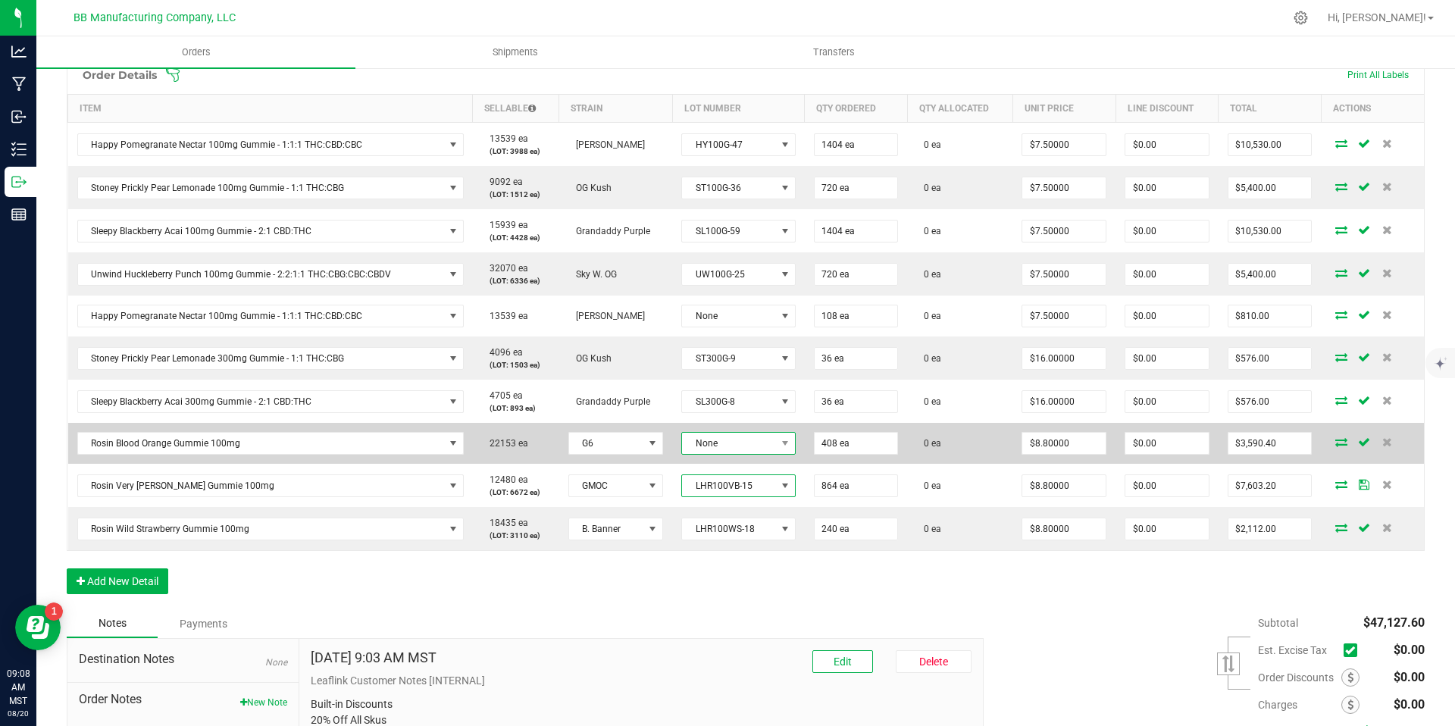
click at [715, 451] on span "None" at bounding box center [729, 443] width 94 height 21
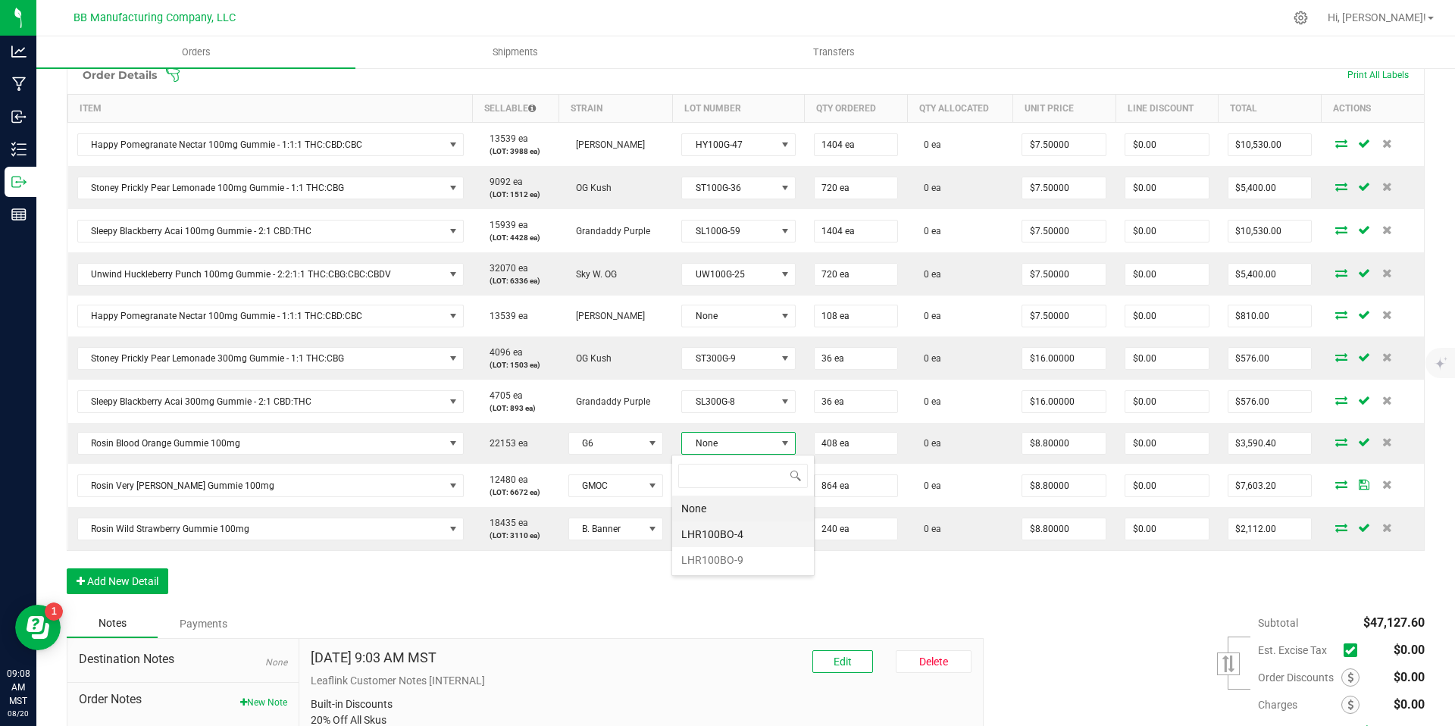
click at [736, 531] on li "LHR100BO-4" at bounding box center [743, 534] width 142 height 26
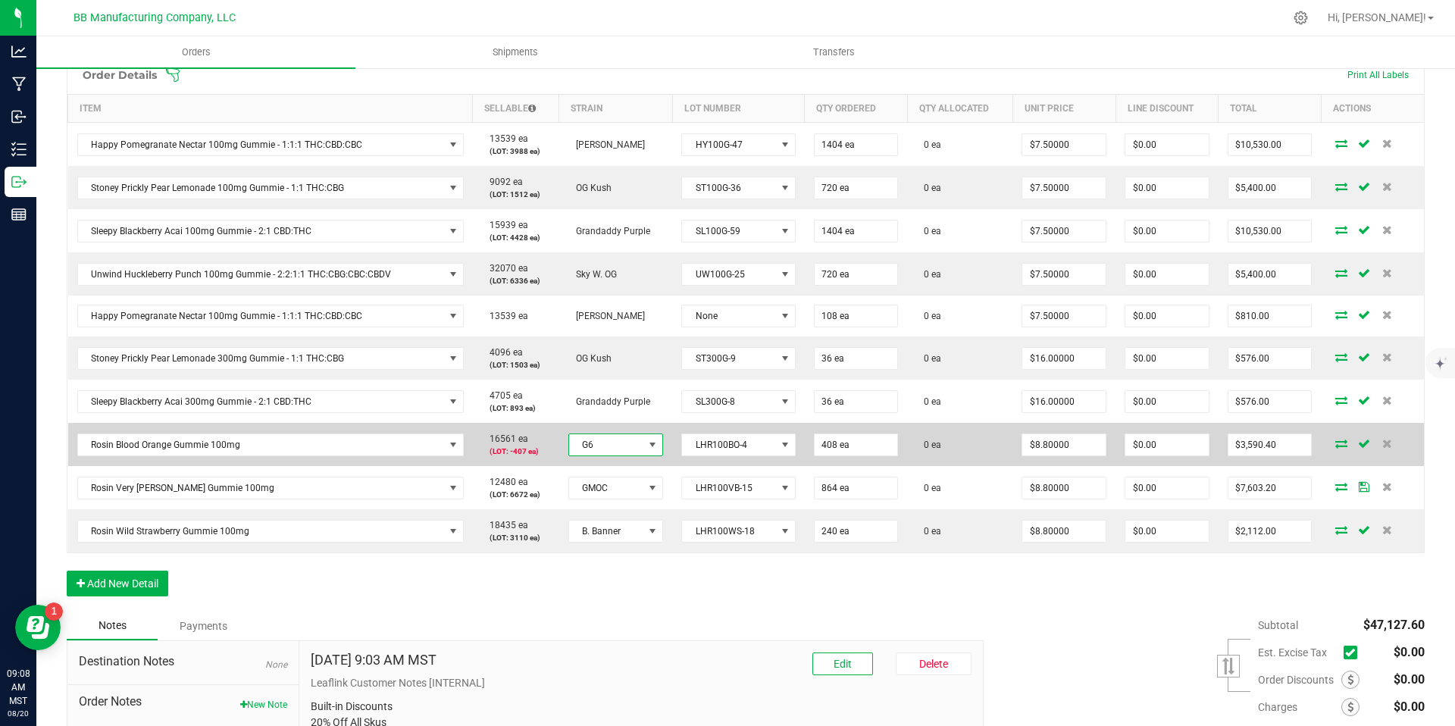
click at [647, 449] on span at bounding box center [653, 445] width 12 height 12
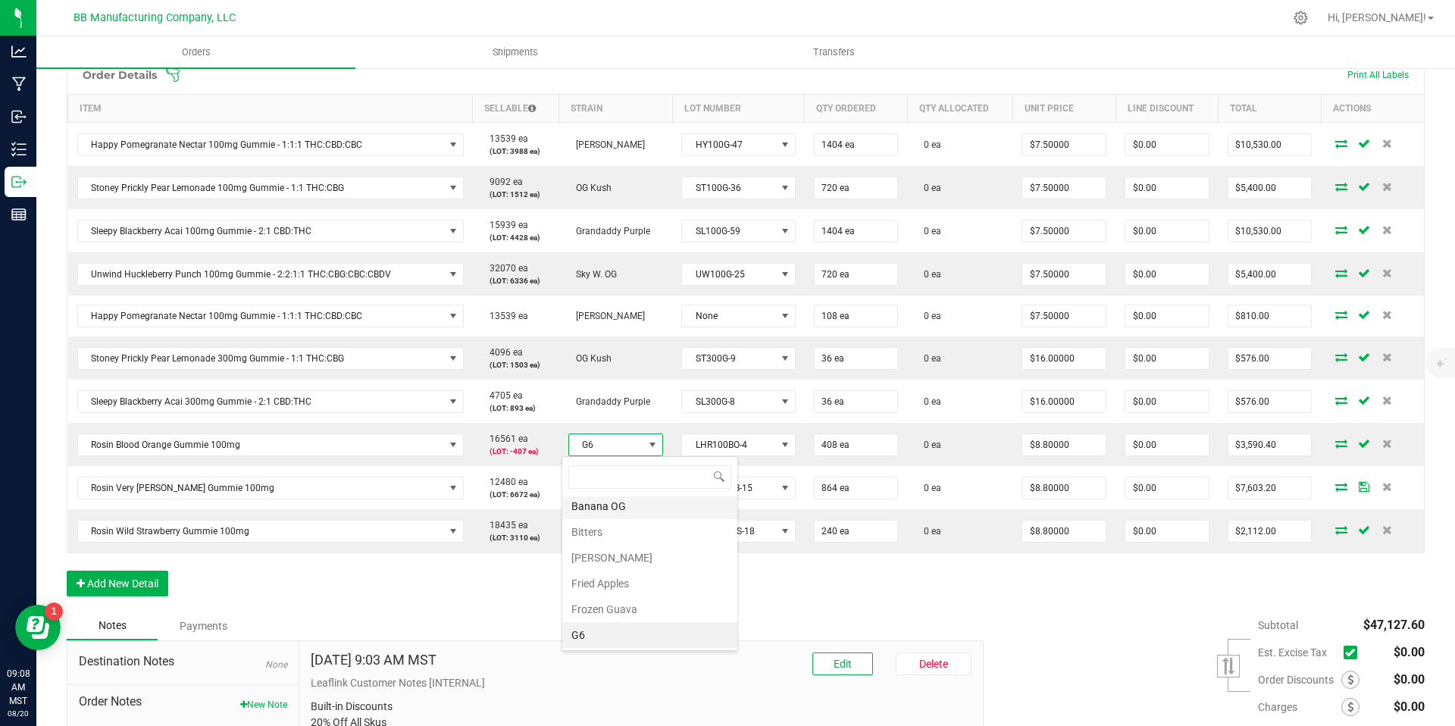
click at [634, 509] on li "Banana OG" at bounding box center [649, 506] width 175 height 26
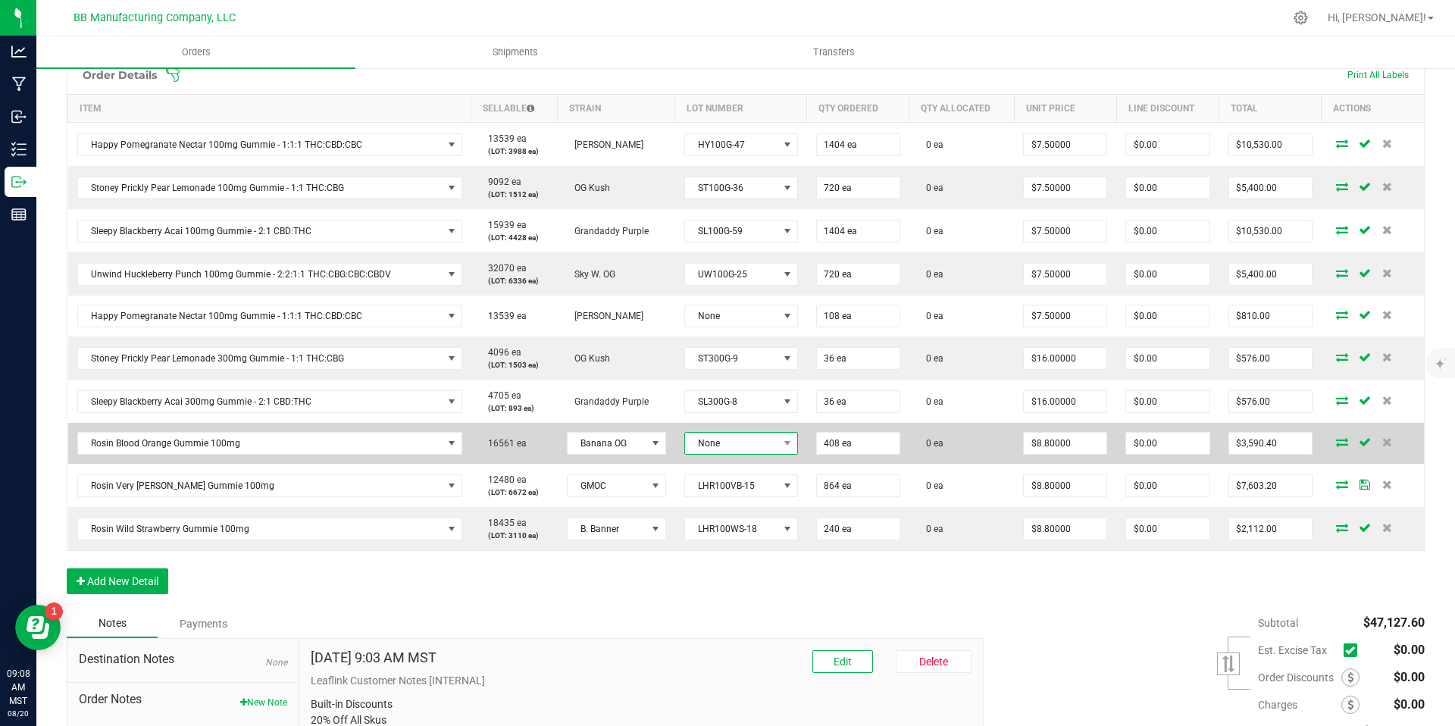
click at [731, 443] on span "None" at bounding box center [731, 443] width 93 height 21
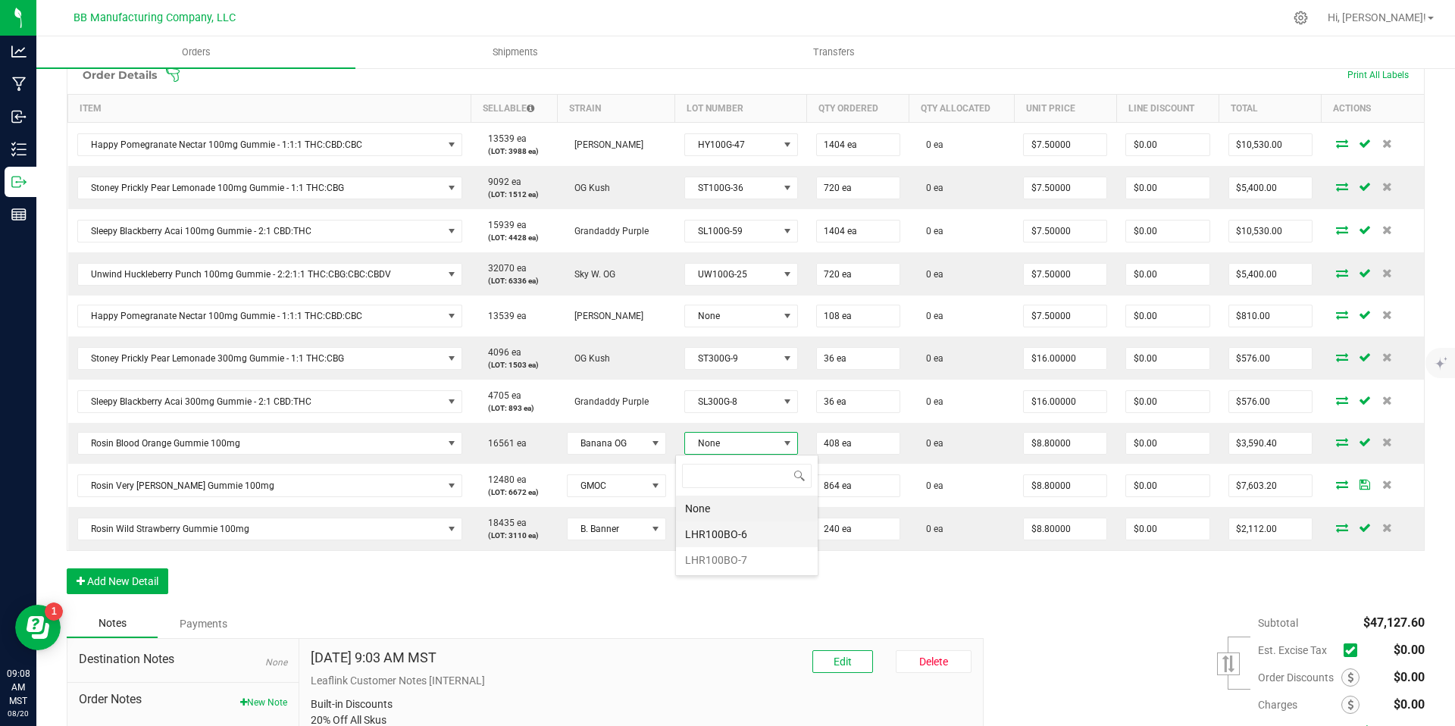
click at [722, 529] on li "LHR100BO-6" at bounding box center [747, 534] width 142 height 26
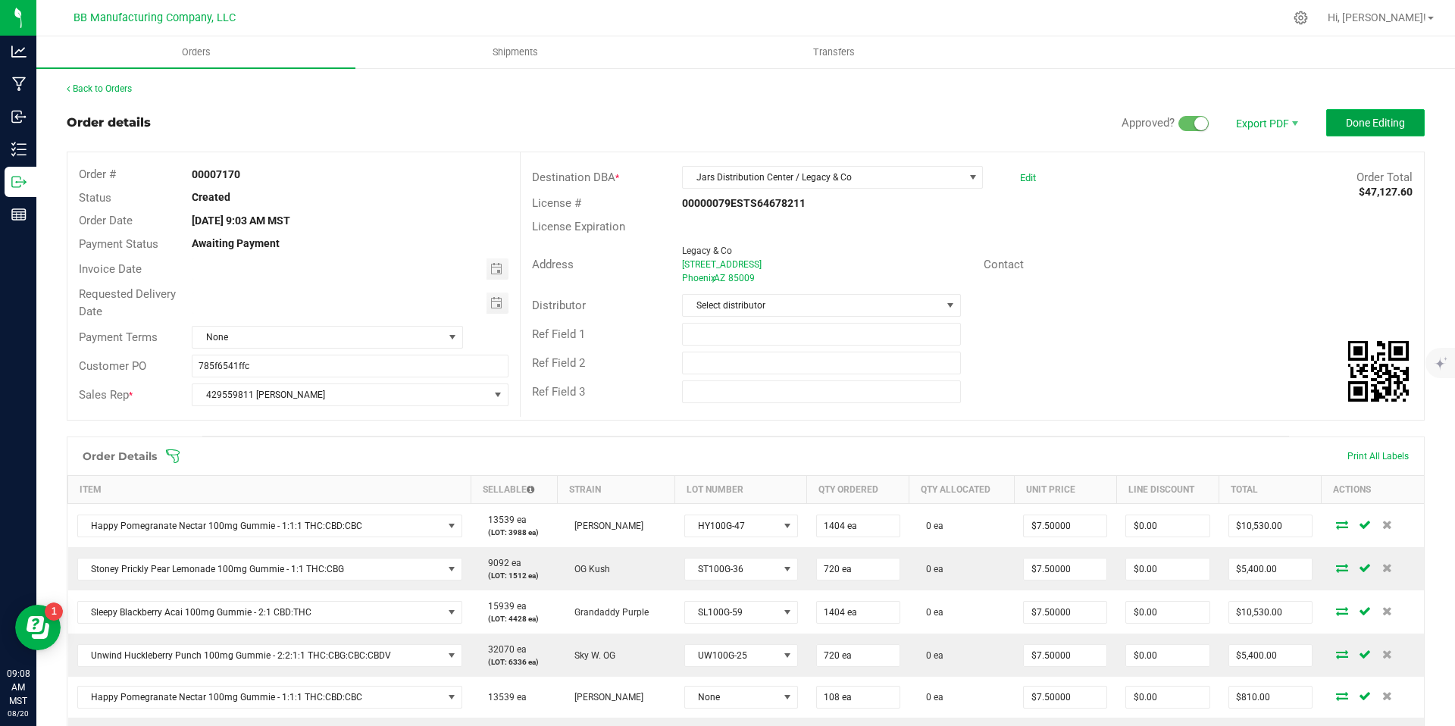
click at [1394, 131] on button "Done Editing" at bounding box center [1375, 122] width 99 height 27
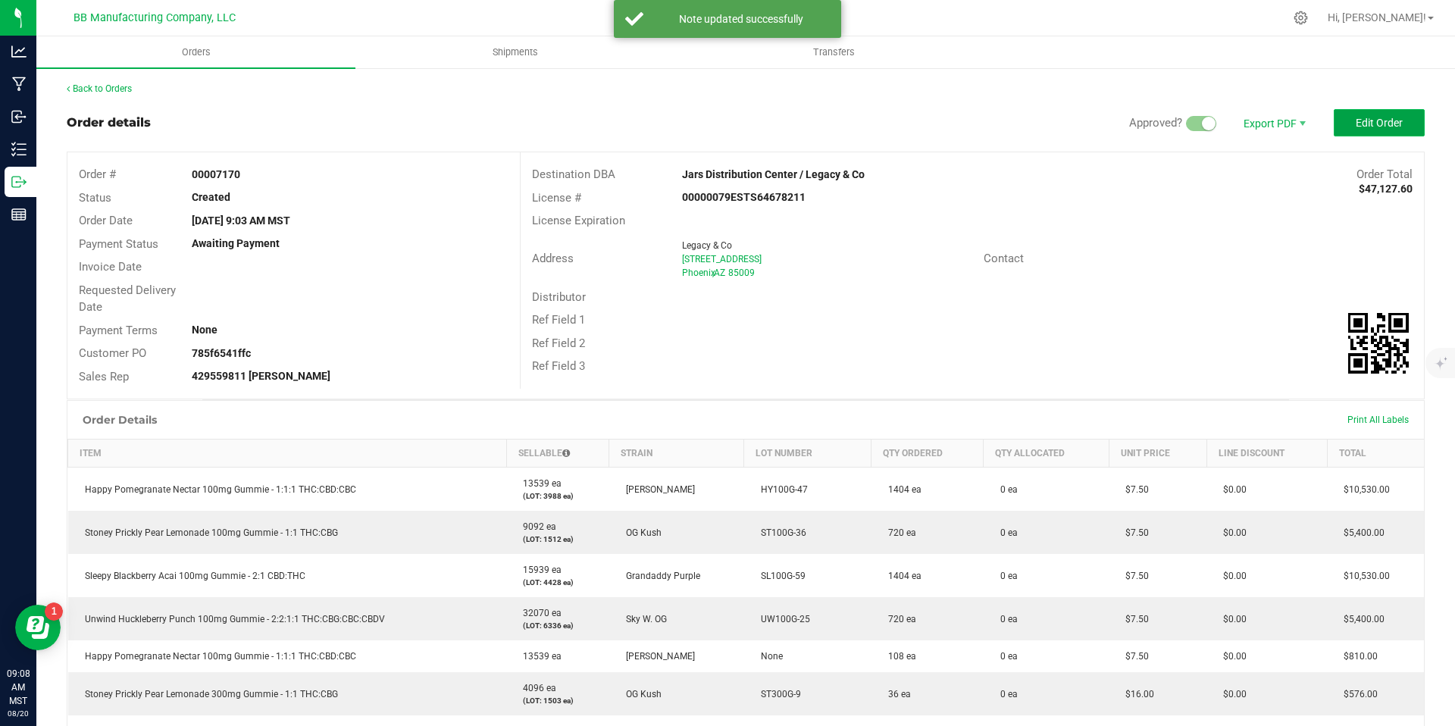
click at [1364, 127] on span "Edit Order" at bounding box center [1379, 123] width 47 height 12
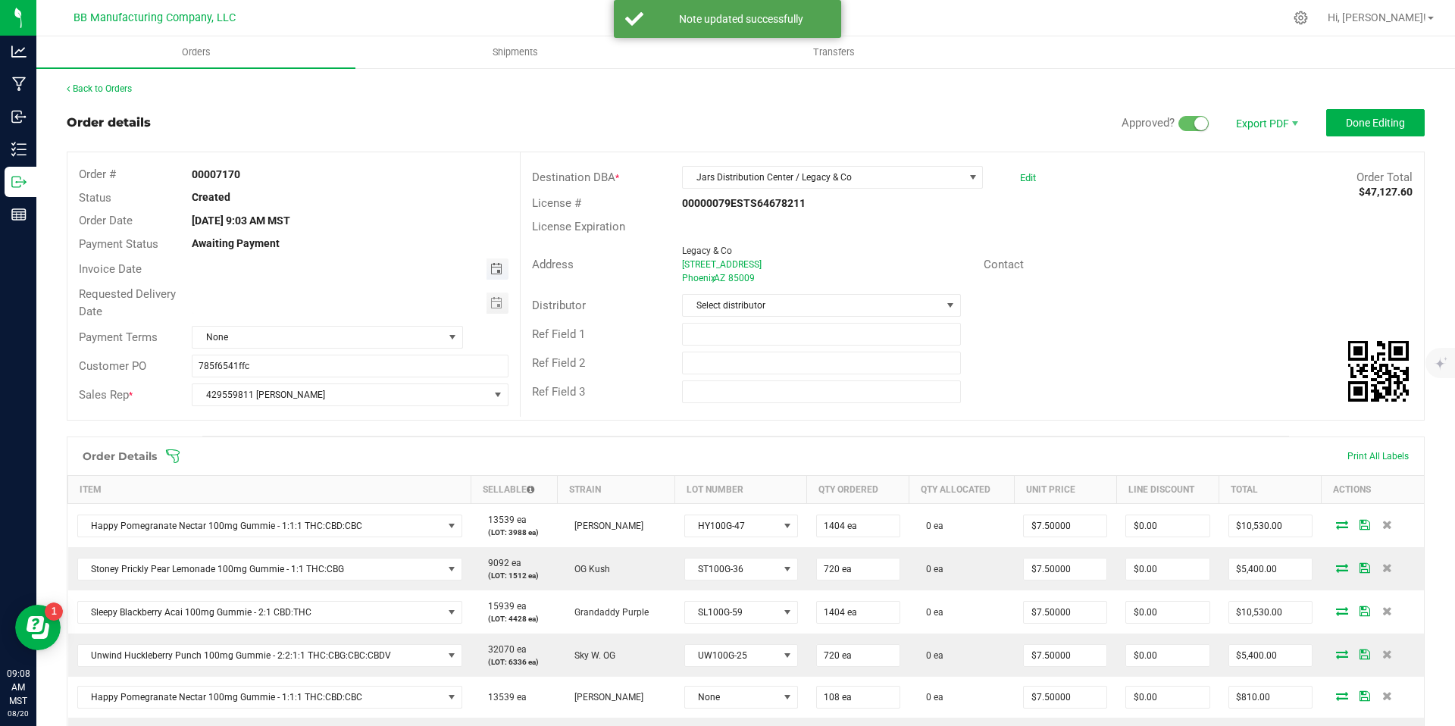
click at [490, 269] on span "Toggle calendar" at bounding box center [496, 269] width 12 height 12
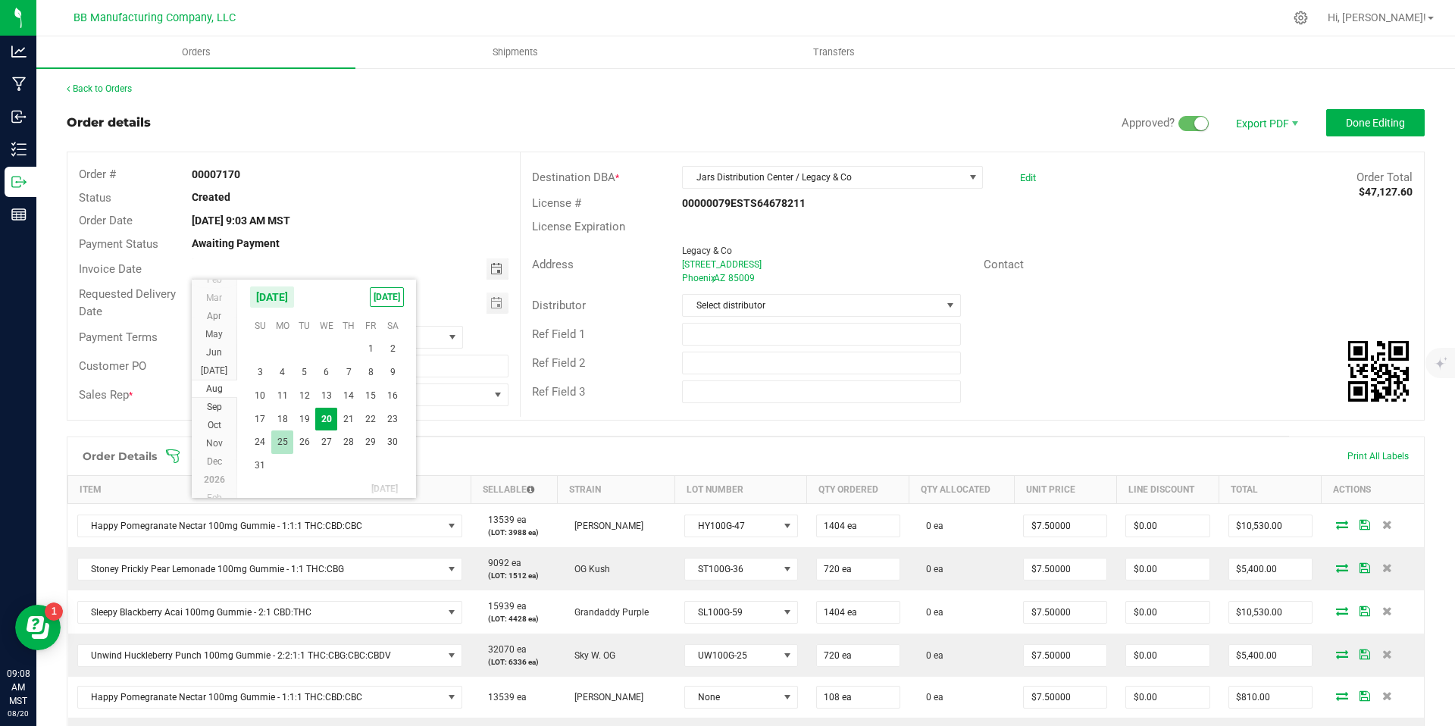
click at [284, 443] on span "25" at bounding box center [282, 441] width 22 height 23
type input "[DATE]"
click at [490, 301] on span "Toggle calendar" at bounding box center [496, 303] width 12 height 12
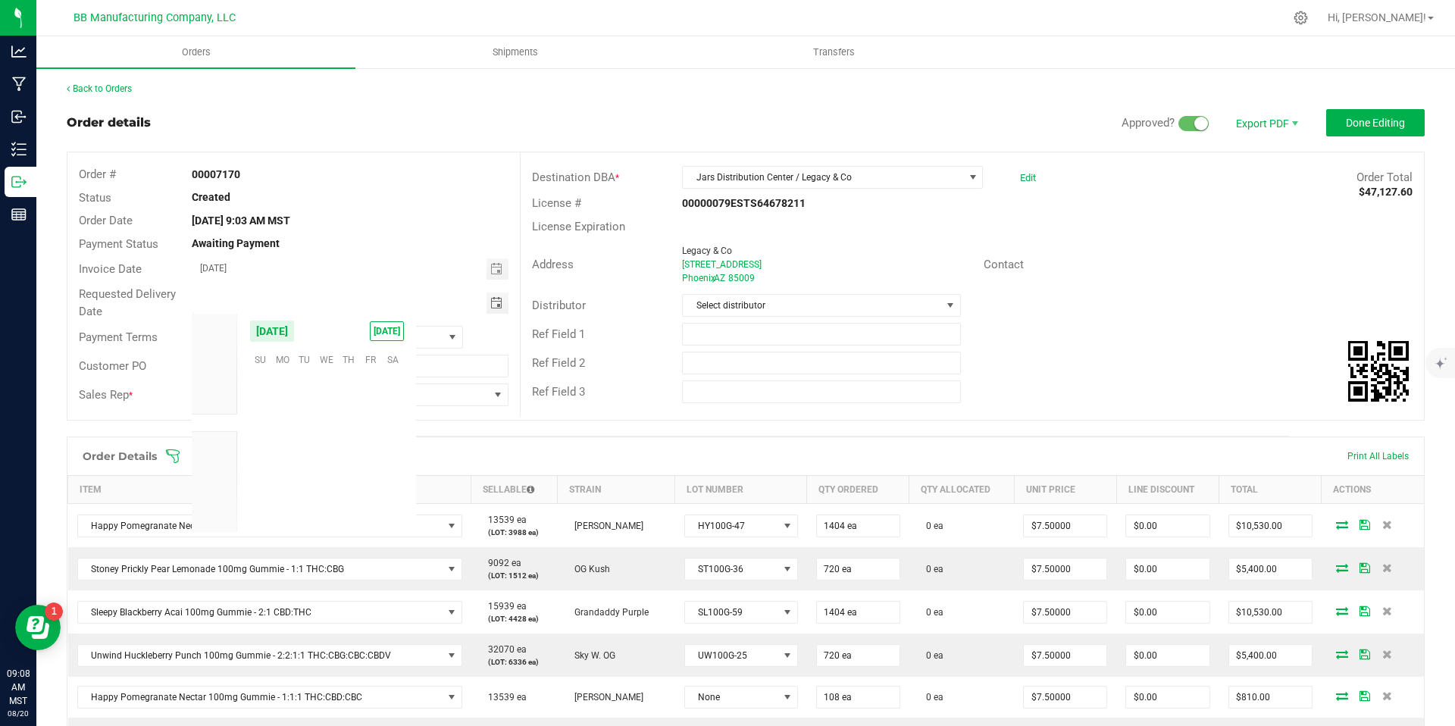
scroll to position [245639, 0]
click at [288, 470] on span "25" at bounding box center [282, 476] width 22 height 23
type input "[DATE]"
click at [357, 337] on span "None" at bounding box center [318, 337] width 251 height 21
click at [293, 703] on li "Net 90" at bounding box center [326, 716] width 268 height 26
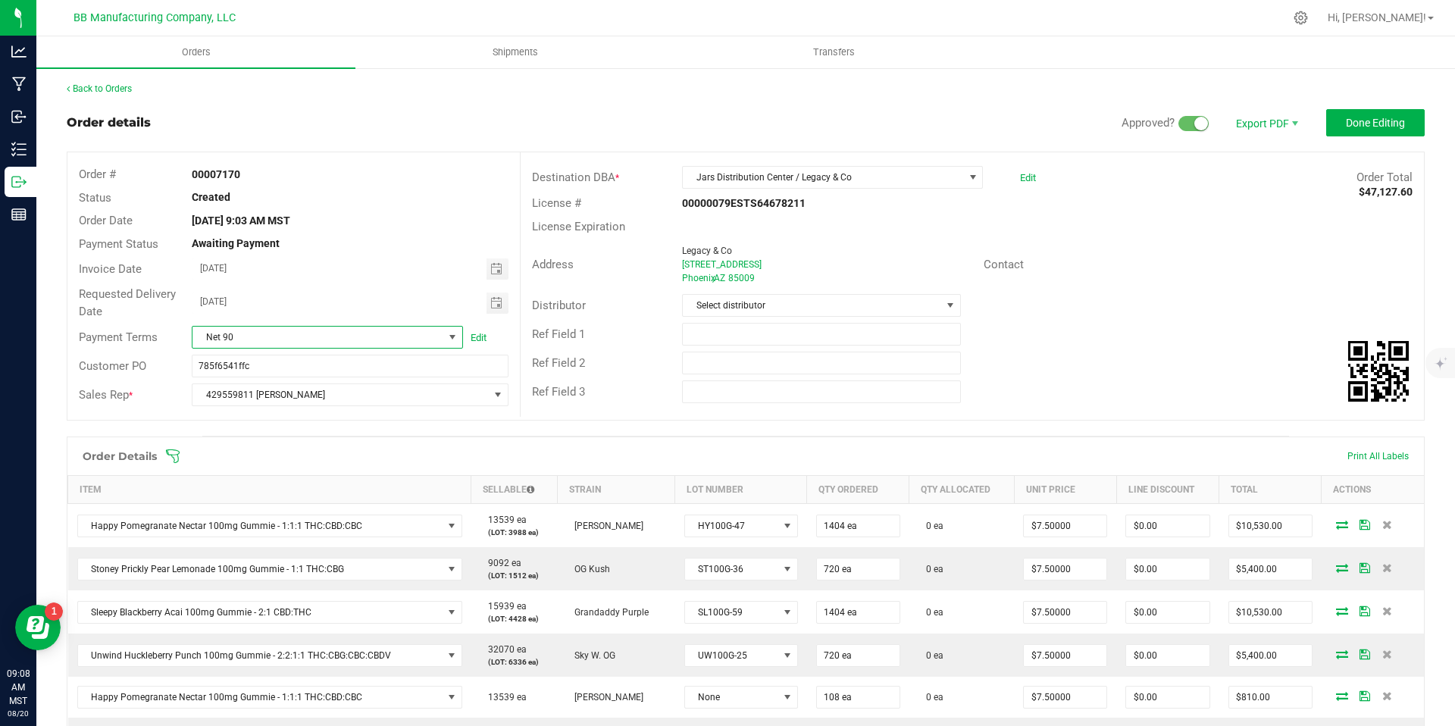
click at [383, 335] on span "Net 90" at bounding box center [318, 337] width 251 height 21
click at [255, 471] on li "Net 30" at bounding box center [326, 481] width 268 height 26
click at [842, 305] on span "Select distributor" at bounding box center [812, 305] width 258 height 21
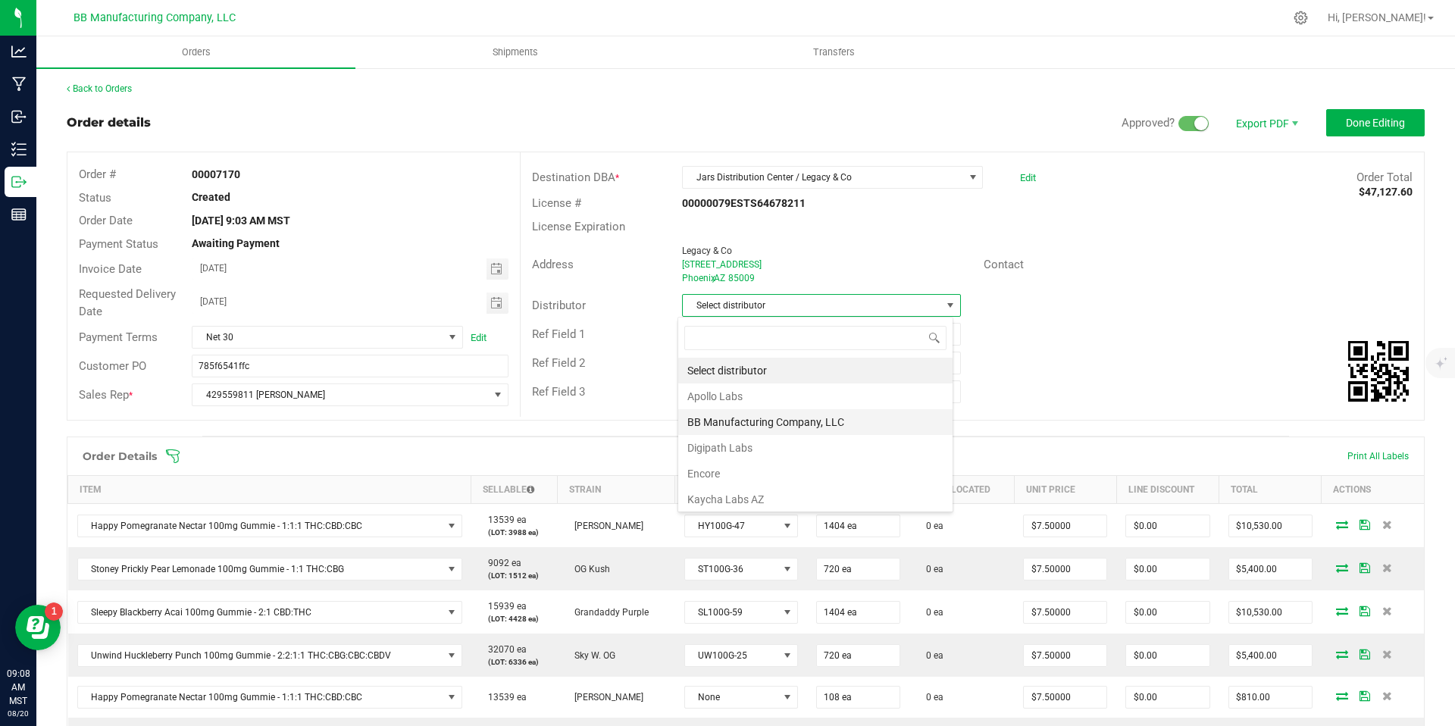
click at [778, 410] on li "BB Manufacturing Company, LLC" at bounding box center [815, 422] width 274 height 26
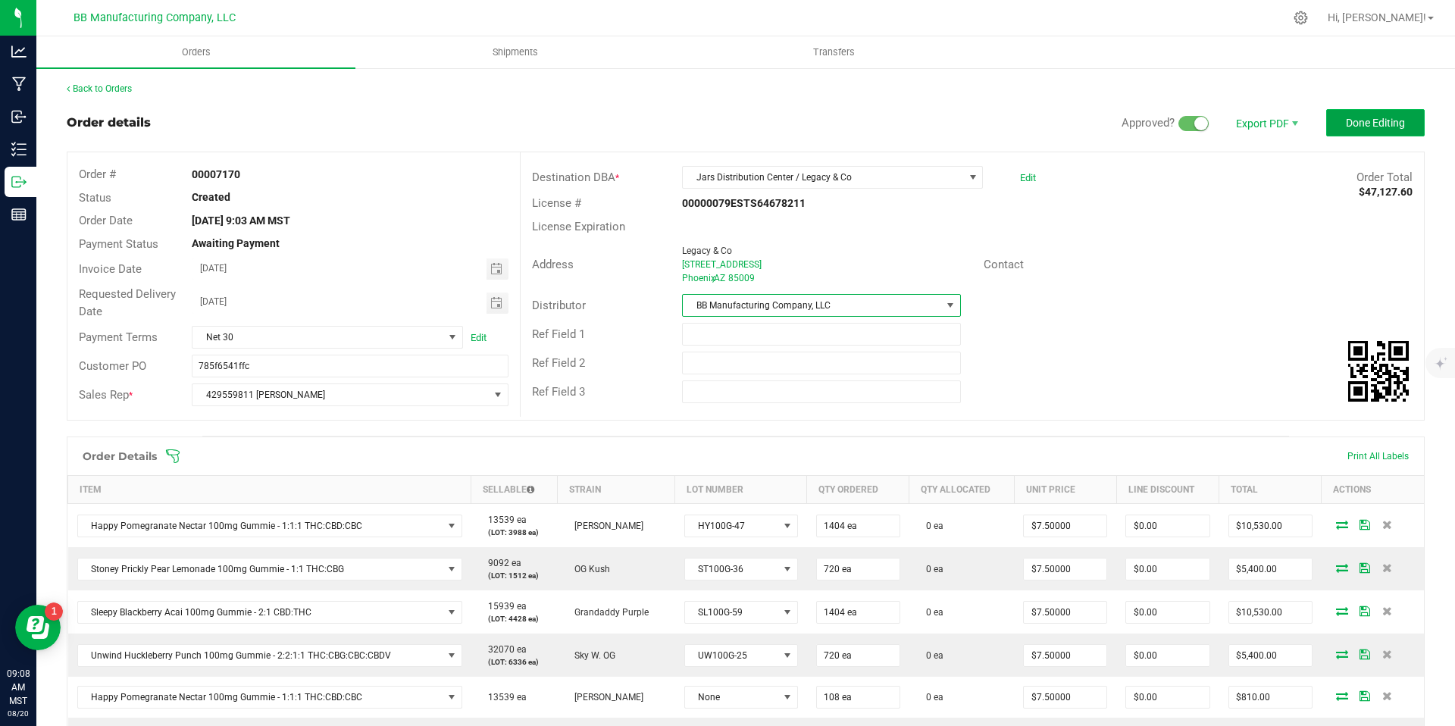
click at [1373, 121] on span "Done Editing" at bounding box center [1375, 123] width 59 height 12
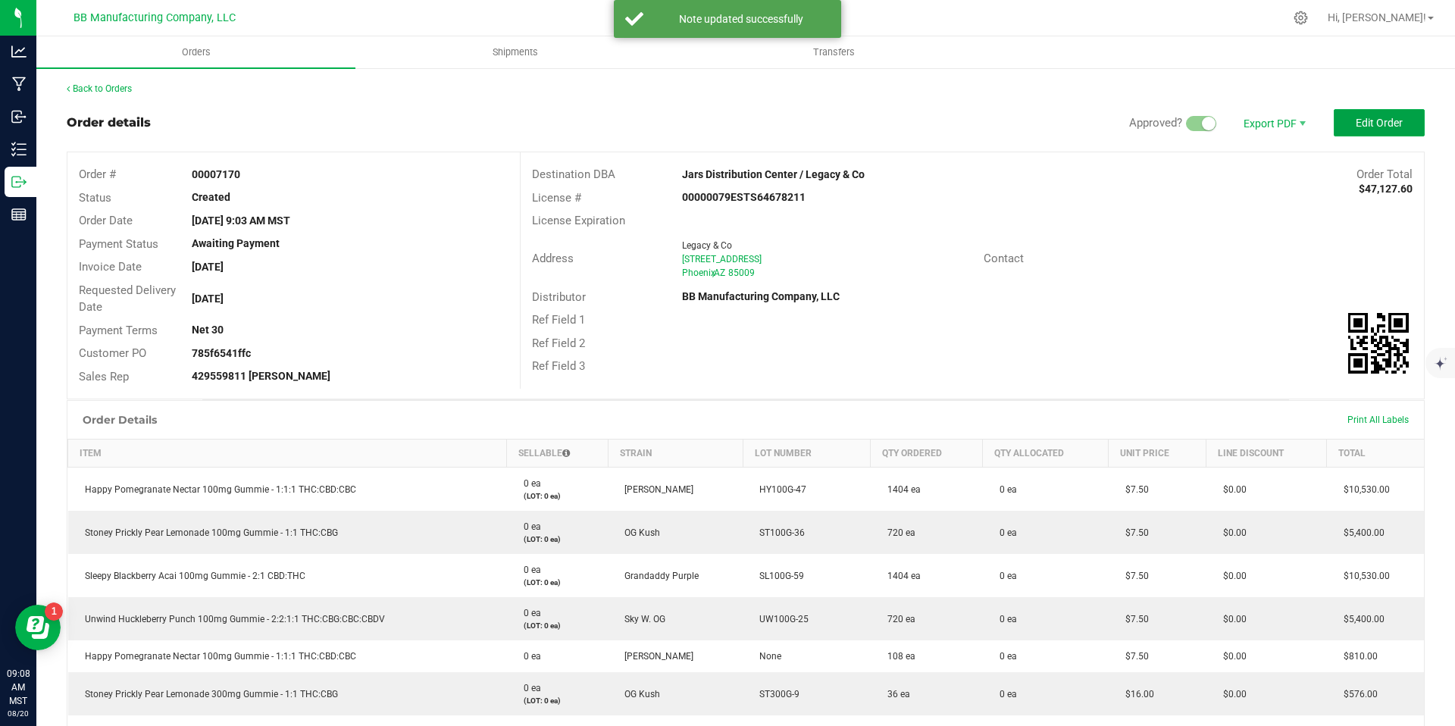
click at [1373, 121] on span "Edit Order" at bounding box center [1379, 123] width 47 height 12
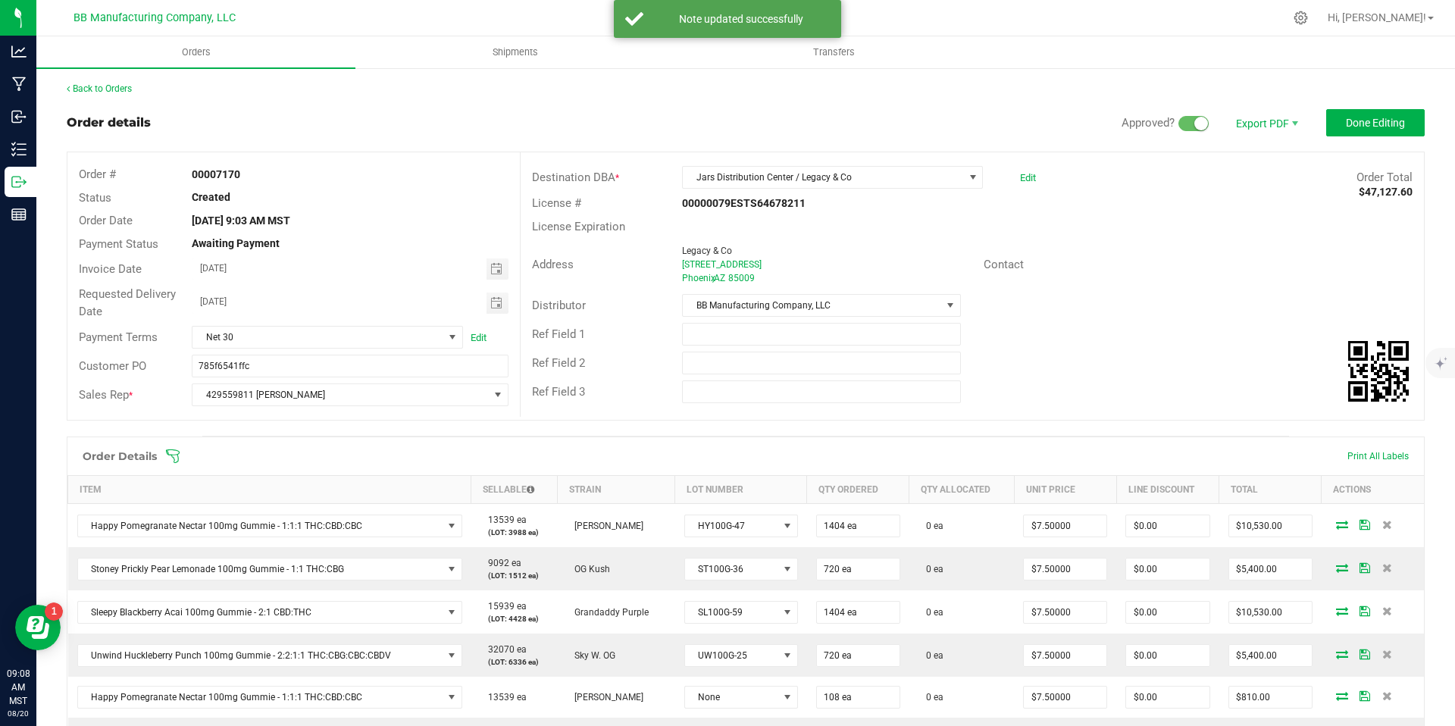
click at [1353, 136] on outbound-order-header "Order details Approved? Export PDF Done Editing Order # 00007170 Status Created…" at bounding box center [746, 272] width 1358 height 327
click at [1357, 129] on button "Done Editing" at bounding box center [1375, 122] width 99 height 27
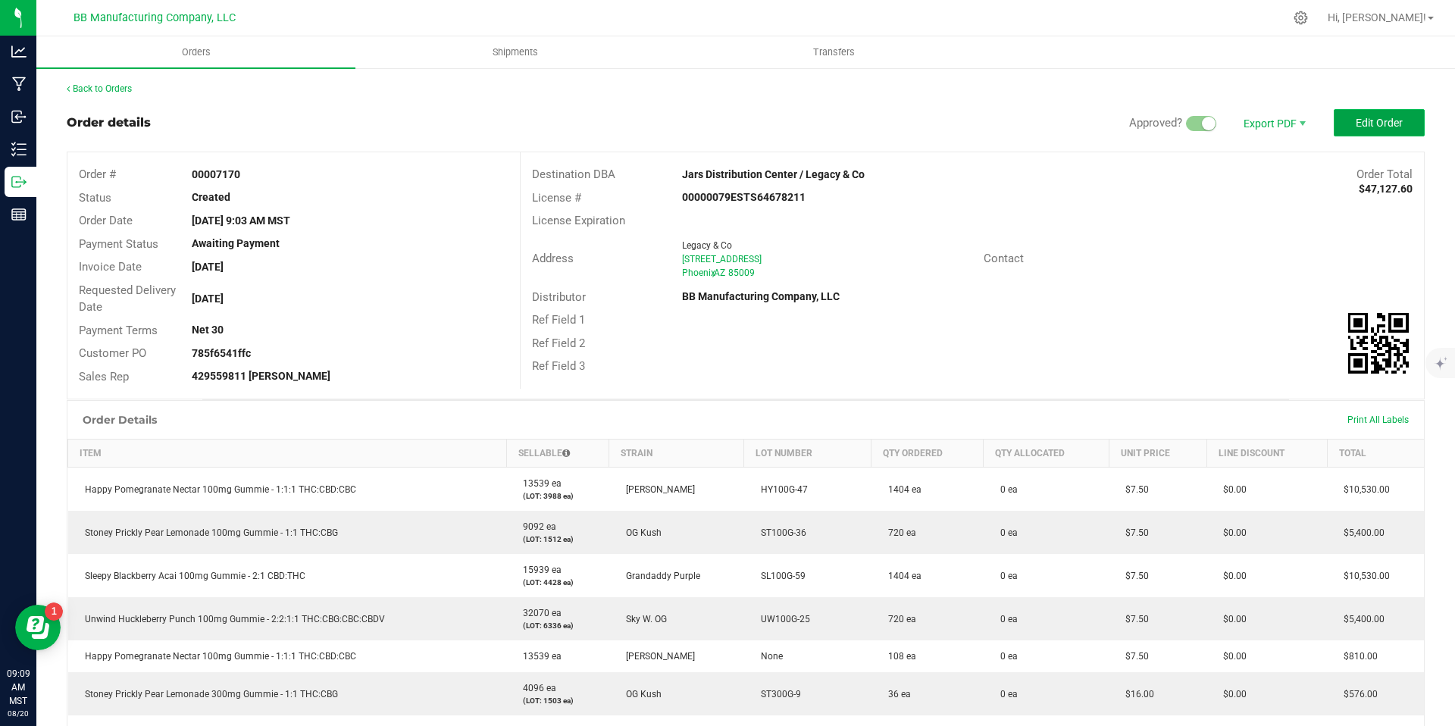
click at [1356, 128] on span "Edit Order" at bounding box center [1379, 123] width 47 height 12
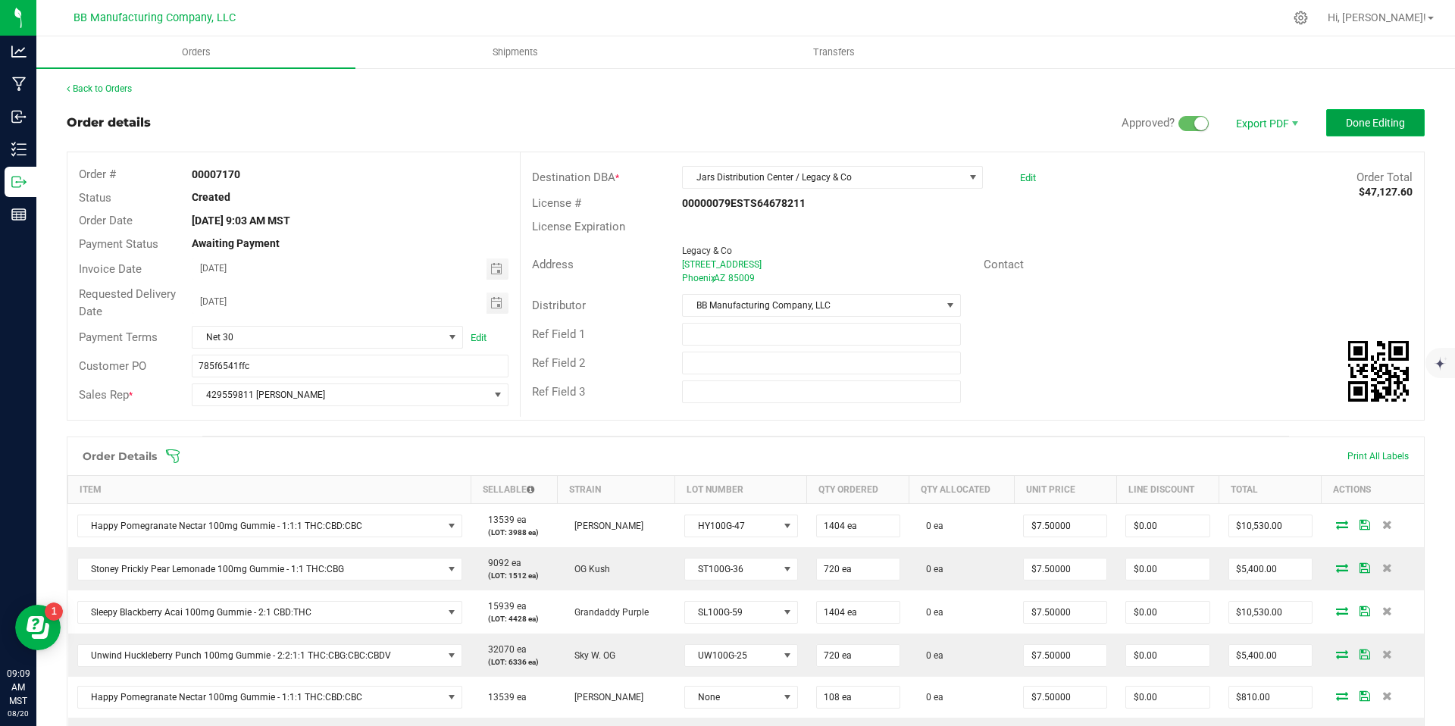
click at [1357, 123] on span "Done Editing" at bounding box center [1375, 123] width 59 height 12
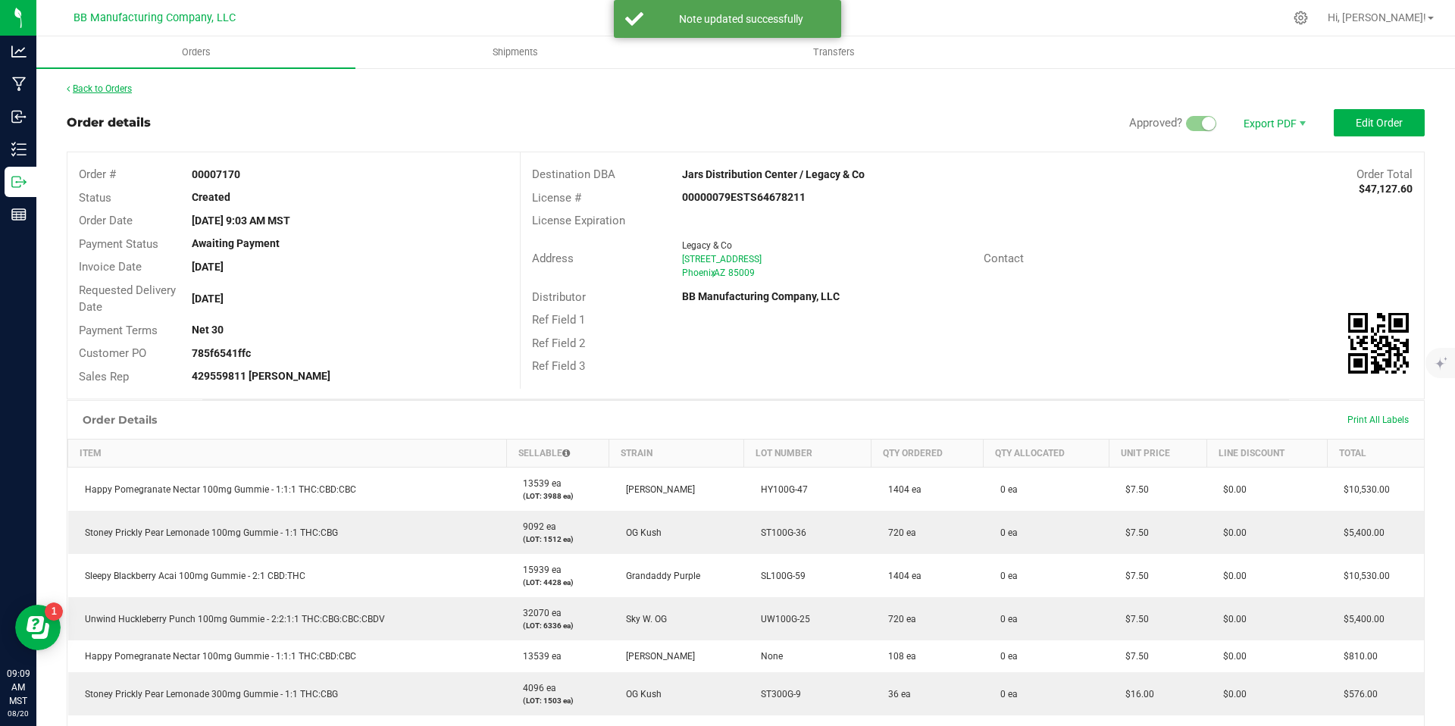
click at [95, 91] on link "Back to Orders" at bounding box center [99, 88] width 65 height 11
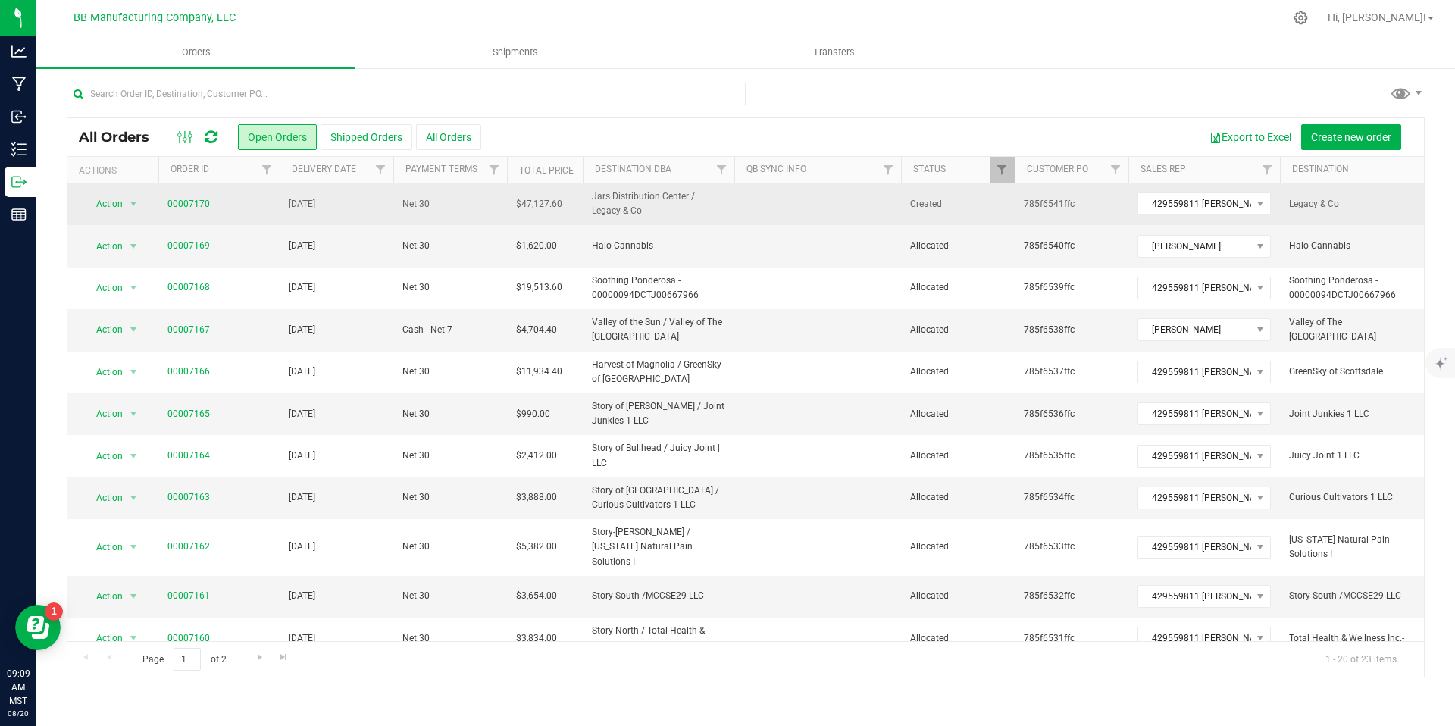
click at [189, 198] on link "00007170" at bounding box center [188, 204] width 42 height 14
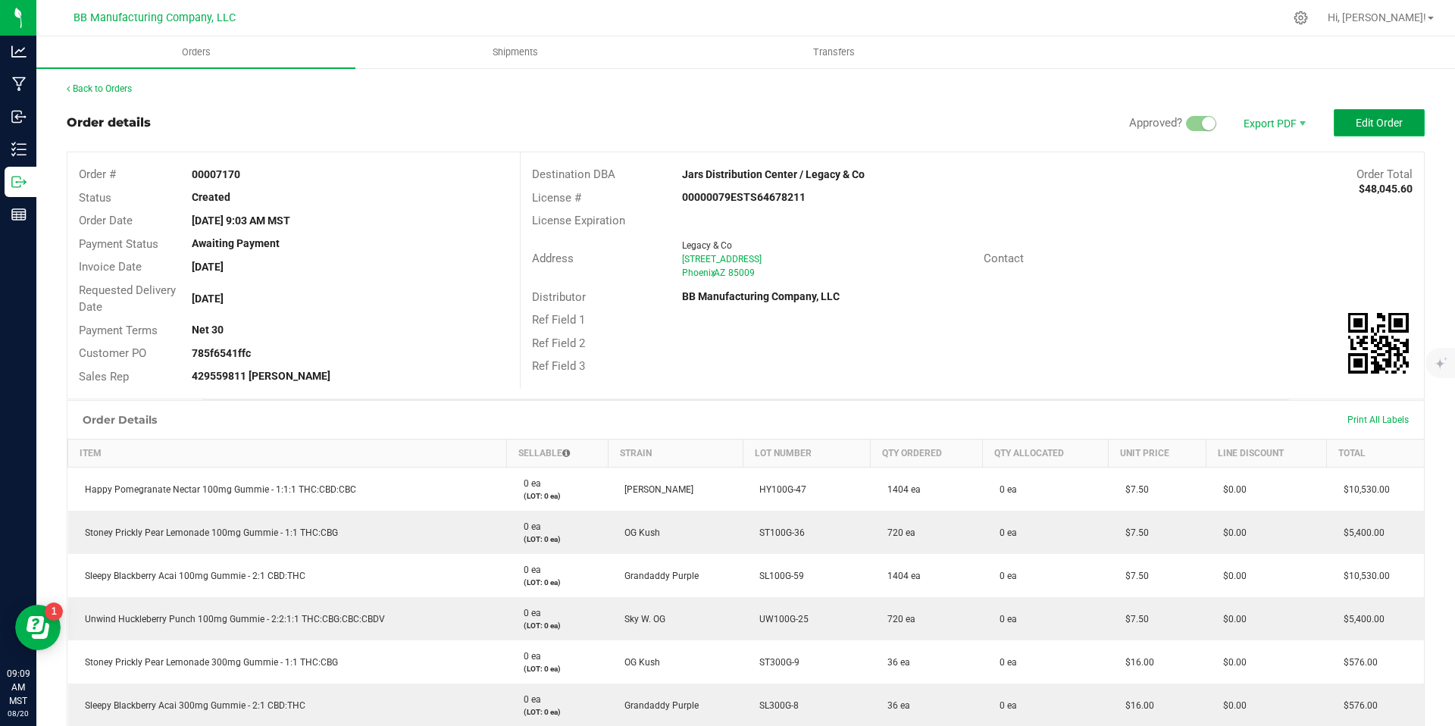
click at [1365, 114] on button "Edit Order" at bounding box center [1379, 122] width 91 height 27
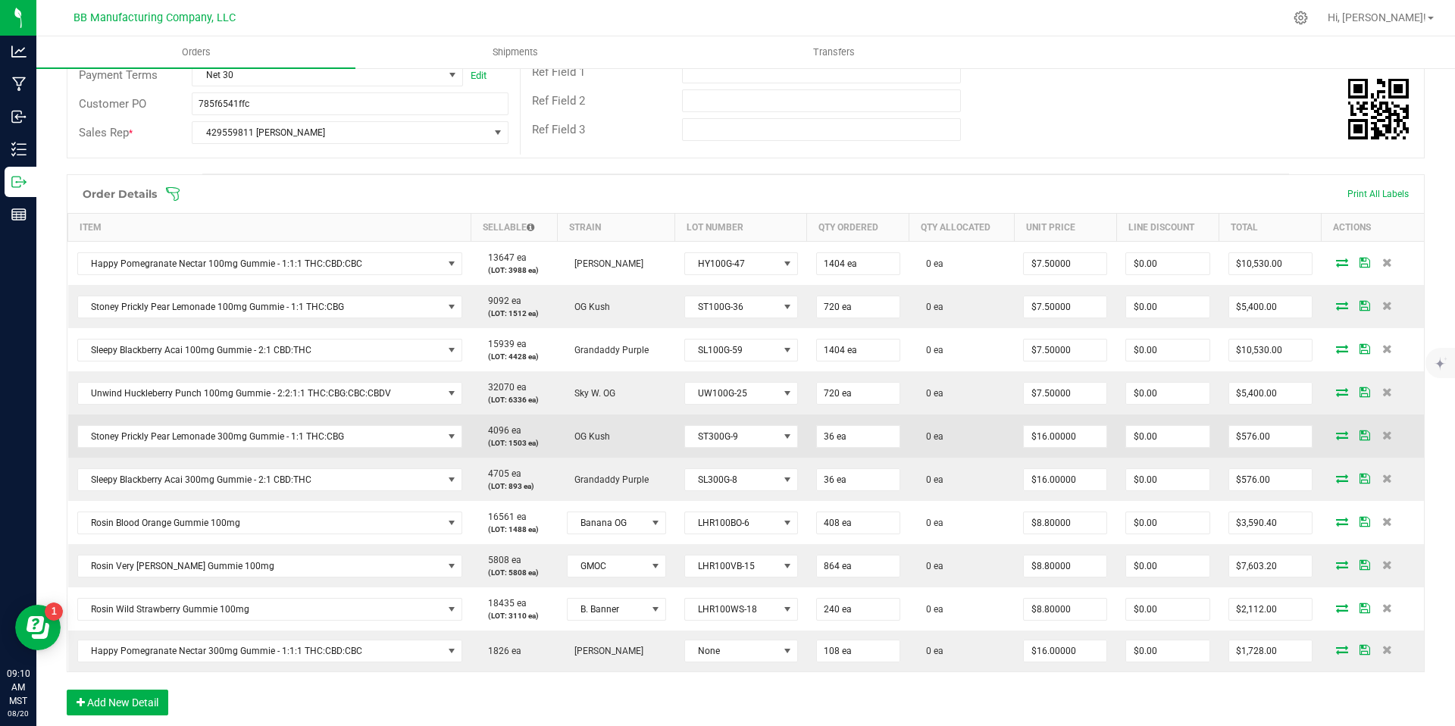
scroll to position [259, 0]
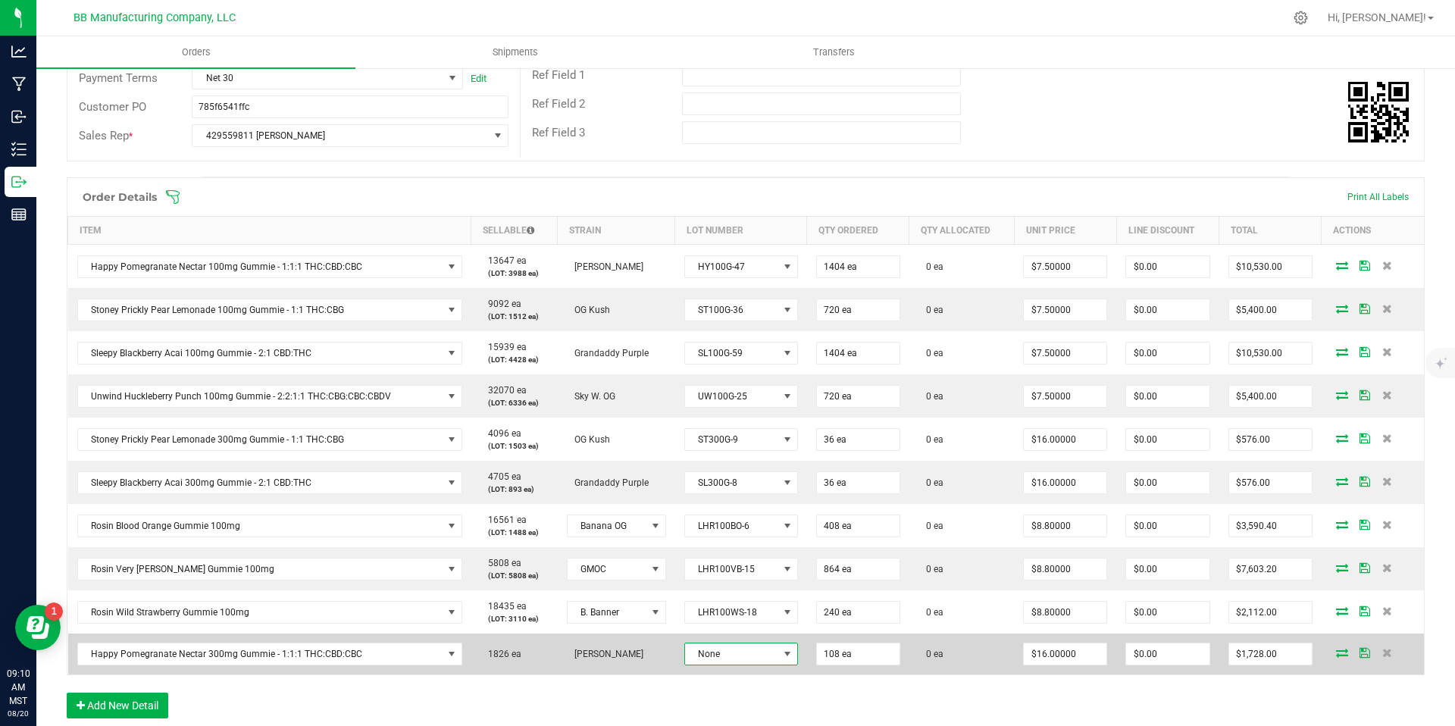
click at [756, 658] on span "None" at bounding box center [731, 653] width 93 height 21
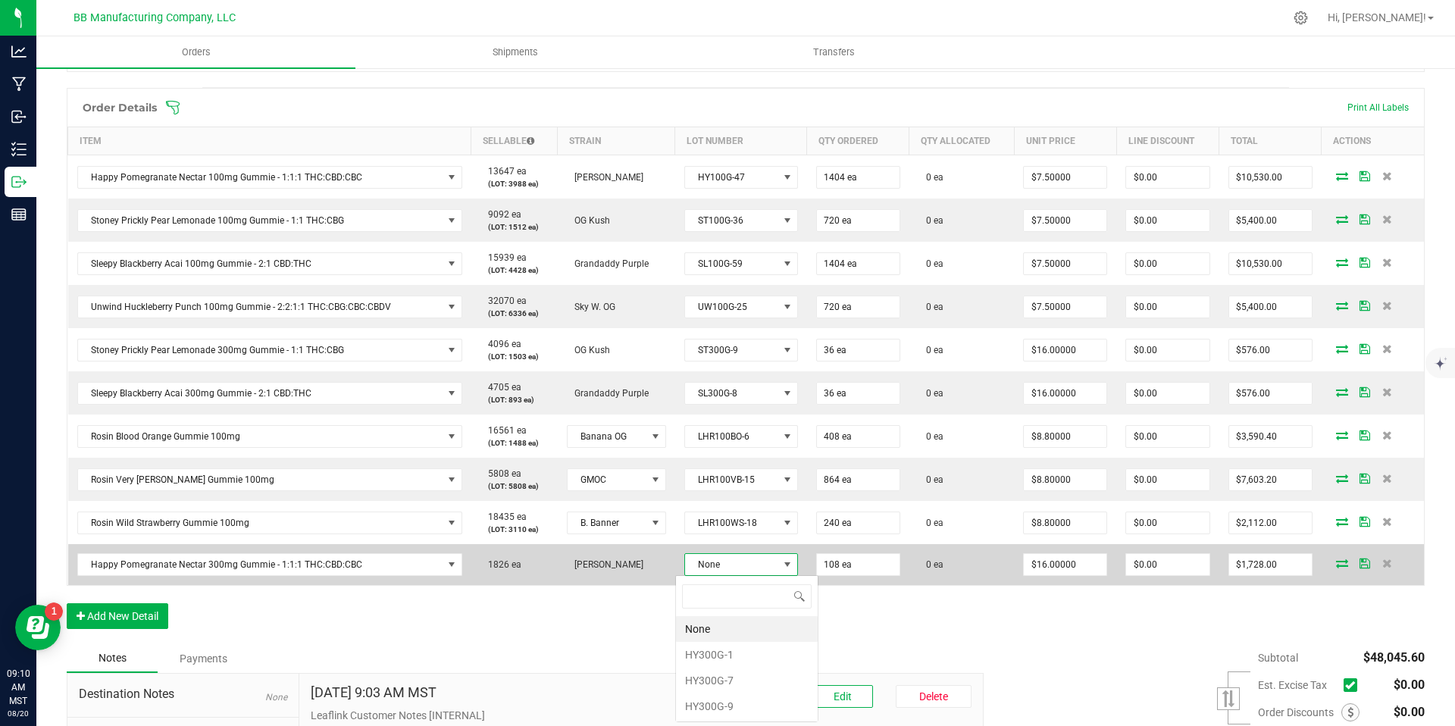
scroll to position [349, 0]
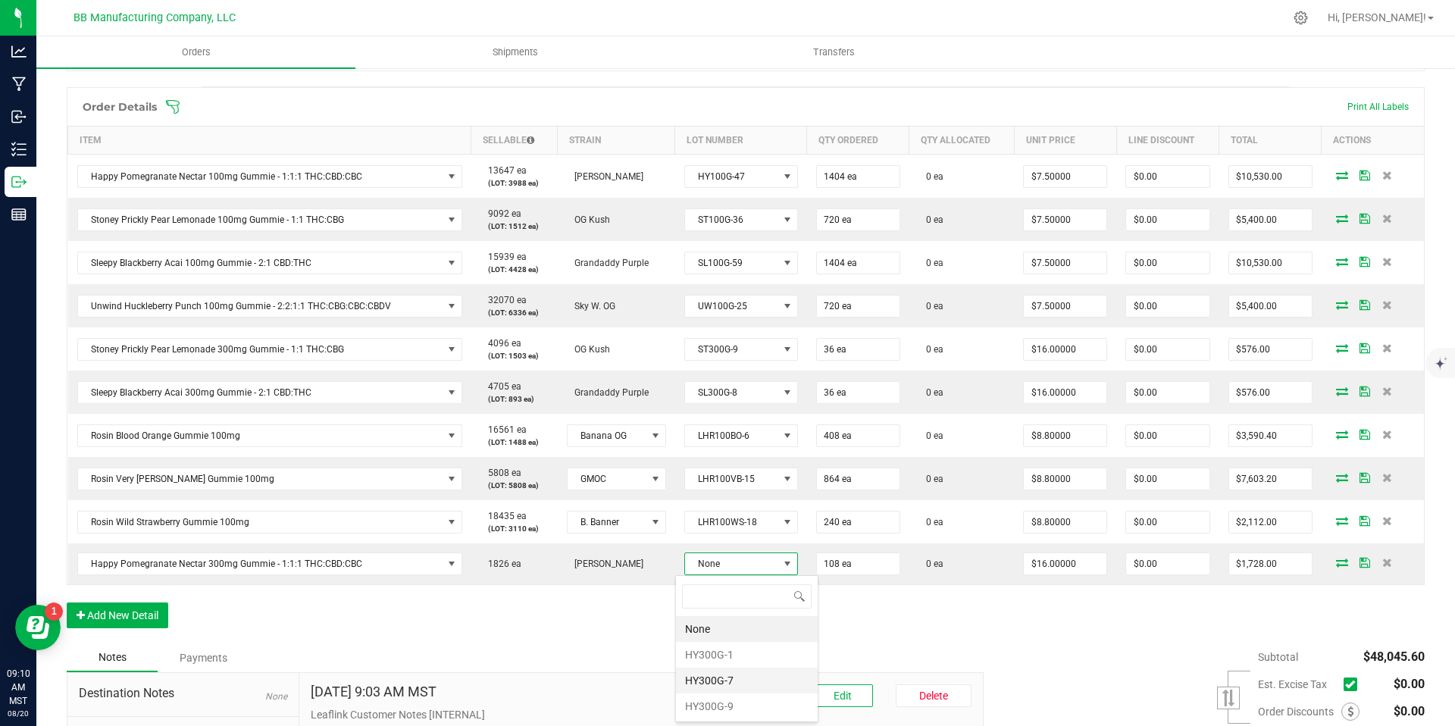
click at [726, 679] on li "HY300G-7" at bounding box center [747, 681] width 142 height 26
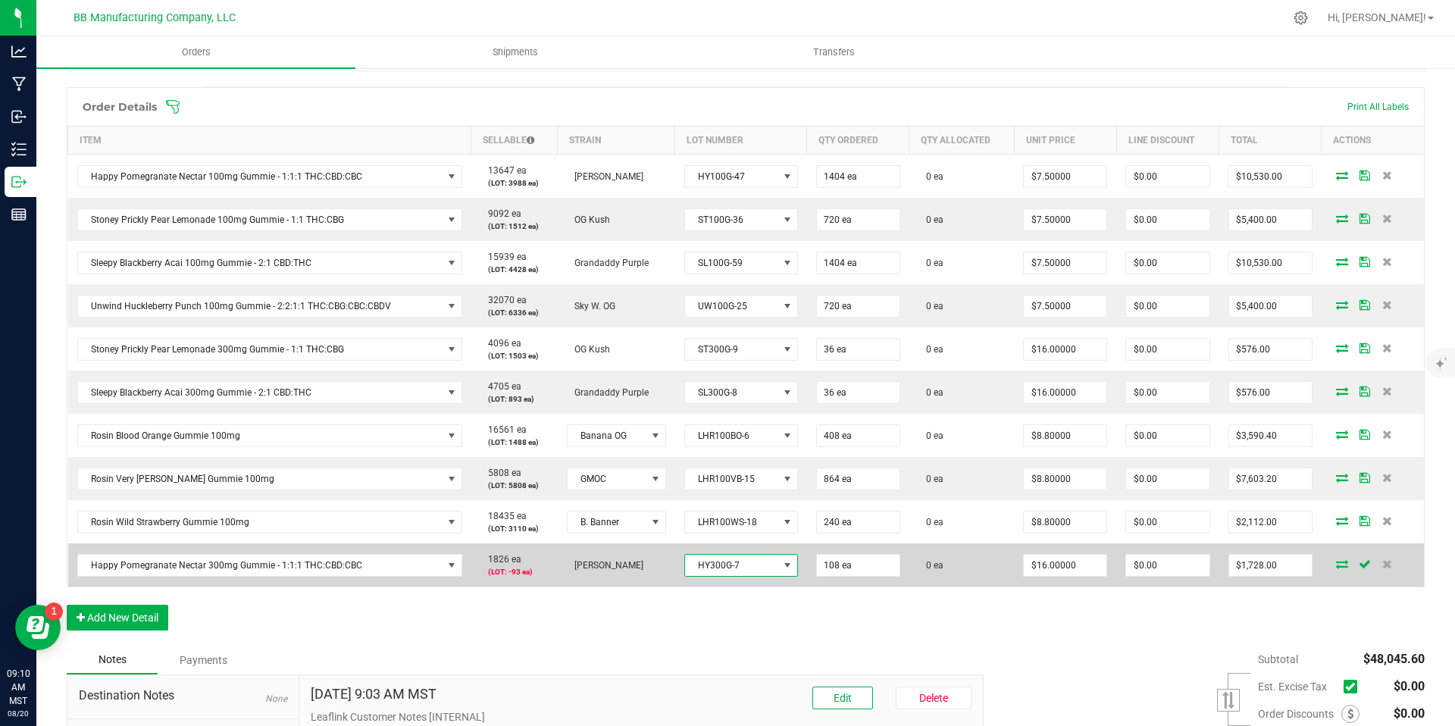
click at [734, 559] on span "HY300G-7" at bounding box center [731, 565] width 93 height 21
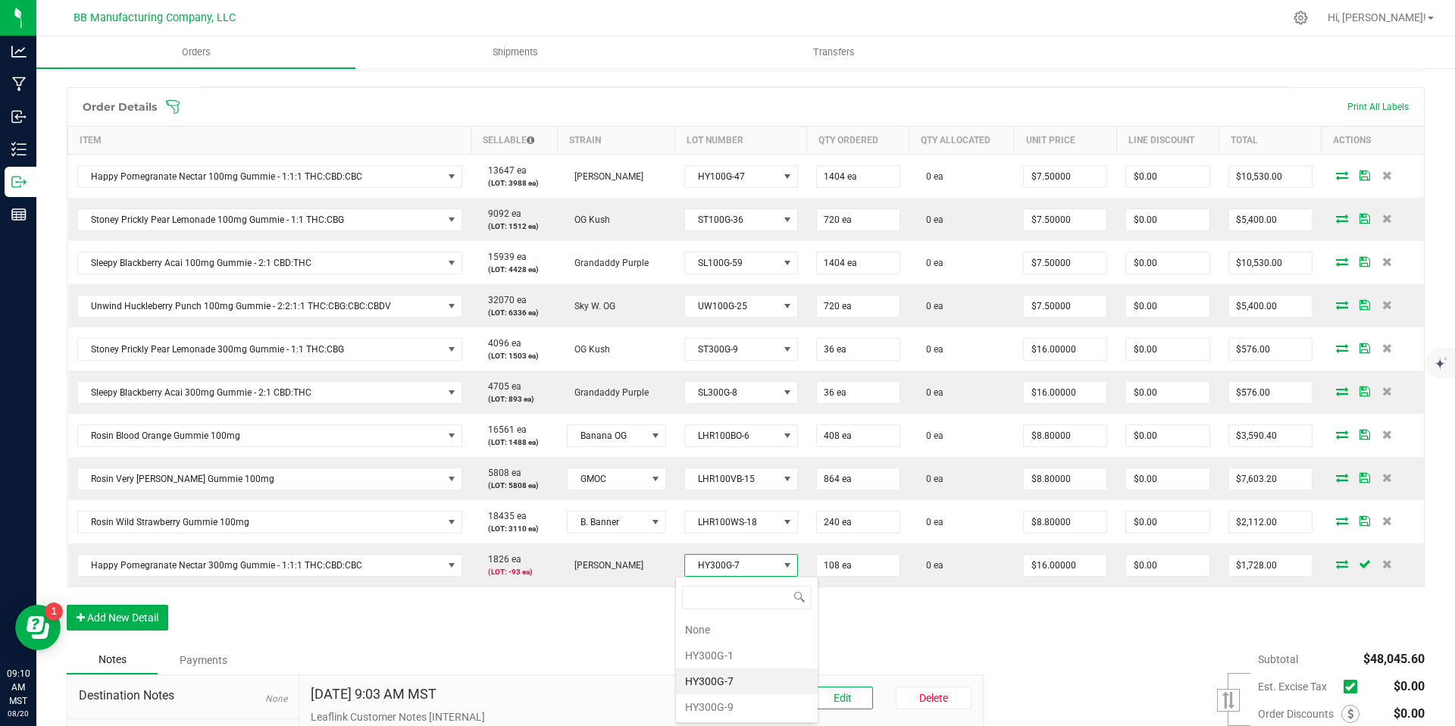
scroll to position [23, 113]
click at [737, 704] on li "HY300G-9" at bounding box center [747, 707] width 142 height 26
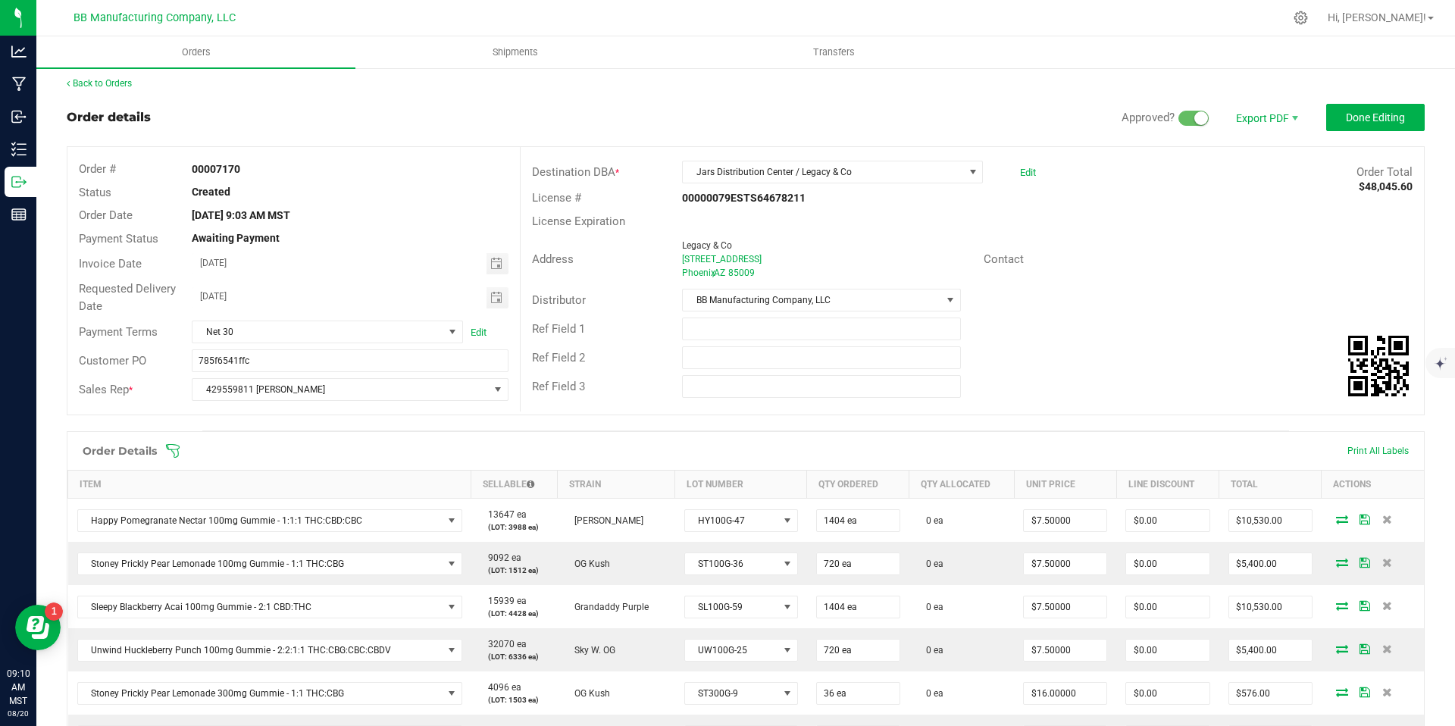
scroll to position [0, 0]
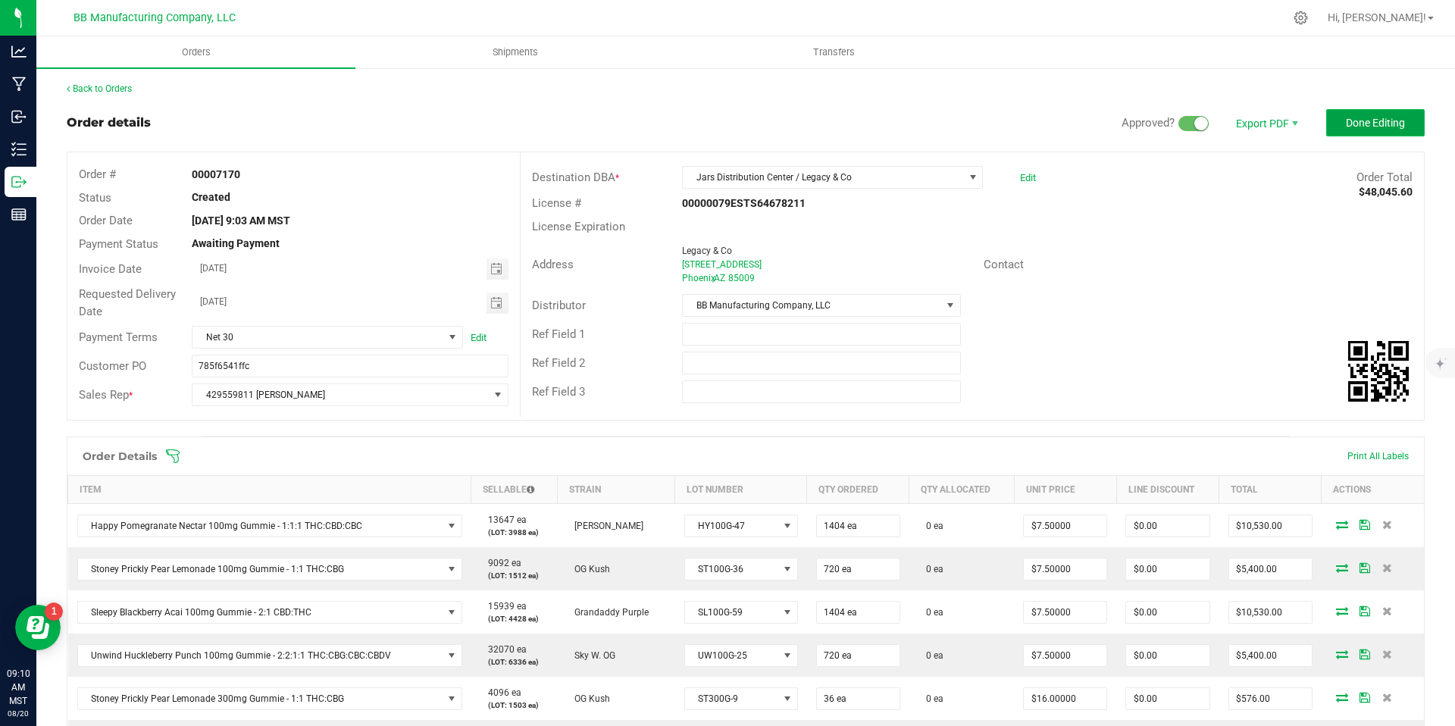
click at [1382, 120] on span "Done Editing" at bounding box center [1375, 123] width 59 height 12
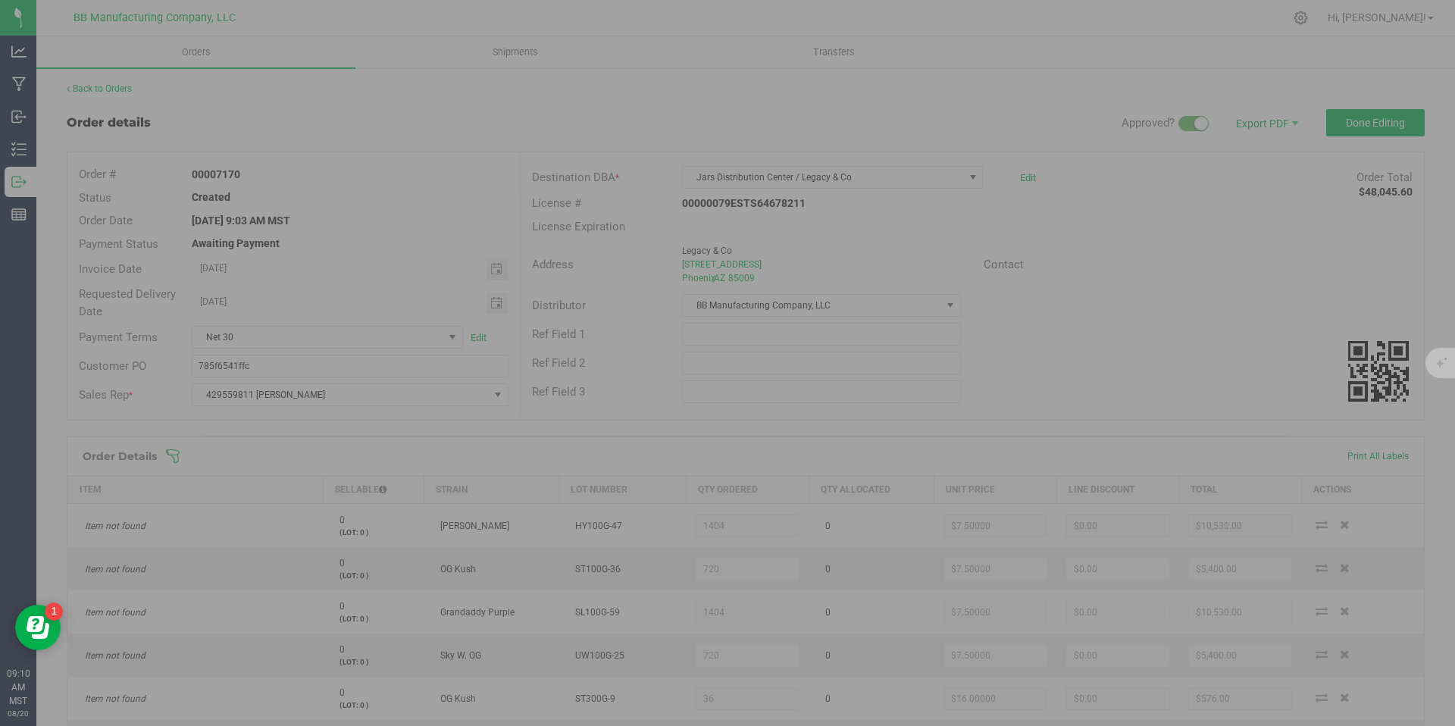
click at [1385, 120] on div at bounding box center [727, 363] width 1455 height 726
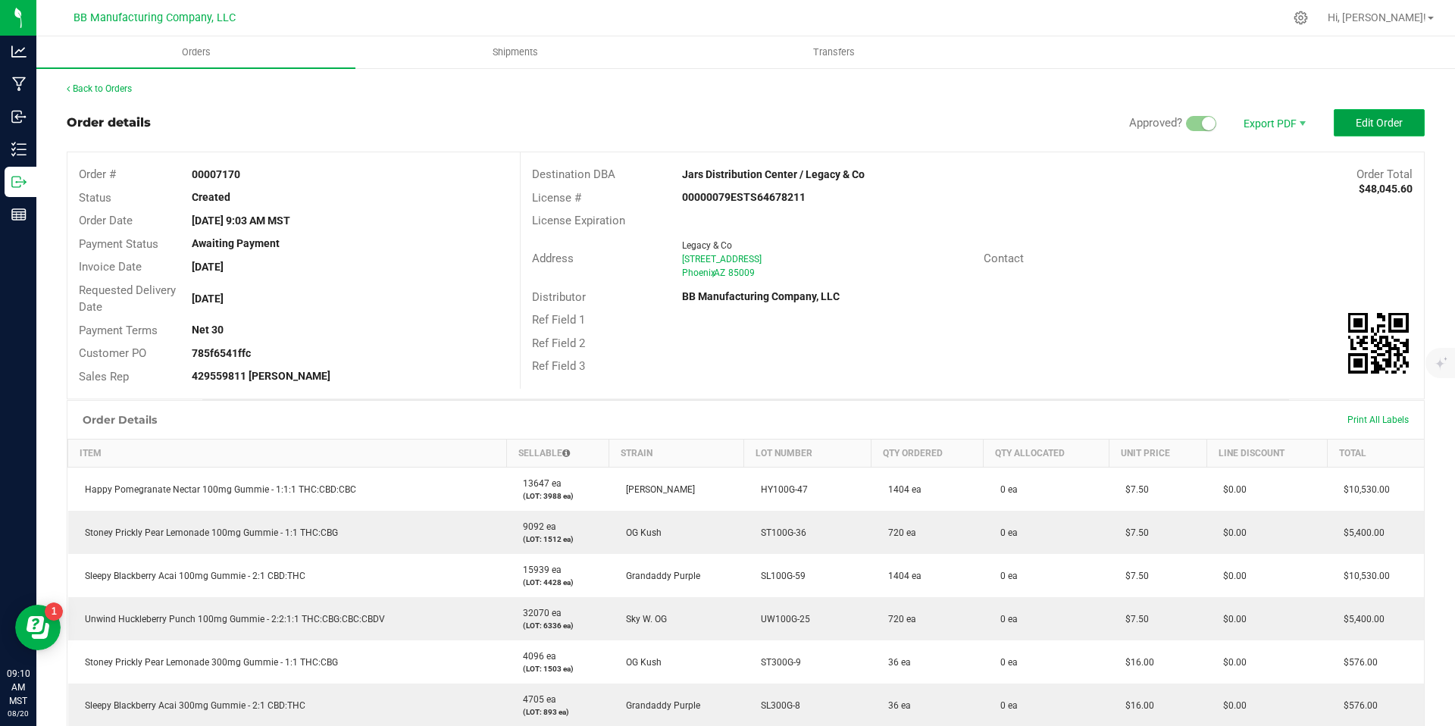
click at [1372, 123] on span "Edit Order" at bounding box center [1379, 123] width 47 height 12
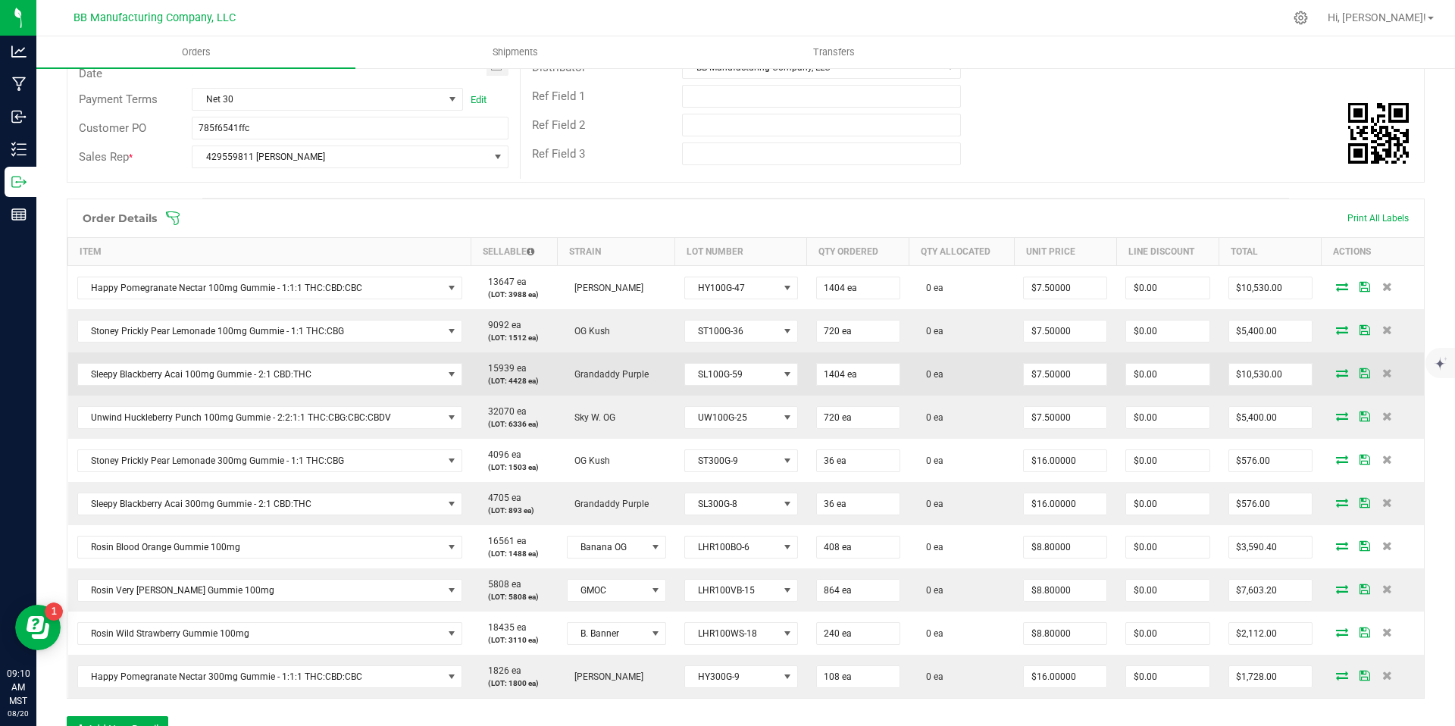
scroll to position [362, 0]
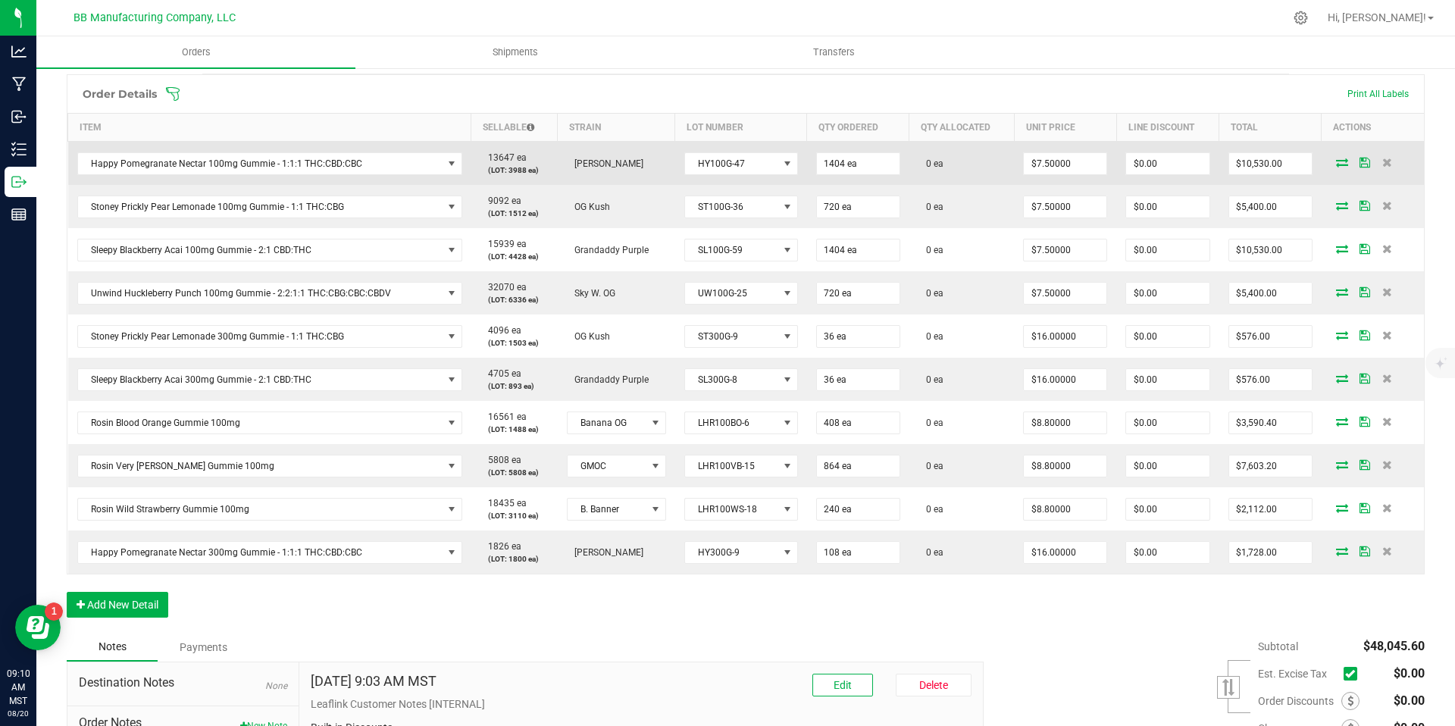
click at [1336, 160] on icon at bounding box center [1342, 162] width 12 height 9
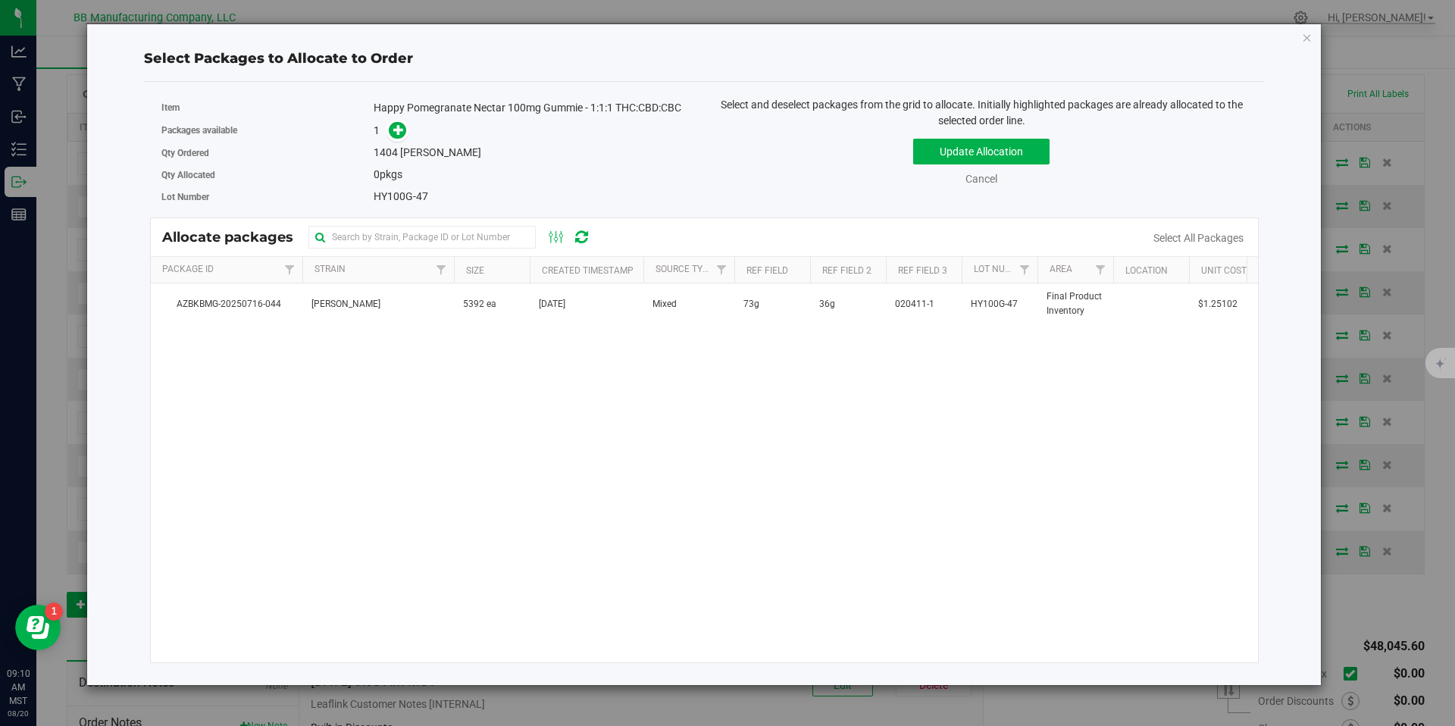
click at [410, 325] on div "AZBKBMG-20250716-044 [PERSON_NAME] 5392 ea [DATE] Mixed 73g 36g 020411-1 HY100G…" at bounding box center [705, 472] width 1108 height 379
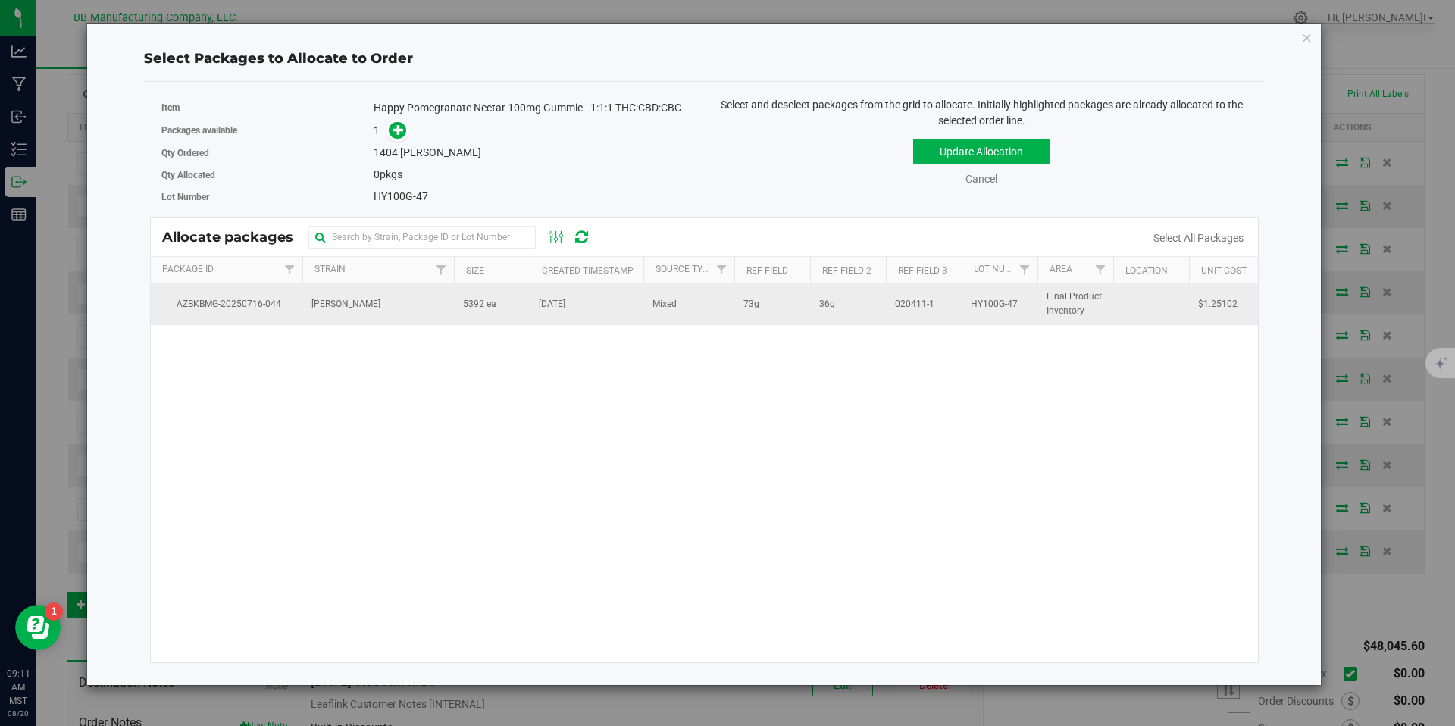
click at [411, 295] on td "[PERSON_NAME]" at bounding box center [378, 303] width 152 height 41
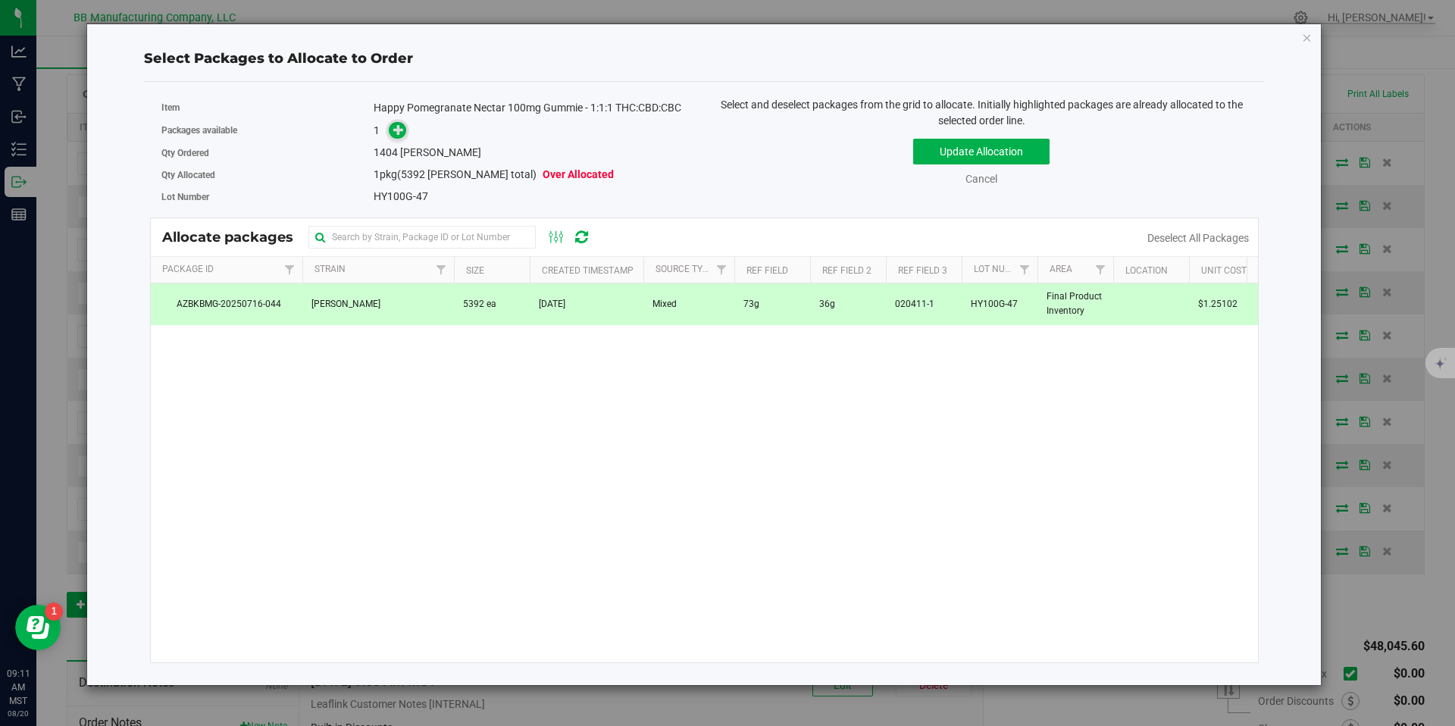
click at [401, 134] on icon at bounding box center [398, 129] width 11 height 11
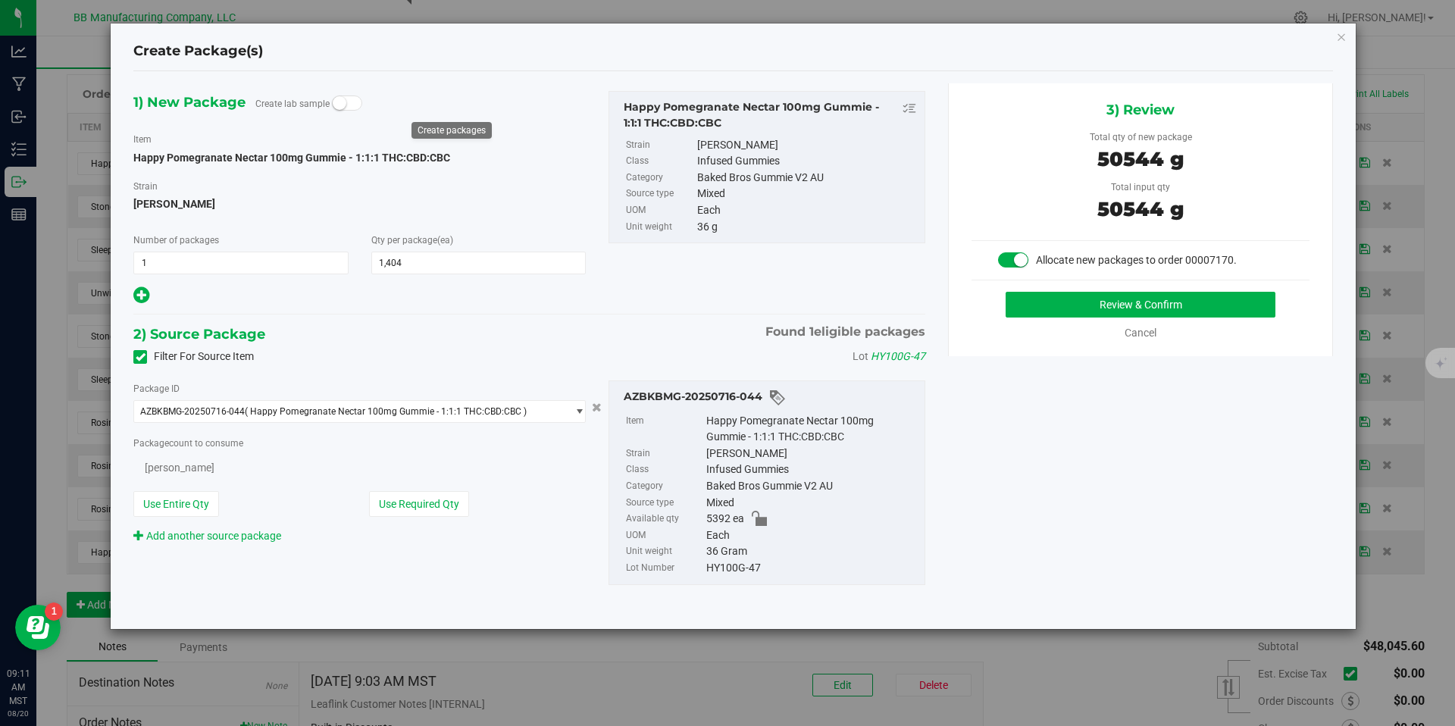
type input "1,404"
click at [1066, 302] on button "Review & Confirm" at bounding box center [1141, 305] width 270 height 26
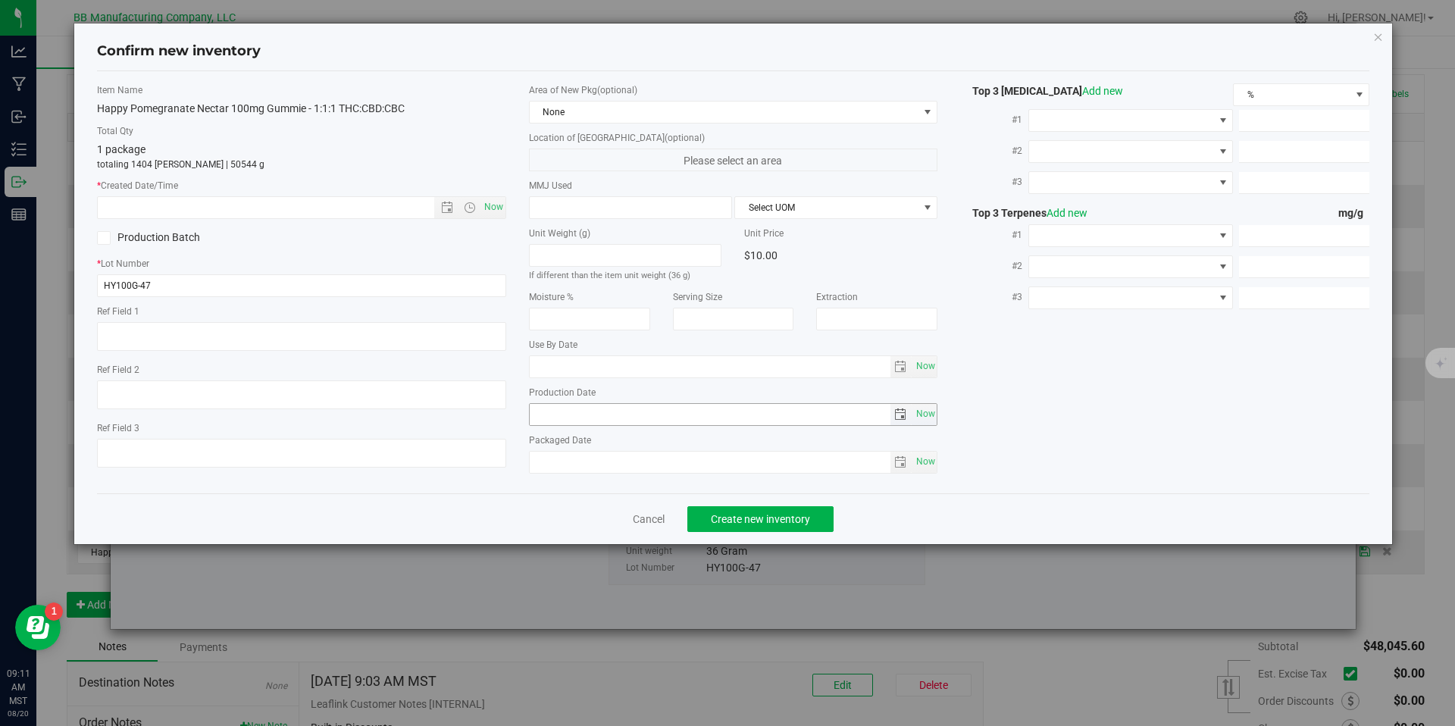
type textarea "73g"
type textarea "36g"
type textarea "020411-1"
type input "100.0000"
type input "[DATE]"
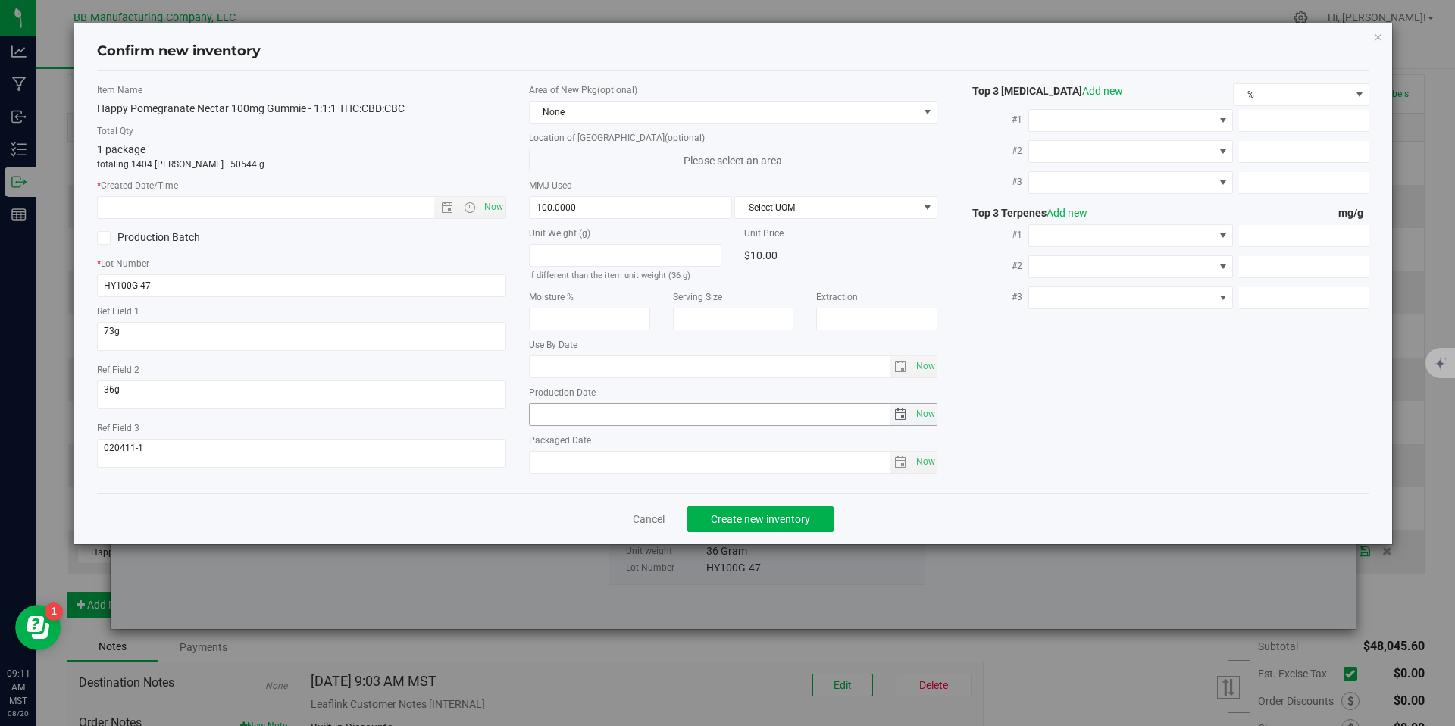
type input "[DATE]"
click at [565, 415] on input "[DATE]" at bounding box center [710, 414] width 361 height 21
click at [408, 210] on input "text" at bounding box center [279, 207] width 362 height 21
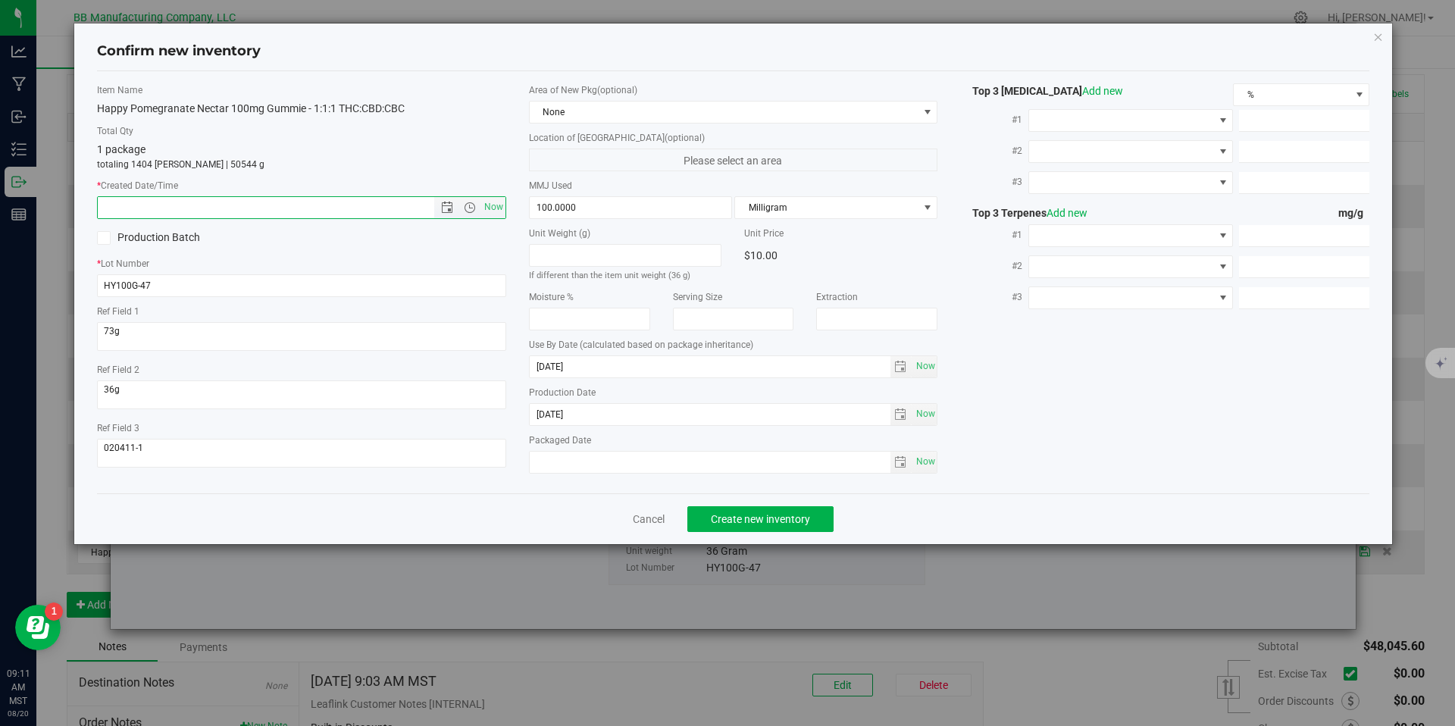
paste input "[DATE]"
type input "[DATE] 9:11 AM"
click at [731, 541] on div "Cancel Create new inventory" at bounding box center [733, 518] width 1273 height 51
click at [737, 521] on span "Create new inventory" at bounding box center [760, 519] width 99 height 12
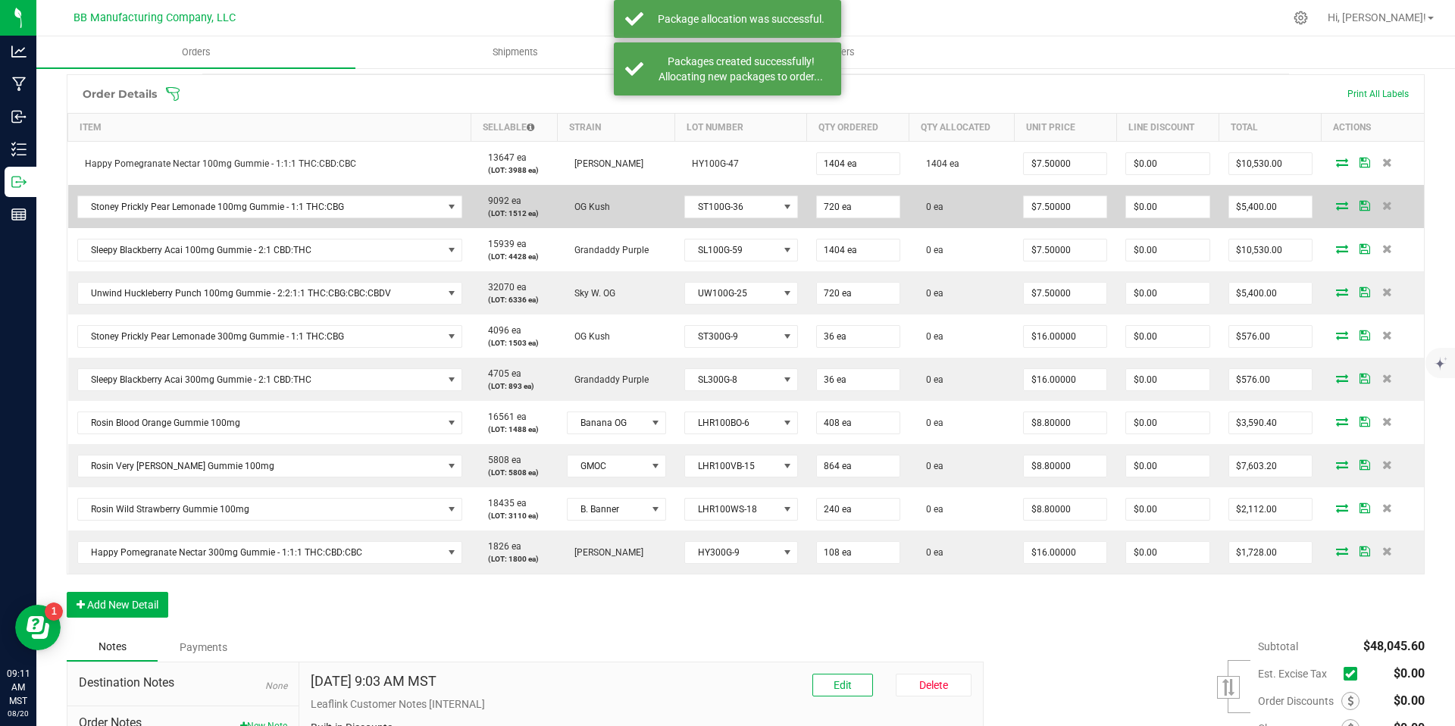
click at [1336, 204] on icon at bounding box center [1342, 205] width 12 height 9
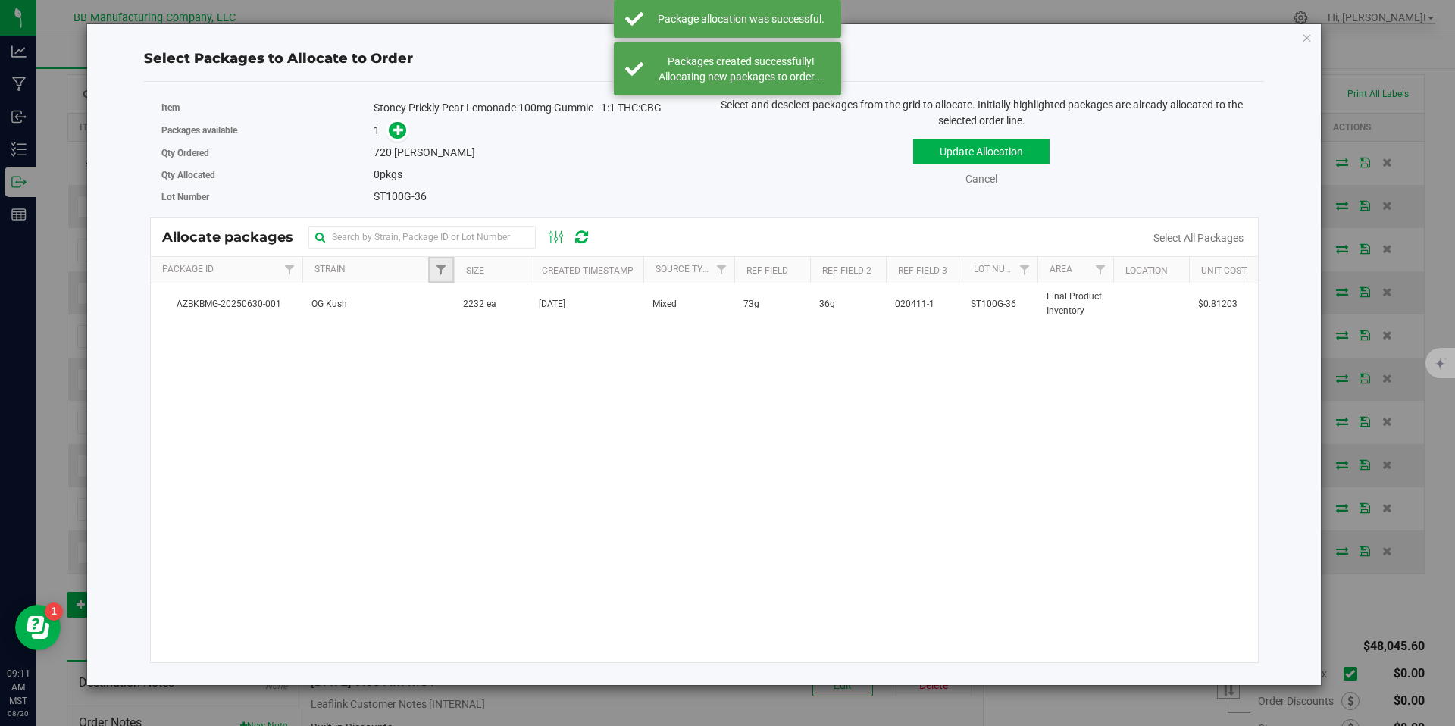
click at [440, 280] on link "Filter" at bounding box center [440, 270] width 25 height 26
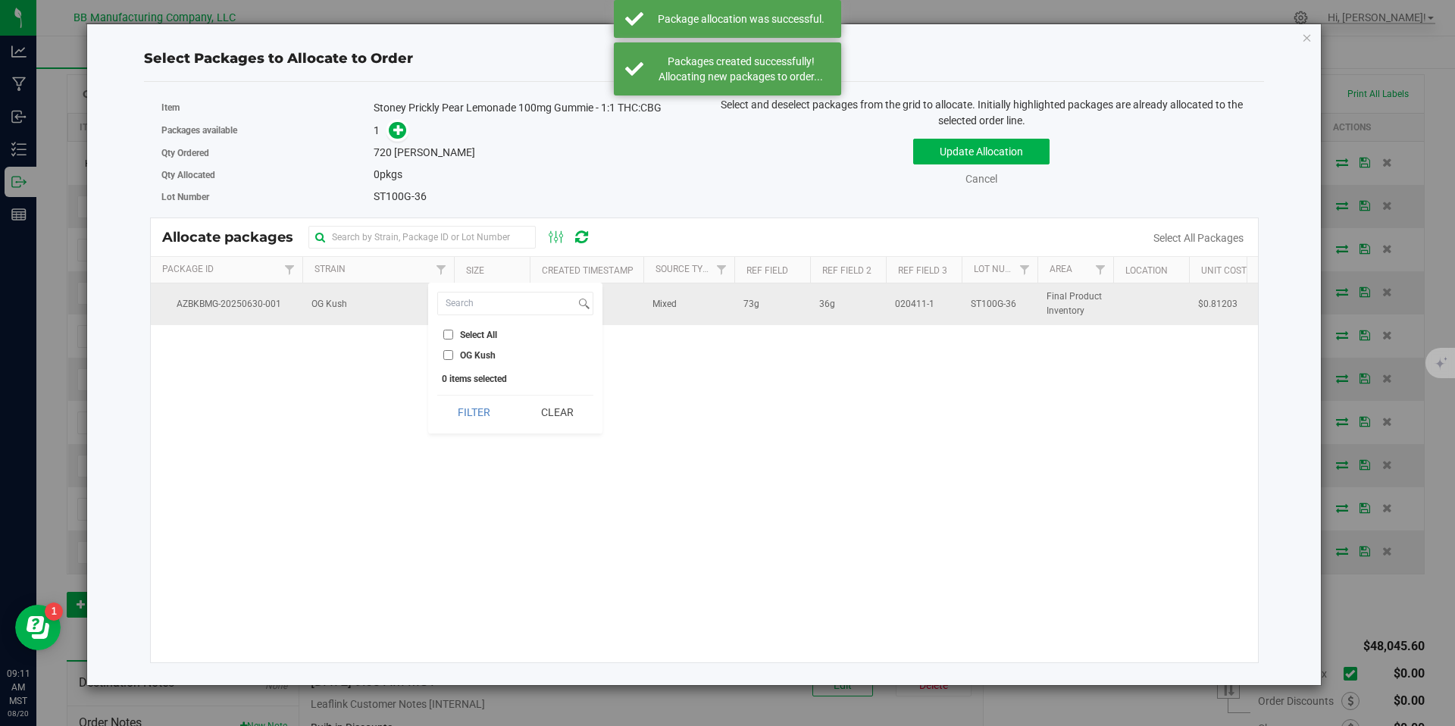
click at [398, 299] on td "OG Kush" at bounding box center [378, 303] width 152 height 41
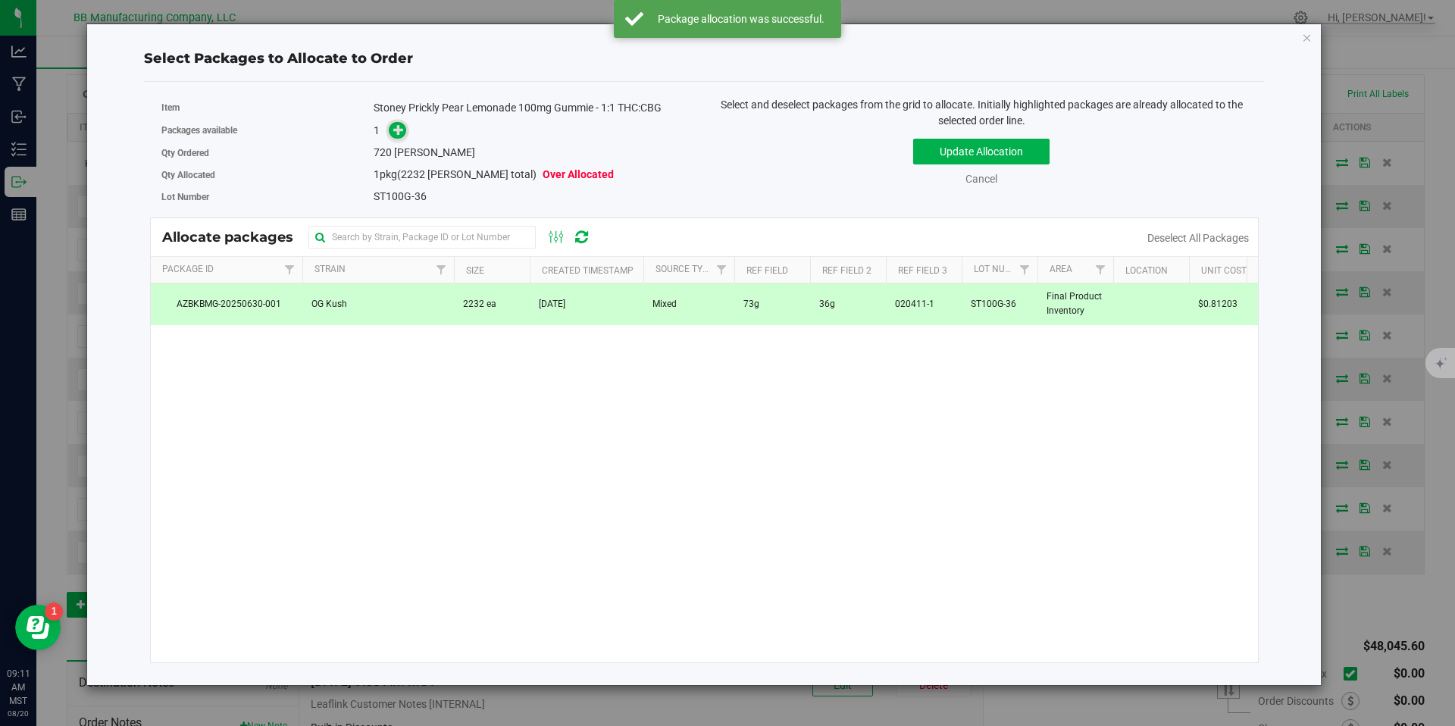
click at [405, 125] on span at bounding box center [398, 130] width 19 height 19
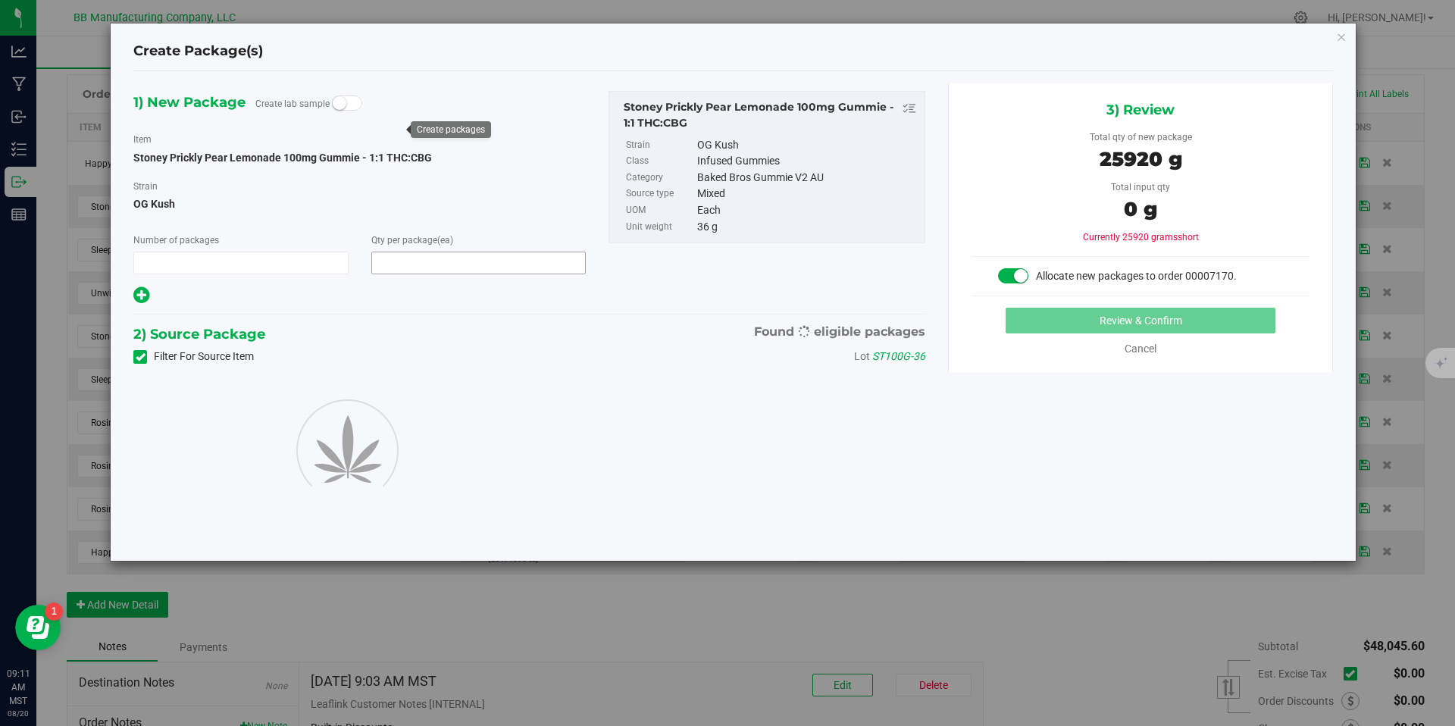
type input "1"
type input "720"
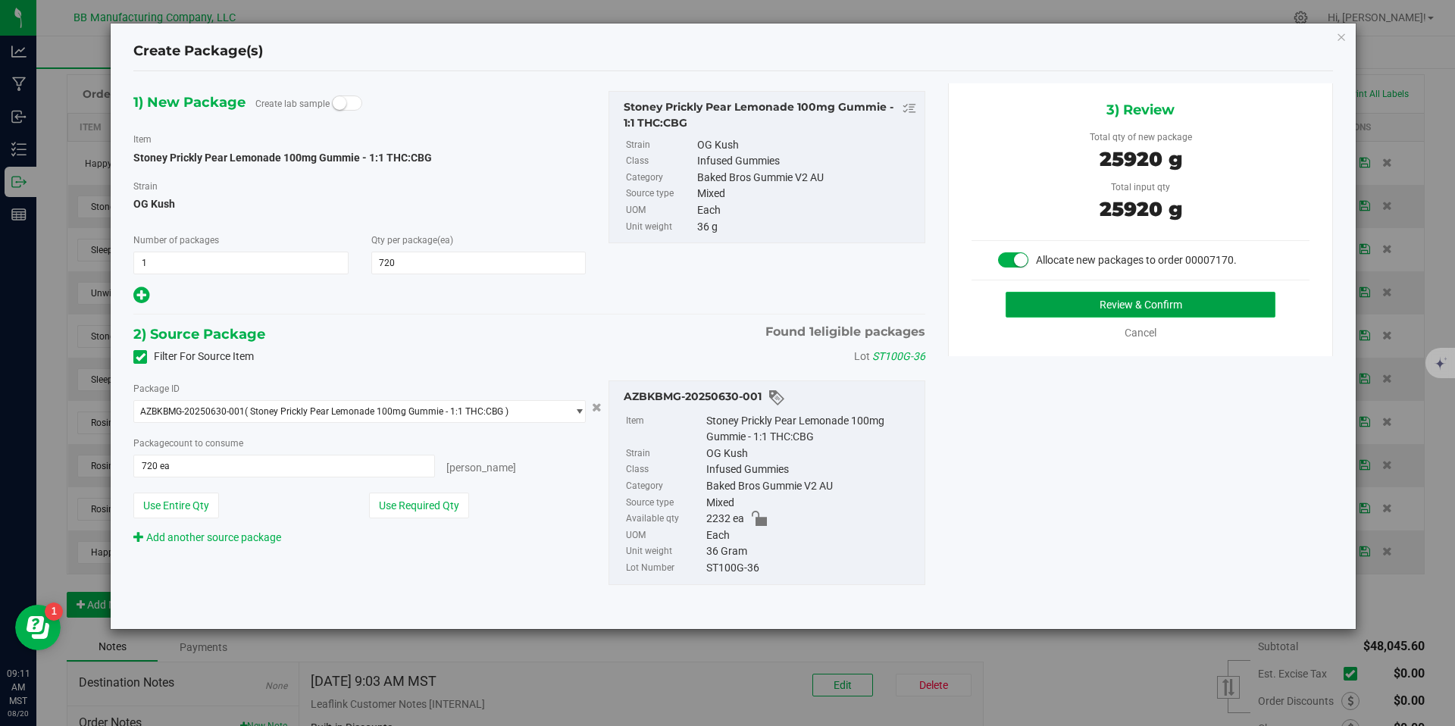
click at [1085, 299] on button "Review & Confirm" at bounding box center [1141, 305] width 270 height 26
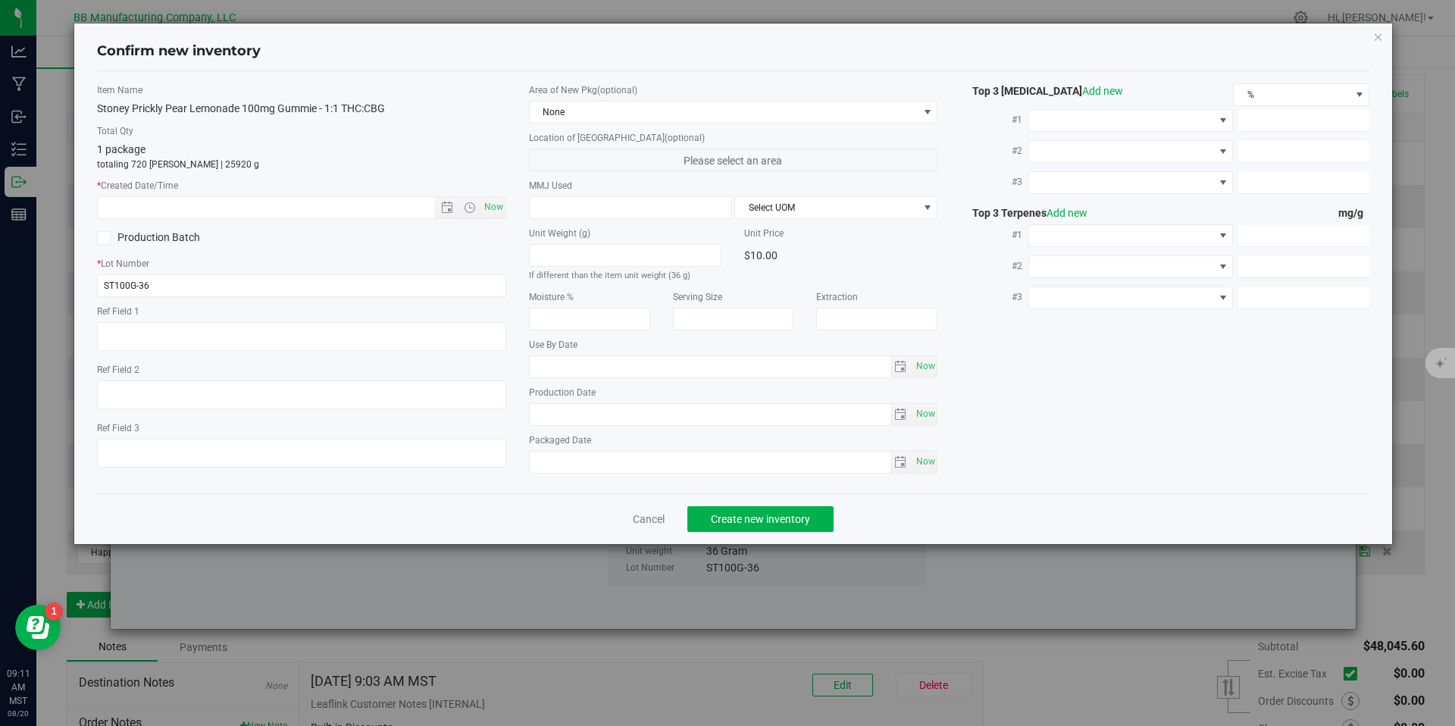
type textarea "73g"
type textarea "36g"
type textarea "020411-1"
type input "100.0000"
type input "[DATE]"
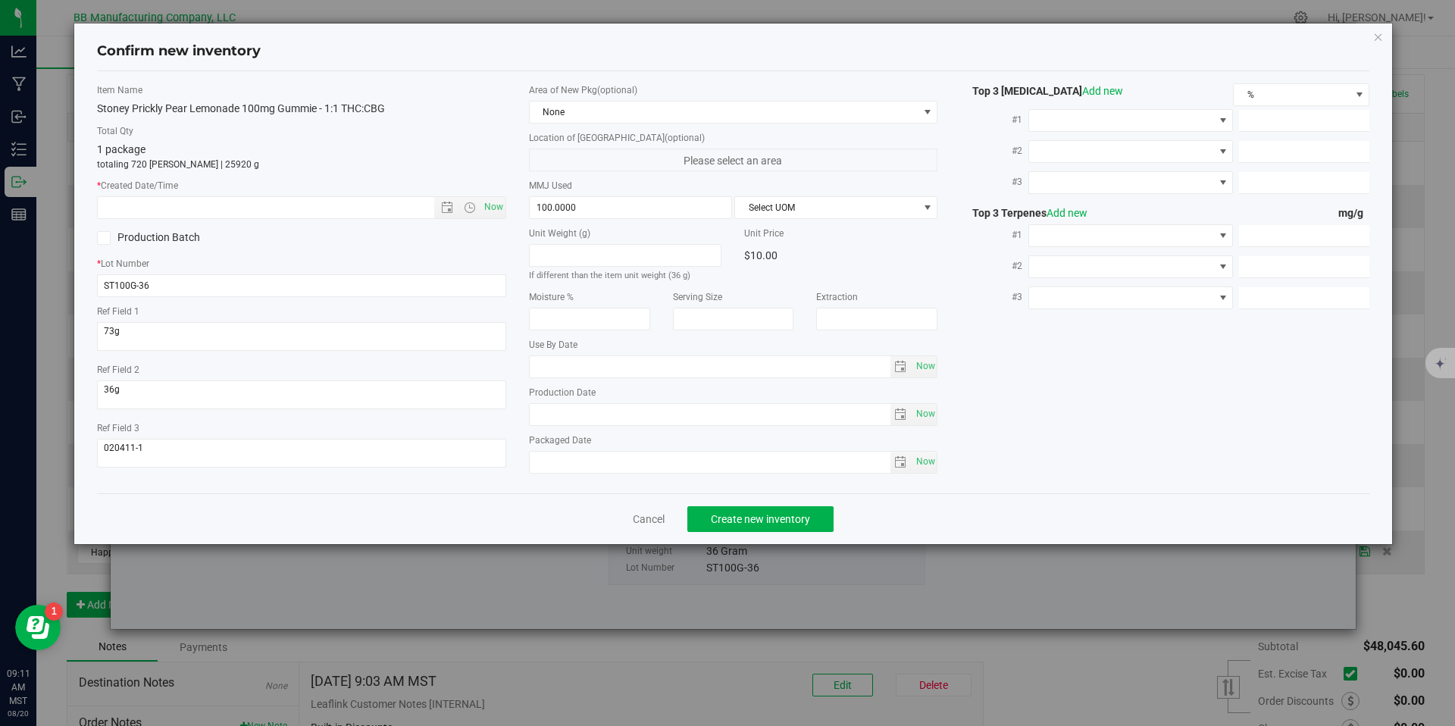
type input "[DATE]"
click at [529, 418] on div "[DATE] Now" at bounding box center [733, 414] width 409 height 23
click at [555, 415] on input "[DATE]" at bounding box center [710, 414] width 361 height 21
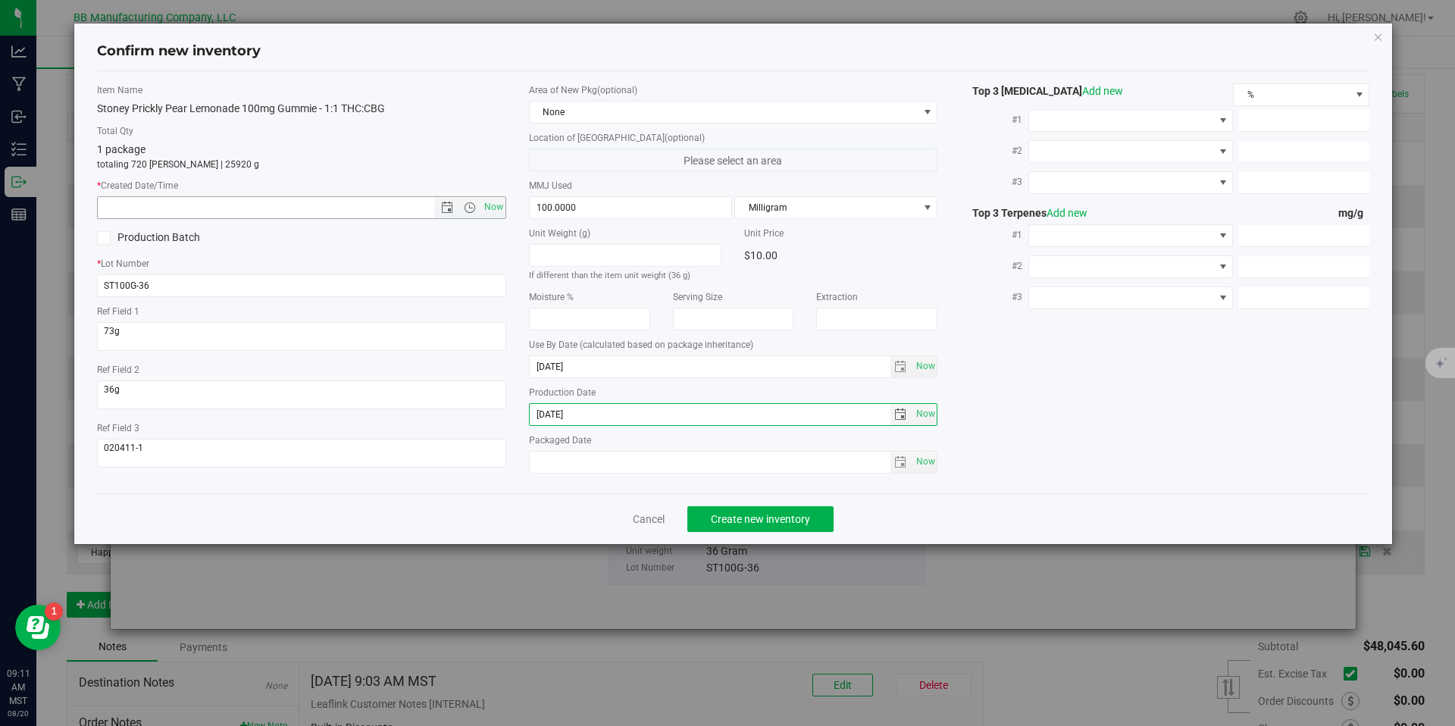
click at [362, 197] on input "text" at bounding box center [279, 207] width 362 height 21
paste input "[DATE]"
type input "[DATE] 9:11 AM"
click at [736, 507] on button "Create new inventory" at bounding box center [760, 519] width 146 height 26
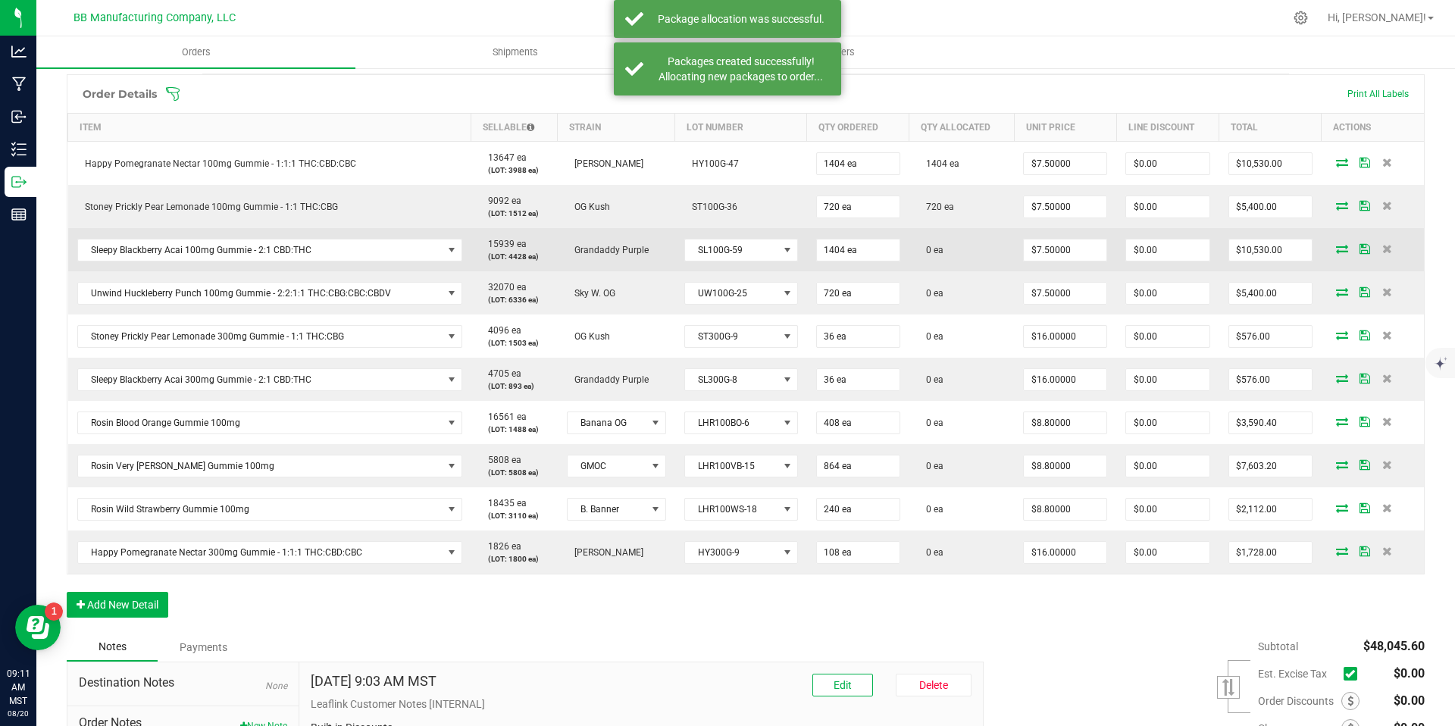
click at [1336, 249] on icon at bounding box center [1342, 248] width 12 height 9
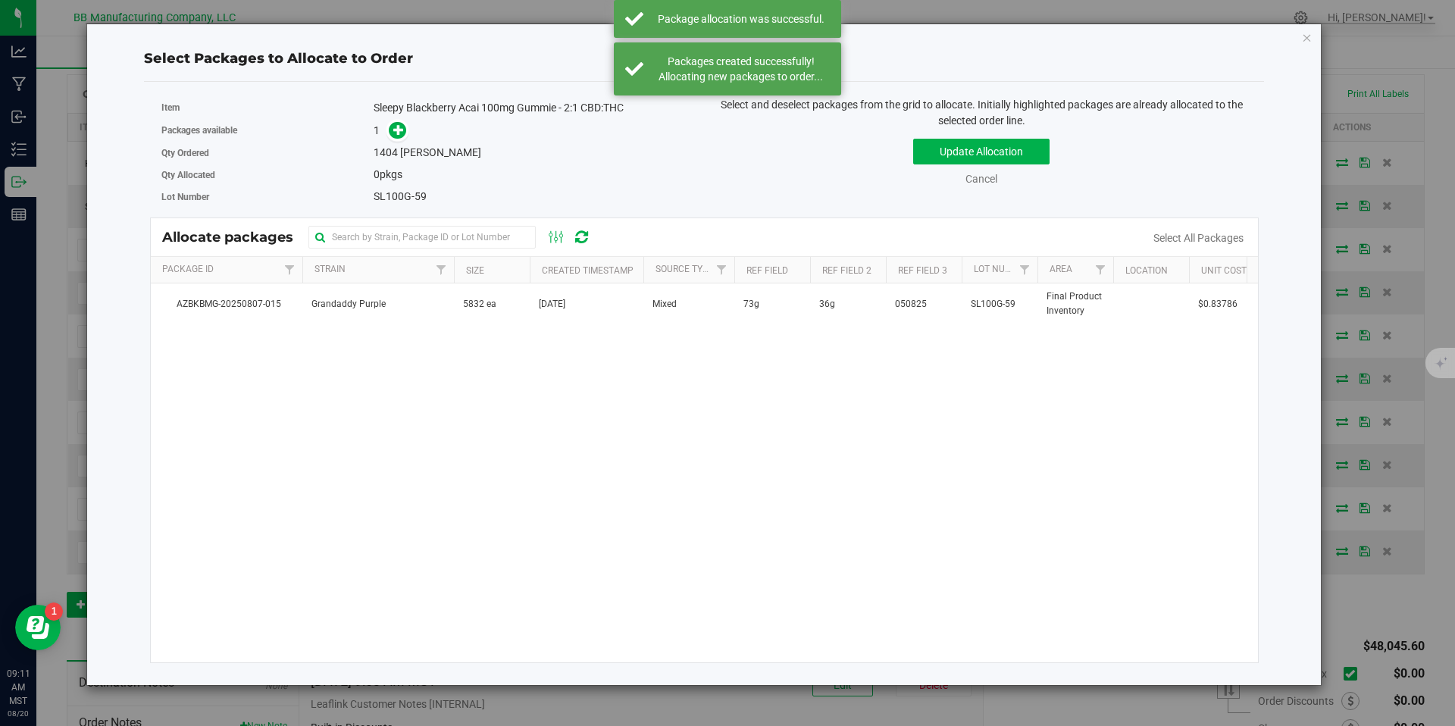
click at [439, 296] on td "Grandaddy Purple" at bounding box center [378, 303] width 152 height 41
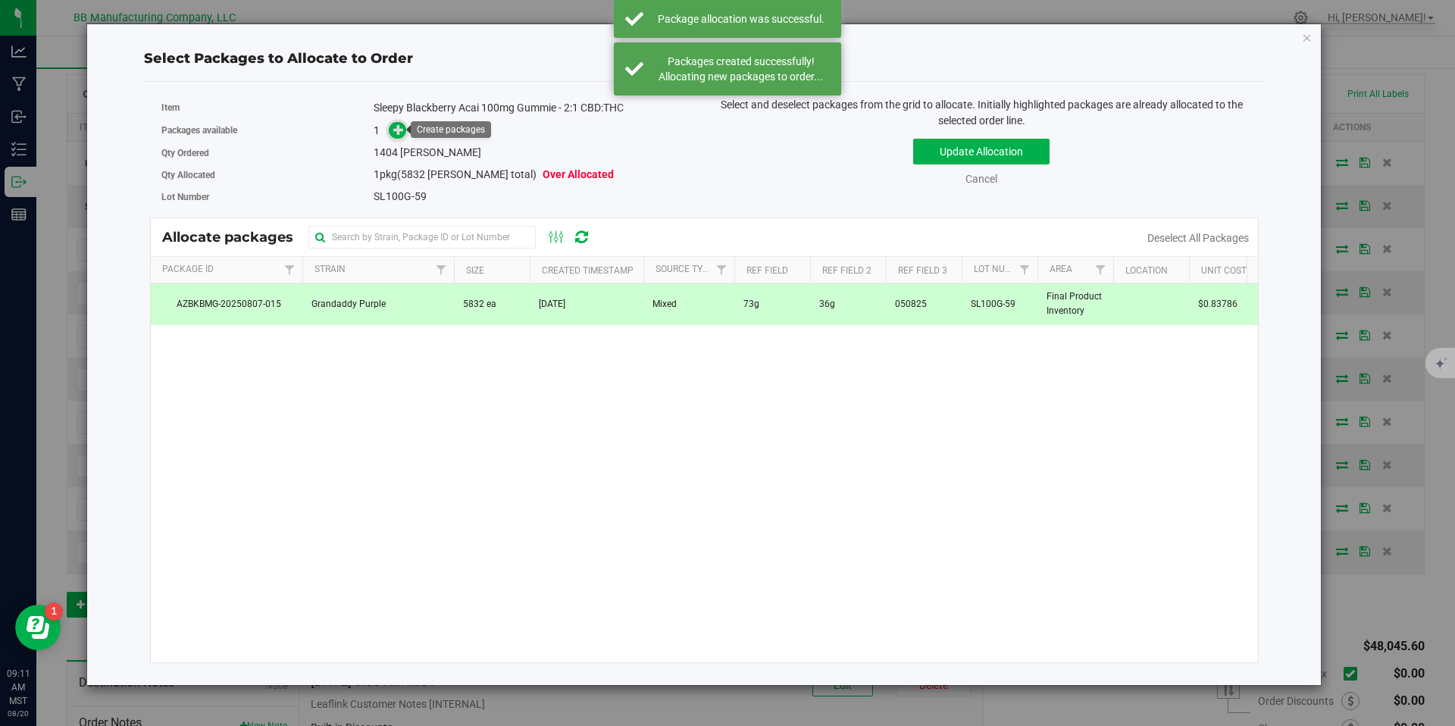
click at [404, 129] on icon at bounding box center [398, 129] width 11 height 11
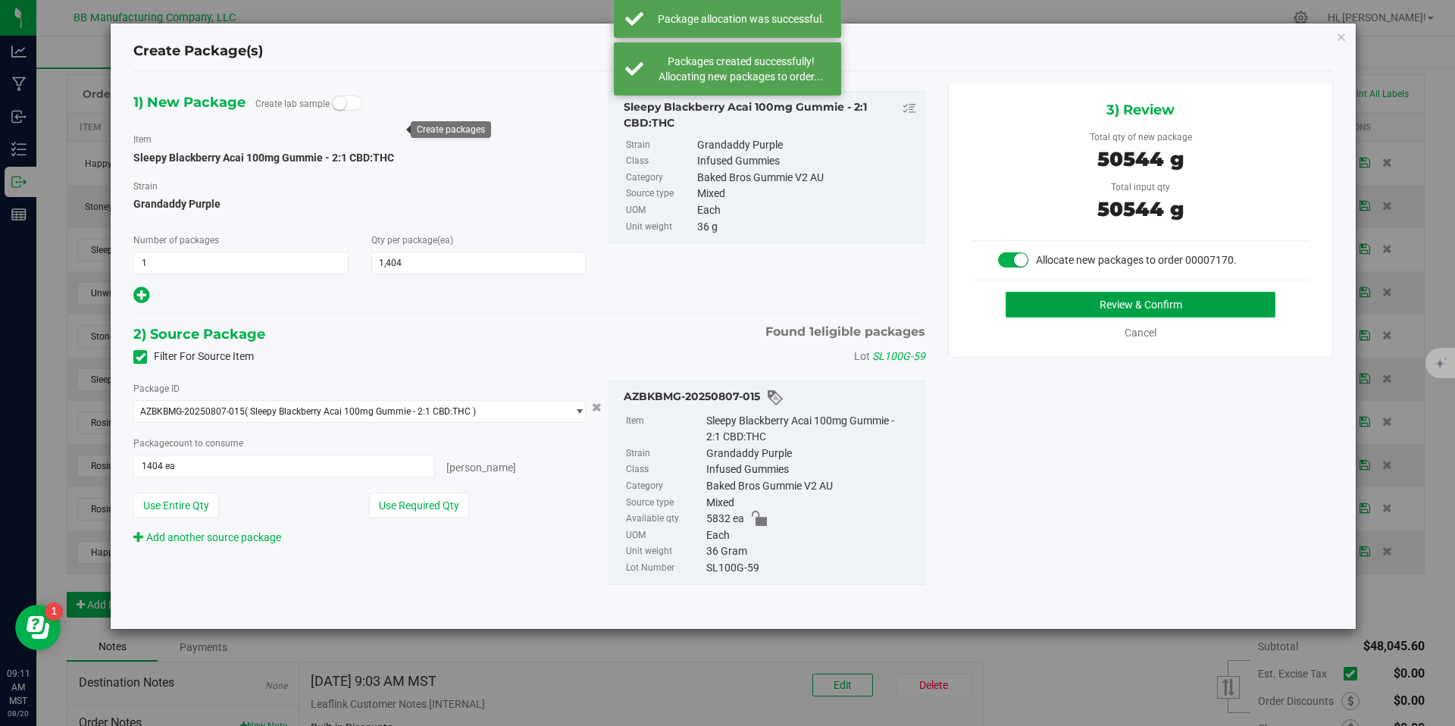
click at [1110, 317] on button "Review & Confirm" at bounding box center [1141, 305] width 270 height 26
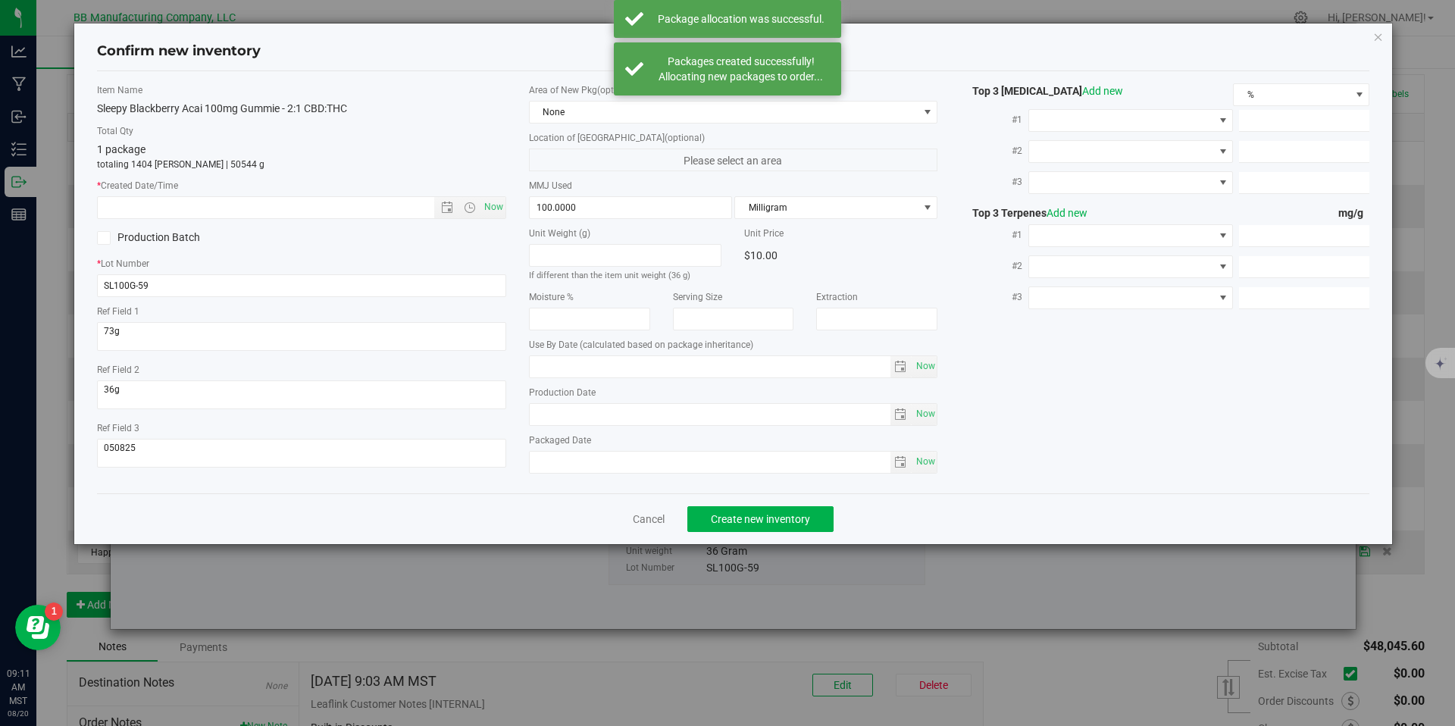
type input "[DATE]"
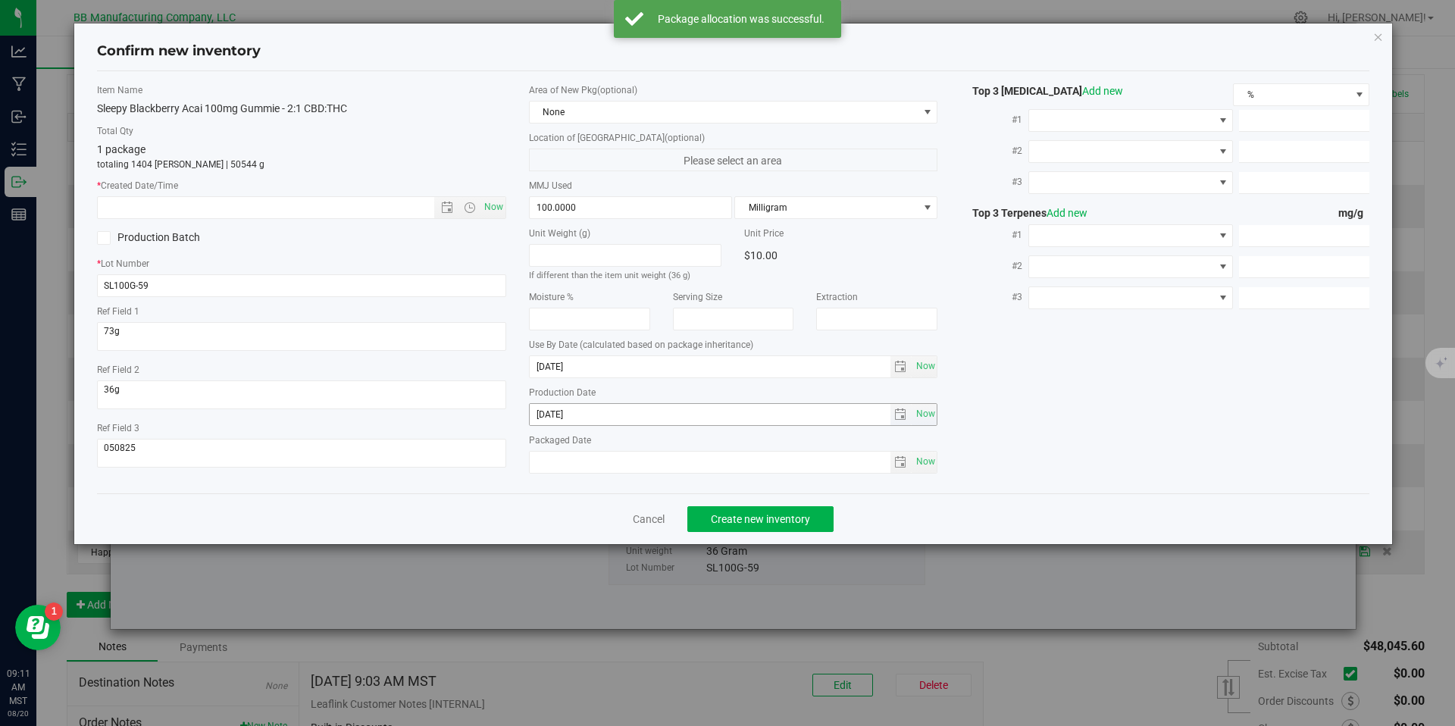
click at [575, 413] on input "[DATE]" at bounding box center [710, 414] width 361 height 21
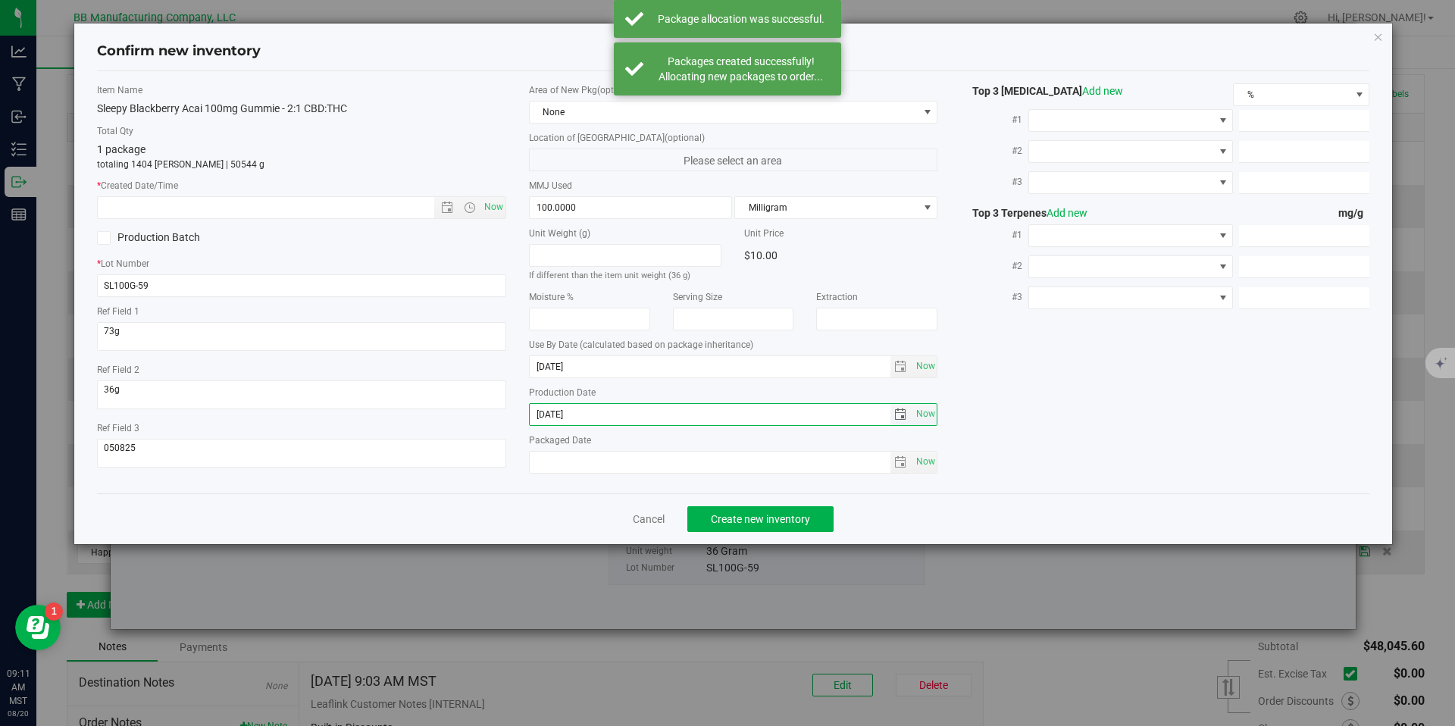
click at [575, 413] on input "[DATE]" at bounding box center [710, 414] width 361 height 21
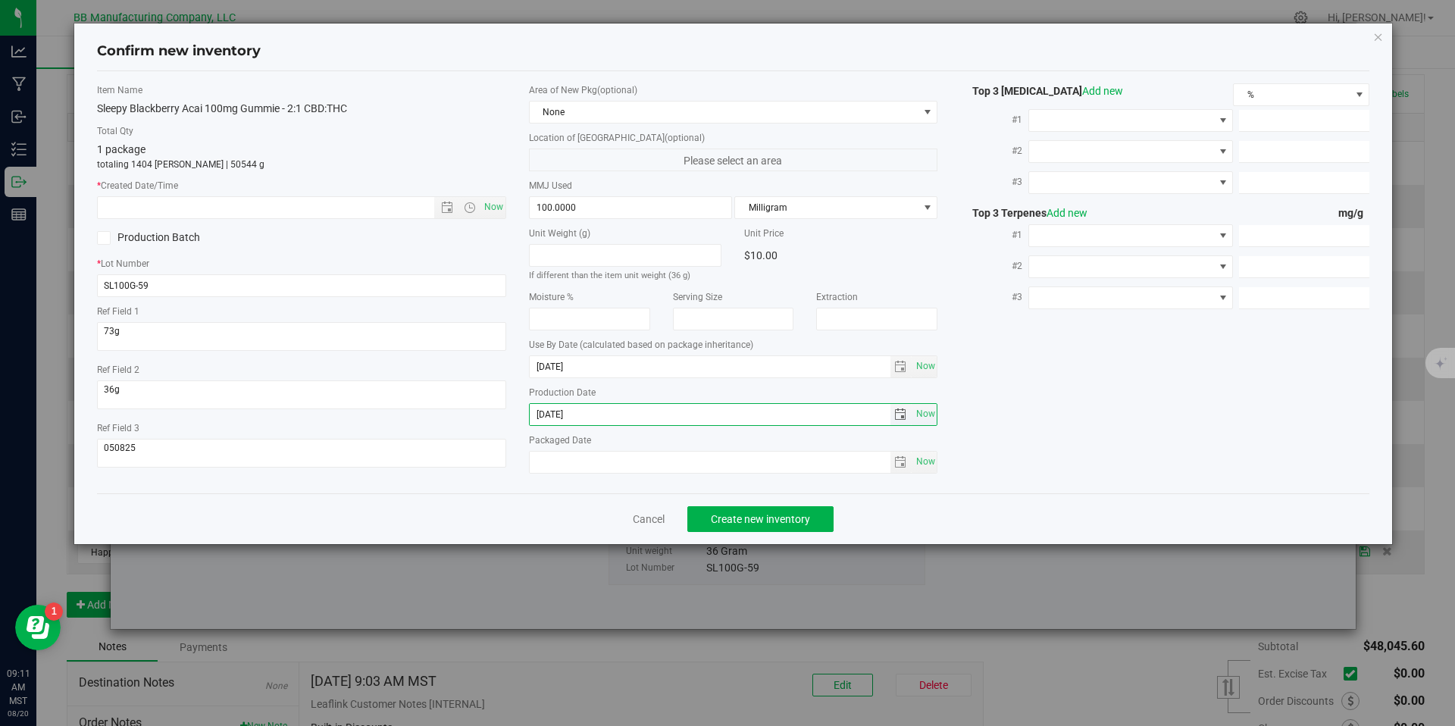
click at [575, 413] on input "[DATE]" at bounding box center [710, 414] width 361 height 21
click at [341, 204] on input "text" at bounding box center [279, 207] width 362 height 21
paste input "[DATE]"
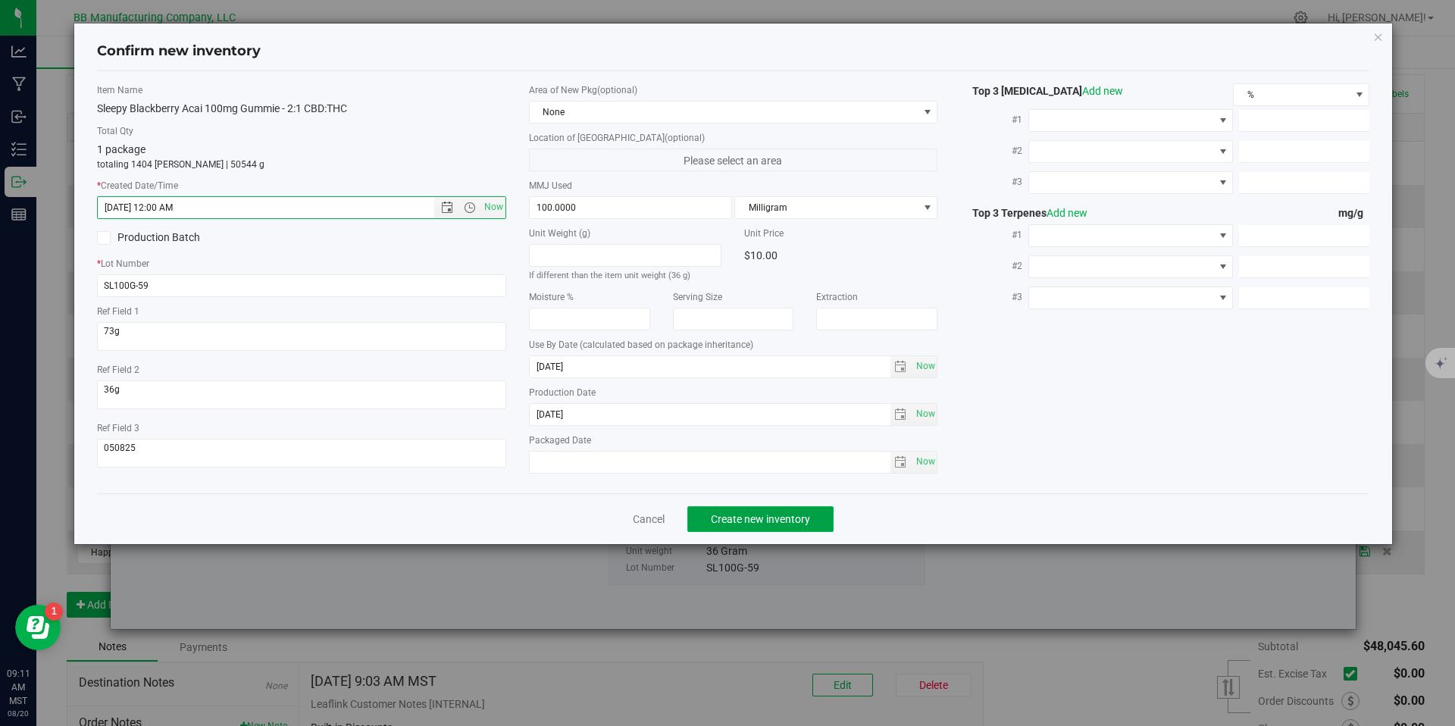
type input "[DATE] 9:11 AM"
click at [783, 525] on button "Create new inventory" at bounding box center [760, 519] width 146 height 26
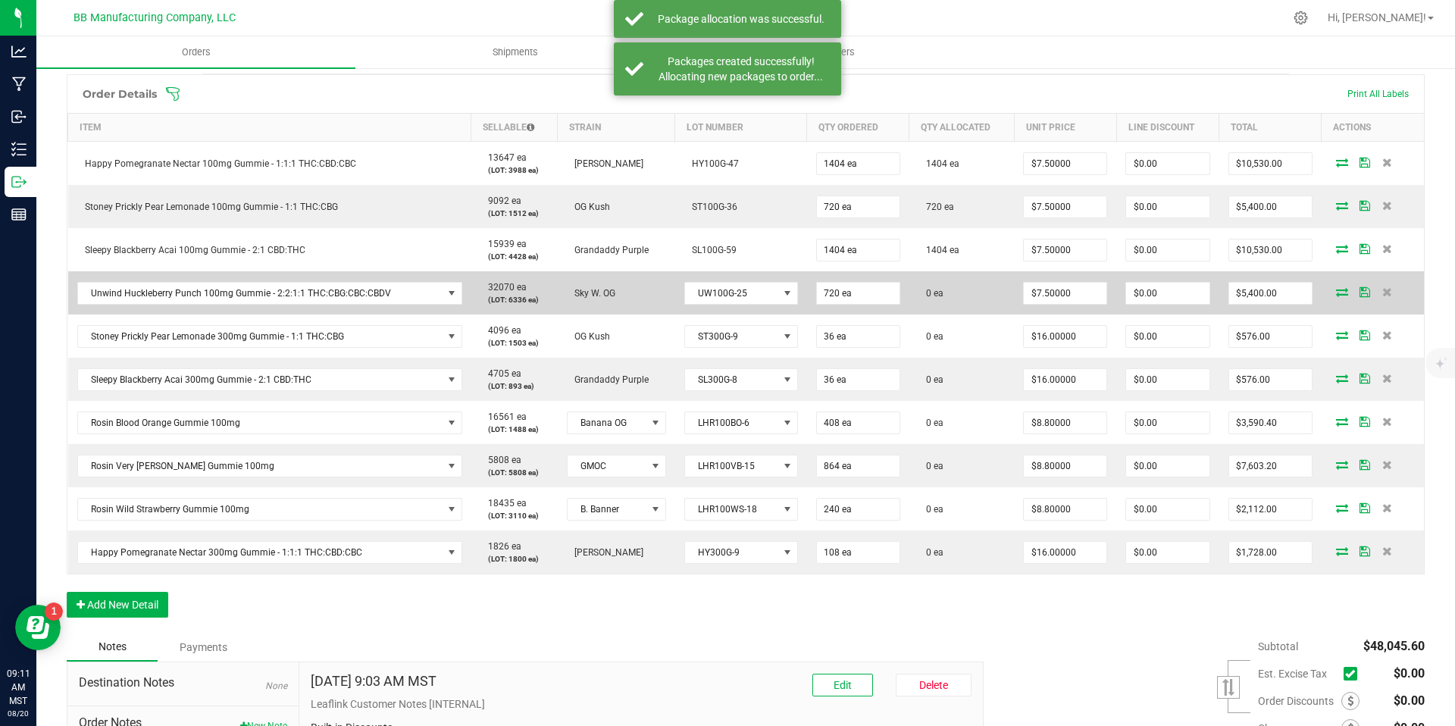
click at [1336, 291] on icon at bounding box center [1342, 291] width 12 height 9
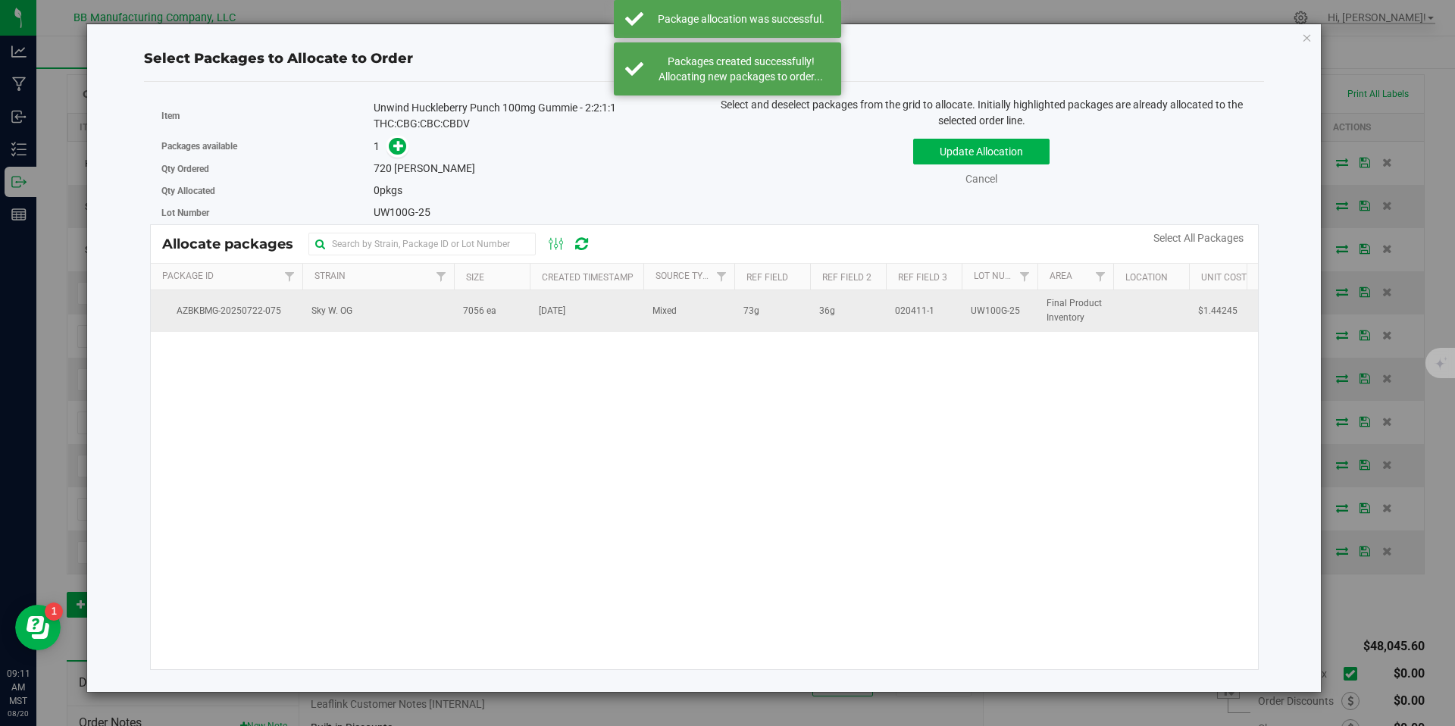
click at [415, 321] on td "Sky W. OG" at bounding box center [378, 310] width 152 height 41
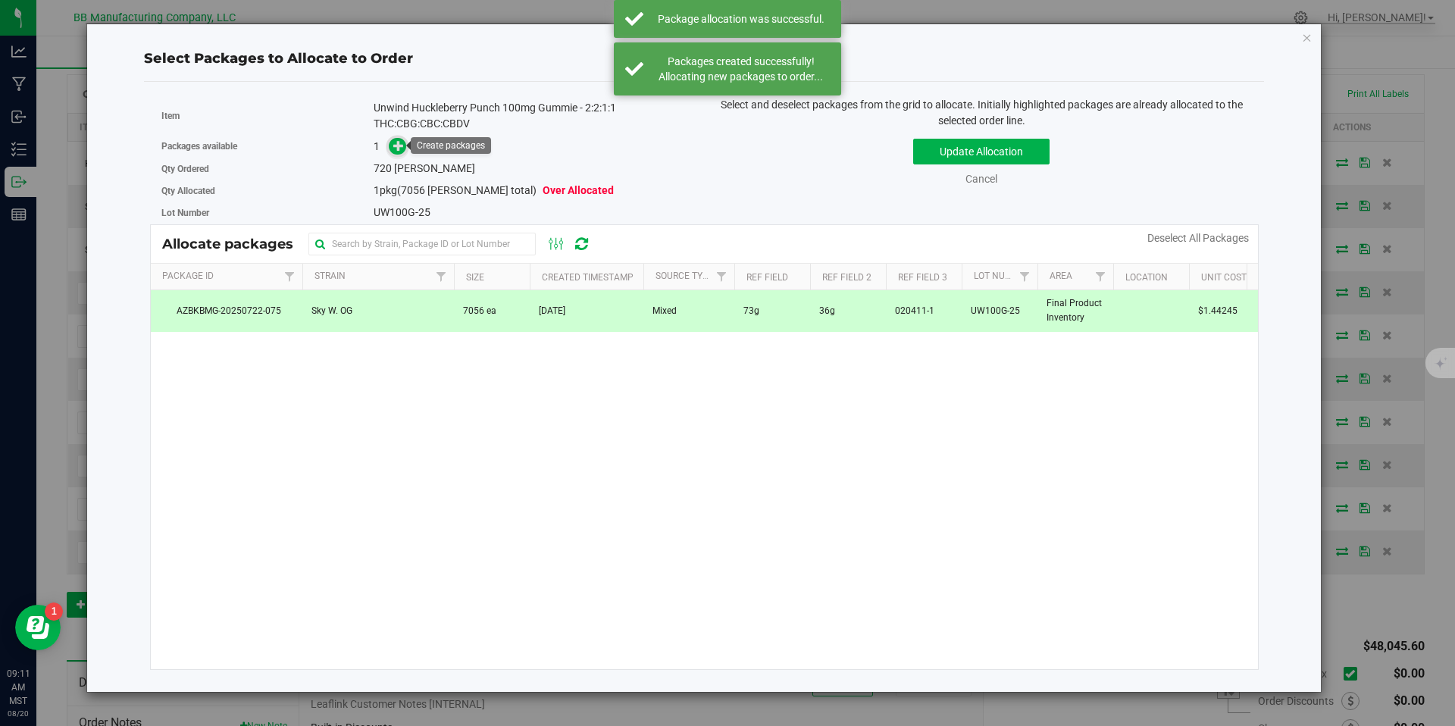
click at [394, 143] on icon at bounding box center [398, 144] width 11 height 11
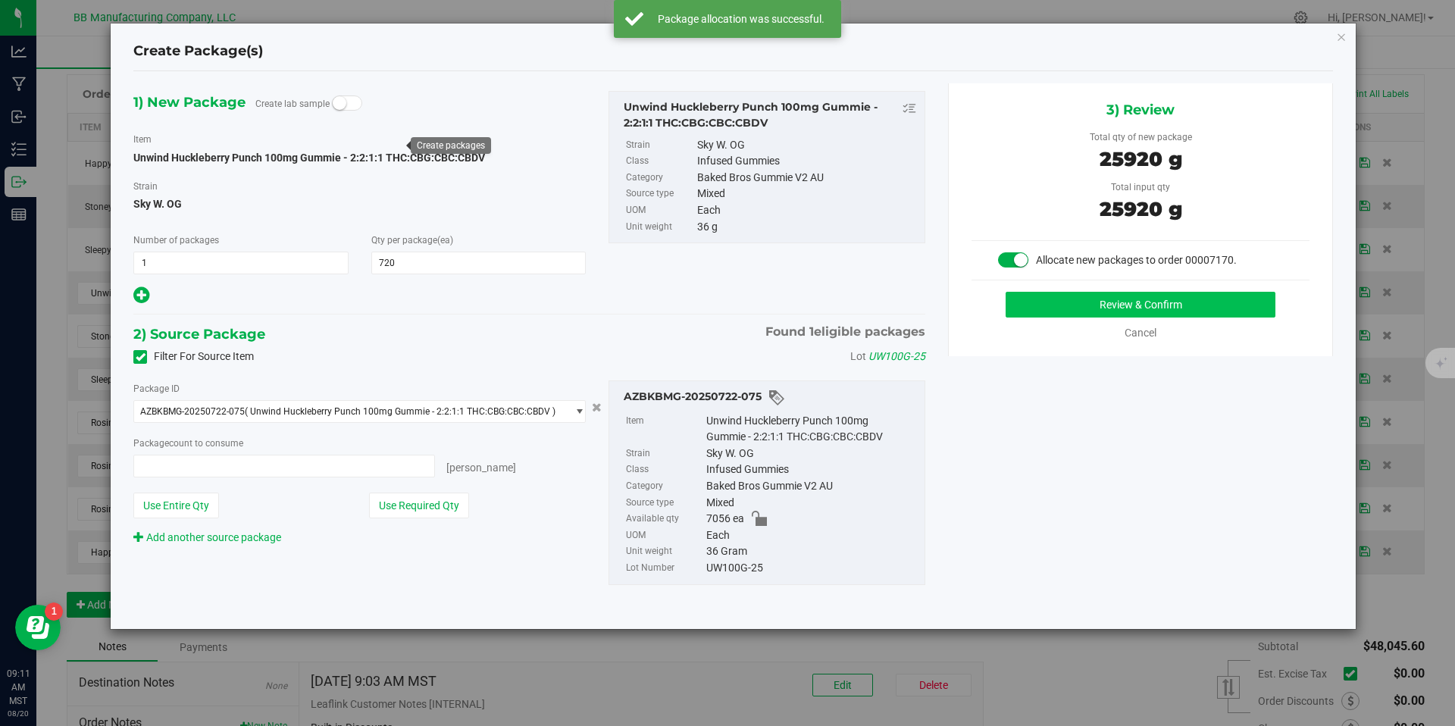
type input "720 ea"
click at [1039, 306] on button "Review & Confirm" at bounding box center [1141, 305] width 270 height 26
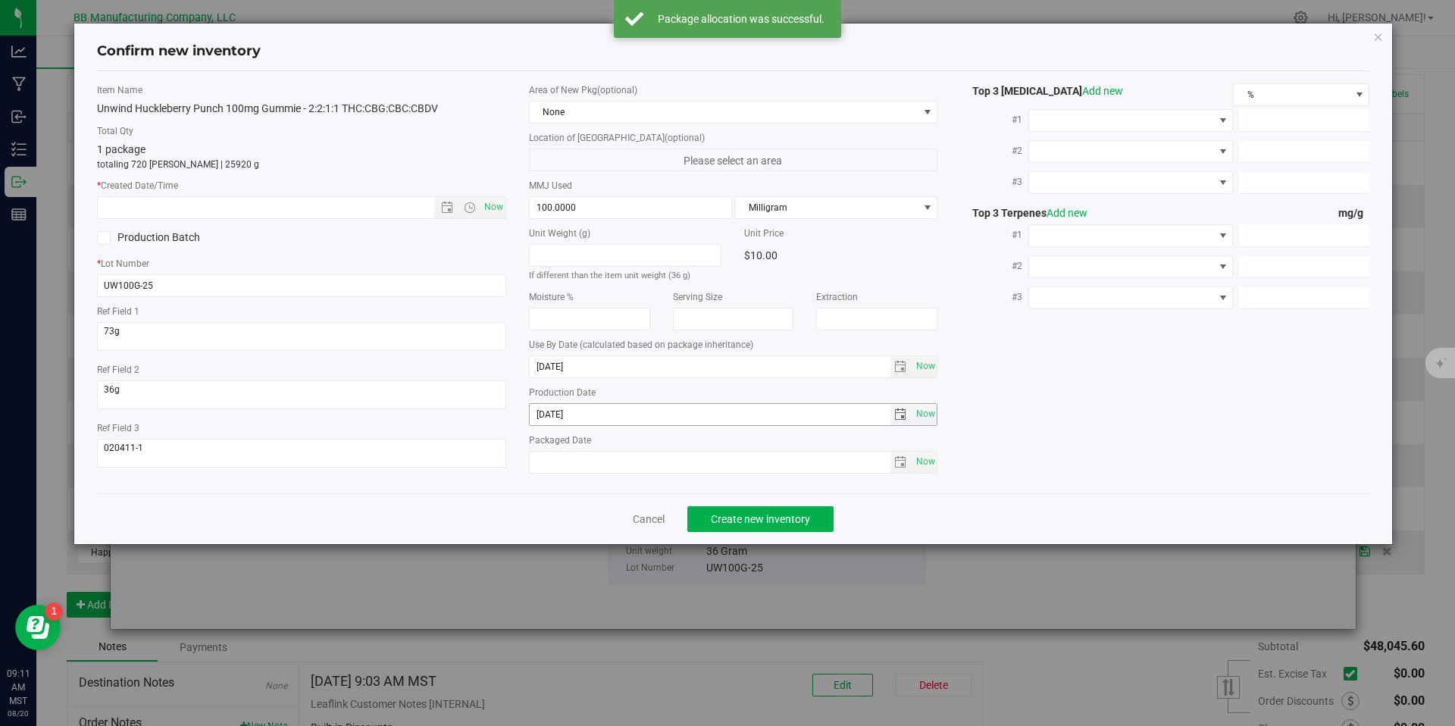
click at [609, 425] on span "[DATE] Now" at bounding box center [733, 414] width 409 height 23
click at [609, 421] on input "[DATE]" at bounding box center [710, 414] width 361 height 21
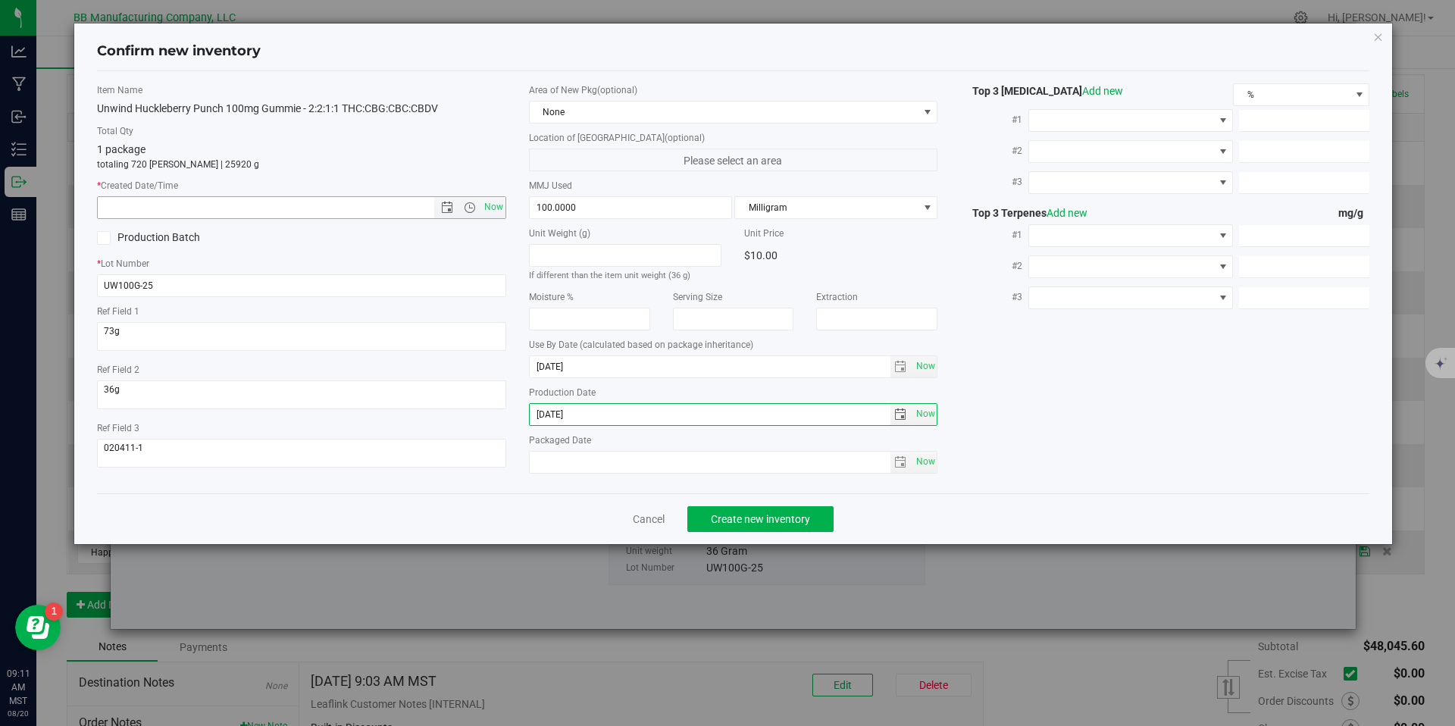
click at [289, 211] on input "text" at bounding box center [279, 207] width 362 height 21
paste input "[DATE]"
type input "[DATE] 9:11 AM"
click at [752, 510] on button "Create new inventory" at bounding box center [760, 519] width 146 height 26
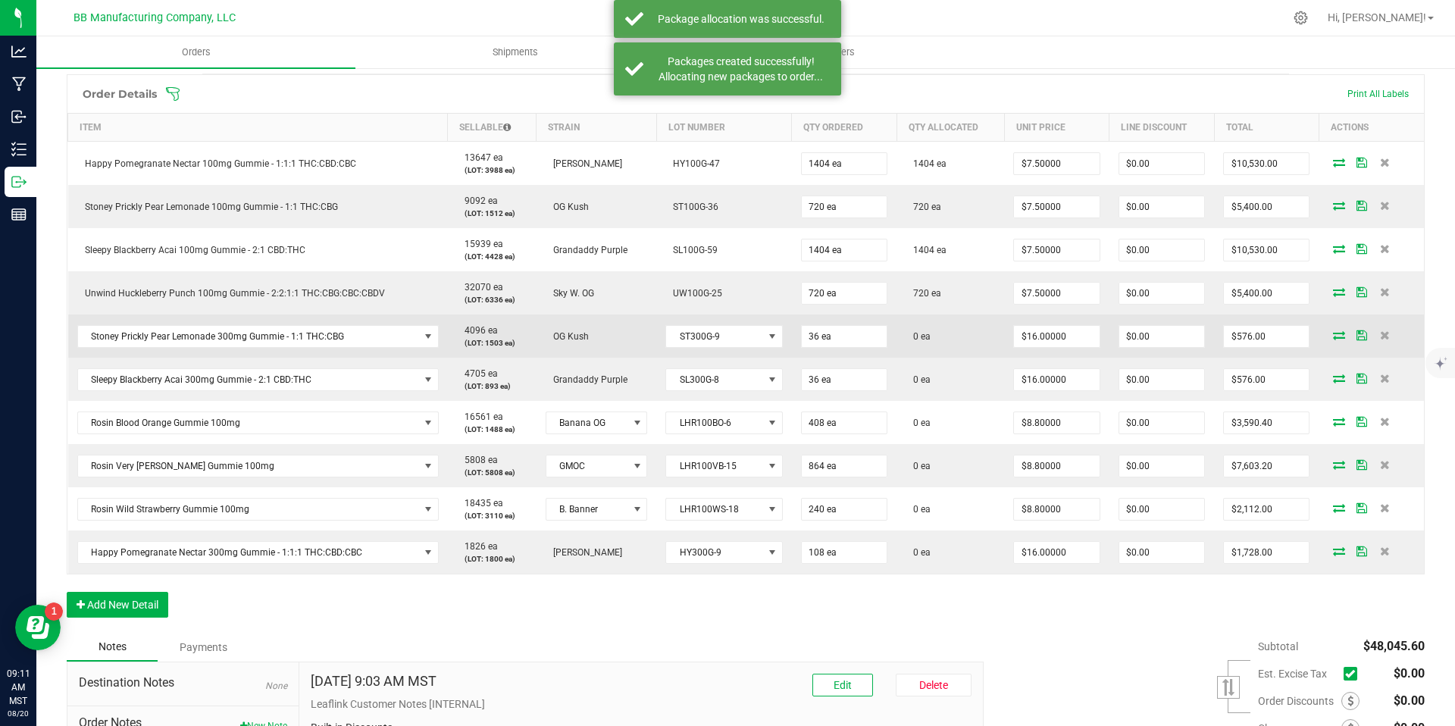
click at [1333, 333] on icon at bounding box center [1339, 334] width 12 height 9
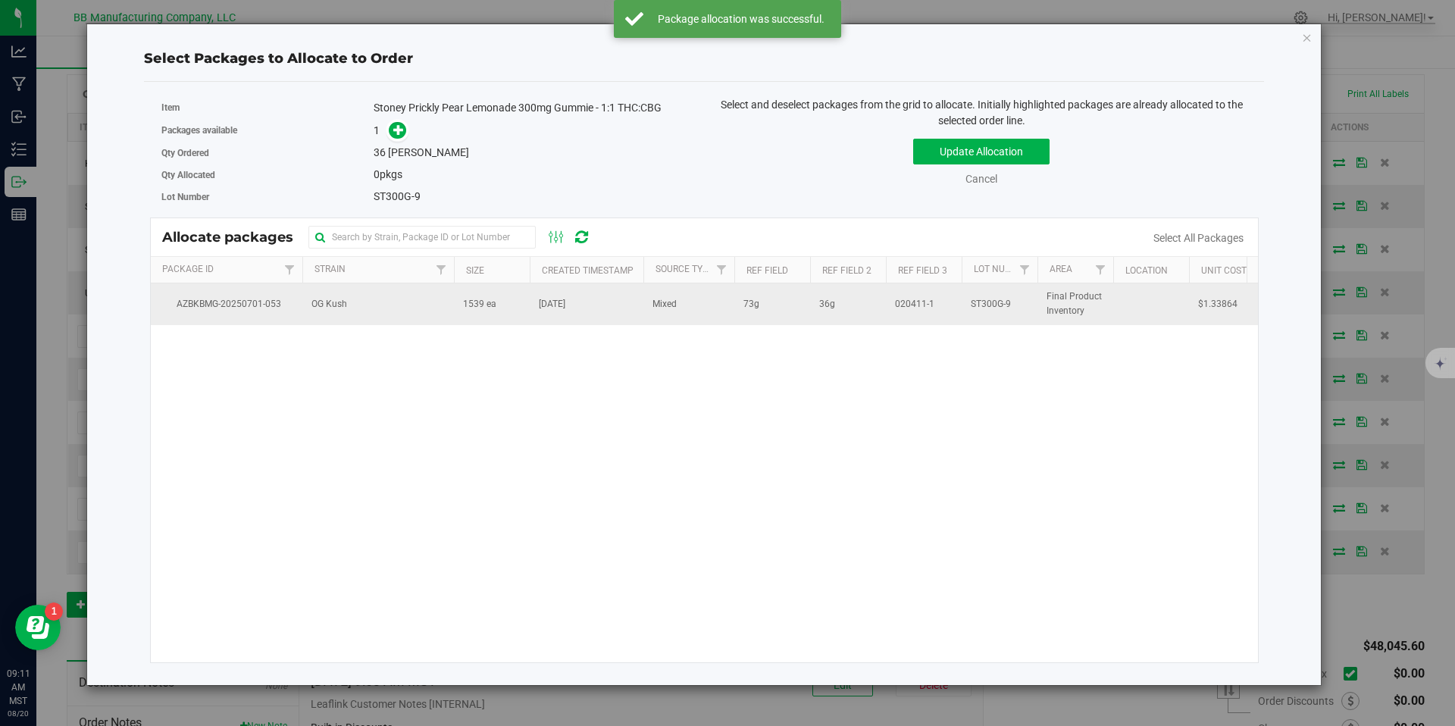
click at [433, 306] on td "OG Kush" at bounding box center [378, 303] width 152 height 41
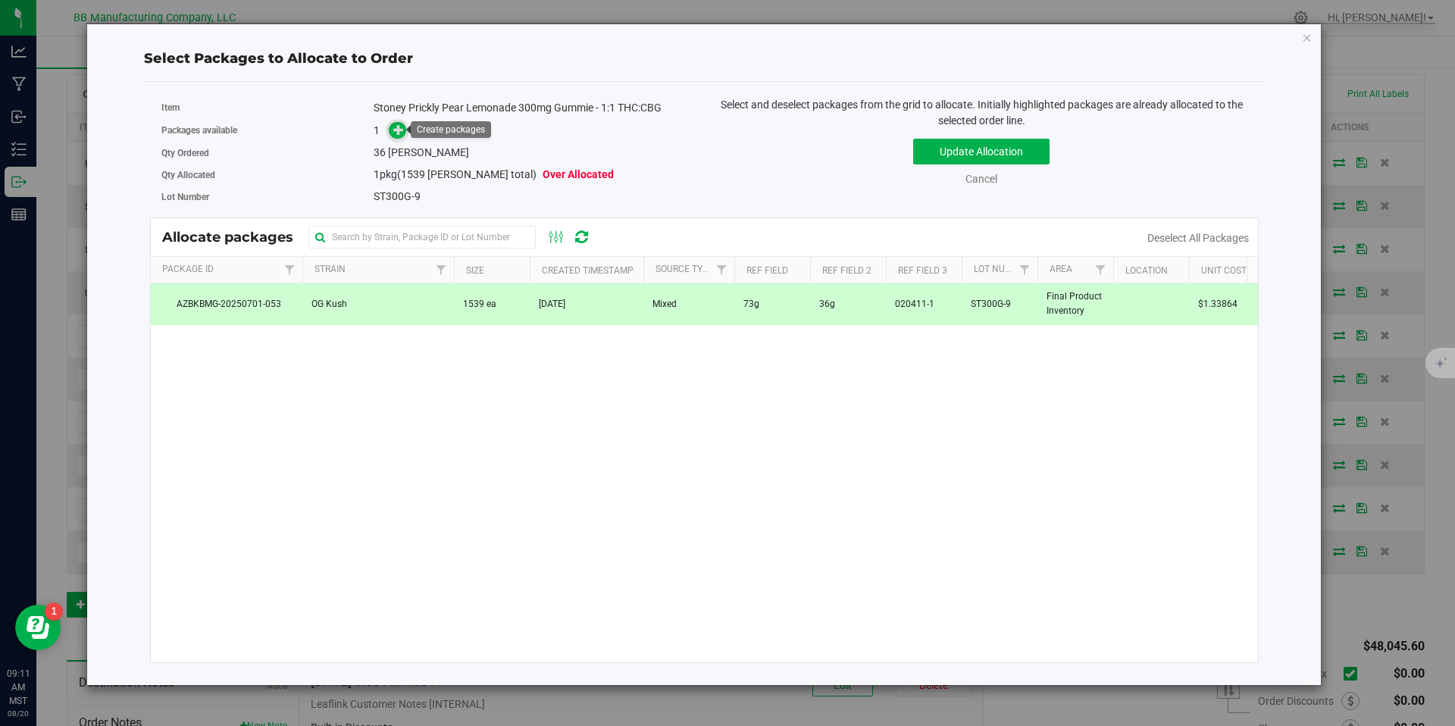
click at [402, 134] on icon at bounding box center [398, 129] width 11 height 11
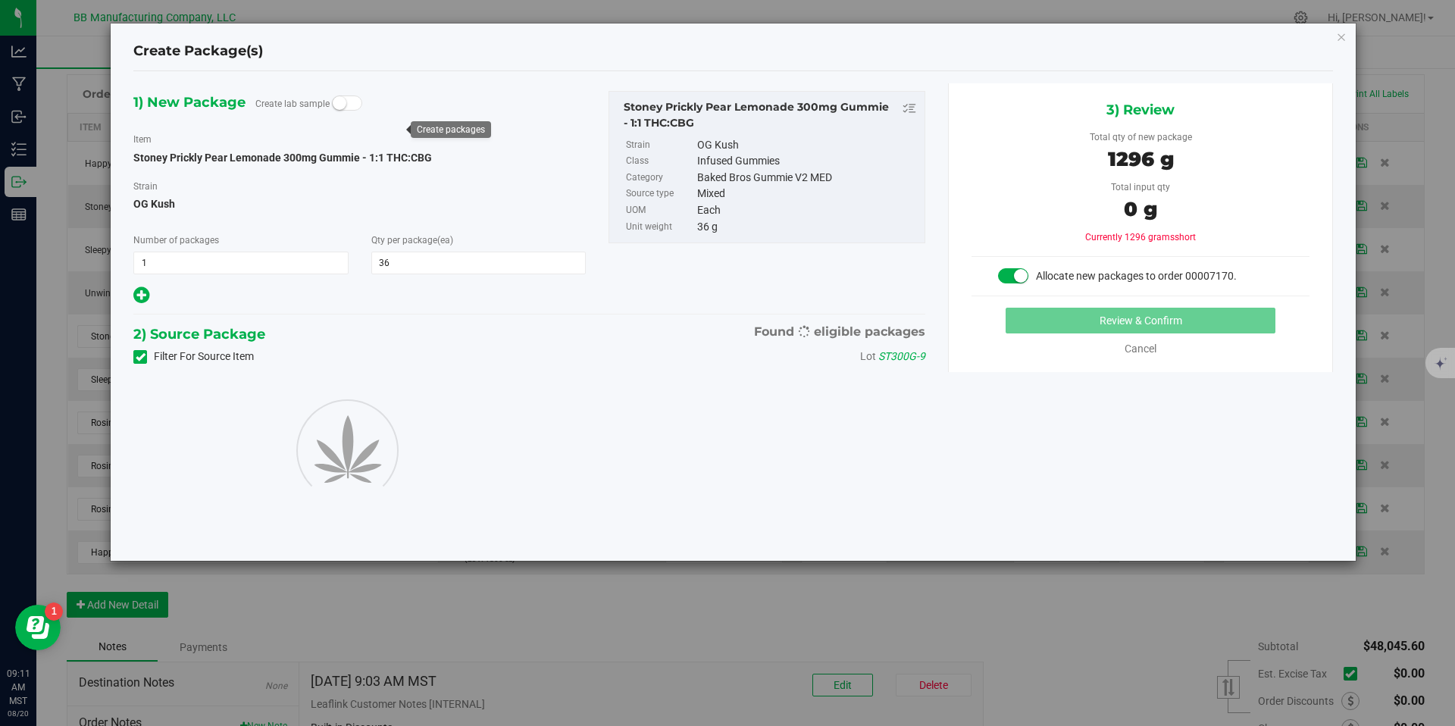
type input "36"
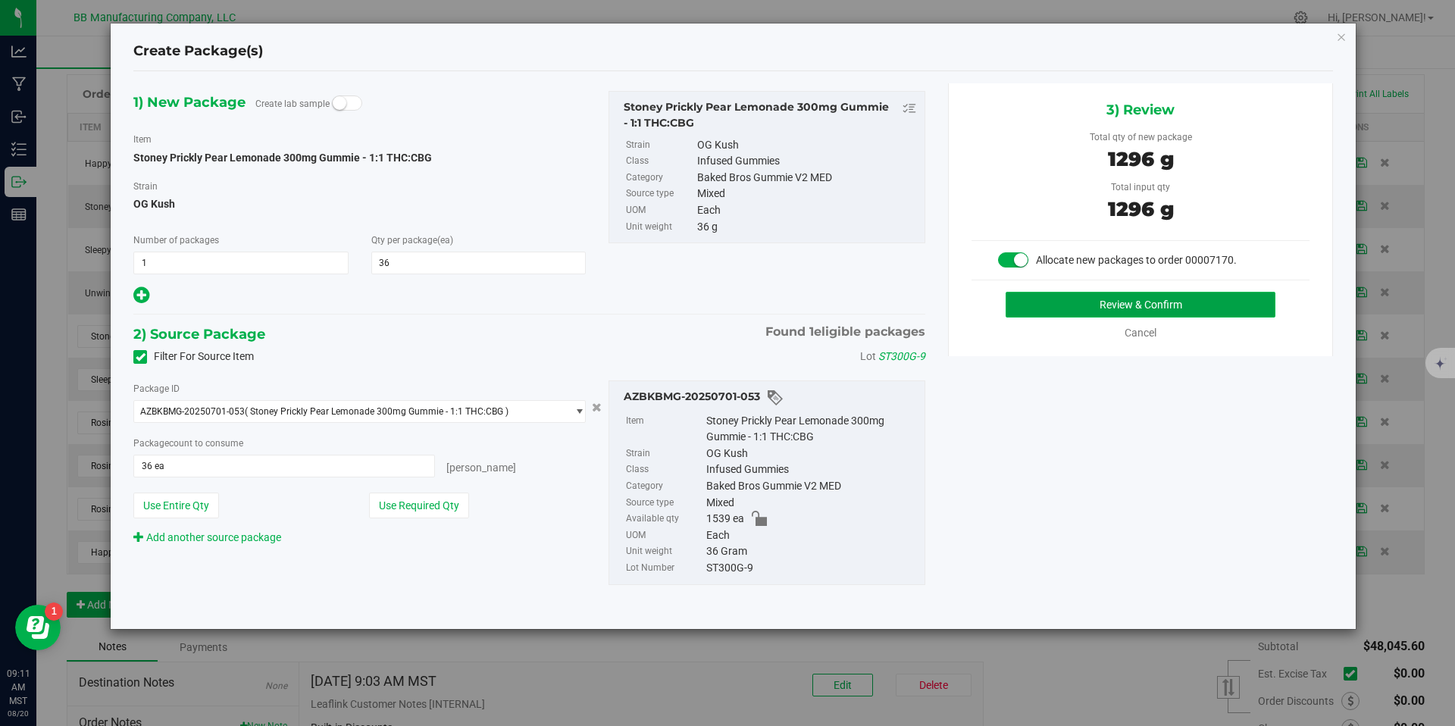
click at [1156, 314] on button "Review & Confirm" at bounding box center [1141, 305] width 270 height 26
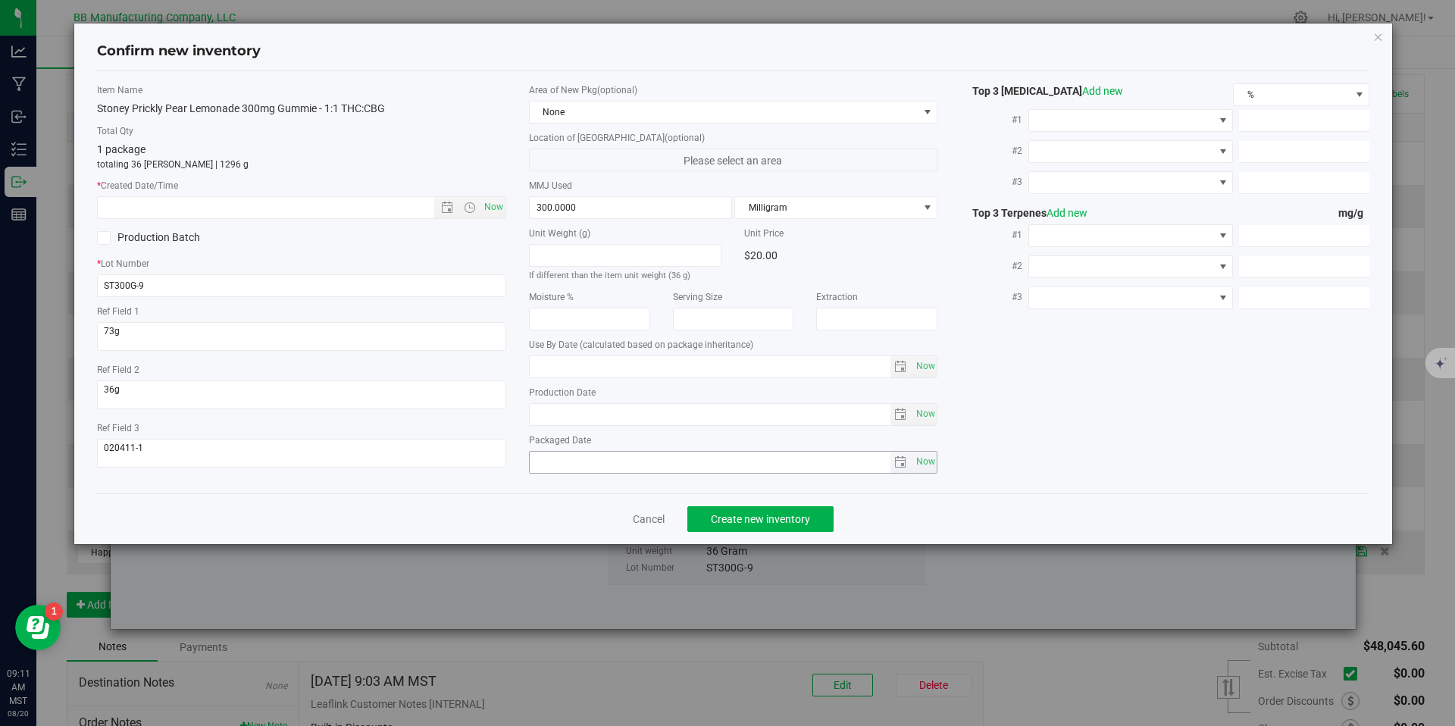
type input "[DATE]"
click at [640, 415] on input "[DATE]" at bounding box center [710, 414] width 361 height 21
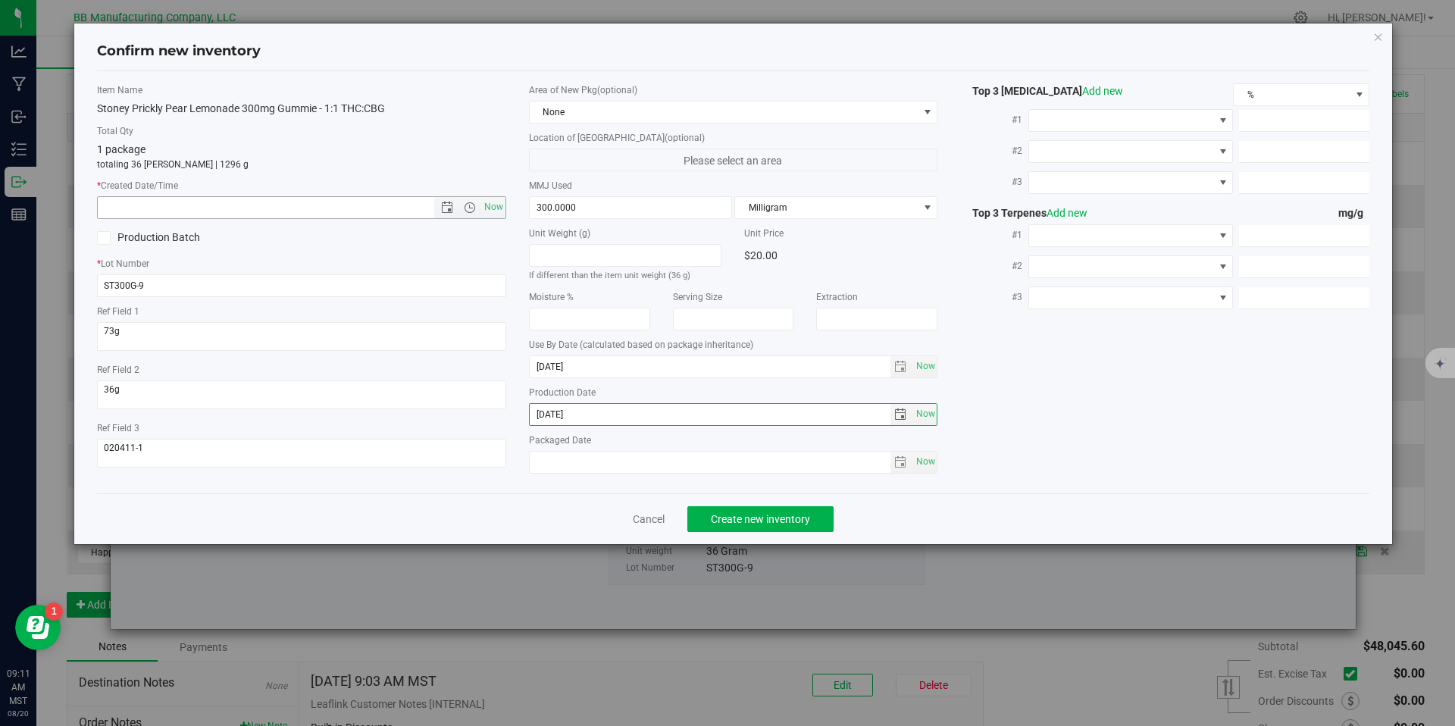
click at [401, 205] on input "text" at bounding box center [279, 207] width 362 height 21
paste input "[DATE]"
type input "[DATE] 9:11 AM"
click at [802, 530] on button "Create new inventory" at bounding box center [760, 519] width 146 height 26
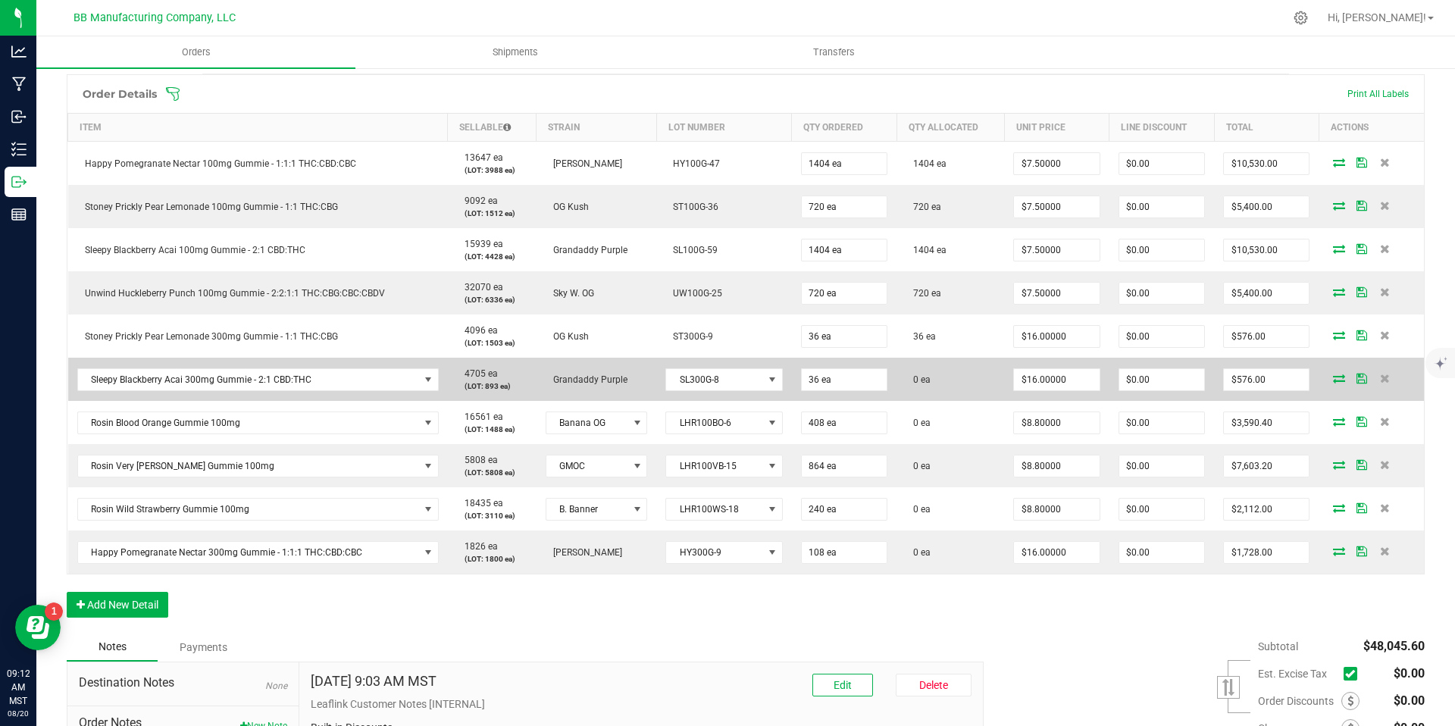
click at [1333, 375] on icon at bounding box center [1339, 378] width 12 height 9
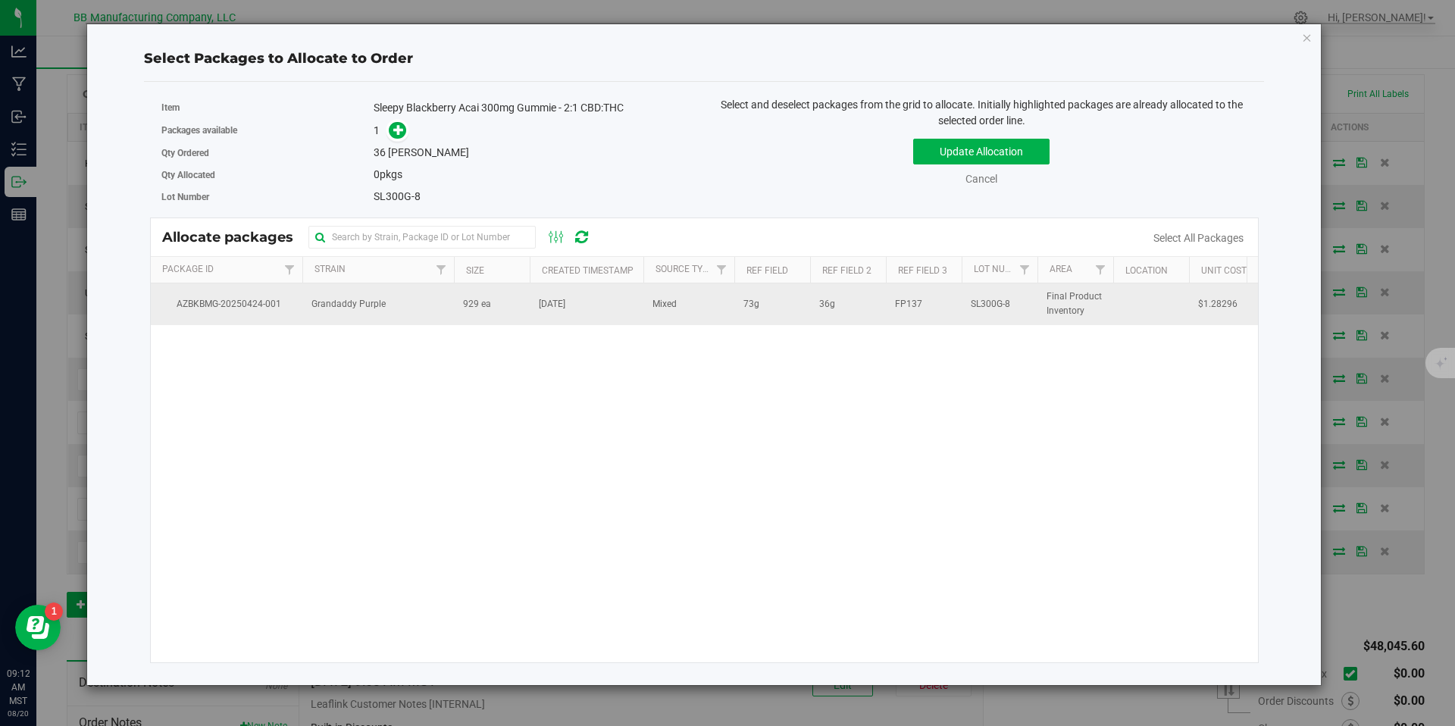
click at [430, 314] on td "Grandaddy Purple" at bounding box center [378, 303] width 152 height 41
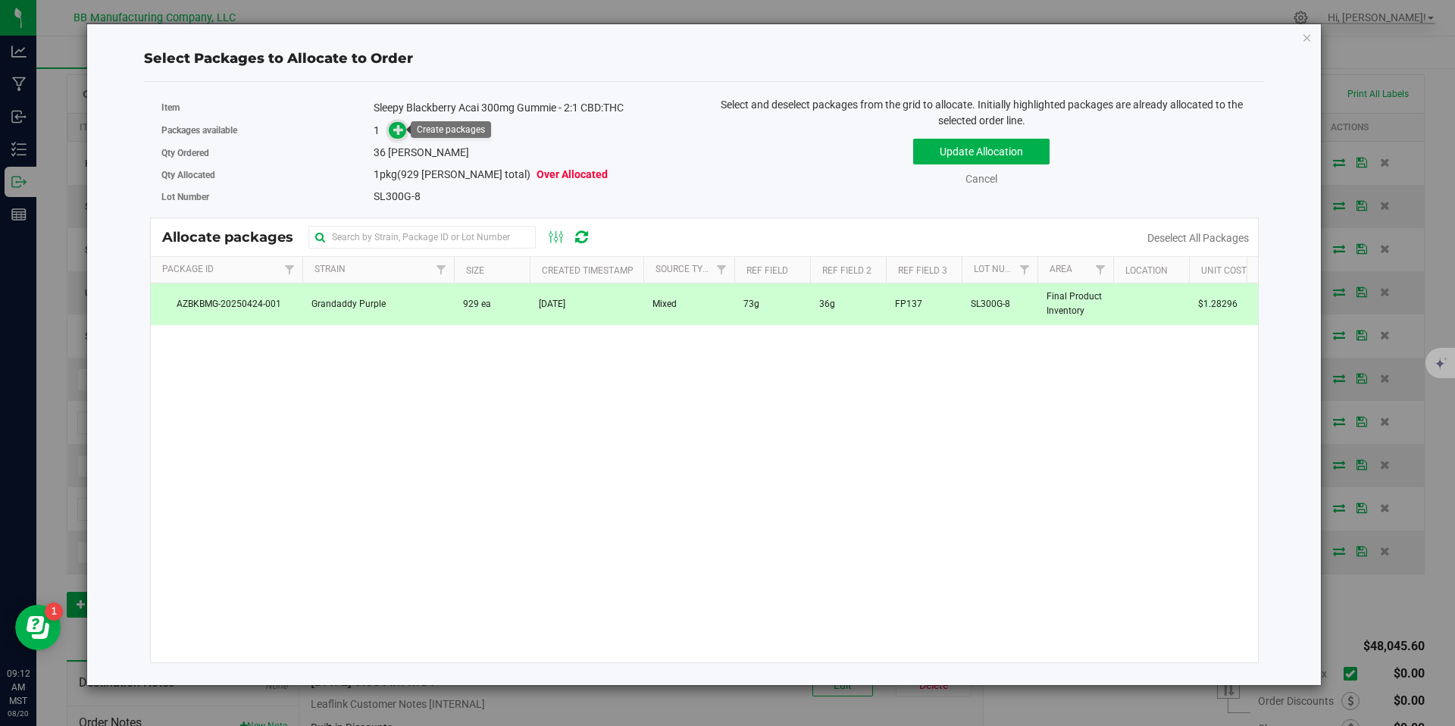
click at [396, 125] on icon at bounding box center [398, 129] width 11 height 11
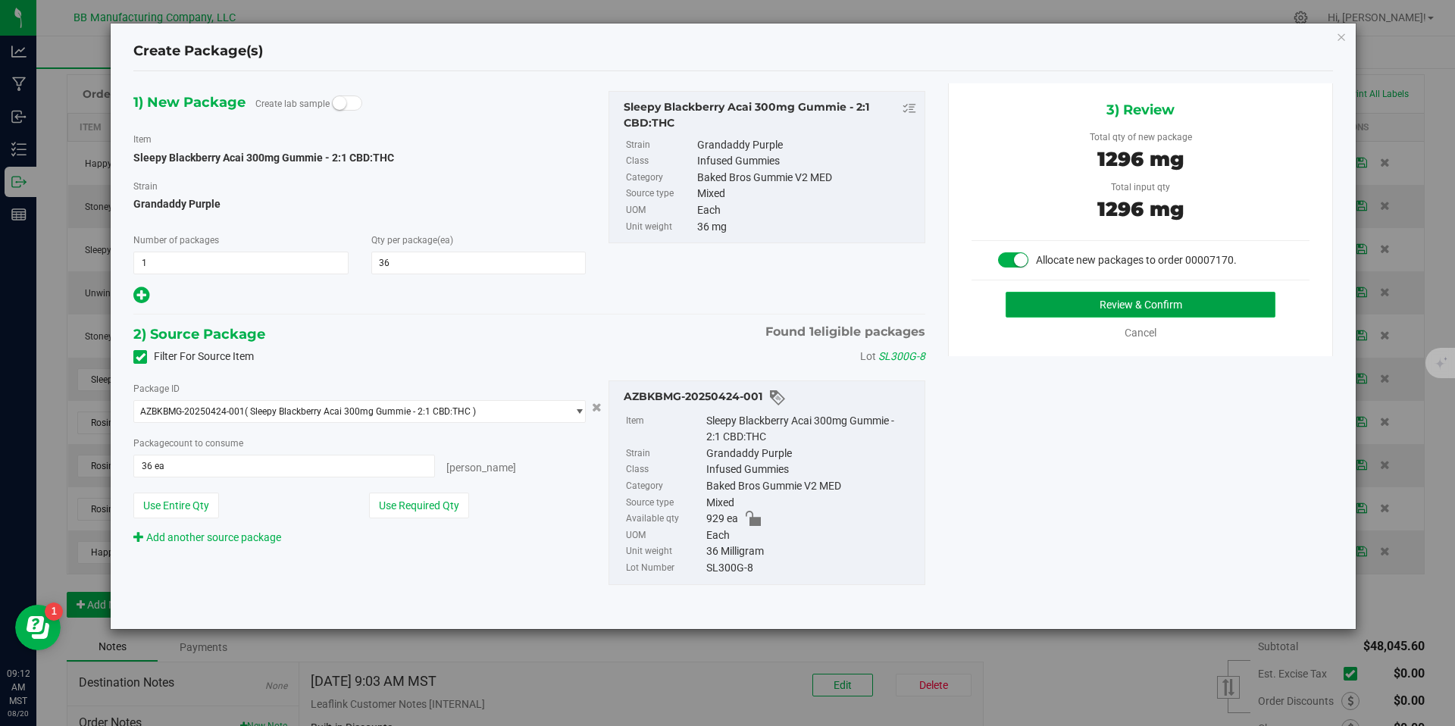
click at [1099, 302] on button "Review & Confirm" at bounding box center [1141, 305] width 270 height 26
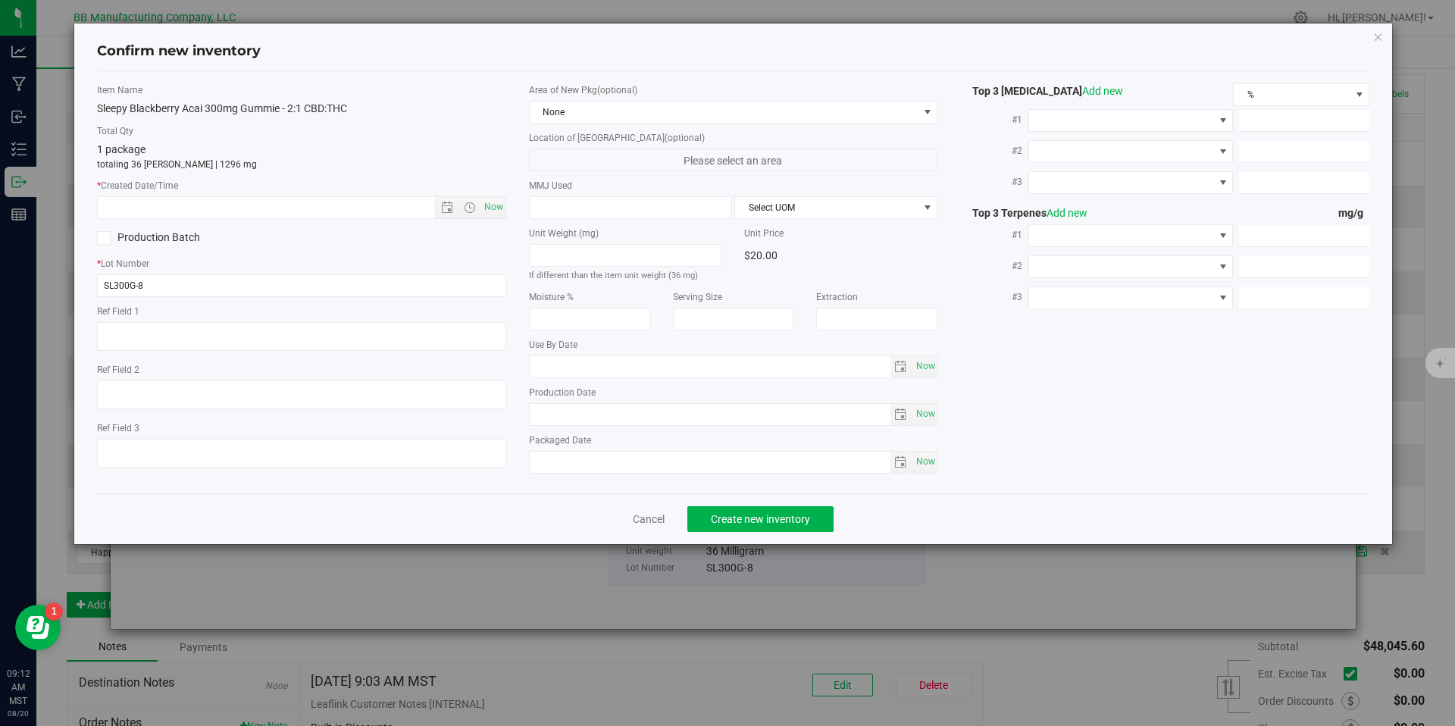
type textarea "73g"
type textarea "36g"
type textarea "FP137"
type input "300.0000"
type input "[DATE]"
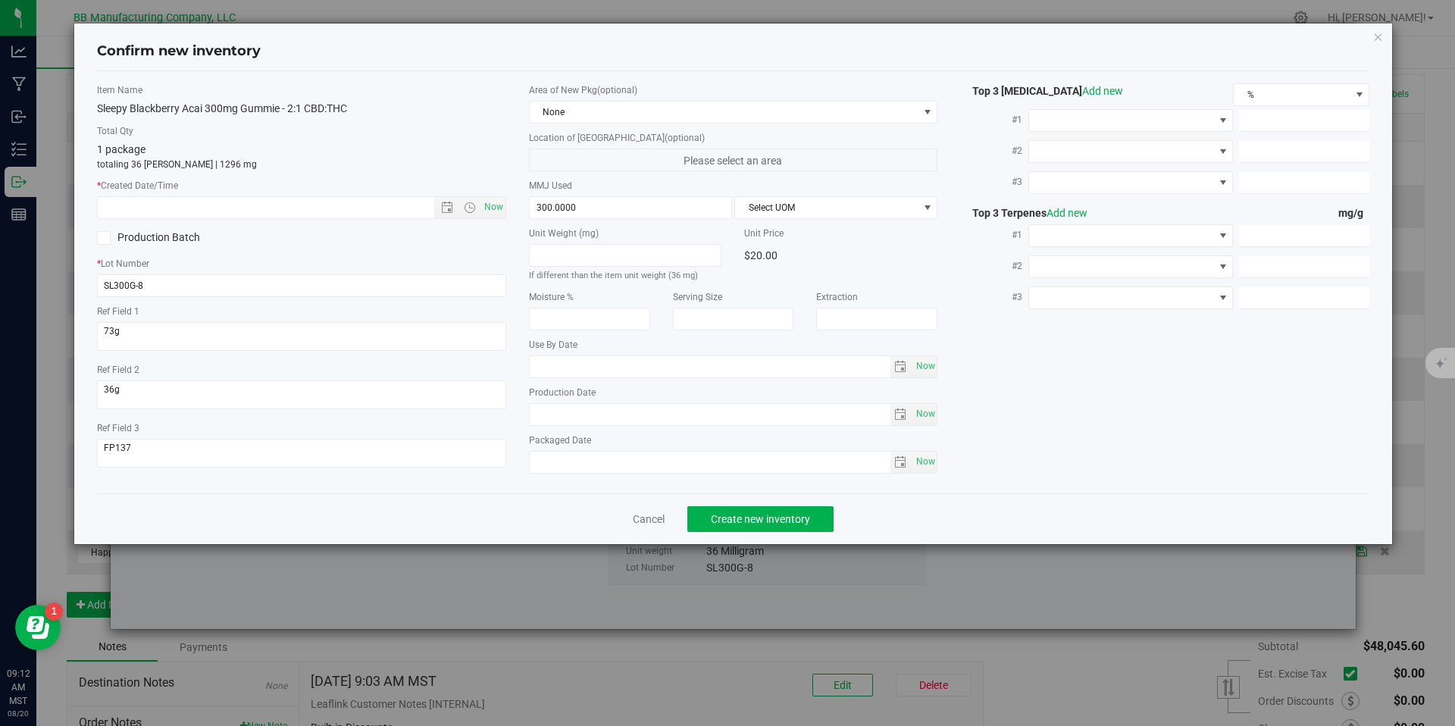
type input "[DATE]"
click at [590, 412] on input "[DATE]" at bounding box center [710, 414] width 361 height 21
click at [327, 208] on input "text" at bounding box center [279, 207] width 362 height 21
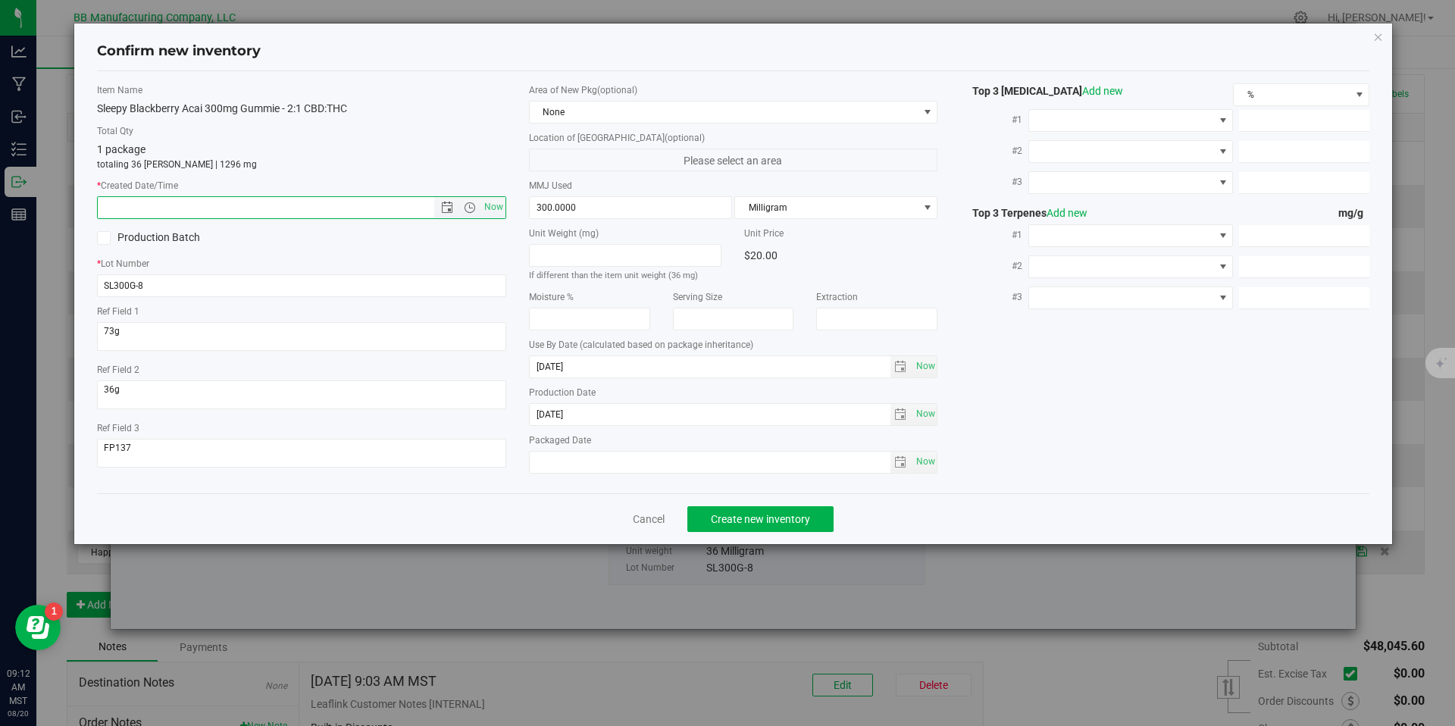
paste input "[DATE]"
type input "[DATE] 9:12 AM"
click at [752, 514] on button "Create new inventory" at bounding box center [760, 519] width 146 height 26
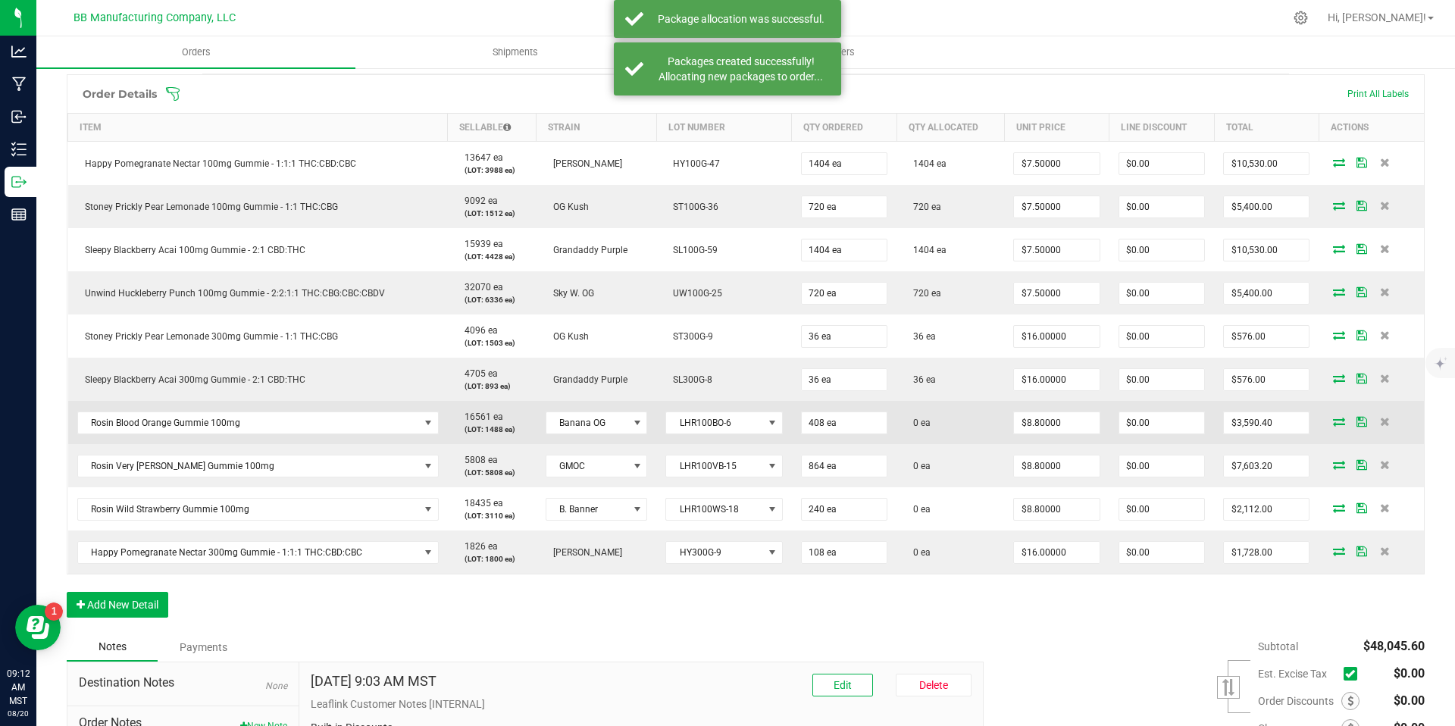
click at [1334, 421] on icon at bounding box center [1339, 421] width 12 height 9
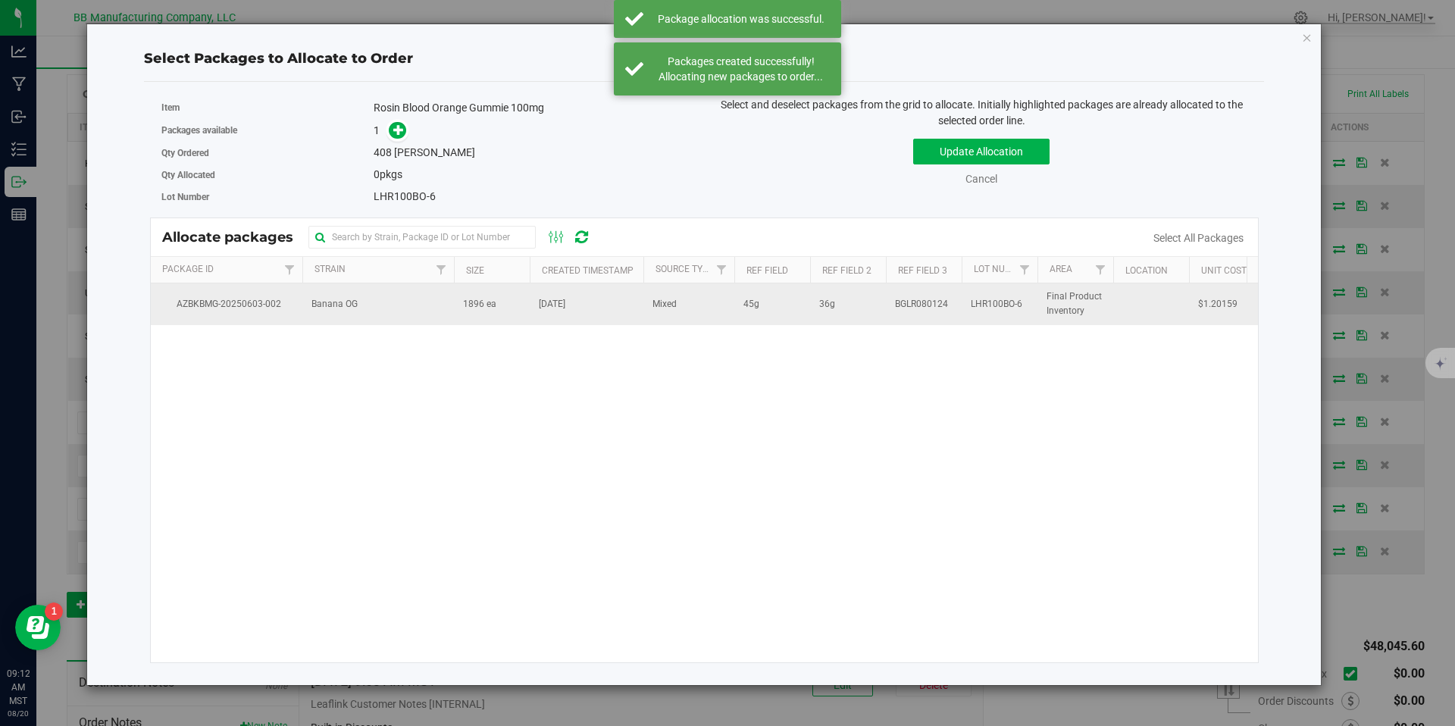
click at [414, 305] on td "Banana OG" at bounding box center [378, 303] width 152 height 41
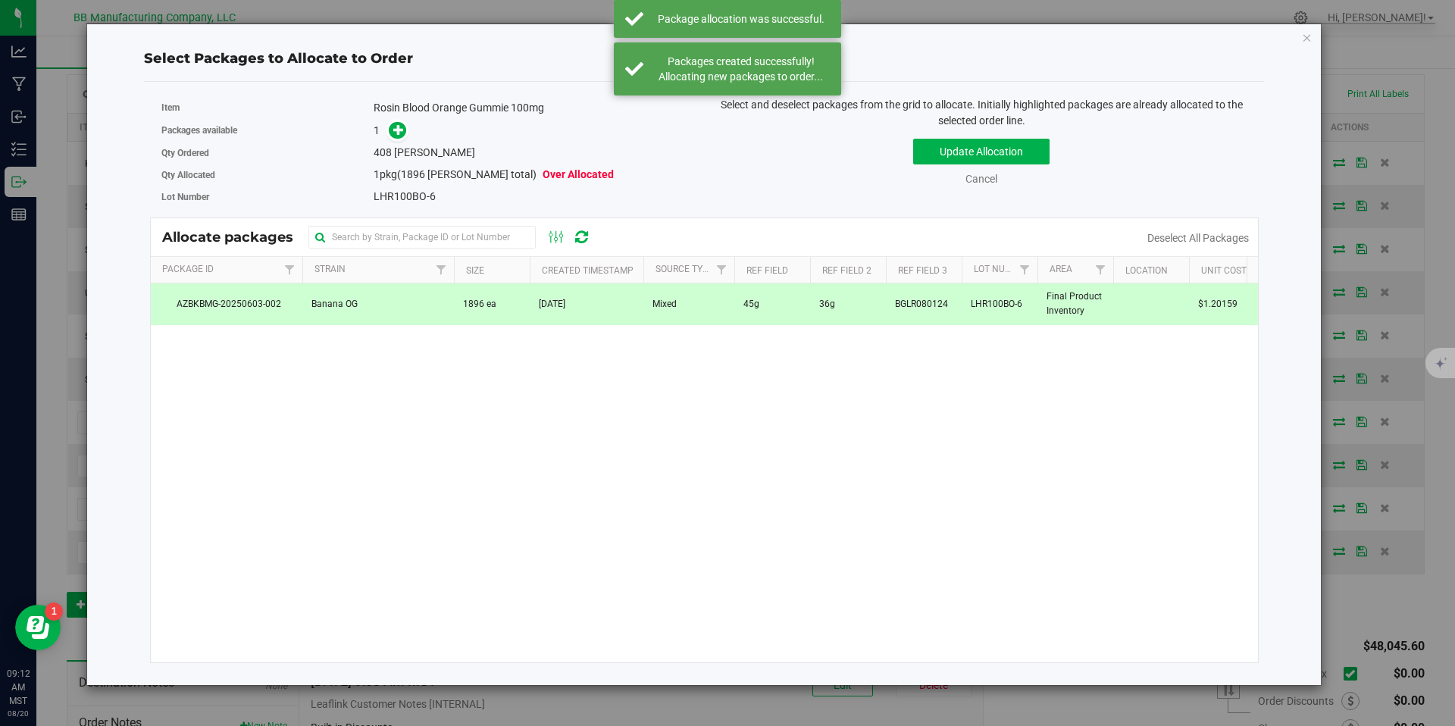
click at [388, 111] on div "Rosin Blood Orange Gummie 100mg" at bounding box center [533, 108] width 319 height 16
click at [397, 130] on icon at bounding box center [398, 129] width 11 height 11
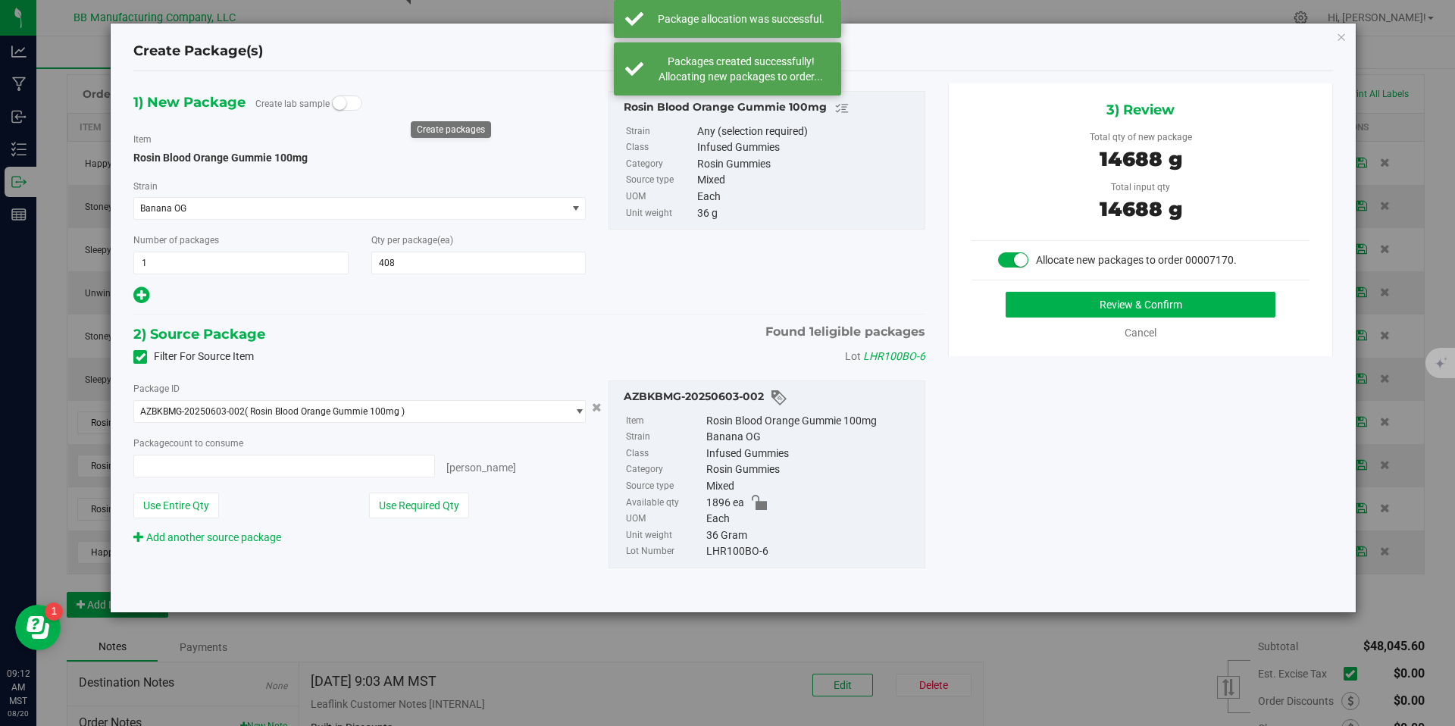
type input "408 ea"
click at [1086, 308] on button "Review & Confirm" at bounding box center [1141, 305] width 270 height 26
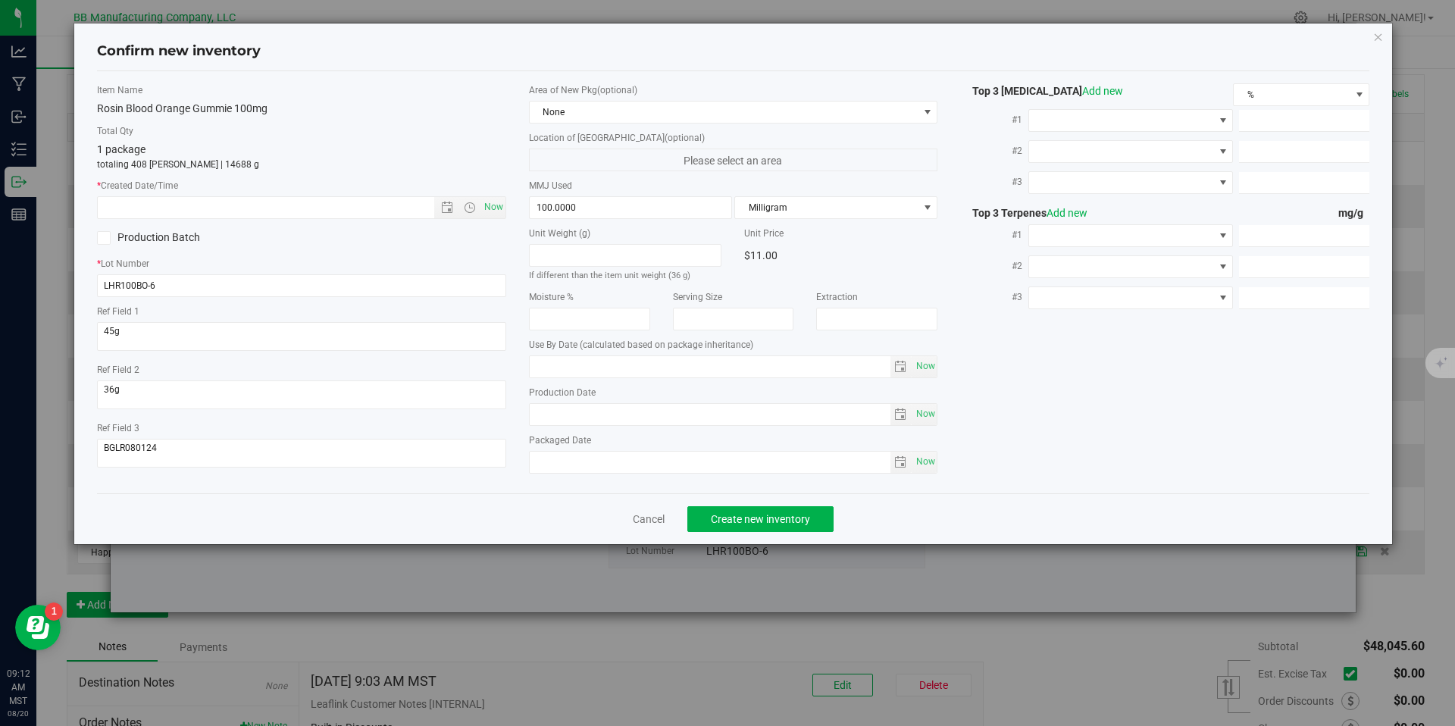
type input "[DATE]"
click at [596, 410] on input "[DATE]" at bounding box center [710, 414] width 361 height 21
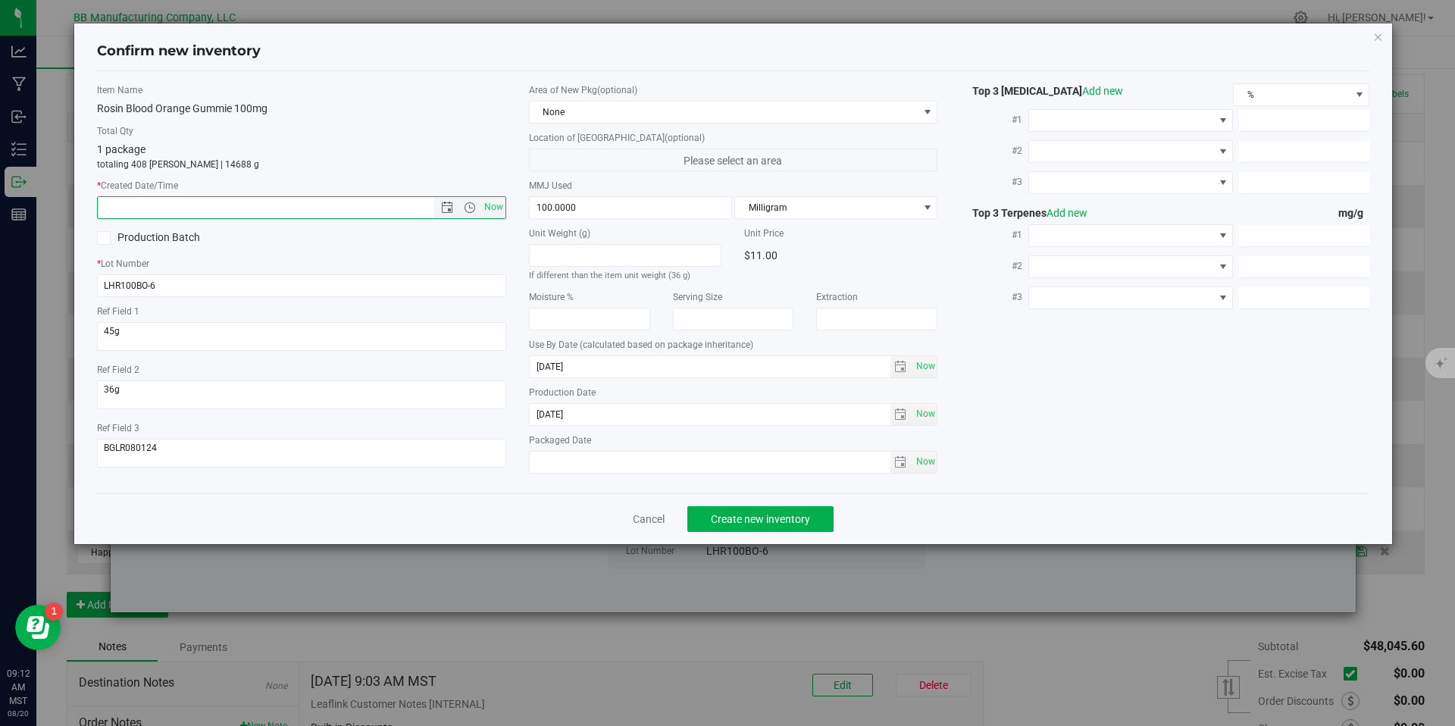
click at [405, 214] on input "text" at bounding box center [279, 207] width 362 height 21
paste input "[DATE]"
type input "[DATE] 9:12 AM"
click at [756, 524] on span "Create new inventory" at bounding box center [760, 519] width 99 height 12
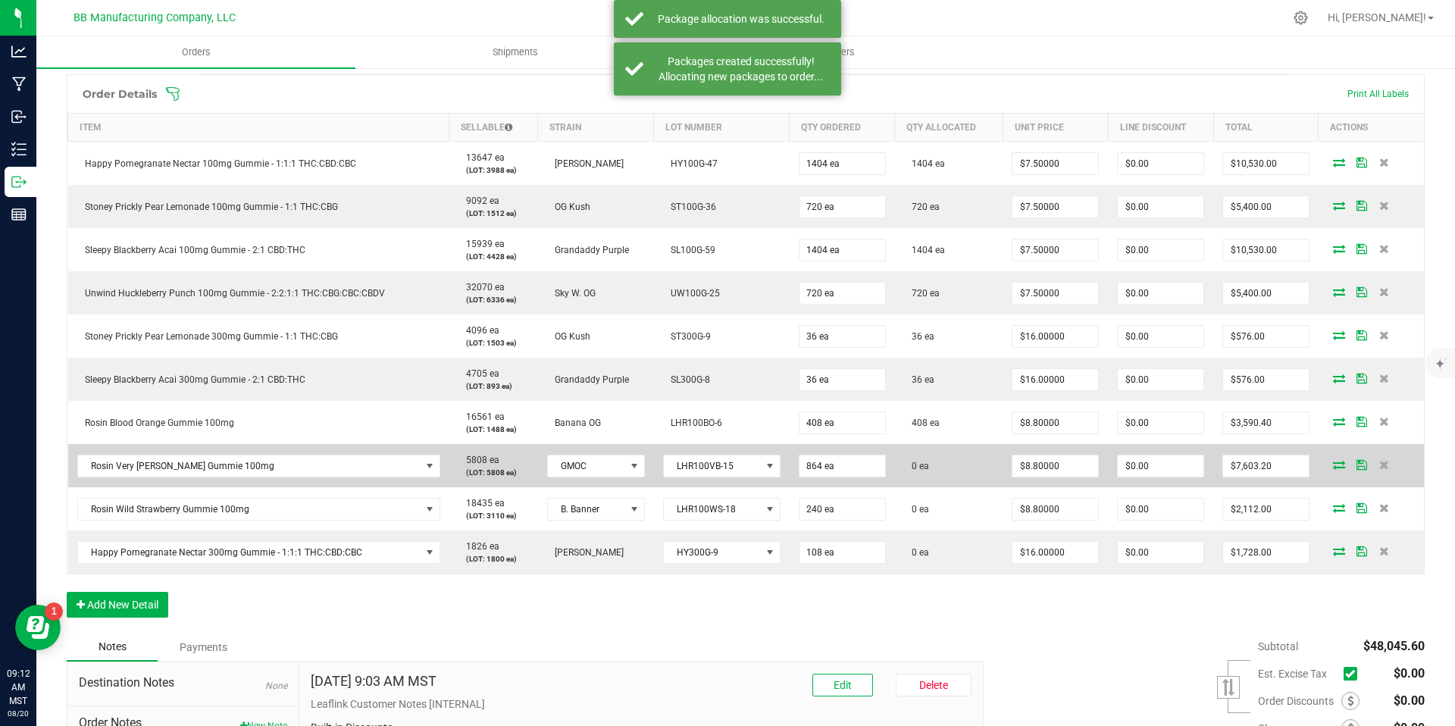
click at [1333, 462] on icon at bounding box center [1339, 464] width 12 height 9
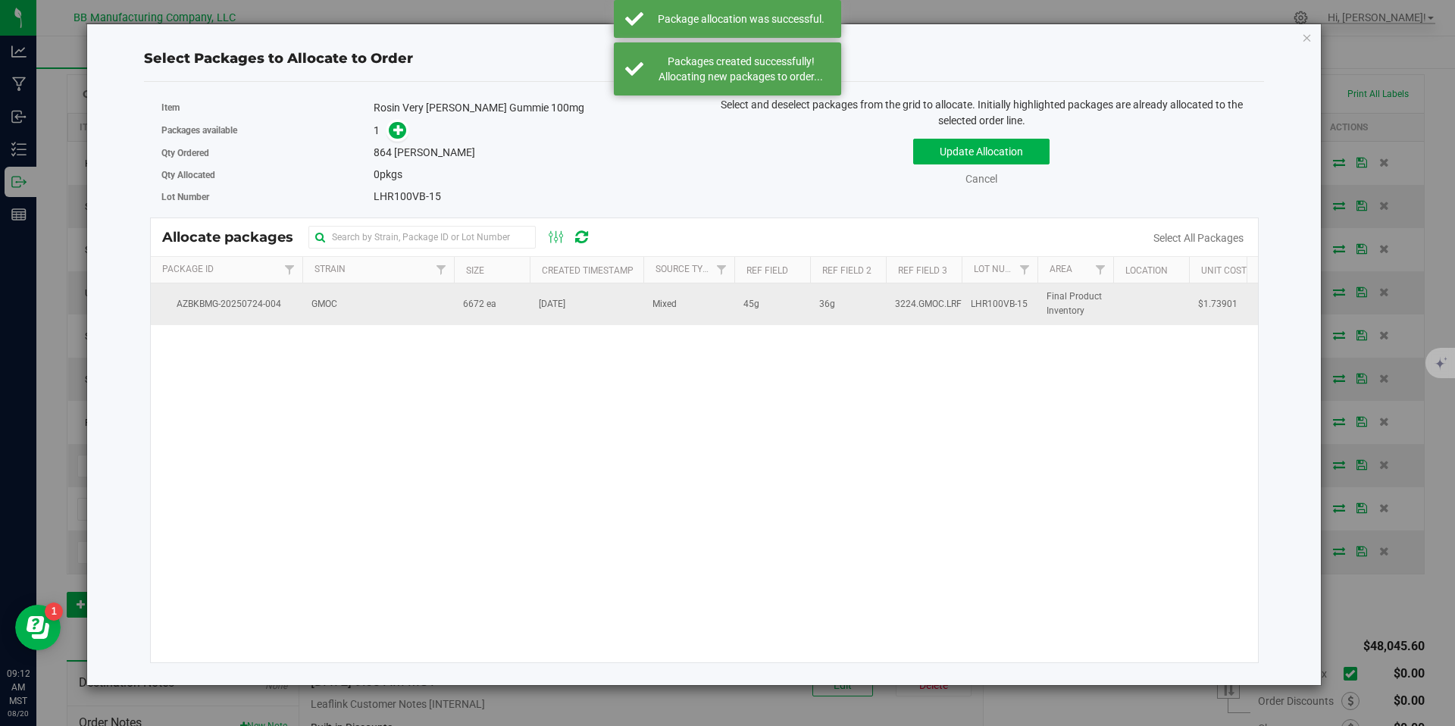
click at [451, 304] on tr "AZBKBMG-20250724-004 GMOC 6672 ea [DATE] Mixed 45g 36g 3224.GMOC.LRFG LHR100VB-…" at bounding box center [761, 303] width 1220 height 41
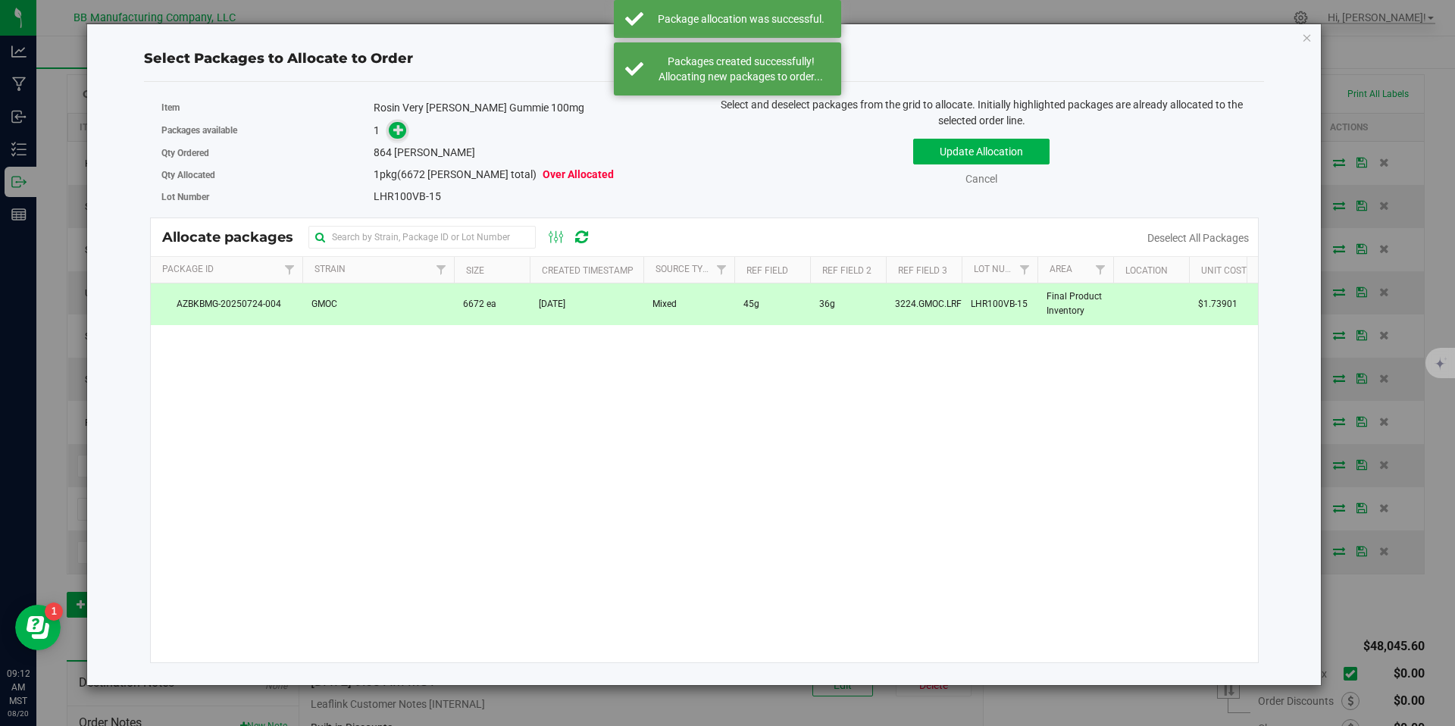
click at [389, 126] on span at bounding box center [397, 129] width 17 height 17
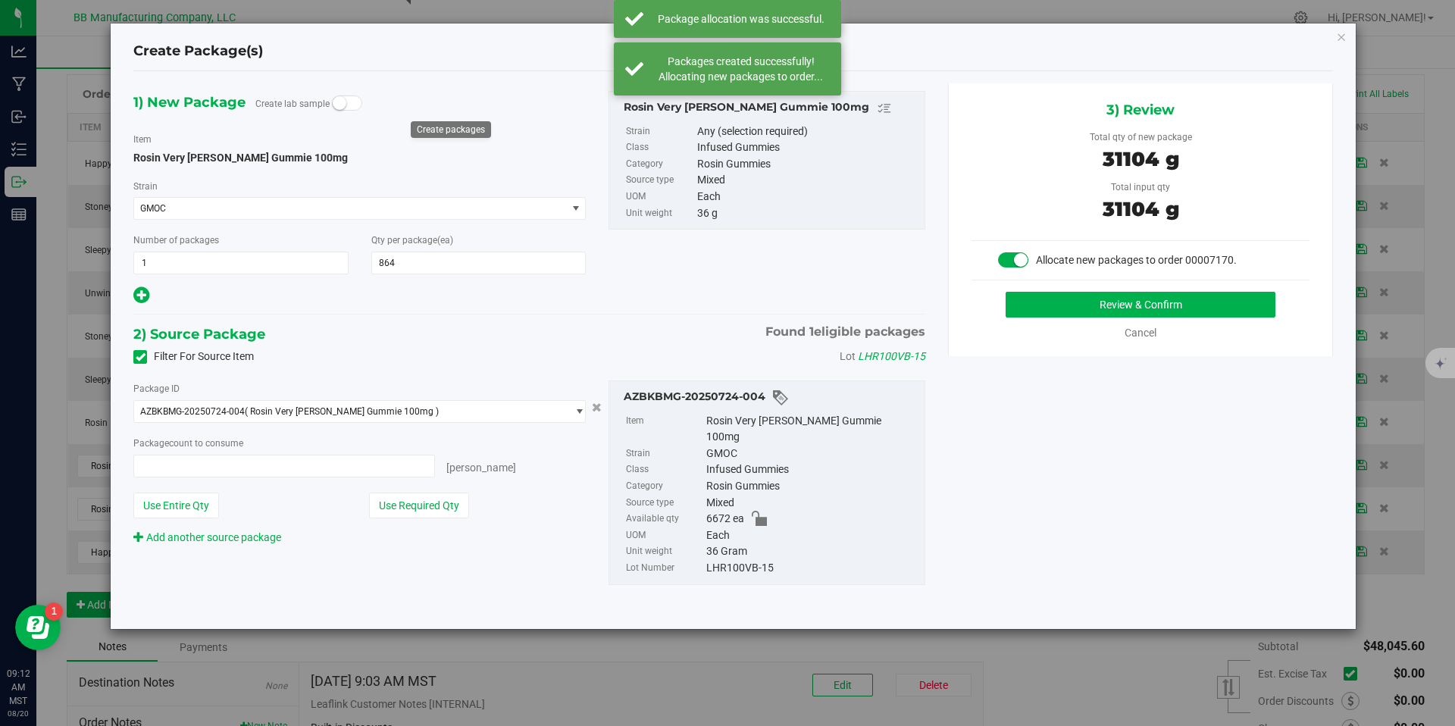
type input "864 ea"
click at [1036, 283] on div "3) Review Total qty of new package 31104 g Total input qty 31104 g Allocate new…" at bounding box center [1140, 219] width 385 height 273
click at [1041, 294] on button "Review & Confirm" at bounding box center [1141, 305] width 270 height 26
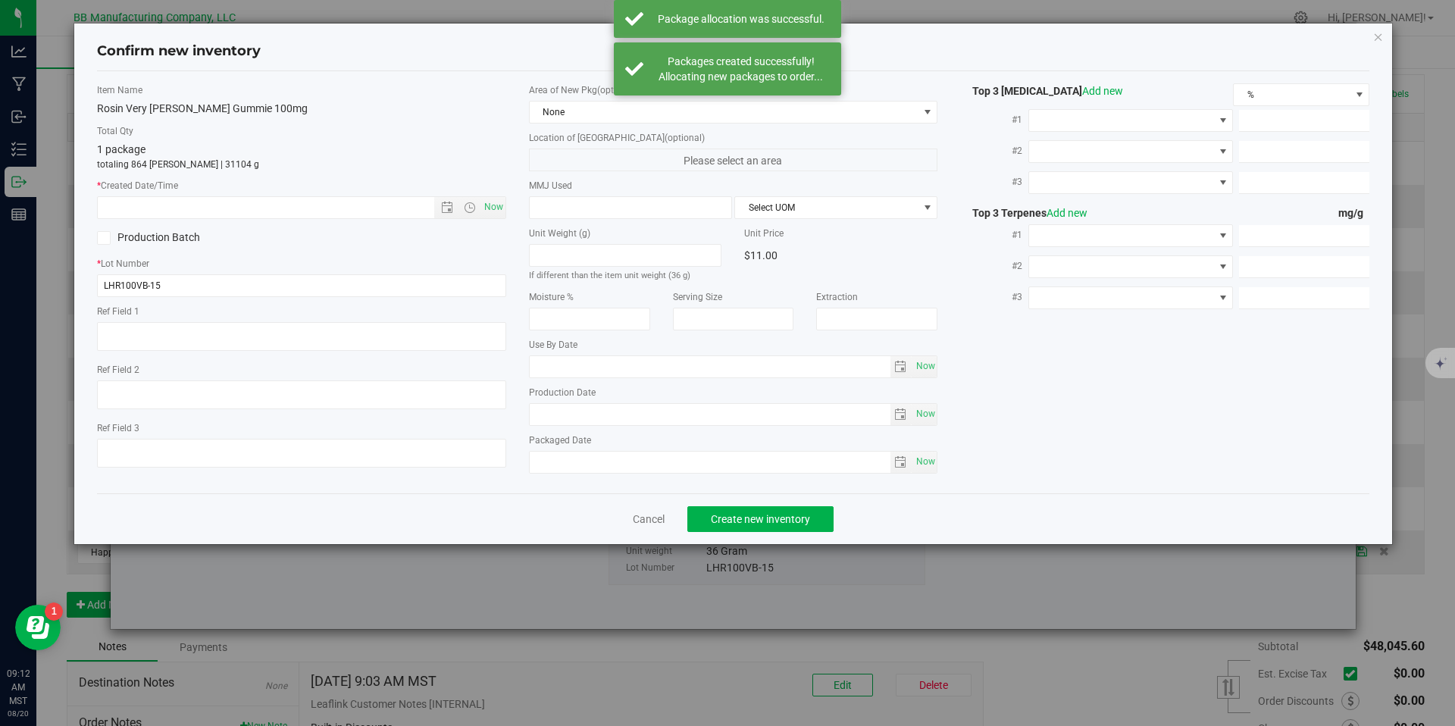
type textarea "45g"
type textarea "36g"
type textarea "3224.GMOC.LRFG"
type input "100.0000"
type input "[DATE]"
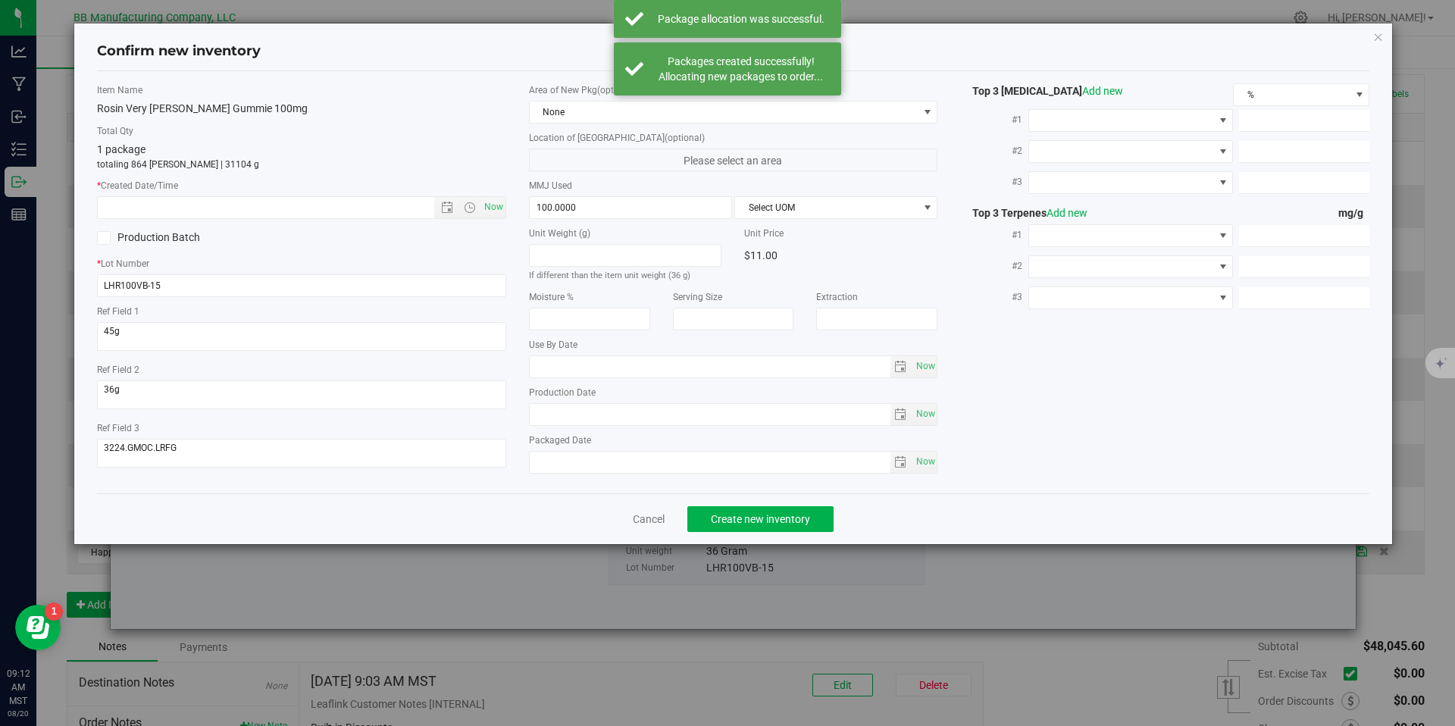
type input "[DATE]"
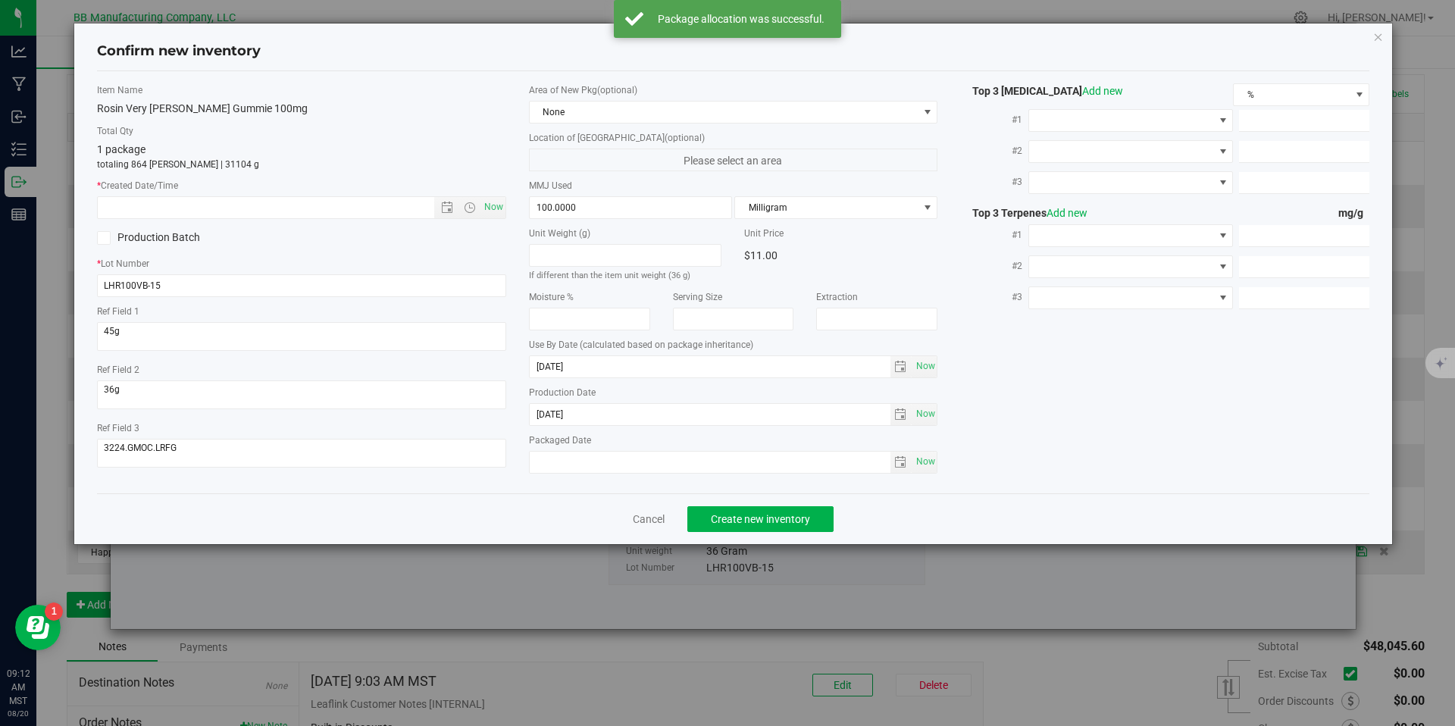
click at [541, 401] on div "Production Date [DATE] Now" at bounding box center [733, 406] width 409 height 40
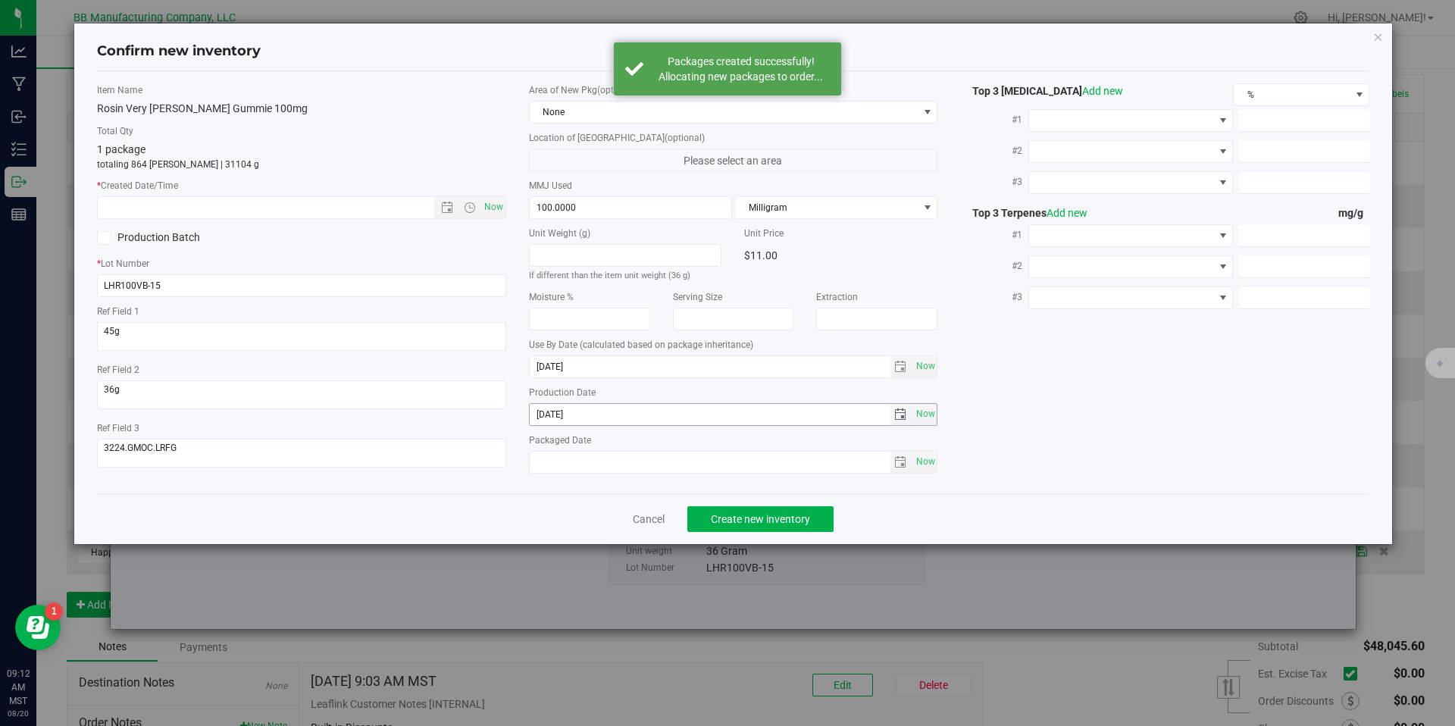
click at [549, 414] on input "[DATE]" at bounding box center [710, 414] width 361 height 21
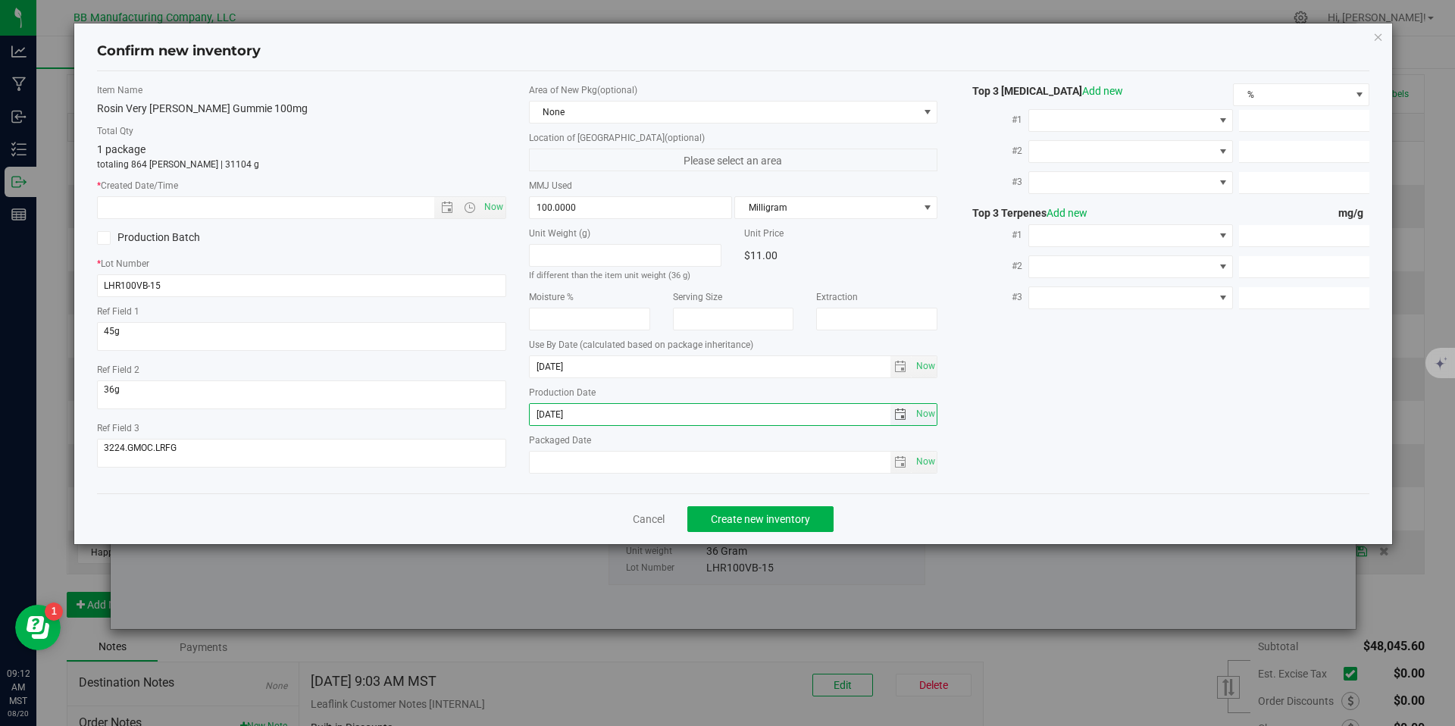
click at [549, 414] on input "[DATE]" at bounding box center [710, 414] width 361 height 21
click at [373, 214] on input "text" at bounding box center [279, 207] width 362 height 21
paste input "[DATE]"
type input "[DATE] 9:12 AM"
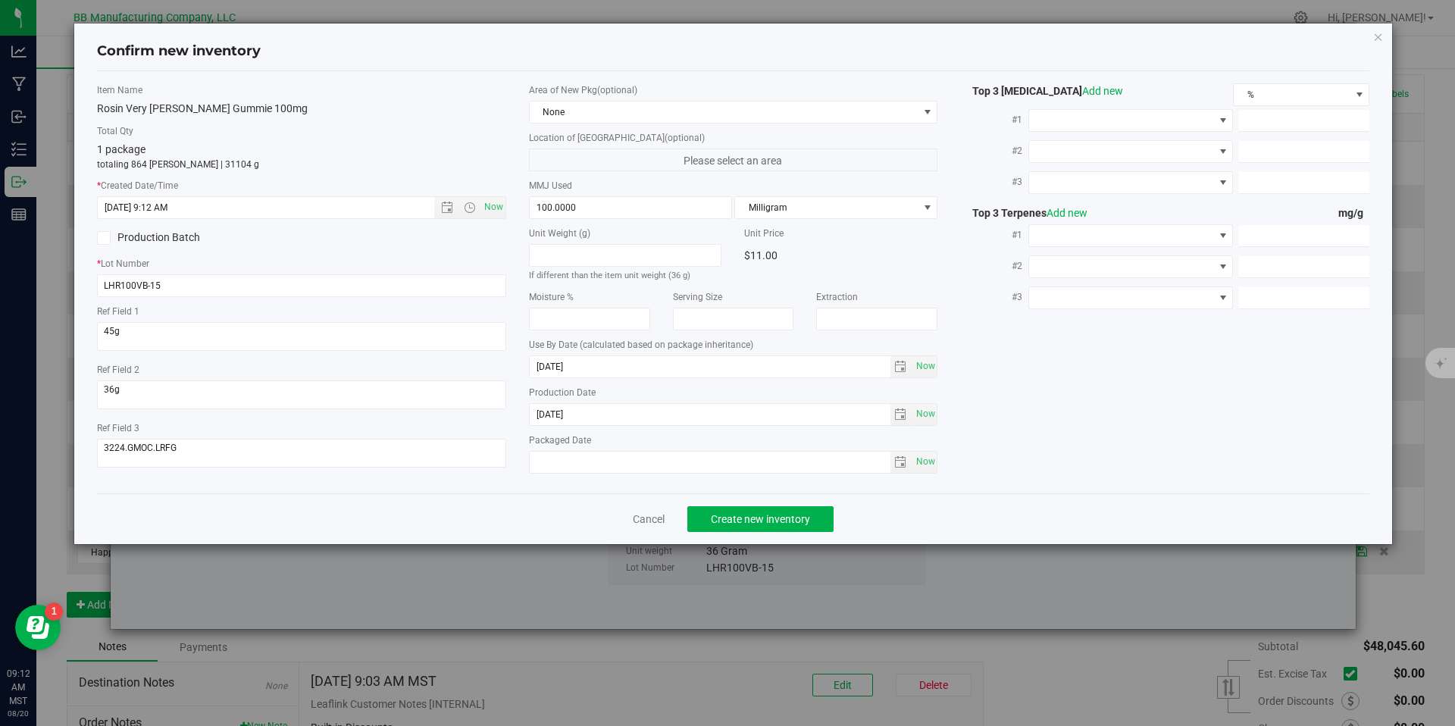
click at [793, 534] on div "Cancel Create new inventory" at bounding box center [733, 518] width 1273 height 51
click at [792, 527] on button "Create new inventory" at bounding box center [760, 519] width 146 height 26
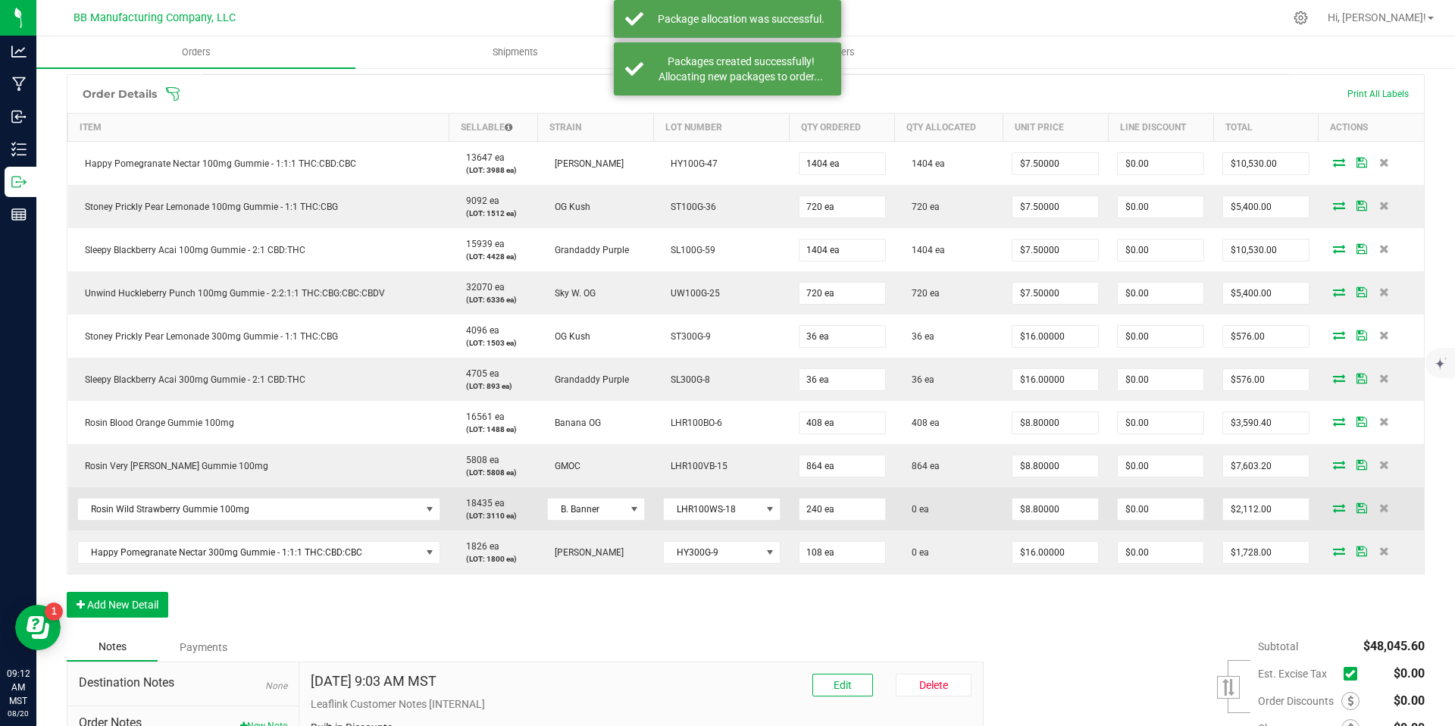
click at [1333, 510] on icon at bounding box center [1339, 507] width 12 height 9
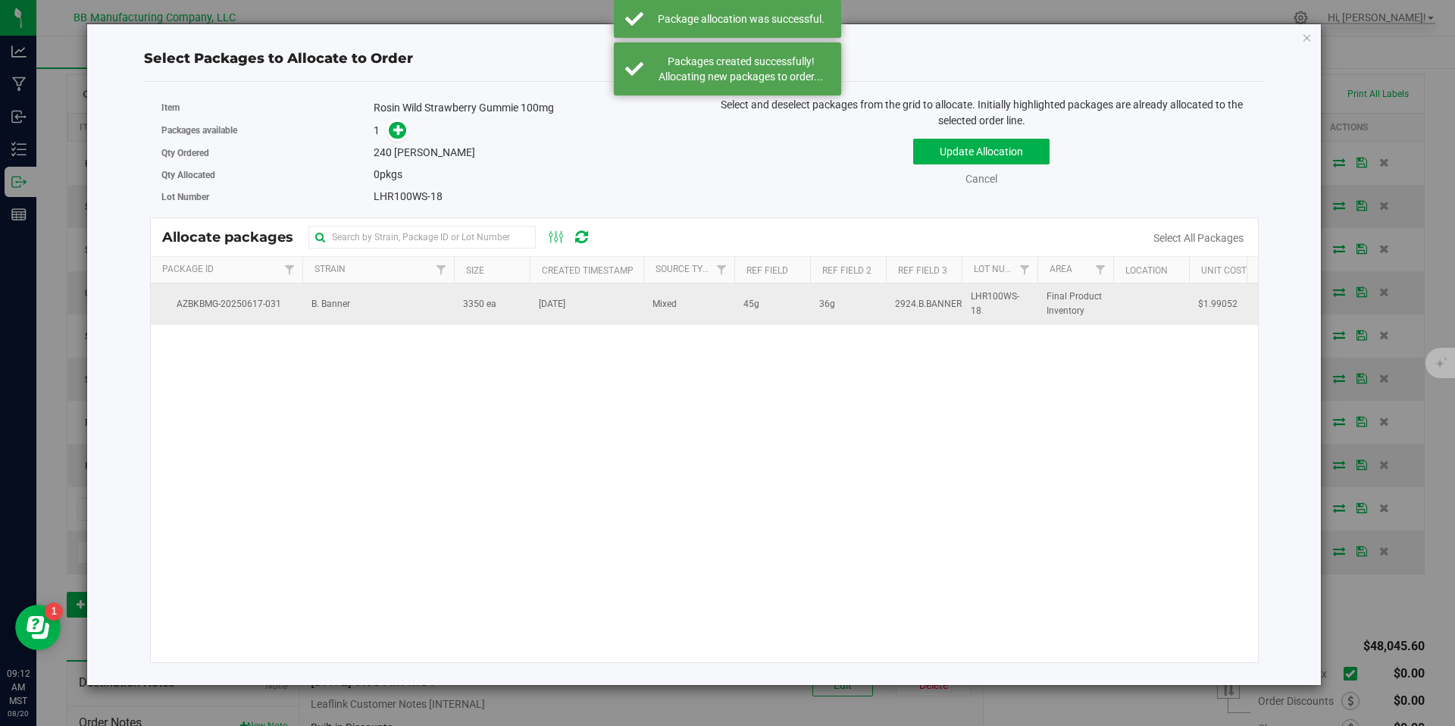
click at [502, 302] on td "3350 ea" at bounding box center [492, 303] width 76 height 41
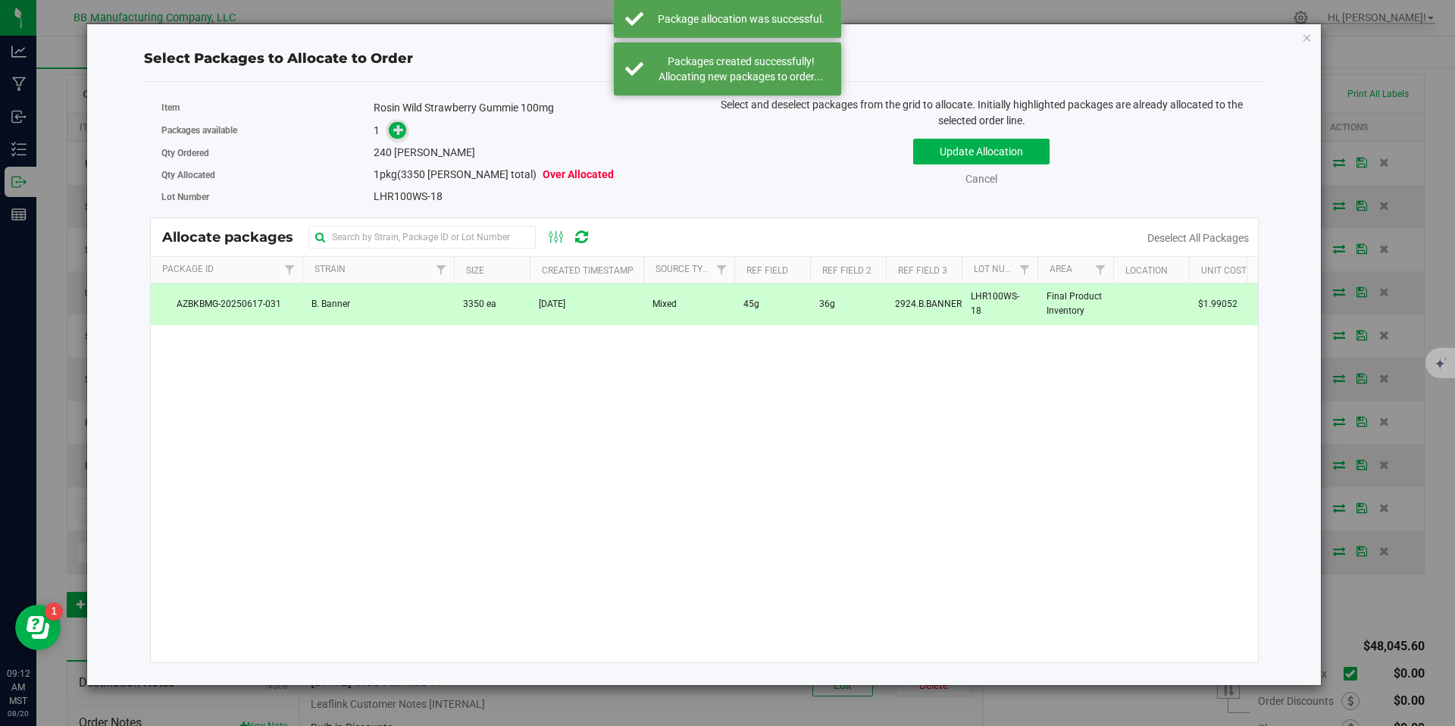
click at [392, 128] on span at bounding box center [397, 130] width 17 height 17
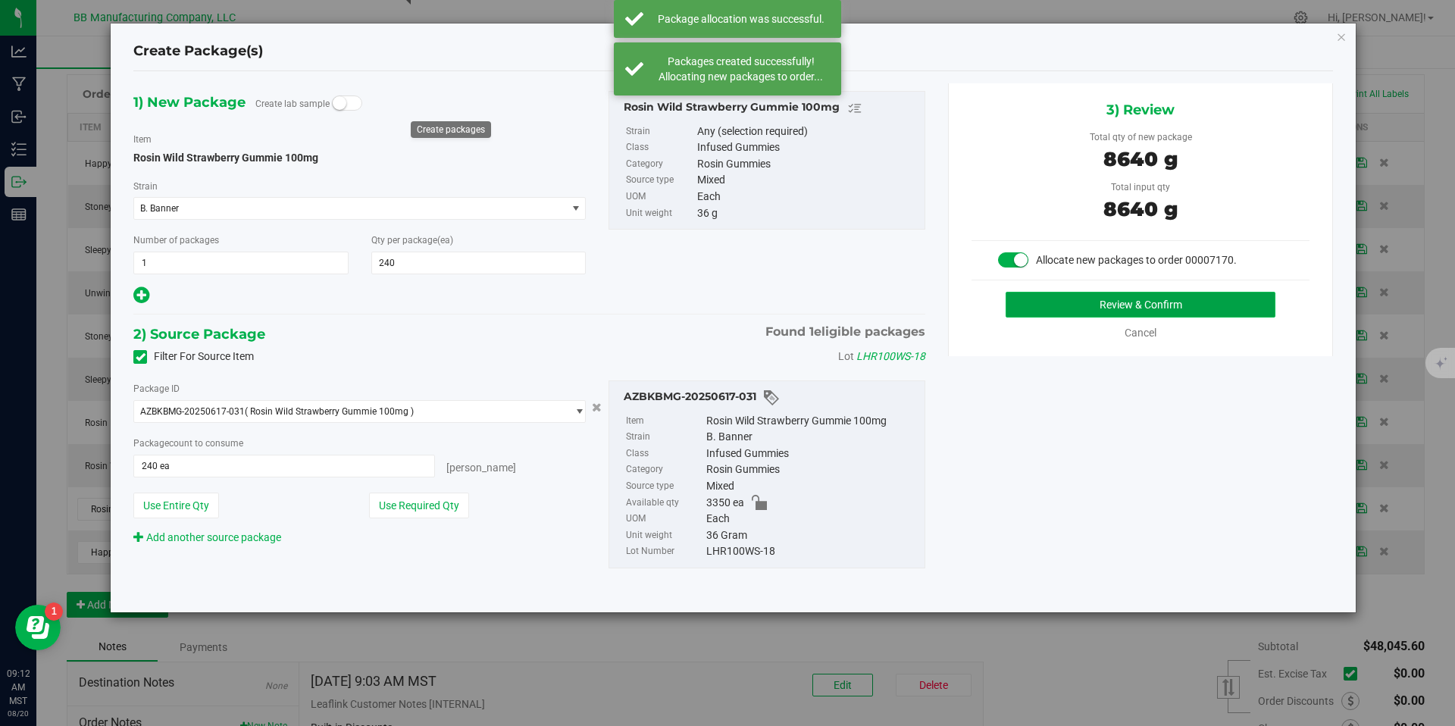
click at [1093, 296] on button "Review & Confirm" at bounding box center [1141, 305] width 270 height 26
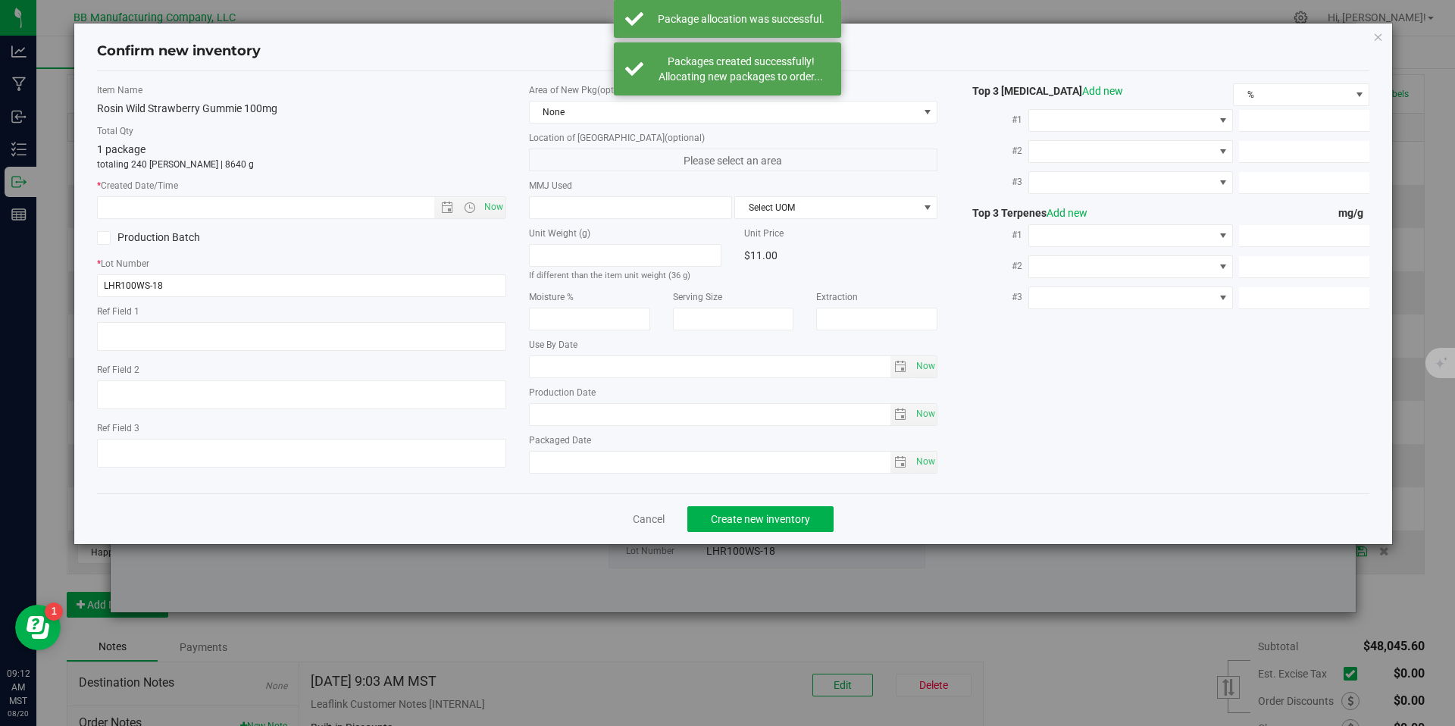
type textarea "45g"
type textarea "36g"
type textarea "2924.B.BANNER.LRFG"
type input "100.0000"
type input "[DATE]"
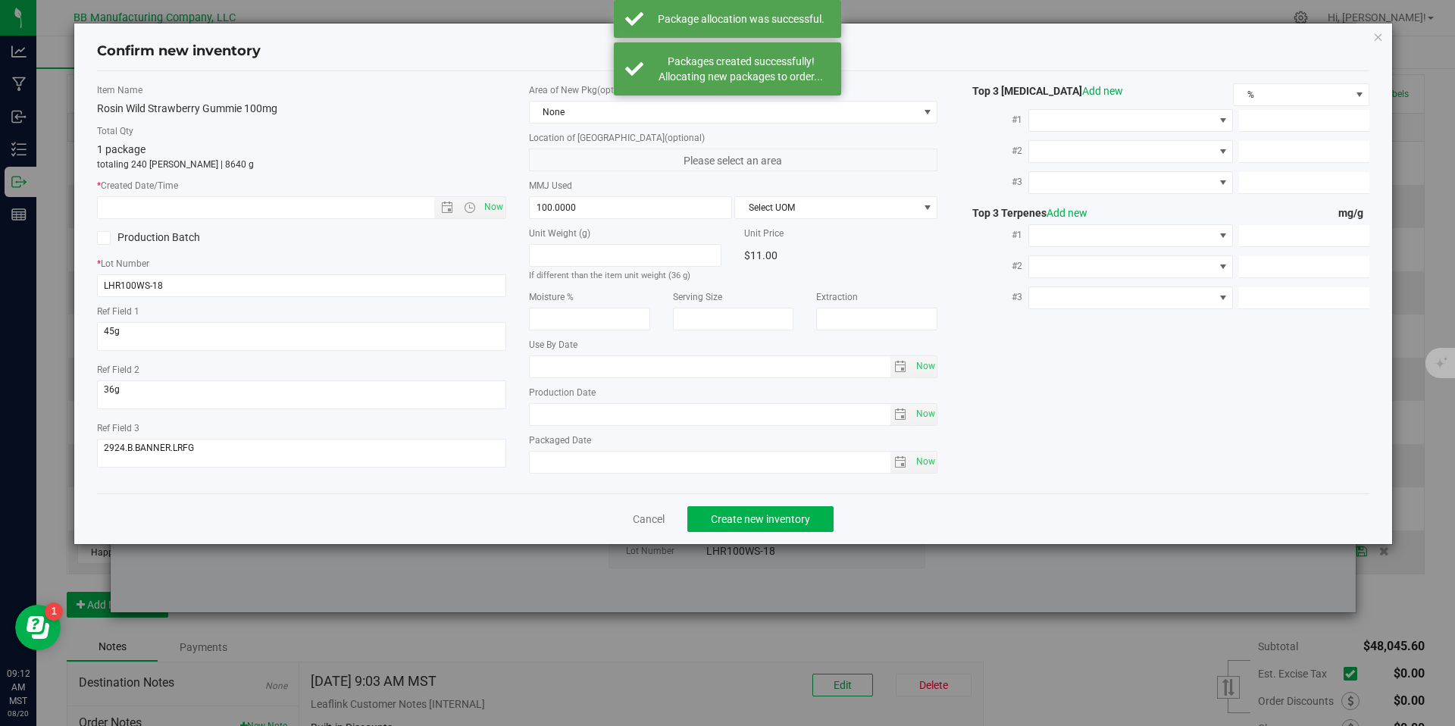
type input "[DATE]"
click at [594, 422] on input "[DATE]" at bounding box center [710, 414] width 361 height 21
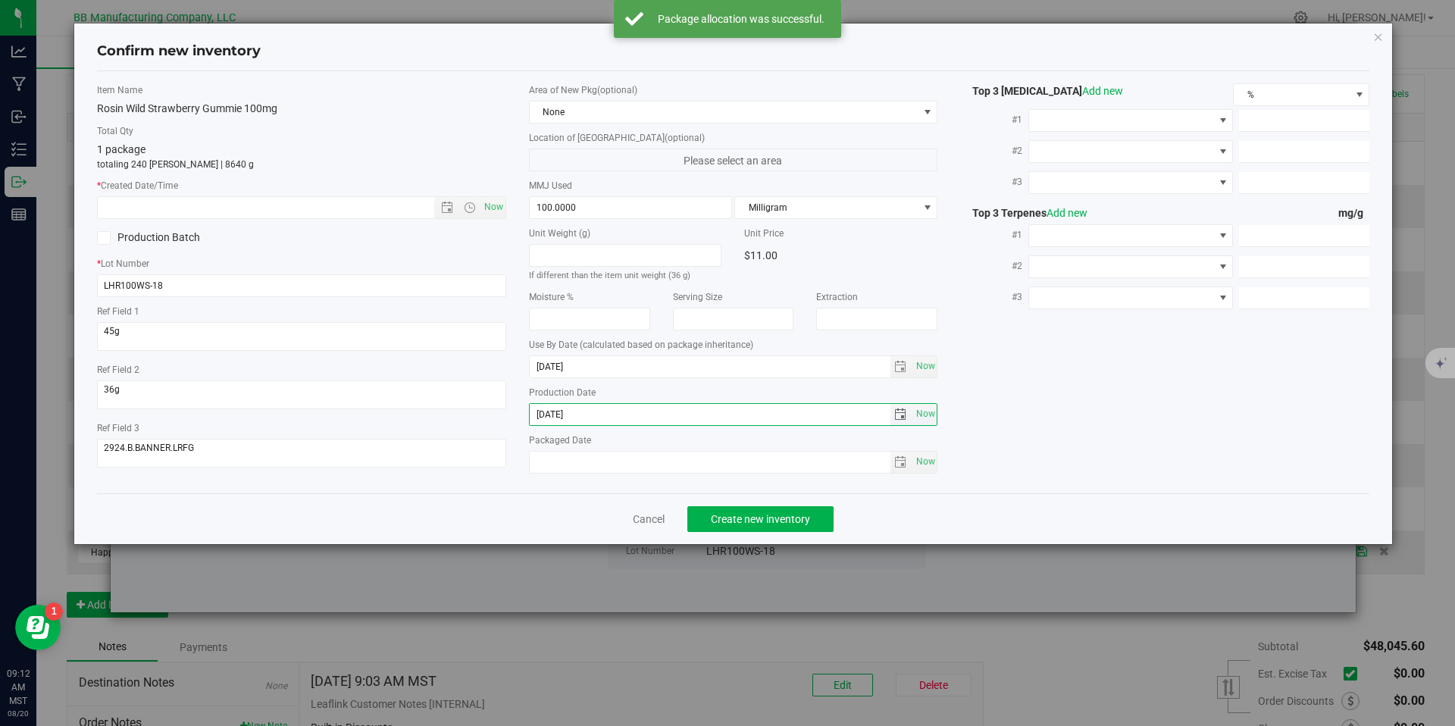
click at [594, 422] on input "[DATE]" at bounding box center [710, 414] width 361 height 21
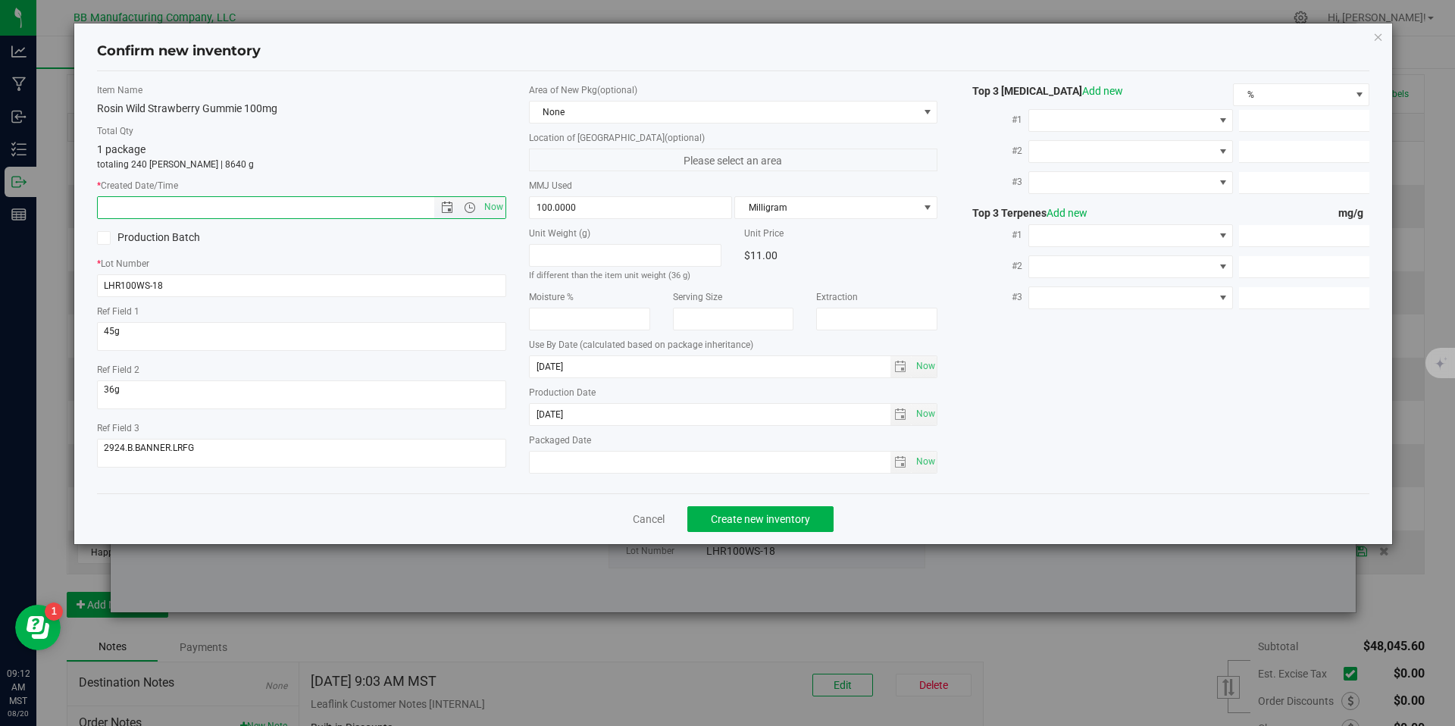
click at [321, 215] on input "text" at bounding box center [279, 207] width 362 height 21
paste input "[DATE]"
type input "[DATE] 9:12 AM"
click at [796, 520] on span "Create new inventory" at bounding box center [760, 519] width 99 height 12
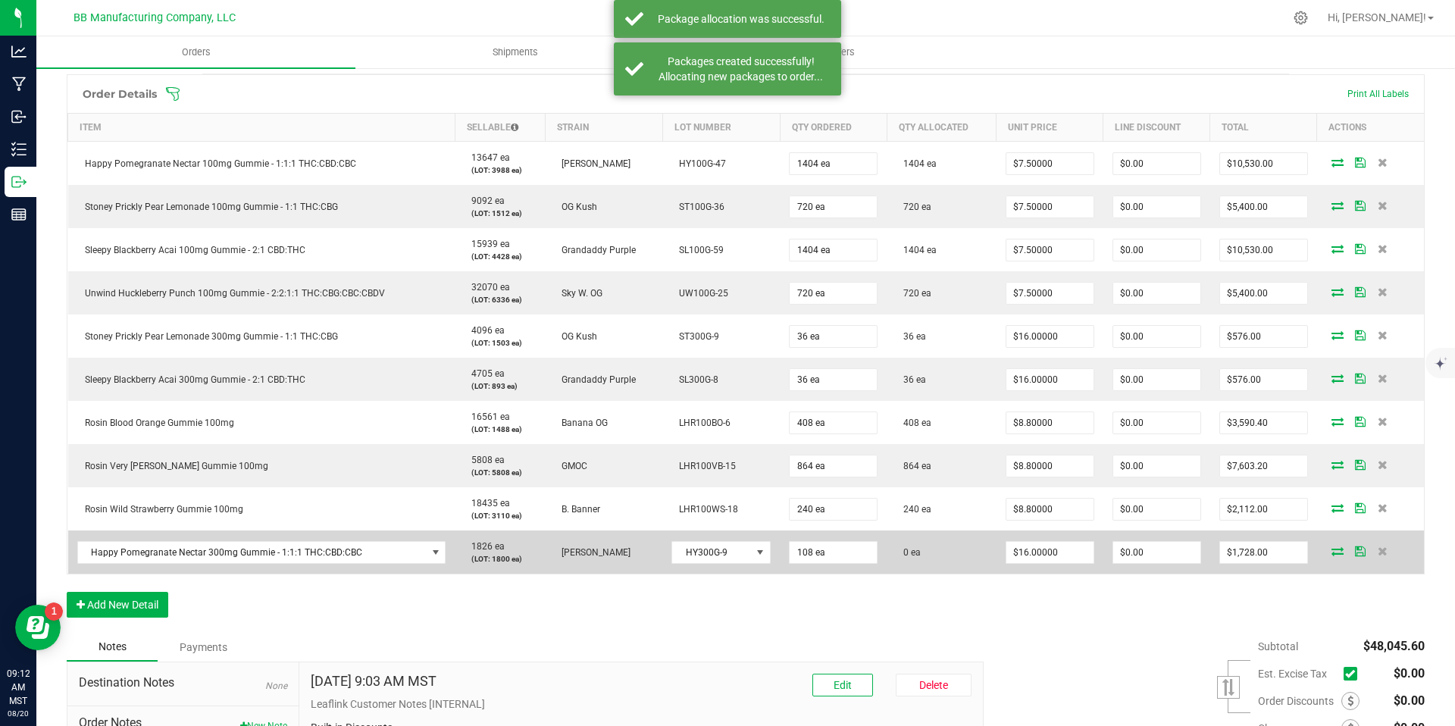
click at [1332, 552] on icon at bounding box center [1338, 550] width 12 height 9
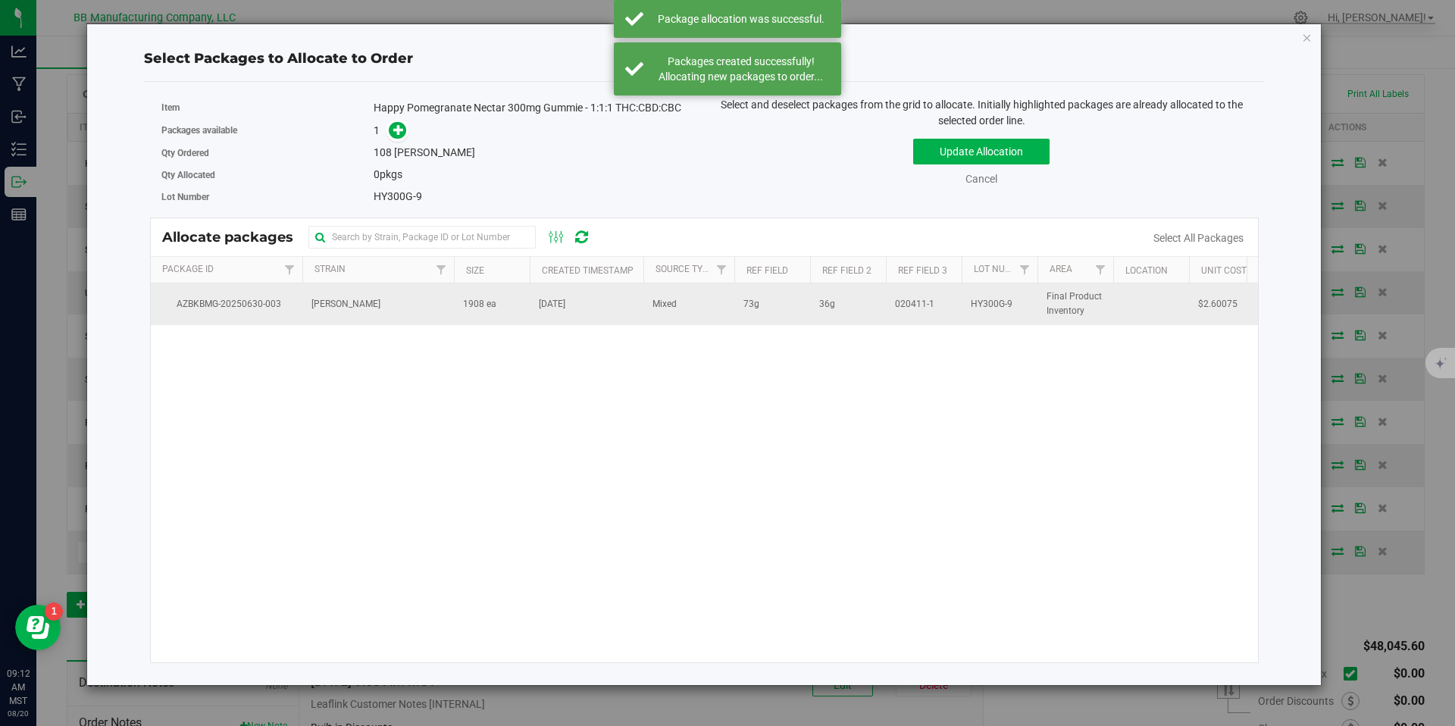
click at [506, 319] on td "1908 ea" at bounding box center [492, 303] width 76 height 41
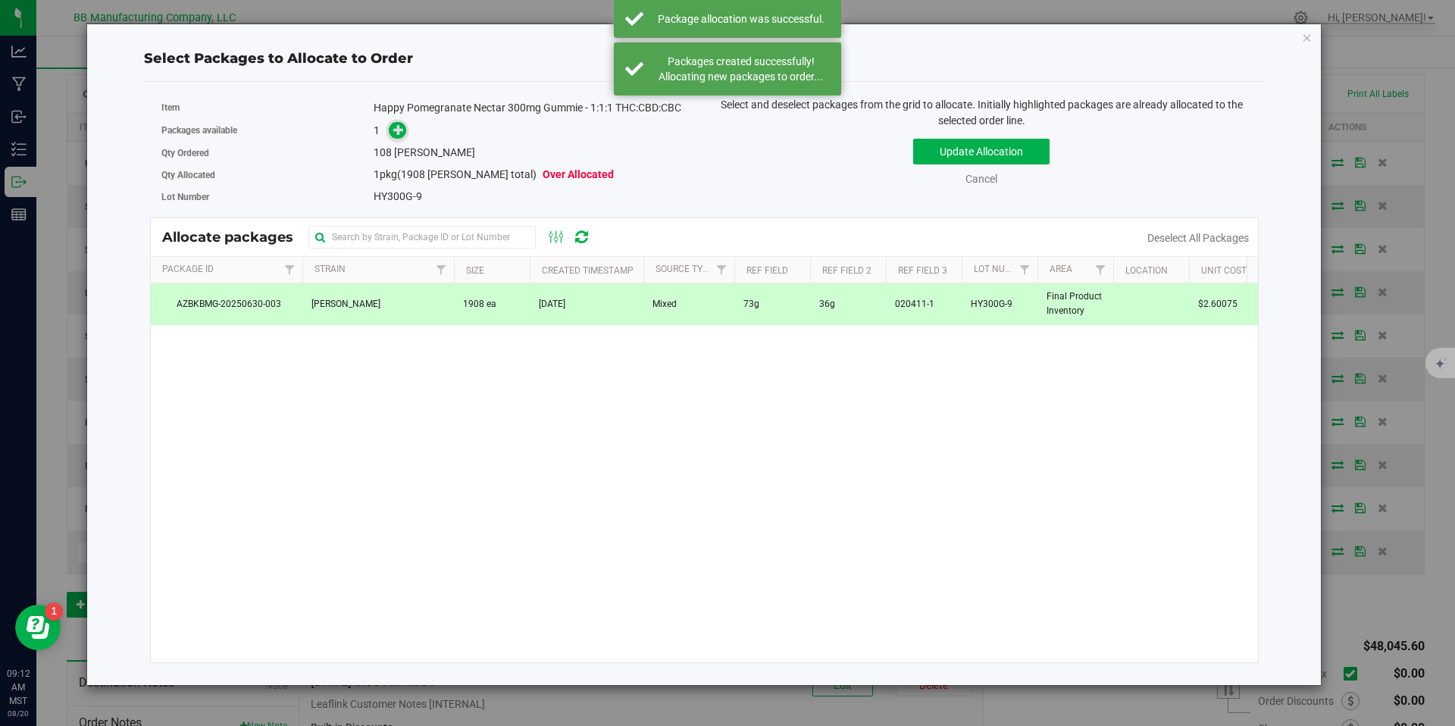
click at [397, 124] on icon at bounding box center [398, 129] width 11 height 11
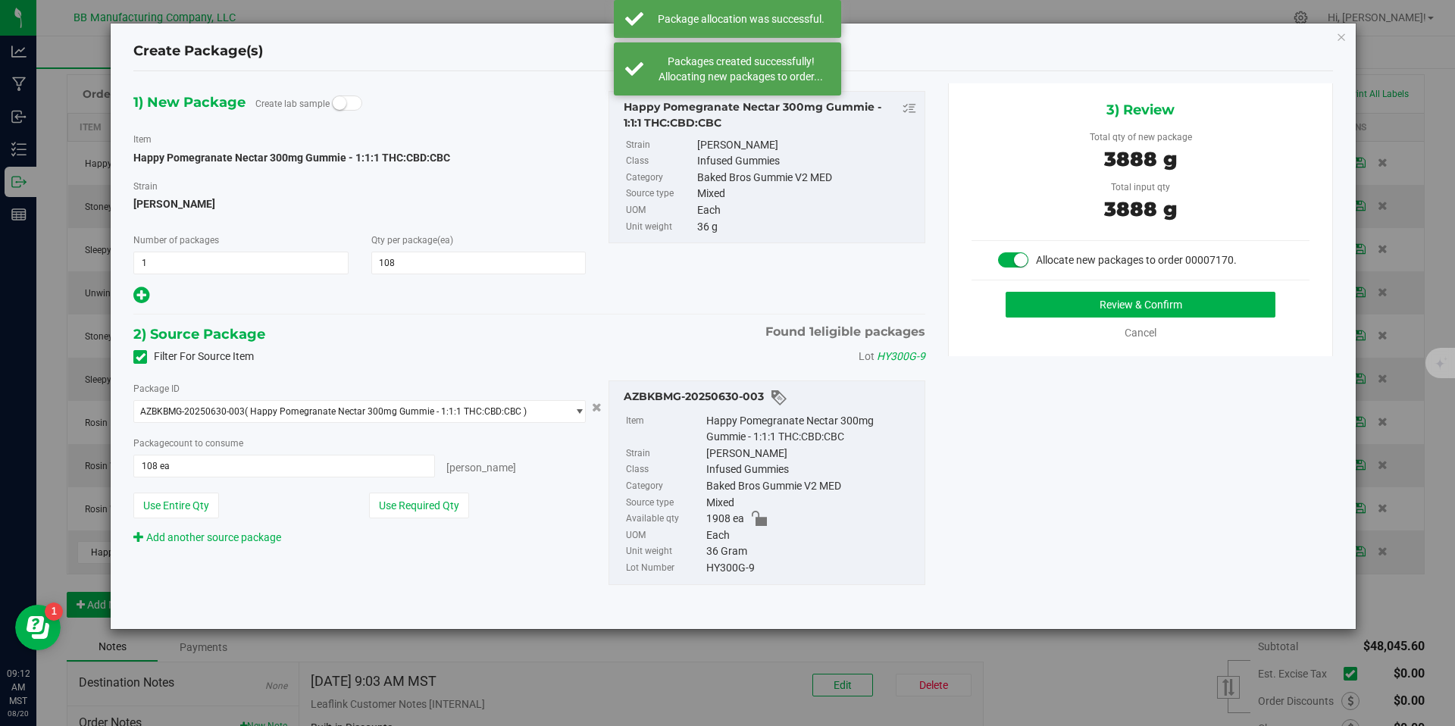
click at [1075, 321] on div "Review & Confirm Cancel" at bounding box center [1141, 316] width 338 height 49
click at [1066, 301] on button "Review & Confirm" at bounding box center [1141, 305] width 270 height 26
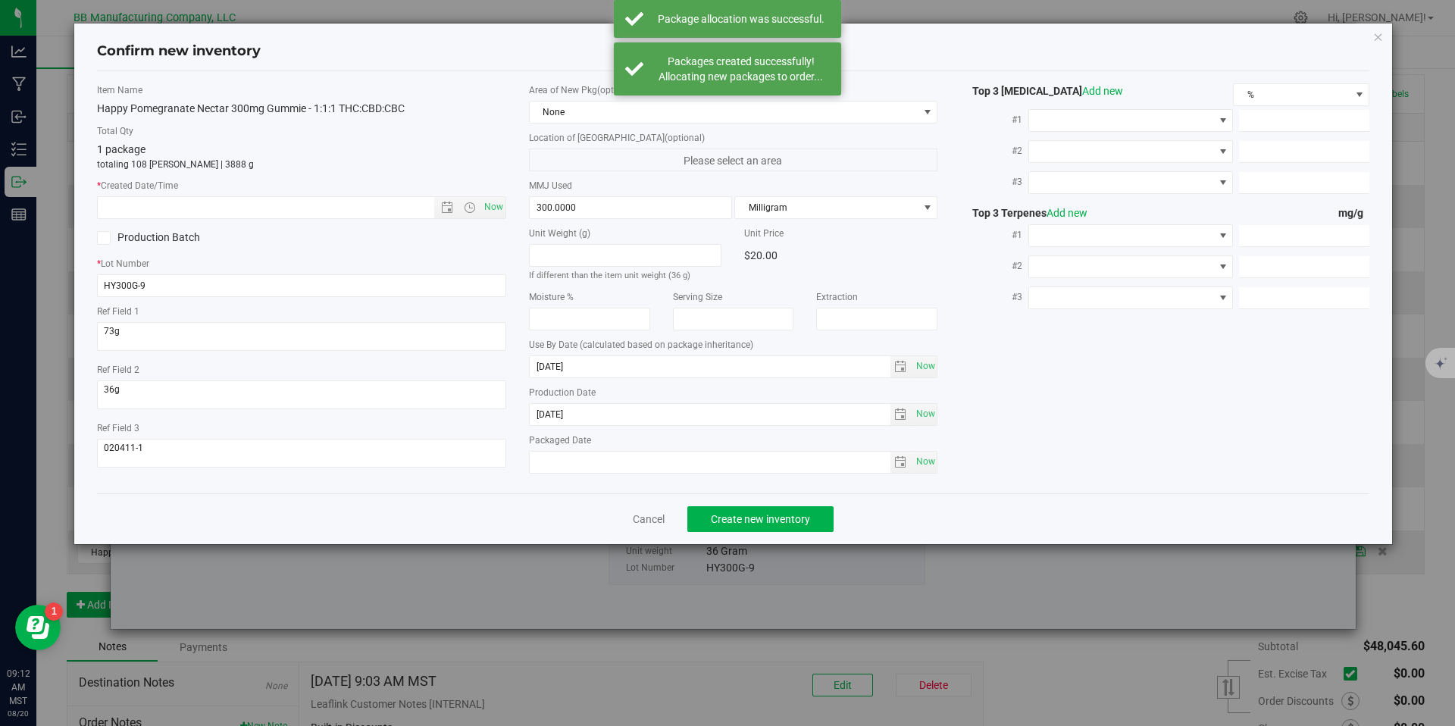
click at [575, 399] on label "Production Date" at bounding box center [733, 393] width 409 height 14
click at [564, 412] on input "[DATE]" at bounding box center [710, 414] width 361 height 21
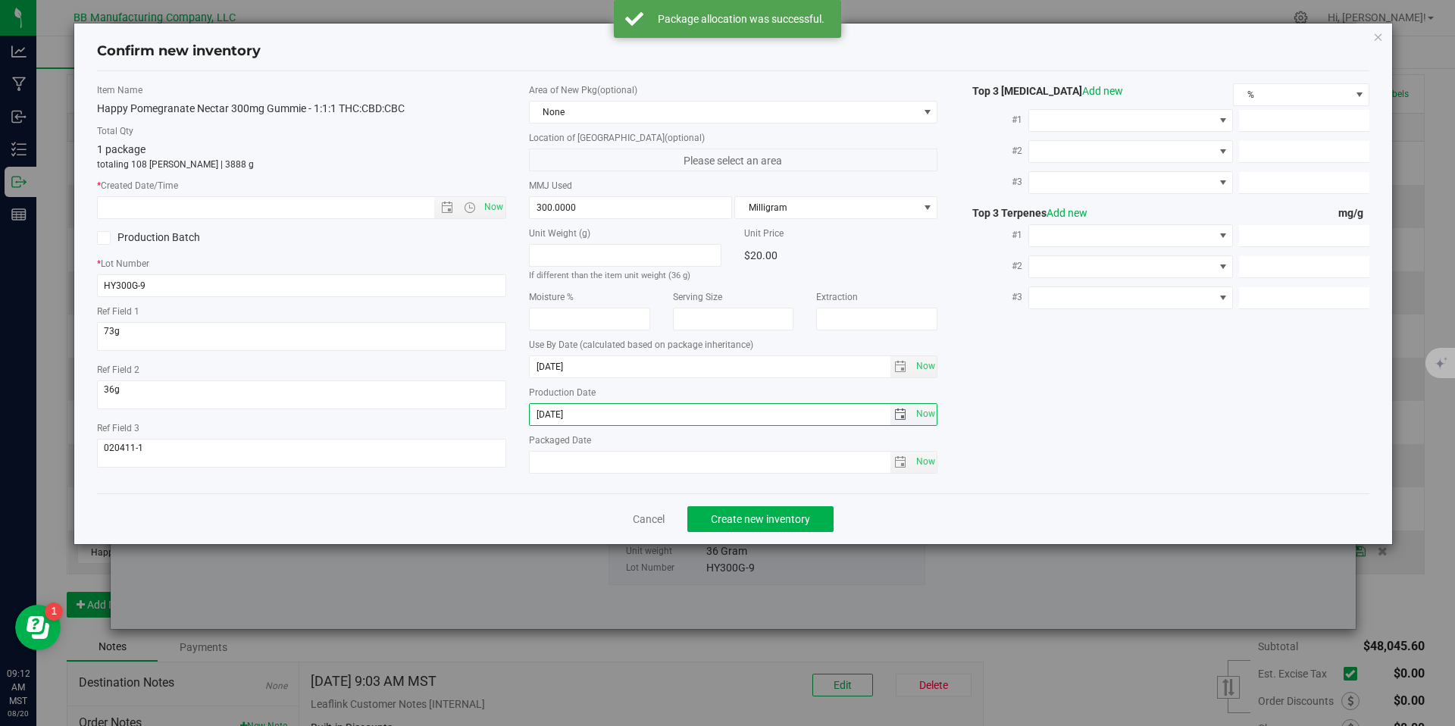
click at [564, 412] on input "[DATE]" at bounding box center [710, 414] width 361 height 21
click at [372, 210] on input "text" at bounding box center [279, 207] width 362 height 21
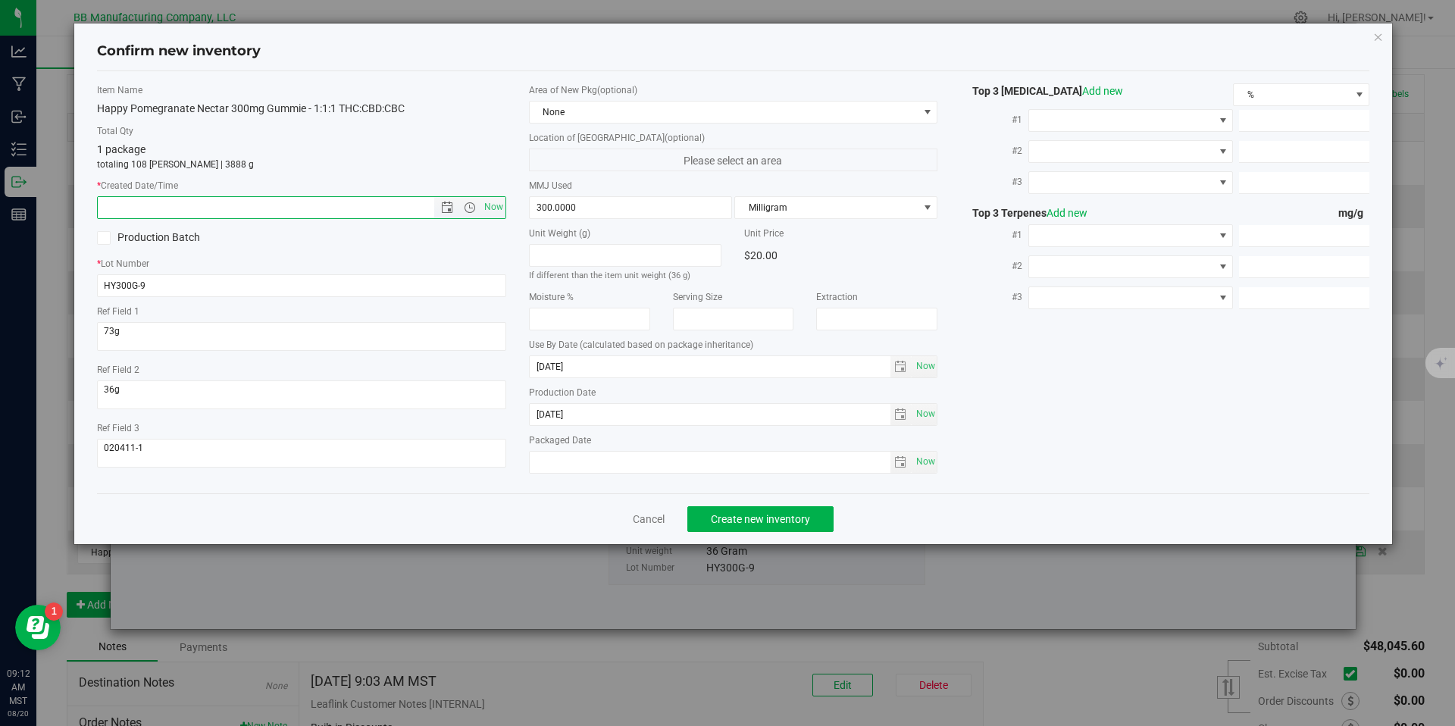
paste input "[DATE]"
type input "[DATE] 9:12 AM"
click at [766, 489] on div "Item Name Happy Pomegranate Nectar 300mg Gummie - 1:1:1 THC:CBD:CBC Total Qty 1…" at bounding box center [733, 282] width 1273 height 422
click at [781, 528] on button "Create new inventory" at bounding box center [760, 519] width 146 height 26
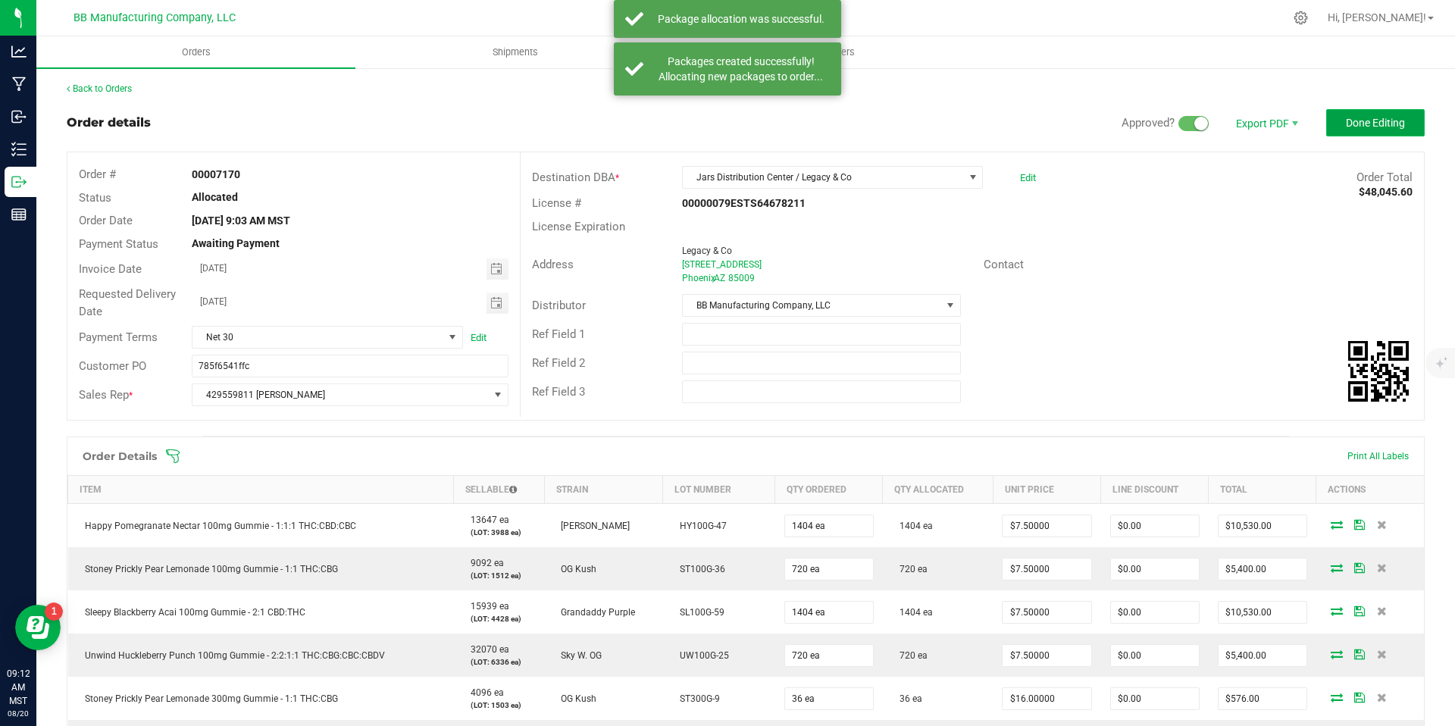
click at [1411, 118] on button "Done Editing" at bounding box center [1375, 122] width 99 height 27
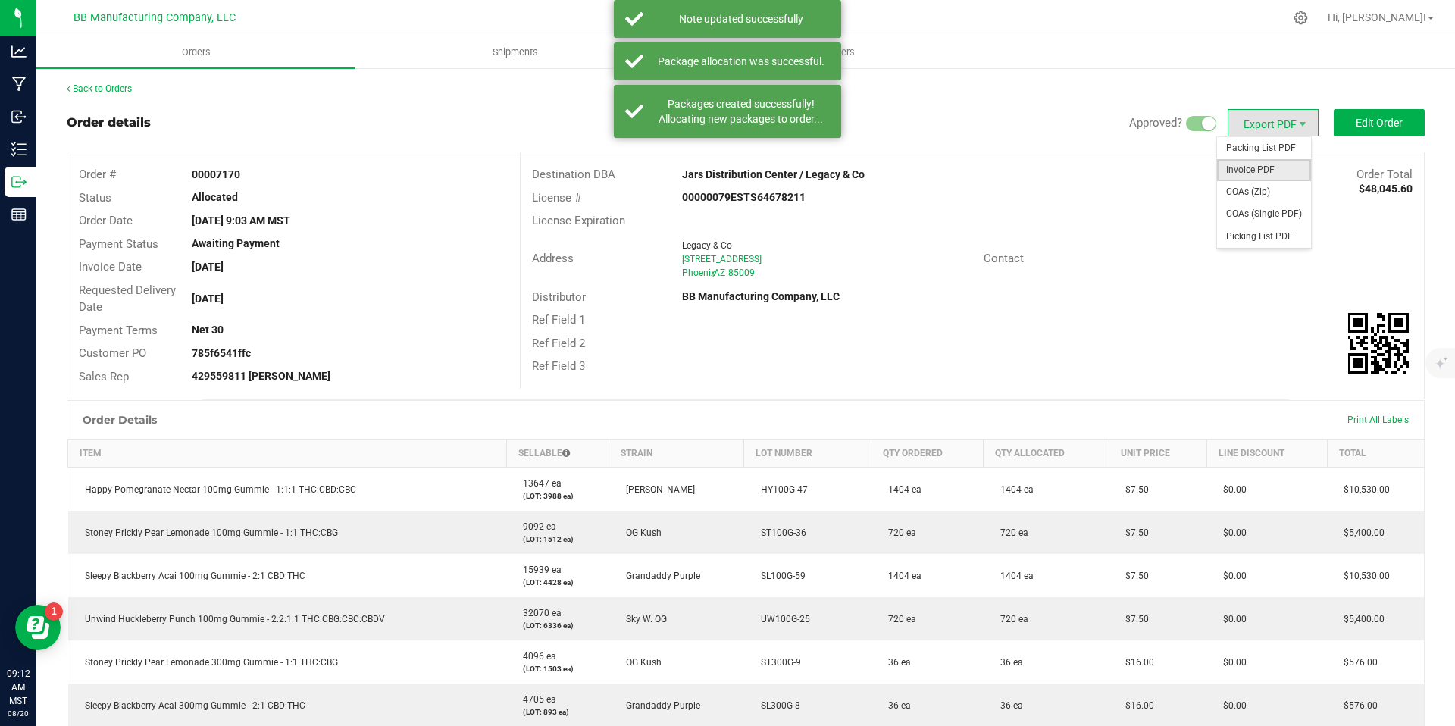
click at [1260, 163] on span "Invoice PDF" at bounding box center [1264, 170] width 94 height 22
